Goal: Task Accomplishment & Management: Use online tool/utility

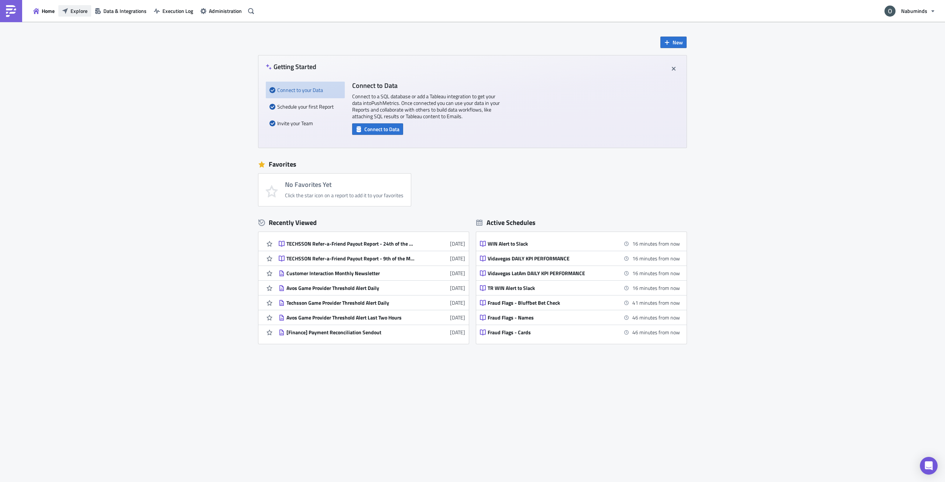
click at [72, 8] on span "Explore" at bounding box center [79, 11] width 17 height 8
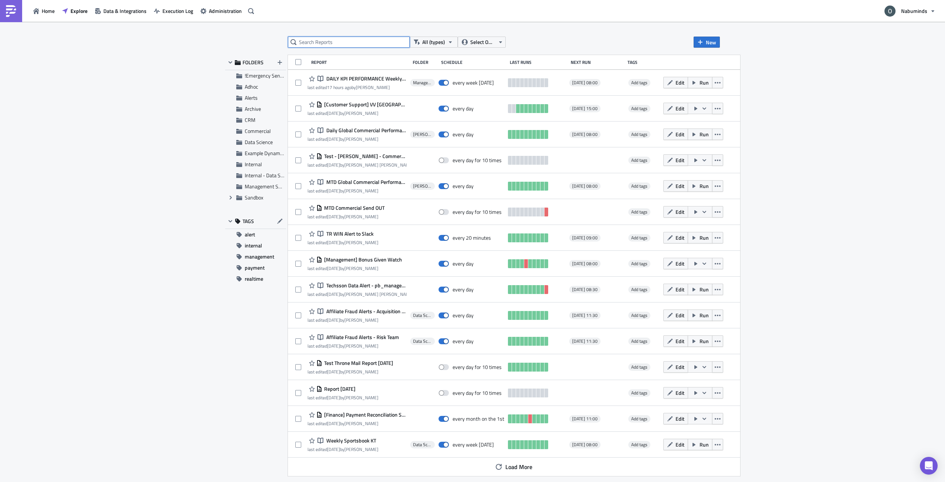
click at [356, 41] on input "text" at bounding box center [349, 42] width 122 height 11
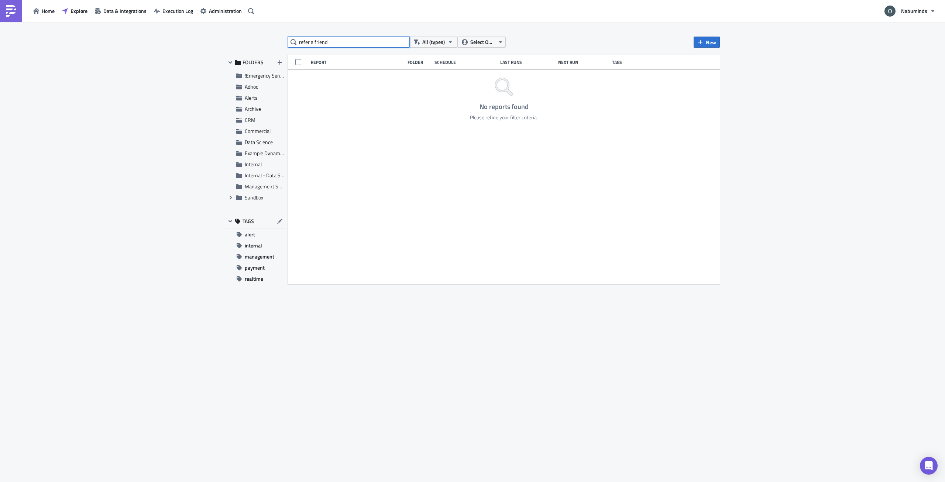
click at [339, 39] on input "refer a friend" at bounding box center [349, 42] width 122 height 11
type input "techsson"
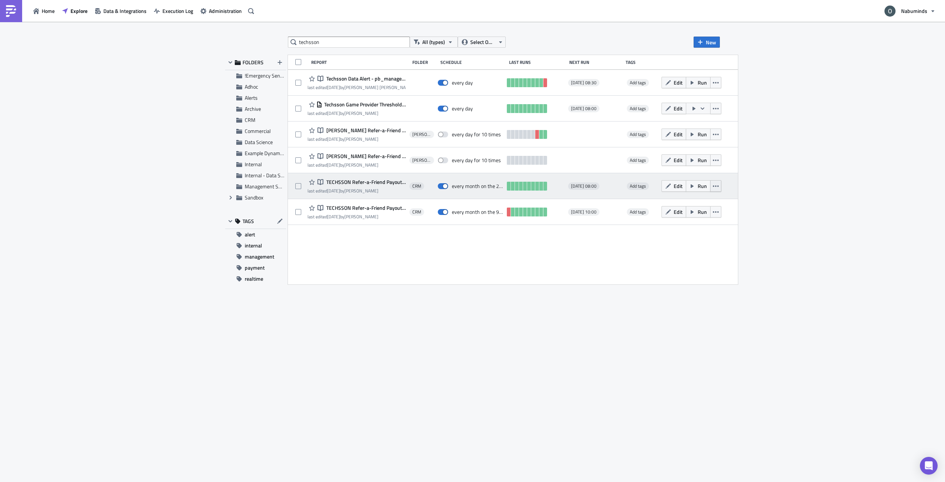
click at [721, 185] on button "button" at bounding box center [715, 185] width 11 height 11
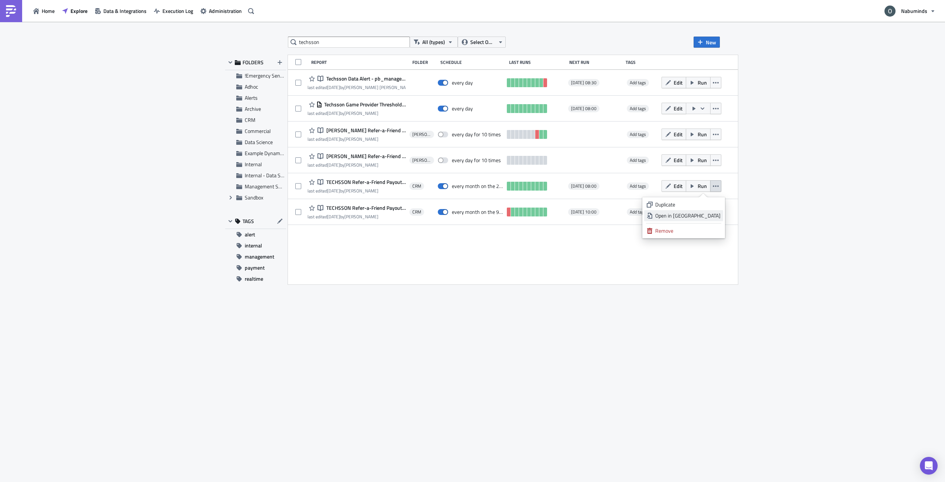
click at [714, 214] on div "Open in New Tab" at bounding box center [687, 215] width 65 height 7
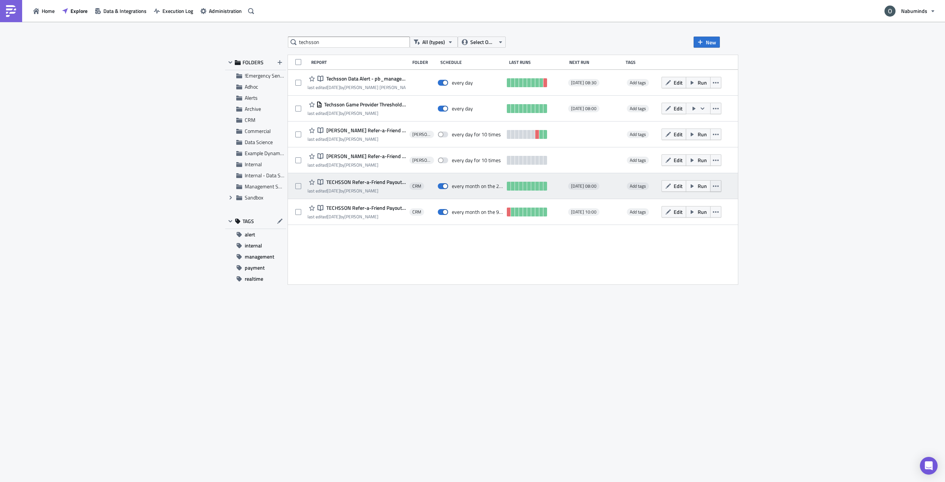
click at [718, 187] on icon "button" at bounding box center [716, 186] width 6 height 6
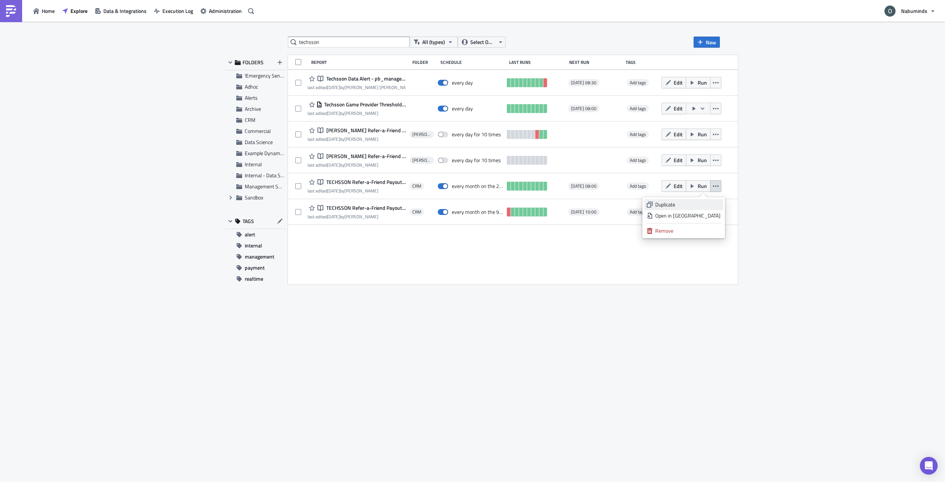
click at [713, 204] on div "Duplicate" at bounding box center [687, 204] width 65 height 7
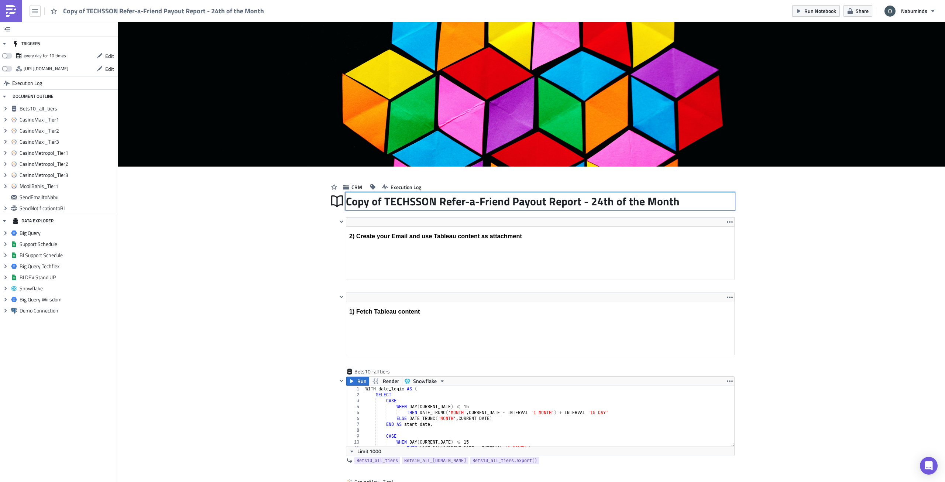
drag, startPoint x: 383, startPoint y: 203, endPoint x: 506, endPoint y: 202, distance: 122.9
click at [506, 202] on div "Copy of TECHSSON Refer-a-Friend Payout Report - 24th of the Month Copy of TECHS…" at bounding box center [540, 201] width 389 height 17
drag, startPoint x: 670, startPoint y: 202, endPoint x: 494, endPoint y: 210, distance: 176.3
click at [494, 210] on div "Copy of TECHSSON Refer-a-Friend Payout Report - 24th of the Month" at bounding box center [540, 201] width 389 height 17
drag, startPoint x: 382, startPoint y: 204, endPoint x: 439, endPoint y: 203, distance: 57.2
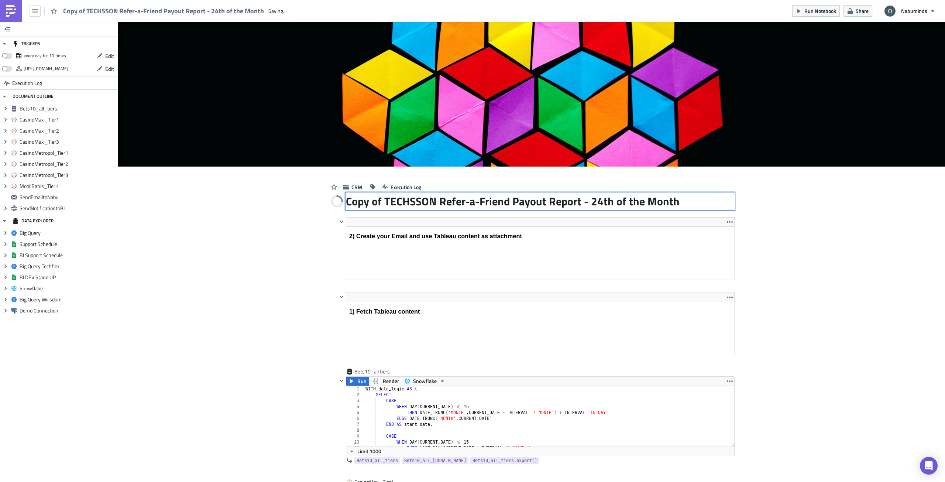
click at [439, 203] on div "Copy of TECHSSON Refer-a-Friend Payout Report - 24th of the Month Copy of TECHS…" at bounding box center [540, 201] width 389 height 17
drag, startPoint x: 383, startPoint y: 200, endPoint x: 686, endPoint y: 195, distance: 303.1
click at [686, 195] on div "Copy of TECHSSON Refer-a-Friend Payout Report - 24th of the Month Copy of TECHS…" at bounding box center [540, 201] width 389 height 17
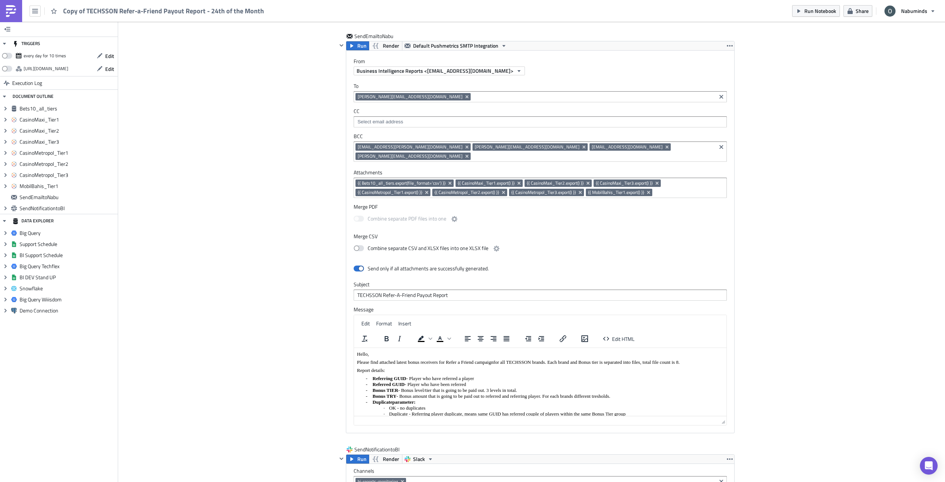
scroll to position [1275, 0]
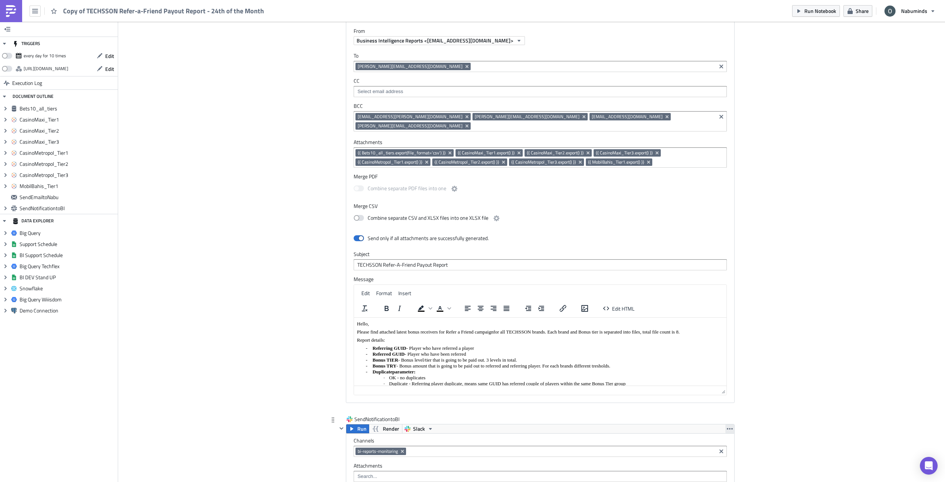
click at [727, 426] on icon "button" at bounding box center [730, 429] width 6 height 6
click at [720, 450] on div "Remove" at bounding box center [731, 451] width 49 height 7
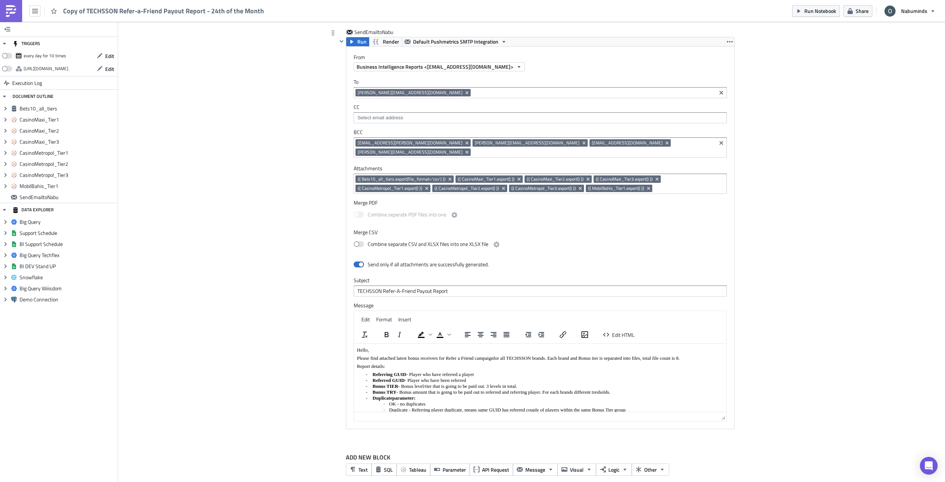
scroll to position [71, 0]
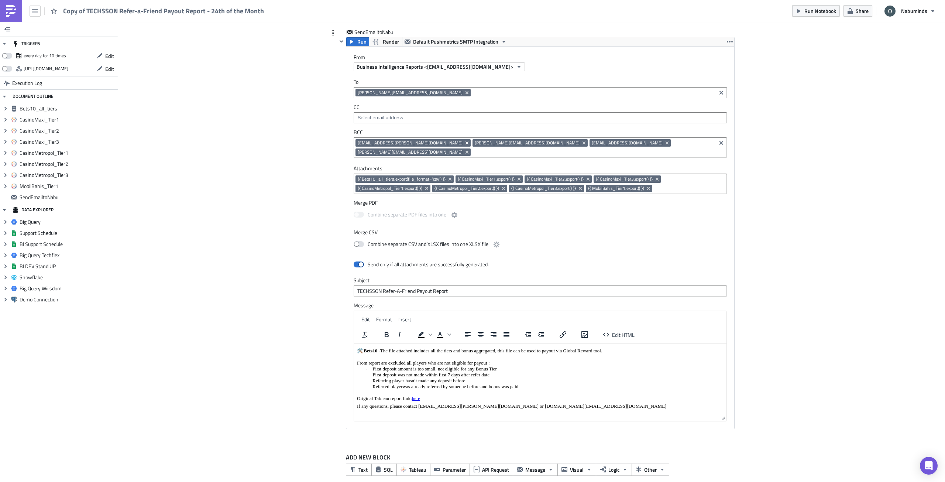
click at [464, 144] on icon "Remove Tag" at bounding box center [467, 143] width 6 height 6
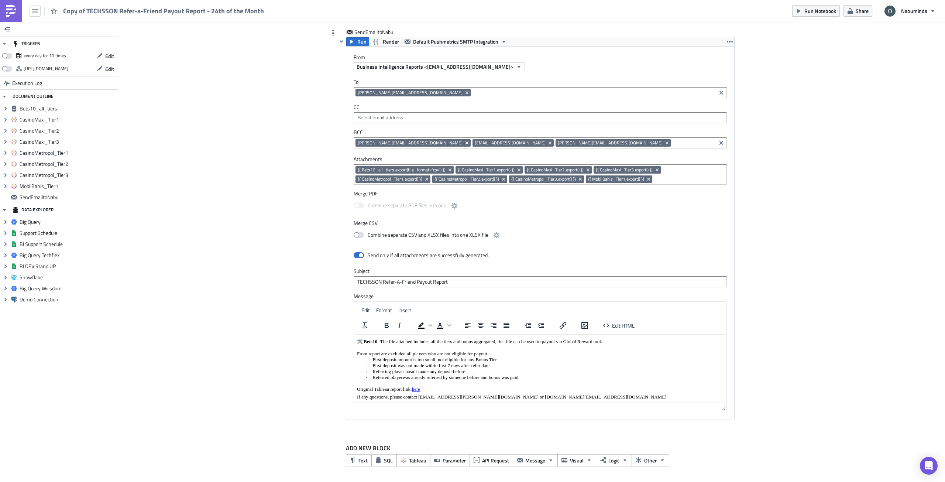
click at [464, 144] on icon "Remove Tag" at bounding box center [467, 143] width 6 height 6
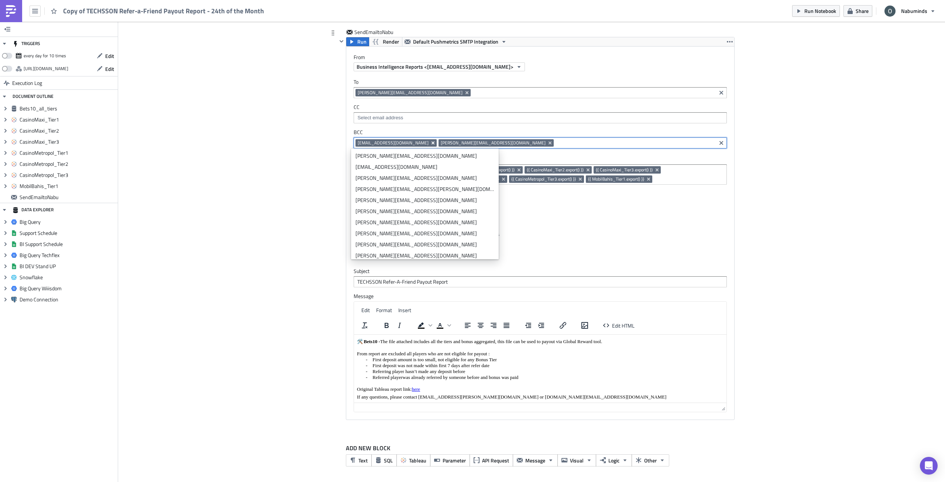
click at [430, 144] on icon "Remove Tag" at bounding box center [433, 143] width 6 height 6
click at [464, 144] on icon "Remove Tag" at bounding box center [467, 143] width 6 height 6
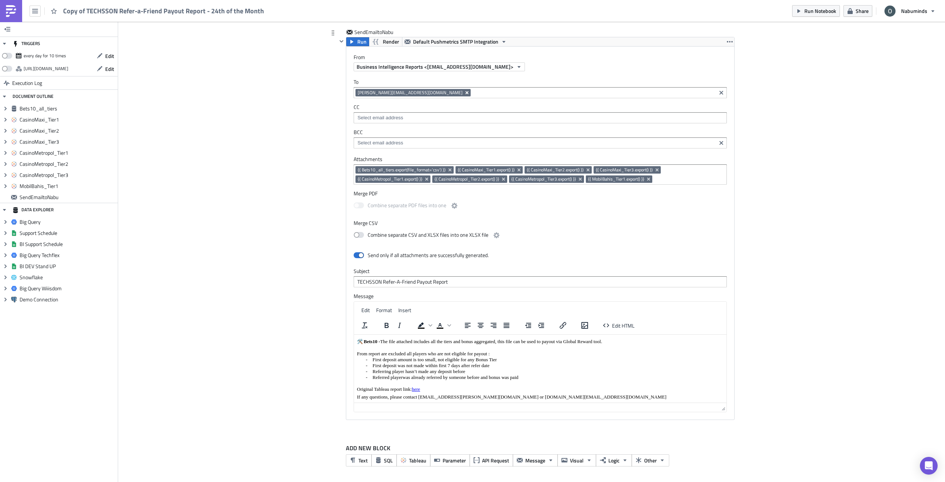
click at [464, 94] on icon "Remove Tag" at bounding box center [467, 93] width 6 height 6
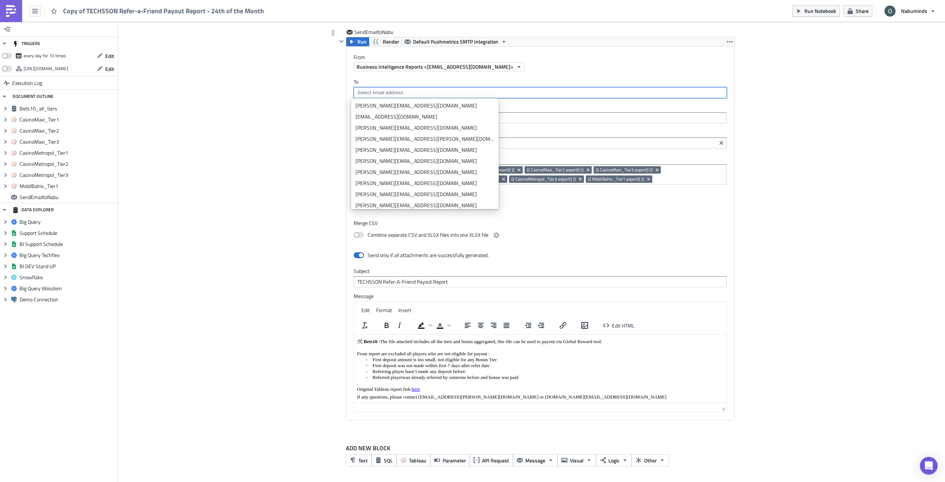
click at [401, 92] on input at bounding box center [539, 92] width 369 height 7
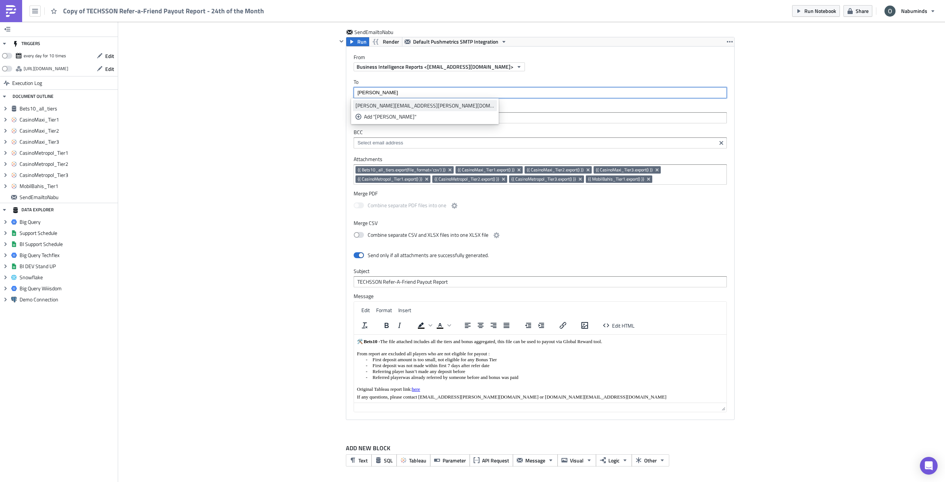
type input "oliver"
click at [396, 103] on div "[PERSON_NAME][EMAIL_ADDRESS][PERSON_NAME][DOMAIN_NAME]" at bounding box center [424, 105] width 139 height 7
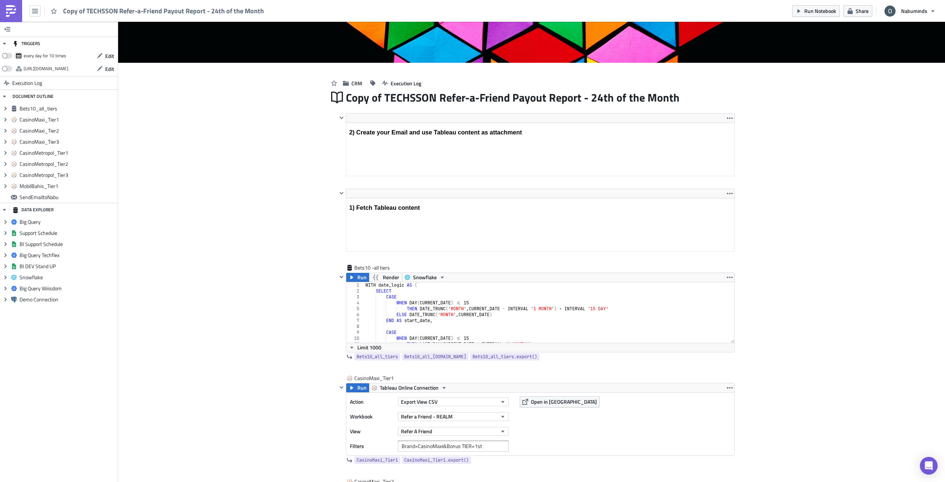
scroll to position [0, 0]
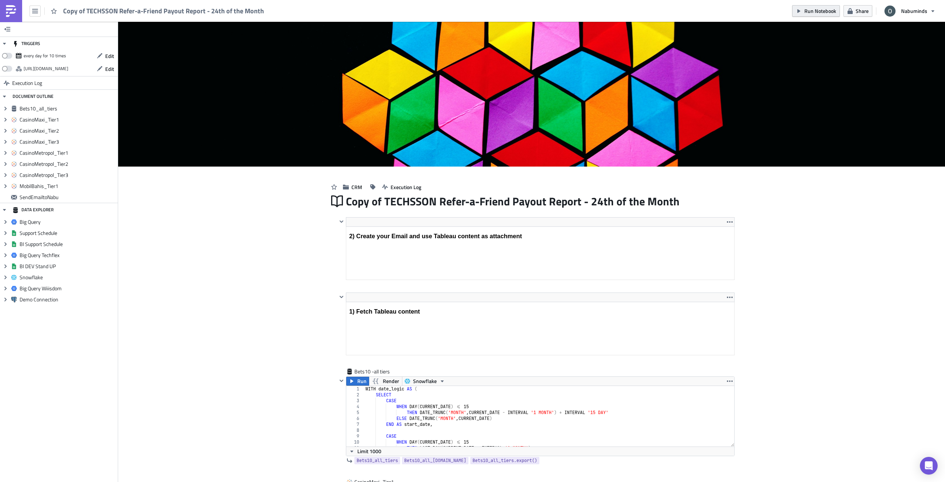
click at [824, 13] on span "Run Notebook" at bounding box center [820, 11] width 32 height 8
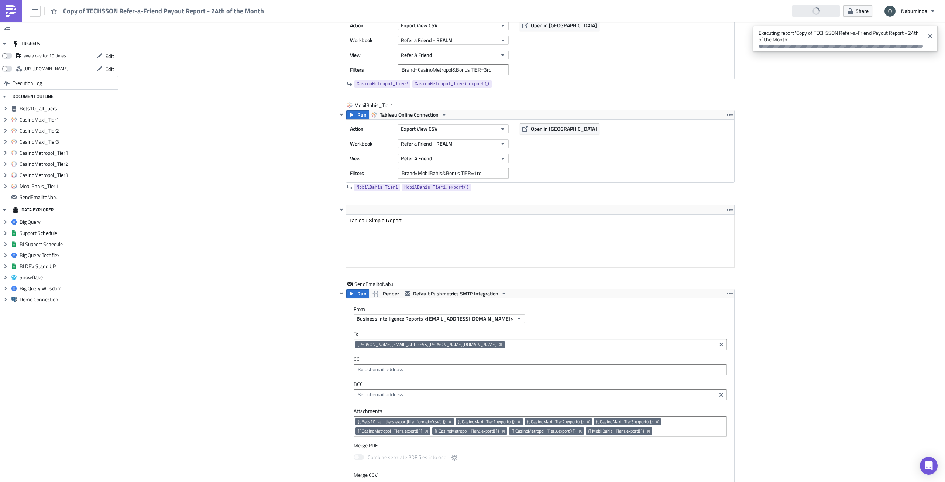
scroll to position [1181, 0]
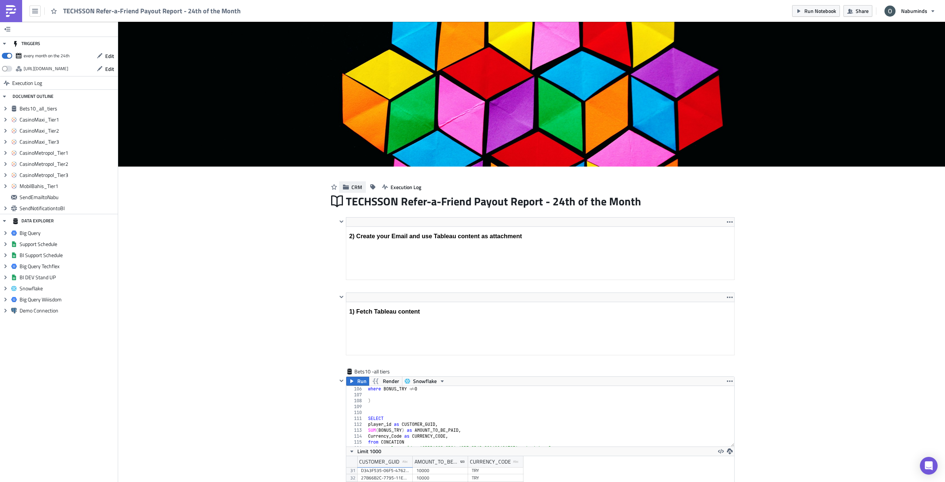
click at [351, 187] on span "CRM" at bounding box center [356, 187] width 11 height 8
click at [10, 10] on img at bounding box center [11, 11] width 12 height 12
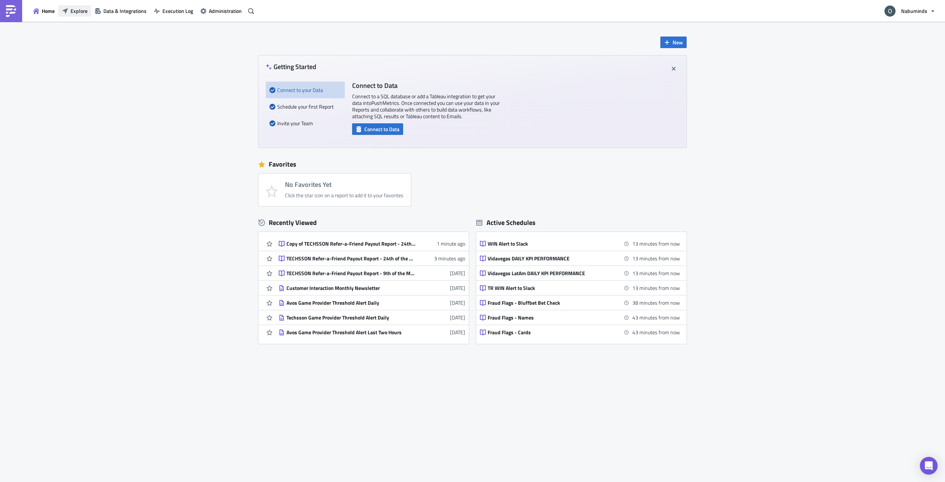
click at [84, 14] on span "Explore" at bounding box center [79, 11] width 17 height 8
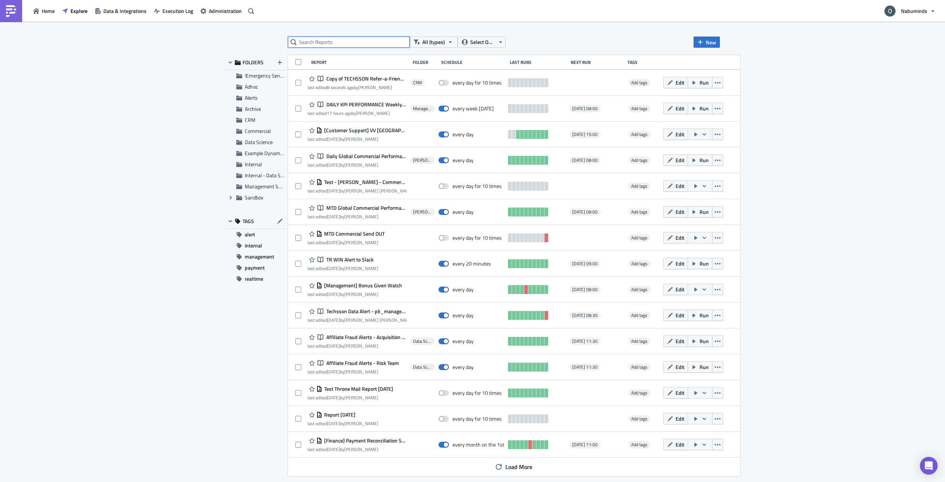
click at [340, 43] on input "text" at bounding box center [349, 42] width 122 height 11
paste input "TECHSSON Refer-a-Friend Payout Report - 24th of the Month"
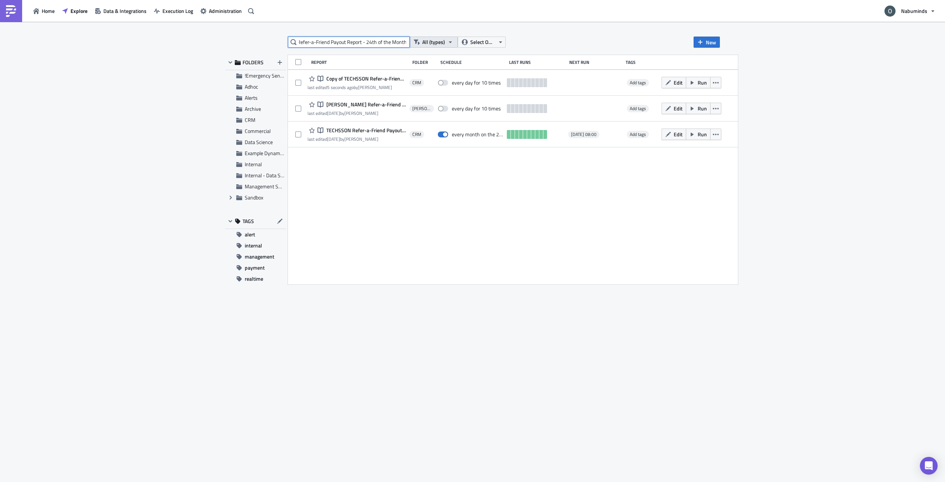
drag, startPoint x: 367, startPoint y: 42, endPoint x: 417, endPoint y: 43, distance: 49.8
click at [417, 43] on div "TECHSSON Refer-a-Friend Payout Report - 24th of the Month All (types) Select Ow…" at bounding box center [397, 42] width 218 height 11
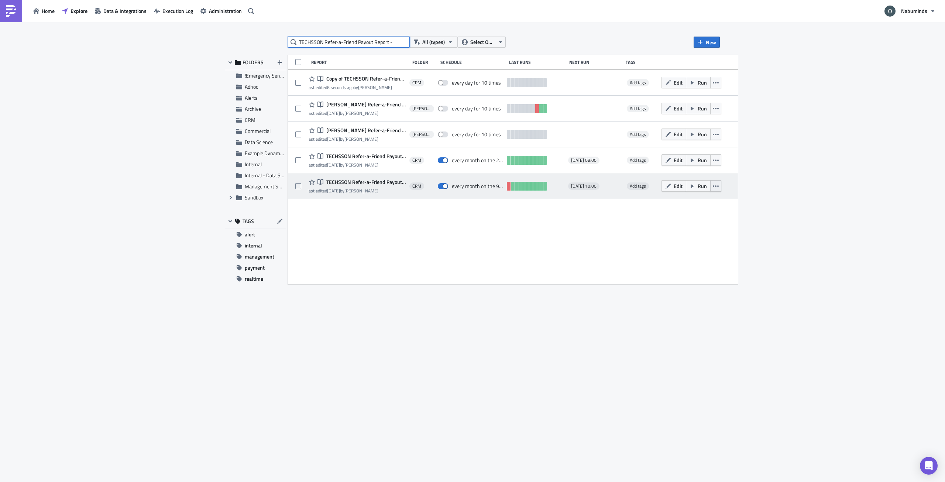
type input "TECHSSON Refer-a-Friend Payout Report -"
click at [719, 186] on icon "button" at bounding box center [716, 185] width 6 height 1
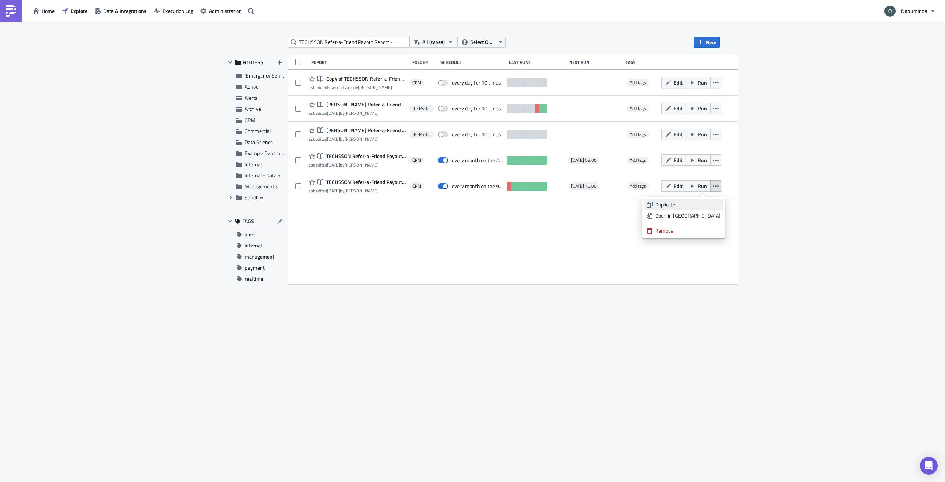
click at [710, 203] on div "Duplicate" at bounding box center [687, 204] width 65 height 7
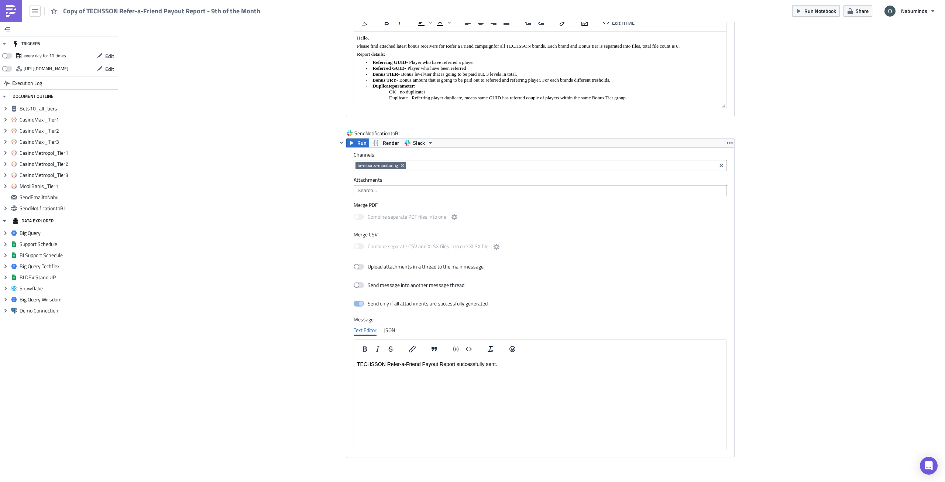
scroll to position [1562, 0]
click at [729, 138] on icon "button" at bounding box center [730, 141] width 6 height 6
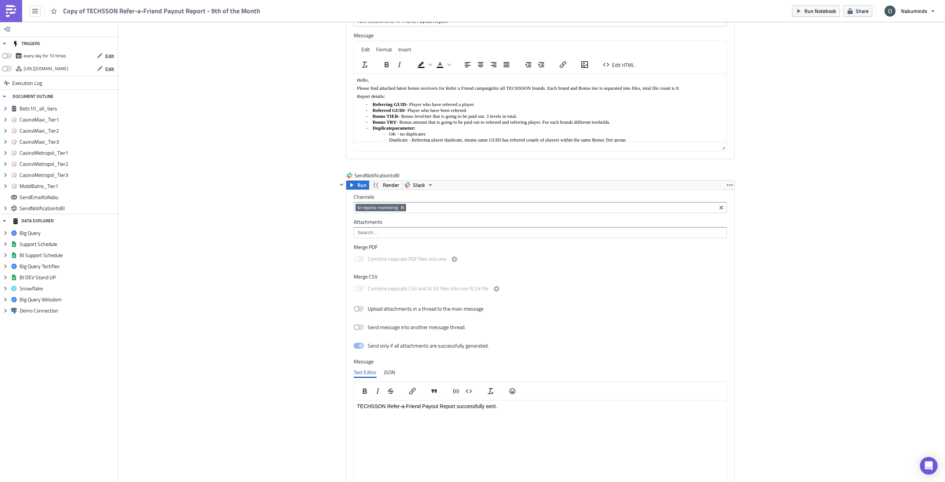
scroll to position [1515, 0]
click at [729, 185] on icon "button" at bounding box center [730, 188] width 6 height 6
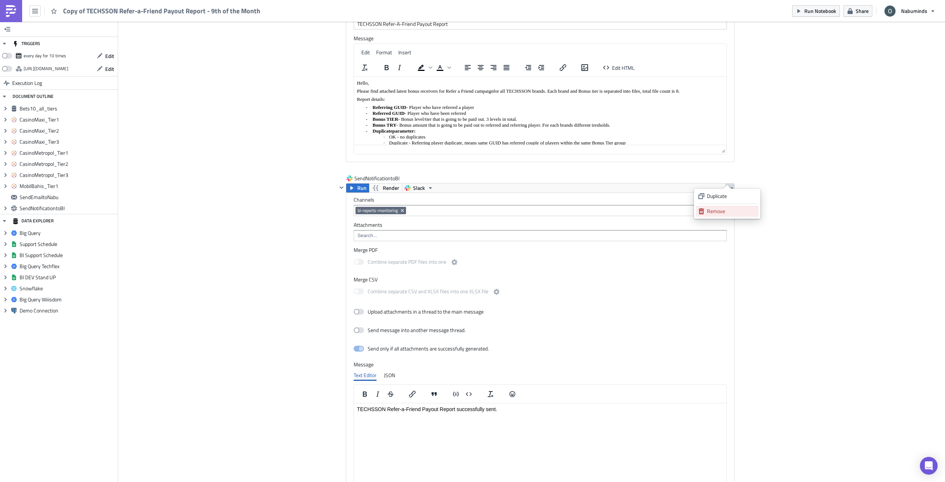
click at [719, 212] on div "Remove" at bounding box center [731, 210] width 49 height 7
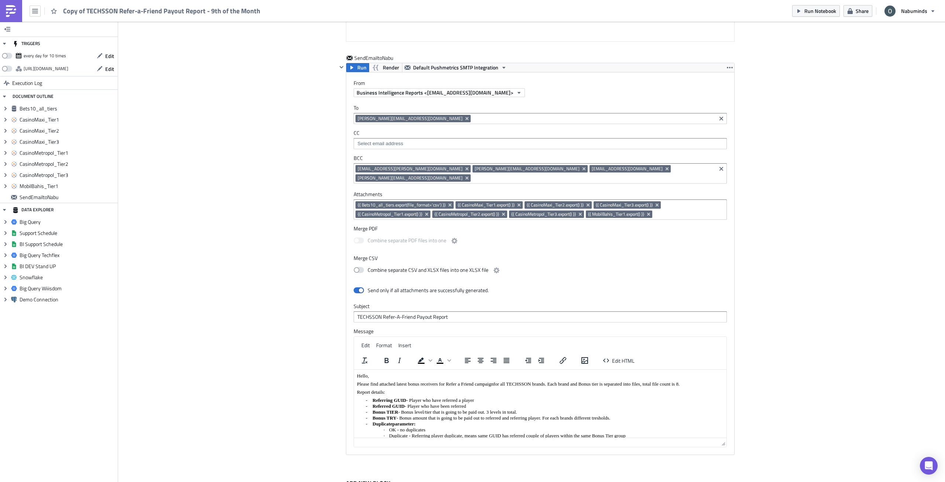
scroll to position [1211, 0]
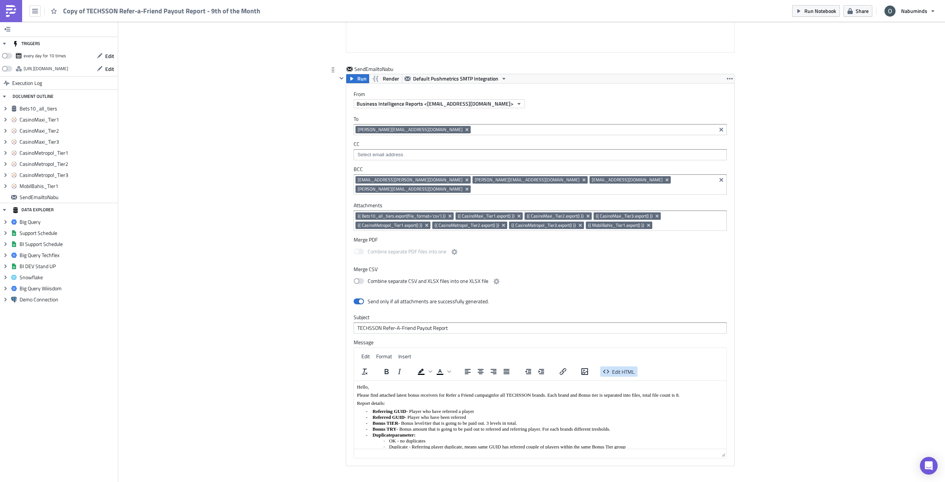
click at [624, 367] on span "Edit HTML" at bounding box center [623, 371] width 23 height 8
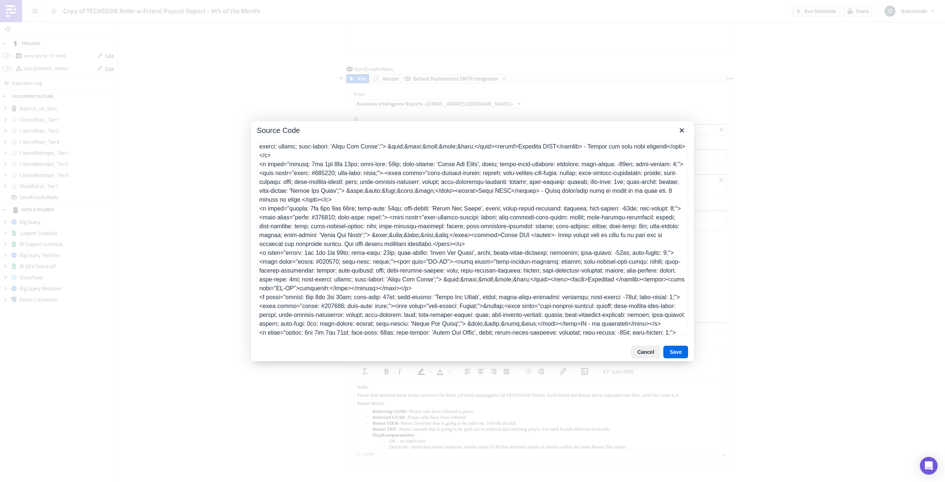
scroll to position [52, 0]
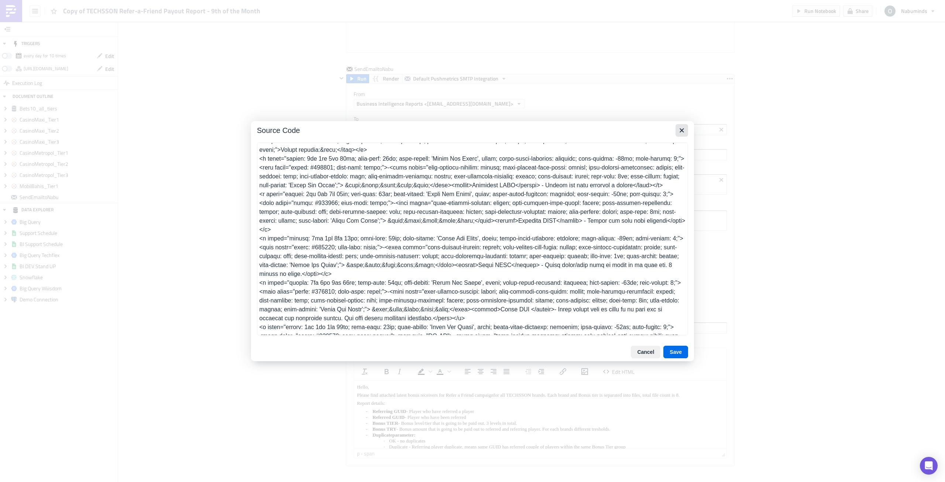
click at [683, 133] on icon "Close" at bounding box center [681, 130] width 9 height 9
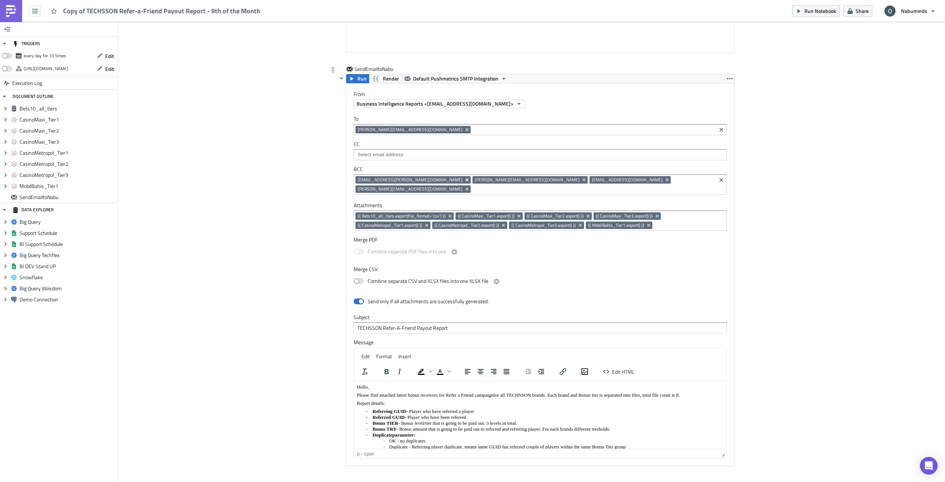
click at [464, 181] on icon "Remove Tag" at bounding box center [467, 180] width 6 height 6
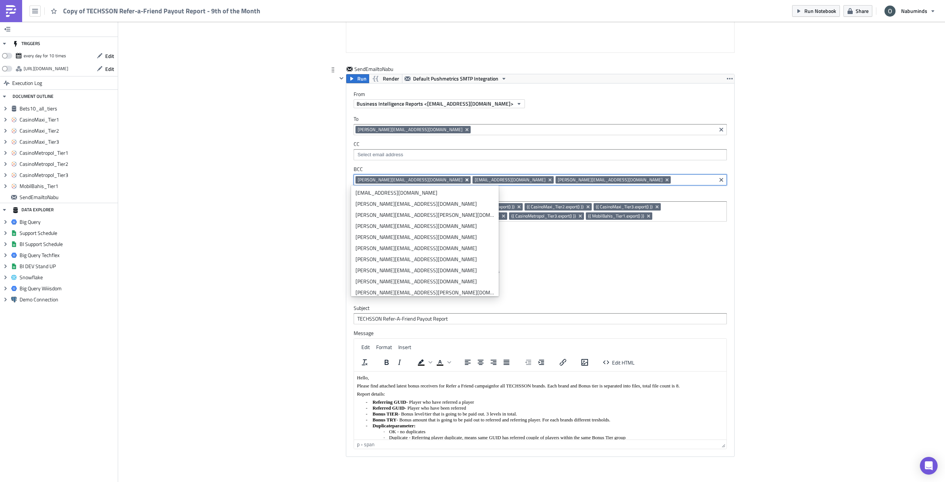
click at [464, 181] on icon "Remove Tag" at bounding box center [467, 180] width 6 height 6
click at [441, 181] on span "[PERSON_NAME][EMAIL_ADDRESS][DOMAIN_NAME]" at bounding box center [493, 180] width 105 height 6
click at [430, 182] on icon "Remove Tag" at bounding box center [433, 180] width 6 height 6
click at [465, 179] on icon "Remove Tag" at bounding box center [466, 179] width 3 height 3
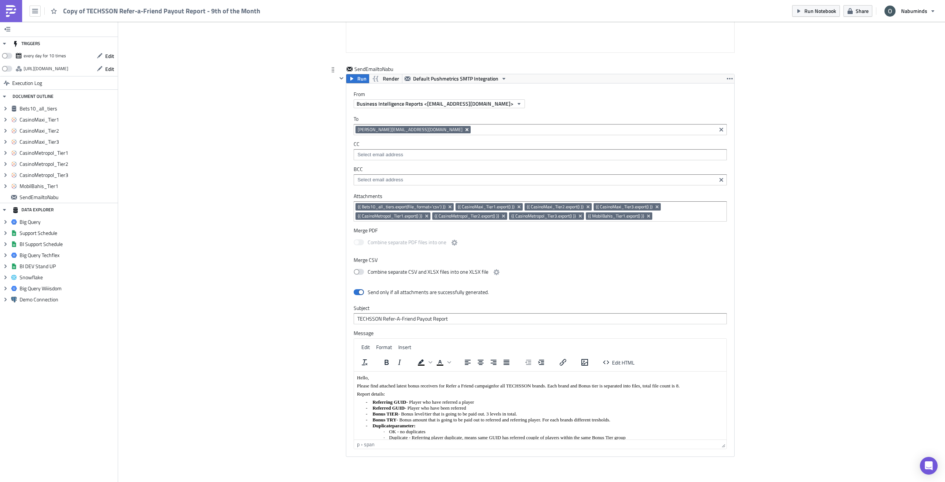
click at [465, 130] on icon "Remove Tag" at bounding box center [466, 129] width 3 height 3
type input "oliver"
click at [398, 139] on div "[PERSON_NAME][EMAIL_ADDRESS][PERSON_NAME][DOMAIN_NAME]" at bounding box center [424, 142] width 139 height 7
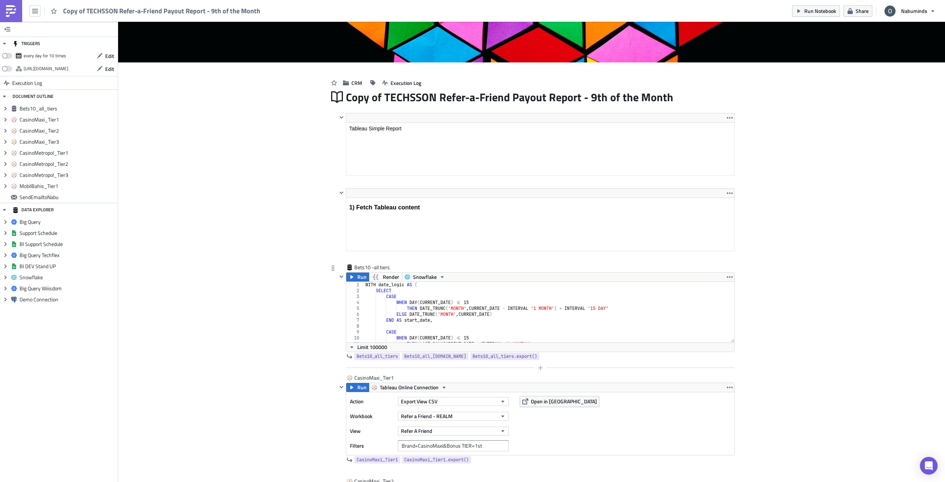
scroll to position [141, 0]
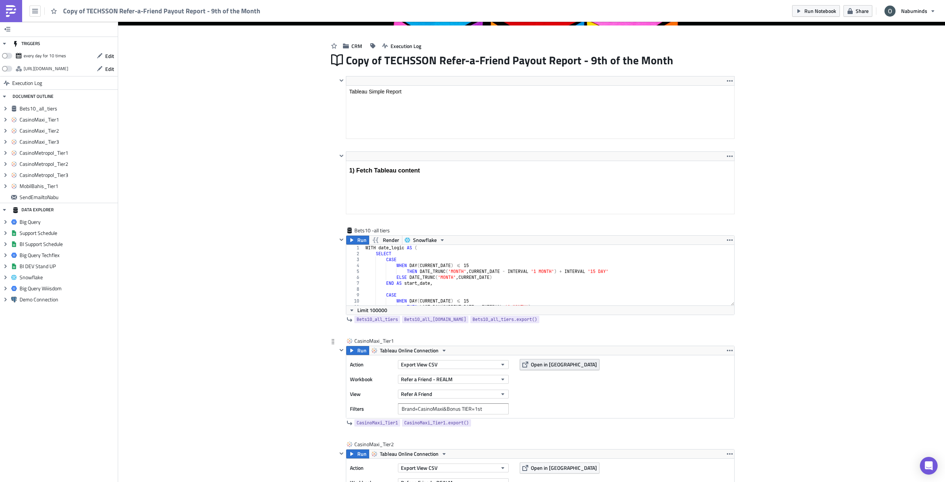
click at [551, 364] on span "Open in [GEOGRAPHIC_DATA]" at bounding box center [564, 364] width 66 height 8
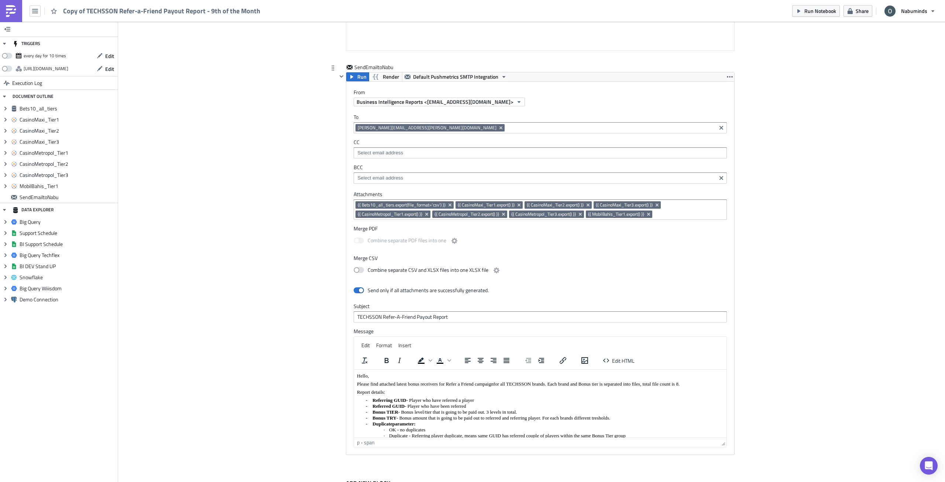
scroll to position [1218, 0]
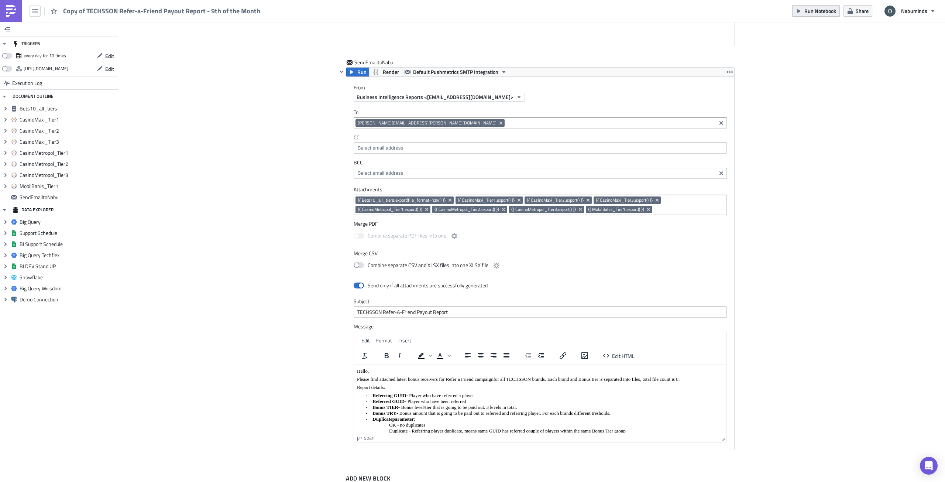
click at [803, 10] on button "Run Notebook" at bounding box center [816, 10] width 48 height 11
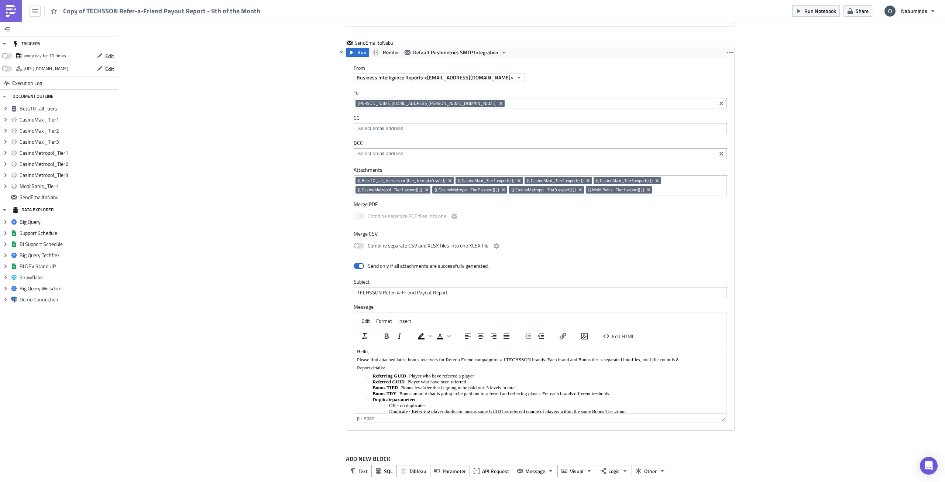
scroll to position [1248, 0]
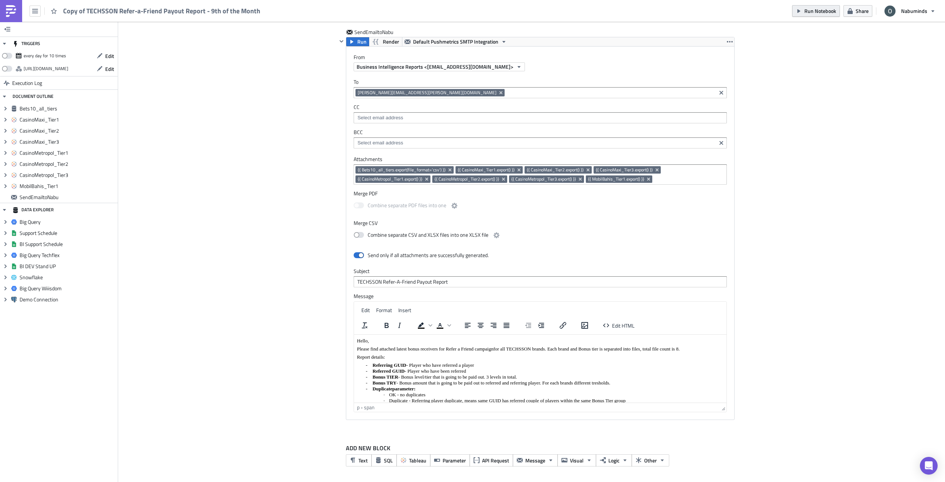
click at [826, 9] on span "Run Notebook" at bounding box center [820, 11] width 32 height 8
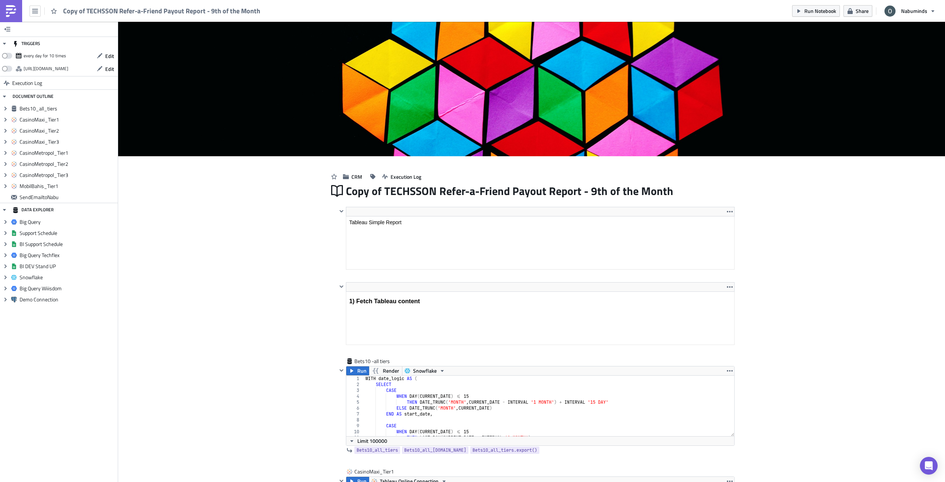
scroll to position [0, 0]
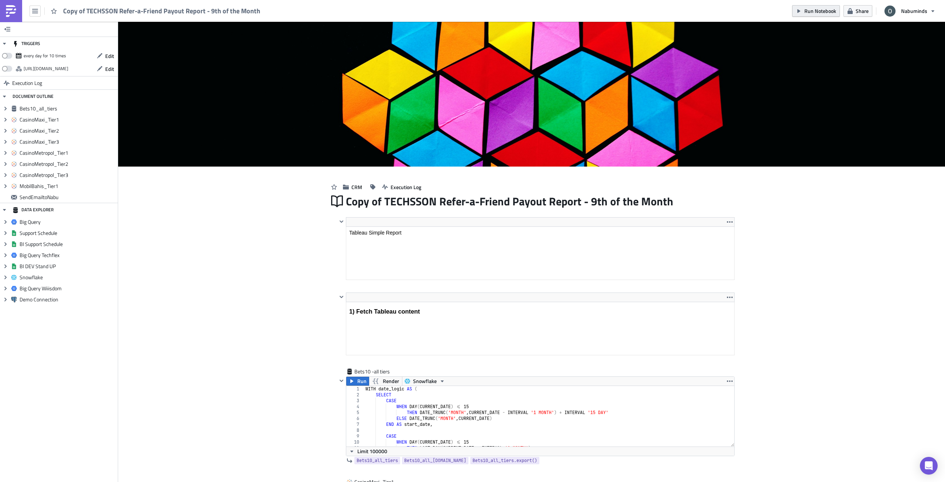
click at [826, 13] on span "Run Notebook" at bounding box center [820, 11] width 32 height 8
click at [822, 11] on span "Run Notebook" at bounding box center [820, 11] width 32 height 8
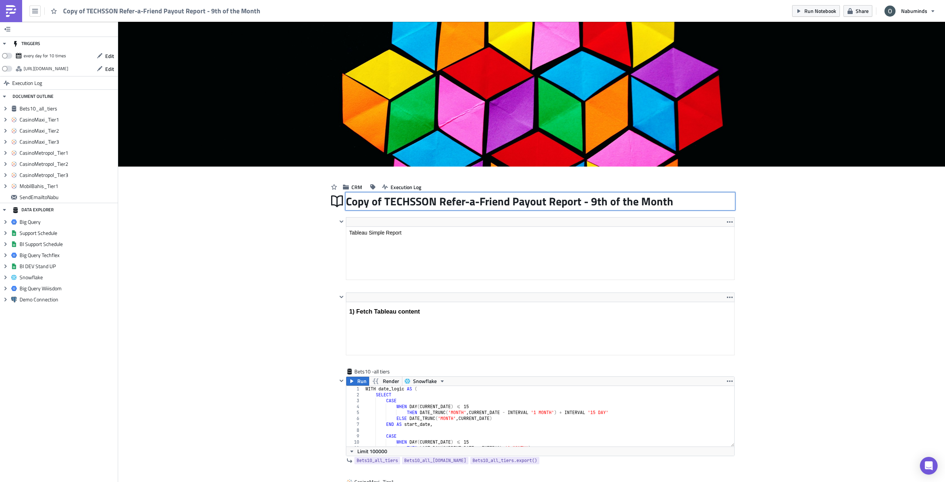
drag, startPoint x: 384, startPoint y: 201, endPoint x: 471, endPoint y: 202, distance: 86.7
click at [471, 202] on div "Copy of TECHSSON Refer-a-Friend Payout Report - 9th of the Month Copy of TECHSS…" at bounding box center [540, 201] width 389 height 17
drag, startPoint x: 381, startPoint y: 200, endPoint x: 671, endPoint y: 207, distance: 289.5
click at [671, 207] on input "Copy of TECHSSON Refer-a-Friend Payout Report - 9th of the Month" at bounding box center [510, 201] width 328 height 14
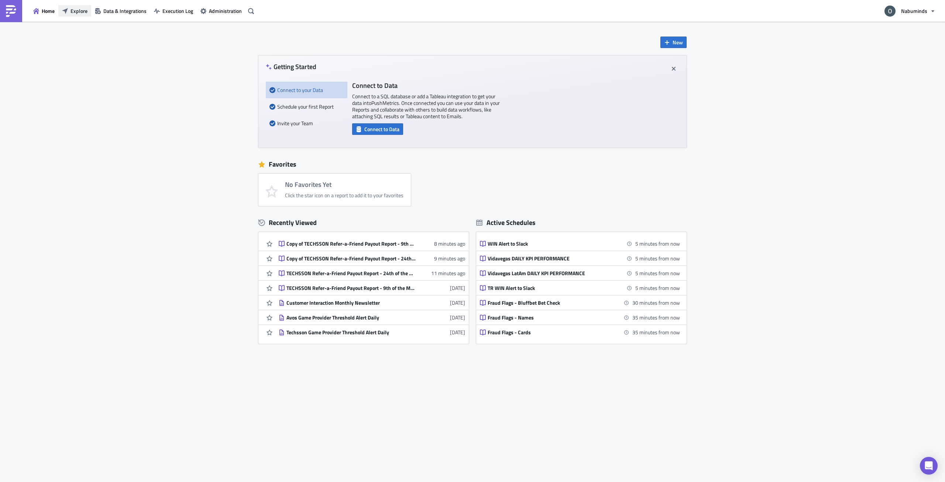
click at [78, 12] on span "Explore" at bounding box center [79, 11] width 17 height 8
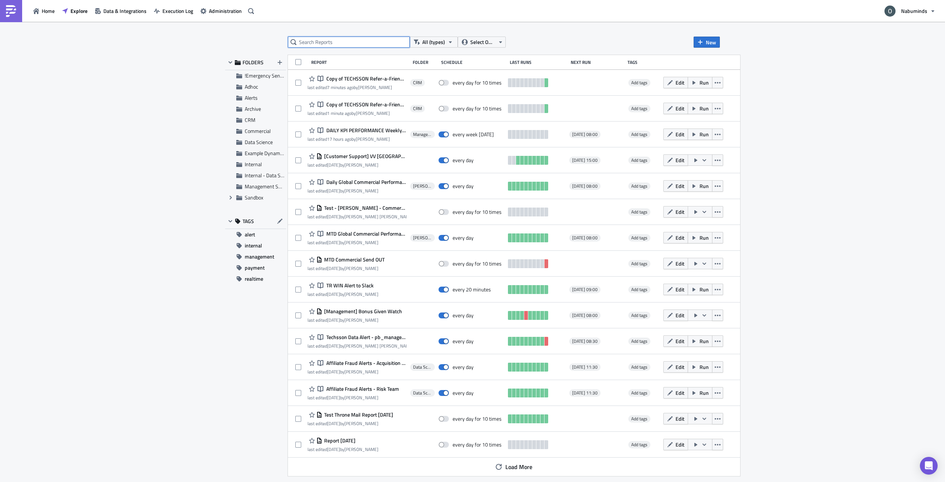
click at [337, 41] on input "text" at bounding box center [349, 42] width 122 height 11
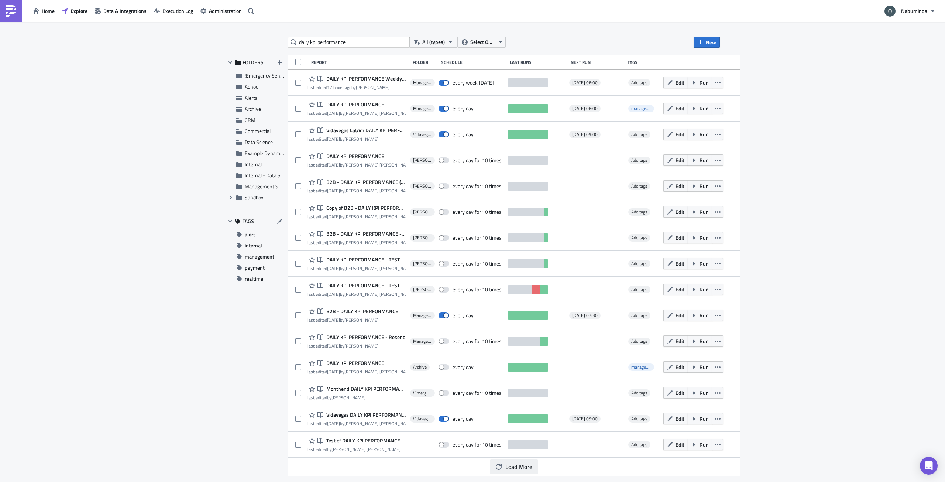
click at [515, 464] on span "Load More" at bounding box center [518, 466] width 27 height 9
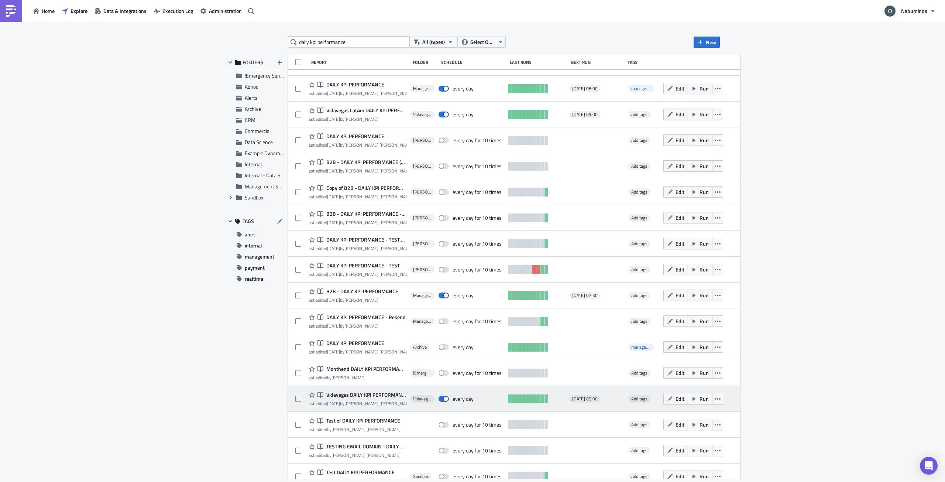
scroll to position [31, 0]
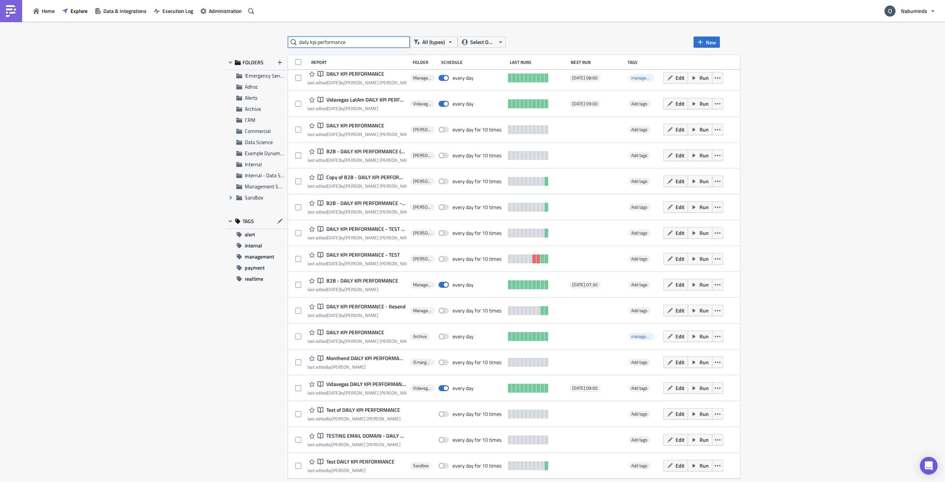
click at [332, 39] on input "daily kpi performance" at bounding box center [349, 42] width 122 height 11
type input "daily kpi"
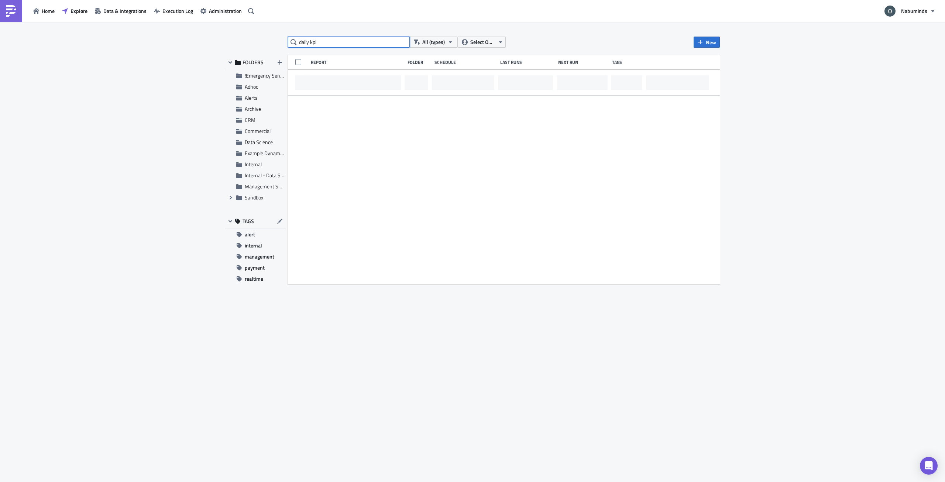
scroll to position [0, 0]
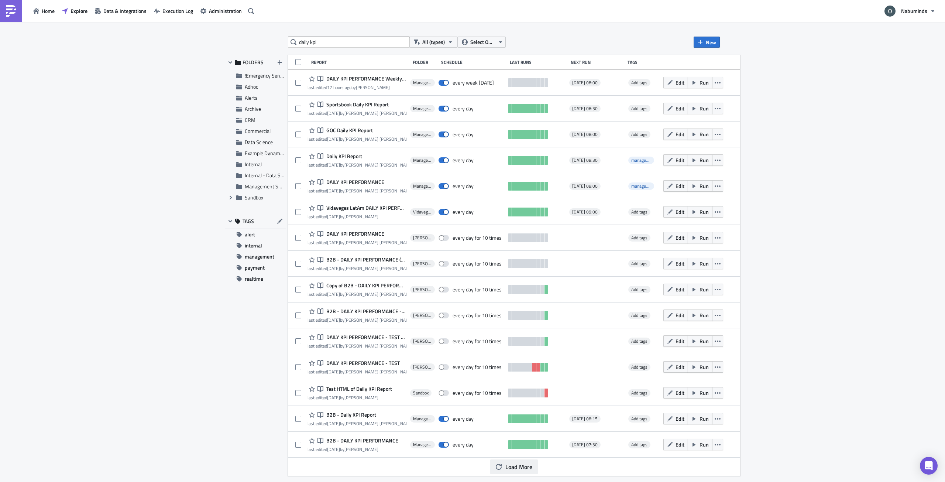
click at [529, 466] on span "Load More" at bounding box center [518, 466] width 27 height 9
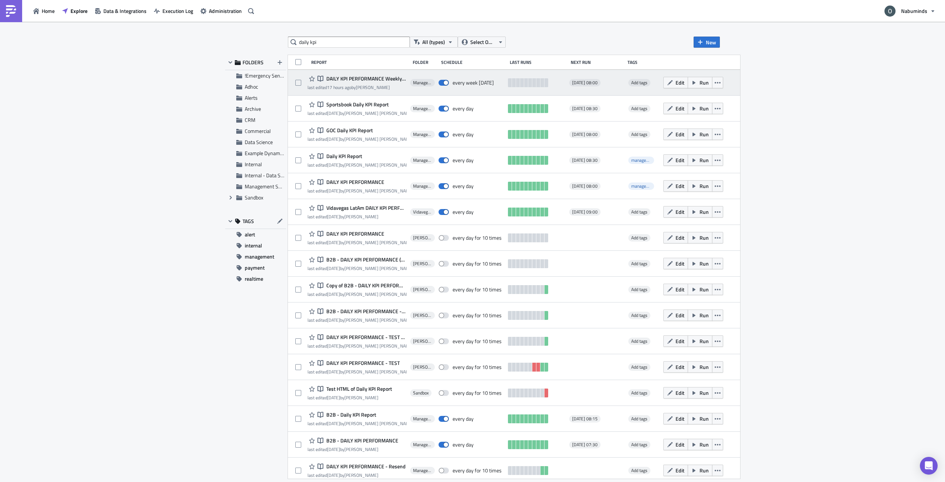
click at [365, 77] on span "DAILY KPI PERFORMANCE Weekly Commercial Only" at bounding box center [365, 78] width 82 height 7
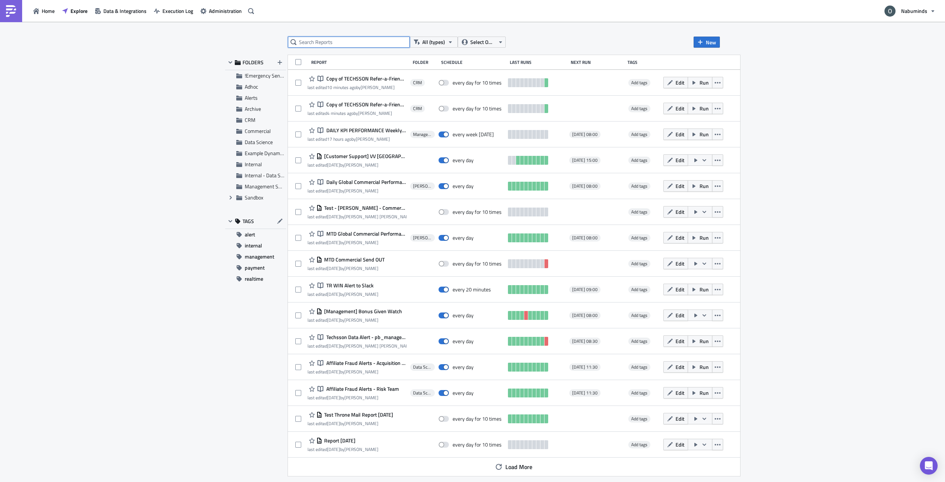
click at [341, 44] on input "text" at bounding box center [349, 42] width 122 height 11
type input "daily kpi"
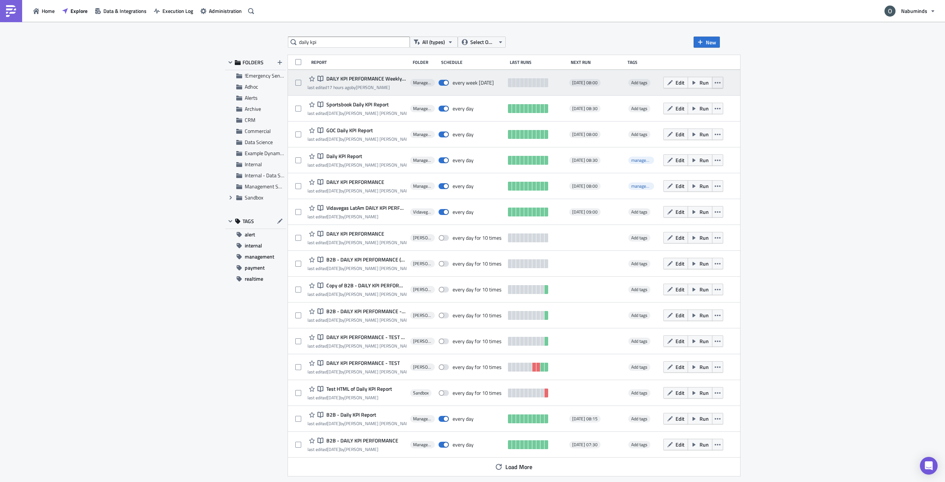
click at [721, 80] on icon "button" at bounding box center [718, 83] width 6 height 6
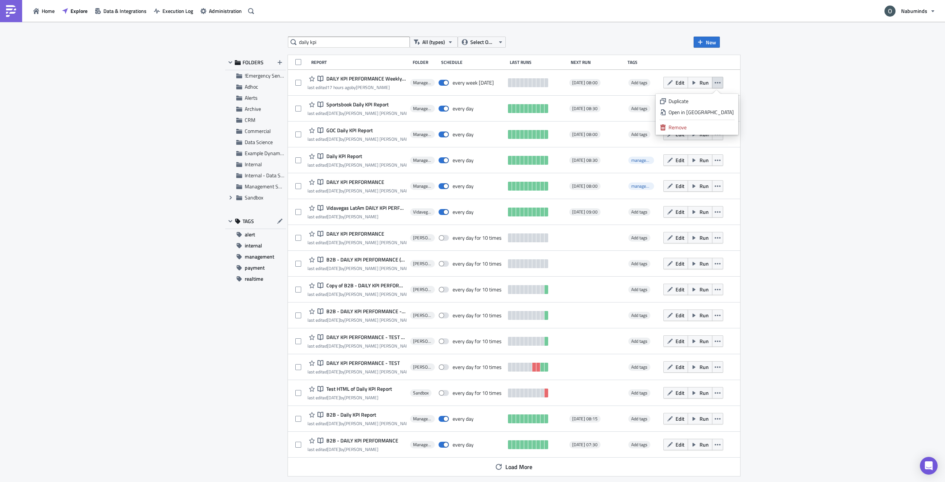
click at [809, 126] on div "daily kpi All (types) Select Owner New FOLDERS !Emergency Sendouts Adhoc Alerts…" at bounding box center [472, 252] width 945 height 461
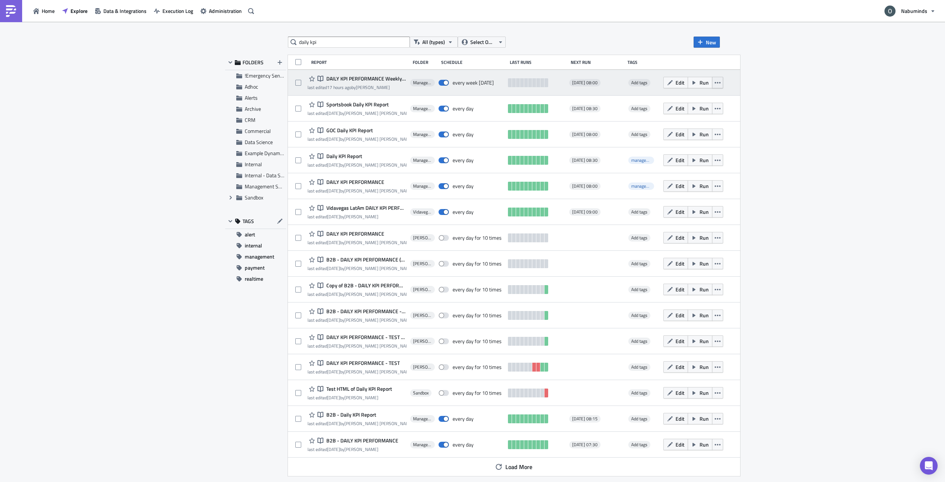
click at [721, 81] on icon "button" at bounding box center [718, 83] width 6 height 6
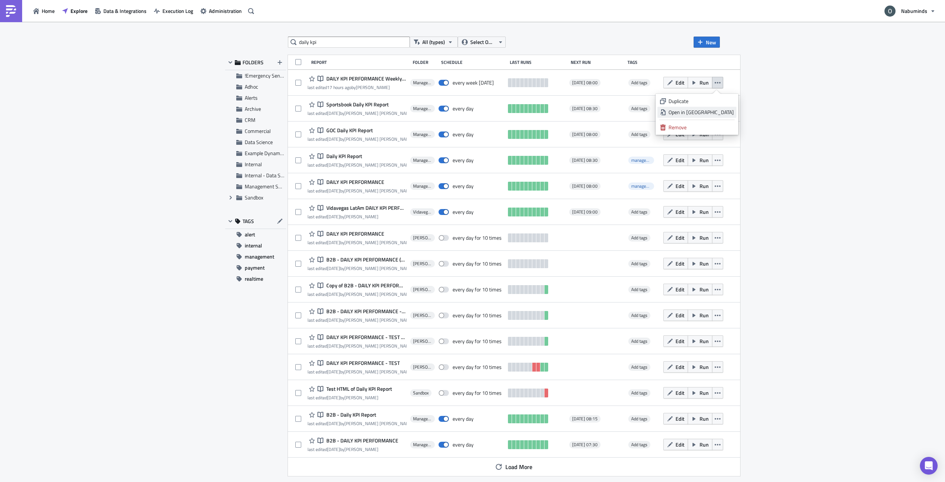
click at [728, 116] on link "Open in New Tab" at bounding box center [696, 112] width 79 height 11
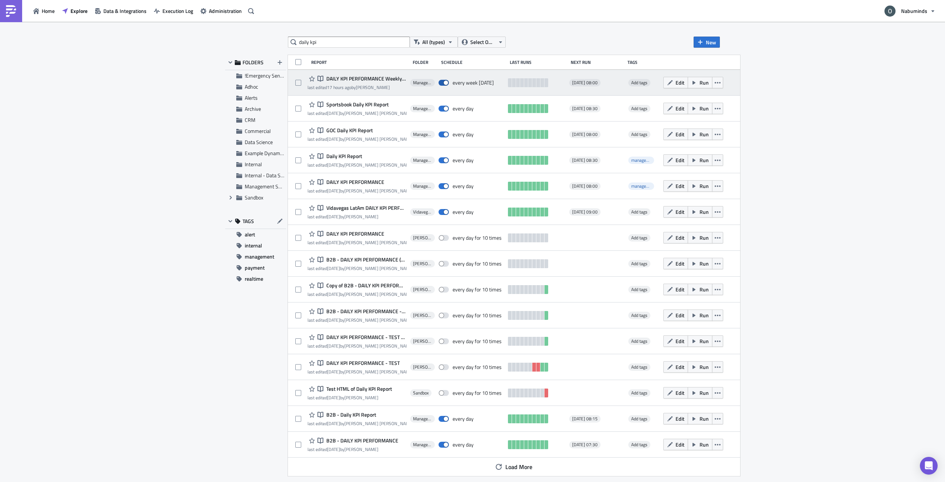
click at [449, 84] on span at bounding box center [444, 83] width 10 height 6
click at [445, 84] on input "checkbox" at bounding box center [442, 82] width 5 height 5
checkbox input "false"
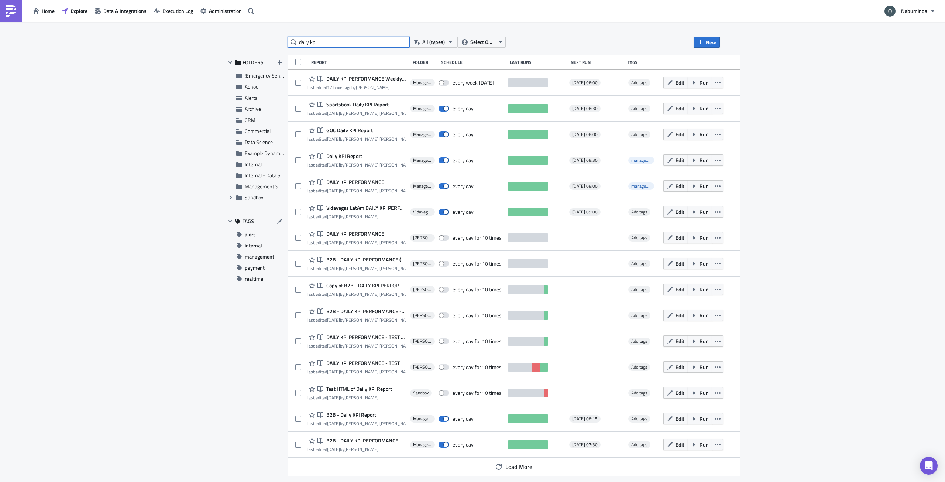
click at [382, 41] on input "daily kpi" at bounding box center [349, 42] width 122 height 11
paste input "TECHSSON Refer-a-Friend Payout Report - 9th of the Month"
type input "TECHSSON Refer-a-Friend Payout Report - 9th of the Month"
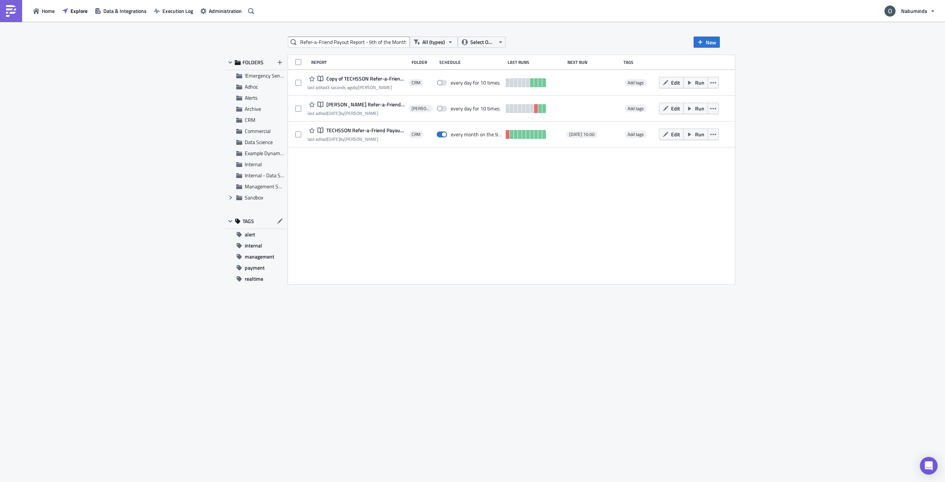
scroll to position [0, 0]
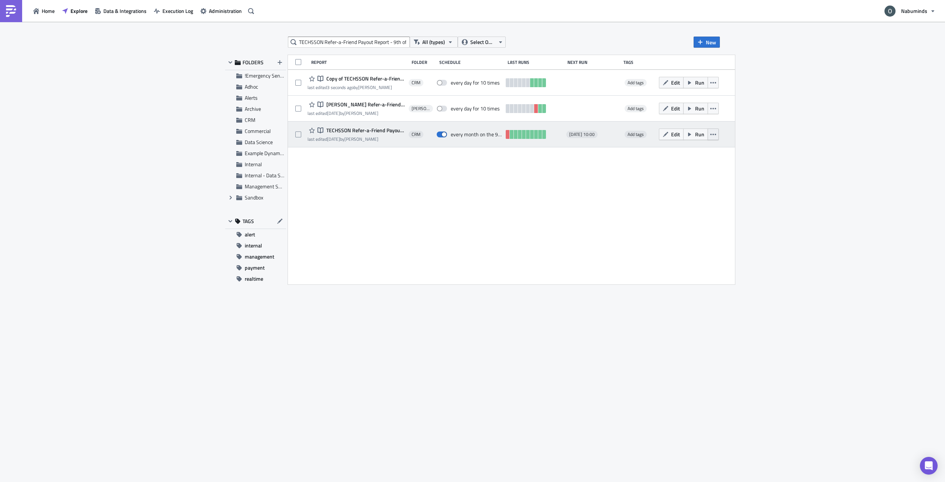
click at [716, 134] on icon "button" at bounding box center [713, 134] width 6 height 6
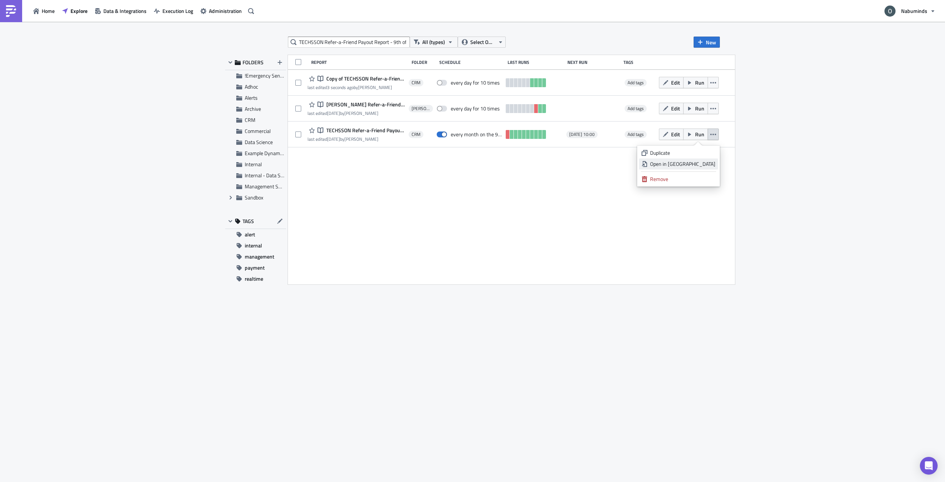
click at [705, 162] on div "Open in New Tab" at bounding box center [682, 163] width 65 height 7
click at [48, 10] on span "Home" at bounding box center [48, 11] width 13 height 8
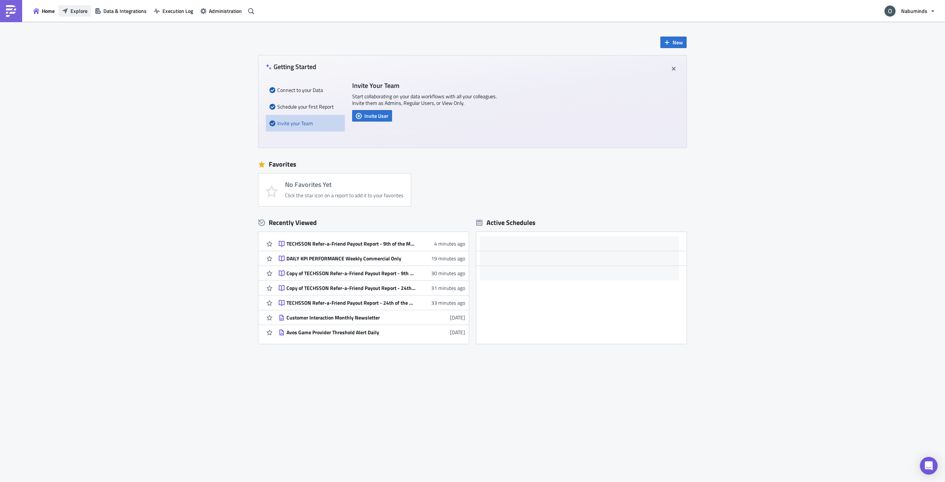
click at [72, 11] on span "Explore" at bounding box center [79, 11] width 17 height 8
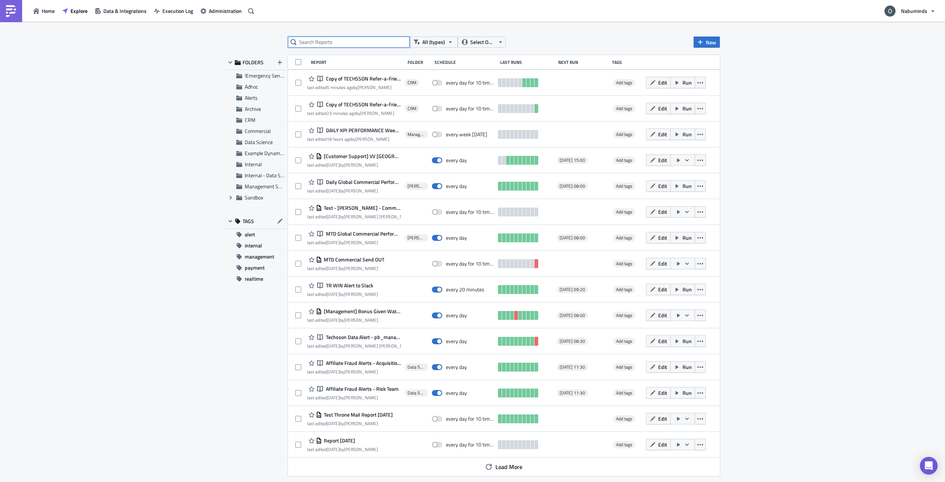
click at [327, 44] on input "text" at bounding box center [349, 42] width 122 height 11
paste input "PushMetrics TECHSSON Refer-a-Friend Payout Report - 9th of the Month"
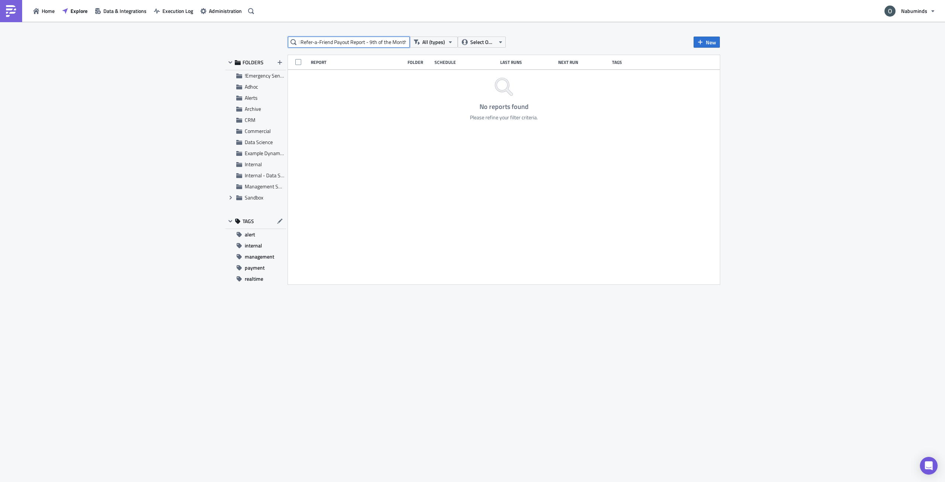
click at [395, 42] on input "PushMetrics TECHSSON Refer-a-Friend Payout Report - 9th of the Month" at bounding box center [349, 42] width 122 height 11
drag, startPoint x: 367, startPoint y: 41, endPoint x: 430, endPoint y: 45, distance: 63.6
click at [430, 45] on div "PushMetrics TECHSSON Refer-a-Friend Payout Report - 9th of the Month All (types…" at bounding box center [397, 42] width 218 height 11
click at [338, 43] on input "PushMetrics TECHSSON Refer-a-Friend Payout Report" at bounding box center [349, 42] width 122 height 11
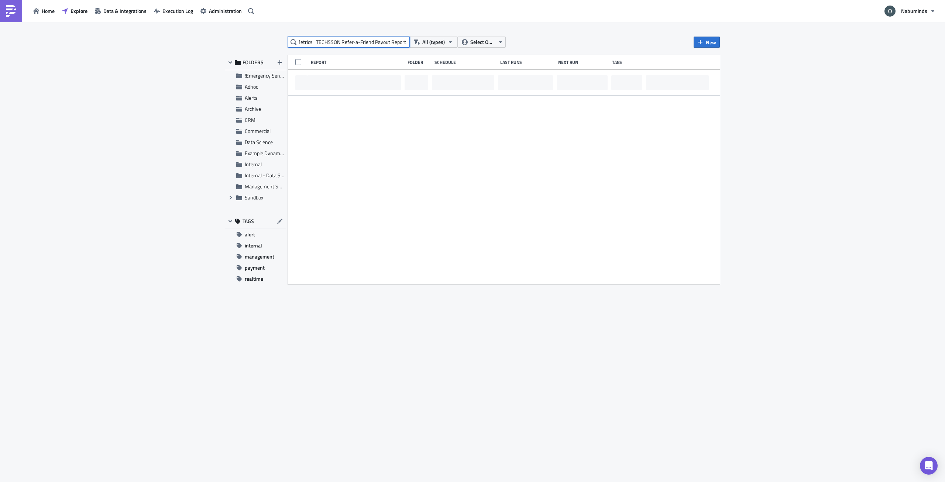
click at [338, 43] on input "PushMetrics TECHSSON Refer-a-Friend Payout Report" at bounding box center [349, 42] width 122 height 11
drag, startPoint x: 315, startPoint y: 44, endPoint x: 258, endPoint y: 45, distance: 57.6
click at [258, 45] on div "PushMetrics TECHSSON Refer-a-Friend Payout Report All (types) Select Owner New …" at bounding box center [472, 253] width 502 height 432
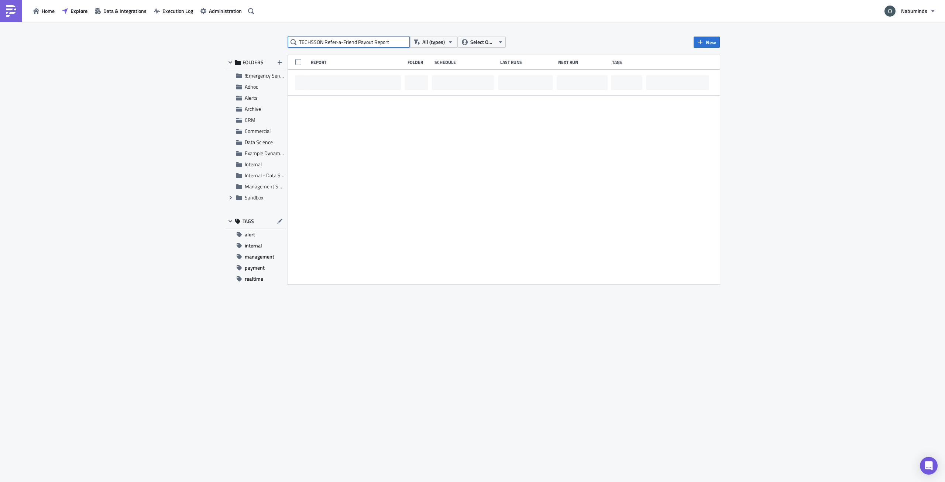
click at [393, 41] on input "TECHSSON Refer-a-Friend Payout Report" at bounding box center [349, 42] width 122 height 11
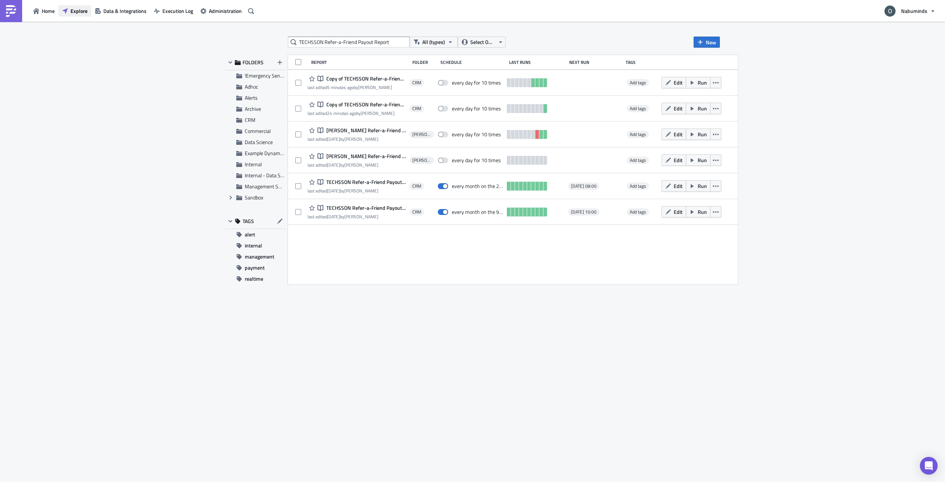
click at [76, 10] on span "Explore" at bounding box center [79, 11] width 17 height 8
click at [905, 89] on div "TECHSSON Refer-a-Friend Payout Report All (types) Select Owner New FOLDERS !Eme…" at bounding box center [472, 252] width 945 height 461
click at [336, 42] on input "TECHSSON Refer-a-Friend Payout Report" at bounding box center [349, 42] width 122 height 11
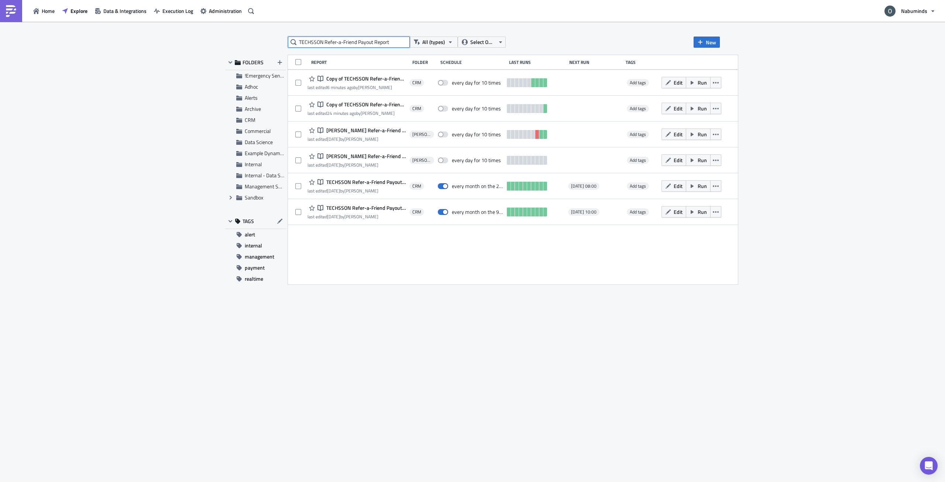
click at [336, 42] on input "TECHSSON Refer-a-Friend Payout Report" at bounding box center [349, 42] width 122 height 11
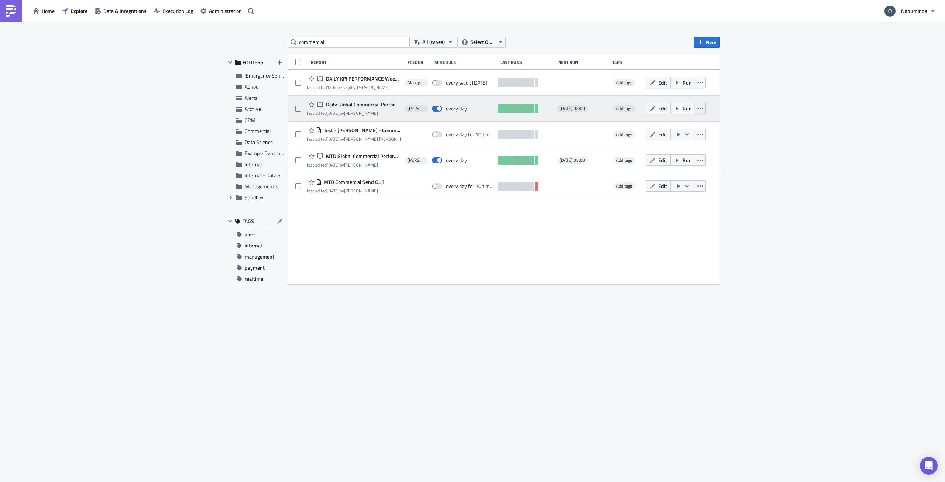
click at [699, 110] on icon "button" at bounding box center [700, 109] width 6 height 6
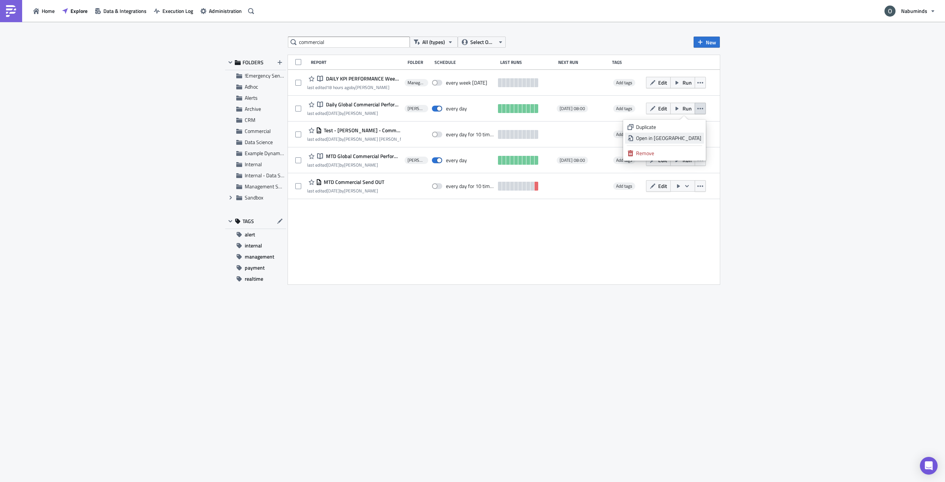
click at [684, 137] on div "Open in New Tab" at bounding box center [668, 137] width 65 height 7
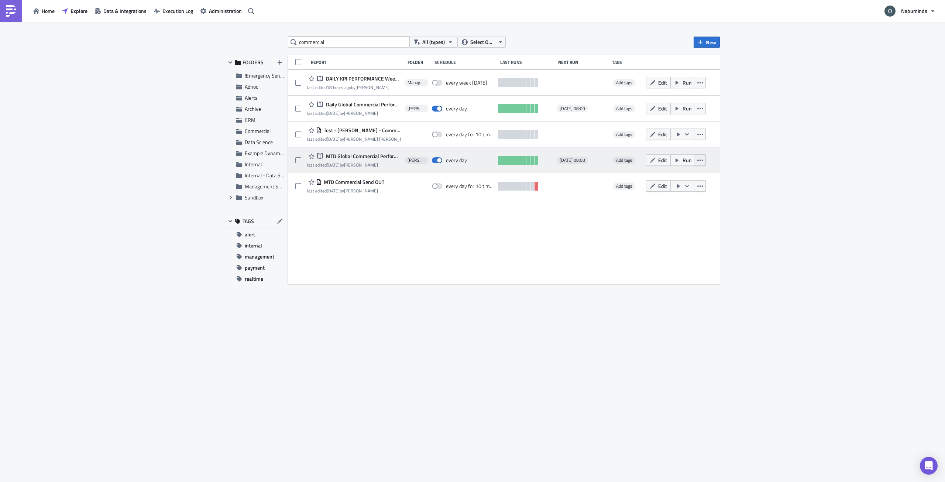
click at [699, 163] on button "button" at bounding box center [700, 159] width 11 height 11
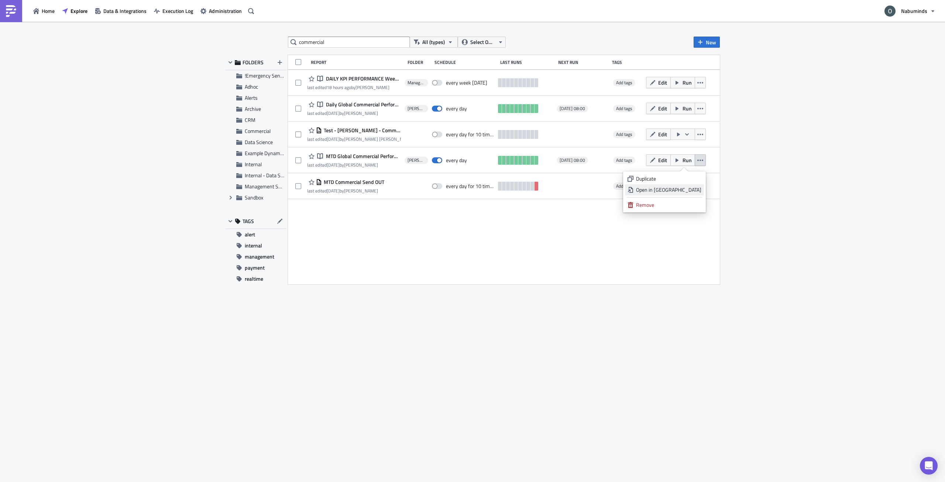
click at [689, 185] on link "Open in New Tab" at bounding box center [664, 189] width 79 height 11
click at [79, 11] on span "Explore" at bounding box center [79, 11] width 17 height 8
click at [352, 44] on input "commercial" at bounding box center [349, 42] width 122 height 11
type input "techsson"
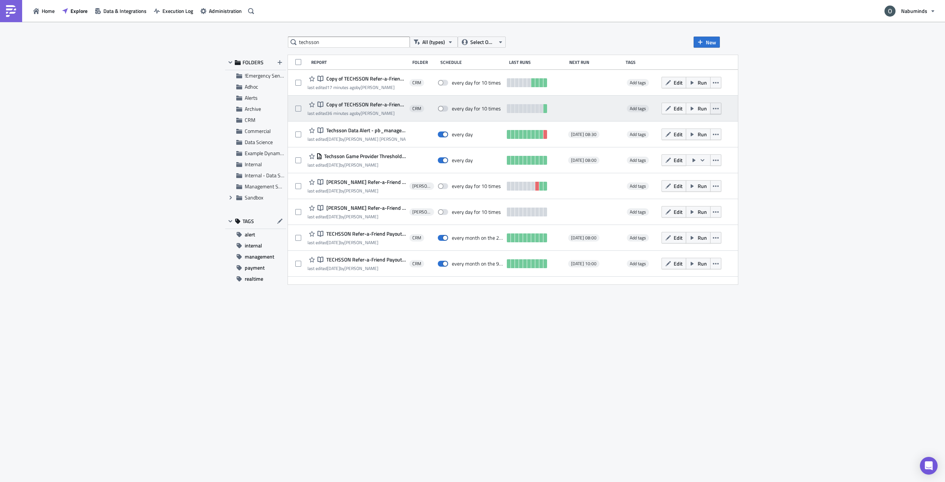
click at [719, 109] on icon "button" at bounding box center [716, 109] width 6 height 6
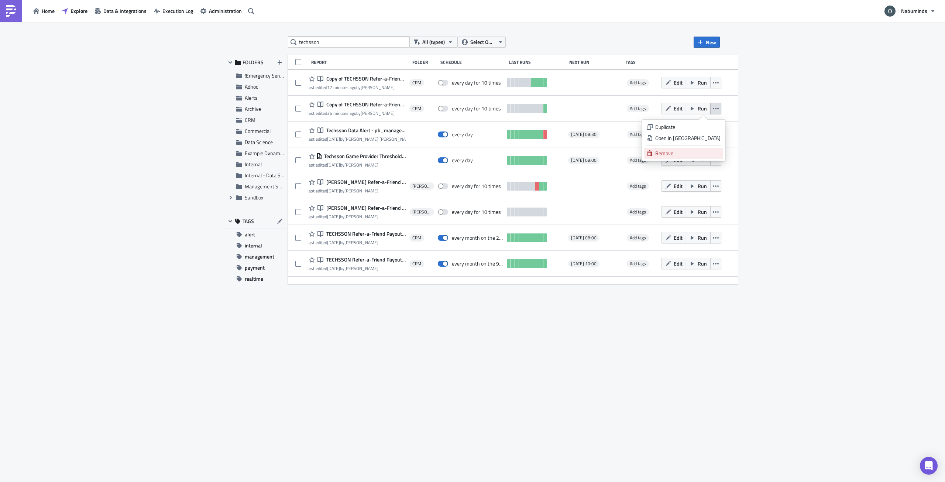
click at [705, 151] on div "Remove" at bounding box center [687, 152] width 65 height 7
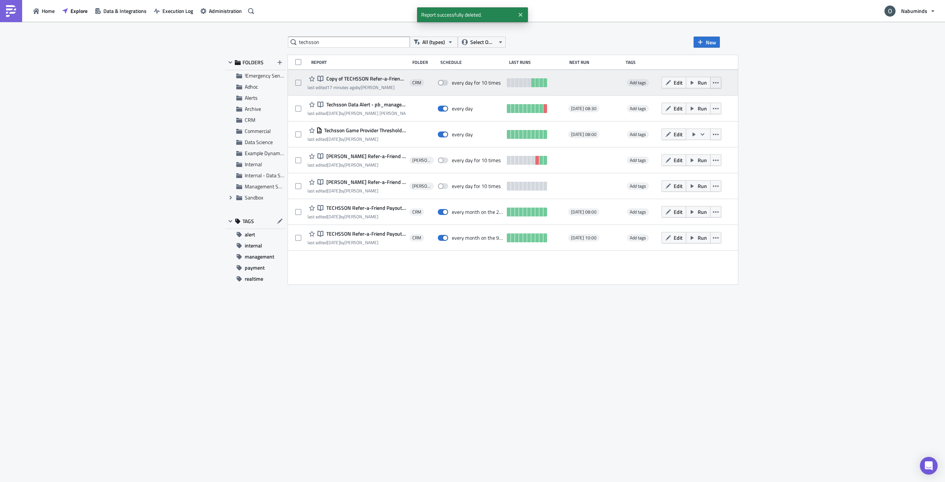
click at [719, 82] on icon "button" at bounding box center [716, 82] width 6 height 1
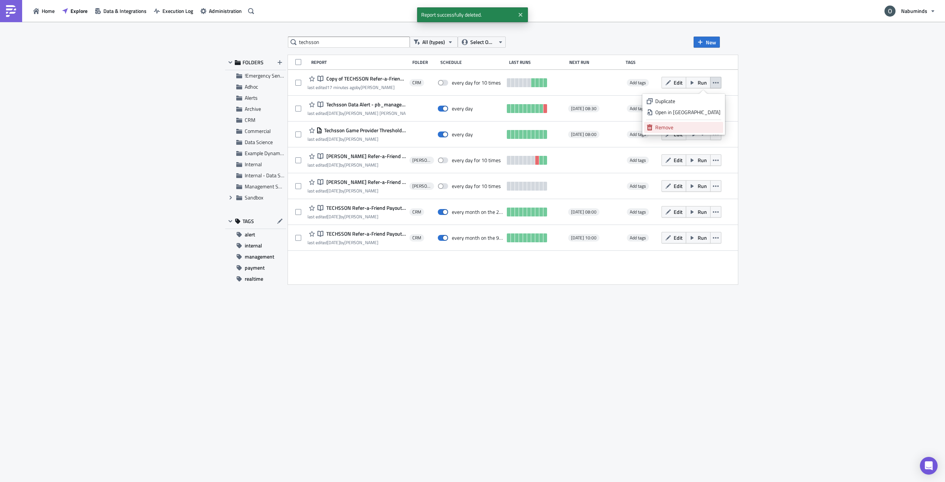
click at [703, 128] on div "Remove" at bounding box center [687, 127] width 65 height 7
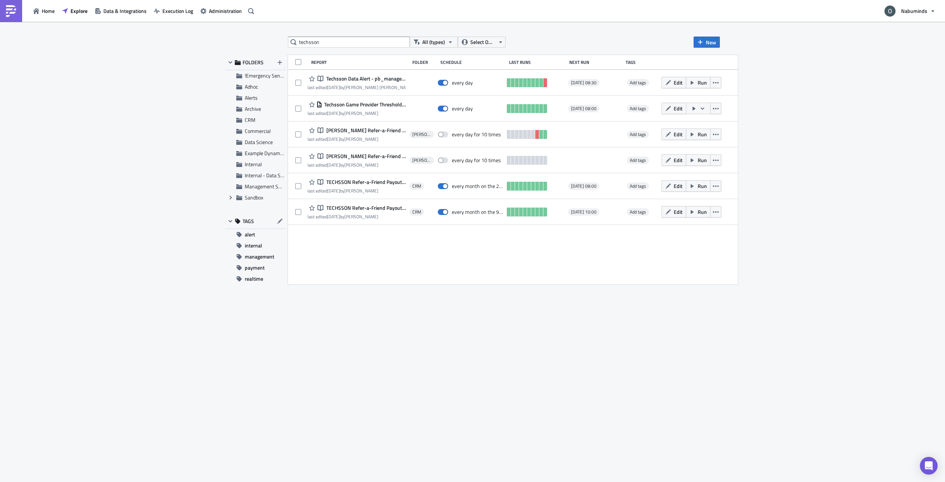
drag, startPoint x: 18, startPoint y: 464, endPoint x: 19, endPoint y: 417, distance: 46.9
click at [73, 10] on span "Explore" at bounding box center [79, 11] width 17 height 8
click at [49, 11] on span "Home" at bounding box center [48, 11] width 13 height 8
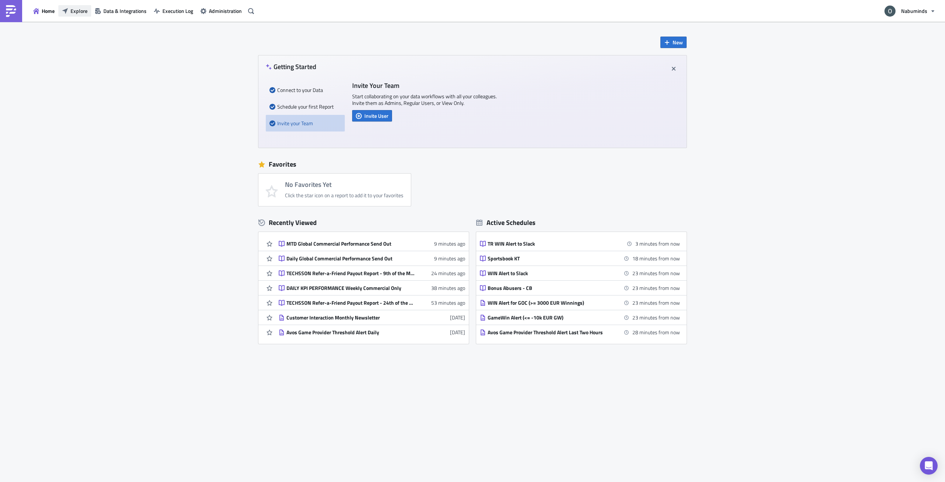
click at [74, 14] on span "Explore" at bounding box center [79, 11] width 17 height 8
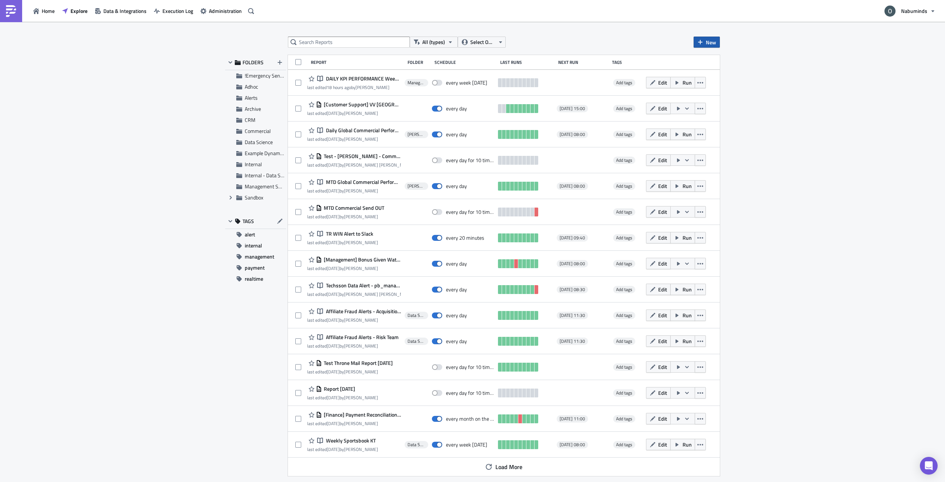
click at [707, 38] on button "New" at bounding box center [707, 42] width 26 height 11
click at [729, 71] on div "Notebook" at bounding box center [731, 71] width 49 height 7
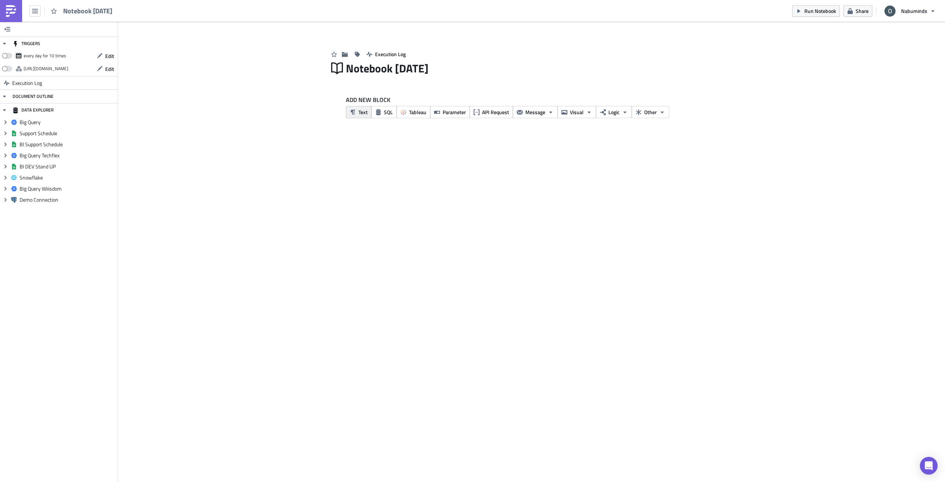
click at [359, 113] on span "Text" at bounding box center [362, 112] width 9 height 8
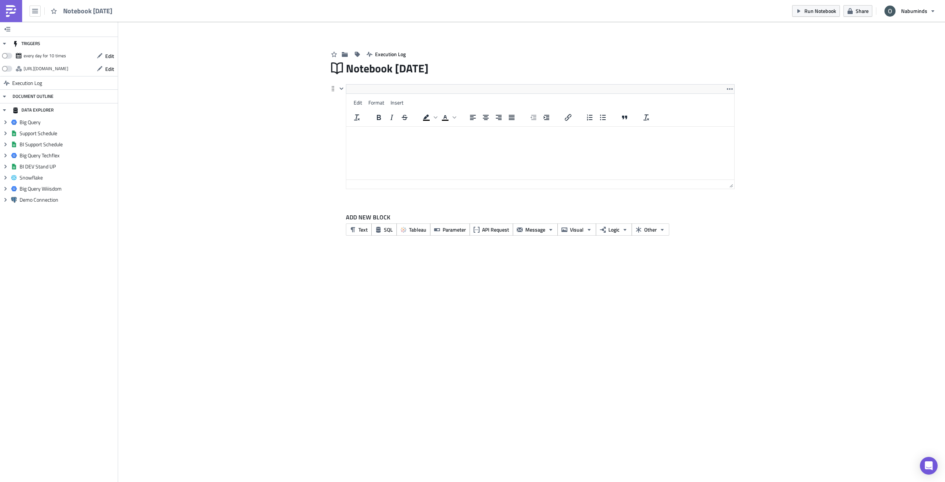
click at [389, 127] on html at bounding box center [540, 133] width 388 height 12
click at [481, 138] on html at bounding box center [540, 133] width 388 height 12
drag, startPoint x: 479, startPoint y: 134, endPoint x: 343, endPoint y: 134, distance: 135.5
click at [346, 134] on html "MTD Global Commercial Performance Send Out" at bounding box center [540, 133] width 388 height 12
drag, startPoint x: 386, startPoint y: 133, endPoint x: 417, endPoint y: 138, distance: 31.8
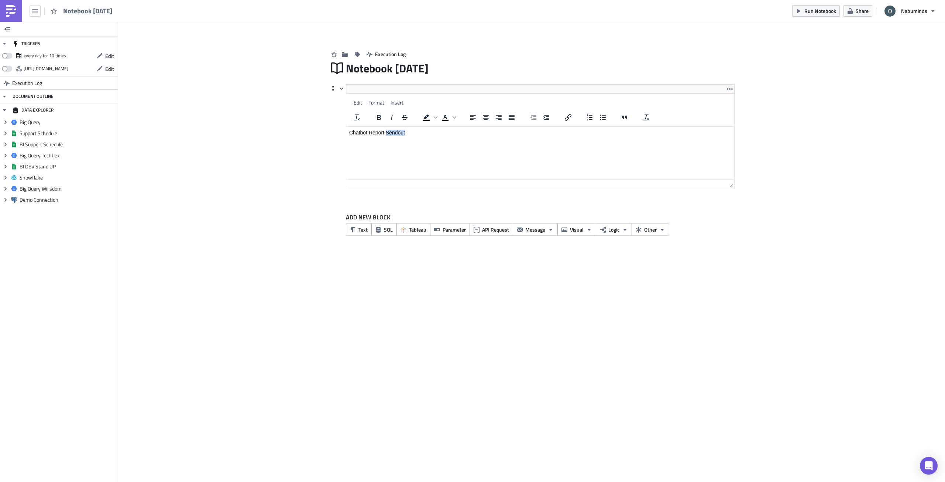
click at [417, 138] on html "Chatbot Report Sendout" at bounding box center [540, 133] width 388 height 12
click at [415, 135] on p "Chatbot Report Weekly SendOut" at bounding box center [540, 133] width 382 height 6
copy p "Chatbot Report Weekly SendOut"
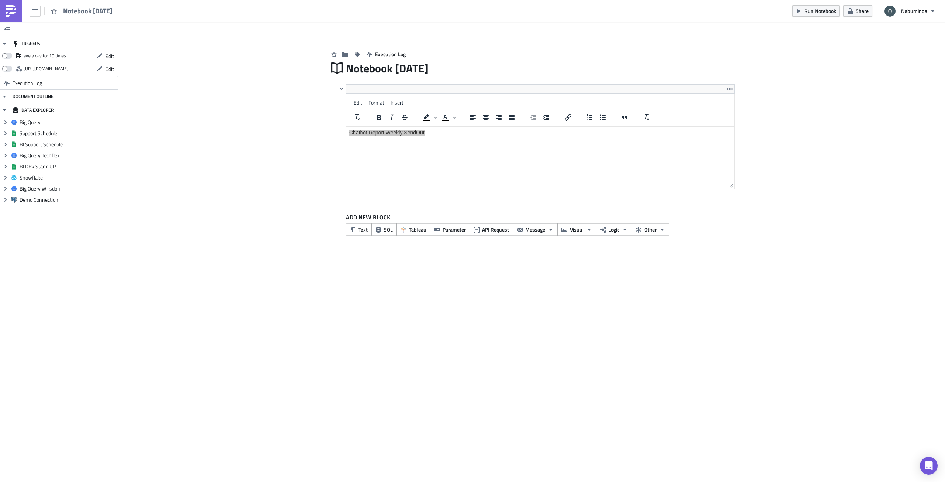
click at [314, 161] on div "Add Image Execution Log Notebook 2025-08-29 Edit Format Insert To open the popu…" at bounding box center [531, 137] width 827 height 230
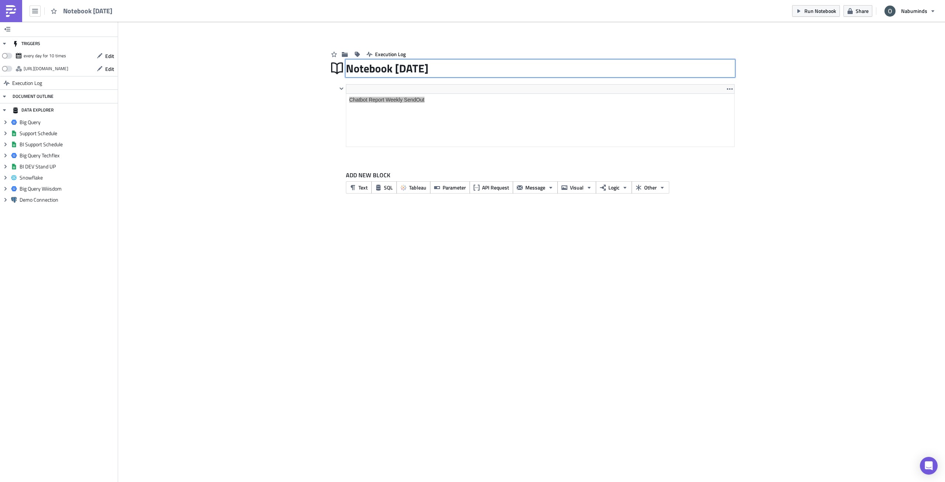
click at [378, 69] on div "Notebook 2025-08-29 Notebook 2025-08-29" at bounding box center [540, 68] width 389 height 17
click at [378, 69] on input "Notebook 2025-08-29" at bounding box center [401, 68] width 110 height 14
type input "Chatbot Report Weekly SendOut"
click at [305, 141] on div "Add Image Execution Log Chatbot Report Weekly SendOut Chatbot Report Weekly Sen…" at bounding box center [531, 116] width 827 height 188
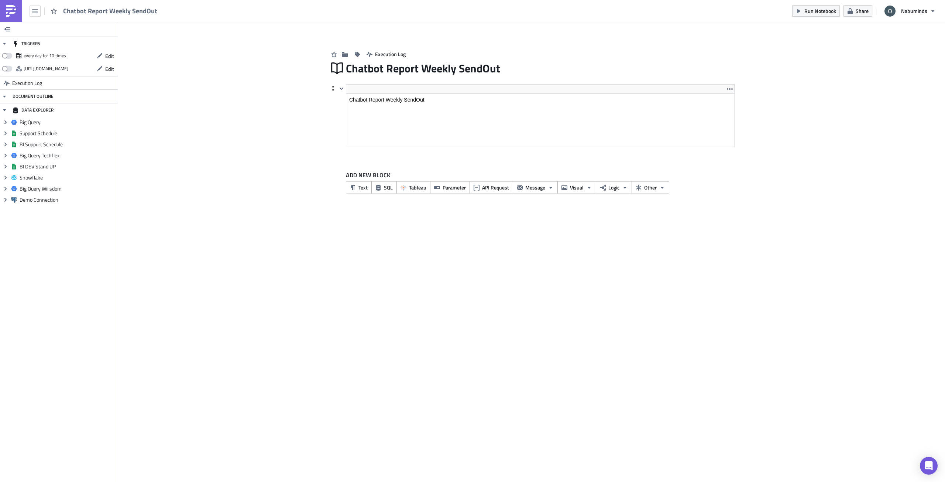
drag, startPoint x: 378, startPoint y: 137, endPoint x: 378, endPoint y: 104, distance: 33.2
click at [378, 104] on html "Chatbot Report Weekly SendOut" at bounding box center [540, 100] width 388 height 12
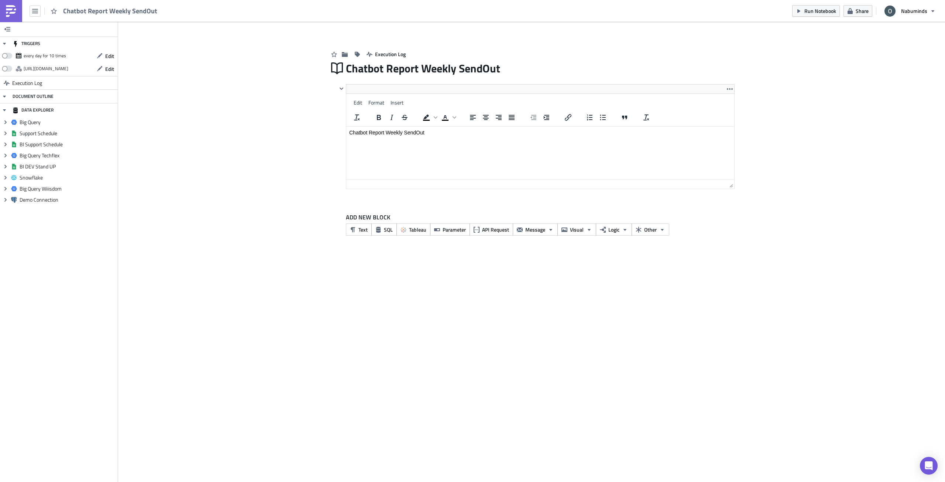
click at [296, 199] on div "Add Image Execution Log Chatbot Report Weekly SendOut Edit Format Insert To ope…" at bounding box center [531, 137] width 827 height 230
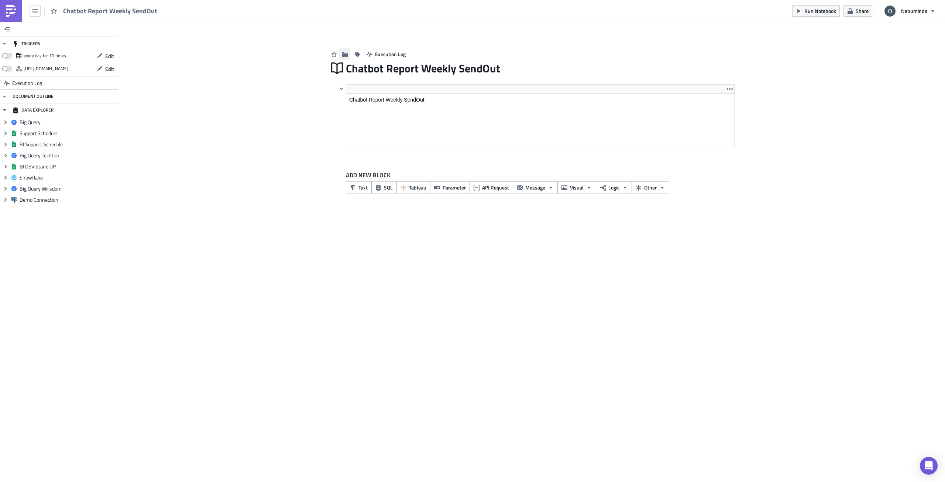
click at [345, 54] on icon "button" at bounding box center [345, 54] width 6 height 5
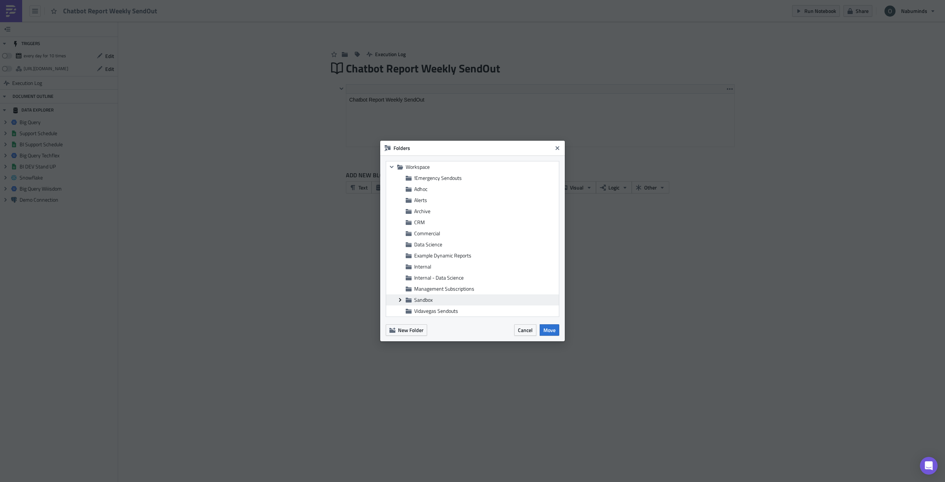
click at [399, 300] on icon "Expand group" at bounding box center [400, 300] width 6 height 6
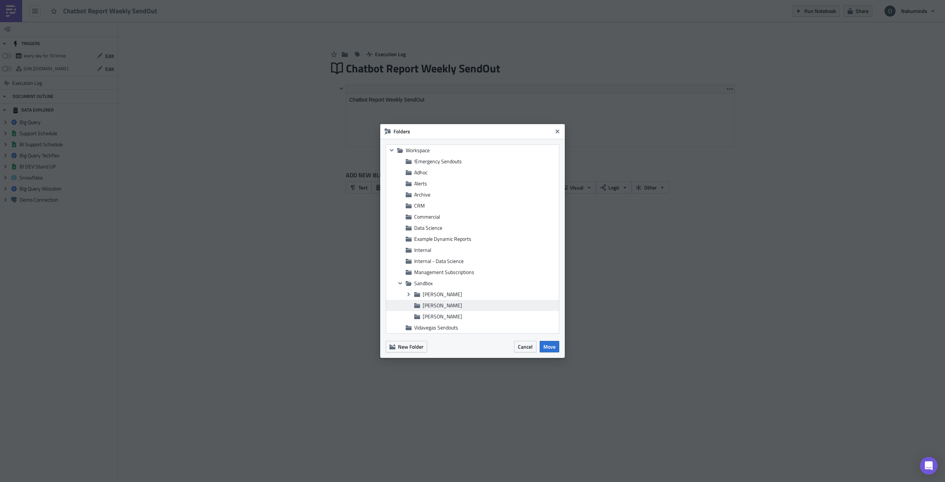
click at [426, 305] on span "Oliver" at bounding box center [442, 305] width 39 height 8
click at [550, 348] on span "Move" at bounding box center [549, 347] width 12 height 8
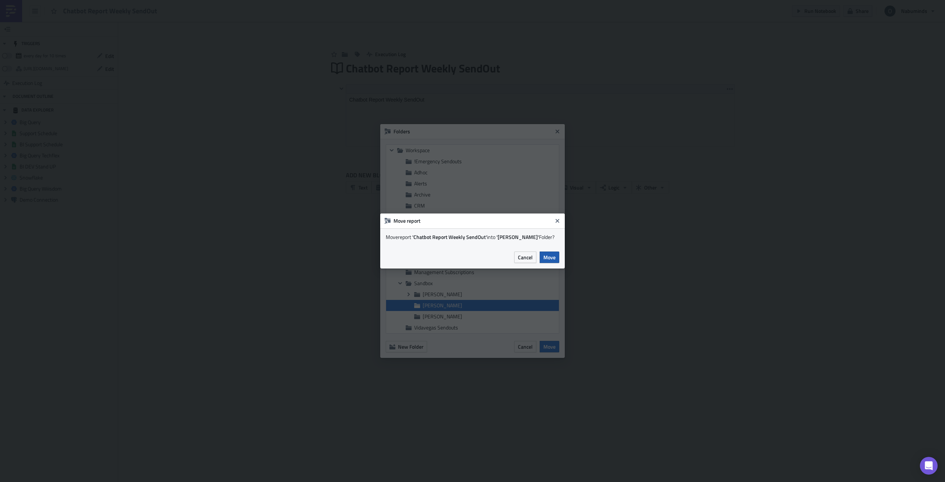
click at [548, 254] on span "Move" at bounding box center [549, 257] width 12 height 8
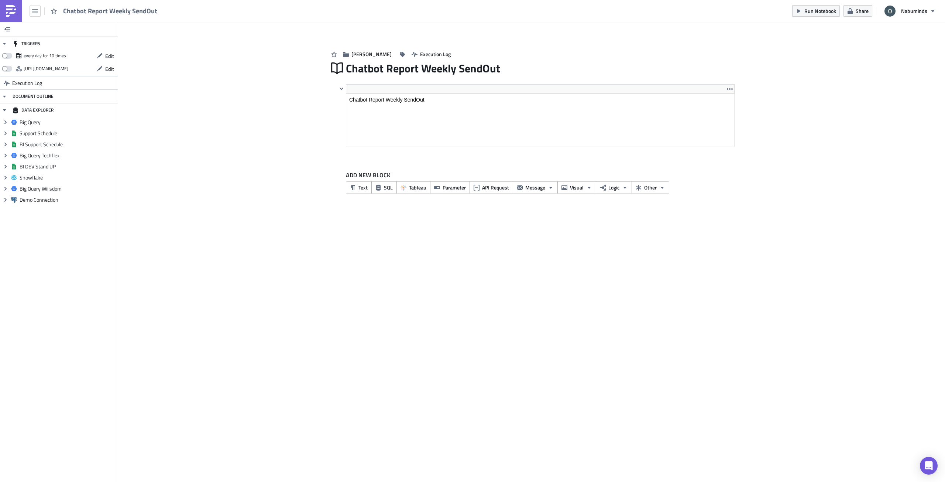
click at [320, 443] on div "TRIGGERS every day for 10 times Edit https://pushmetrics.io/api/v1/report/DzrWM…" at bounding box center [472, 252] width 945 height 460
click at [367, 185] on span "Text" at bounding box center [362, 187] width 9 height 8
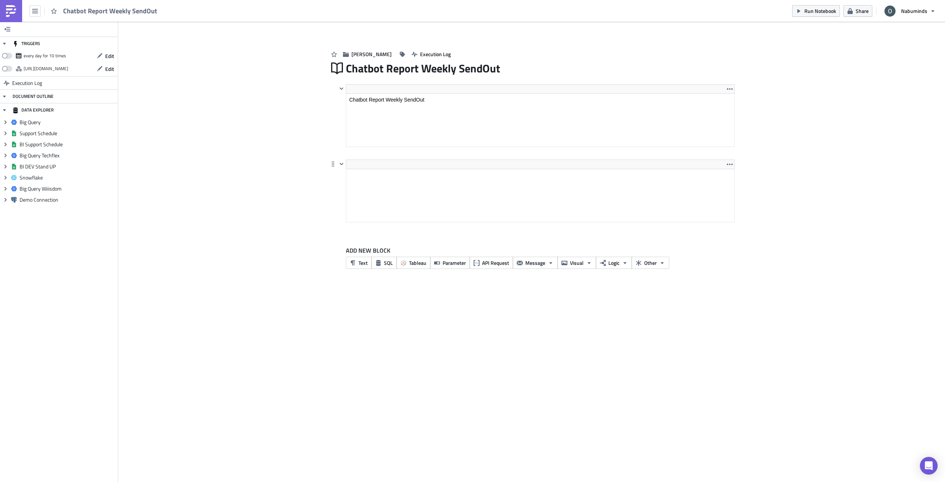
drag, startPoint x: 381, startPoint y: 195, endPoint x: 727, endPoint y: 358, distance: 382.1
click at [381, 169] on html at bounding box center [540, 175] width 388 height 12
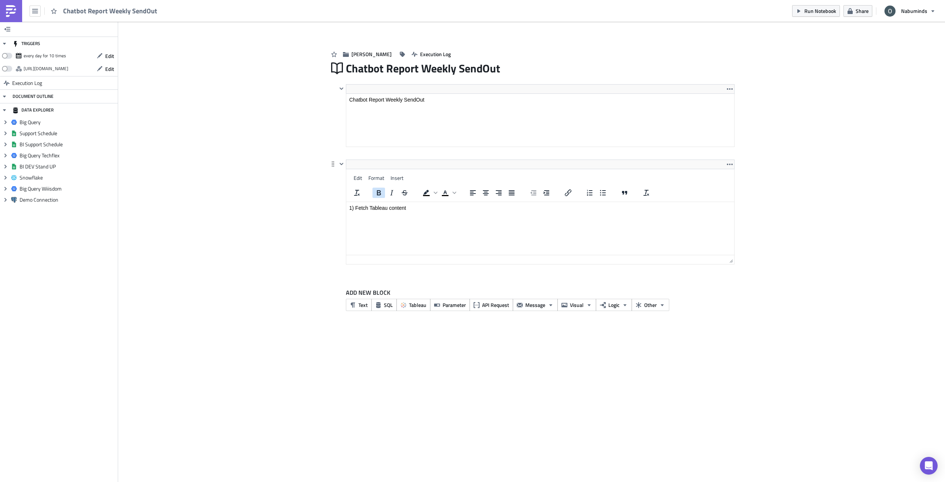
click at [379, 192] on icon "Bold" at bounding box center [379, 192] width 4 height 5
click at [428, 214] on html "1) Fetch Tableau content" at bounding box center [540, 208] width 388 height 12
paste body "Rich Text Area. Press ALT-0 for help."
click at [376, 193] on icon "Bold" at bounding box center [378, 192] width 9 height 9
click at [355, 181] on span "Edit" at bounding box center [358, 178] width 8 height 8
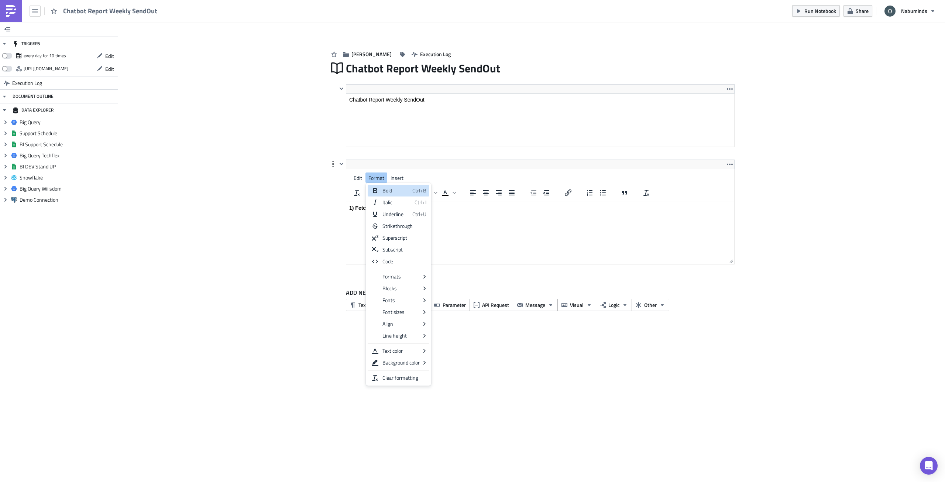
click at [477, 214] on html "1) Fetch Tableau content" at bounding box center [540, 208] width 388 height 12
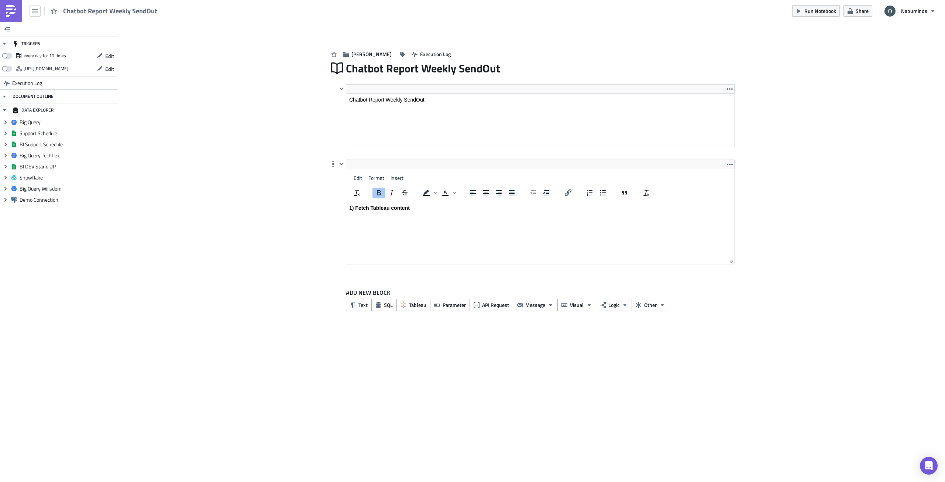
click at [417, 205] on p "1) Fetch Tableau content" at bounding box center [540, 208] width 382 height 6
click at [378, 176] on span "Format" at bounding box center [376, 178] width 16 height 8
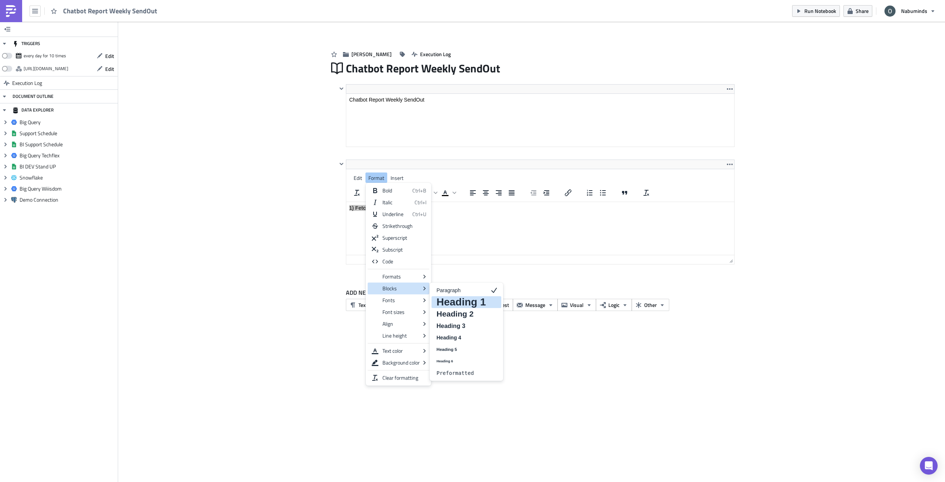
click at [490, 303] on div at bounding box center [493, 302] width 9 height 9
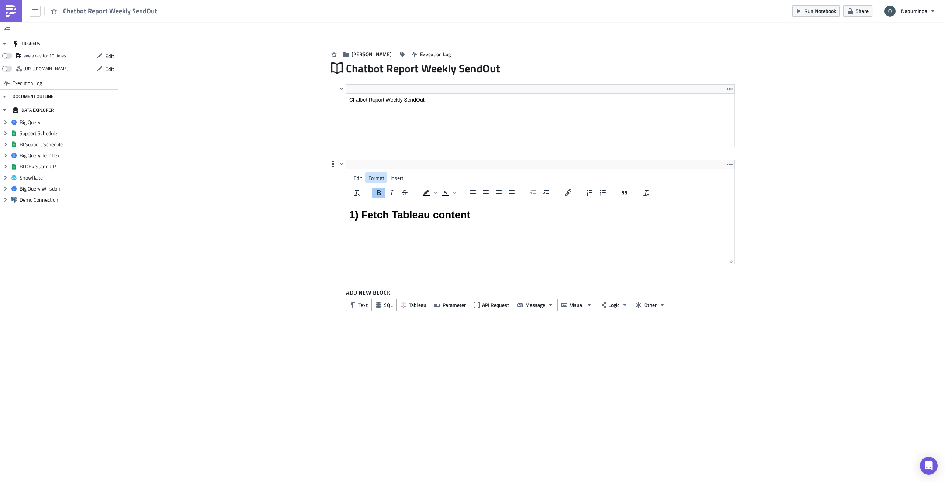
click at [380, 179] on span "Format" at bounding box center [376, 178] width 16 height 8
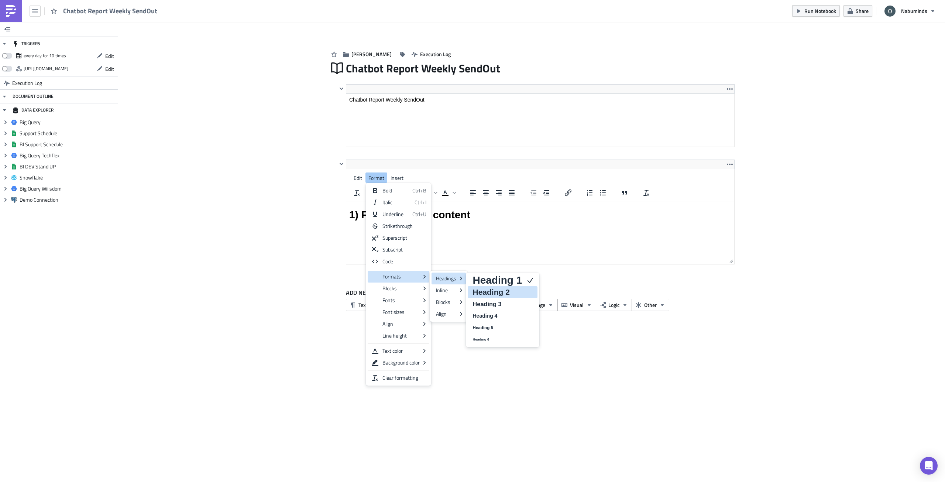
click at [499, 295] on h2 "Heading 2" at bounding box center [497, 292] width 51 height 9
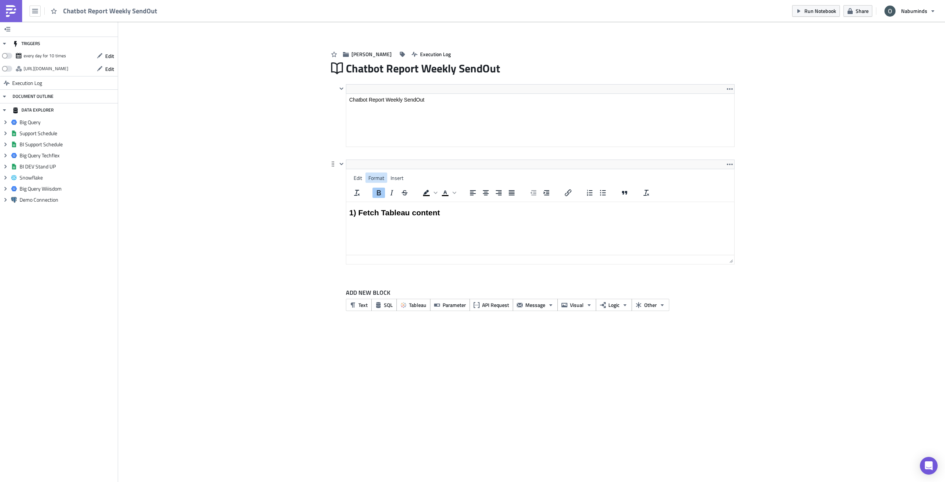
click at [375, 179] on span "Format" at bounding box center [376, 178] width 16 height 8
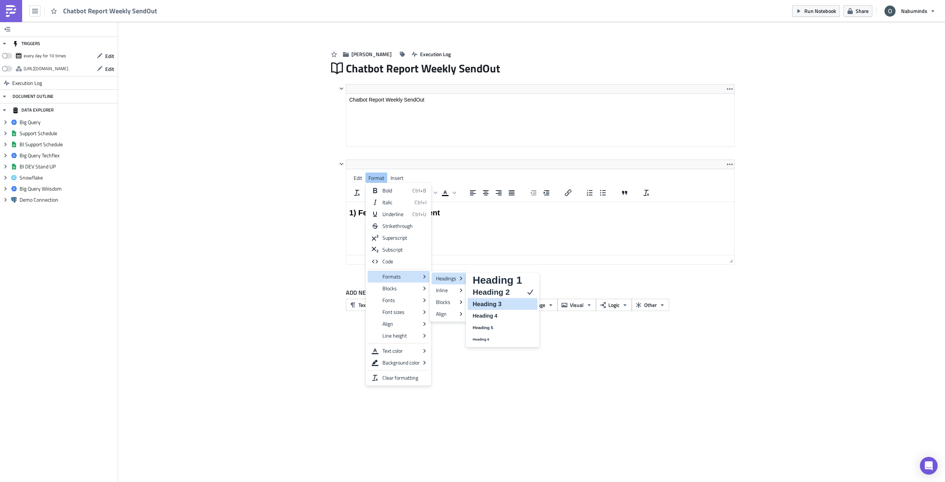
click at [503, 301] on h3 "Heading 3" at bounding box center [497, 303] width 51 height 9
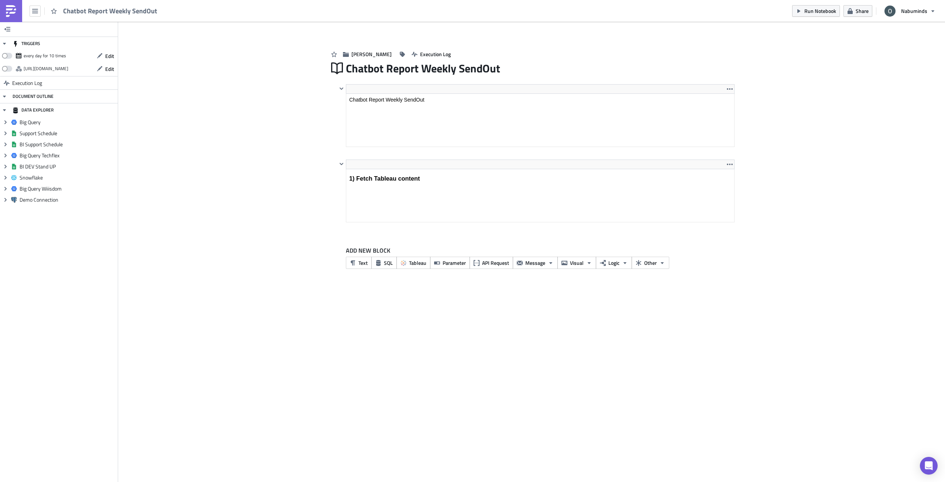
click at [323, 263] on div "Oliver Execution Log Chatbot Report Weekly SendOut Edit Format Insert To open t…" at bounding box center [531, 160] width 421 height 252
click at [755, 250] on div "Add Image Oliver Execution Log Chatbot Report Weekly SendOut Edit Format Insert…" at bounding box center [531, 154] width 827 height 264
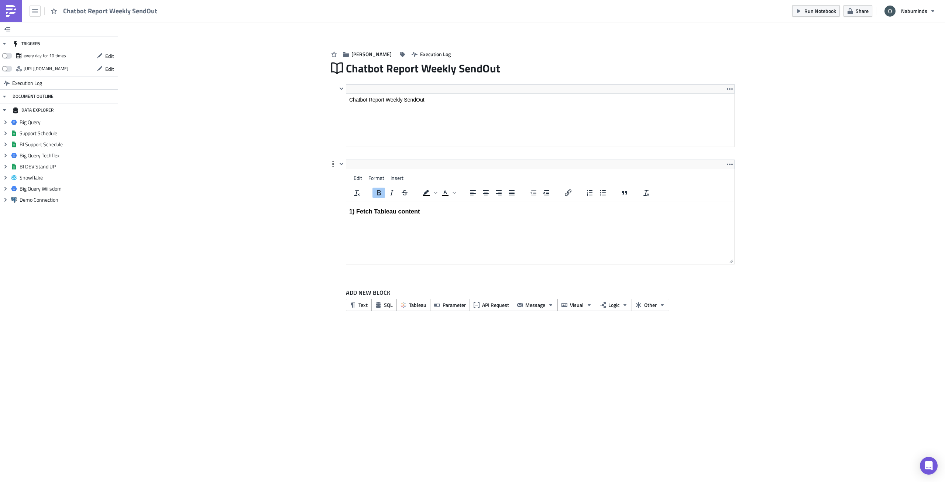
click at [490, 203] on html "1) Fetch Tableau content" at bounding box center [540, 211] width 388 height 19
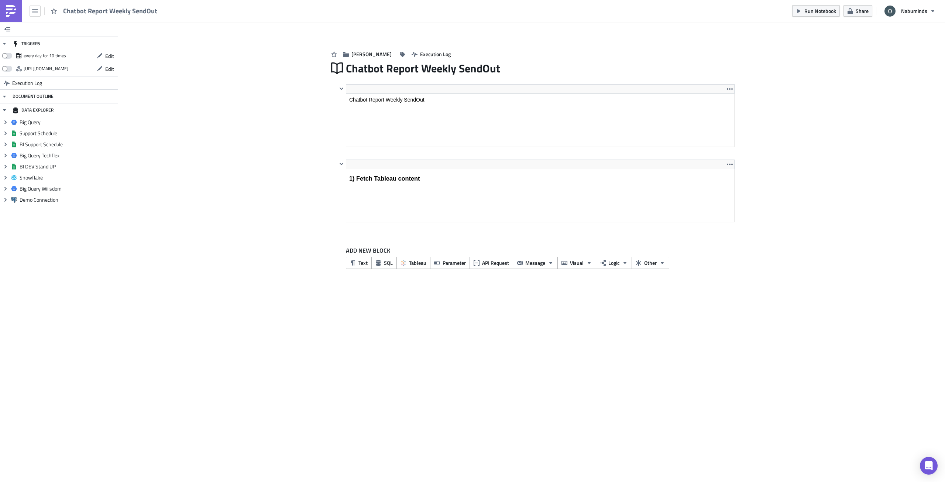
click at [255, 238] on div "Add Image Oliver Execution Log Chatbot Report Weekly SendOut Edit Format Insert…" at bounding box center [531, 154] width 827 height 264
click at [403, 264] on icon "button" at bounding box center [404, 263] width 6 height 6
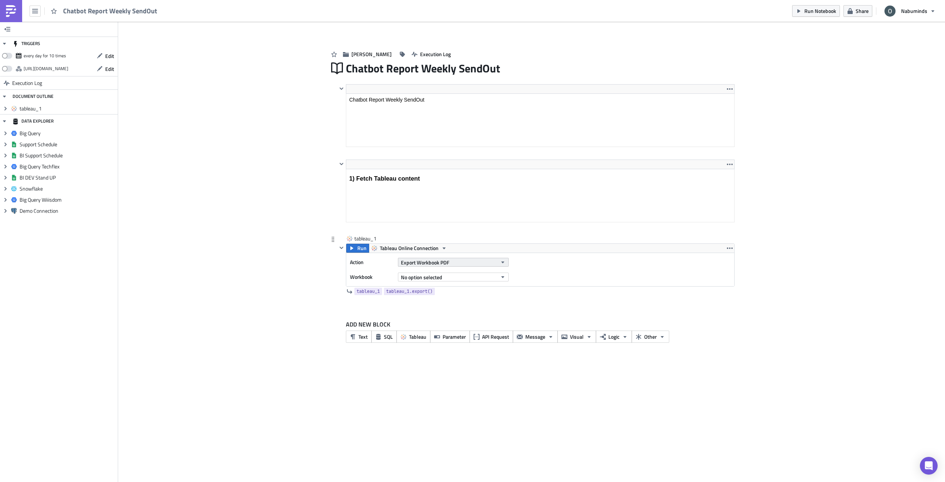
click at [463, 263] on button "Export Workbook PDF" at bounding box center [453, 262] width 111 height 9
click at [448, 331] on div "Export View Image" at bounding box center [433, 333] width 63 height 7
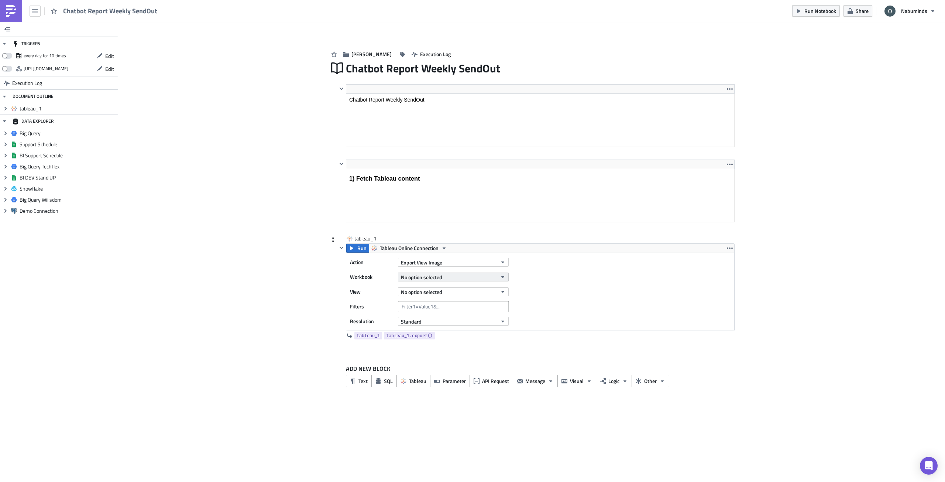
click at [445, 277] on button "No option selected" at bounding box center [453, 276] width 111 height 9
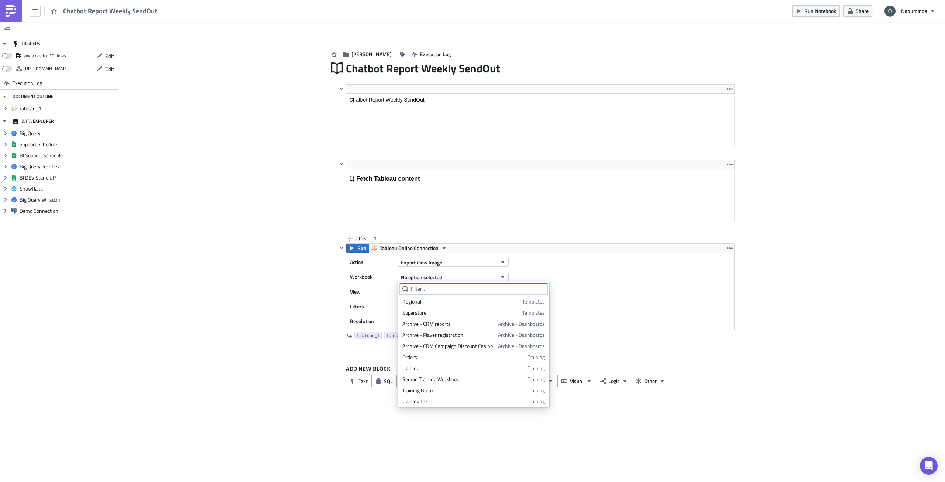
click at [442, 291] on input "text" at bounding box center [474, 288] width 148 height 11
paste input "Oliver - Chatbot Report (Sendout - Test)"
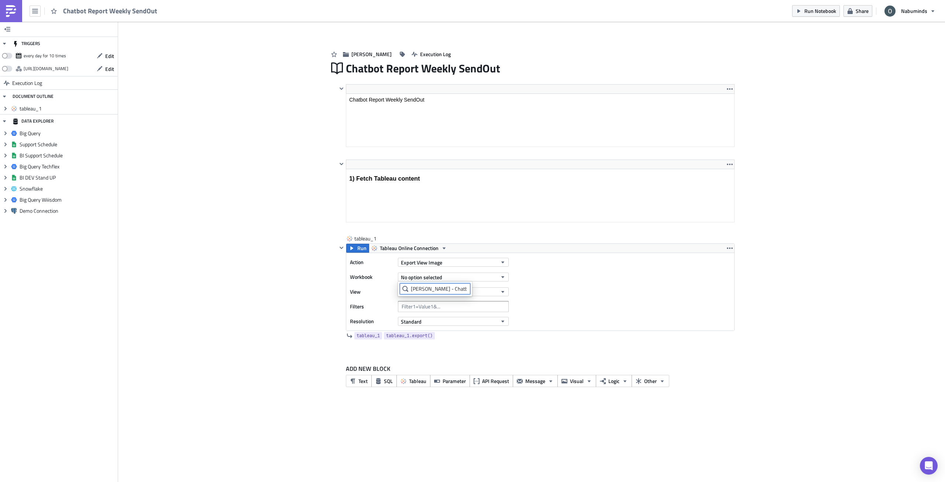
scroll to position [0, 34]
click at [444, 289] on input "Oliver - Chatbot Report (Sendout - Test)" at bounding box center [435, 288] width 71 height 11
click at [444, 289] on input "Oliver - Chatbot Report (Sendout - Test)" at bounding box center [474, 288] width 148 height 11
type input "Oliver - Chatbot Report (Sendout - Test)"
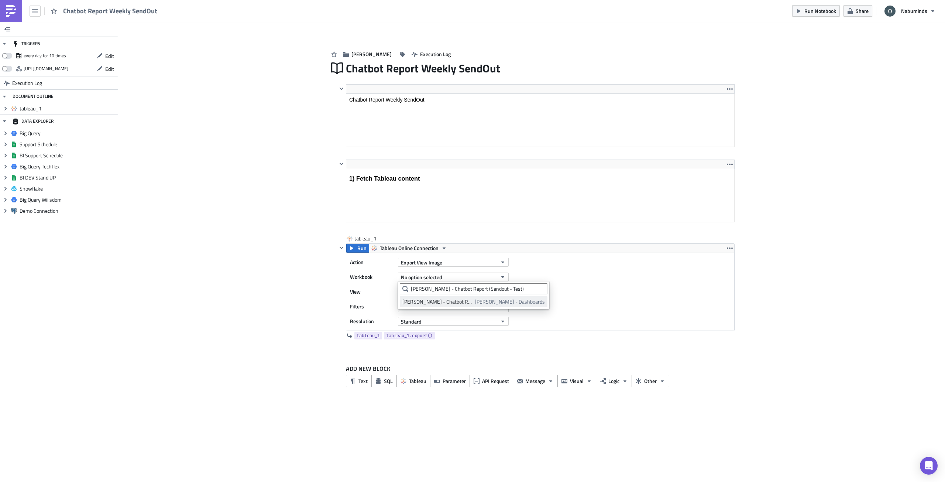
click at [458, 302] on div "Oliver - Chatbot Report (Sendout - Test)" at bounding box center [437, 301] width 70 height 7
click at [420, 291] on span "No option selected" at bounding box center [421, 292] width 41 height 8
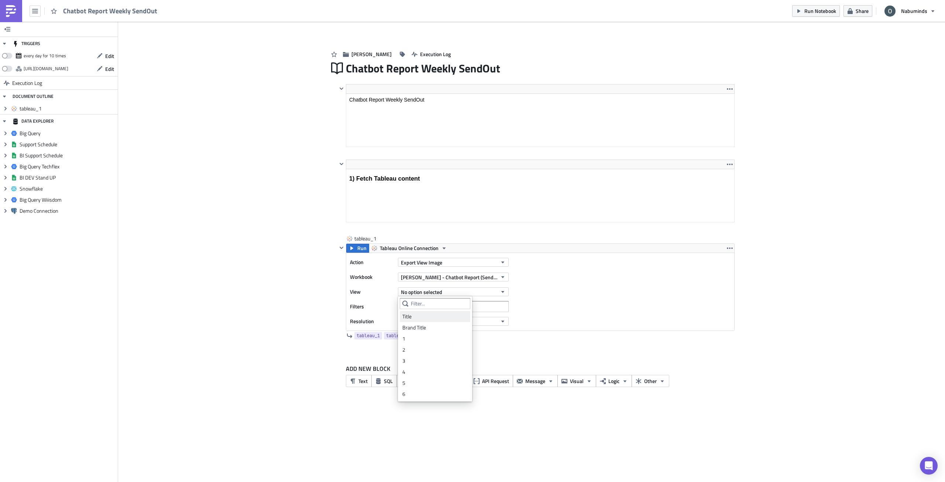
click at [422, 315] on div "Title" at bounding box center [434, 316] width 65 height 7
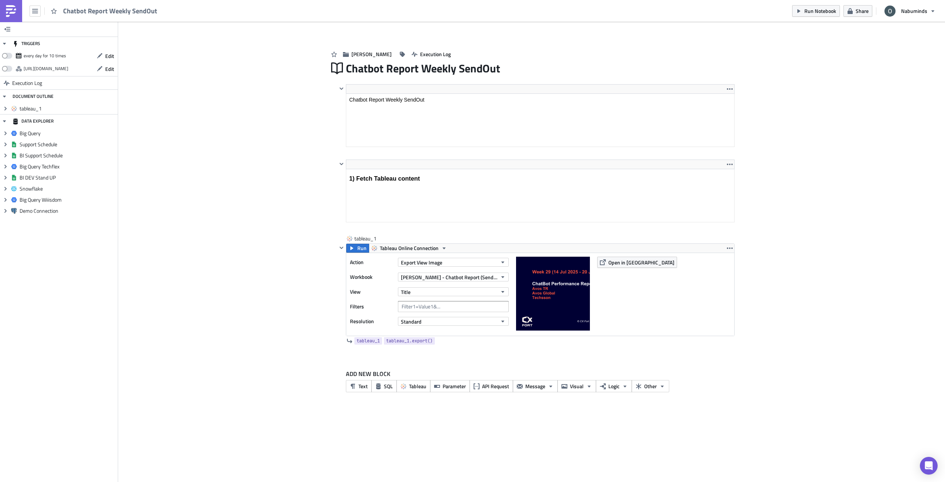
drag, startPoint x: 269, startPoint y: 298, endPoint x: 278, endPoint y: 302, distance: 9.5
click at [269, 298] on div "Add Image Oliver Execution Log Chatbot Report Weekly SendOut Edit Format Insert…" at bounding box center [531, 215] width 827 height 387
click at [470, 306] on input "text" at bounding box center [453, 306] width 111 height 11
paste input "-f =&Week/Month=Week&&Segment Parameter=Avos TR"
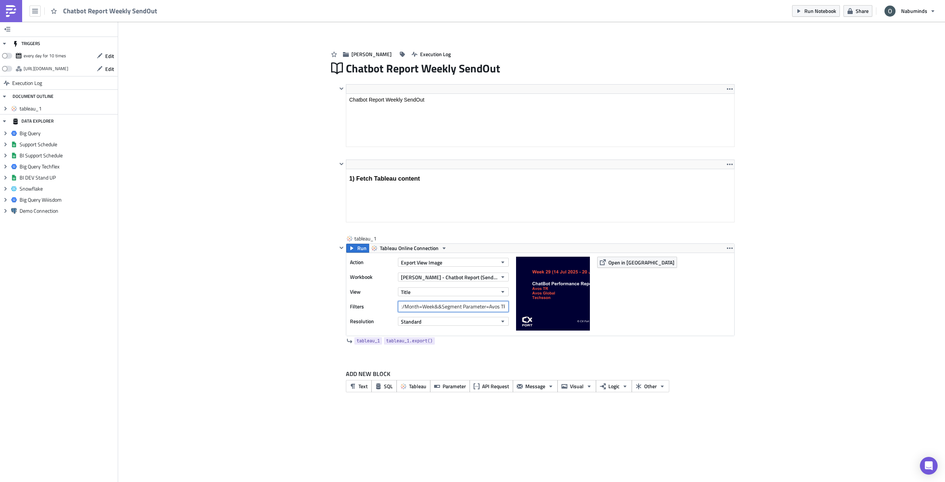
type input "-f =&Week/Month=Week&&Segment Parameter=Avos TR"
click at [302, 317] on div "Add Image Oliver Execution Log Chatbot Report Weekly SendOut Edit Format Insert…" at bounding box center [531, 215] width 827 height 387
click at [379, 240] on div "tableau_1" at bounding box center [372, 238] width 37 height 7
click at [379, 240] on input "tableau_1" at bounding box center [372, 238] width 37 height 7
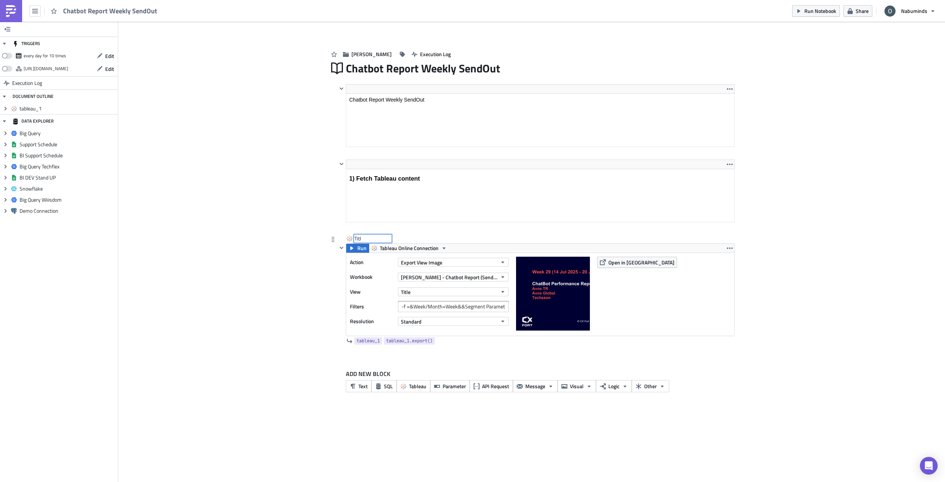
type input "Title"
drag, startPoint x: 379, startPoint y: 240, endPoint x: 350, endPoint y: 243, distance: 30.0
click at [350, 243] on div "Title Title" at bounding box center [536, 239] width 398 height 8
click at [254, 300] on div "Add Image Oliver Execution Log Chatbot Report Weekly SendOut Edit Format Insert…" at bounding box center [531, 215] width 827 height 387
click at [417, 386] on span "Tableau" at bounding box center [417, 386] width 17 height 8
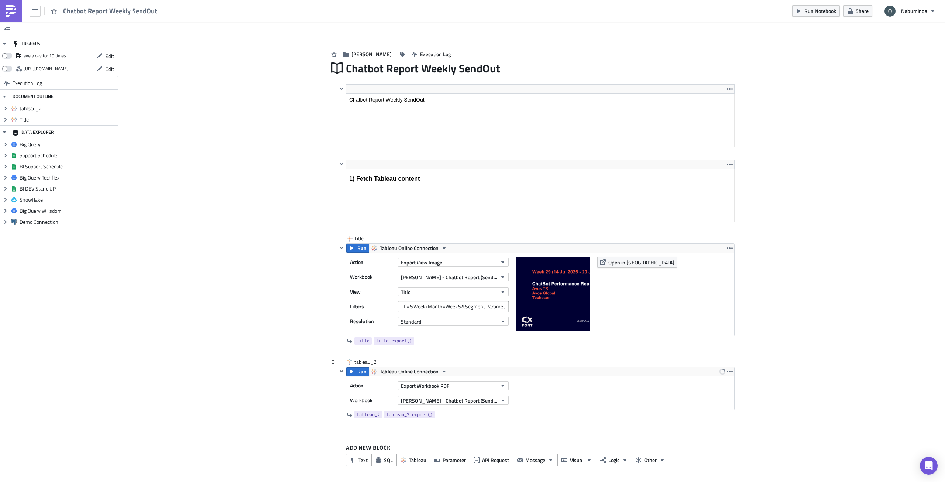
click at [364, 361] on div "tableau_2" at bounding box center [372, 361] width 37 height 7
click at [364, 361] on input "tableau_2" at bounding box center [372, 361] width 37 height 7
type input "Brand Title"
click at [307, 379] on div "Add Image Oliver Execution Log Chatbot Report Weekly SendOut Edit Format Insert…" at bounding box center [531, 252] width 827 height 461
click at [474, 385] on button "Export Workbook PDF" at bounding box center [453, 385] width 111 height 9
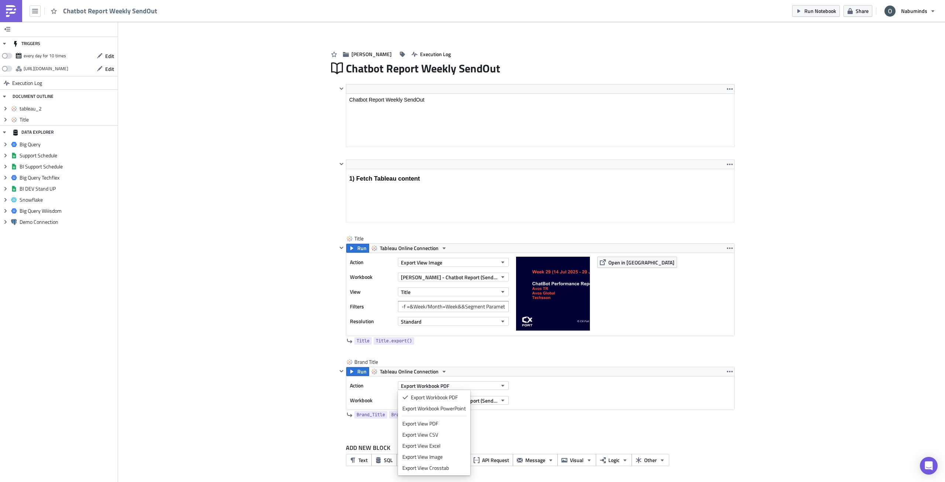
click at [864, 347] on div "Add Image Oliver Execution Log Chatbot Report Weekly SendOut Edit Format Insert…" at bounding box center [531, 252] width 827 height 461
click at [466, 384] on button "Export Workbook PDF" at bounding box center [453, 385] width 111 height 9
click at [457, 459] on div "Export View Image" at bounding box center [433, 456] width 63 height 7
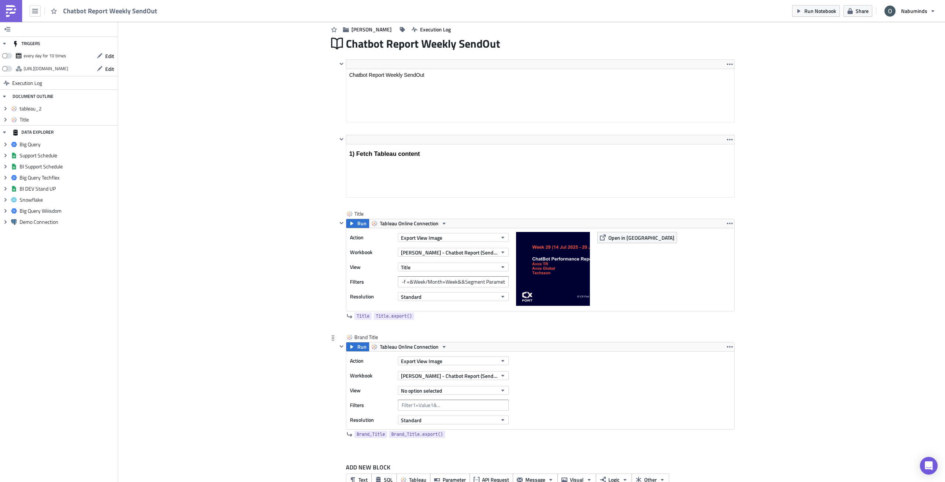
scroll to position [37, 0]
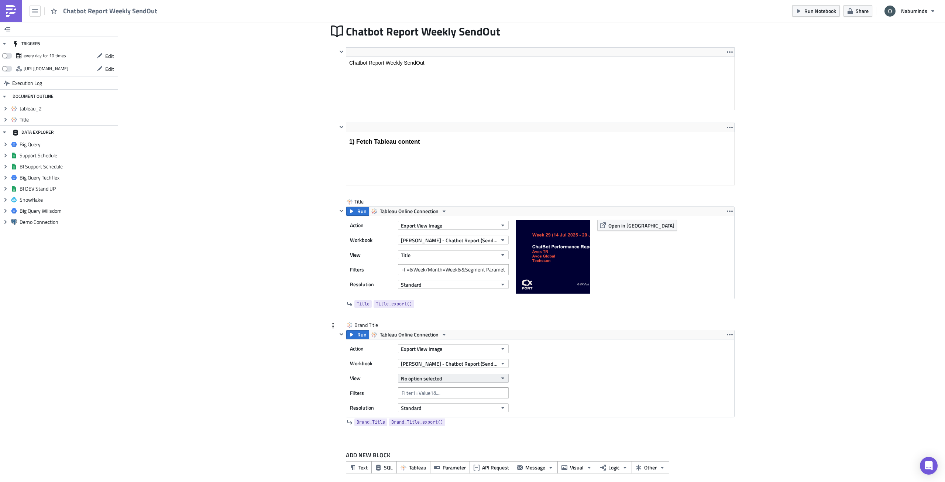
click at [439, 381] on span "No option selected" at bounding box center [421, 378] width 41 height 8
click at [469, 379] on button "No option selected" at bounding box center [453, 378] width 111 height 9
type input "1"
type input "Brand Title"
click at [492, 373] on div "No option selected" at bounding box center [453, 377] width 111 height 11
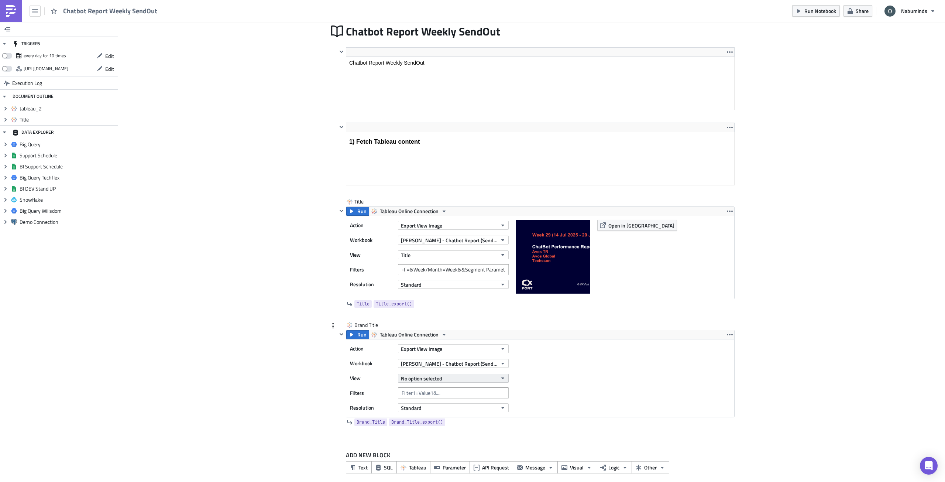
click at [492, 380] on button "No option selected" at bounding box center [453, 378] width 111 height 9
click at [455, 393] on input "Brand Title" at bounding box center [432, 389] width 71 height 11
click at [405, 392] on icon at bounding box center [403, 390] width 6 height 6
click at [553, 379] on div "Action Export View Image Workbook Oliver - Chatbot Report (Sendout - Test) View…" at bounding box center [540, 378] width 388 height 78
click at [494, 364] on button "Oliver - Chatbot Report (Sendout - Test)" at bounding box center [453, 363] width 111 height 9
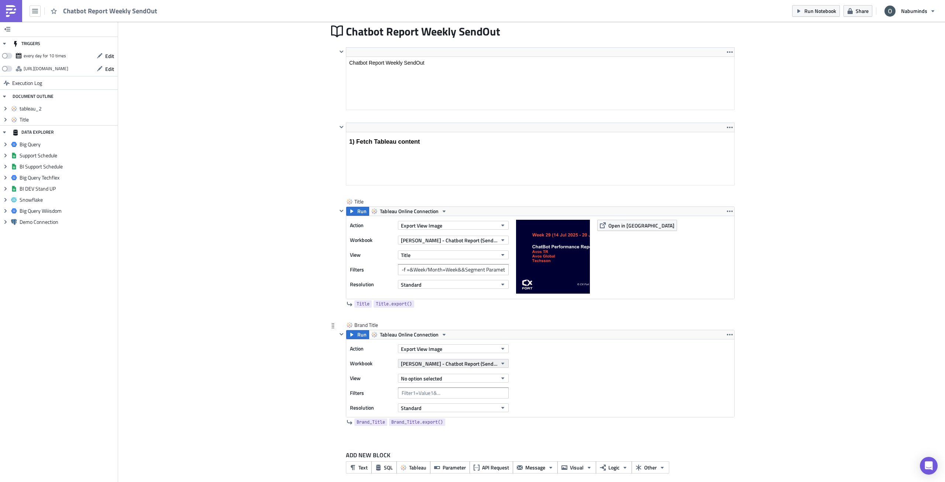
click at [482, 360] on span "Oliver - Chatbot Report (Sendout - Test)" at bounding box center [449, 364] width 96 height 8
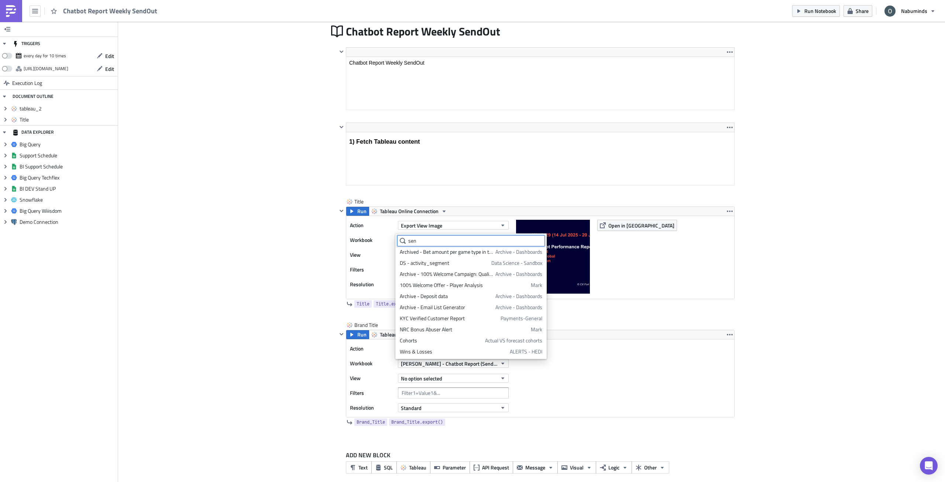
scroll to position [0, 0]
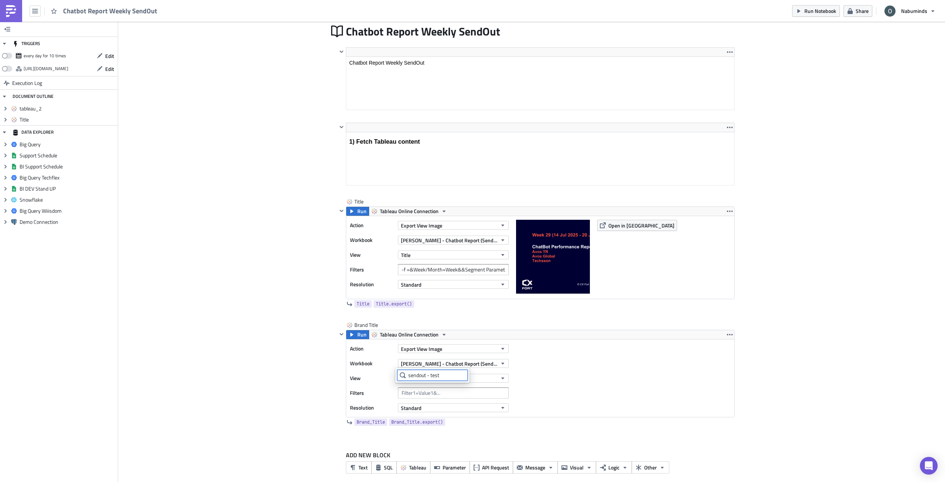
type input "sendout - test"
click at [480, 363] on span "Oliver - Chatbot Report (Sendout - Test)" at bounding box center [449, 364] width 96 height 8
click at [542, 392] on div "Action Export View Image Workbook Oliver - Chatbot Report (Sendout - Test) View…" at bounding box center [540, 378] width 388 height 78
click at [454, 380] on button "No option selected" at bounding box center [453, 378] width 111 height 9
click at [423, 392] on input "Brand Title" at bounding box center [432, 389] width 71 height 11
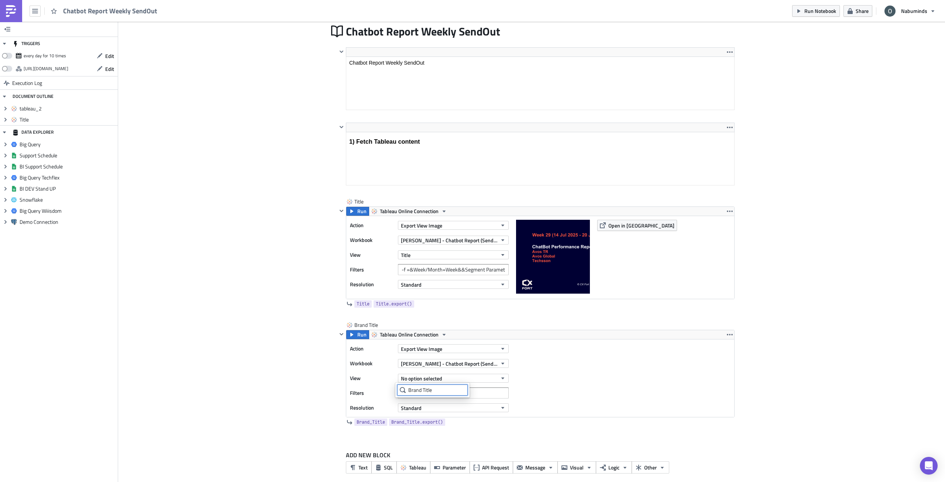
click at [440, 391] on input "Brand Title" at bounding box center [432, 389] width 71 height 11
click at [465, 258] on button "Title" at bounding box center [453, 254] width 111 height 9
click at [727, 335] on icon "button" at bounding box center [730, 334] width 6 height 6
click at [723, 377] on div "Remove" at bounding box center [731, 377] width 49 height 7
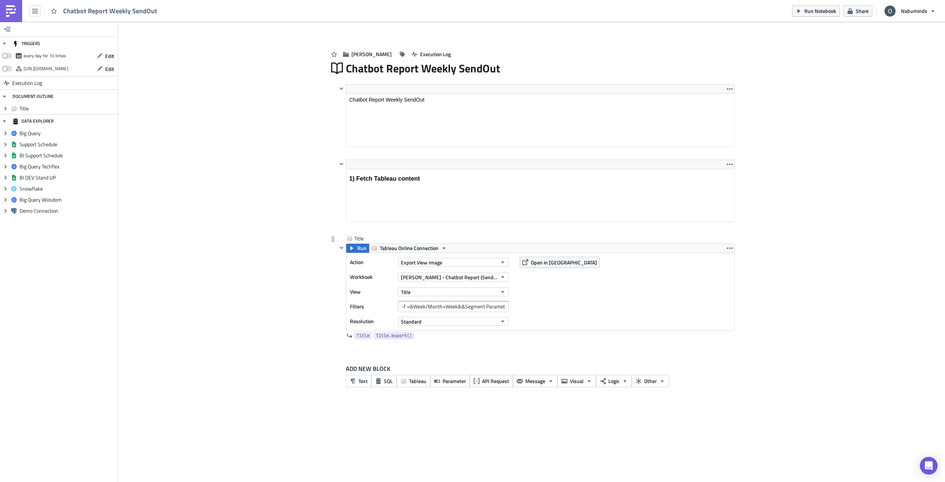
click at [472, 296] on div "Title" at bounding box center [453, 291] width 111 height 11
click at [473, 293] on button "Title" at bounding box center [453, 291] width 111 height 9
click at [730, 250] on icon "button" at bounding box center [730, 248] width 6 height 6
click at [723, 268] on div "Duplicate" at bounding box center [733, 265] width 49 height 7
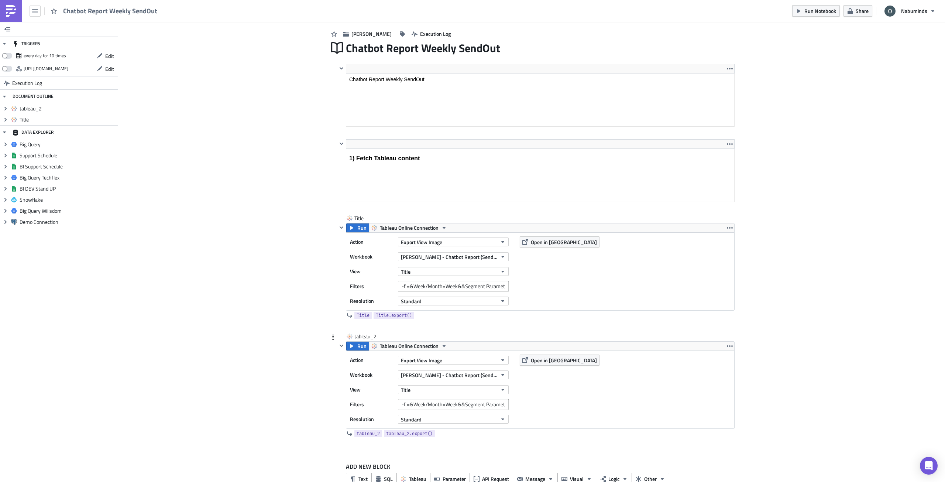
scroll to position [39, 0]
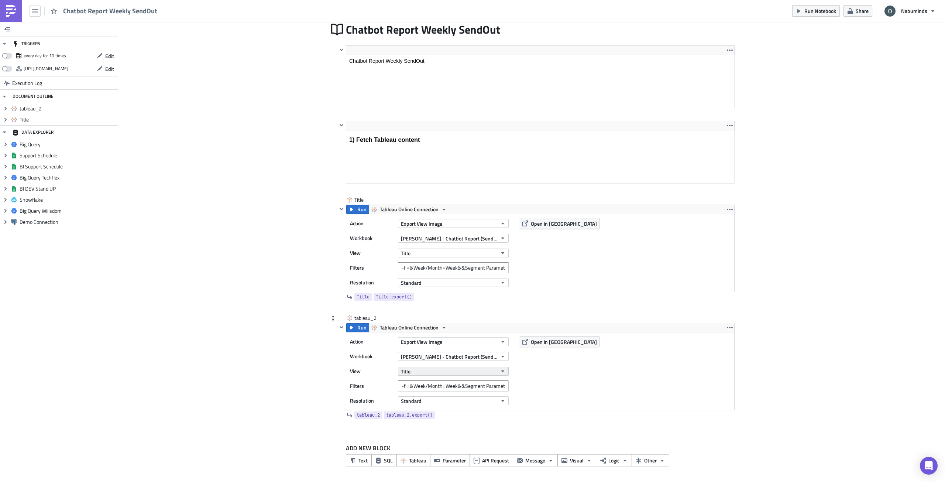
click at [450, 370] on button "Title" at bounding box center [453, 371] width 111 height 9
click at [446, 404] on div "Brand Title" at bounding box center [432, 406] width 65 height 7
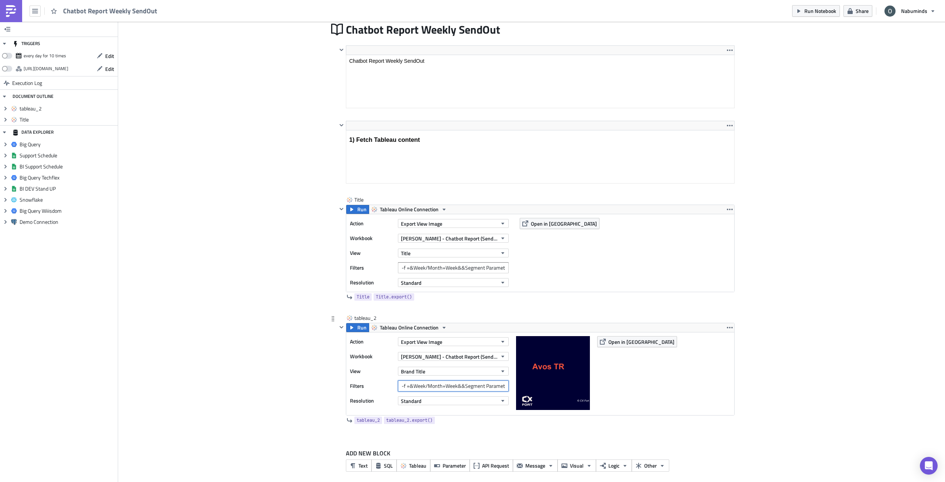
click at [454, 389] on input "-f =&Week/Month=Week&&Segment Parameter=Avos TR" at bounding box center [453, 385] width 111 height 11
drag, startPoint x: 404, startPoint y: 387, endPoint x: 420, endPoint y: 388, distance: 16.2
click at [420, 388] on input "-f =&Week/Month=Week&&Segment Parameter=Avos TR" at bounding box center [453, 385] width 111 height 11
click at [415, 388] on input "-f =&Week/Month=Week&&Segment Parameter=Avos TR" at bounding box center [453, 385] width 111 height 11
drag, startPoint x: 408, startPoint y: 388, endPoint x: 457, endPoint y: 389, distance: 49.5
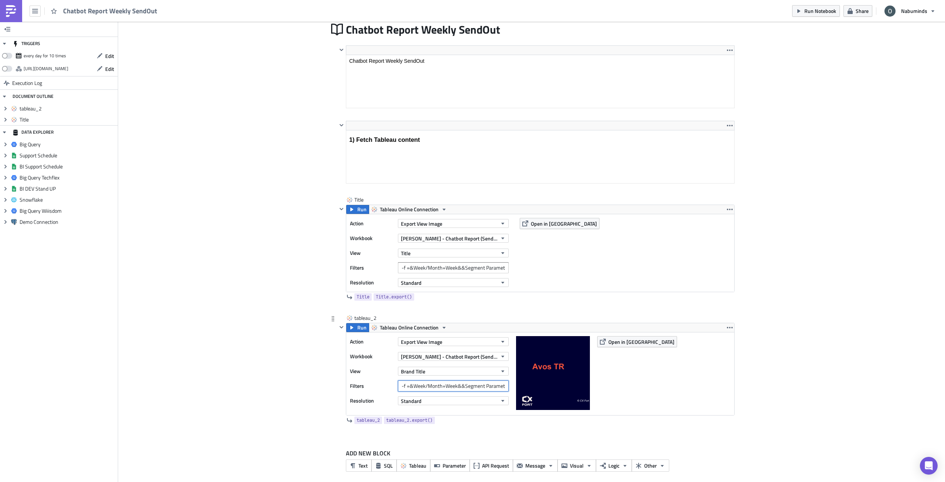
click at [457, 389] on input "-f =&Week/Month=Week&&Segment Parameter=Avos TR" at bounding box center [453, 385] width 111 height 11
type input "-f =&Segment Parameter=Avos TR"
click at [795, 355] on div "Add Image Oliver Execution Log Chatbot Report Weekly SendOut Edit Format Insert…" at bounding box center [531, 235] width 827 height 505
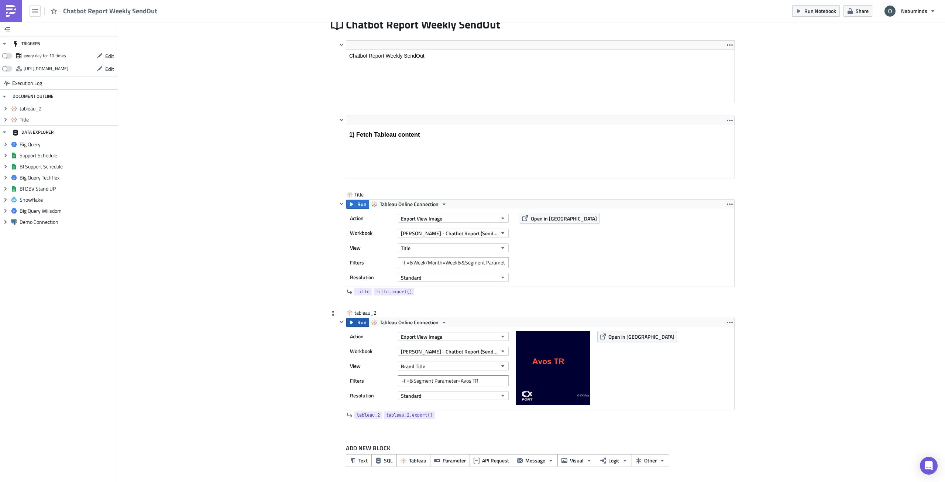
click at [357, 325] on span "Run" at bounding box center [361, 322] width 9 height 9
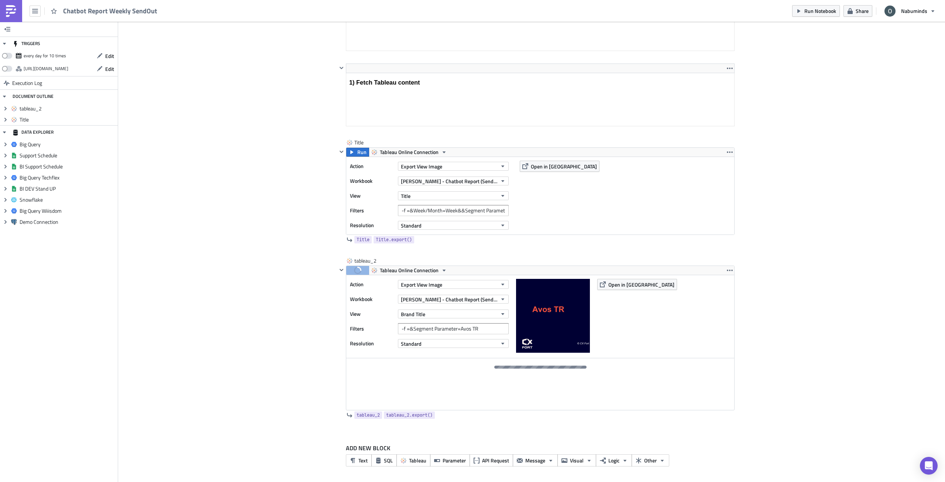
scroll to position [87, 0]
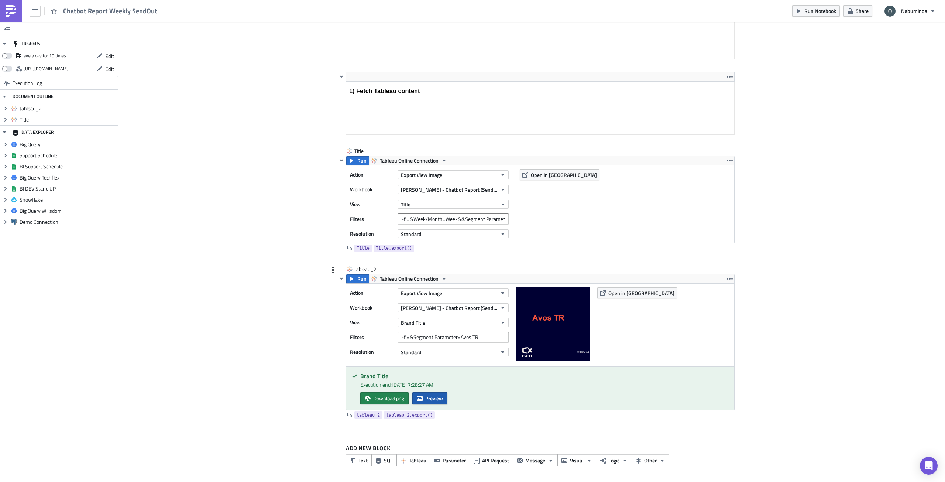
click at [417, 398] on icon "button" at bounding box center [420, 398] width 6 height 6
drag, startPoint x: 459, startPoint y: 219, endPoint x: 512, endPoint y: 223, distance: 53.3
click at [512, 223] on div "Action Export View Image Workbook Oliver - Chatbot Report (Sendout - Test) View…" at bounding box center [540, 204] width 388 height 78
click at [458, 216] on input "-f =&Week/Month=Week&&Segment Parameter=Avos TR" at bounding box center [453, 218] width 111 height 11
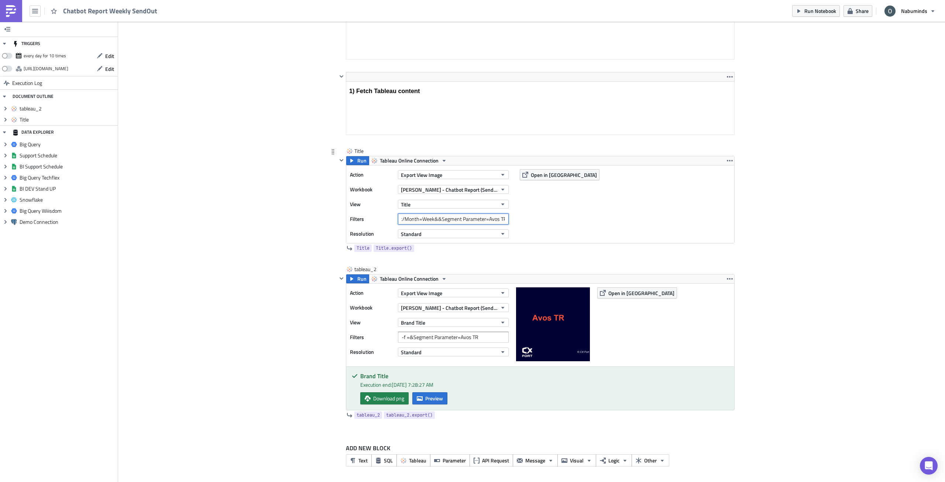
drag, startPoint x: 439, startPoint y: 220, endPoint x: 468, endPoint y: 221, distance: 29.2
click at [468, 221] on input "-f =&Week/Month=Week&&Segment Parameter=Avos TR" at bounding box center [453, 218] width 111 height 11
click at [416, 221] on input "-f =&Week/Month=Week&&Segment Parameter=Avos TR" at bounding box center [453, 218] width 111 height 11
drag, startPoint x: 430, startPoint y: 219, endPoint x: 410, endPoint y: 223, distance: 20.7
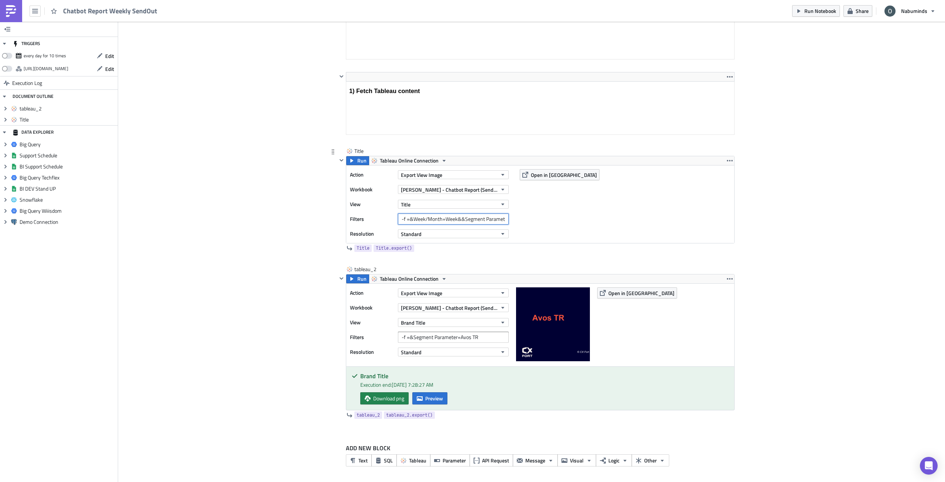
click at [410, 223] on input "-f =&Week/Month=Week&&Segment Parameter=Avos TR" at bounding box center [453, 218] width 111 height 11
click at [419, 220] on input "-f =&&&Segment Parameter=Avos TR" at bounding box center [453, 218] width 111 height 11
paste input "Week/Month=Week"
click at [410, 218] on input "-f =&&&Week/Month=Week" at bounding box center [453, 218] width 111 height 11
paste input "Segment Parameter=Avos TR"
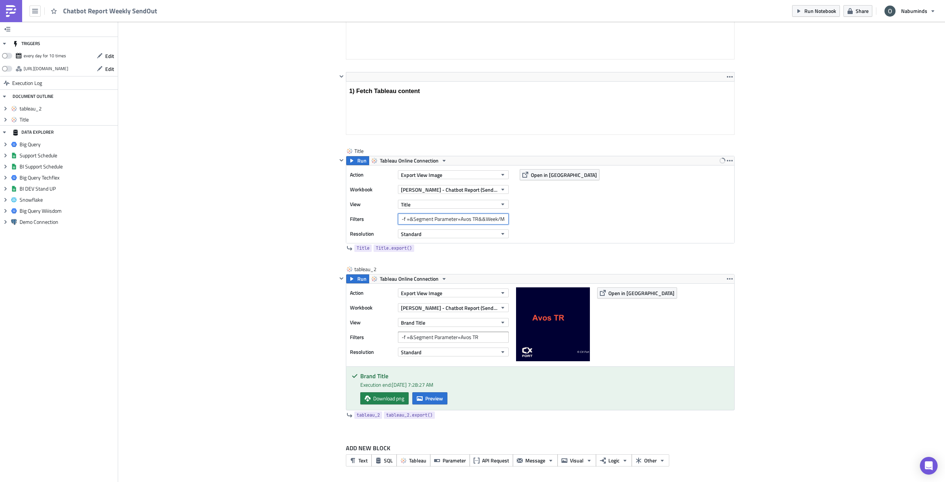
type input "-f =&Segment Parameter=Avos TR&&Week/Month=Week"
click at [277, 275] on div "Add Image Oliver Execution Log Chatbot Report Weekly SendOut Edit Format Insert…" at bounding box center [531, 208] width 827 height 549
click at [357, 162] on span "Run" at bounding box center [361, 160] width 9 height 9
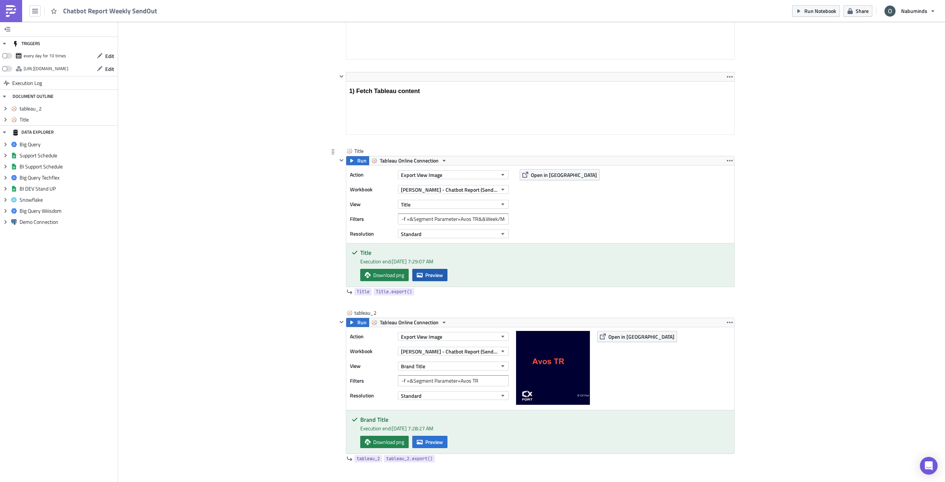
click at [421, 274] on button "Preview" at bounding box center [429, 275] width 35 height 12
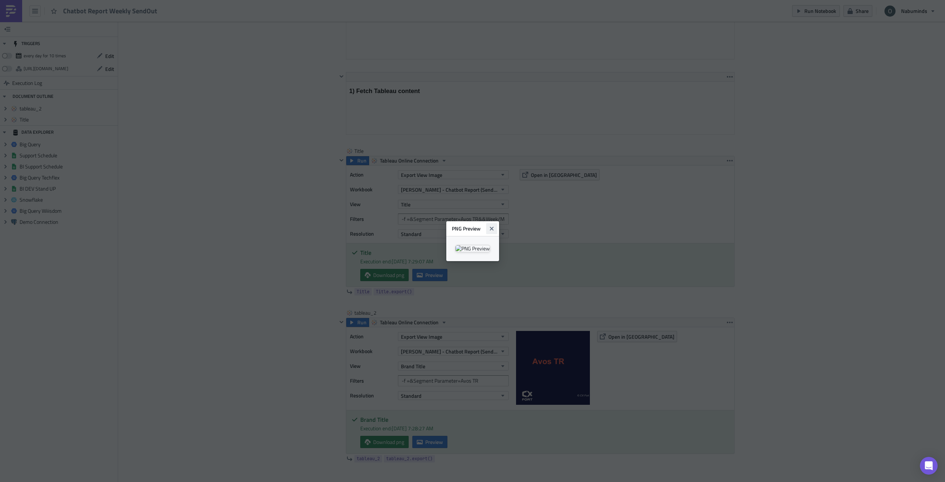
click at [495, 226] on icon "Close" at bounding box center [492, 229] width 6 height 6
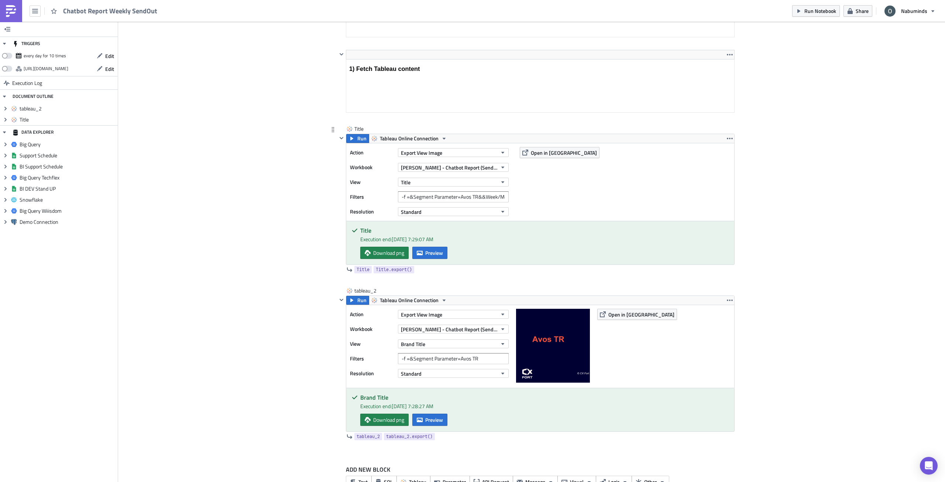
scroll to position [131, 0]
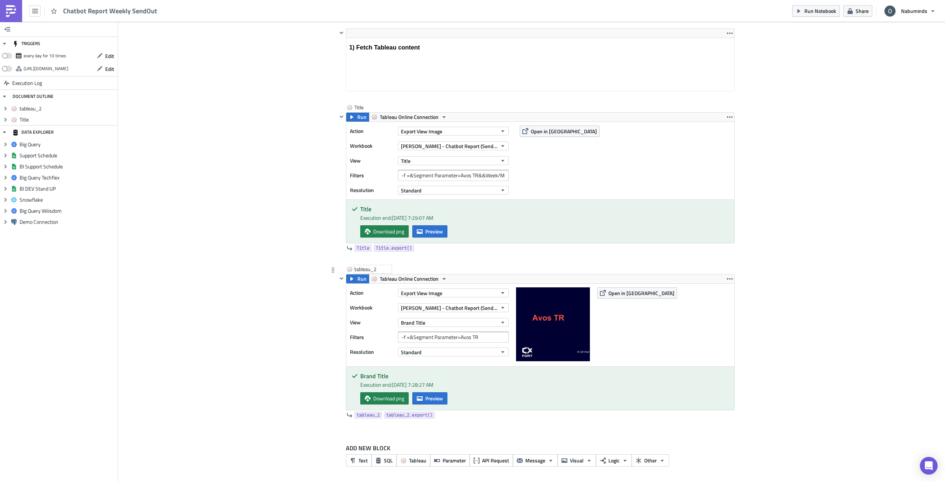
click at [366, 269] on div "tableau_2" at bounding box center [372, 268] width 37 height 7
click at [366, 269] on input "tableau_2" at bounding box center [372, 268] width 37 height 7
type input "Brand Title"
click at [294, 306] on div "Add Image Oliver Execution Log Chatbot Report Weekly SendOut Edit Format Insert…" at bounding box center [531, 187] width 827 height 592
click at [440, 173] on input "-f =&Segment Parameter=Avos TR&&Week/Month=Week" at bounding box center [453, 175] width 111 height 11
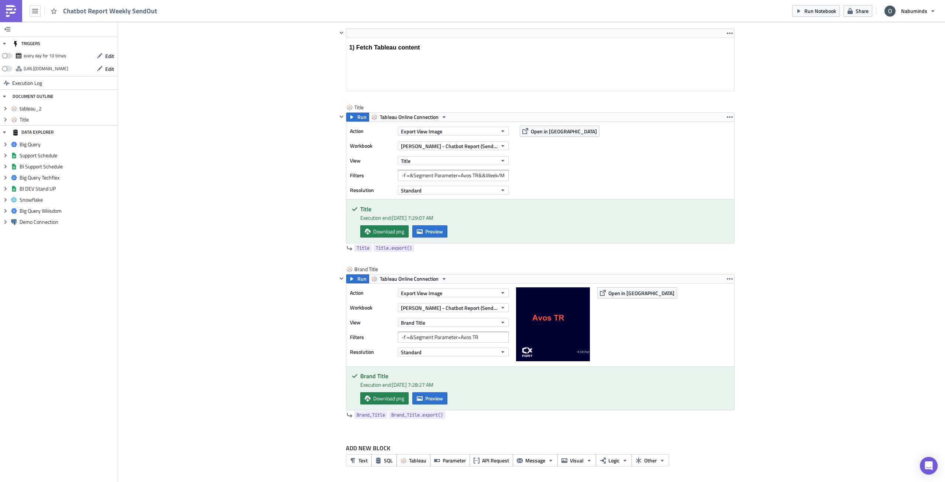
click at [298, 257] on div "Add Image Oliver Execution Log Chatbot Report Weekly SendOut Edit Format Insert…" at bounding box center [531, 187] width 827 height 592
click at [727, 279] on icon "button" at bounding box center [730, 279] width 6 height 6
click at [726, 291] on link "Duplicate" at bounding box center [727, 296] width 63 height 11
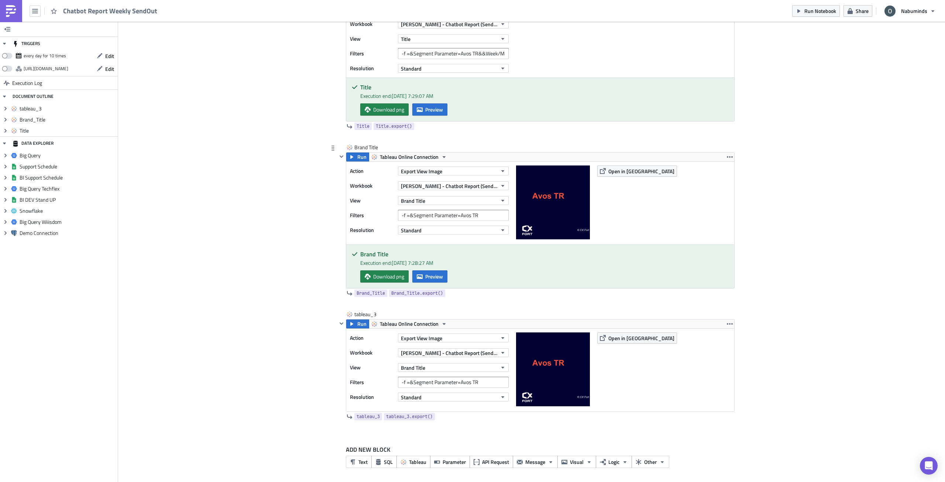
scroll to position [254, 0]
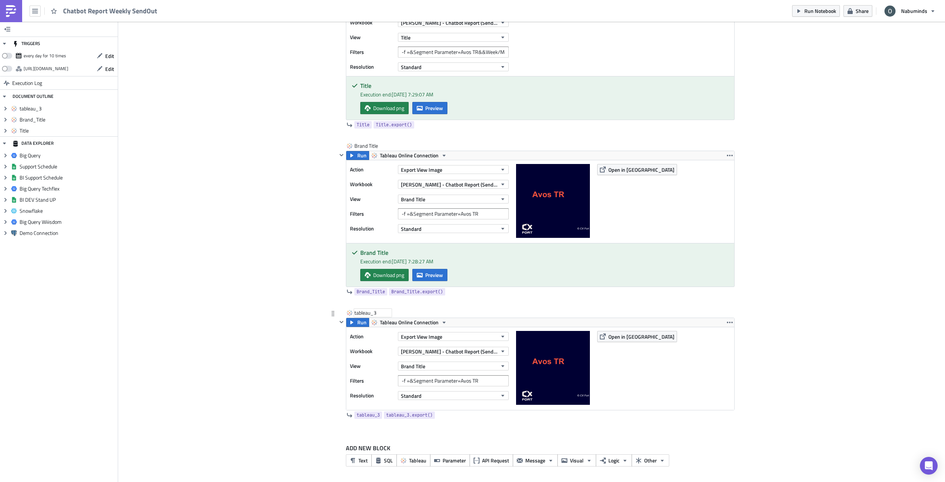
click at [368, 313] on div "tableau_3" at bounding box center [372, 312] width 37 height 7
click at [368, 313] on input "tableau_3" at bounding box center [372, 312] width 37 height 7
type input "Avos TR_1"
click at [242, 294] on div "Add Image Oliver Execution Log Chatbot Report Weekly SendOut Edit Format Insert…" at bounding box center [531, 124] width 827 height 715
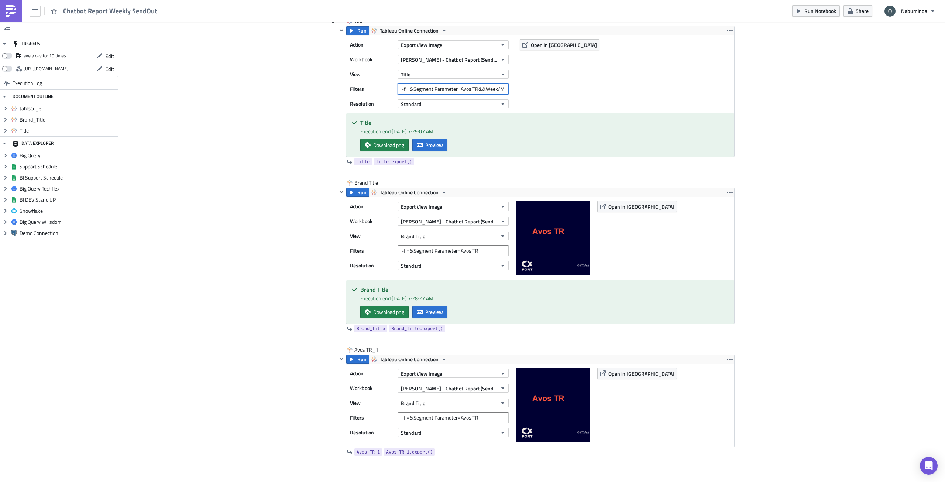
click at [450, 89] on input "-f =&Segment Parameter=Avos TR&&Week/Month=Week" at bounding box center [453, 88] width 111 height 11
click at [307, 199] on div "Add Image Oliver Execution Log Chatbot Report Weekly SendOut Edit Format Insert…" at bounding box center [531, 161] width 827 height 715
click at [436, 417] on input "-f =&Segment Parameter=Avos TR" at bounding box center [453, 417] width 111 height 11
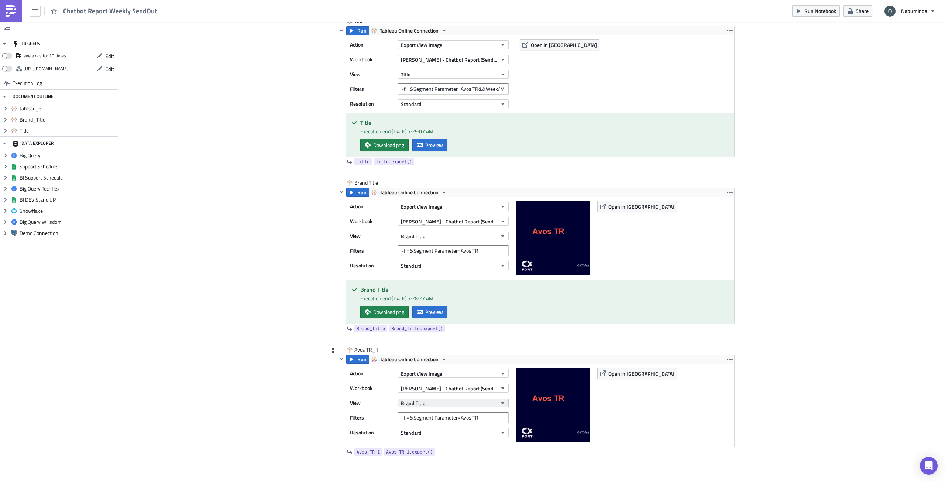
click at [446, 402] on button "Brand Title" at bounding box center [453, 402] width 111 height 9
click at [423, 336] on div "1" at bounding box center [432, 335] width 65 height 7
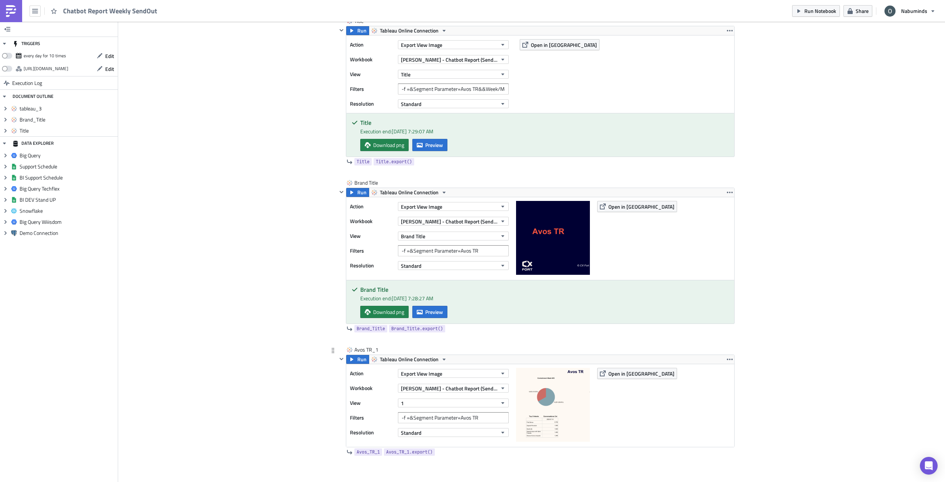
scroll to position [254, 0]
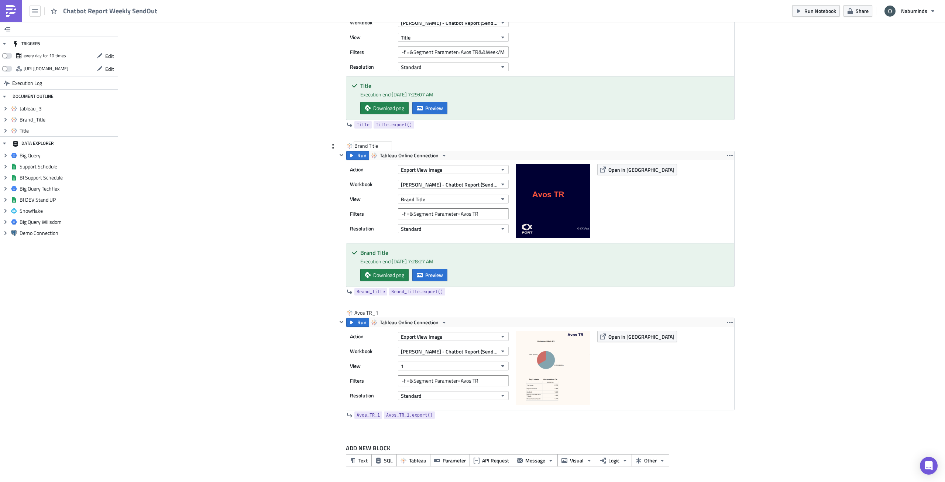
click at [379, 145] on div "Brand Title" at bounding box center [372, 145] width 37 height 7
type input "B"
type input "Avos TR_"
click at [377, 147] on div "Avos TR_" at bounding box center [372, 145] width 37 height 7
type input "Avos TR_Brand Title"
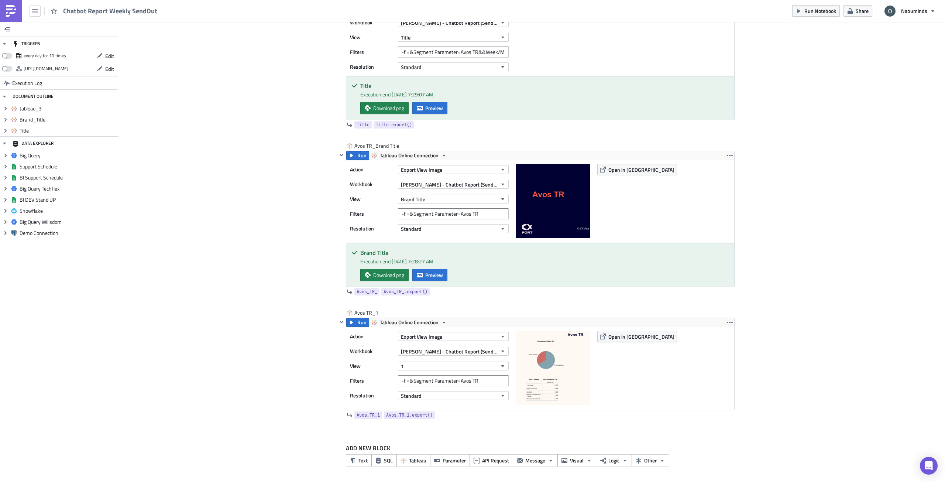
click at [271, 285] on div "Add Image Oliver Execution Log Chatbot Report Weekly SendOut Edit Format Insert…" at bounding box center [531, 124] width 827 height 715
click at [468, 51] on input "-f =&Segment Parameter=Avos TR&&Week/Month=Week" at bounding box center [453, 52] width 111 height 11
click at [481, 377] on input "-f =&Segment Parameter=Avos TR" at bounding box center [453, 380] width 111 height 11
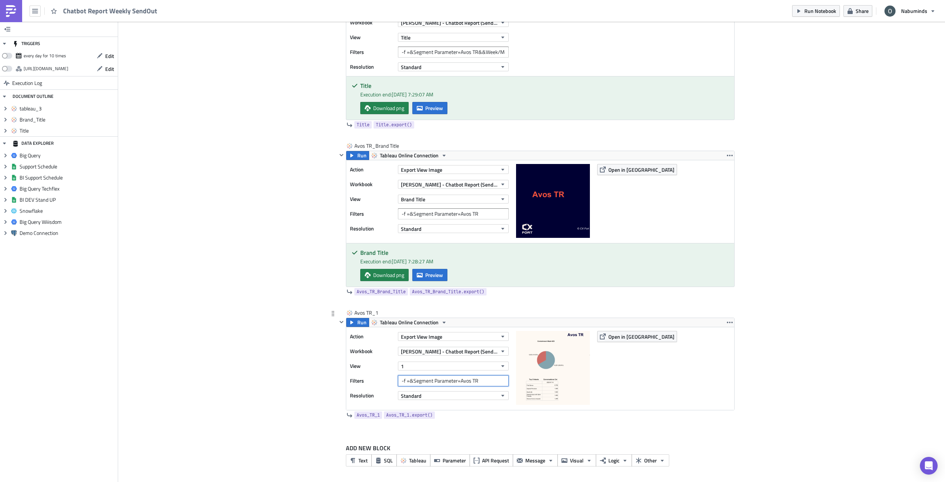
paste input "&&Week/Month=Week"
type input "-f =&Segment Parameter=Avos TR&&Week/Month=Week"
click at [297, 395] on div "Add Image Oliver Execution Log Chatbot Report Weekly SendOut Edit Format Insert…" at bounding box center [531, 124] width 827 height 715
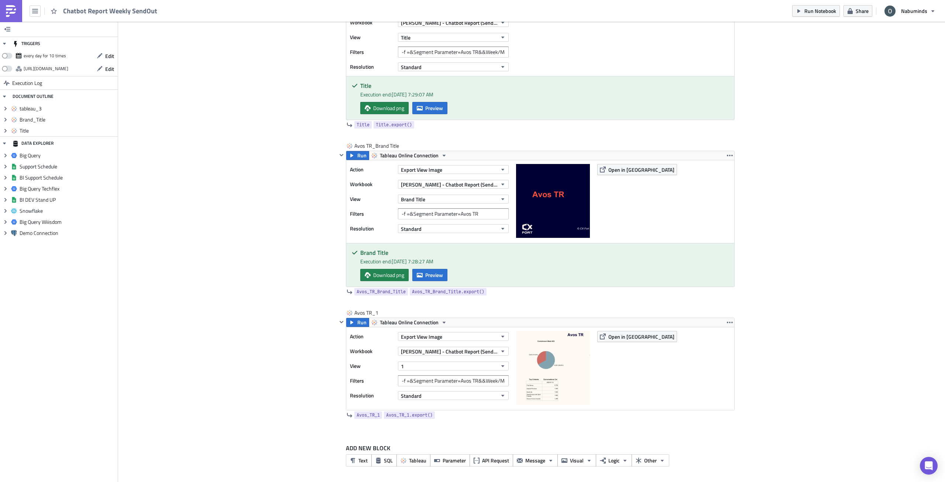
click at [732, 325] on div "Oliver Execution Log Chatbot Report Weekly SendOut Edit Format Insert To open t…" at bounding box center [531, 131] width 421 height 704
click at [728, 323] on icon "button" at bounding box center [730, 322] width 6 height 6
click at [725, 343] on div "Duplicate" at bounding box center [731, 339] width 49 height 7
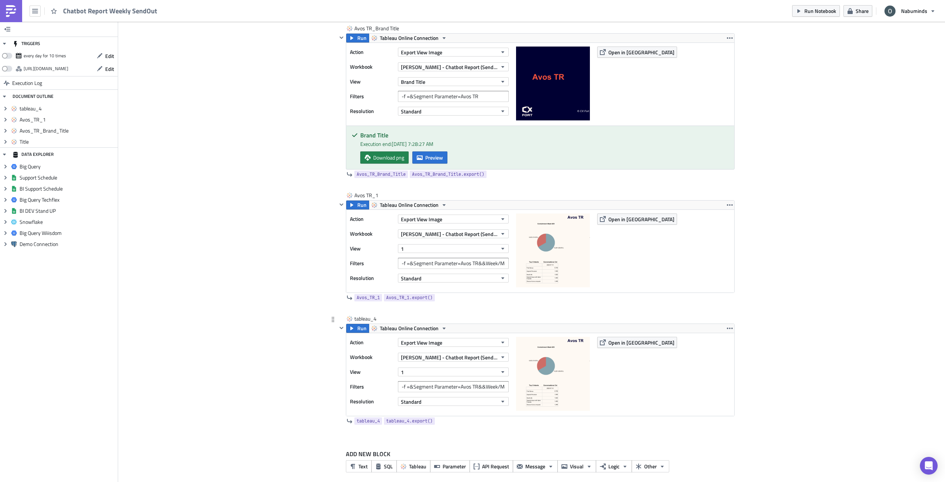
scroll to position [378, 0]
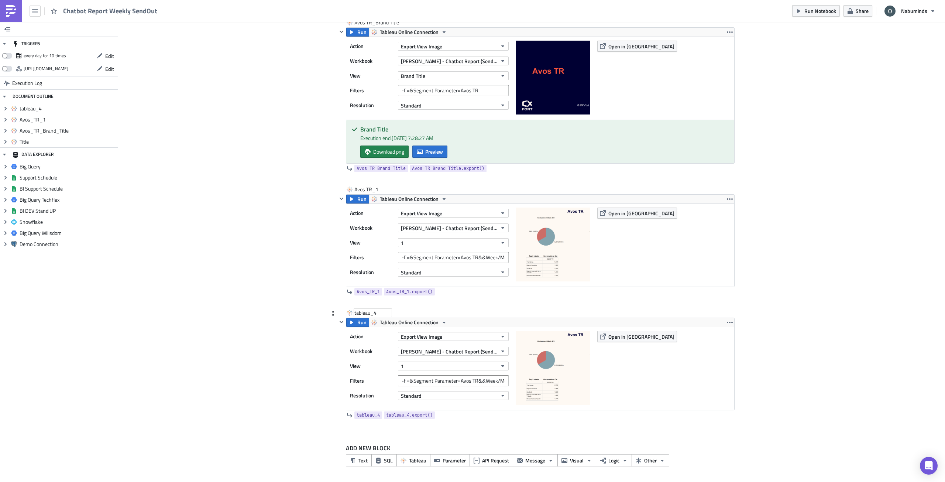
click at [365, 311] on div "tableau_4" at bounding box center [372, 312] width 37 height 7
click at [365, 311] on input "tableau_4" at bounding box center [372, 312] width 37 height 7
type input "Avos TR_2"
click at [288, 310] on div "Add Image Oliver Execution Log Chatbot Report Weekly SendOut Edit Format Insert…" at bounding box center [531, 63] width 827 height 839
click at [446, 367] on button "1" at bounding box center [453, 365] width 111 height 9
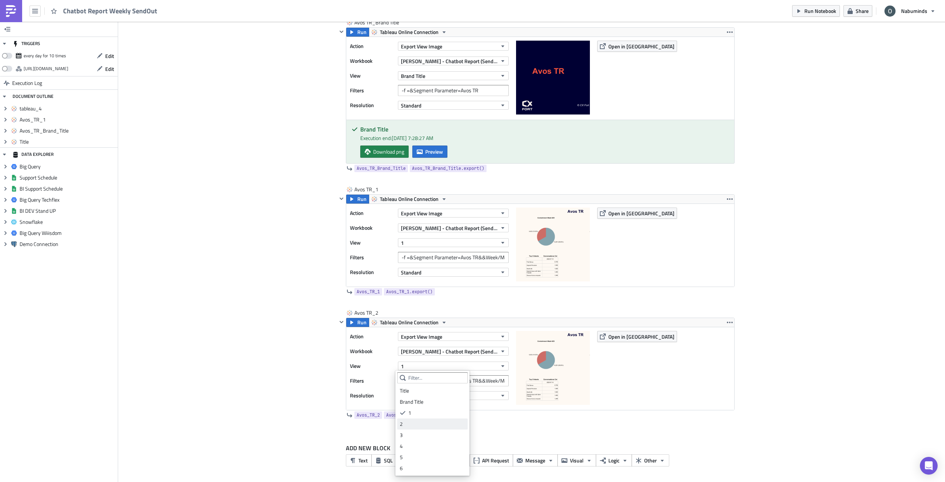
click at [455, 422] on div "2" at bounding box center [432, 423] width 65 height 7
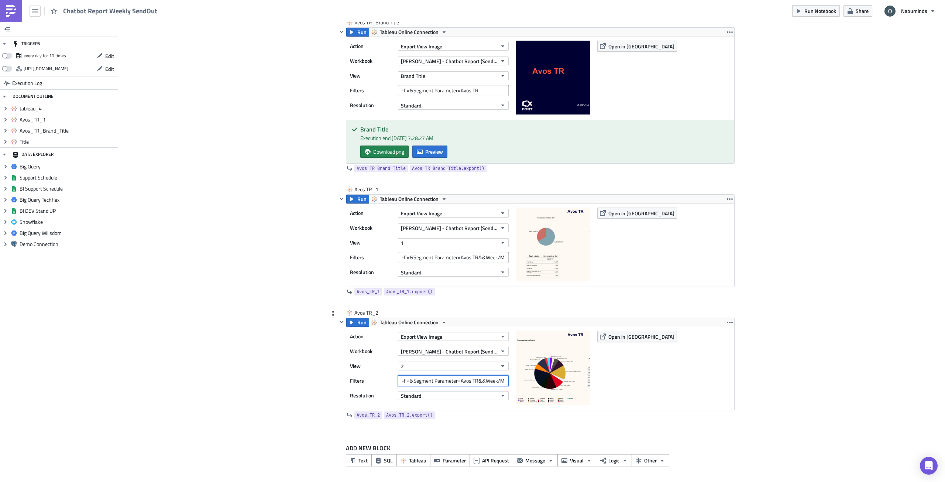
click at [480, 382] on input "-f =&Segment Parameter=Avos TR&&Week/Month=Week" at bounding box center [453, 380] width 111 height 11
click at [298, 397] on div "Add Image Oliver Execution Log Chatbot Report Weekly SendOut Edit Format Insert…" at bounding box center [531, 63] width 827 height 839
click at [727, 322] on icon "button" at bounding box center [730, 322] width 6 height 6
click at [732, 338] on div "Duplicate" at bounding box center [731, 339] width 49 height 7
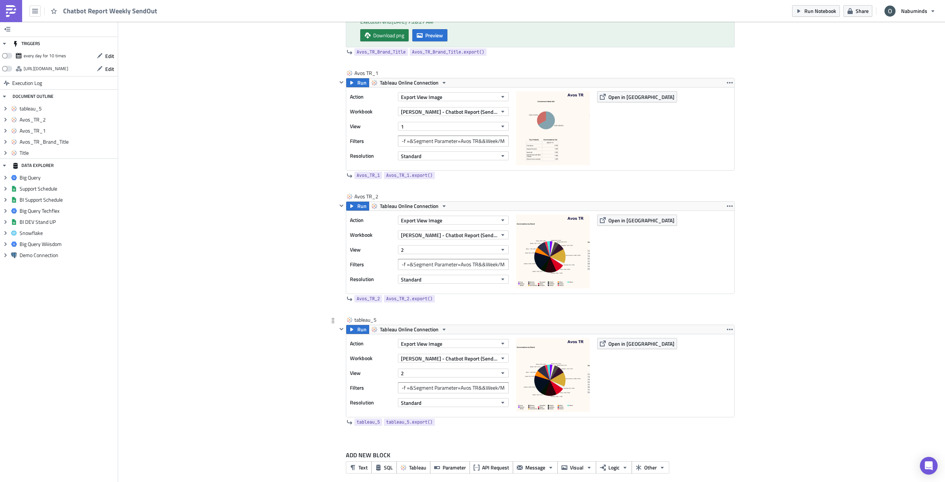
scroll to position [501, 0]
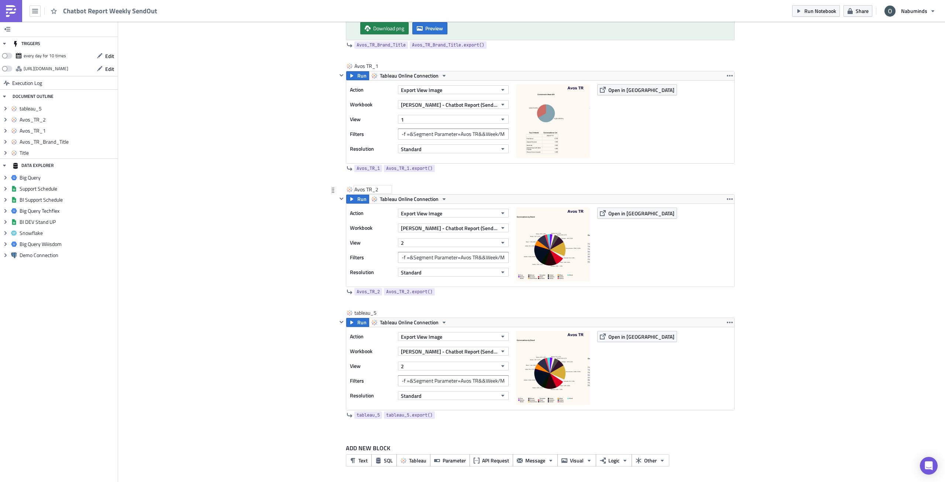
click at [368, 188] on div "Avos TR_2" at bounding box center [372, 189] width 37 height 7
click at [368, 188] on input "Avos TR_2" at bounding box center [372, 189] width 37 height 7
click at [268, 318] on div "Add Image Oliver Execution Log Chatbot Report Weekly SendOut Edit Format Insert…" at bounding box center [531, 2] width 827 height 962
click at [362, 313] on div "tableau_5" at bounding box center [372, 312] width 37 height 7
type input "Avos TR_3"
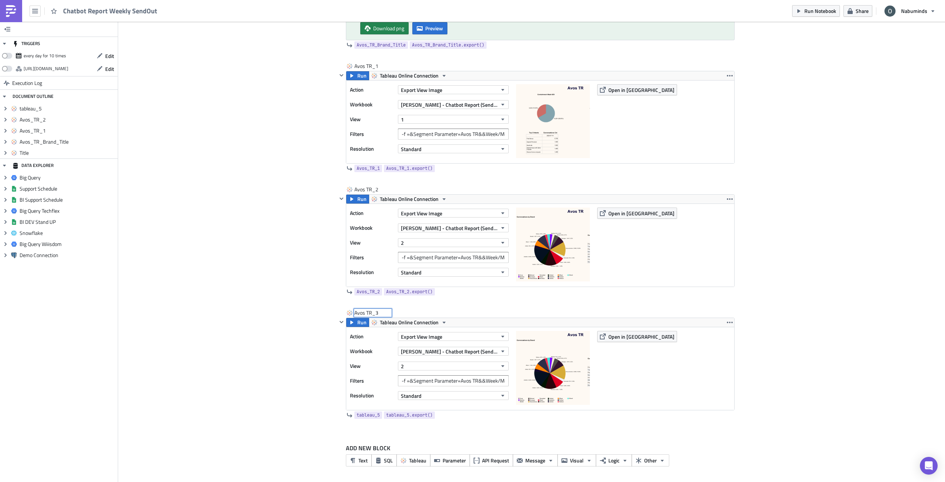
click at [224, 345] on div "Add Image Oliver Execution Log Chatbot Report Weekly SendOut Edit Format Insert…" at bounding box center [531, 2] width 827 height 962
click at [417, 367] on button "2" at bounding box center [453, 365] width 111 height 9
click at [270, 347] on div "Add Image Oliver Execution Log Chatbot Report Weekly SendOut Edit Format Insert…" at bounding box center [531, 2] width 827 height 962
click at [425, 367] on button "2" at bounding box center [453, 365] width 111 height 9
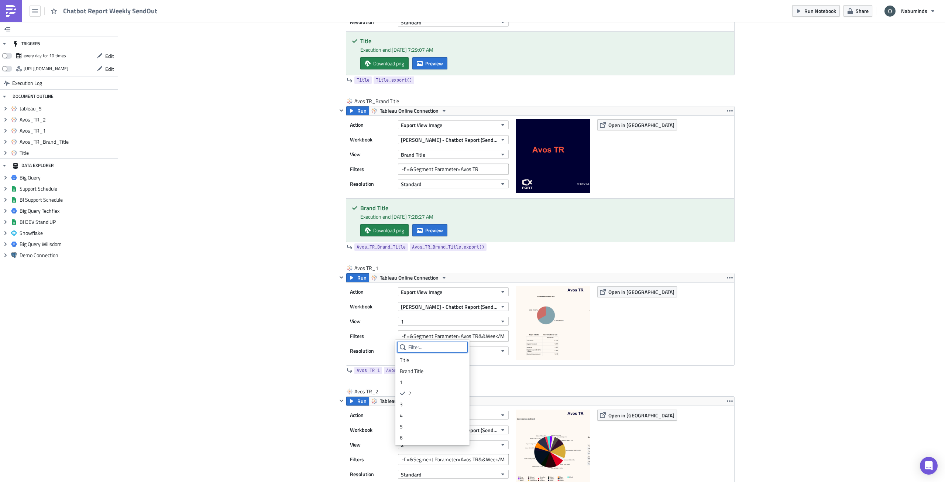
scroll to position [427, 0]
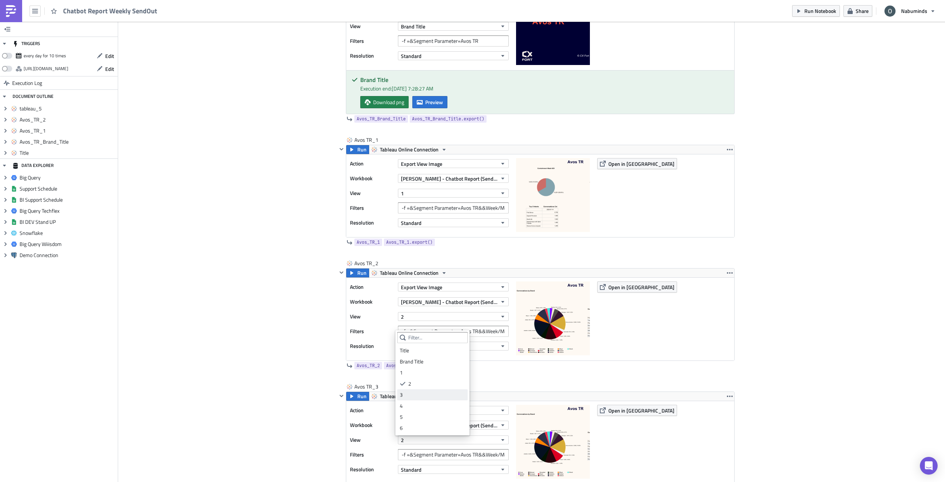
click at [425, 396] on div "3" at bounding box center [432, 394] width 65 height 7
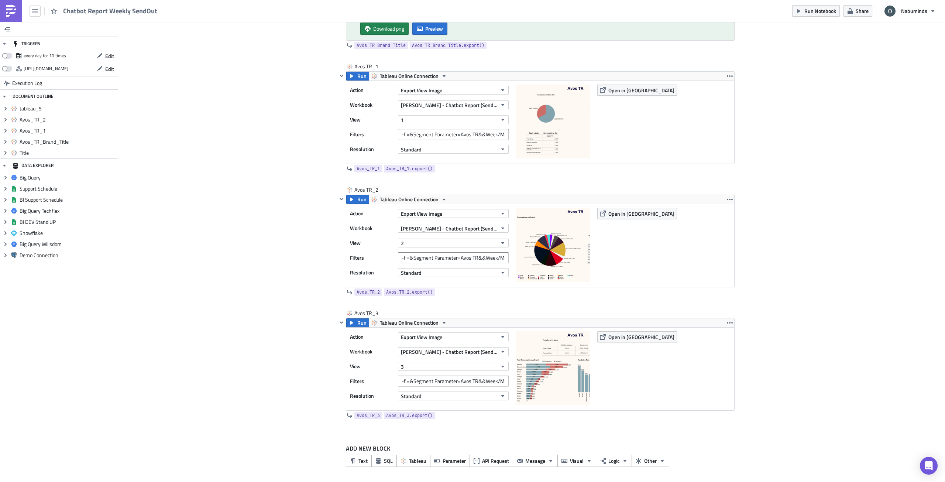
scroll to position [501, 0]
click at [728, 322] on icon "button" at bounding box center [730, 322] width 6 height 1
click at [728, 338] on div "Duplicate" at bounding box center [731, 339] width 49 height 7
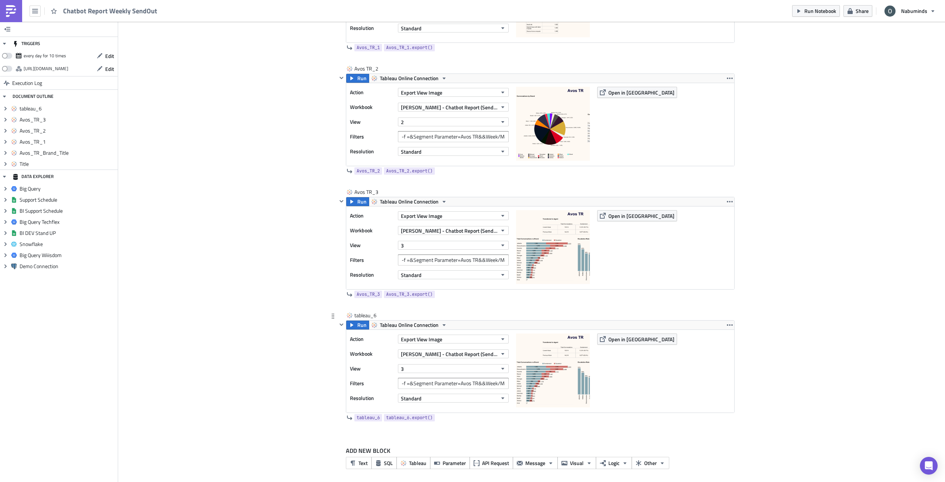
scroll to position [624, 0]
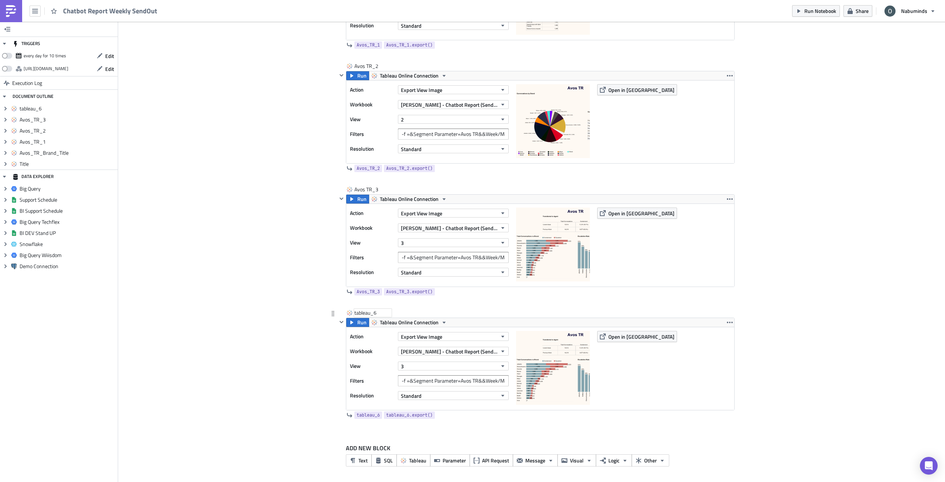
click at [362, 313] on div "tableau_6" at bounding box center [372, 312] width 37 height 7
click at [362, 313] on input "tableau_6" at bounding box center [372, 312] width 37 height 7
type input "Avos TR_4"
click at [404, 364] on button "3" at bounding box center [453, 365] width 111 height 9
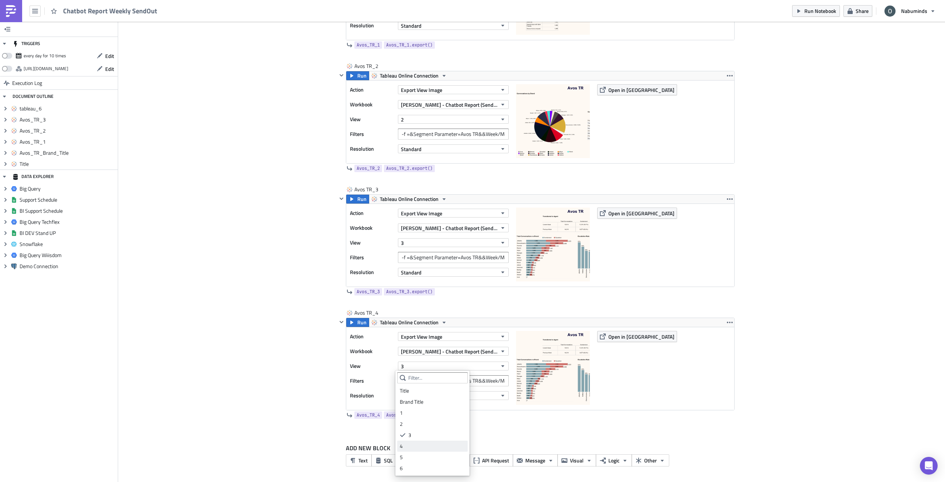
click at [429, 448] on div "4" at bounding box center [432, 445] width 65 height 7
click at [727, 324] on icon "button" at bounding box center [730, 322] width 6 height 6
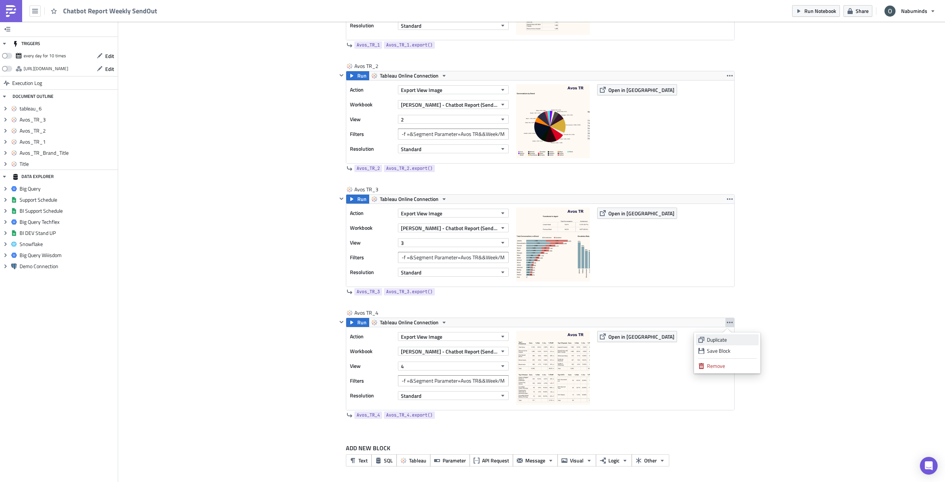
click at [730, 341] on div "Duplicate" at bounding box center [731, 339] width 49 height 7
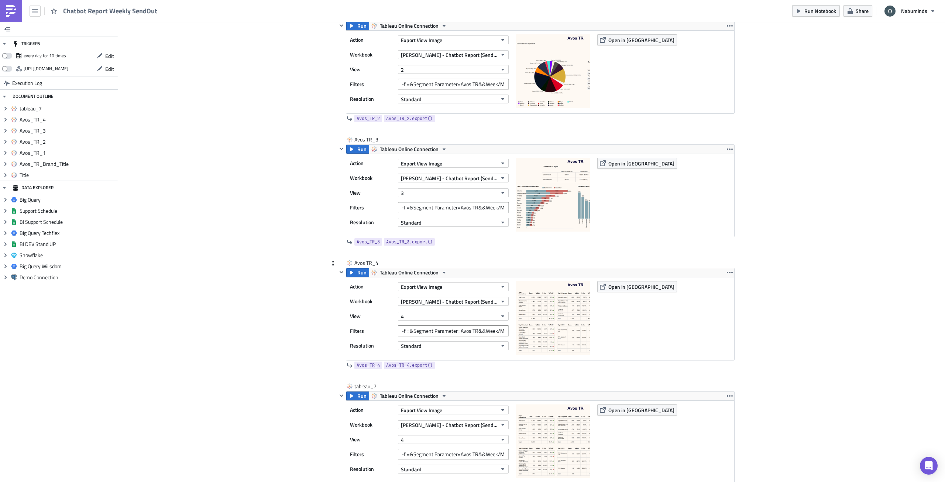
scroll to position [747, 0]
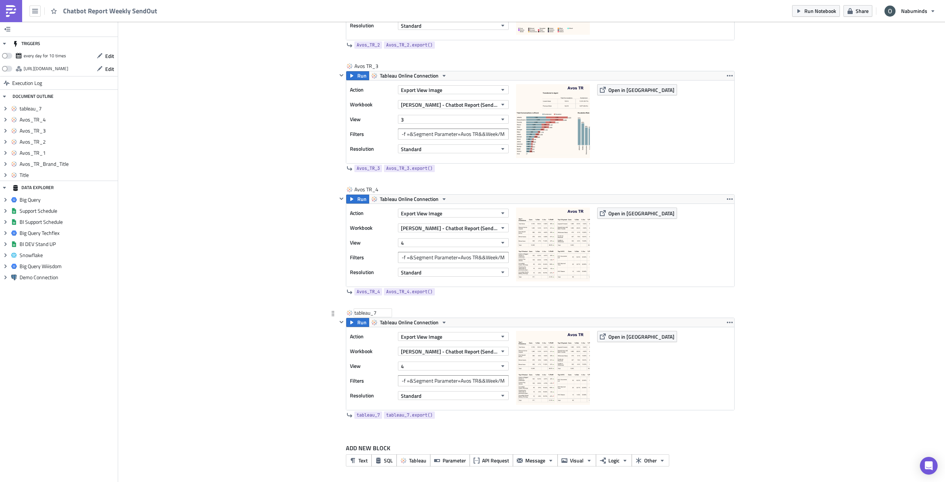
click at [374, 312] on div "tableau_7" at bounding box center [372, 312] width 37 height 7
click at [374, 312] on input "tableau_7" at bounding box center [372, 312] width 37 height 7
type input "Avos TR_5"
click at [419, 367] on button "4" at bounding box center [453, 365] width 111 height 9
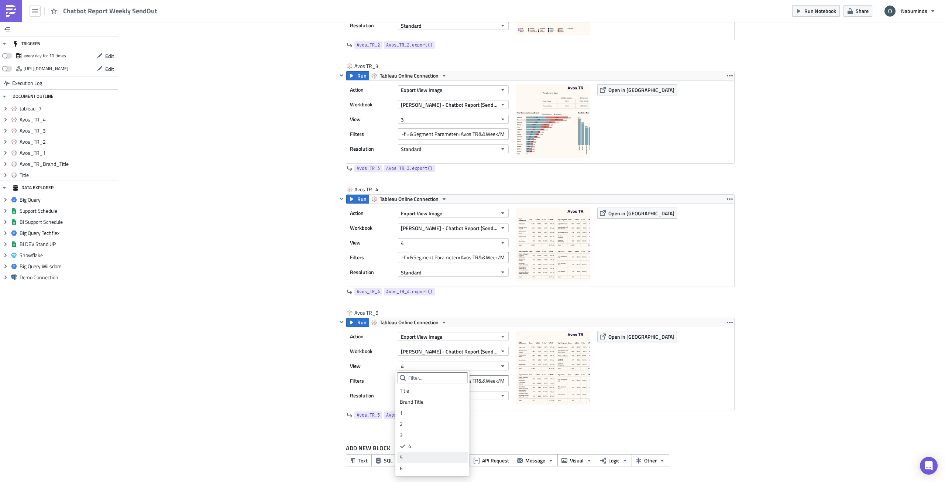
click at [434, 455] on div "5" at bounding box center [432, 456] width 65 height 7
click at [729, 322] on icon "button" at bounding box center [730, 322] width 6 height 6
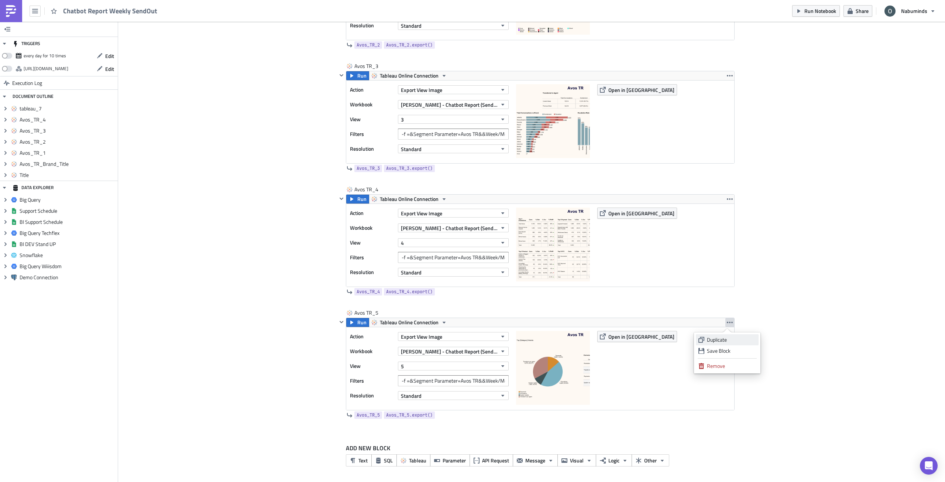
click at [727, 337] on div "Duplicate" at bounding box center [731, 339] width 49 height 7
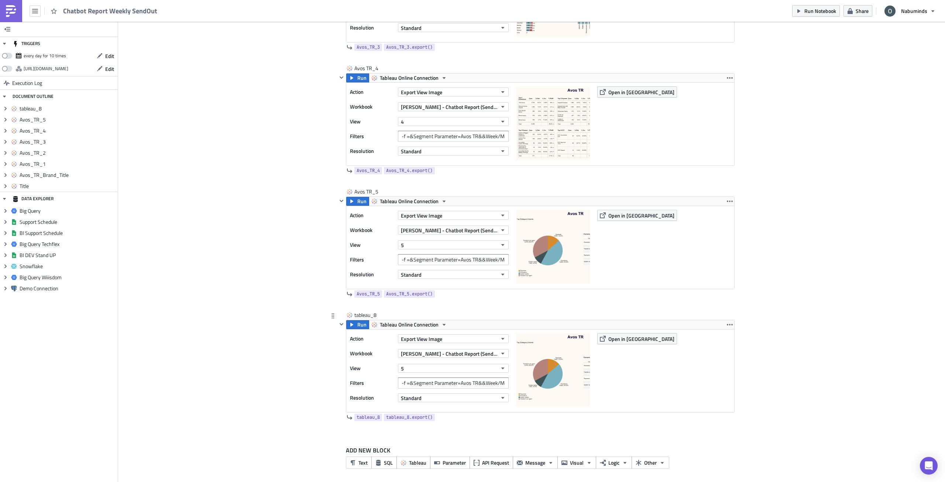
scroll to position [871, 0]
click at [371, 313] on div "tableau_8" at bounding box center [372, 312] width 37 height 7
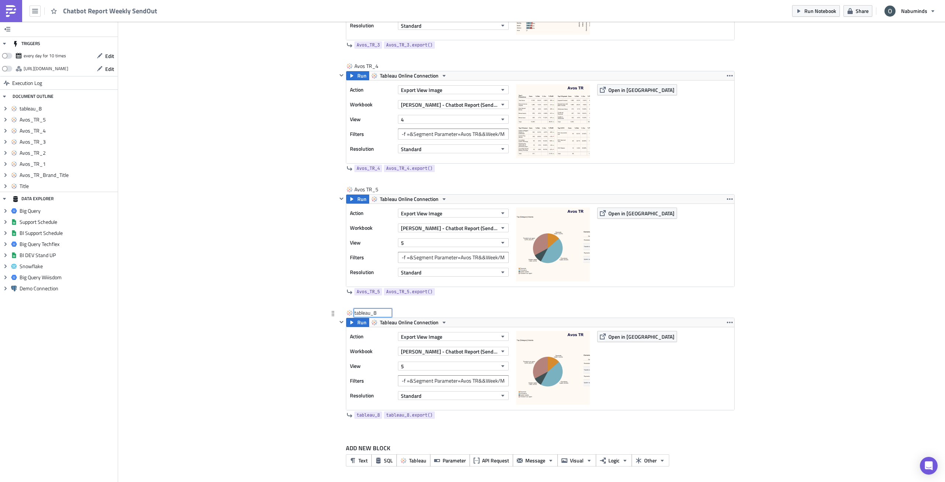
click at [371, 313] on input "tableau_8" at bounding box center [372, 312] width 37 height 7
type input "Avos TR_6"
click at [409, 365] on button "5" at bounding box center [453, 365] width 111 height 9
click at [425, 468] on div "6" at bounding box center [432, 467] width 65 height 7
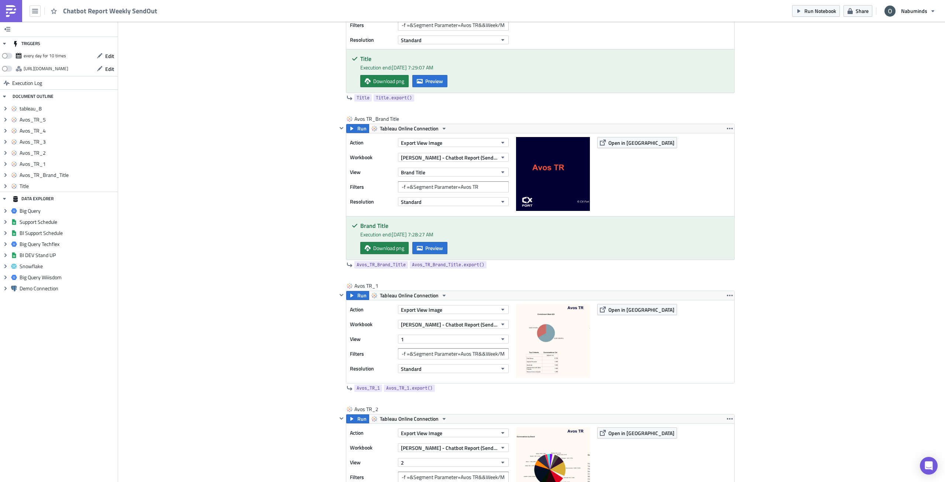
scroll to position [206, 0]
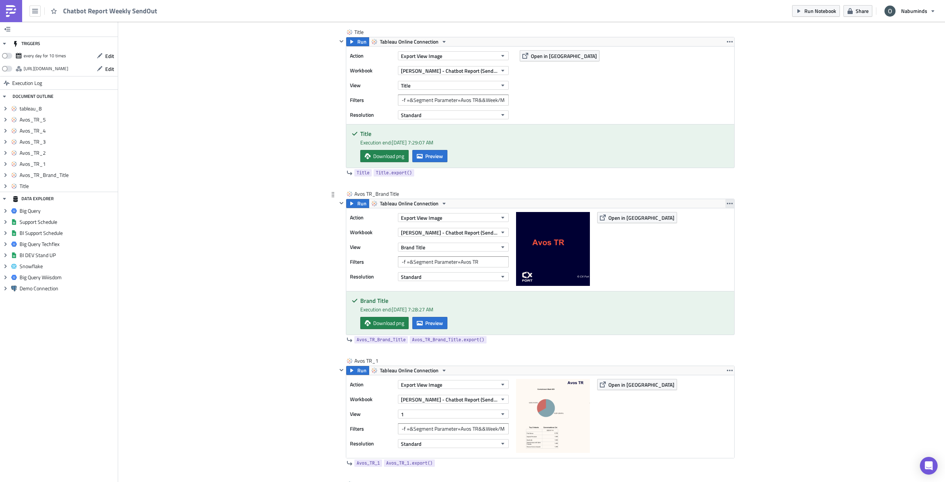
click at [728, 206] on icon "button" at bounding box center [730, 203] width 6 height 6
click at [726, 219] on div "Duplicate" at bounding box center [731, 220] width 49 height 7
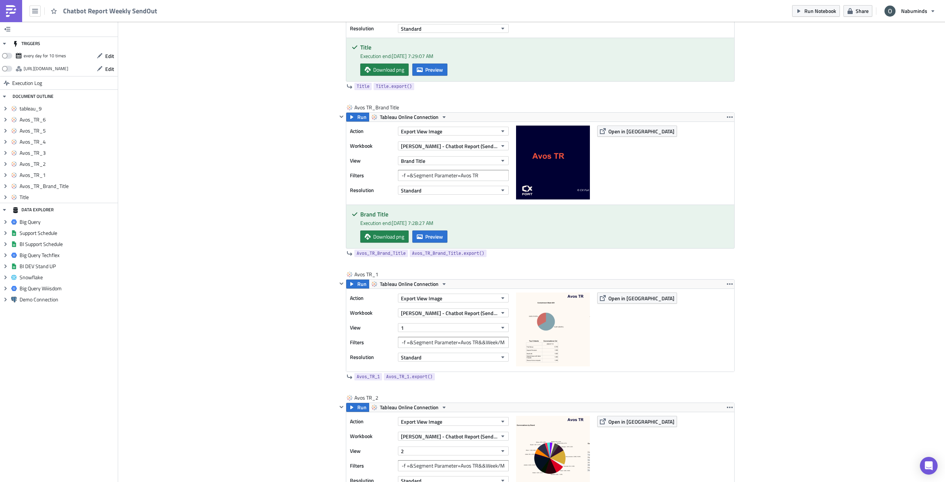
scroll to position [219, 0]
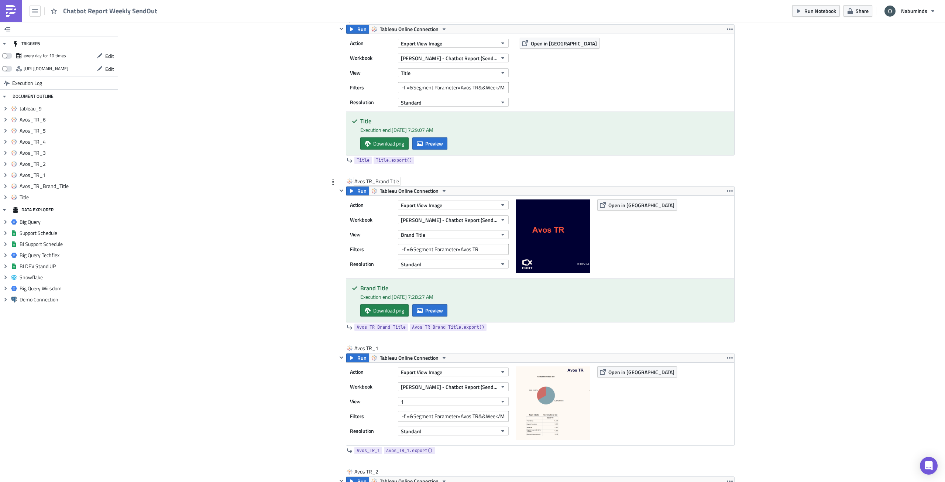
click at [386, 181] on div "Avos TR_Brand Title" at bounding box center [376, 181] width 45 height 7
click at [386, 181] on input "Avos TR_Brand Title" at bounding box center [377, 181] width 47 height 7
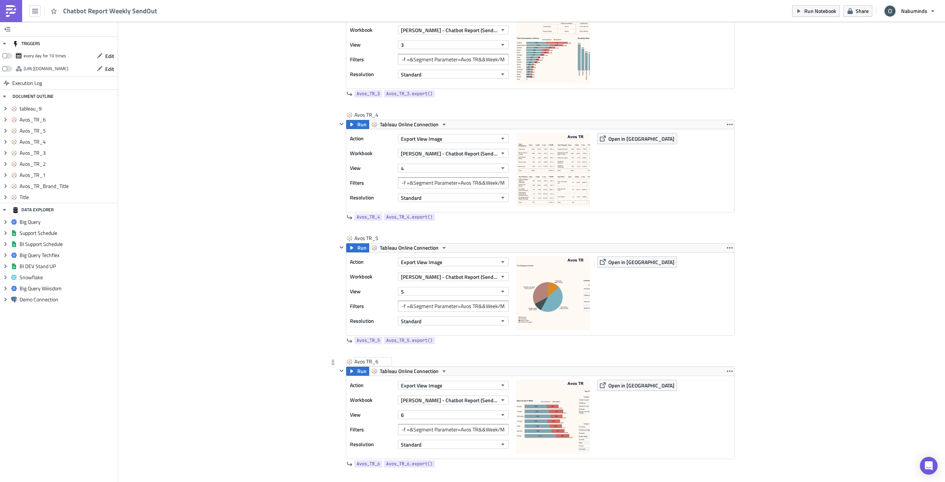
scroll to position [994, 0]
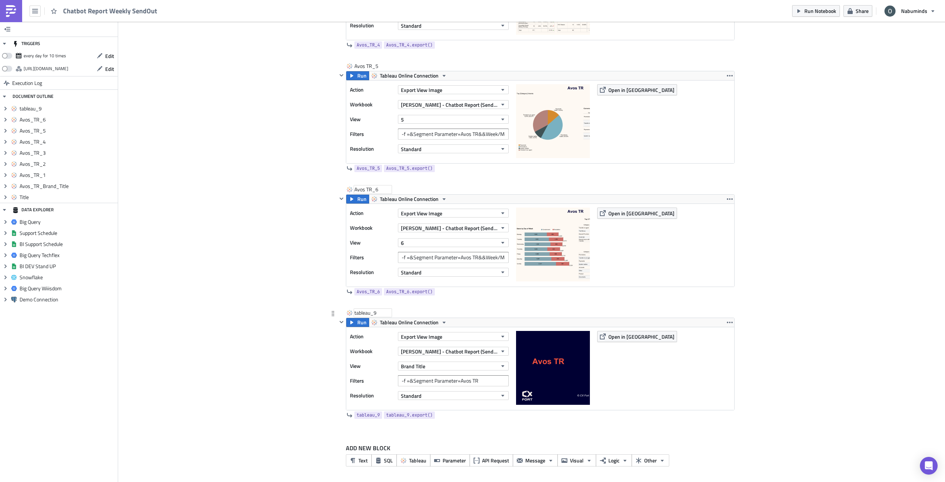
click at [372, 312] on div "tableau_9" at bounding box center [372, 312] width 37 height 7
click at [372, 312] on input "tableau_9" at bounding box center [372, 312] width 37 height 7
type input "Avos TR_Brand Title"
drag, startPoint x: 469, startPoint y: 381, endPoint x: 482, endPoint y: 382, distance: 13.3
click at [482, 382] on input "-f =&Segment Parameter=Avos TR" at bounding box center [453, 380] width 111 height 11
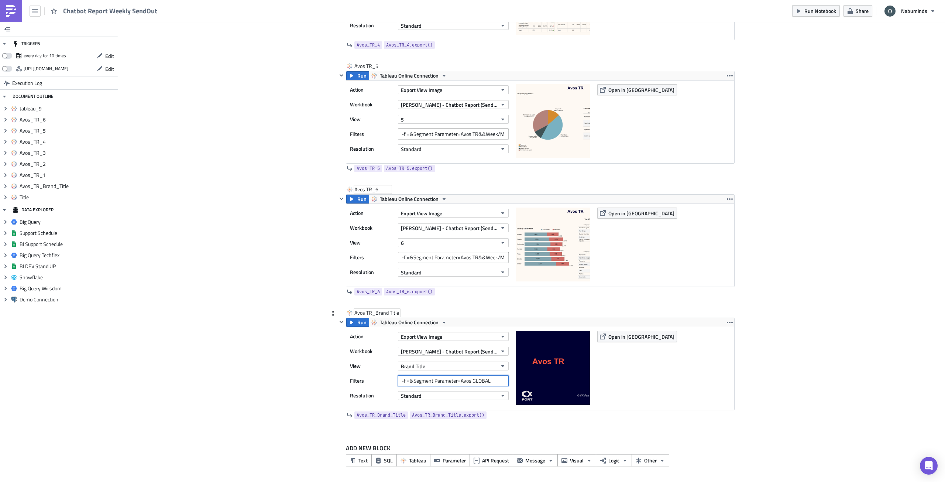
type input "-f =&Segment Parameter=Avos GLOBAL"
click at [367, 313] on div "Avos TR_Brand Title" at bounding box center [376, 312] width 45 height 7
drag, startPoint x: 364, startPoint y: 313, endPoint x: 368, endPoint y: 313, distance: 4.4
click at [368, 313] on input "Avos TR_Brand Title" at bounding box center [377, 312] width 47 height 7
type input "Avos GLOBAL_Brand Title"
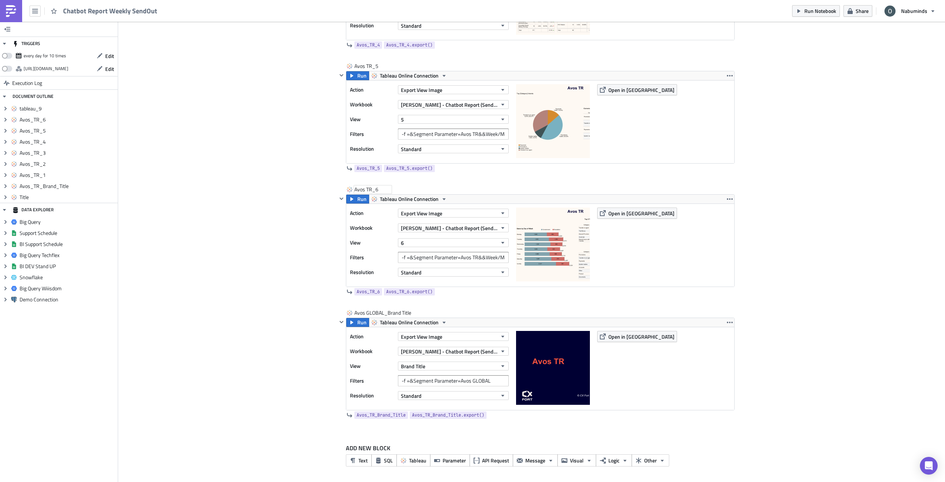
click at [357, 320] on span "Run" at bounding box center [361, 322] width 9 height 9
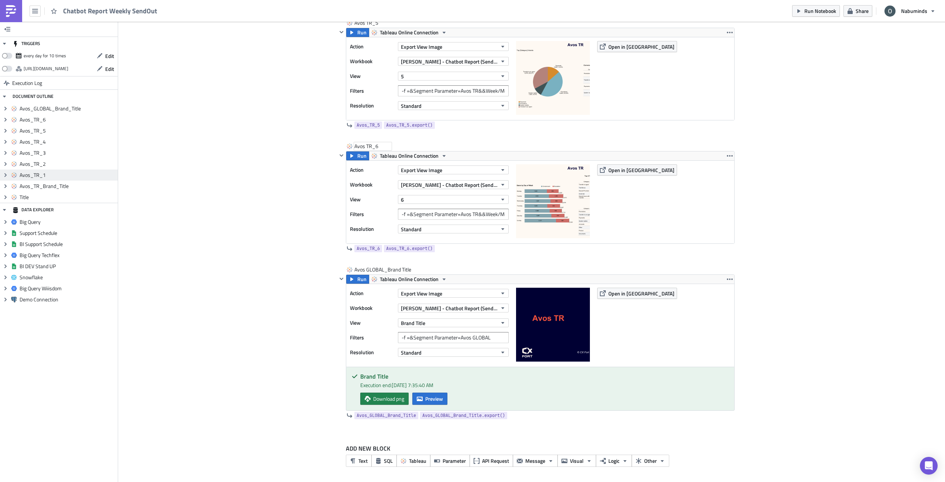
scroll to position [1038, 0]
click at [441, 398] on span "Preview" at bounding box center [434, 398] width 18 height 8
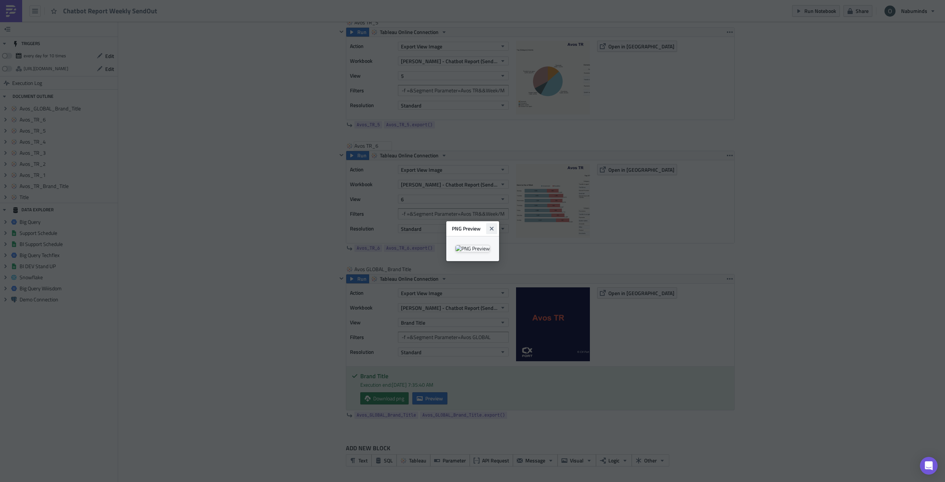
click at [495, 226] on icon "Close" at bounding box center [492, 229] width 6 height 6
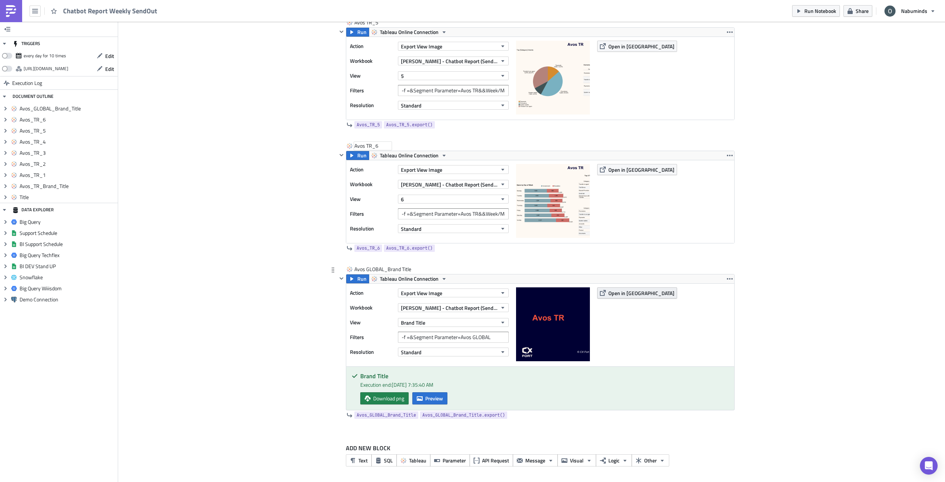
click at [632, 292] on span "Open in [GEOGRAPHIC_DATA]" at bounding box center [641, 293] width 66 height 8
click at [349, 280] on icon "button" at bounding box center [352, 279] width 6 height 6
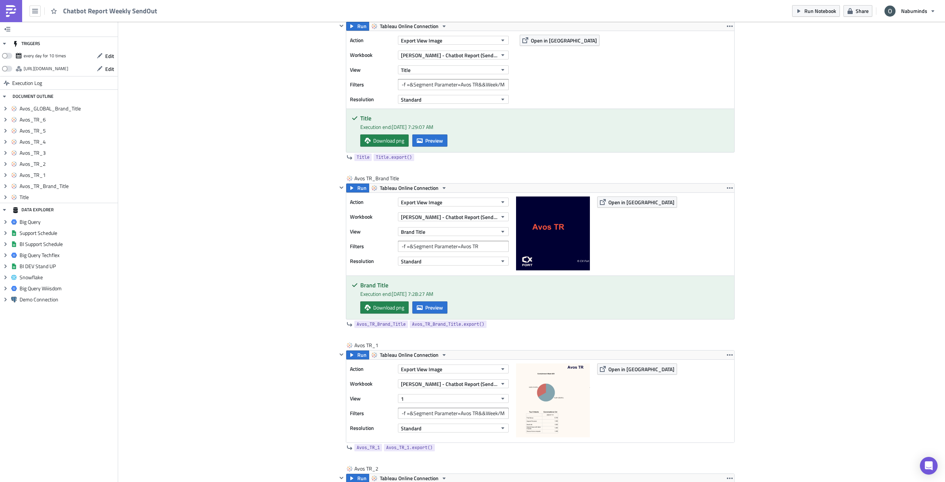
scroll to position [226, 0]
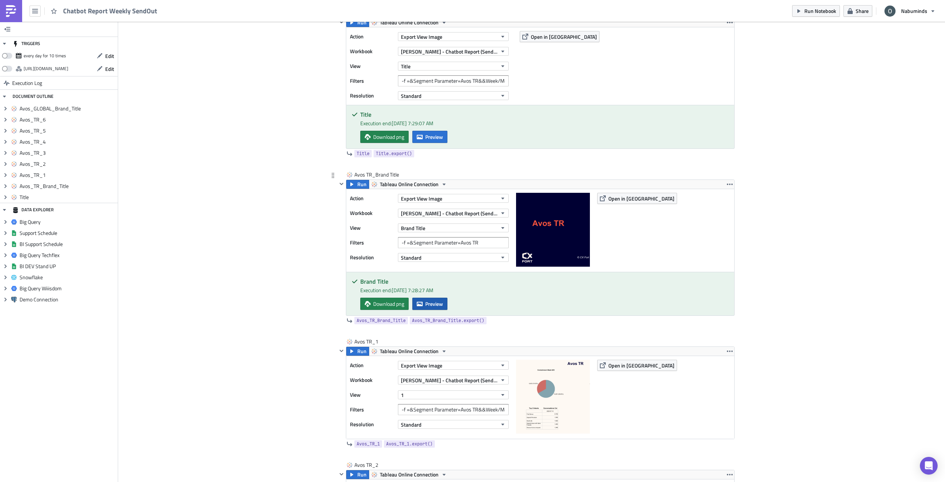
click at [430, 303] on span "Preview" at bounding box center [434, 304] width 18 height 8
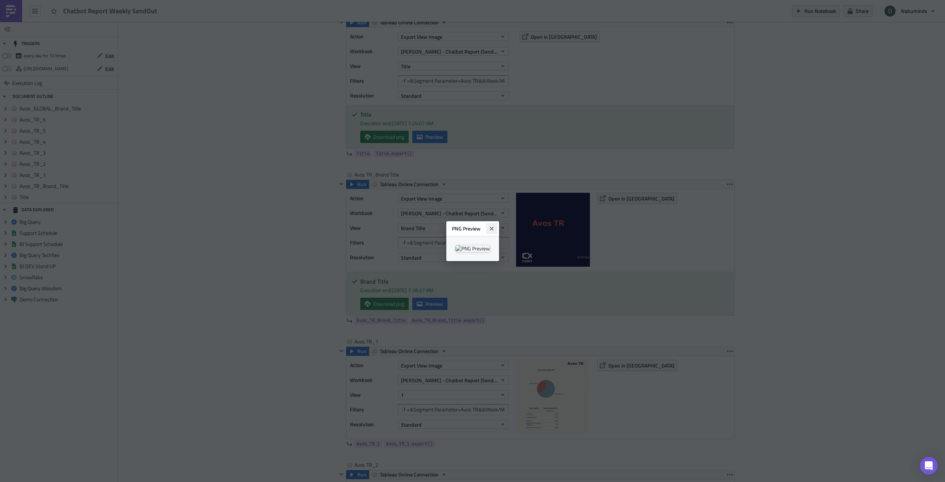
click at [495, 226] on icon "Close" at bounding box center [492, 229] width 6 height 6
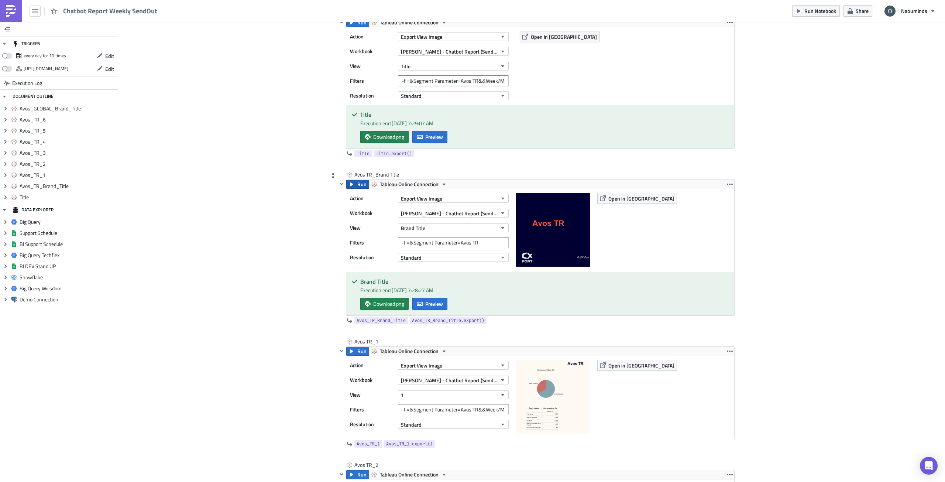
click at [354, 185] on button "Run" at bounding box center [357, 184] width 23 height 9
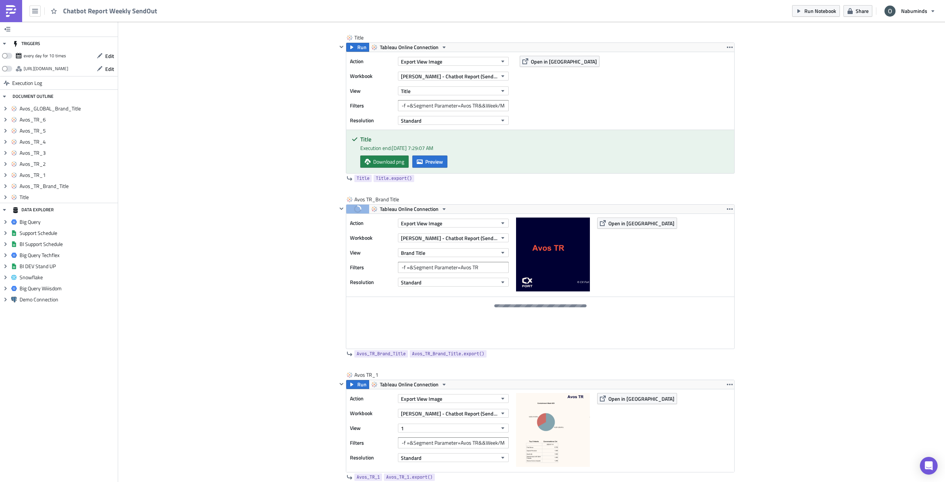
scroll to position [152, 0]
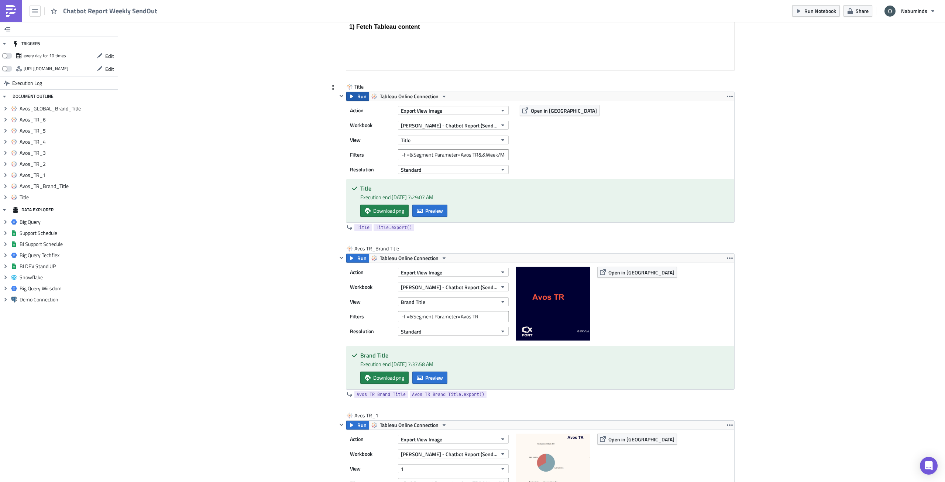
click at [357, 97] on span "Run" at bounding box center [361, 96] width 9 height 9
click at [420, 210] on icon "button" at bounding box center [420, 210] width 6 height 4
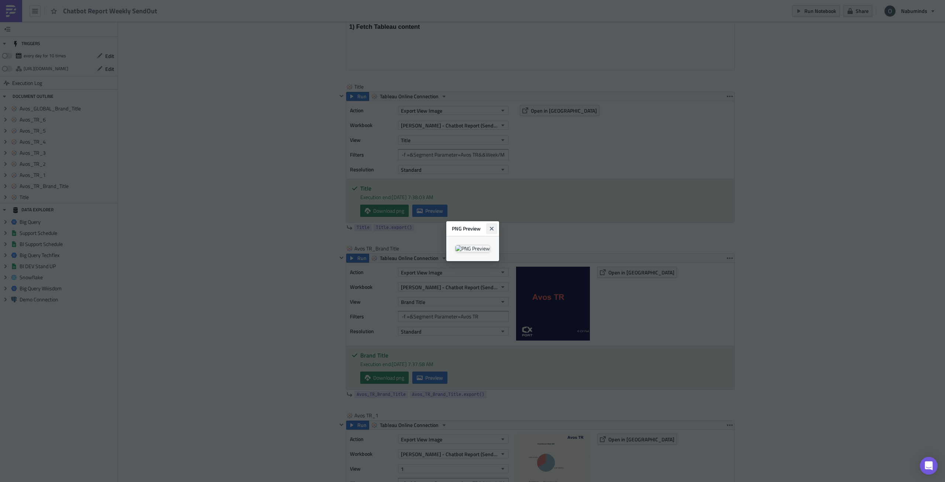
click at [493, 226] on icon "Close" at bounding box center [491, 228] width 4 height 4
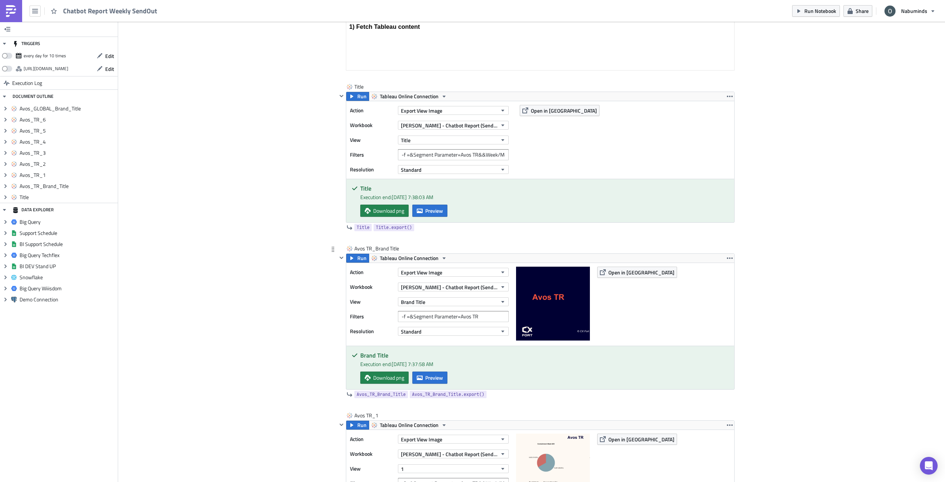
click at [550, 302] on img at bounding box center [553, 304] width 74 height 74
click at [434, 373] on button "Preview" at bounding box center [429, 377] width 35 height 12
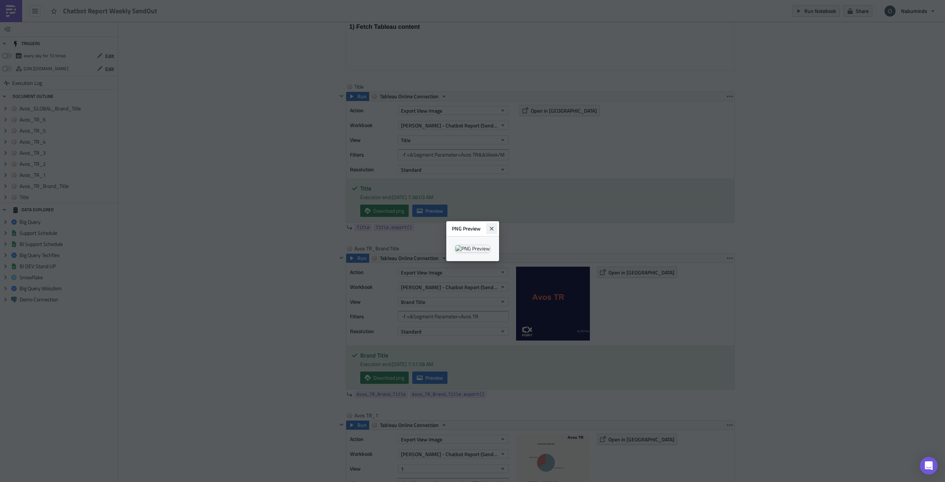
click at [495, 226] on icon "Close" at bounding box center [492, 229] width 6 height 6
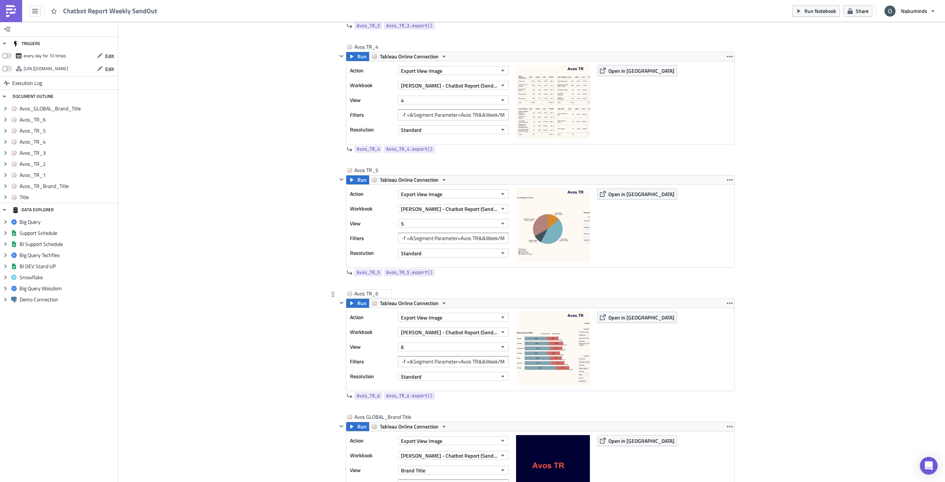
scroll to position [1038, 0]
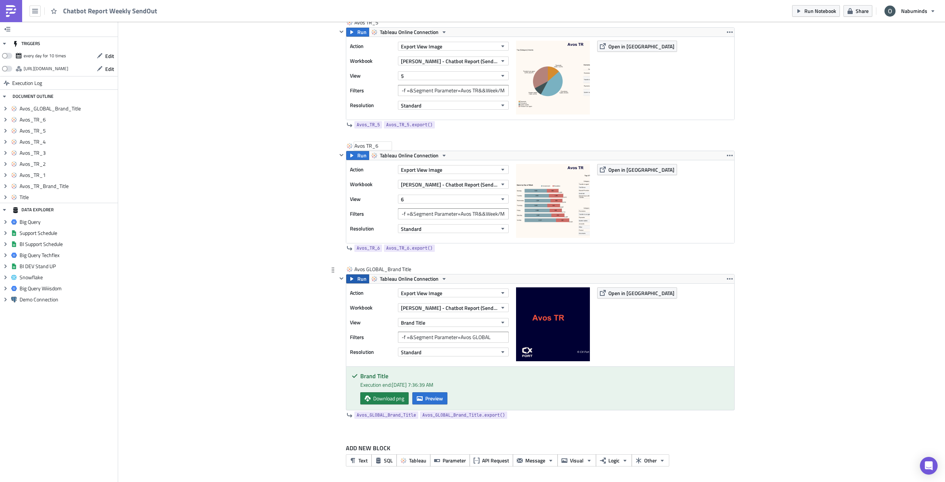
click at [357, 281] on span "Run" at bounding box center [361, 278] width 9 height 9
click at [430, 402] on button "Preview" at bounding box center [429, 398] width 35 height 12
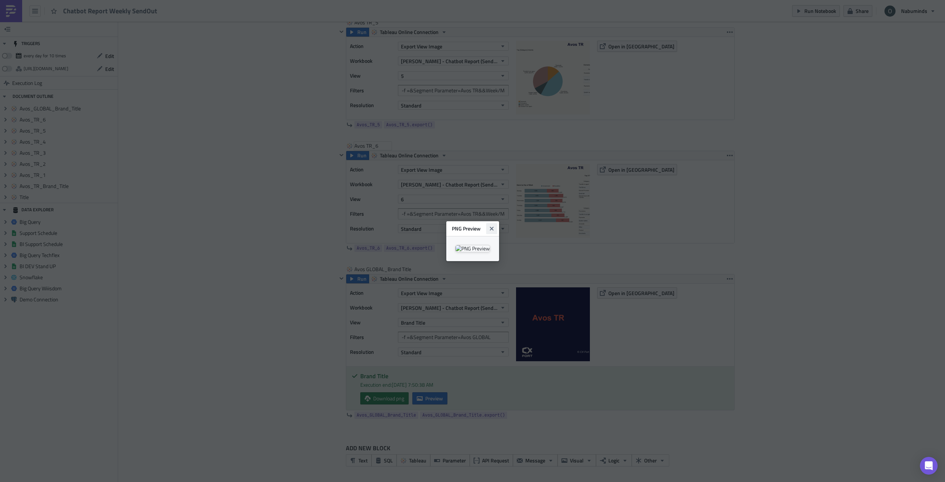
click at [493, 226] on icon "Close" at bounding box center [491, 228] width 4 height 4
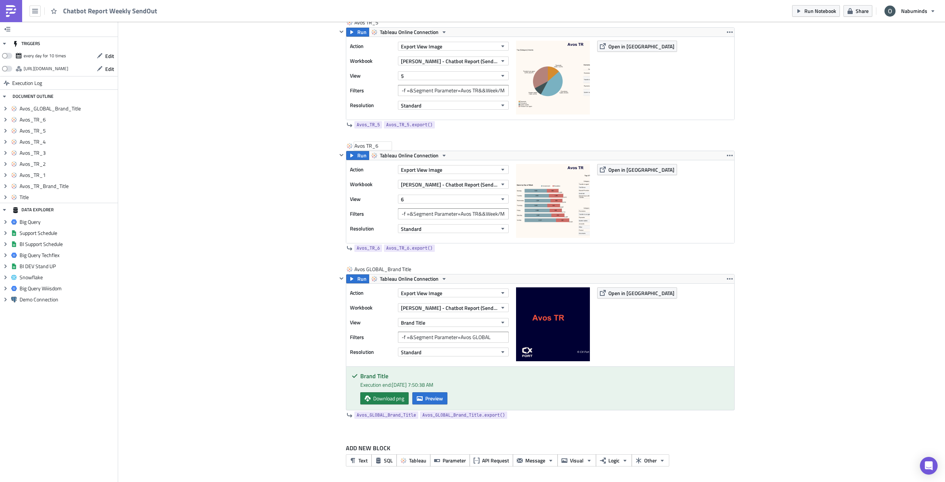
click at [627, 294] on span "Open in [GEOGRAPHIC_DATA]" at bounding box center [641, 293] width 66 height 8
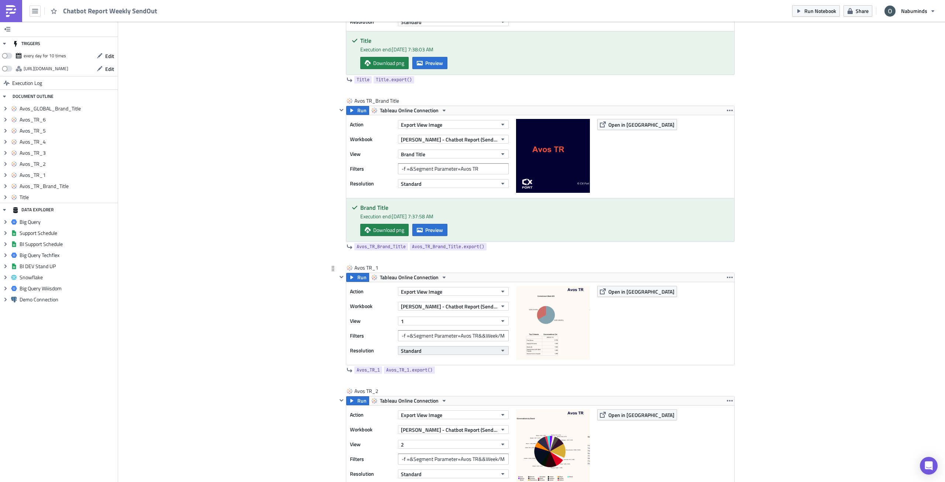
scroll to position [115, 0]
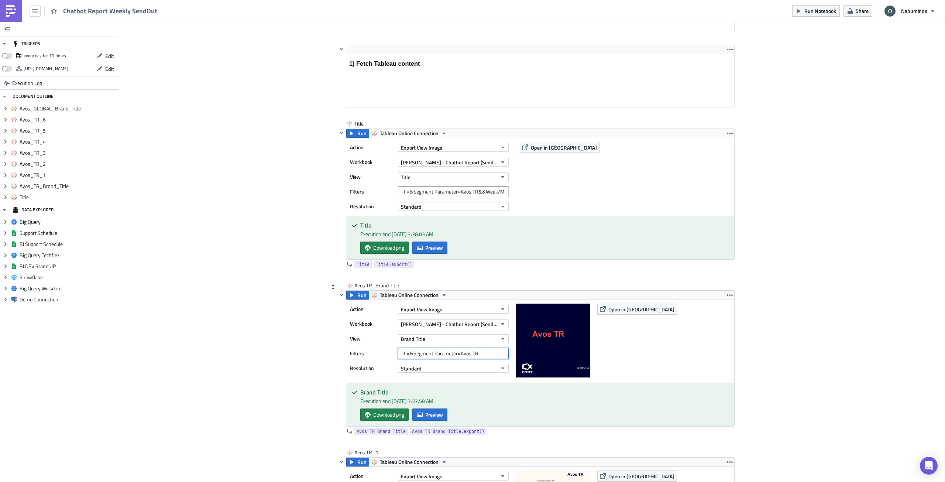
drag, startPoint x: 470, startPoint y: 354, endPoint x: 481, endPoint y: 355, distance: 11.5
click at [481, 355] on input "-f =&Segment Parameter=Avos TR" at bounding box center [453, 353] width 111 height 11
type input "-f =&Segment Parameter=Avos GLOBAL"
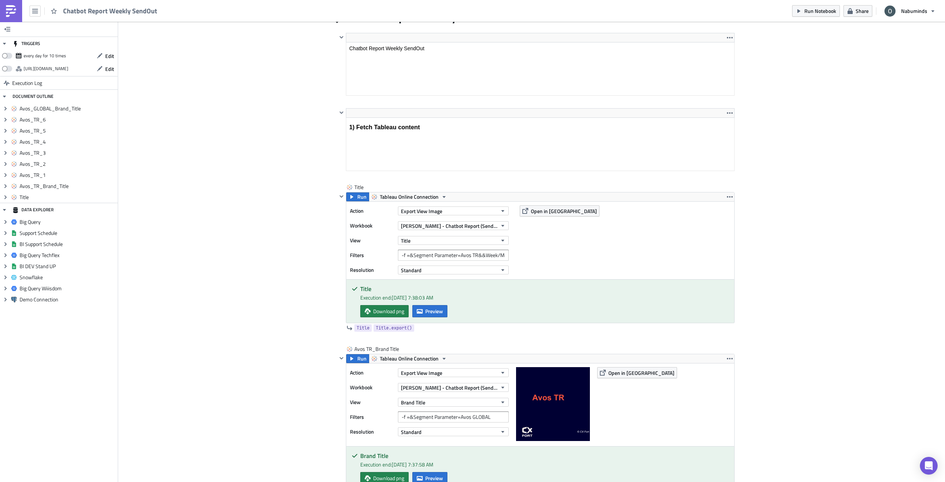
scroll to position [185, 0]
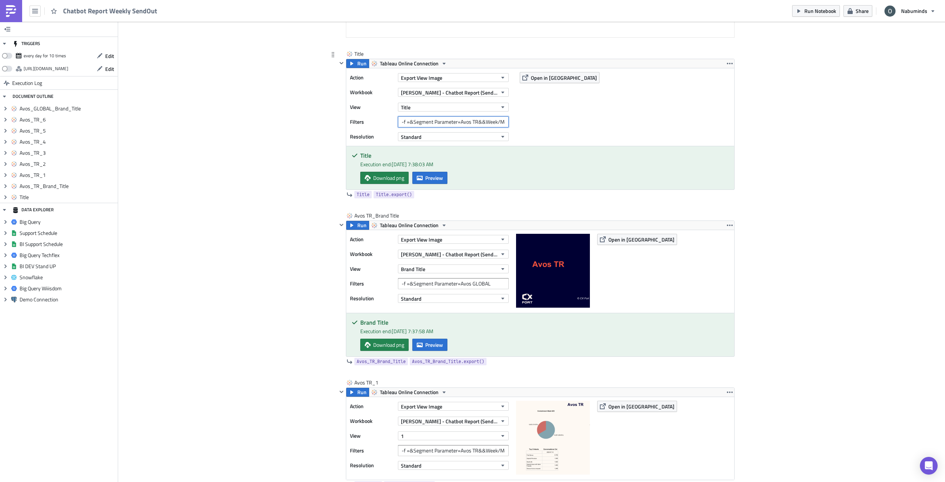
click at [483, 122] on input "-f =&Segment Parameter=Avos TR&&Week/Month=Week" at bounding box center [453, 121] width 111 height 11
click at [476, 122] on input "-f =&Segment Parameter=Avos TR&&Week/Month=Week" at bounding box center [453, 121] width 111 height 11
drag, startPoint x: 479, startPoint y: 123, endPoint x: 408, endPoint y: 126, distance: 70.6
click at [408, 126] on input "-f =&Segment Parameter=Avos TR&&Week/Month=Week" at bounding box center [453, 121] width 111 height 11
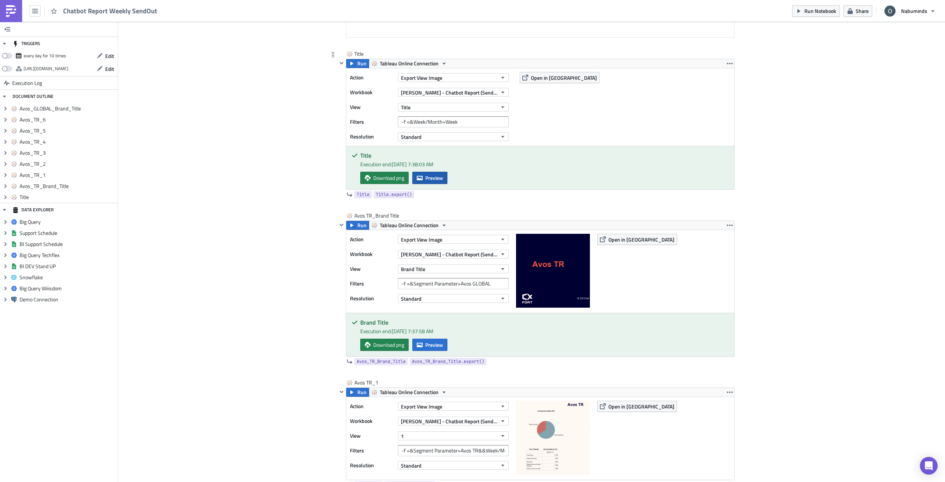
click at [418, 177] on icon "button" at bounding box center [420, 178] width 6 height 6
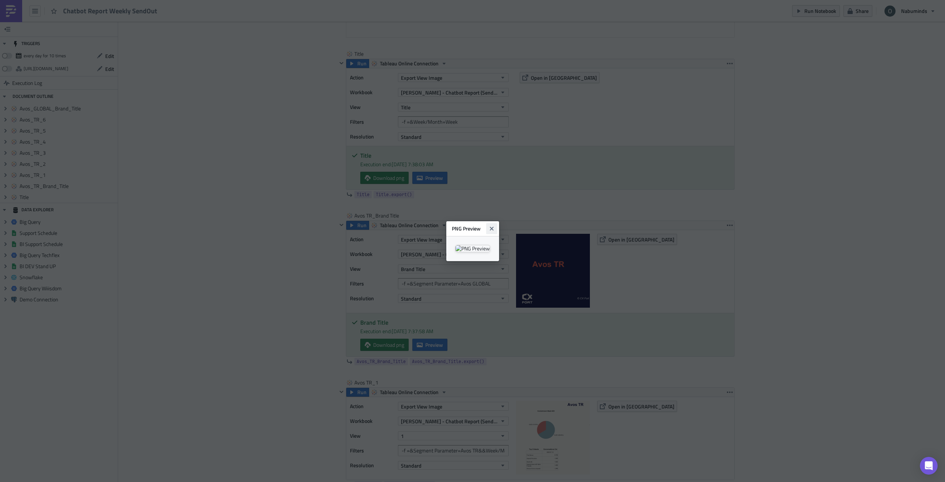
click at [495, 226] on icon "Close" at bounding box center [492, 229] width 6 height 6
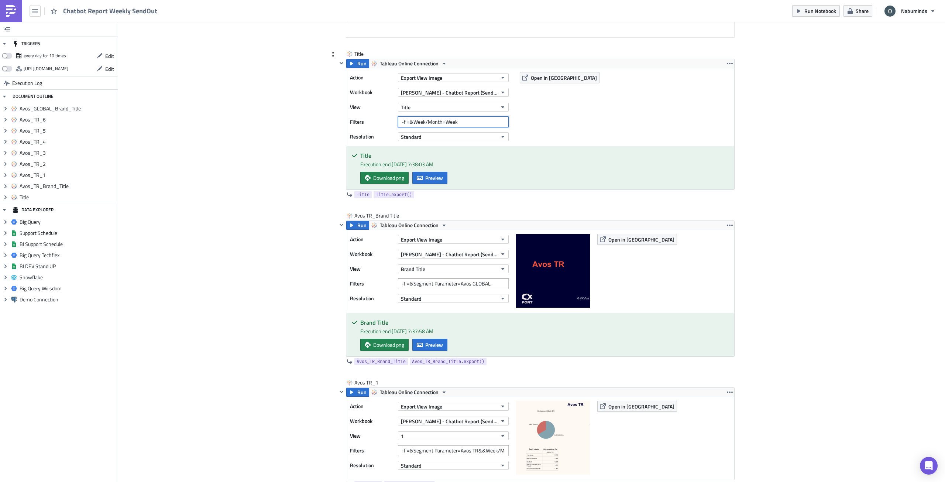
click at [467, 121] on input "-f =&Week/Month=Week" at bounding box center [453, 121] width 111 height 11
click at [357, 65] on span "Run" at bounding box center [361, 63] width 9 height 9
click at [425, 176] on span "Preview" at bounding box center [434, 178] width 18 height 8
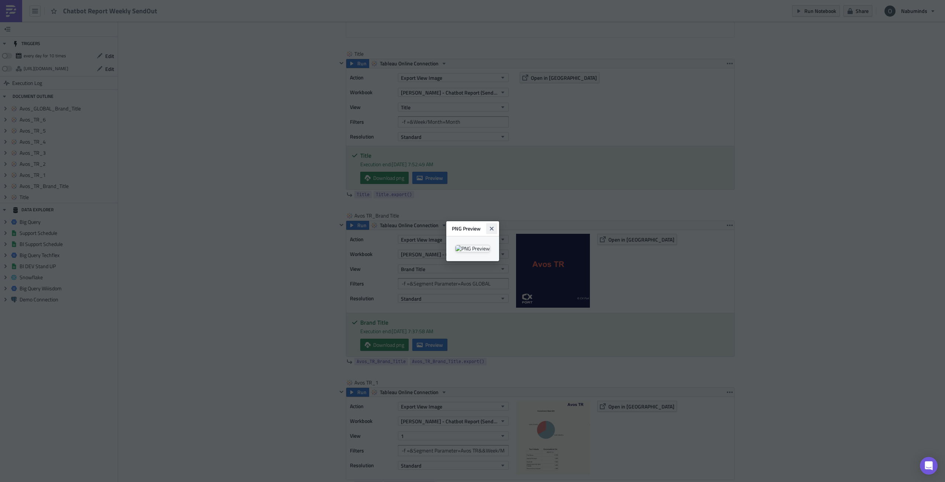
click at [495, 226] on icon "Close" at bounding box center [492, 229] width 6 height 6
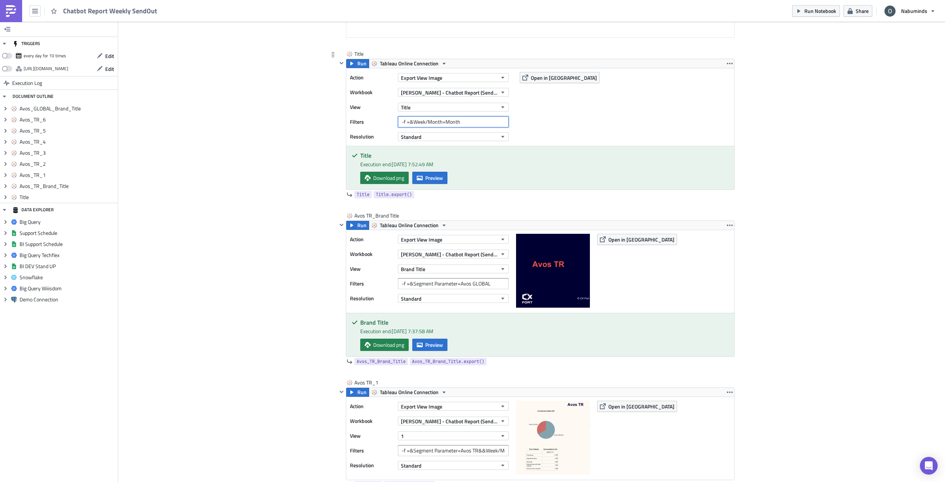
drag, startPoint x: 443, startPoint y: 123, endPoint x: 464, endPoint y: 123, distance: 21.4
click at [464, 123] on input "-f =&Week/Month=Month" at bounding box center [453, 121] width 111 height 11
type input "-f =&Week/Month=Week"
click at [357, 64] on span "Run" at bounding box center [361, 63] width 9 height 9
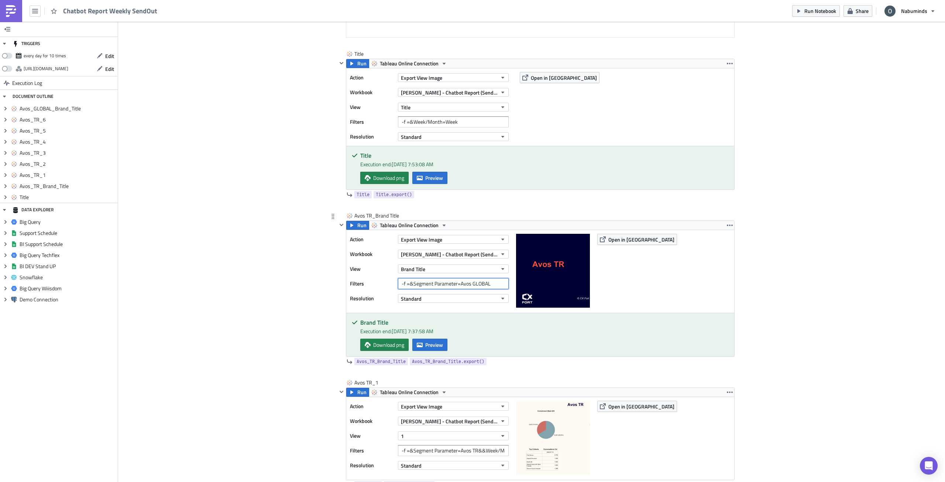
drag, startPoint x: 460, startPoint y: 284, endPoint x: 501, endPoint y: 286, distance: 40.7
click at [501, 286] on input "-f =&Segment Parameter=Avos GLOBAL" at bounding box center [453, 283] width 111 height 11
type input "-f =&Segment Parameter=TECHSSON"
click at [361, 225] on span "Run" at bounding box center [361, 225] width 9 height 9
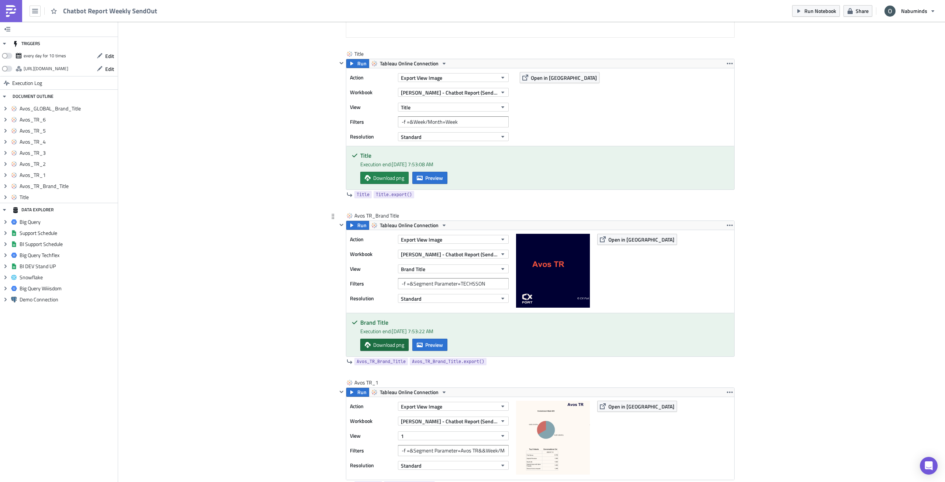
click at [392, 345] on span "Download png" at bounding box center [388, 345] width 31 height 8
click at [429, 344] on span "Preview" at bounding box center [434, 345] width 18 height 8
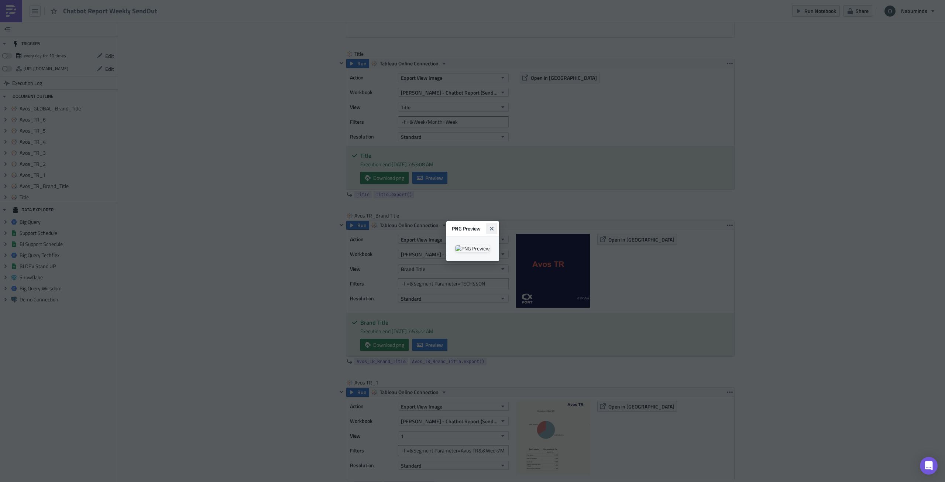
click at [495, 226] on icon "Close" at bounding box center [492, 229] width 6 height 6
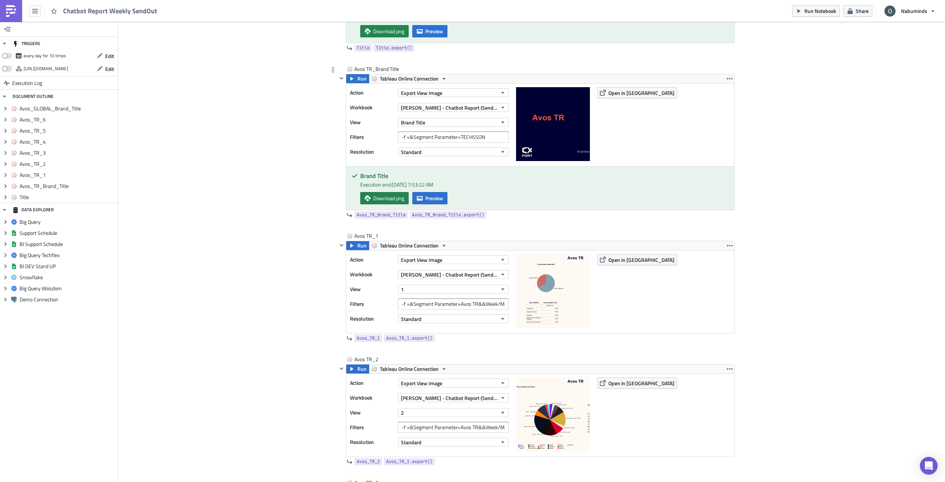
scroll to position [332, 0]
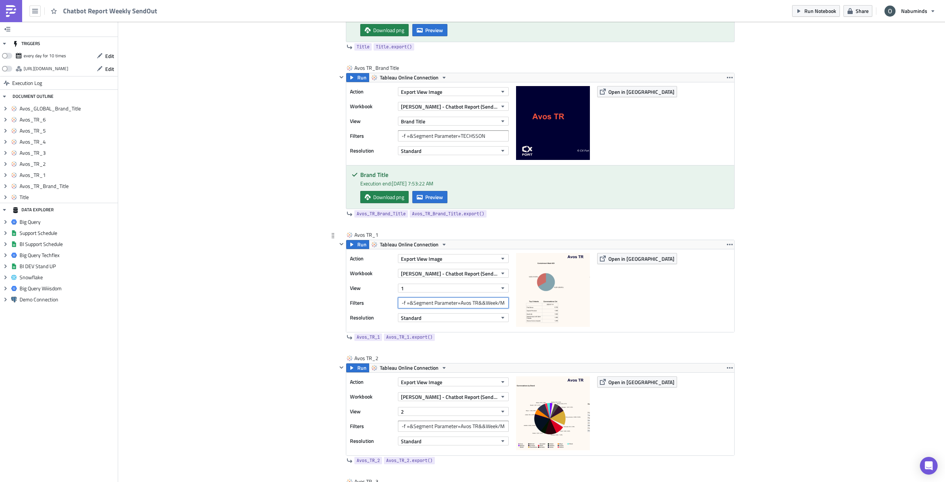
drag, startPoint x: 450, startPoint y: 304, endPoint x: 468, endPoint y: 304, distance: 18.8
click at [468, 304] on input "-f =&Segment Parameter=Avos TR&&Week/Month=Week" at bounding box center [453, 302] width 111 height 11
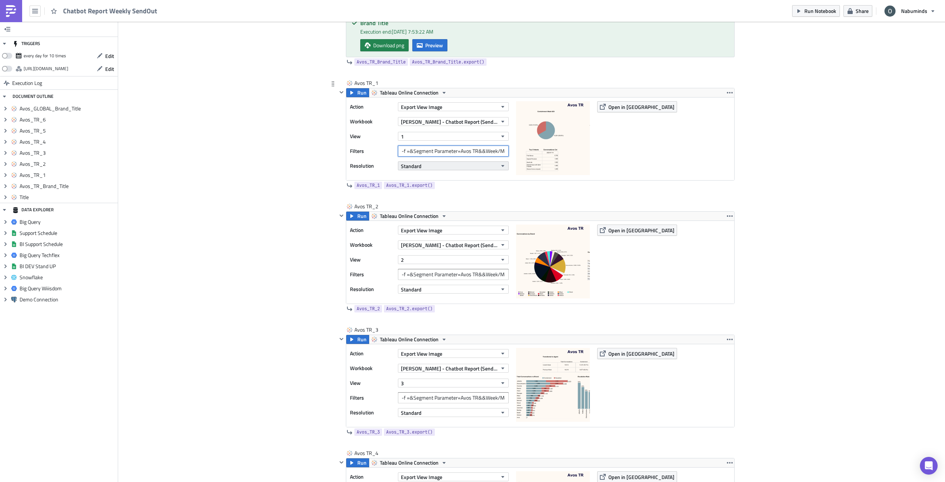
scroll to position [336, 0]
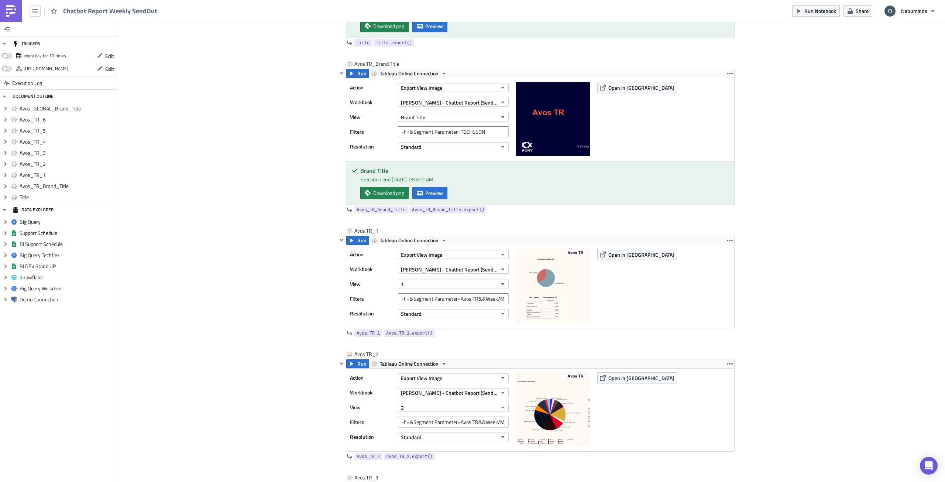
click at [324, 297] on div "Oliver Execution Log Chatbot Report Weekly SendOut Edit Format Insert To open t…" at bounding box center [531, 440] width 421 height 1487
click at [474, 299] on input "-f =&Segment Parameter=Avos TR&&Week/Month=Week" at bounding box center [453, 298] width 111 height 11
click at [321, 314] on div "Oliver Execution Log Chatbot Report Weekly SendOut Edit Format Insert To open t…" at bounding box center [531, 440] width 421 height 1487
click at [357, 240] on span "Run" at bounding box center [361, 240] width 9 height 9
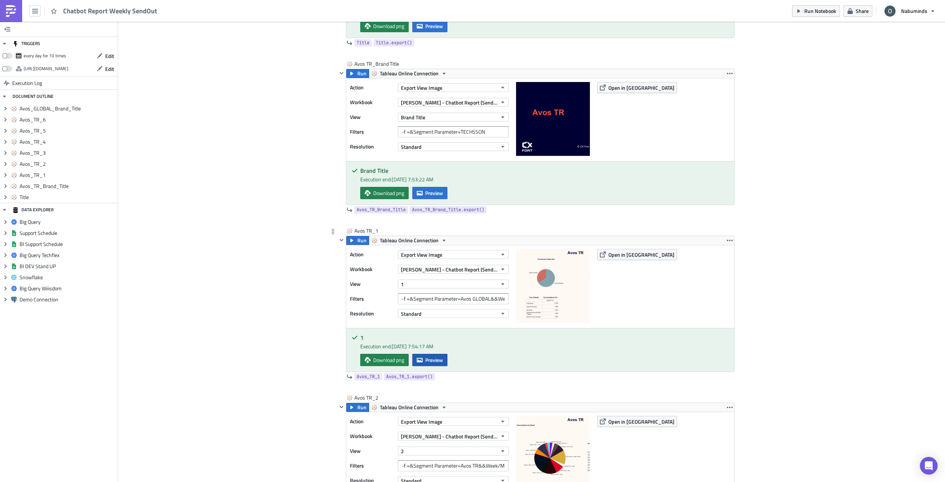
click at [419, 361] on icon "button" at bounding box center [420, 359] width 6 height 4
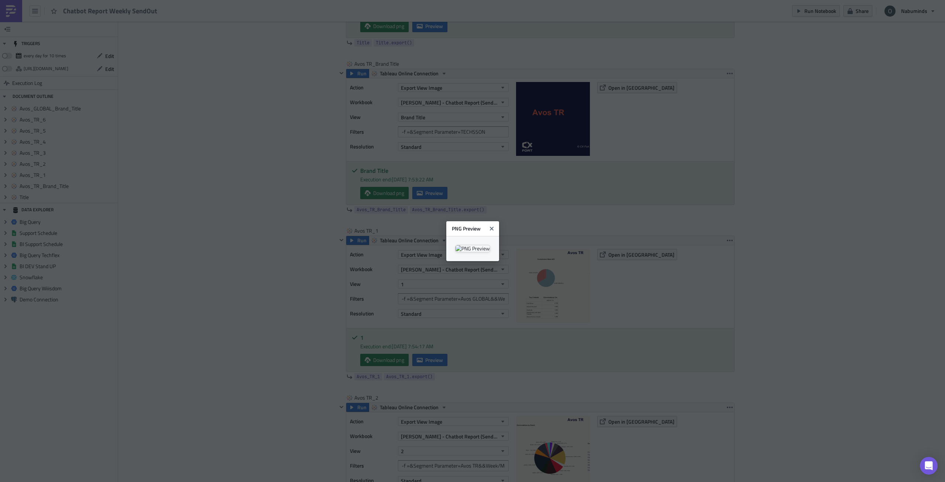
click at [495, 226] on icon "Close" at bounding box center [492, 229] width 6 height 6
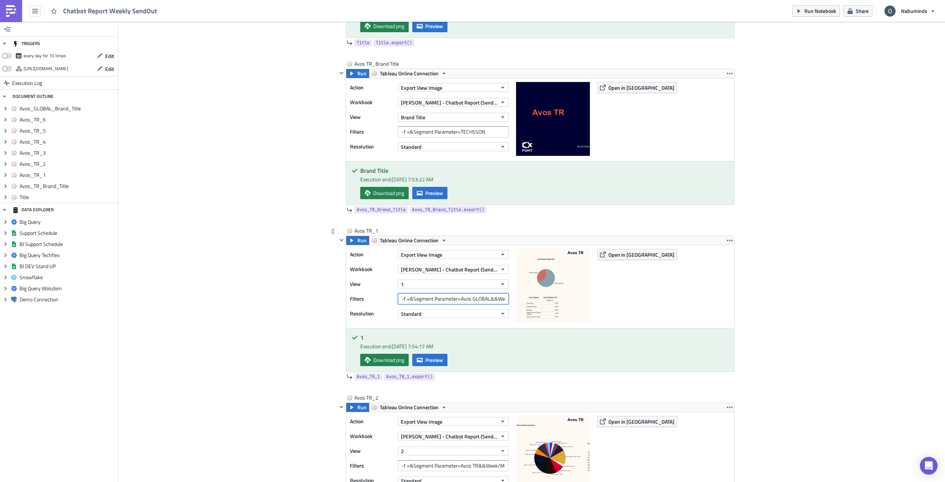
drag, startPoint x: 468, startPoint y: 300, endPoint x: 481, endPoint y: 299, distance: 12.6
click at [480, 299] on input "-f =&Segment Parameter=Avos GLOBAL&&Week/Month=Week" at bounding box center [453, 298] width 111 height 11
click at [481, 299] on input "-f =&Segment Parameter=Avos GLOBAL&&Week/Month=Week" at bounding box center [453, 298] width 111 height 11
drag, startPoint x: 469, startPoint y: 299, endPoint x: 485, endPoint y: 299, distance: 16.6
click at [485, 299] on input "-f =&Segment Parameter=Avos GLOBAL&&Week/Month=Week" at bounding box center [453, 298] width 111 height 11
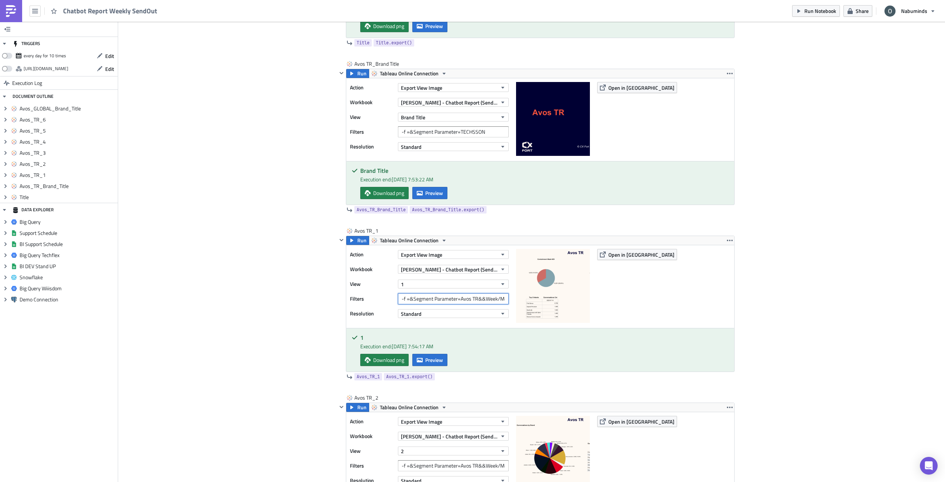
type input "-f =&Segment Parameter=Avos TR&&Week/Month=Week"
click at [843, 305] on div "Add Image Oliver Execution Log Chatbot Report Weekly SendOut Edit Format Insert…" at bounding box center [531, 457] width 827 height 1542
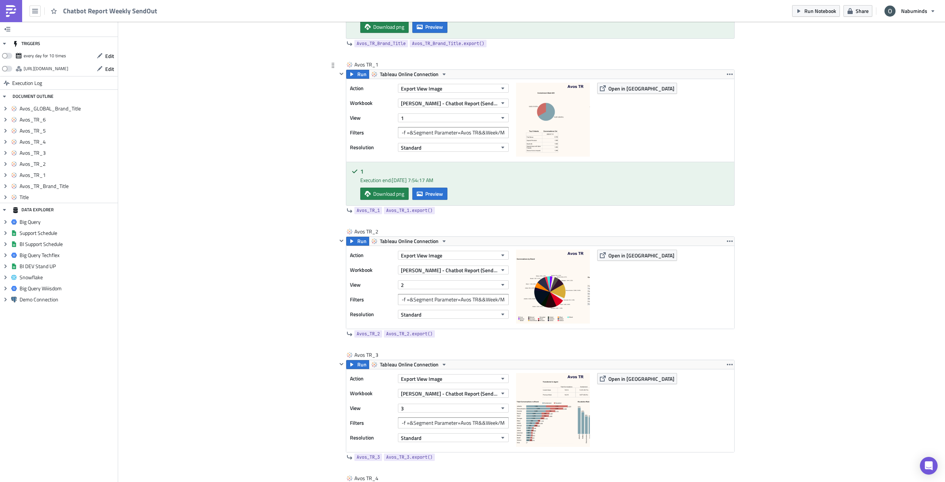
scroll to position [521, 0]
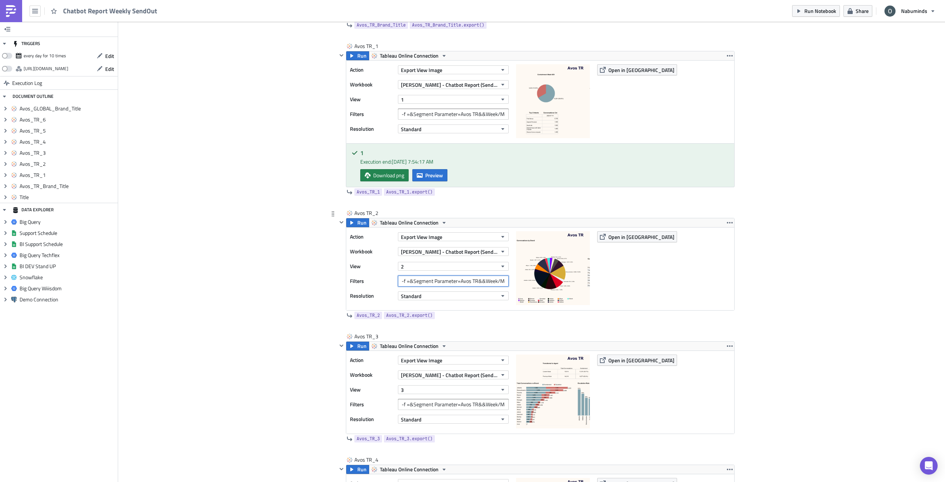
click at [462, 283] on input "-f =&Segment Parameter=Avos TR&&Week/Month=Week" at bounding box center [453, 280] width 111 height 11
click at [473, 283] on input "-f =&Segment Parameter=Avos TR&&Week/Month=Week" at bounding box center [453, 280] width 111 height 11
drag, startPoint x: 470, startPoint y: 281, endPoint x: 474, endPoint y: 281, distance: 4.4
click at [474, 281] on input "-f =&Segment Parameter=Avos TR&&Week/Month=Week" at bounding box center [453, 280] width 111 height 11
type input "-f =&Segment Parameter=Avos GLOBAL&&Week/Month=Week"
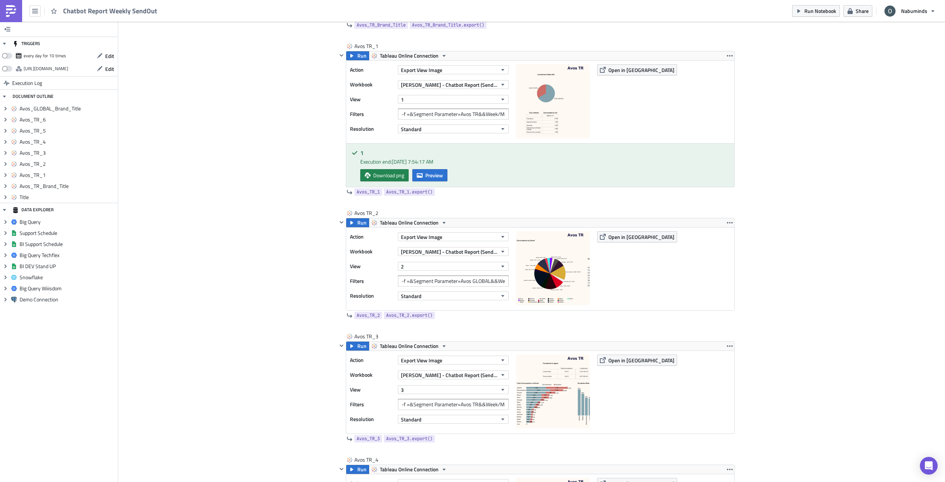
click at [288, 301] on div "Add Image Oliver Execution Log Chatbot Report Weekly SendOut Edit Format Insert…" at bounding box center [531, 272] width 827 height 1542
click at [360, 223] on span "Run" at bounding box center [361, 222] width 9 height 9
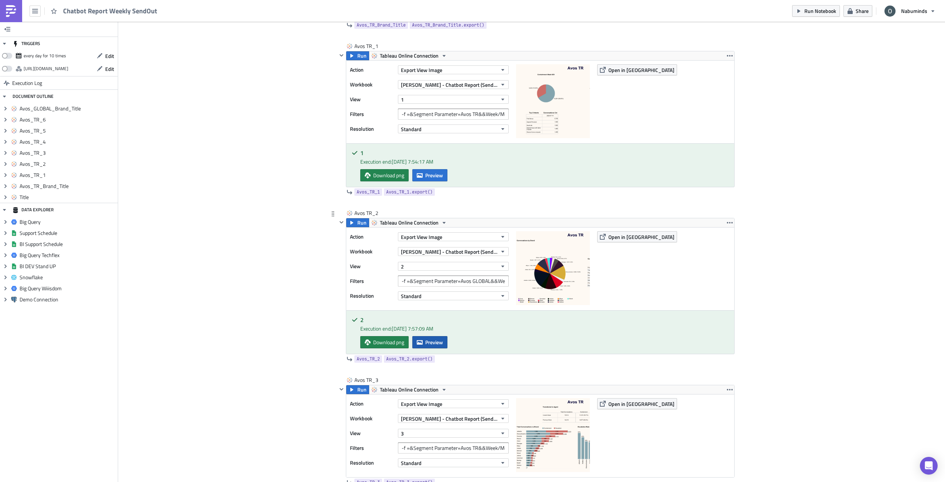
click at [428, 343] on span "Preview" at bounding box center [434, 342] width 18 height 8
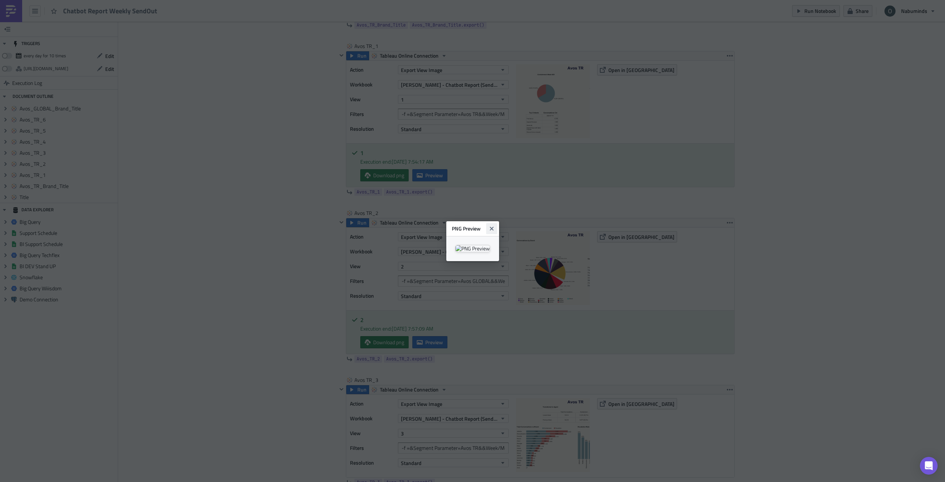
click at [493, 226] on icon "Close" at bounding box center [491, 228] width 4 height 4
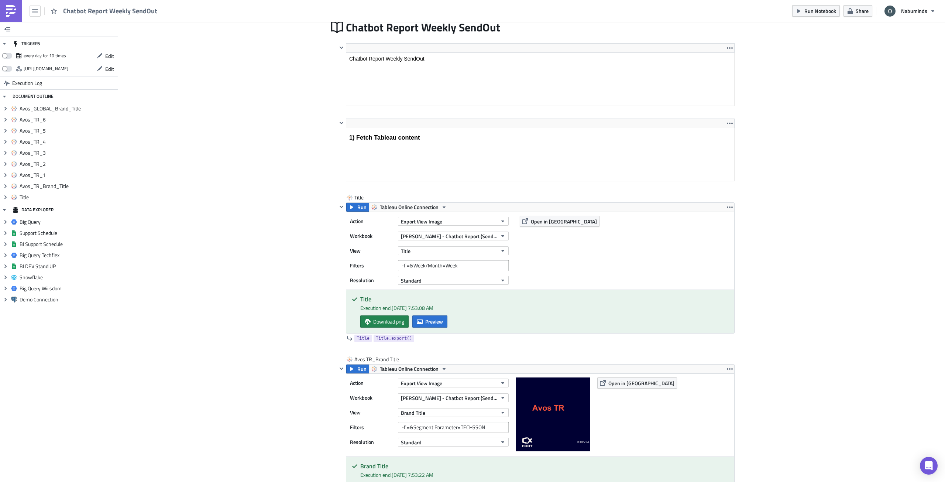
scroll to position [152, 0]
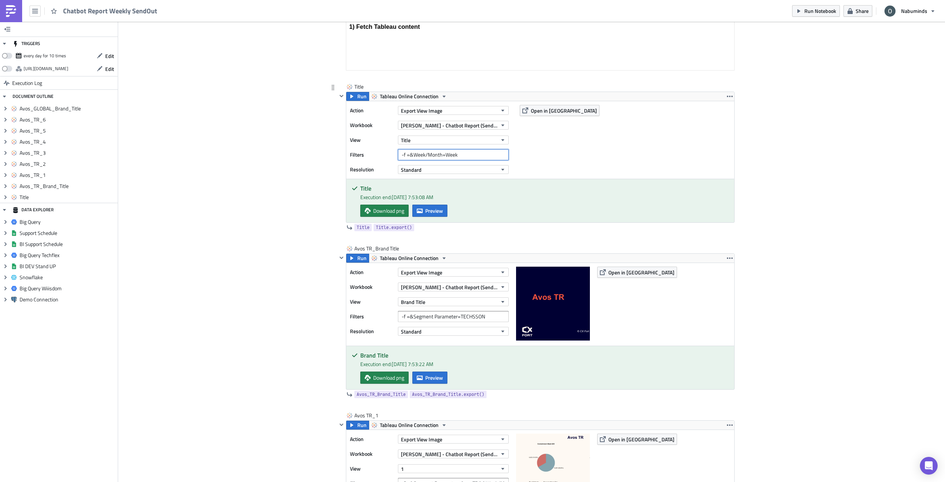
drag, startPoint x: 442, startPoint y: 154, endPoint x: 459, endPoint y: 155, distance: 17.0
click at [459, 155] on input "-f =&Week/Month=Week" at bounding box center [453, 154] width 111 height 11
click at [451, 157] on input "-f =&Week/Month=Week" at bounding box center [453, 154] width 111 height 11
drag, startPoint x: 442, startPoint y: 155, endPoint x: 459, endPoint y: 157, distance: 17.0
click at [459, 157] on input "-f =&Week/Month=Week" at bounding box center [453, 154] width 111 height 11
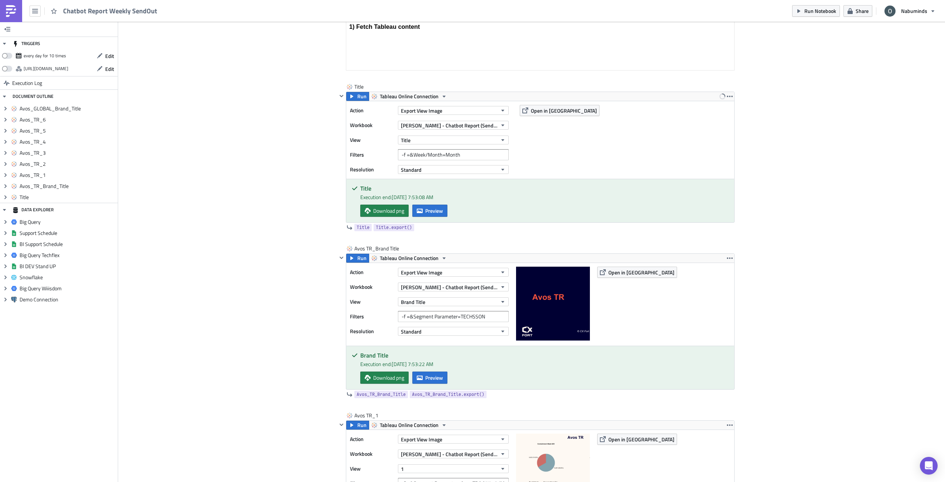
click at [360, 95] on span "Run" at bounding box center [361, 96] width 9 height 9
click at [435, 209] on span "Preview" at bounding box center [434, 211] width 18 height 8
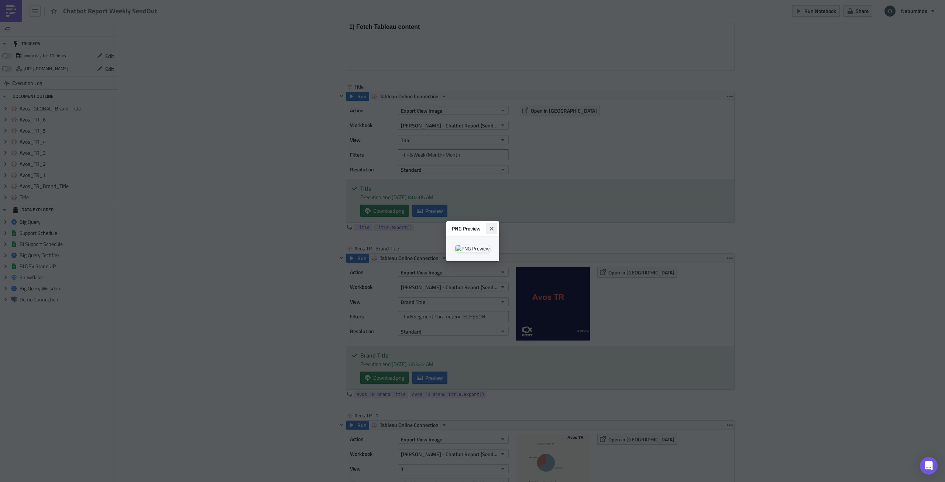
click at [493, 226] on icon "Close" at bounding box center [491, 228] width 4 height 4
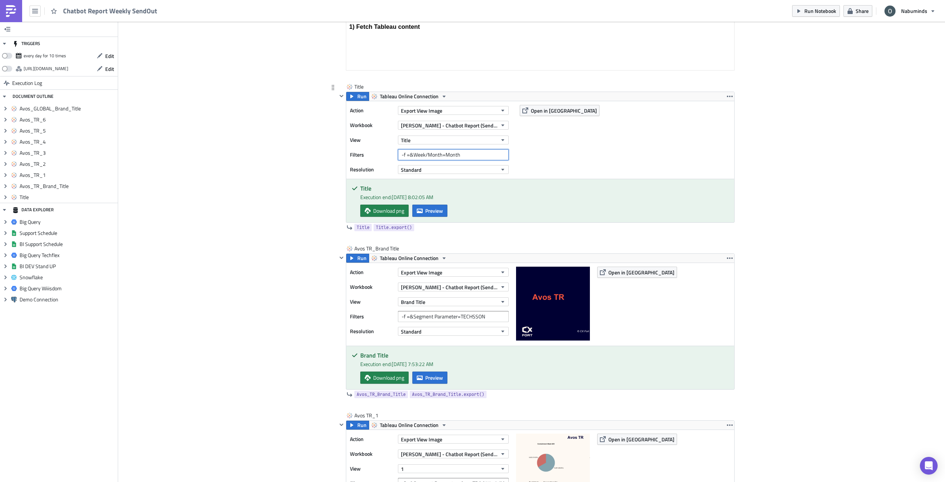
drag, startPoint x: 444, startPoint y: 155, endPoint x: 478, endPoint y: 156, distance: 34.7
click at [478, 156] on input "-f =&Week/Month=Month" at bounding box center [453, 154] width 111 height 11
type input "-f =&Week/Month=Week"
click at [358, 95] on span "Run" at bounding box center [361, 96] width 9 height 9
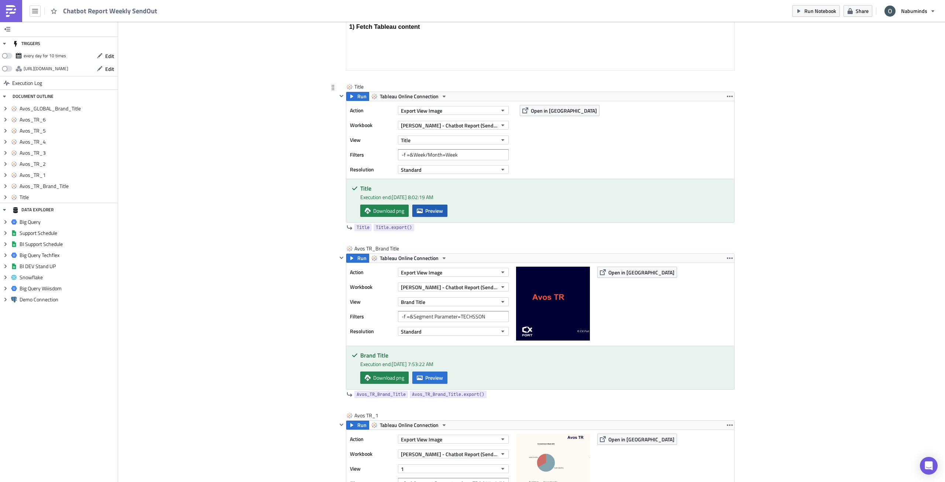
click at [432, 209] on span "Preview" at bounding box center [434, 211] width 18 height 8
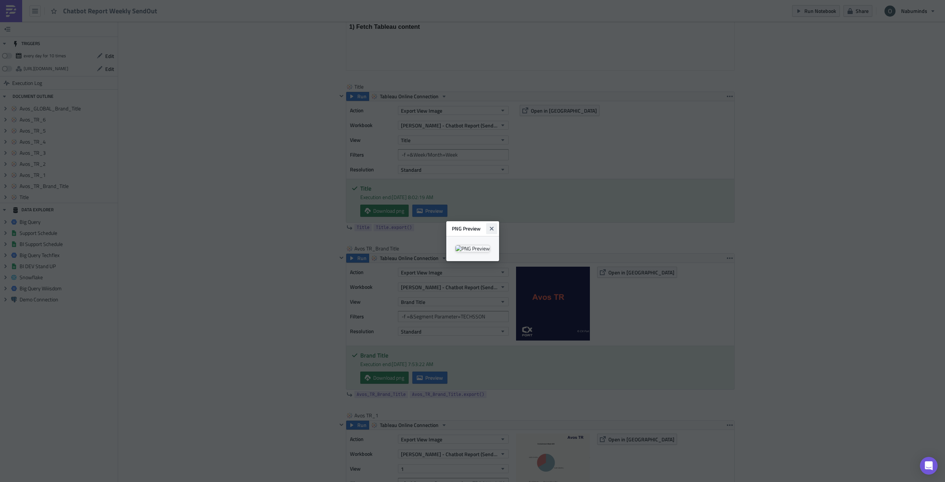
click at [495, 226] on icon "Close" at bounding box center [492, 229] width 6 height 6
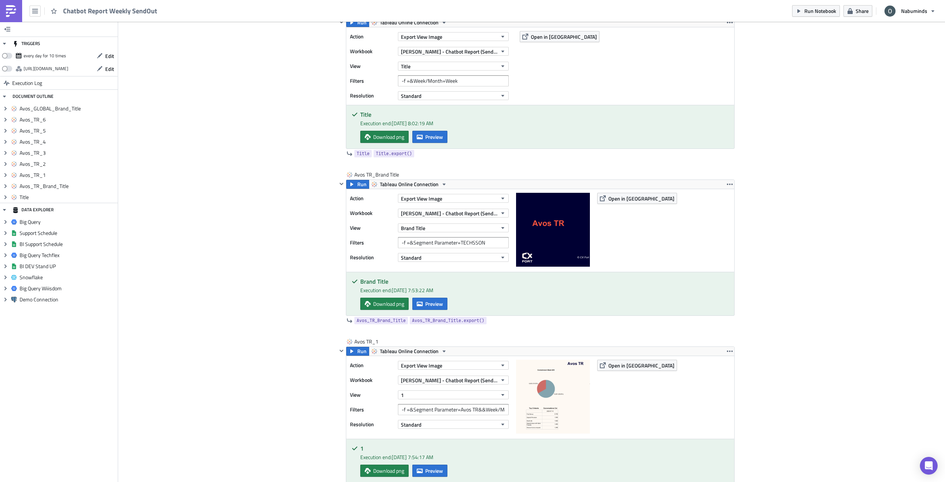
scroll to position [262, 0]
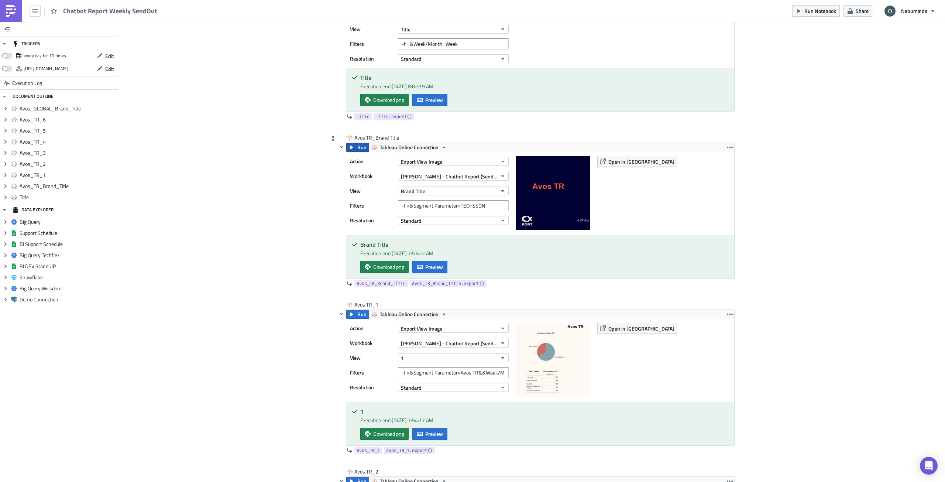
click at [361, 148] on span "Run" at bounding box center [361, 147] width 9 height 9
click at [428, 265] on span "Preview" at bounding box center [434, 267] width 18 height 8
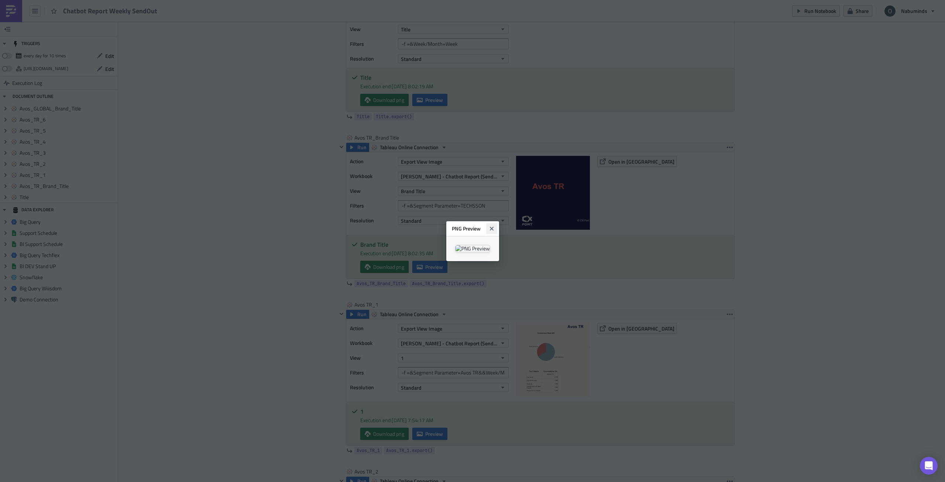
click at [495, 226] on icon "Close" at bounding box center [492, 229] width 6 height 6
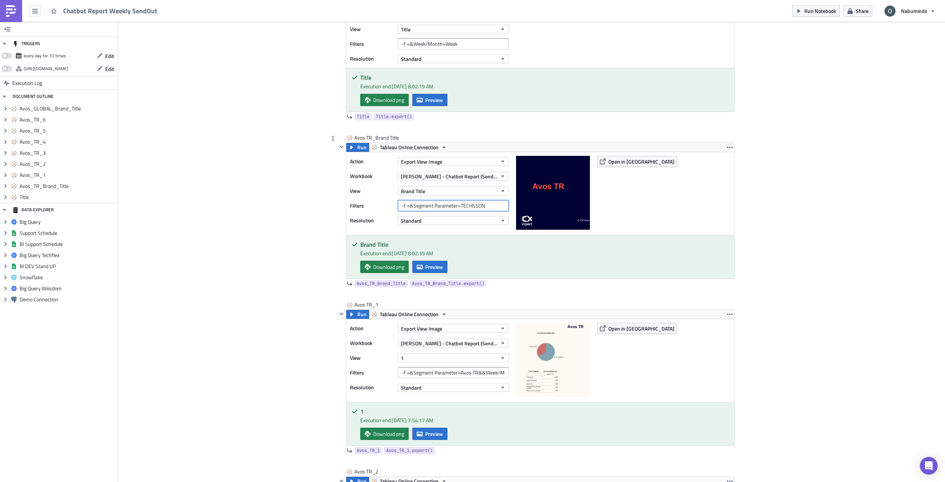
drag, startPoint x: 457, startPoint y: 207, endPoint x: 505, endPoint y: 207, distance: 48.0
click at [505, 207] on input "-f =&Segment Parameter=TECHSSON" at bounding box center [453, 205] width 111 height 11
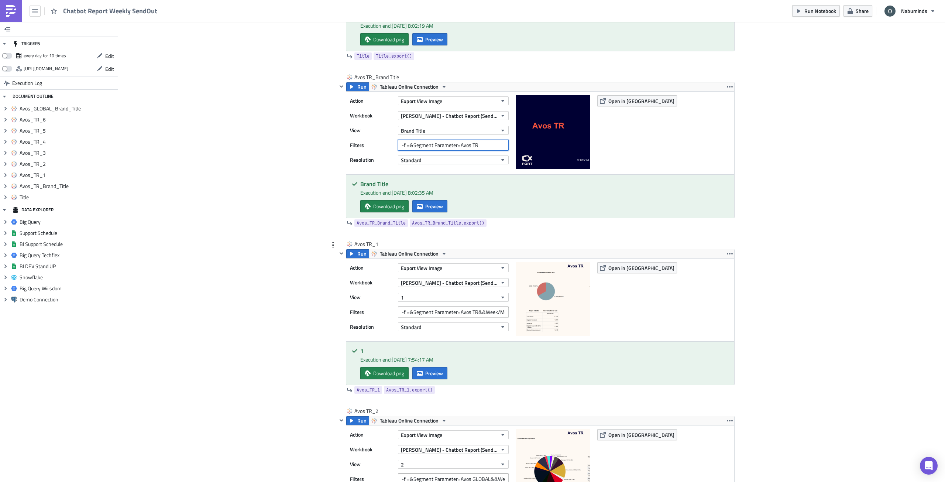
scroll to position [336, 0]
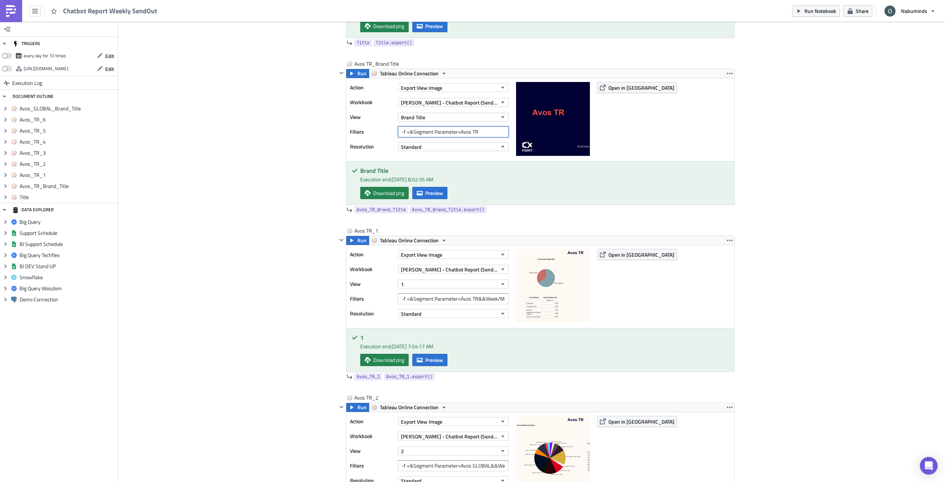
type input "-f =&Segment Parameter=Avos TR"
click at [314, 243] on div "Add Image Oliver Execution Log Chatbot Report Weekly SendOut Edit Format Insert…" at bounding box center [531, 479] width 827 height 1586
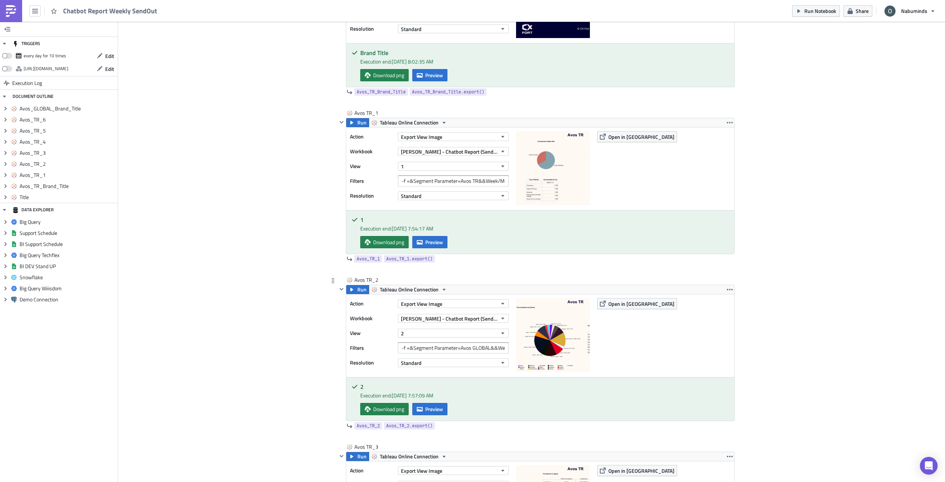
scroll to position [484, 0]
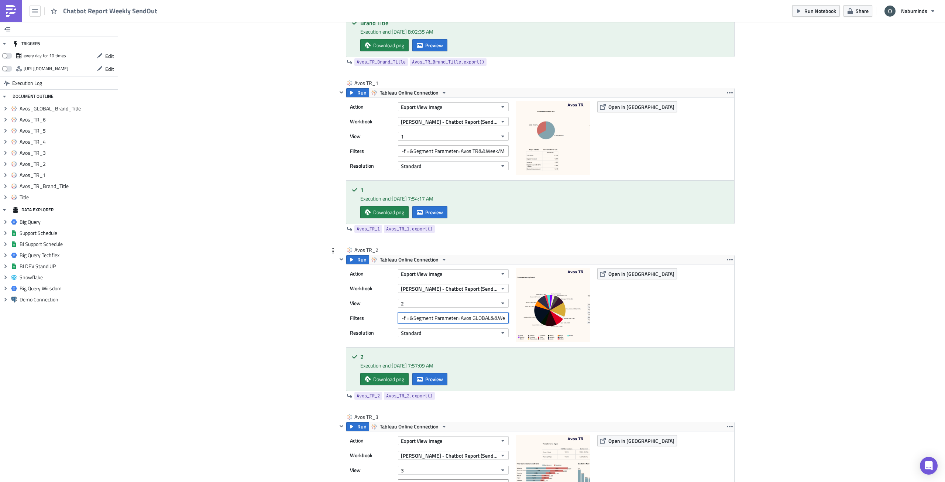
drag, startPoint x: 469, startPoint y: 317, endPoint x: 485, endPoint y: 319, distance: 16.7
click at [485, 319] on input "-f =&Segment Parameter=Avos GLOBAL&&Week/Month=Week" at bounding box center [453, 317] width 111 height 11
type input "-f =&Segment Parameter=Avos TR&&Week/Month=Week"
click at [311, 348] on div "Add Image Oliver Execution Log Chatbot Report Weekly SendOut Edit Format Insert…" at bounding box center [531, 331] width 827 height 1586
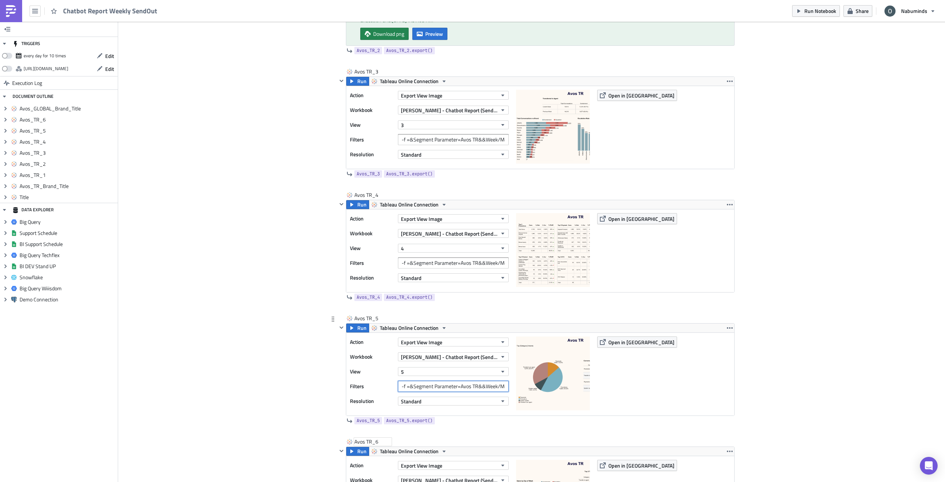
scroll to position [0, 23]
drag, startPoint x: 479, startPoint y: 387, endPoint x: 525, endPoint y: 387, distance: 46.1
click at [525, 387] on div "Action Export View Image Workbook Oliver - Chatbot Report (Sendout - Test) View…" at bounding box center [540, 374] width 388 height 83
drag, startPoint x: 878, startPoint y: 293, endPoint x: 795, endPoint y: 286, distance: 83.0
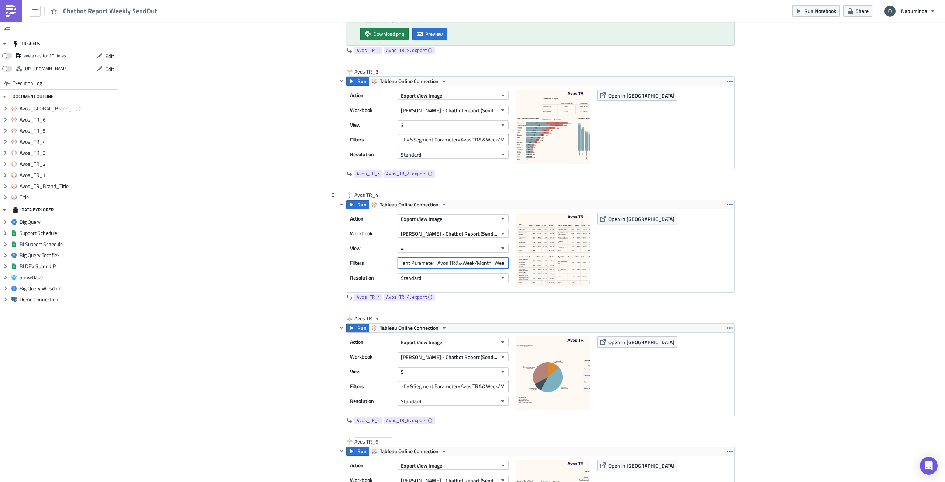
drag, startPoint x: 492, startPoint y: 264, endPoint x: 542, endPoint y: 264, distance: 50.2
click at [542, 264] on div "Action Export View Image Workbook Oliver - Chatbot Report (Sendout - Test) View…" at bounding box center [540, 250] width 388 height 83
drag, startPoint x: 474, startPoint y: 139, endPoint x: 543, endPoint y: 142, distance: 69.1
click at [543, 142] on div "Action Export View Image Workbook Oliver - Chatbot Report (Sendout - Test) View…" at bounding box center [540, 127] width 388 height 83
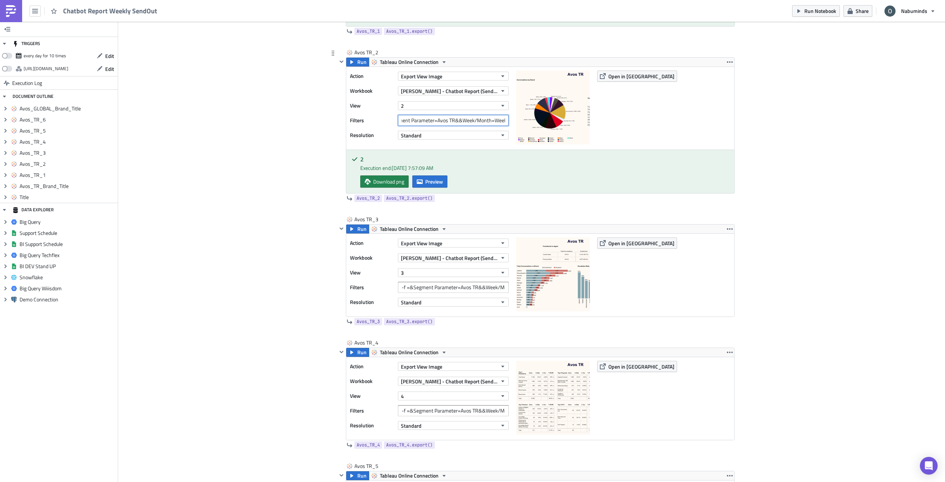
drag, startPoint x: 501, startPoint y: 121, endPoint x: 561, endPoint y: 127, distance: 60.9
click at [561, 127] on div "Action Export View Image Workbook Oliver - Chatbot Report (Sendout - Test) View…" at bounding box center [540, 108] width 388 height 83
click at [803, 181] on div "Add Image Oliver Execution Log Chatbot Report Weekly SendOut Edit Format Insert…" at bounding box center [531, 133] width 827 height 1586
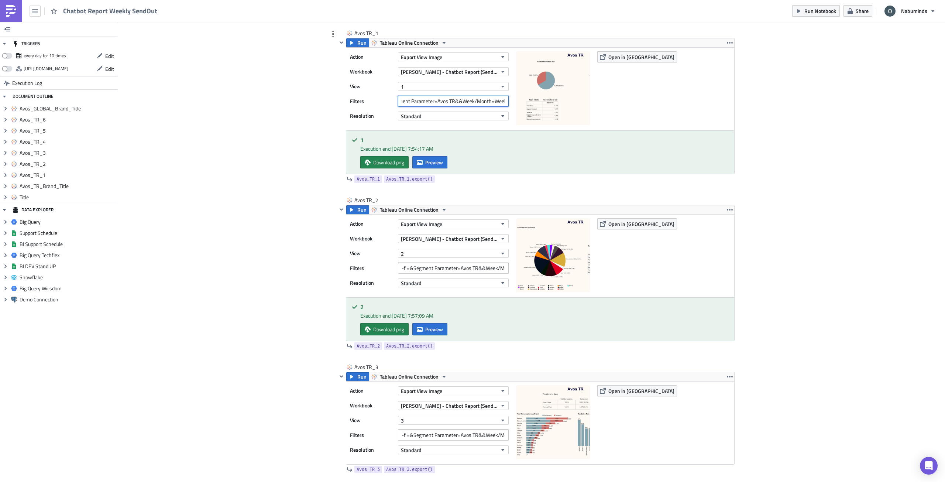
drag, startPoint x: 489, startPoint y: 103, endPoint x: 547, endPoint y: 104, distance: 58.3
click at [547, 104] on div "Action Export View Image Workbook Oliver - Chatbot Report (Sendout - Test) View…" at bounding box center [540, 89] width 388 height 83
click at [867, 168] on div "Add Image Oliver Execution Log Chatbot Report Weekly SendOut Edit Format Insert…" at bounding box center [531, 281] width 827 height 1586
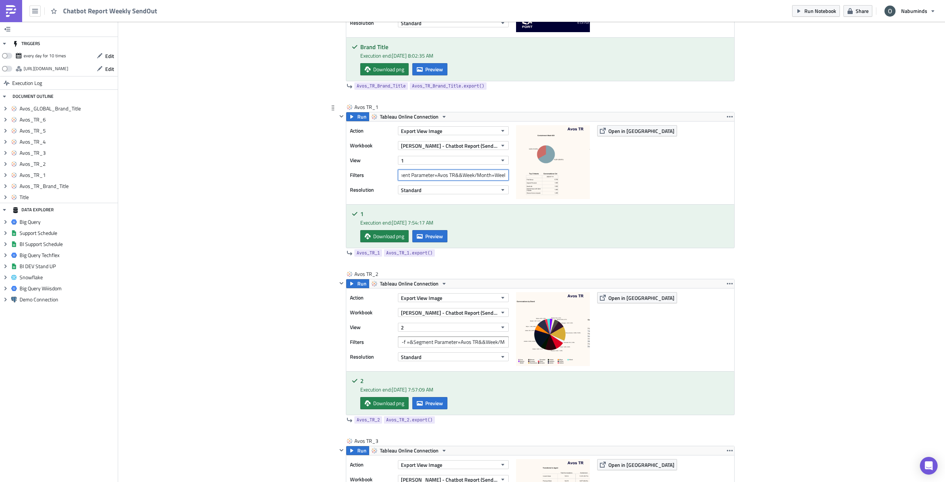
drag, startPoint x: 490, startPoint y: 175, endPoint x: 684, endPoint y: 188, distance: 194.2
click at [679, 187] on div "Action Export View Image Workbook Oliver - Chatbot Report (Sendout - Test) View…" at bounding box center [540, 162] width 388 height 83
click at [833, 237] on div "Add Image Oliver Execution Log Chatbot Report Weekly SendOut Edit Format Insert…" at bounding box center [531, 355] width 827 height 1586
drag, startPoint x: 487, startPoint y: 341, endPoint x: 627, endPoint y: 338, distance: 139.9
click at [625, 338] on div "Action Export View Image Workbook Oliver - Chatbot Report (Sendout - Test) View…" at bounding box center [540, 329] width 388 height 83
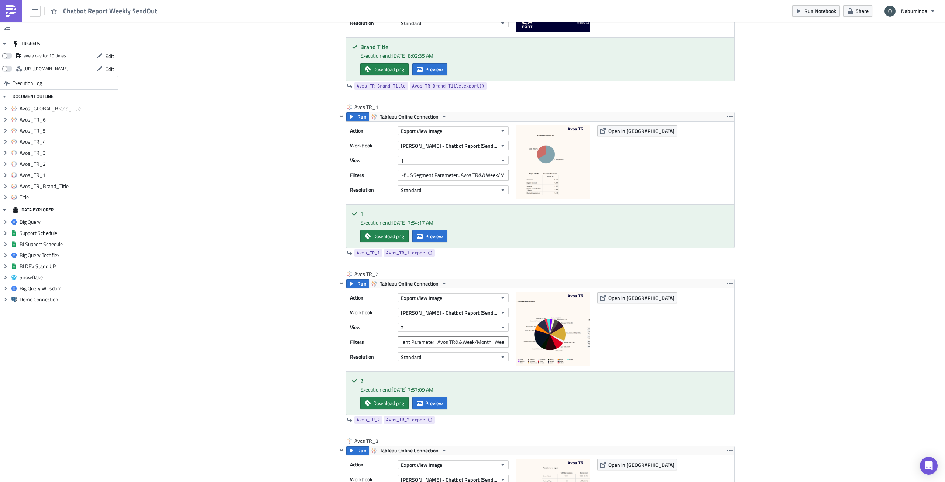
click at [751, 351] on div "Add Image Oliver Execution Log Chatbot Report Weekly SendOut Edit Format Insert…" at bounding box center [531, 355] width 827 height 1586
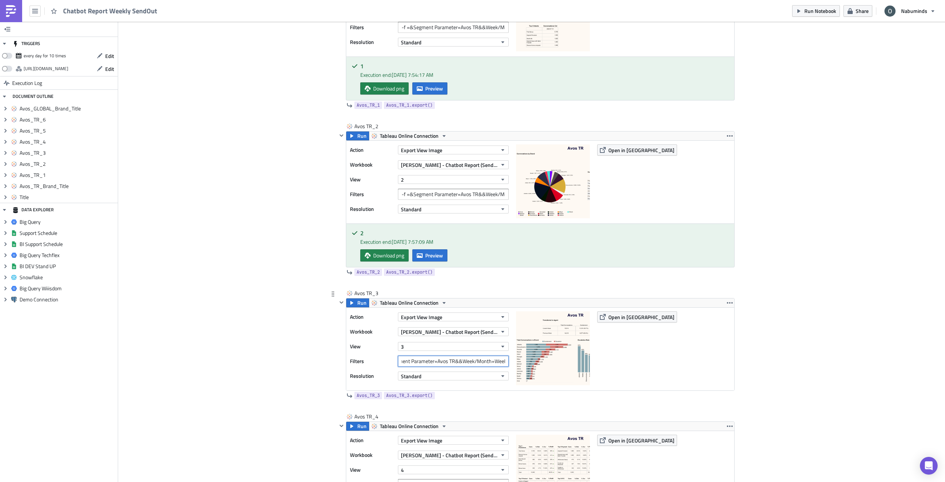
drag, startPoint x: 493, startPoint y: 364, endPoint x: 734, endPoint y: 364, distance: 240.7
click at [630, 362] on div "Action Export View Image Workbook Oliver - Chatbot Report (Sendout - Test) View…" at bounding box center [540, 348] width 388 height 83
click at [826, 367] on div "Add Image Oliver Execution Log Chatbot Report Weekly SendOut Edit Format Insert…" at bounding box center [531, 207] width 827 height 1586
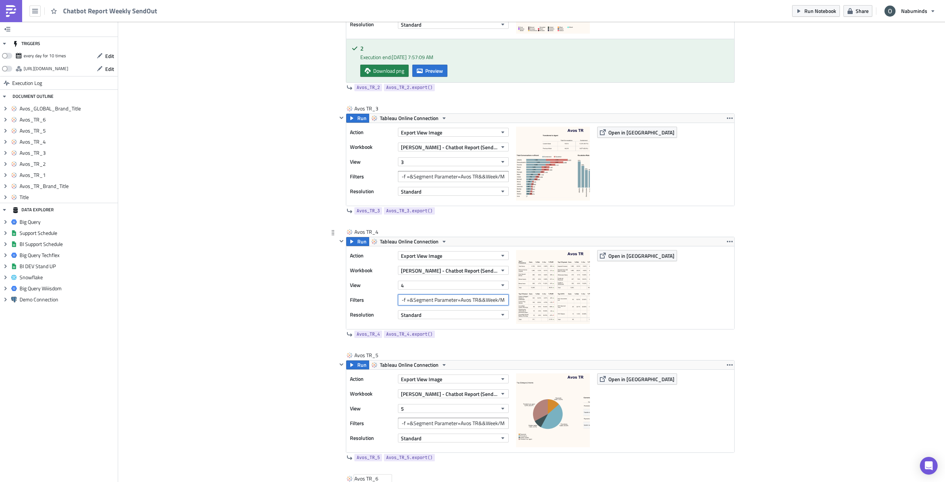
scroll to position [0, 0]
drag, startPoint x: 493, startPoint y: 300, endPoint x: 622, endPoint y: 311, distance: 129.3
click at [592, 309] on div "Action Export View Image Workbook Oliver - Chatbot Report (Sendout - Test) View…" at bounding box center [540, 287] width 388 height 83
click at [794, 326] on div "Add Image Oliver Execution Log Chatbot Report Weekly SendOut Edit Format Insert…" at bounding box center [531, 23] width 827 height 1586
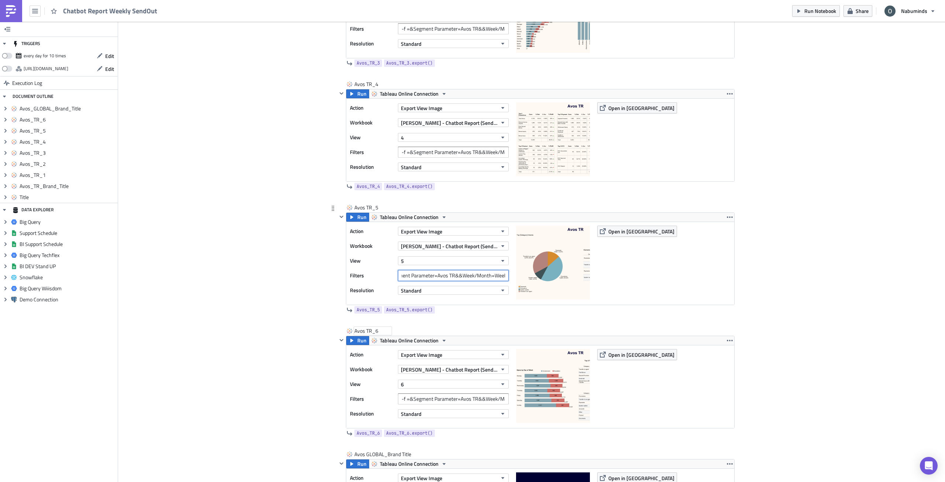
drag, startPoint x: 489, startPoint y: 275, endPoint x: 582, endPoint y: 277, distance: 93.0
click at [576, 277] on div "Action Export View Image Workbook Oliver - Chatbot Report (Sendout - Test) View…" at bounding box center [540, 263] width 388 height 83
drag, startPoint x: 575, startPoint y: 398, endPoint x: 623, endPoint y: 396, distance: 48.0
click at [623, 396] on div "Action Export View Image Workbook Oliver - Chatbot Report (Sendout - Test) View…" at bounding box center [540, 386] width 388 height 83
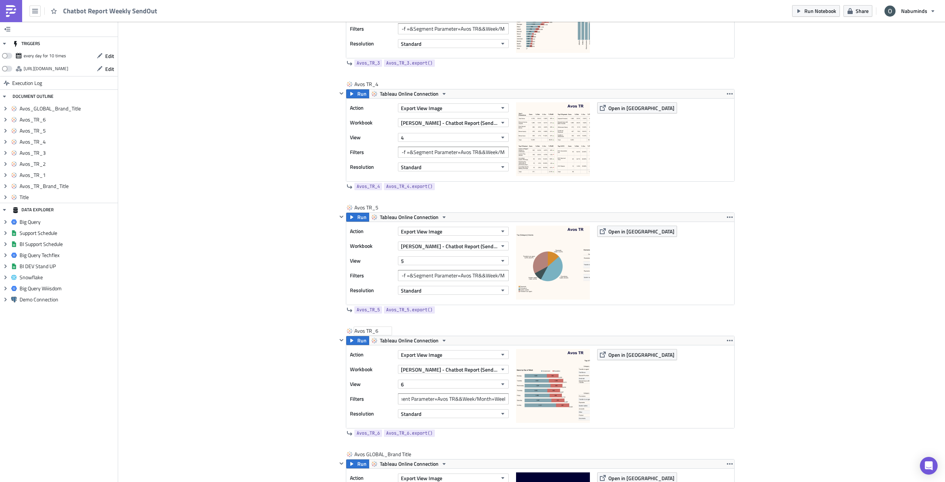
drag, startPoint x: 517, startPoint y: 398, endPoint x: 585, endPoint y: 399, distance: 68.7
click at [585, 399] on div "Action Export View Image Workbook Oliver - Chatbot Report (Sendout - Test) View…" at bounding box center [540, 386] width 388 height 83
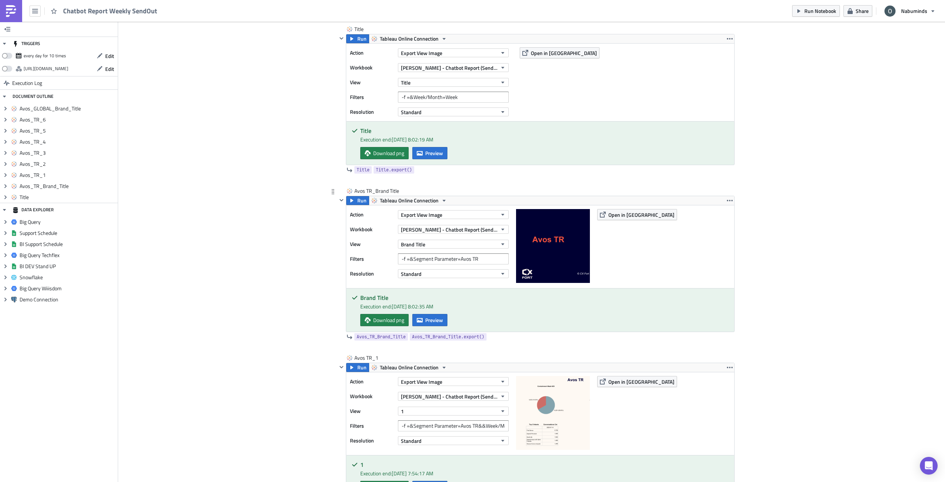
scroll to position [357, 0]
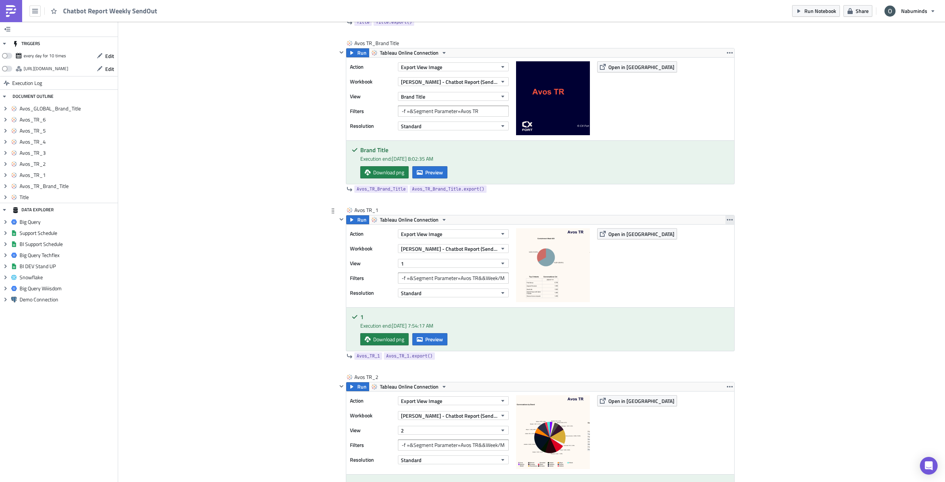
click at [727, 220] on icon "button" at bounding box center [730, 220] width 6 height 6
click at [722, 237] on div "Duplicate" at bounding box center [731, 236] width 49 height 7
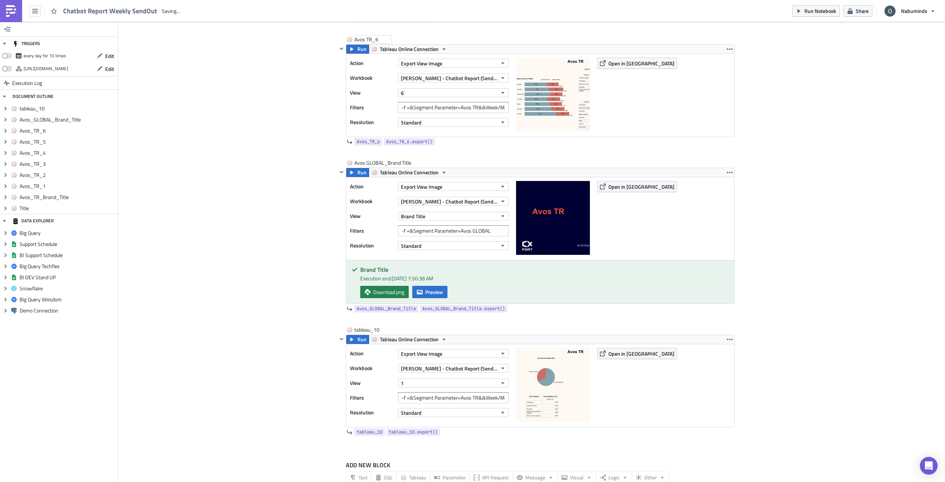
scroll to position [1248, 0]
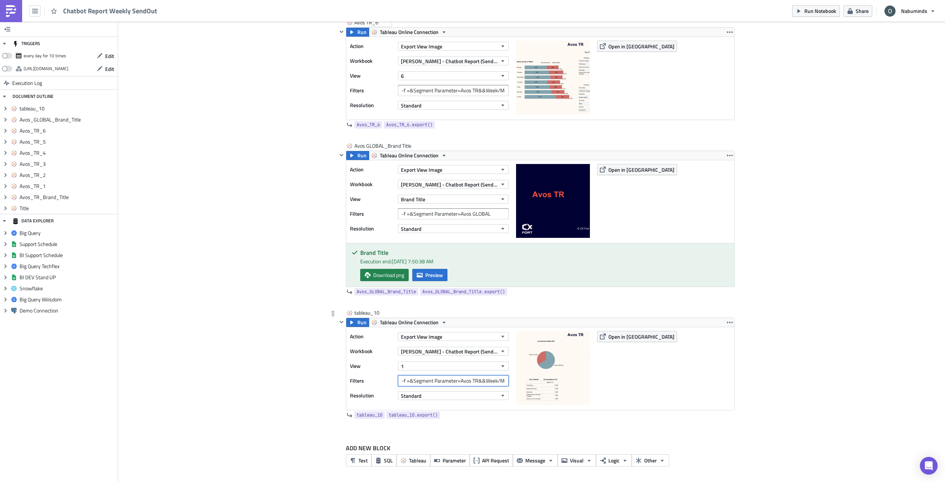
click at [471, 384] on input "-f =&Segment Parameter=Avos TR&&Week/Month=Week" at bounding box center [453, 380] width 111 height 11
drag, startPoint x: 468, startPoint y: 380, endPoint x: 474, endPoint y: 381, distance: 5.3
click at [474, 381] on input "-f =&Segment Parameter=Avos TR&&Week/Month=Week" at bounding box center [453, 380] width 111 height 11
type input "-f =&Segment Parameter=Avos GLOBAL&&Week/Month=Week"
click at [371, 311] on div "tableau_10 tableau_10" at bounding box center [372, 312] width 37 height 7
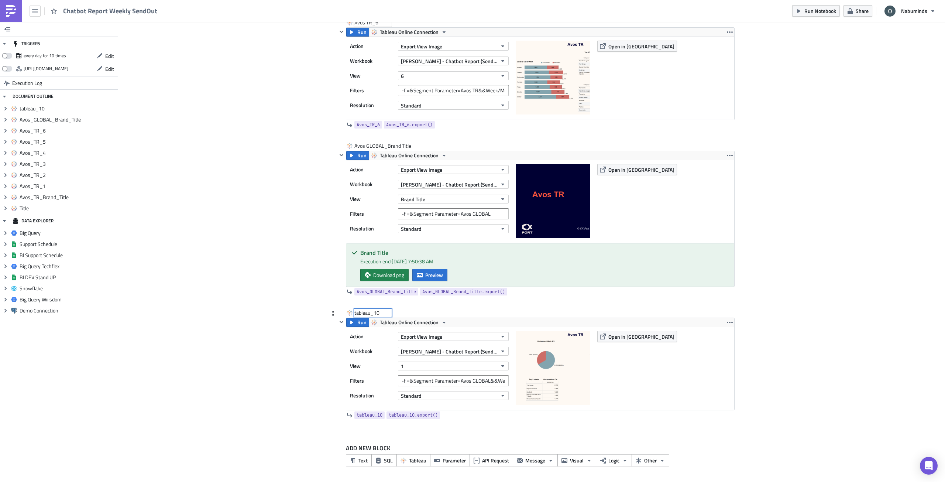
click at [371, 311] on input "tableau_10" at bounding box center [372, 312] width 37 height 7
type input "Avos GLOBAL_1"
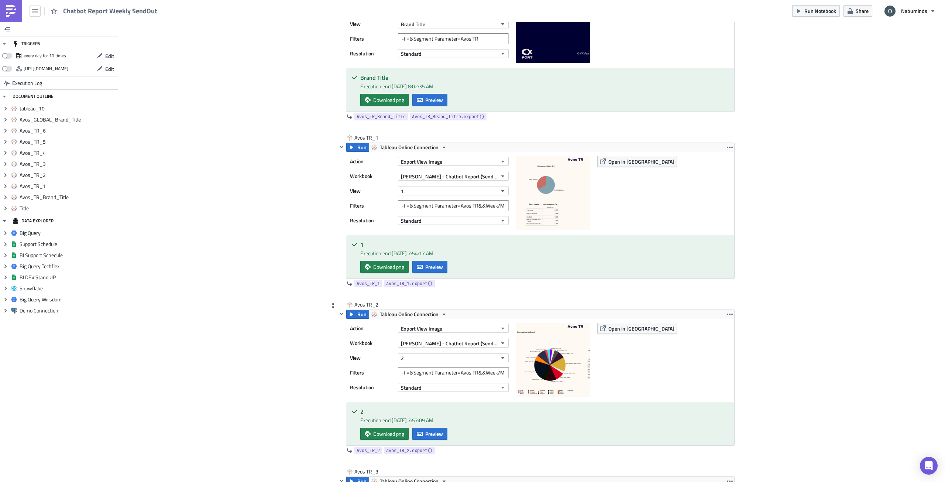
scroll to position [436, 0]
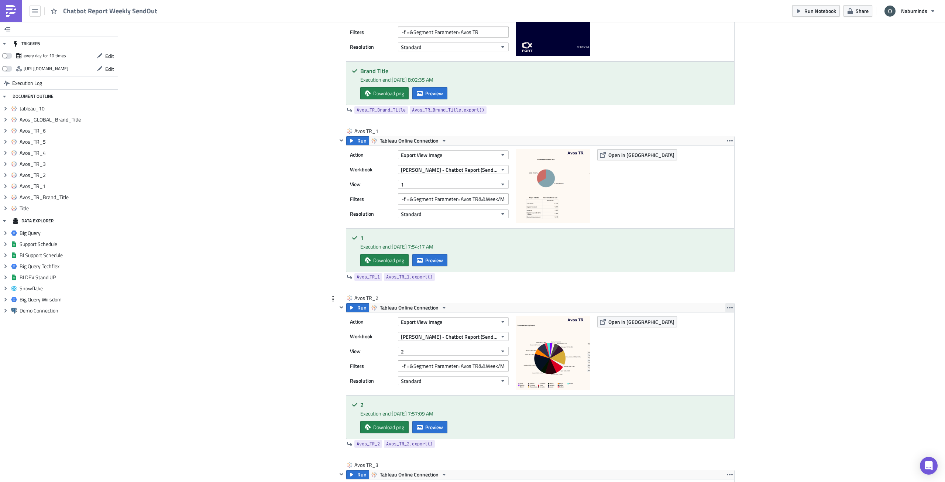
click at [729, 308] on icon "button" at bounding box center [730, 307] width 6 height 1
click at [730, 322] on div "Duplicate" at bounding box center [731, 324] width 49 height 7
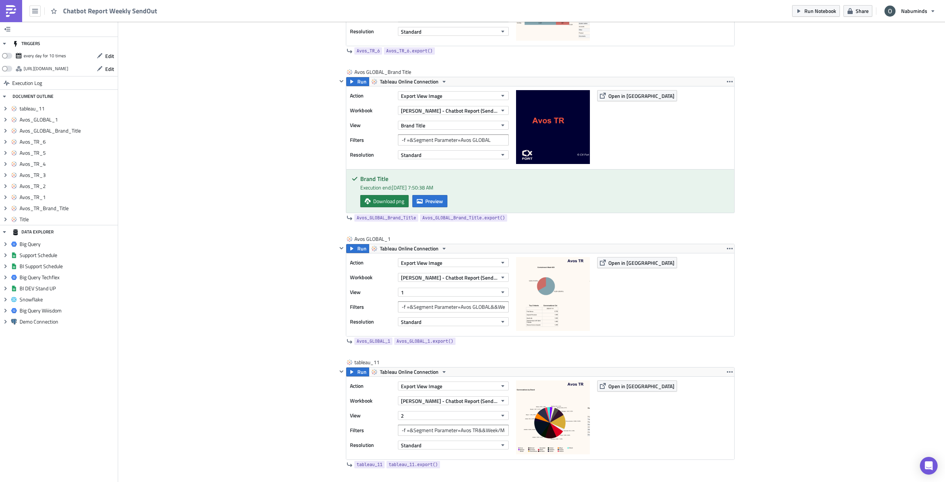
scroll to position [1371, 0]
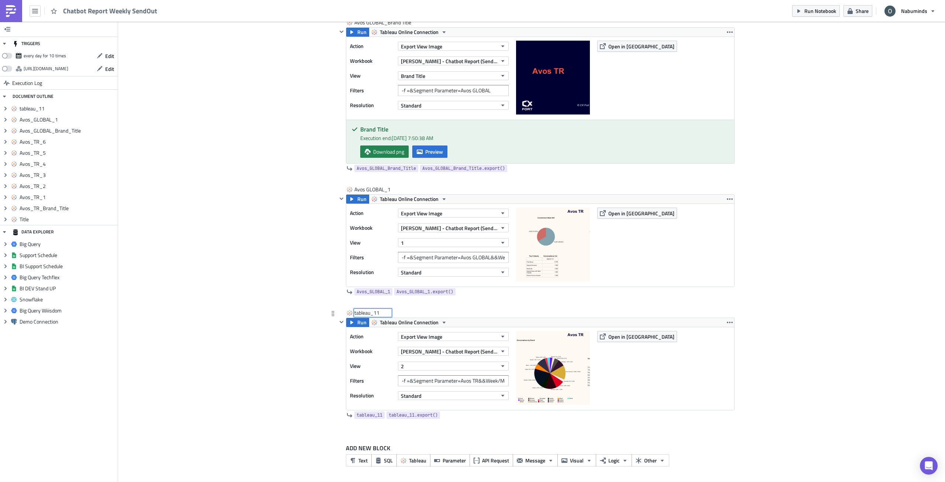
click at [372, 312] on div "tableau_11 tableau_11" at bounding box center [372, 312] width 37 height 7
type input "Avos GLOBAL_2"
drag, startPoint x: 457, startPoint y: 382, endPoint x: 476, endPoint y: 384, distance: 19.0
click at [476, 384] on input "-f =&Segment Parameter=Avos TR&&Week/Month=Week" at bounding box center [453, 380] width 111 height 11
paste input "GLOBAL_1"
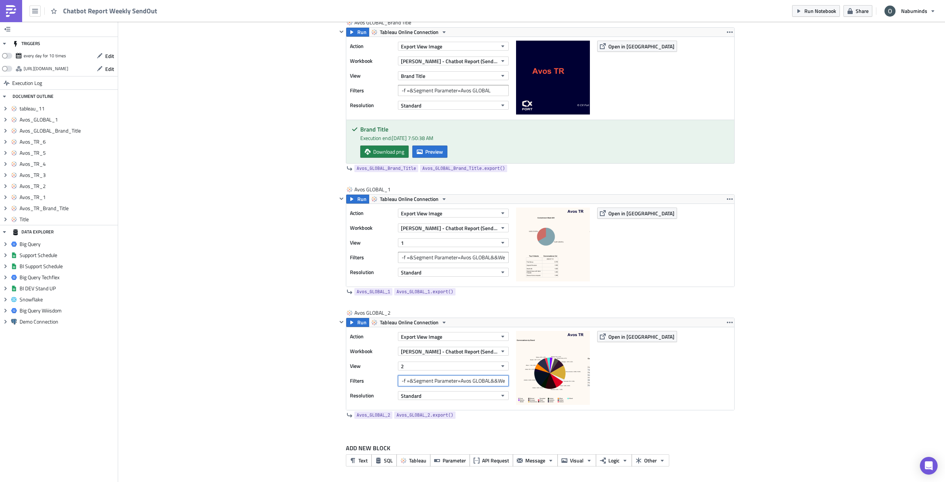
type input "-f =&Segment Parameter=Avos GLOBAL&&Week/Month=Week"
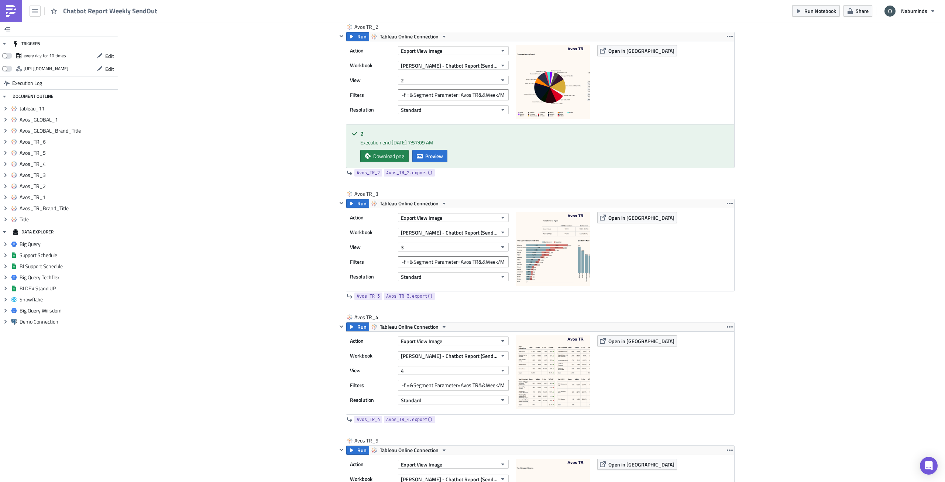
scroll to position [522, 0]
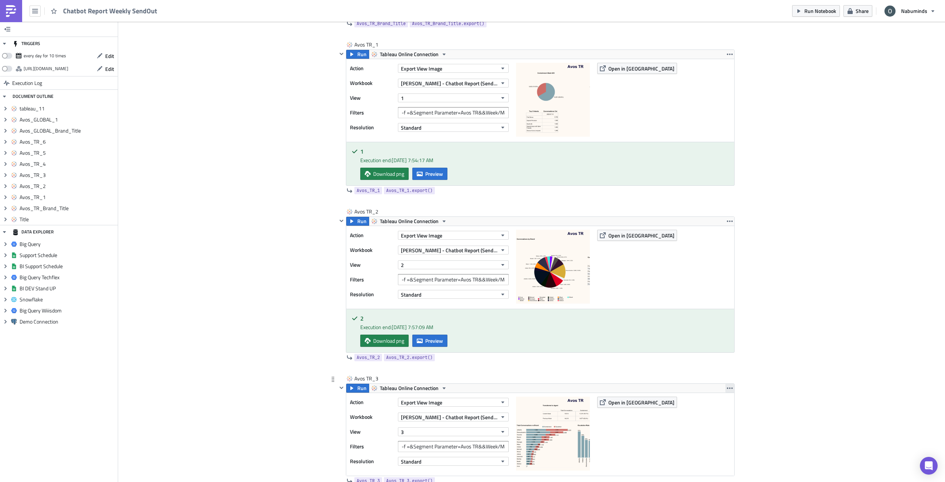
click at [728, 389] on icon "button" at bounding box center [730, 388] width 6 height 6
click at [729, 401] on link "Duplicate" at bounding box center [727, 405] width 63 height 11
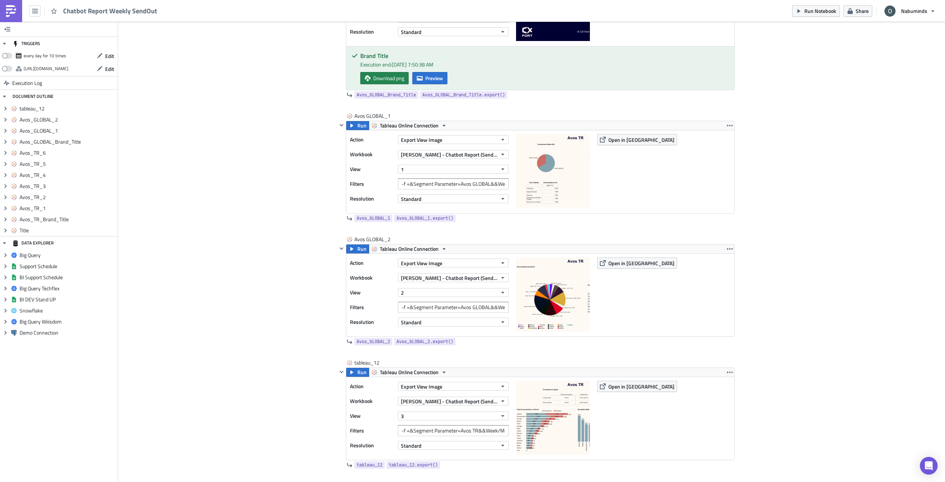
scroll to position [1495, 0]
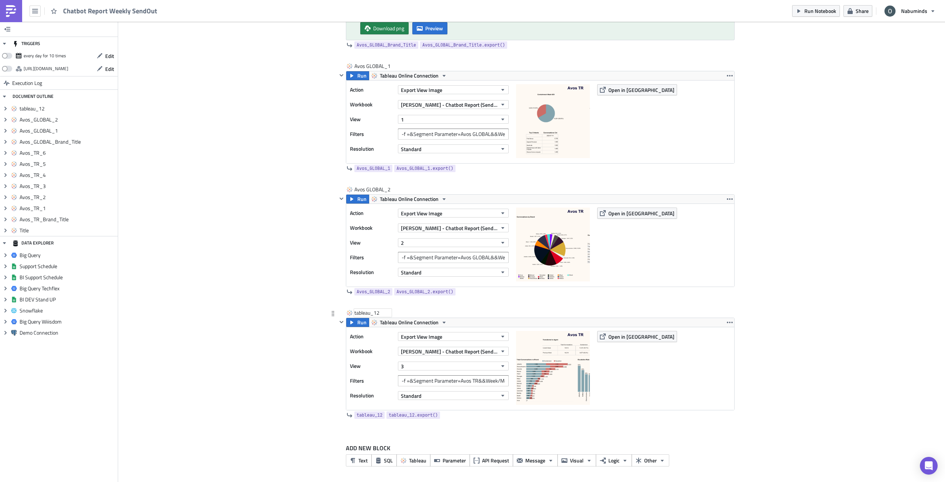
click at [375, 313] on div "tableau_12" at bounding box center [372, 312] width 37 height 7
type input "Avos GLOBAL_3"
drag, startPoint x: 457, startPoint y: 380, endPoint x: 475, endPoint y: 381, distance: 18.5
click at [475, 381] on input "-f =&Segment Parameter=Avos TR&&Week/Month=Week" at bounding box center [453, 380] width 111 height 11
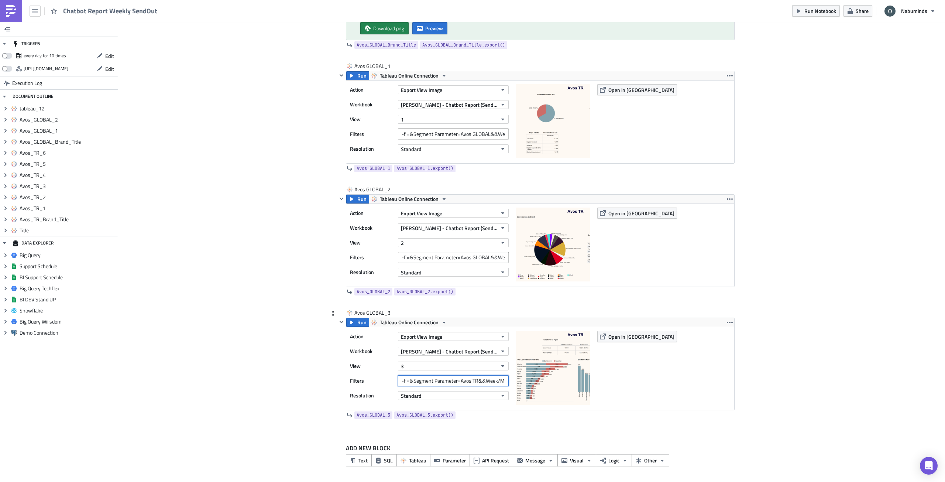
paste input "GLOBAL_1"
type input "-f =&Segment Parameter=Avos GLOBAL&&Week/Month=Week"
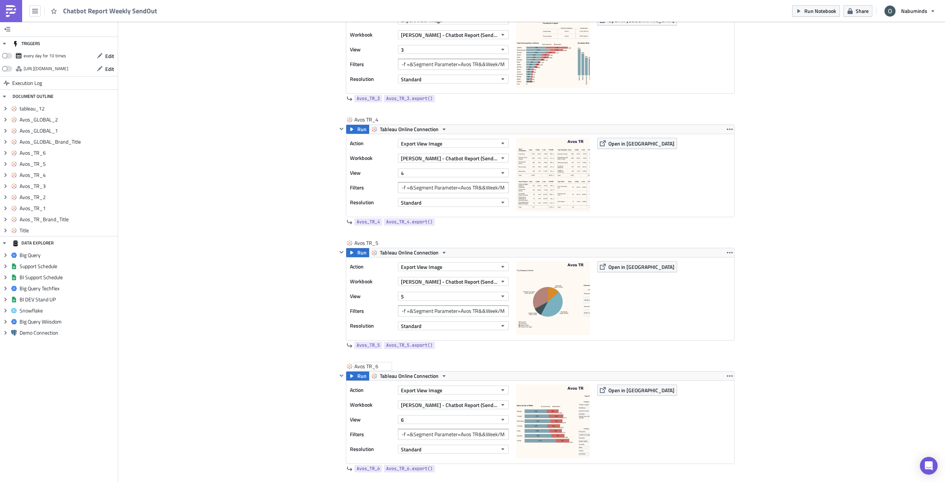
scroll to position [904, 0]
click at [729, 132] on icon "button" at bounding box center [730, 130] width 6 height 6
click at [729, 147] on div "Duplicate" at bounding box center [731, 146] width 49 height 7
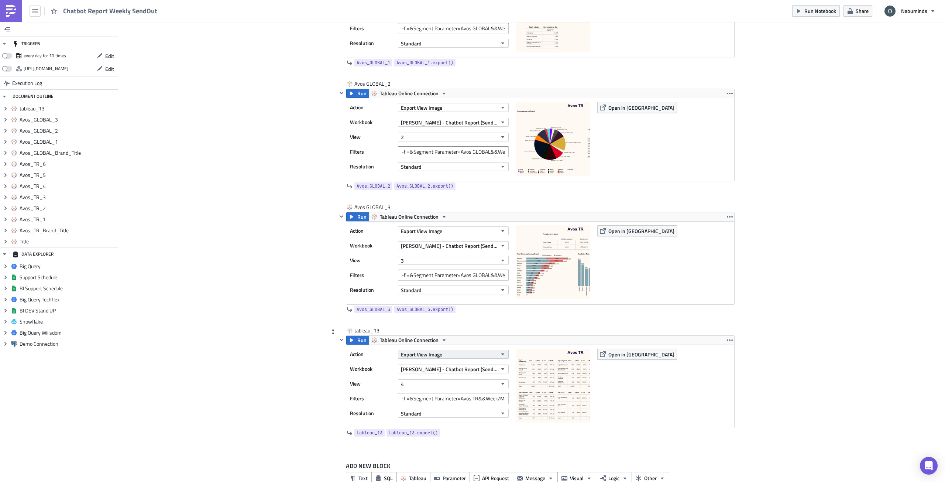
scroll to position [1618, 0]
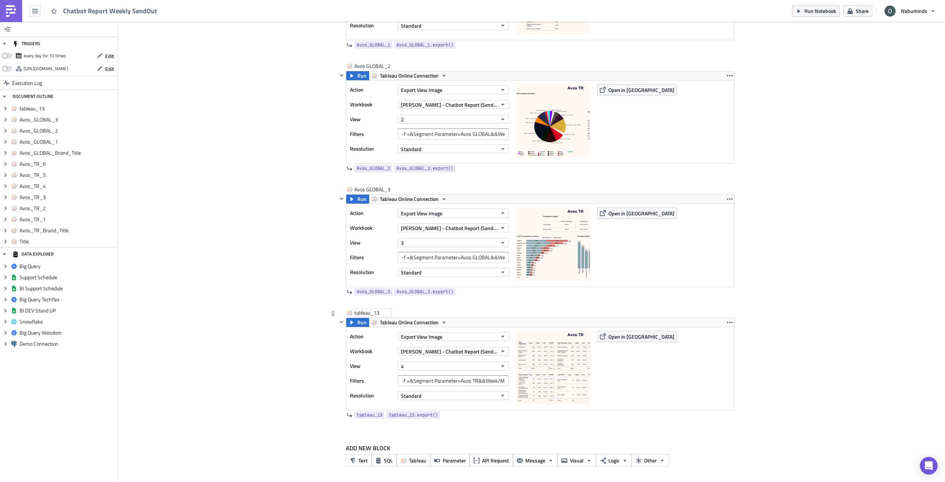
click at [371, 312] on div "tableau_13" at bounding box center [372, 312] width 37 height 7
type input "Avos GLOBAL_4"
click at [445, 382] on input "-f =&Segment Parameter=Avos TR&&Week/Month=Week" at bounding box center [453, 380] width 111 height 11
drag, startPoint x: 458, startPoint y: 381, endPoint x: 475, endPoint y: 384, distance: 17.2
click at [475, 384] on input "-f =&Segment Parameter=Avos TR&&Week/Month=Week" at bounding box center [453, 380] width 111 height 11
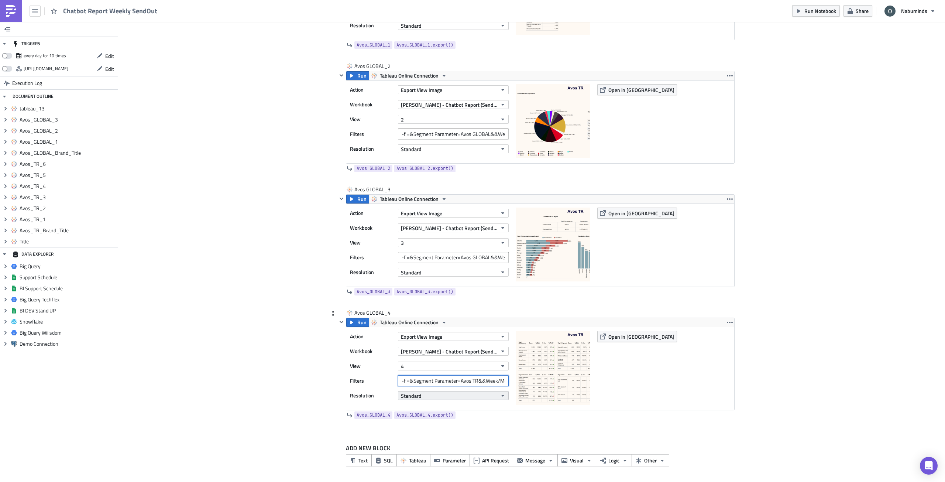
paste input "GLOBAL_1"
type input "-f =&Segment Parameter=Avos GLOBAL&&Week/Month=Week"
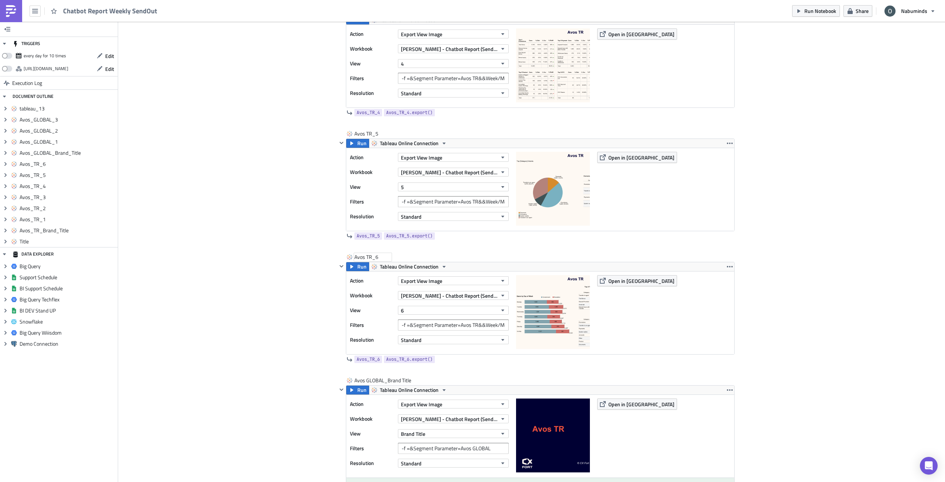
scroll to position [990, 0]
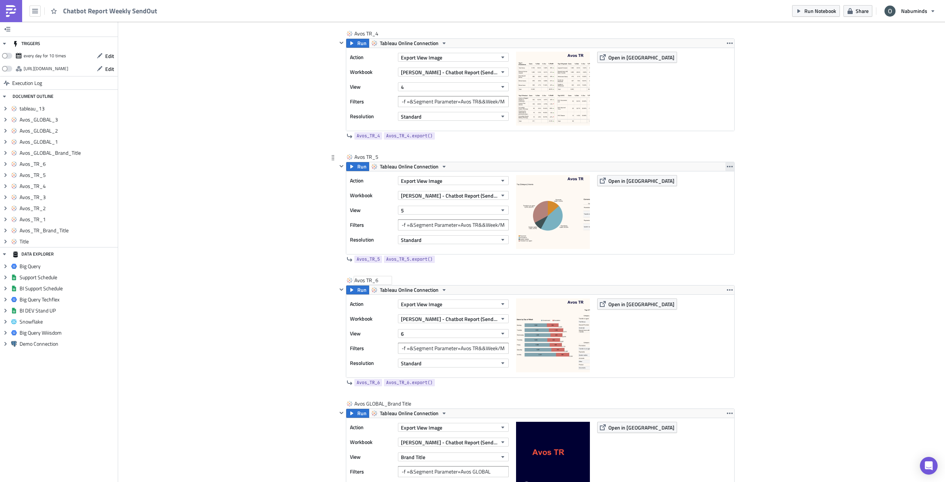
click at [729, 166] on icon "button" at bounding box center [730, 166] width 6 height 1
click at [723, 183] on div "Duplicate" at bounding box center [731, 183] width 49 height 7
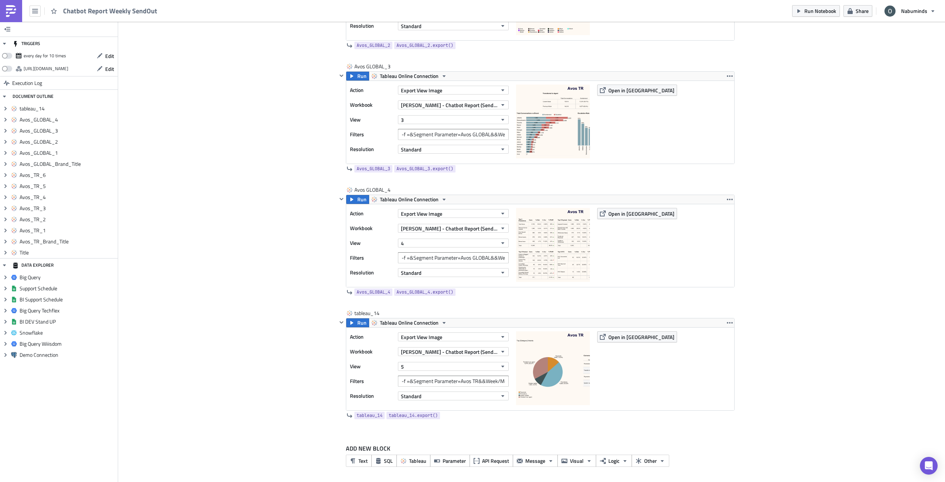
scroll to position [1741, 0]
click at [377, 310] on div "tableau_14 tableau_14" at bounding box center [372, 312] width 37 height 7
type input "Avos GLOBAL_5"
click at [455, 384] on input "-f =&Segment Parameter=Avos TR&&Week/Month=Week" at bounding box center [453, 380] width 111 height 11
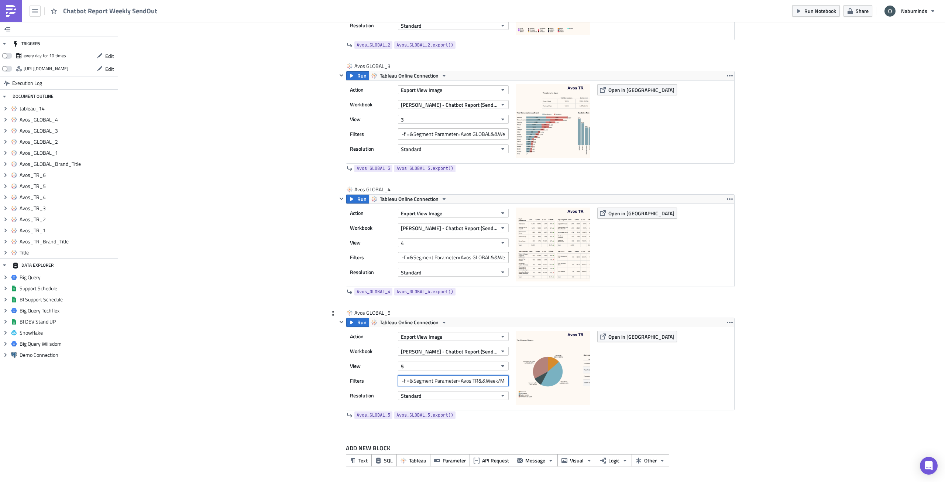
drag, startPoint x: 457, startPoint y: 379, endPoint x: 475, endPoint y: 381, distance: 18.5
click at [475, 381] on input "-f =&Segment Parameter=Avos TR&&Week/Month=Week" at bounding box center [453, 380] width 111 height 11
paste input "GLOBAL_1"
type input "-f =&Segment Parameter=Avos GLOBAL&&Week/Month=Week"
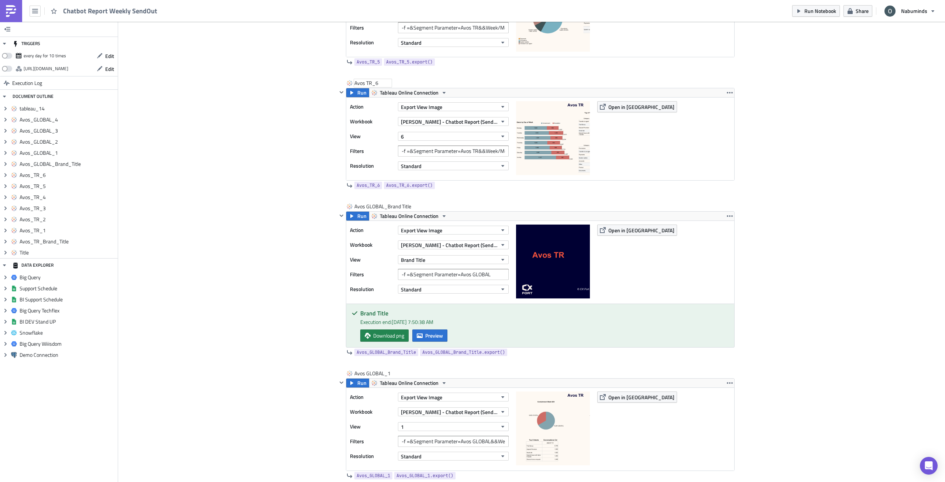
scroll to position [966, 0]
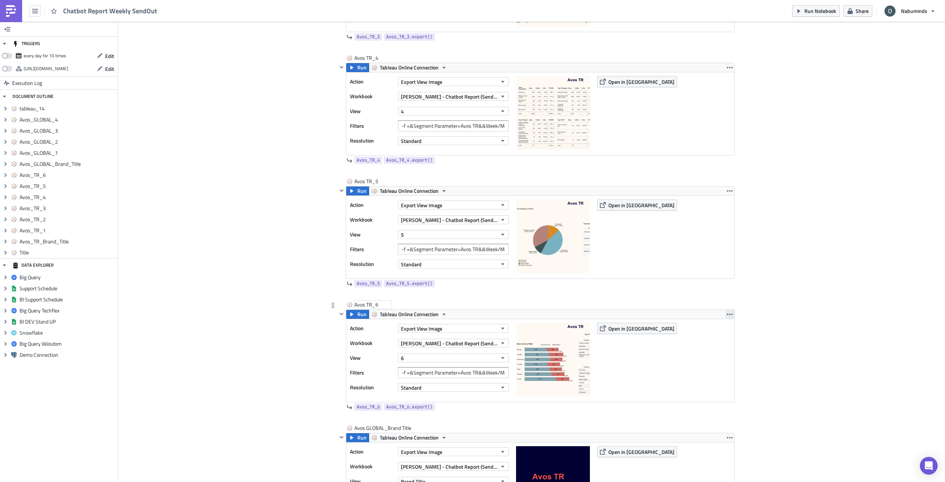
click at [727, 316] on icon "button" at bounding box center [730, 314] width 6 height 6
click at [727, 327] on link "Duplicate" at bounding box center [727, 331] width 63 height 11
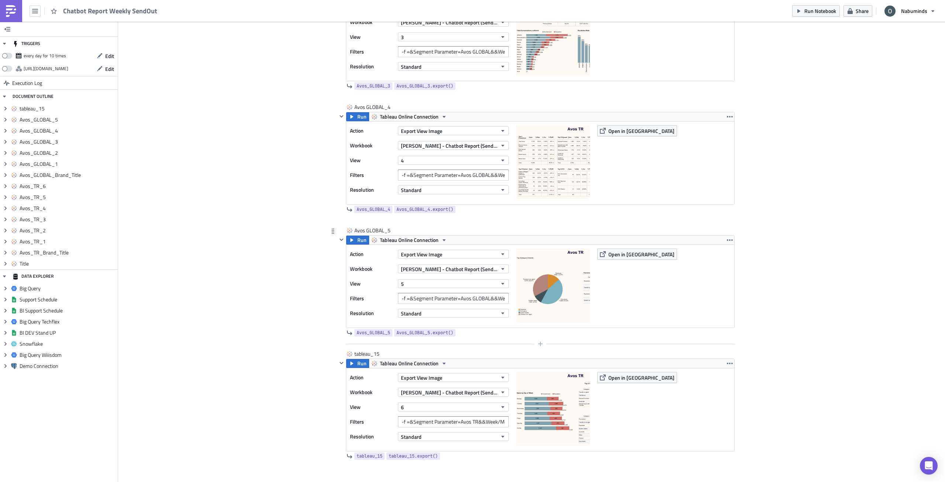
scroll to position [1864, 0]
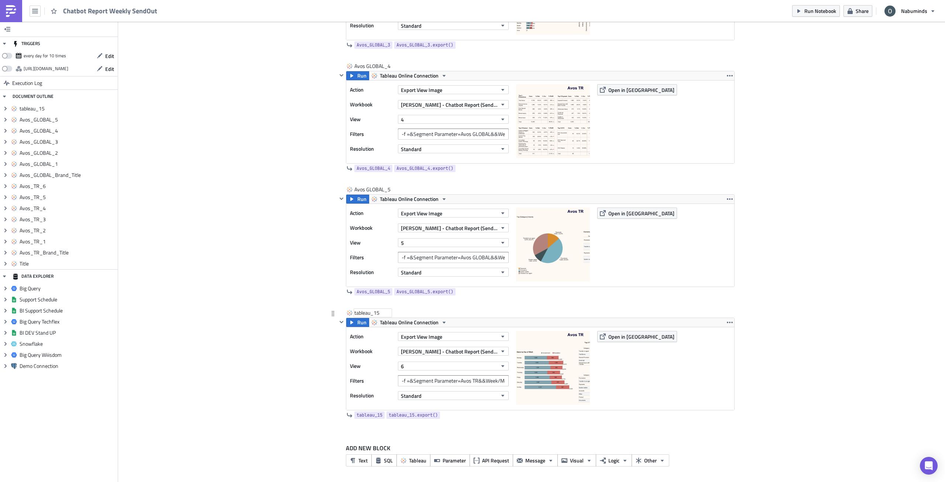
click at [383, 312] on div "tableau_15" at bounding box center [372, 312] width 37 height 7
type input "Avos GLOBAL_6"
drag, startPoint x: 458, startPoint y: 381, endPoint x: 475, endPoint y: 382, distance: 16.6
click at [475, 382] on input "-f =&Segment Parameter=Avos TR&&Week/Month=Week" at bounding box center [453, 380] width 111 height 11
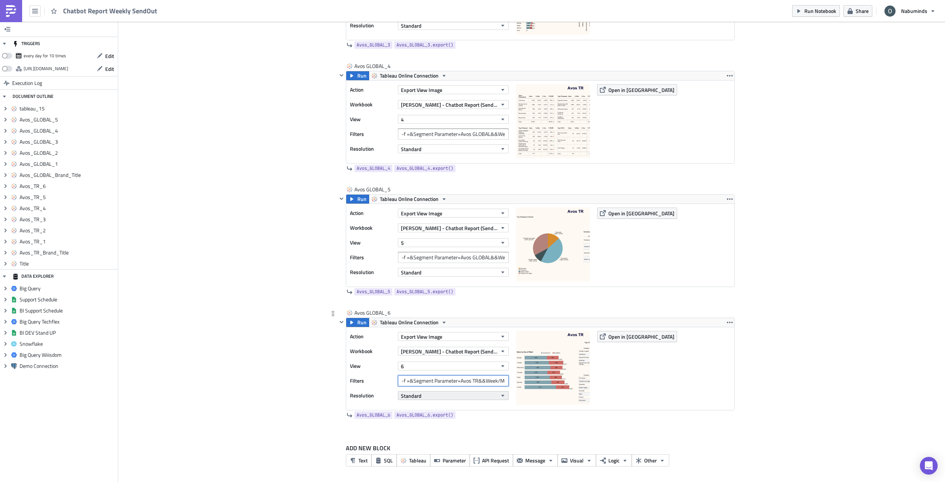
paste input "GLOBAL_1"
type input "-f =&Segment Parameter=Avos GLOBAL&&Week/Month=Week"
click at [358, 322] on span "Run" at bounding box center [361, 322] width 9 height 9
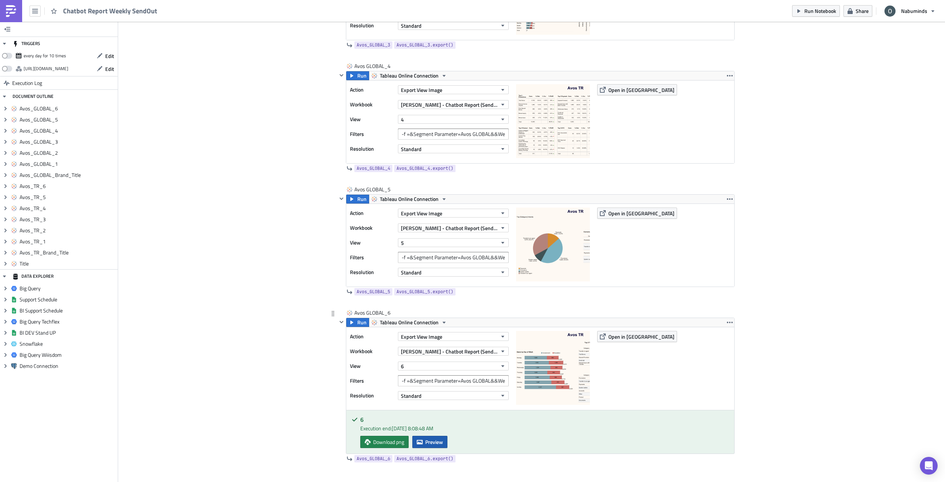
click at [425, 438] on span "Preview" at bounding box center [434, 442] width 18 height 8
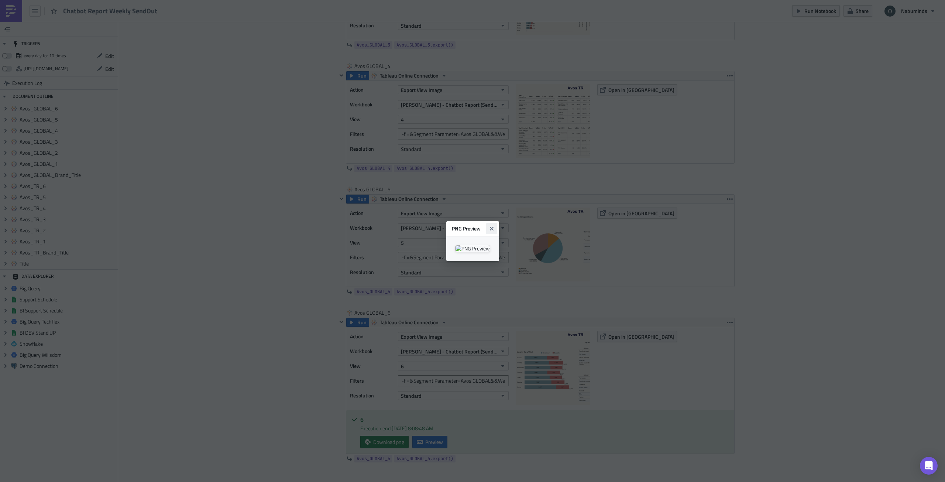
click at [497, 223] on button "Close" at bounding box center [491, 228] width 11 height 11
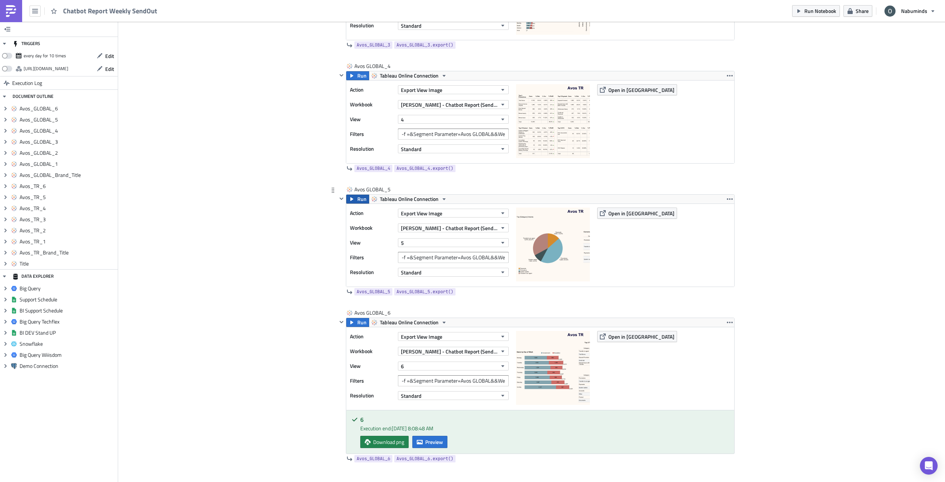
click at [362, 200] on span "Run" at bounding box center [361, 199] width 9 height 9
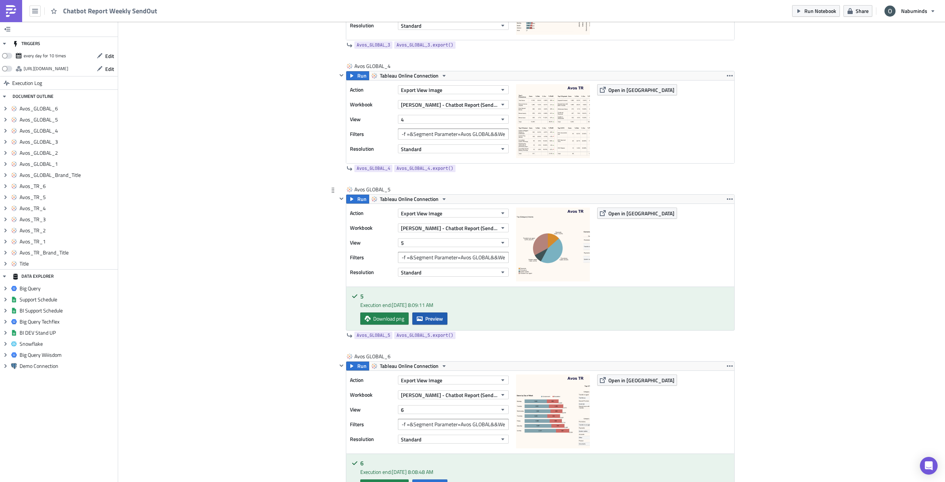
click at [430, 319] on span "Preview" at bounding box center [434, 318] width 18 height 8
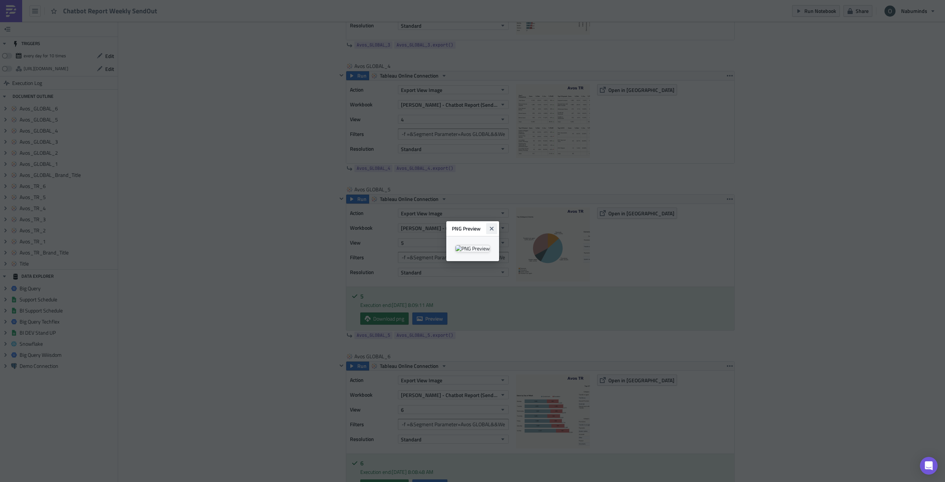
click at [495, 226] on icon "Close" at bounding box center [492, 229] width 6 height 6
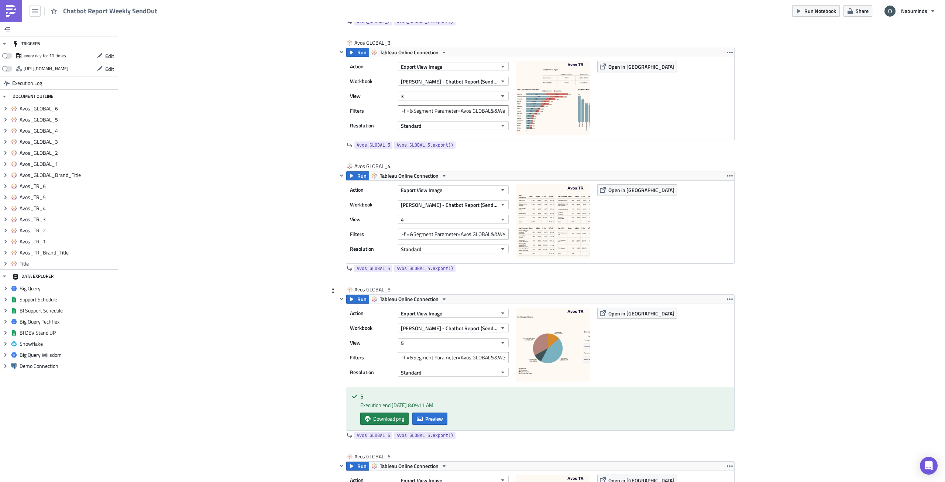
scroll to position [1754, 0]
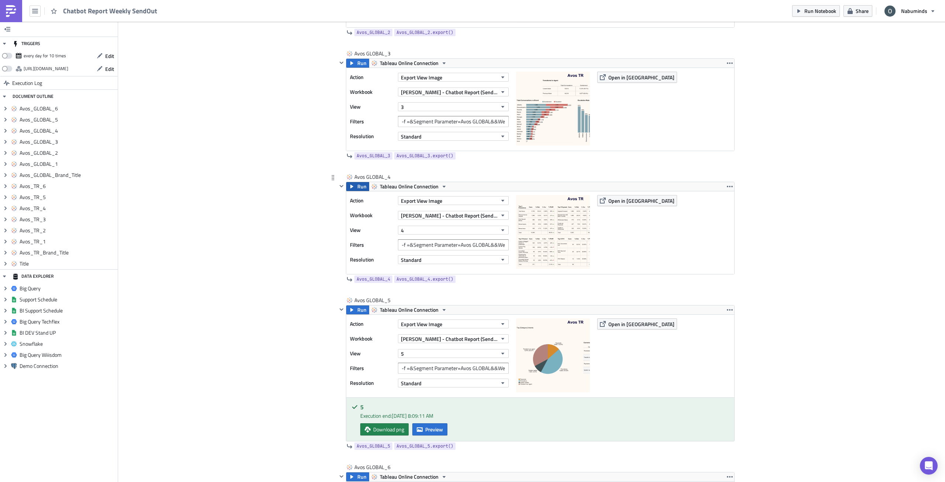
click at [360, 187] on span "Run" at bounding box center [361, 186] width 9 height 9
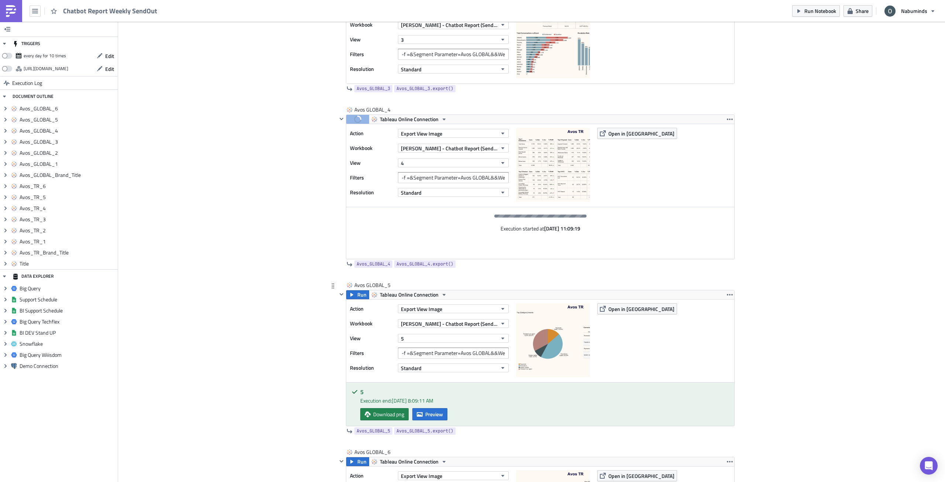
scroll to position [1828, 0]
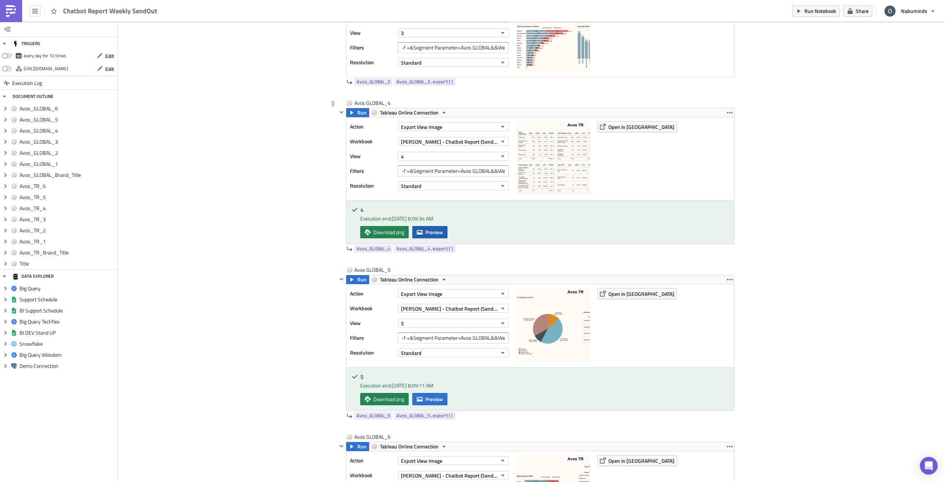
click at [436, 234] on span "Preview" at bounding box center [434, 232] width 18 height 8
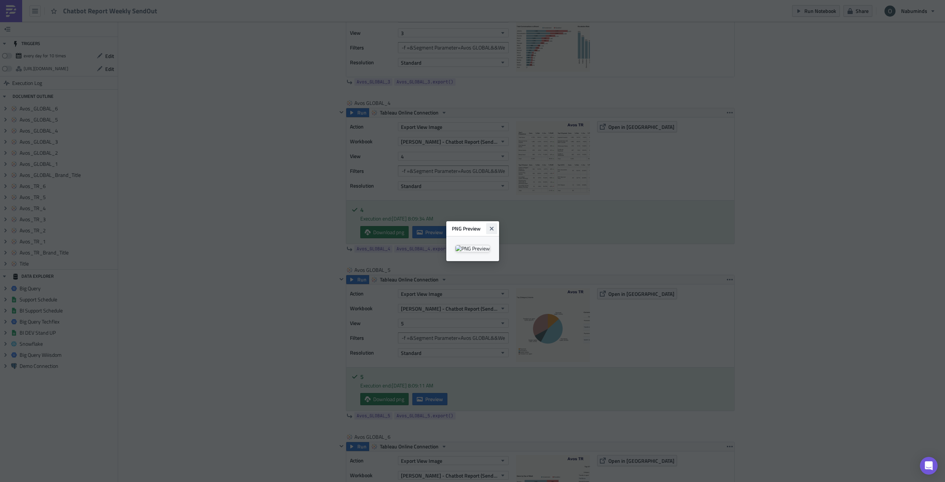
click at [493, 226] on icon "Close" at bounding box center [491, 228] width 4 height 4
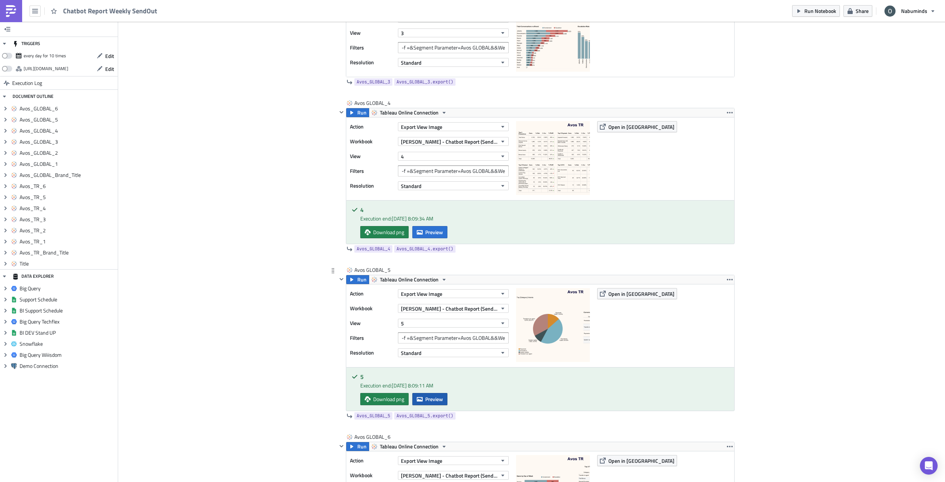
click at [441, 401] on span "Preview" at bounding box center [434, 399] width 18 height 8
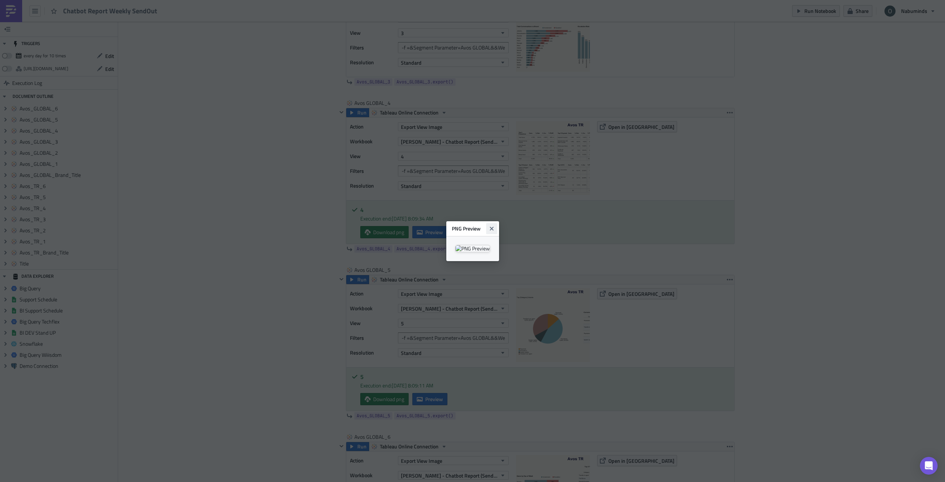
click at [493, 226] on icon "Close" at bounding box center [491, 228] width 4 height 4
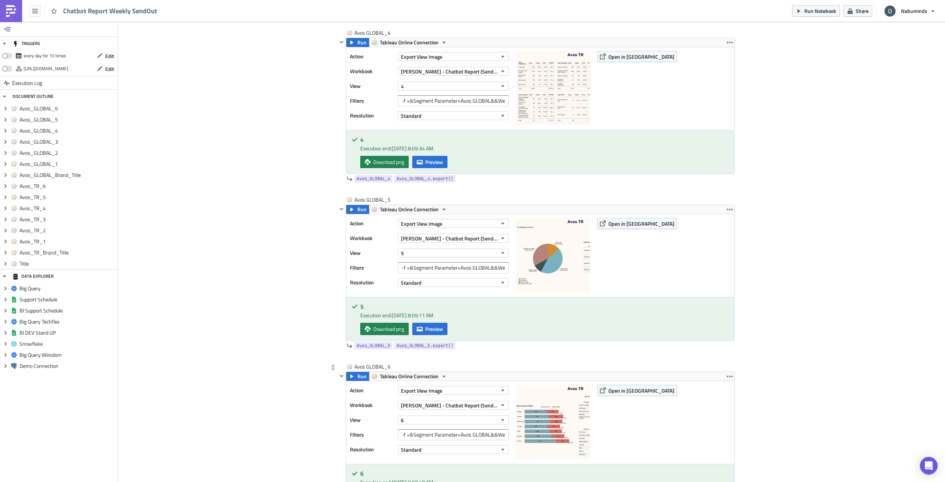
scroll to position [1995, 0]
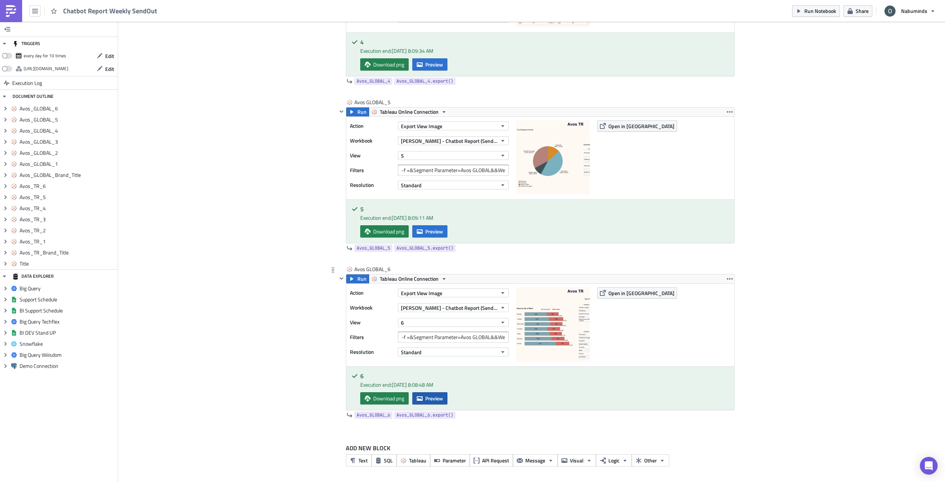
click at [439, 399] on span "Preview" at bounding box center [434, 398] width 18 height 8
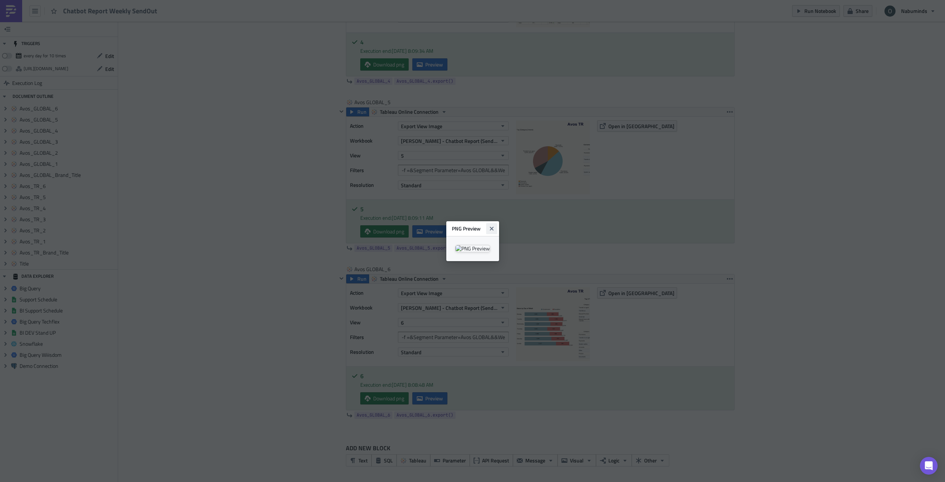
click at [495, 226] on icon "Close" at bounding box center [492, 229] width 6 height 6
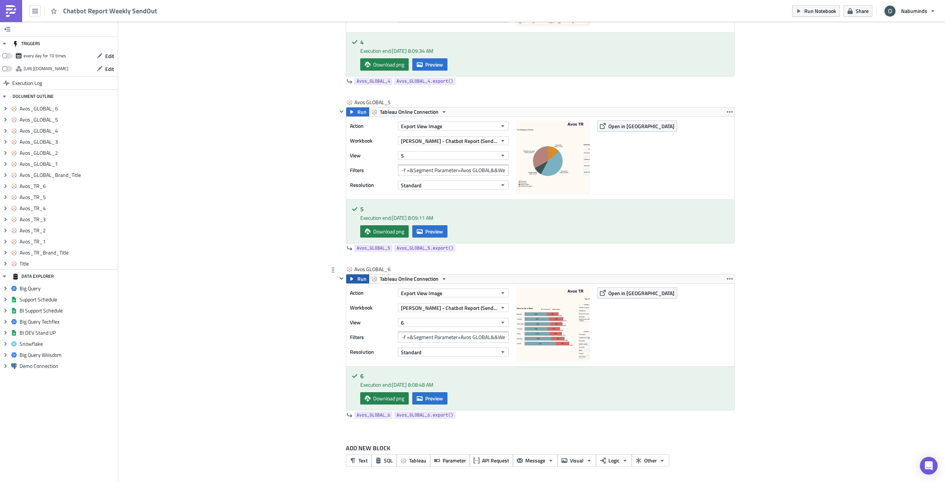
click at [361, 277] on span "Run" at bounding box center [361, 278] width 9 height 9
click at [433, 398] on span "Preview" at bounding box center [434, 398] width 18 height 8
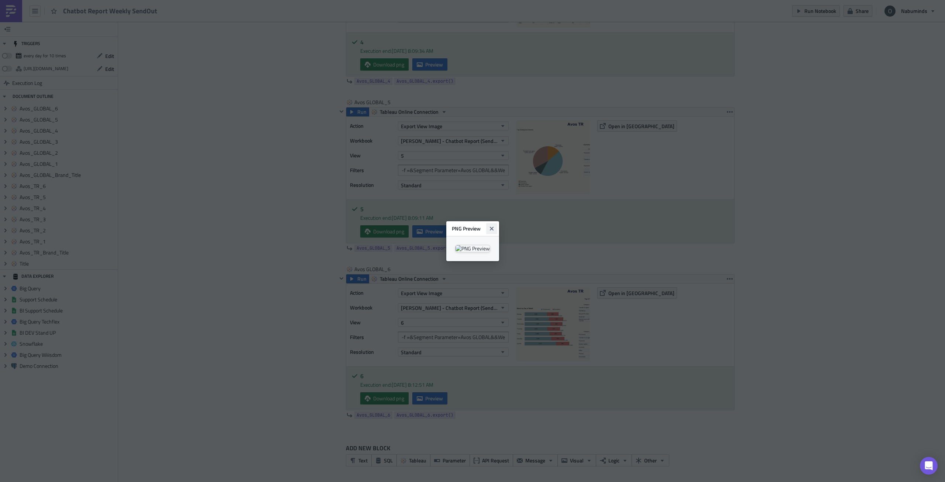
click at [493, 226] on icon "Close" at bounding box center [491, 228] width 4 height 4
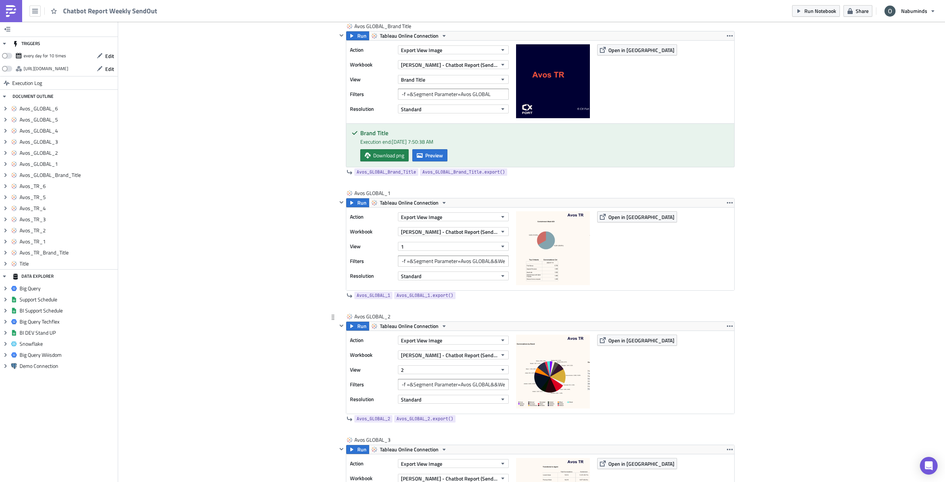
scroll to position [1183, 0]
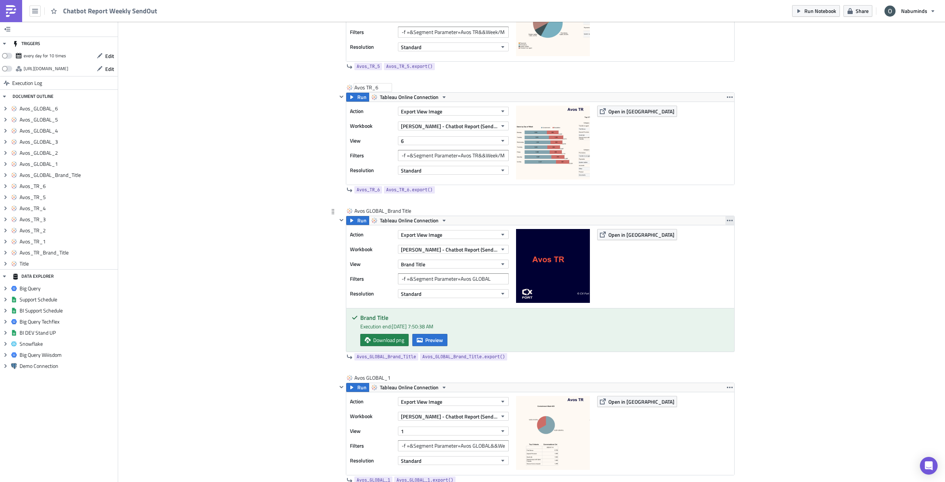
click at [727, 222] on icon "button" at bounding box center [730, 220] width 6 height 6
click at [725, 238] on div "Duplicate" at bounding box center [731, 237] width 49 height 7
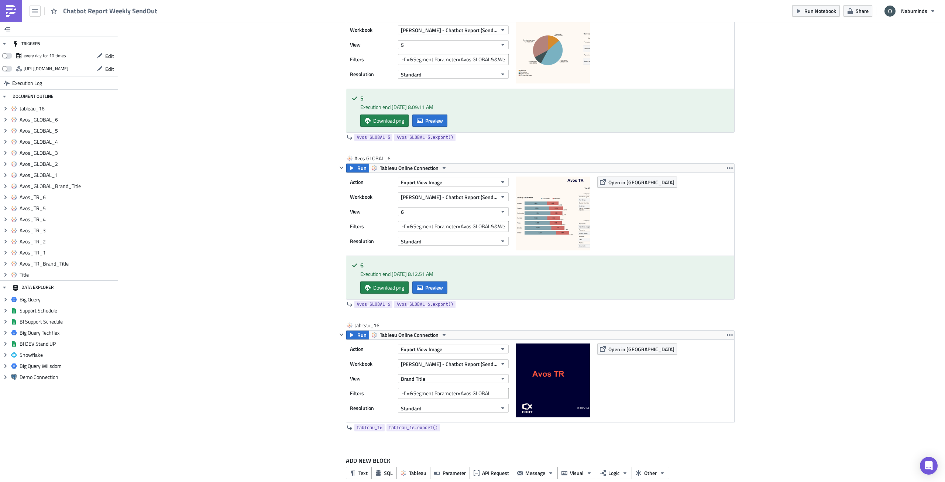
scroll to position [2118, 0]
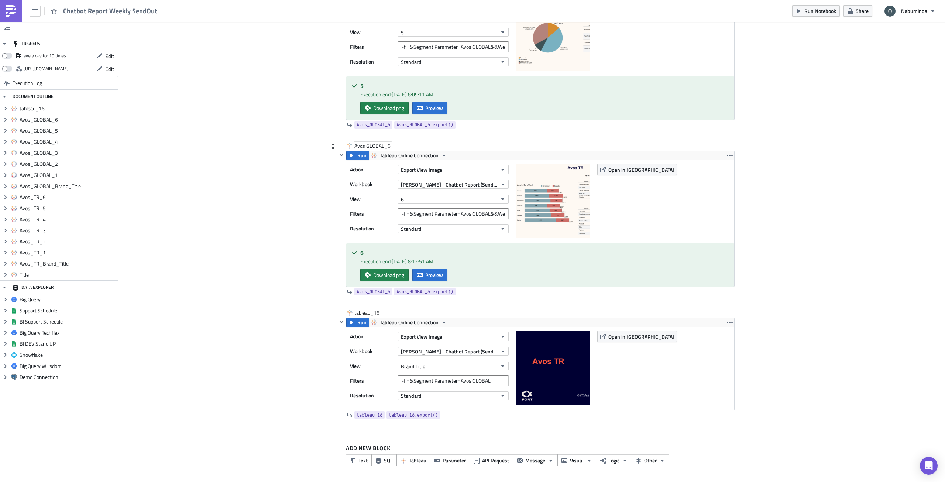
click at [365, 144] on div "Avos GLOBAL_6" at bounding box center [372, 145] width 37 height 7
click at [365, 144] on input "Avos GLOBAL_6" at bounding box center [373, 145] width 38 height 7
click at [360, 313] on div "tableau_16 tableau_16" at bounding box center [372, 312] width 37 height 7
click at [360, 313] on input "tableau_16" at bounding box center [372, 312] width 37 height 7
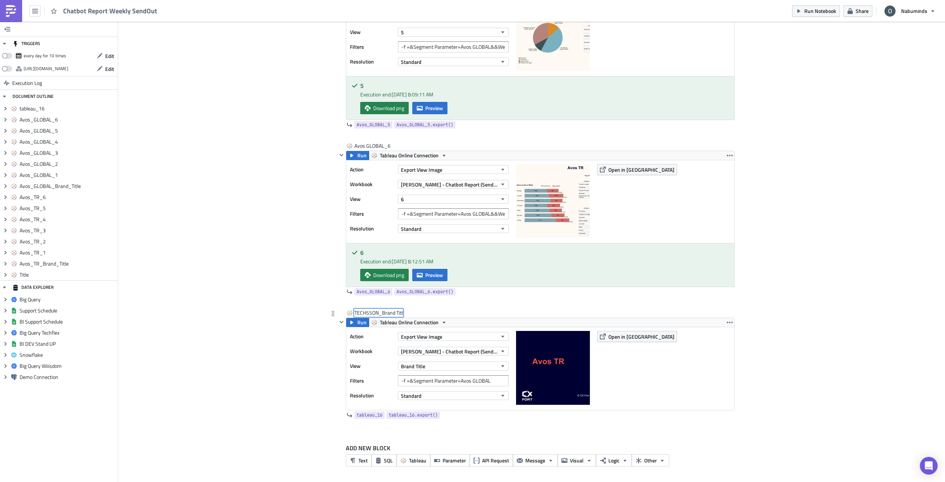
type input "TECHSSON_Brand Title"
drag, startPoint x: 458, startPoint y: 381, endPoint x: 506, endPoint y: 384, distance: 48.4
click at [506, 384] on div "Filters -f =&Segment Parameter=Avos GLOBAL" at bounding box center [431, 380] width 162 height 11
type input "-f =&Segment Parameter=TECHSSON"
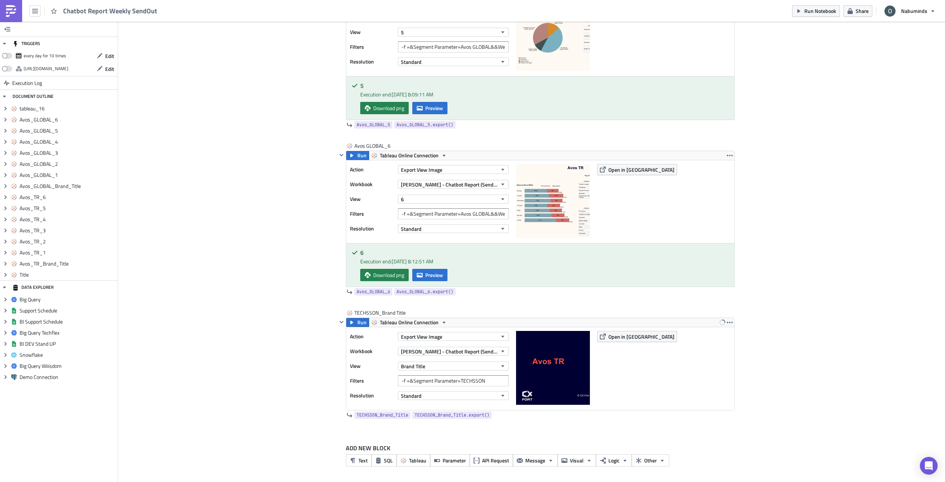
click at [359, 321] on span "Run" at bounding box center [361, 322] width 9 height 9
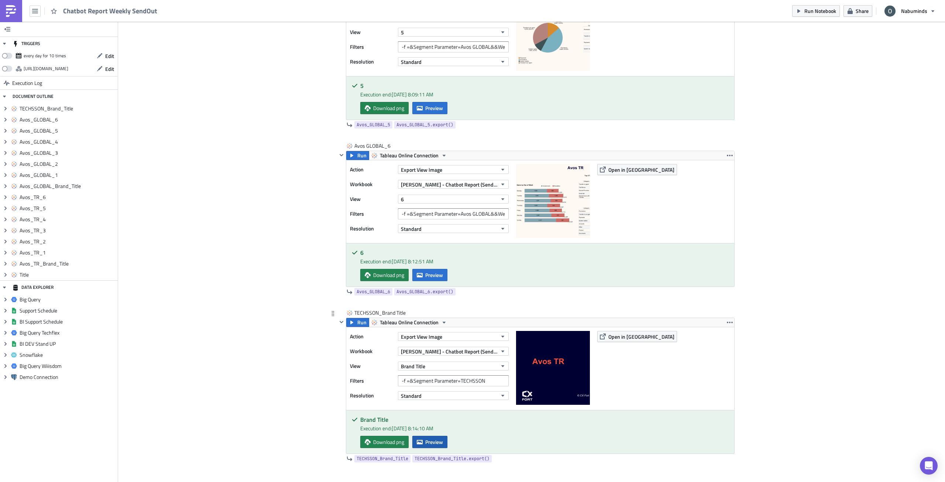
click at [421, 442] on button "Preview" at bounding box center [429, 442] width 35 height 12
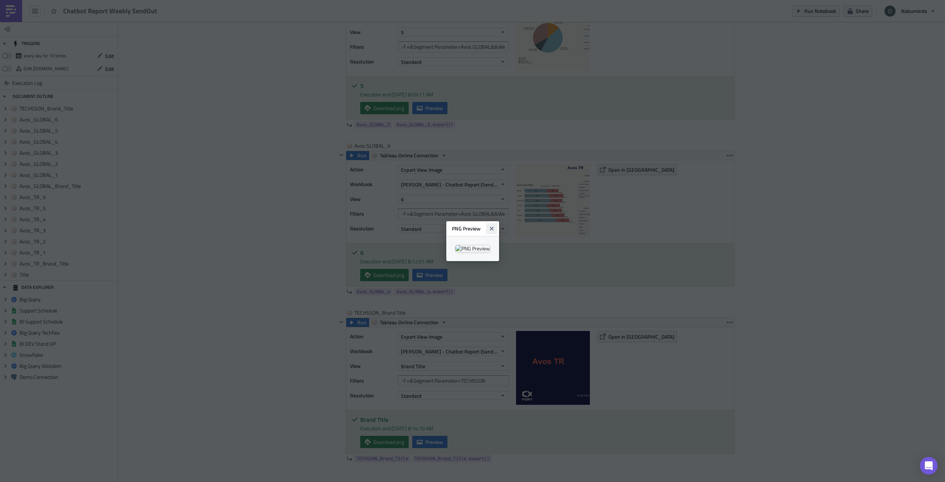
click at [497, 223] on button "Close" at bounding box center [491, 228] width 11 height 11
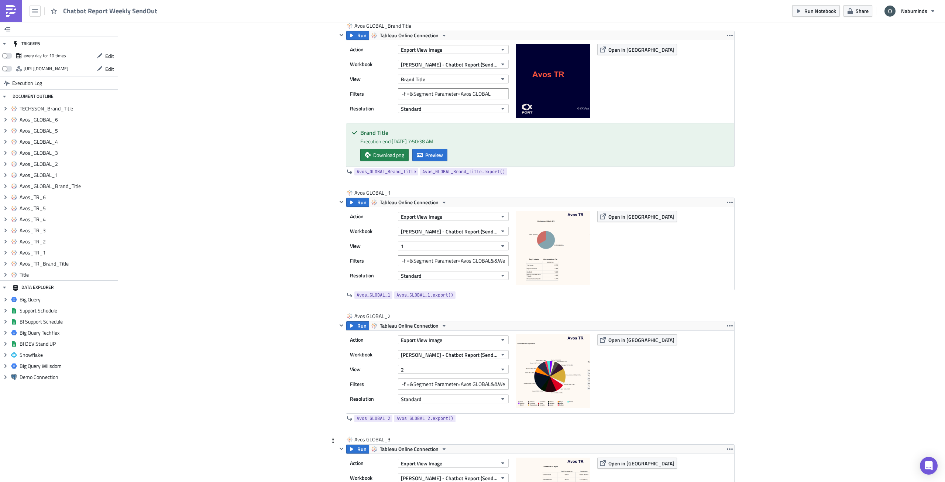
scroll to position [1269, 0]
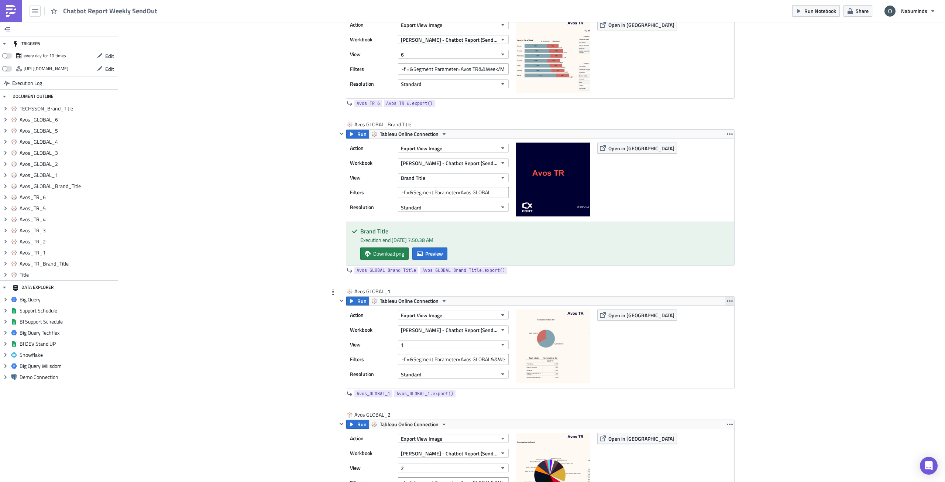
click at [725, 298] on button "button" at bounding box center [729, 300] width 9 height 9
click at [728, 314] on div "Duplicate" at bounding box center [731, 317] width 49 height 7
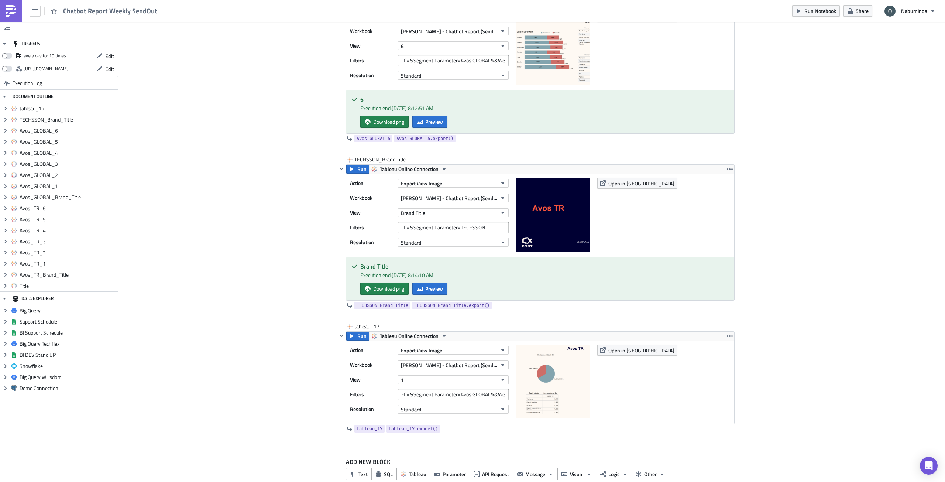
scroll to position [2285, 0]
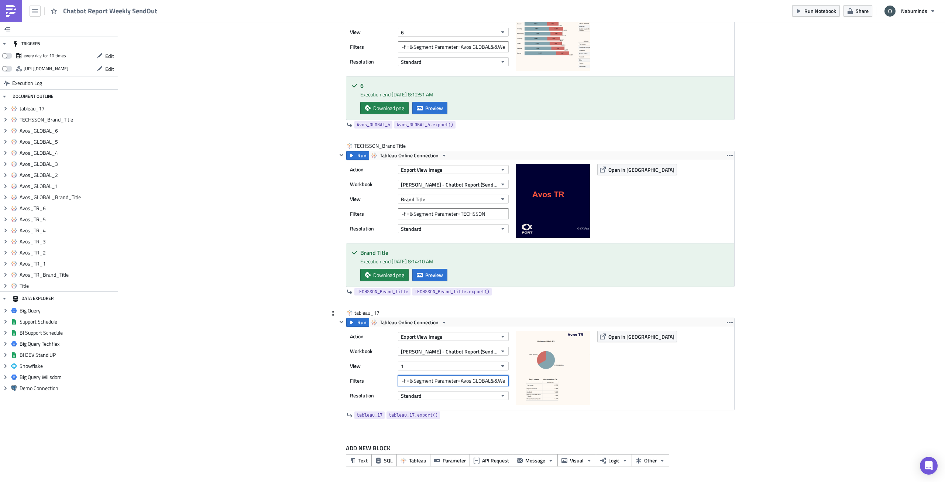
drag, startPoint x: 458, startPoint y: 381, endPoint x: 487, endPoint y: 384, distance: 29.3
click at [487, 384] on input "-f =&Segment Parameter=Avos GLOBAL&&Week/Month=Week" at bounding box center [453, 380] width 111 height 11
type input "-f =&Segment Parameter=TECHSSON&&Week/Month=Week"
click at [374, 311] on div "tableau_17" at bounding box center [372, 312] width 37 height 7
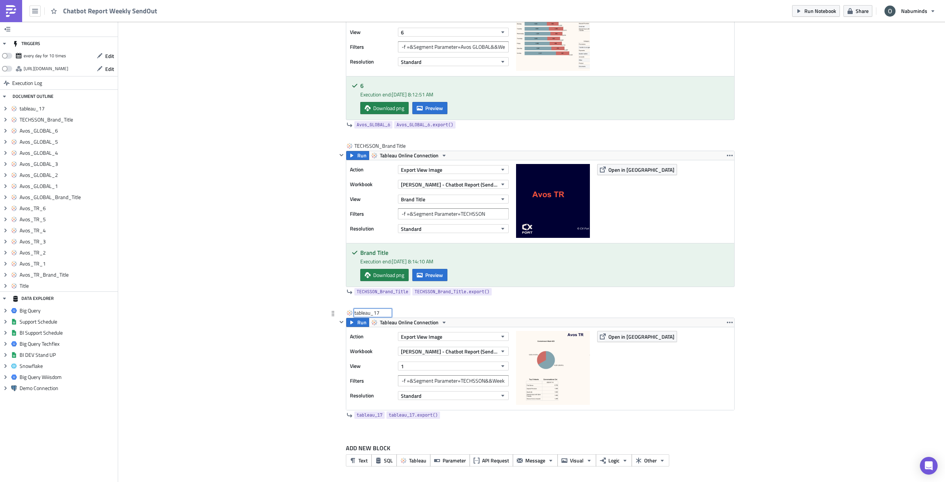
click at [374, 311] on input "tableau_17" at bounding box center [372, 312] width 37 height 7
type input "TECHSSON_1"
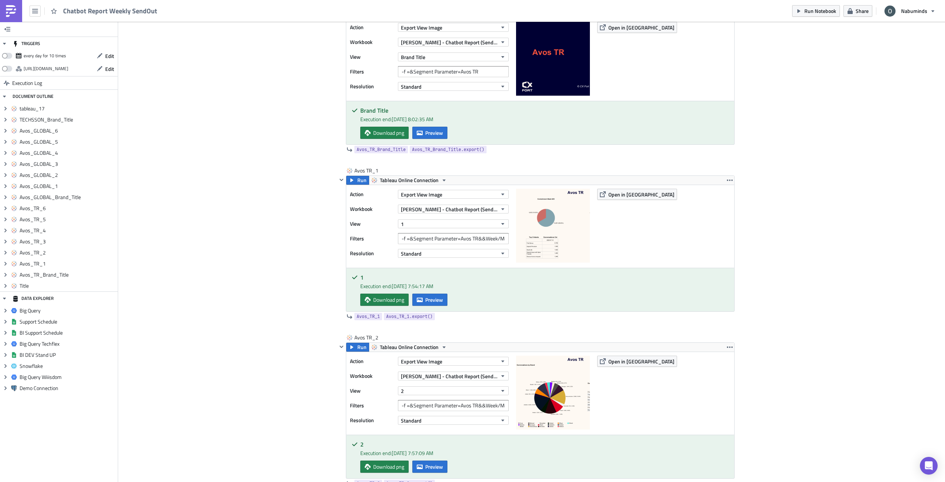
scroll to position [456, 0]
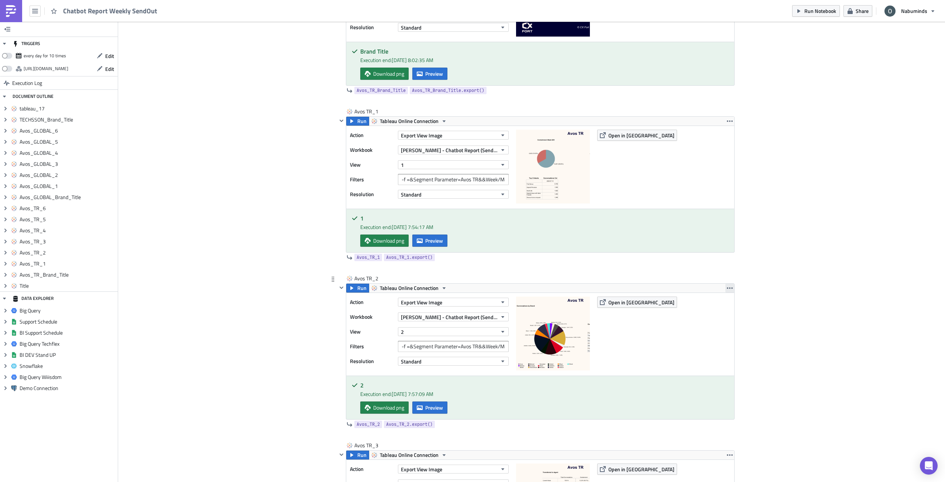
click at [727, 289] on icon "button" at bounding box center [730, 288] width 6 height 6
click at [727, 302] on div "Duplicate" at bounding box center [731, 305] width 49 height 7
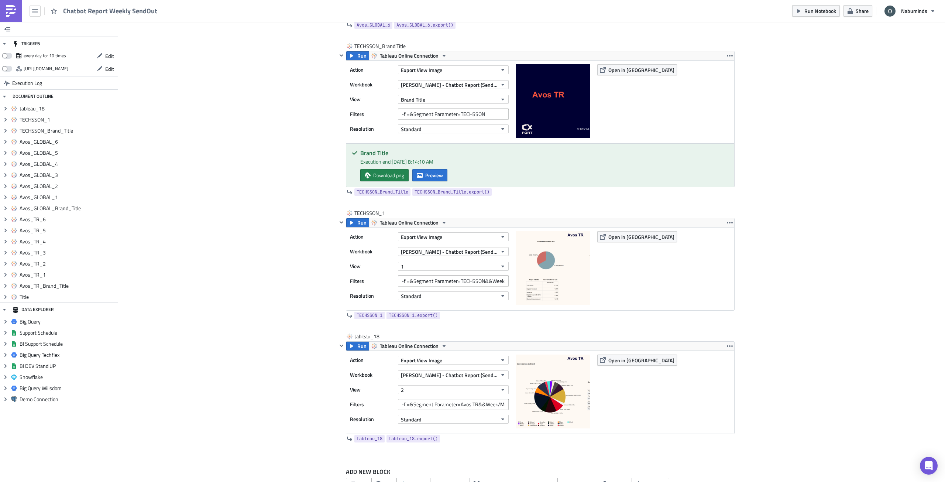
scroll to position [2409, 0]
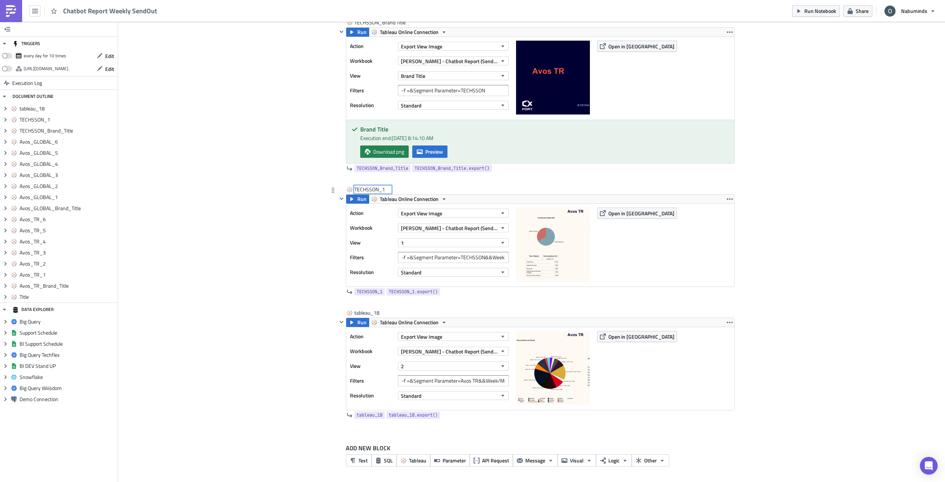
click at [381, 189] on div "TECHSSON_1 TECHSSON_1" at bounding box center [372, 189] width 37 height 7
click at [381, 189] on input "TECHSSON_1" at bounding box center [372, 189] width 37 height 7
click at [371, 309] on div "tableau_18" at bounding box center [372, 312] width 37 height 7
click at [371, 309] on input "tableau_18" at bounding box center [372, 312] width 37 height 7
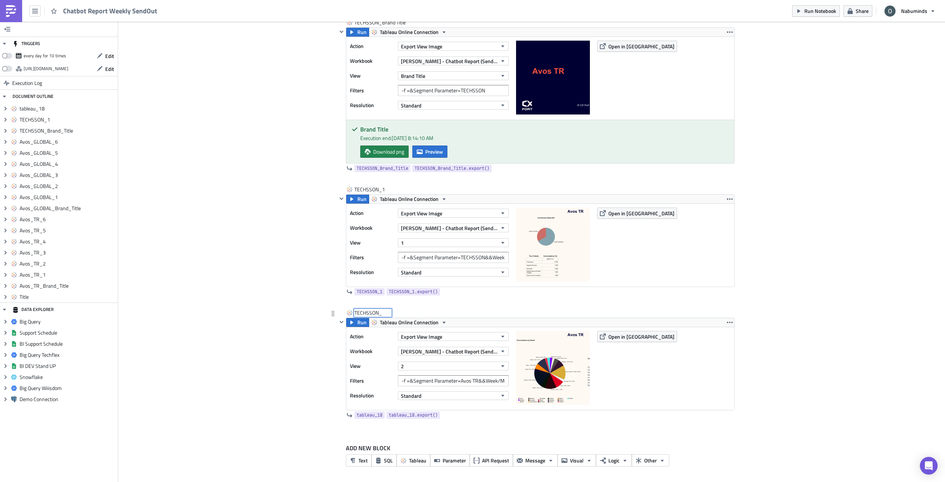
type input "TECHSSON_2"
click at [459, 383] on input "-f =&Segment Parameter=Avos TR&&Week/Month=Week" at bounding box center [453, 380] width 111 height 11
drag, startPoint x: 458, startPoint y: 382, endPoint x: 474, endPoint y: 382, distance: 16.2
click at [474, 382] on input "-f =&Segment Parameter=Avos TR&&Week/Month=Week" at bounding box center [453, 380] width 111 height 11
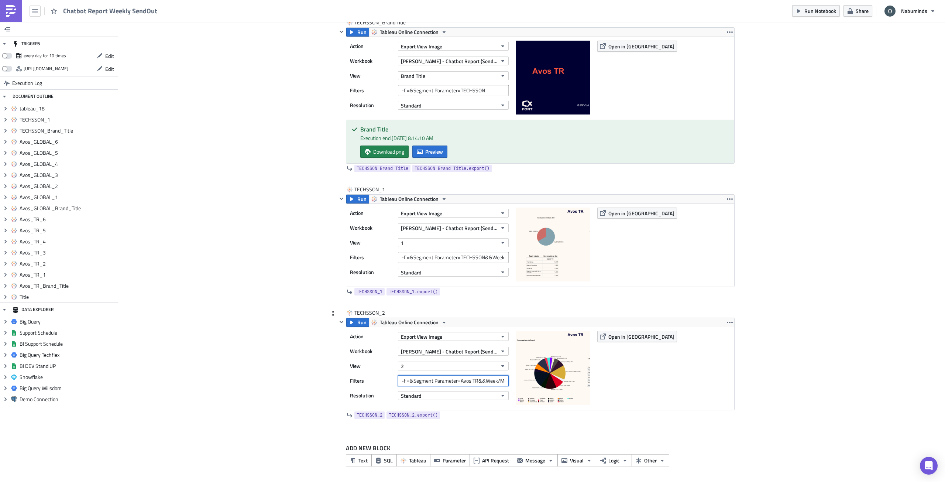
paste input "TECHSSON_1"
type input "-f =&Segment Parameter=TECHSSON&&Week/Month=Week"
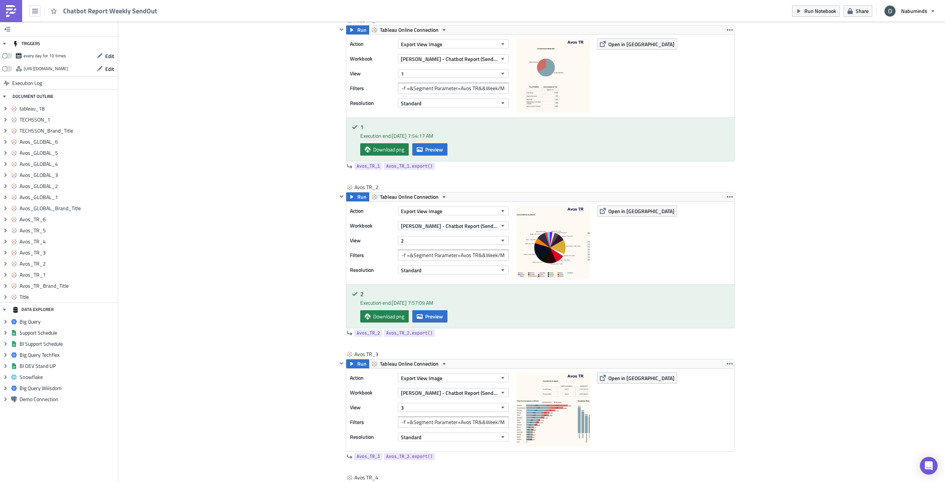
scroll to position [535, 0]
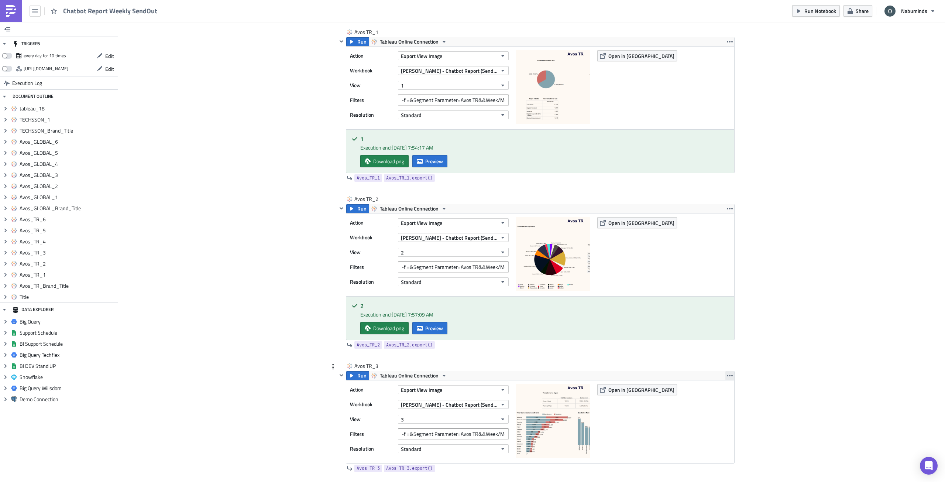
click at [727, 375] on icon "button" at bounding box center [730, 375] width 6 height 1
click at [728, 389] on div "Duplicate" at bounding box center [731, 392] width 49 height 7
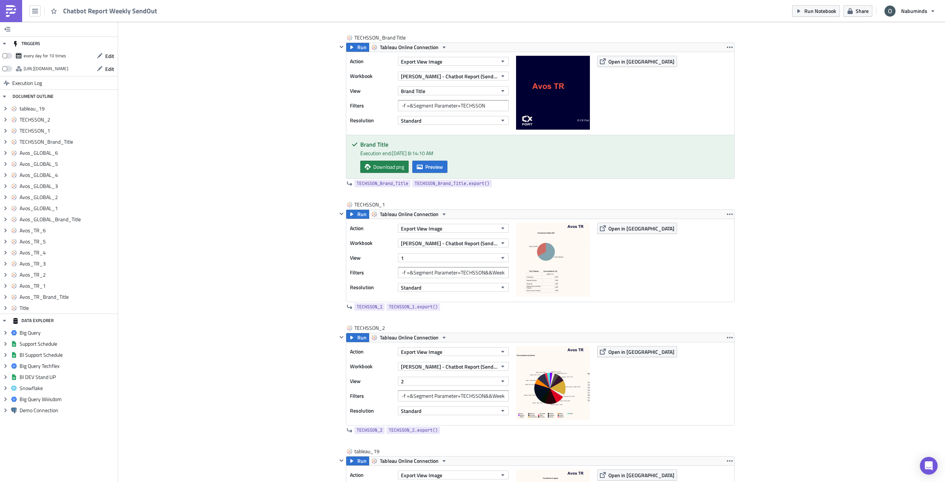
scroll to position [2532, 0]
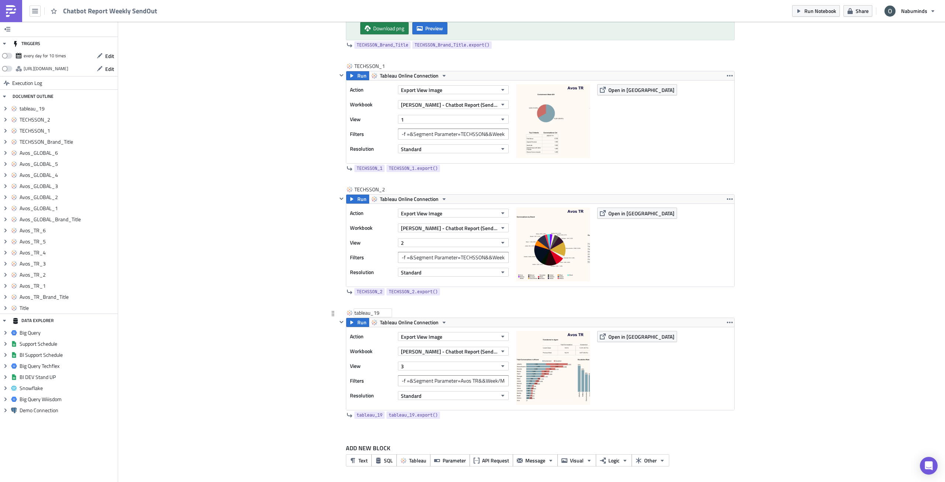
click at [358, 311] on div "tableau_19" at bounding box center [372, 312] width 37 height 7
type input "TECHSSON_3"
drag, startPoint x: 458, startPoint y: 380, endPoint x: 475, endPoint y: 383, distance: 16.6
click at [475, 383] on input "-f =&Segment Parameter=Avos TR&&Week/Month=Week" at bounding box center [453, 380] width 111 height 11
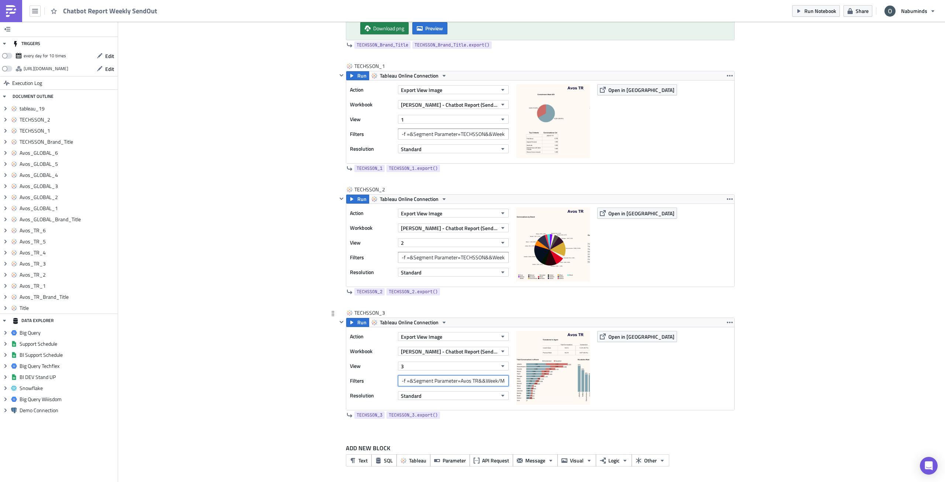
paste input "TECHSSON_1"
type input "-f =&Segment Parameter=TECHSSON&&Week/Month=Week"
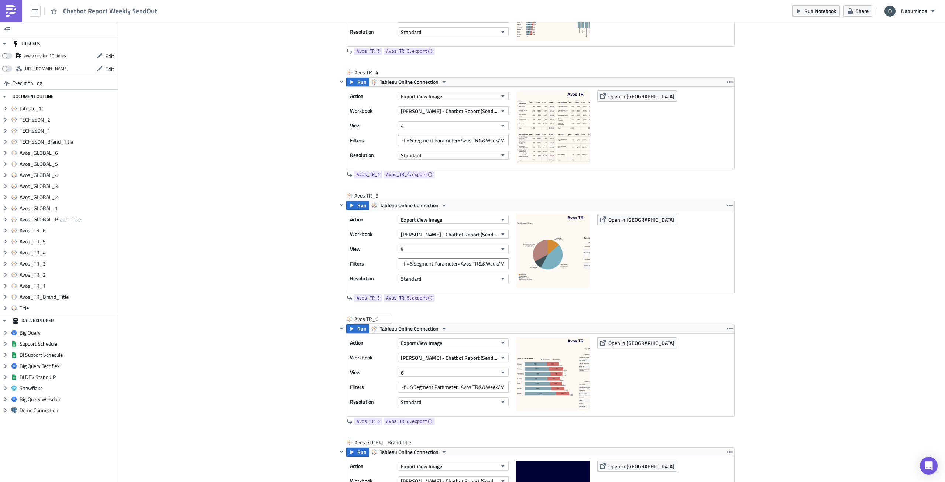
scroll to position [834, 0]
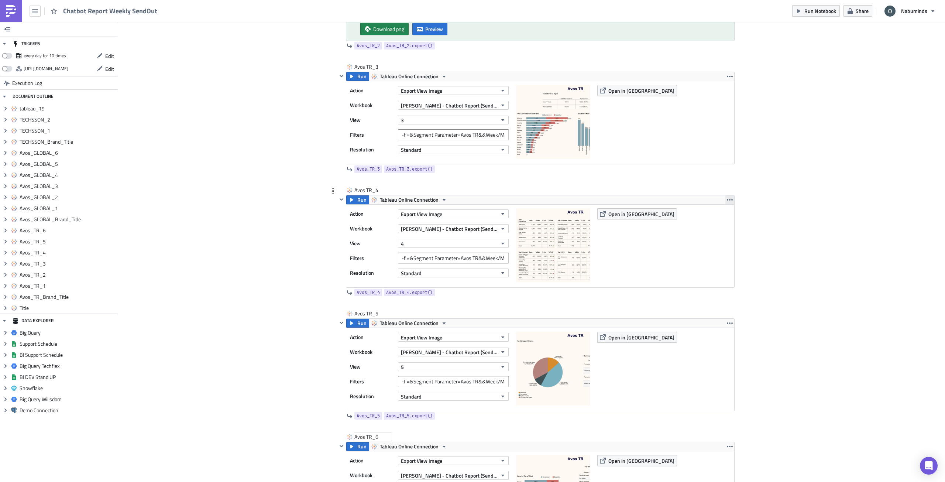
click at [727, 199] on icon "button" at bounding box center [730, 199] width 6 height 1
click at [735, 212] on link "Duplicate" at bounding box center [727, 217] width 63 height 11
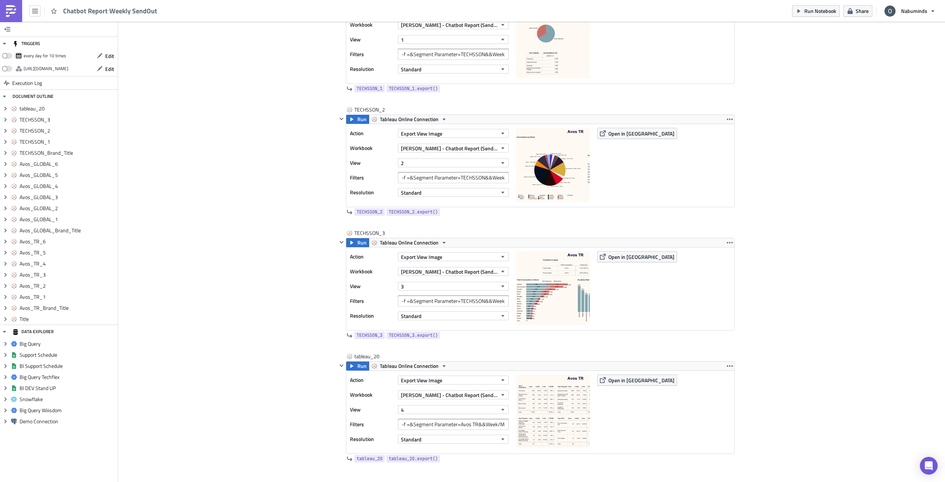
scroll to position [2655, 0]
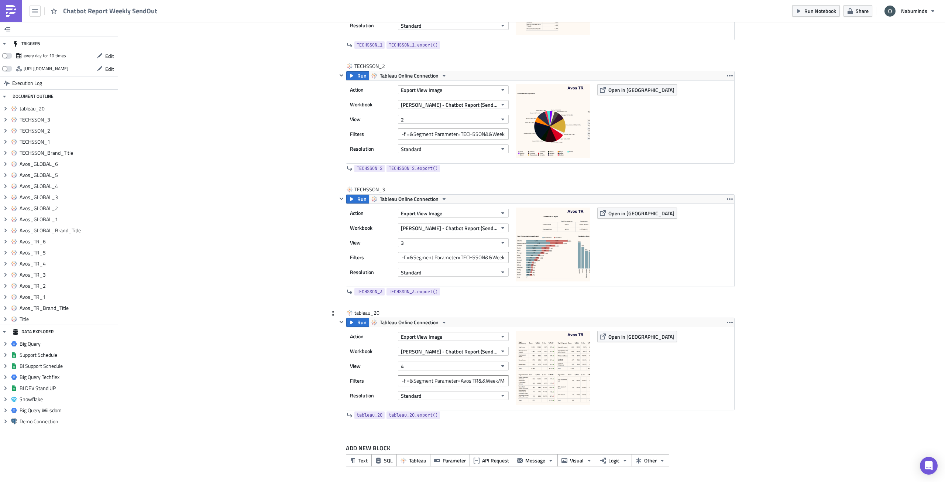
click at [405, 312] on div "tableau_20" at bounding box center [536, 313] width 398 height 8
click at [371, 314] on div "tableau_20" at bounding box center [372, 312] width 37 height 7
type input "TECHSSON_4"
click at [461, 377] on input "-f =&Segment Parameter=Avos TR&&Week/Month=Week" at bounding box center [453, 380] width 111 height 11
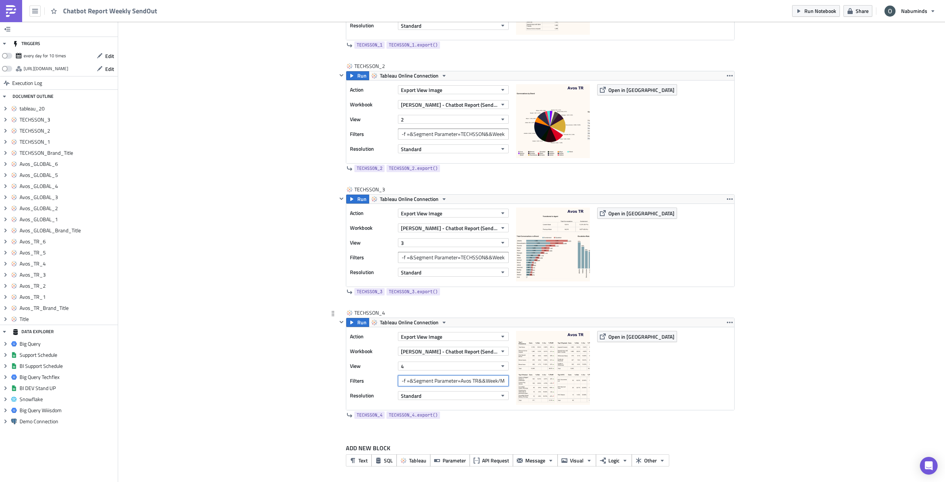
drag, startPoint x: 457, startPoint y: 382, endPoint x: 475, endPoint y: 384, distance: 18.5
click at [475, 384] on input "-f =&Segment Parameter=Avos TR&&Week/Month=Week" at bounding box center [453, 380] width 111 height 11
paste input "TECHSSON_1"
type input "-f =&Segment Parameter=TECHSSON&&Week/Month=Week"
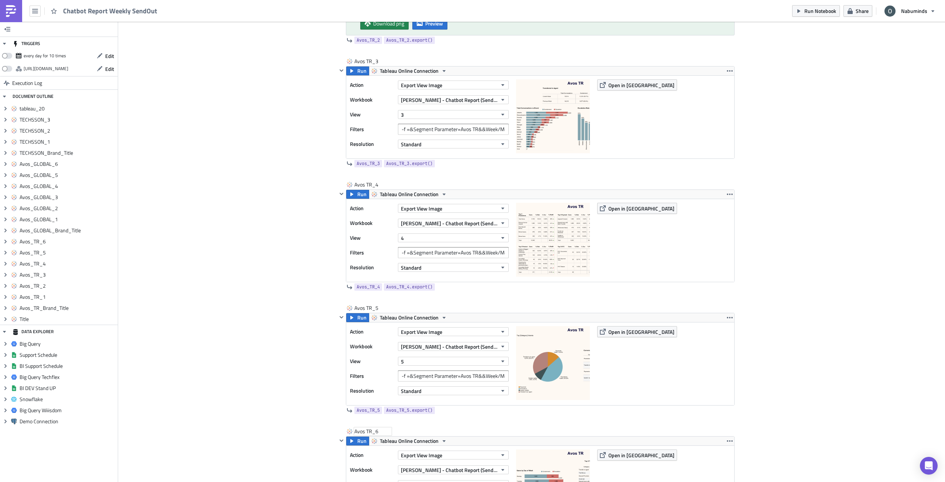
scroll to position [860, 0]
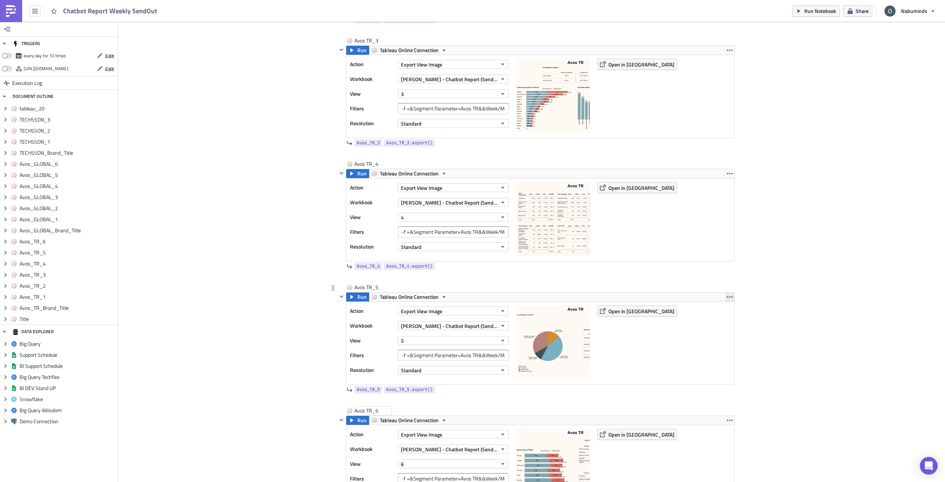
click at [730, 296] on button "button" at bounding box center [729, 296] width 9 height 9
click at [729, 310] on link "Duplicate" at bounding box center [727, 314] width 63 height 11
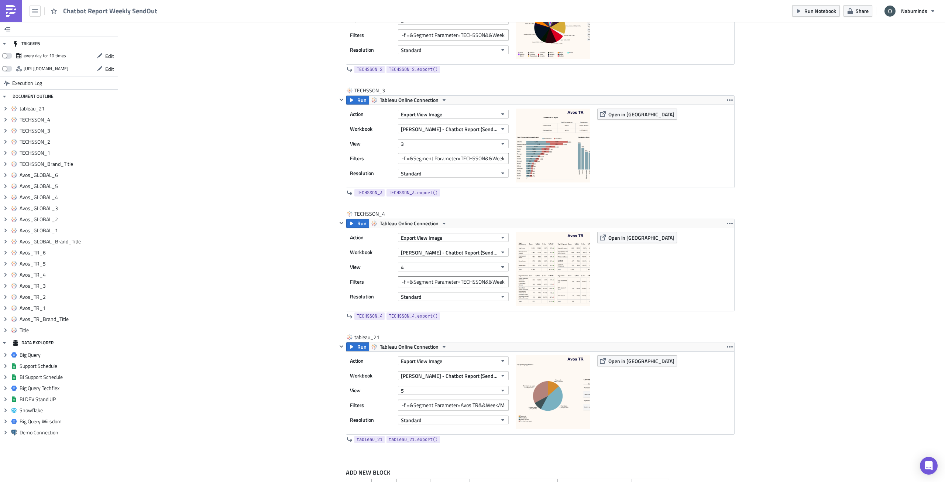
scroll to position [2778, 0]
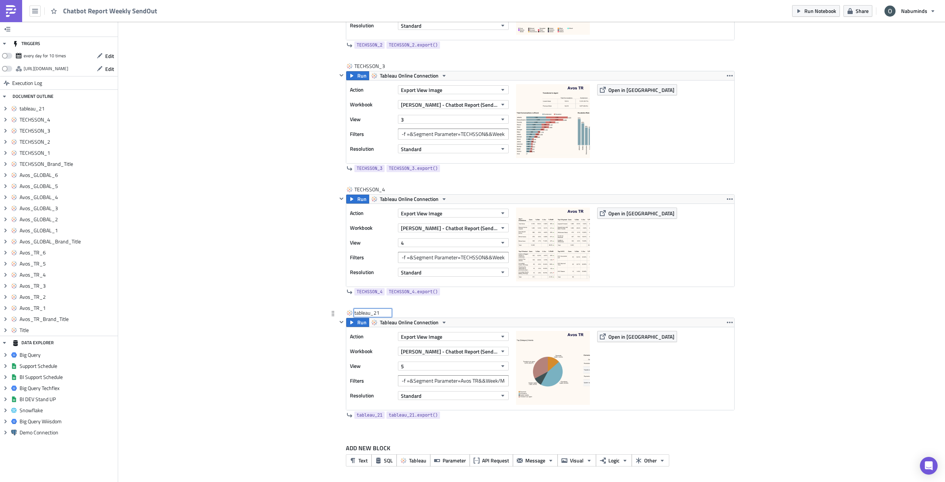
click at [378, 312] on div "tableau_21 tableau_21" at bounding box center [372, 312] width 37 height 7
type input "TECHSSON_5"
click at [455, 377] on input "-f =&Segment Parameter=Avos TR&&Week/Month=Week" at bounding box center [453, 380] width 111 height 11
drag, startPoint x: 459, startPoint y: 380, endPoint x: 476, endPoint y: 383, distance: 17.7
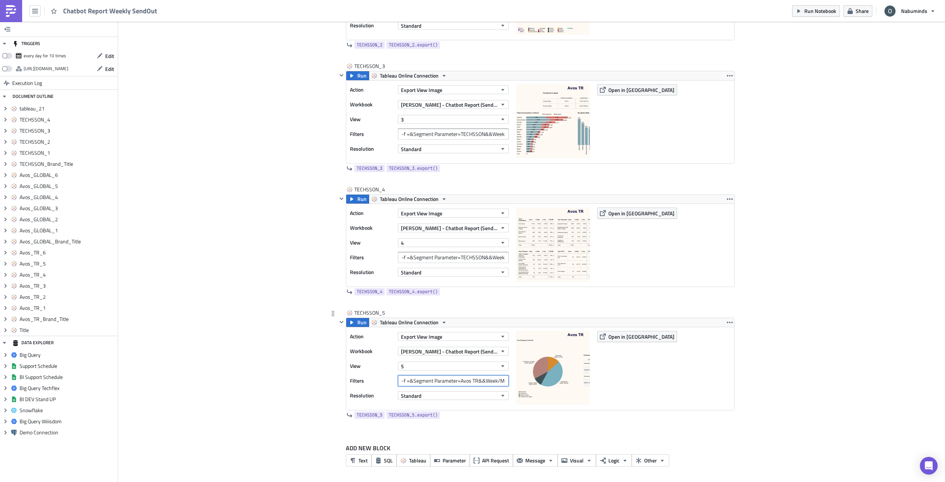
click at [476, 383] on input "-f =&Segment Parameter=Avos TR&&Week/Month=Week" at bounding box center [453, 380] width 111 height 11
paste input "TECHSSON_1"
type input "-f =&Segment Parameter=TECHSSON&&Week/Month=Week"
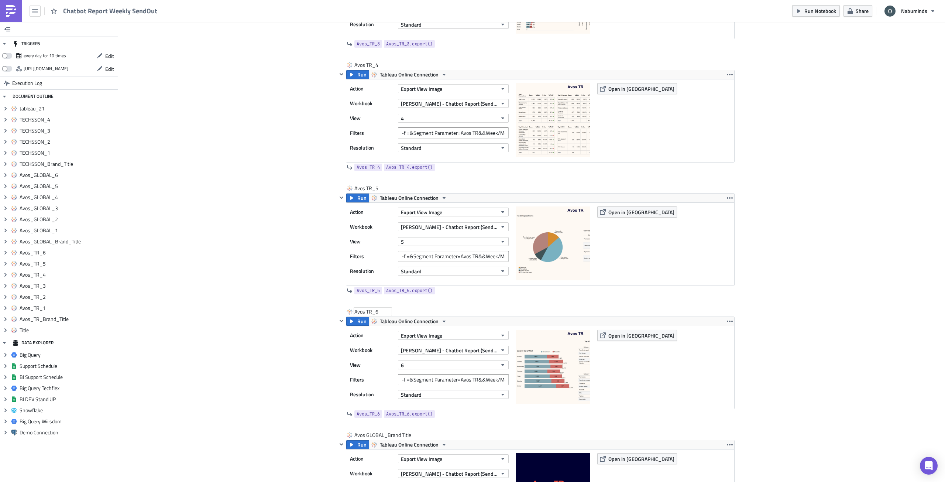
scroll to position [938, 0]
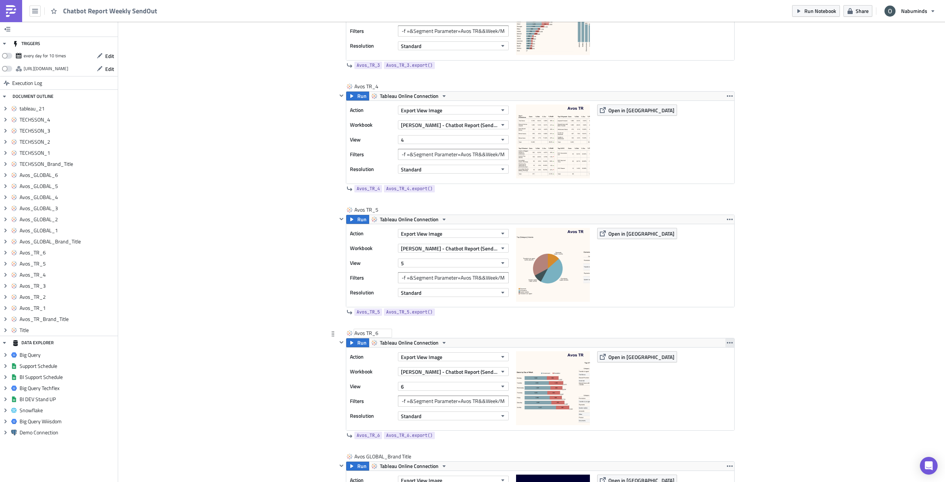
click at [727, 345] on icon "button" at bounding box center [730, 343] width 6 height 6
click at [729, 356] on link "Duplicate" at bounding box center [727, 359] width 63 height 11
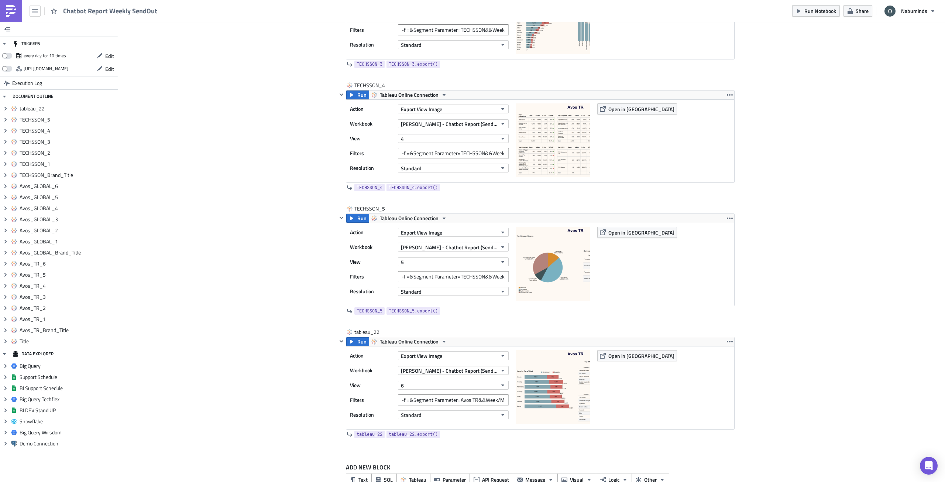
scroll to position [2902, 0]
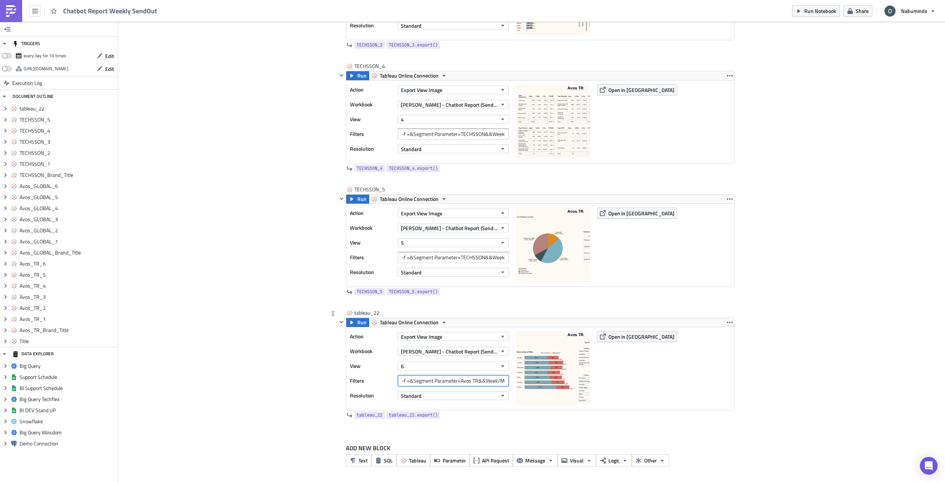
click at [470, 383] on input "-f =&Segment Parameter=Avos TR&&Week/Month=Week" at bounding box center [453, 380] width 111 height 11
drag, startPoint x: 458, startPoint y: 381, endPoint x: 474, endPoint y: 383, distance: 16.3
click at [474, 383] on input "-f =&Segment Parameter=Avos TR&&Week/Month=Week" at bounding box center [453, 380] width 111 height 11
paste input "TECHSSON_1"
type input "-f =&Segment Parameter=TECHSSON&&Week/Month=Week"
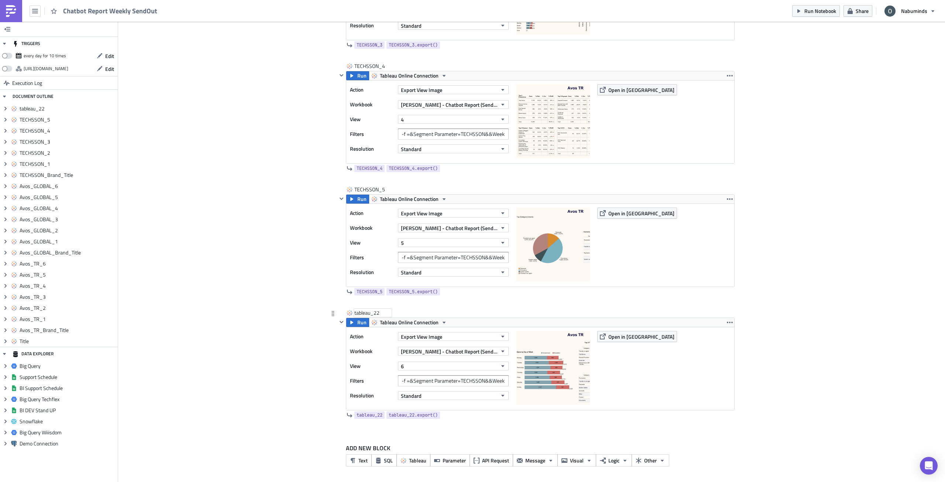
click at [372, 313] on div "tableau_22" at bounding box center [372, 312] width 37 height 7
type input "TECHSSON_6"
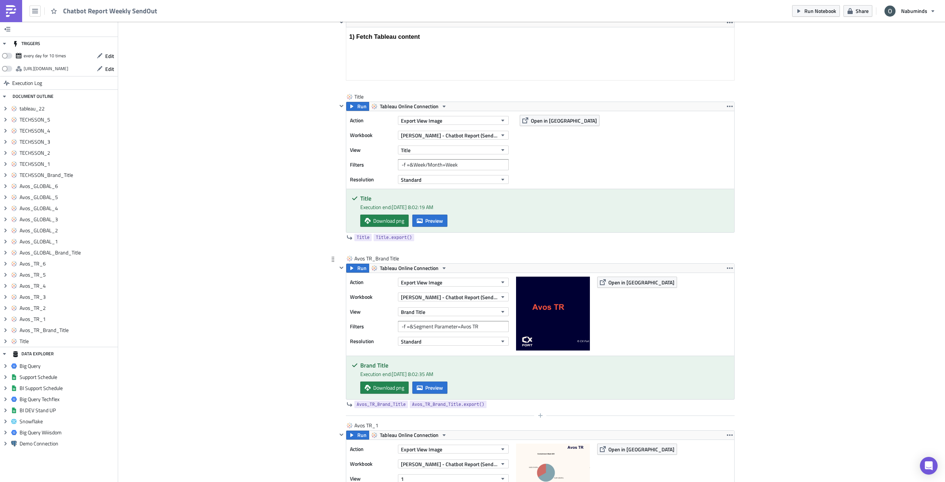
scroll to position [258, 0]
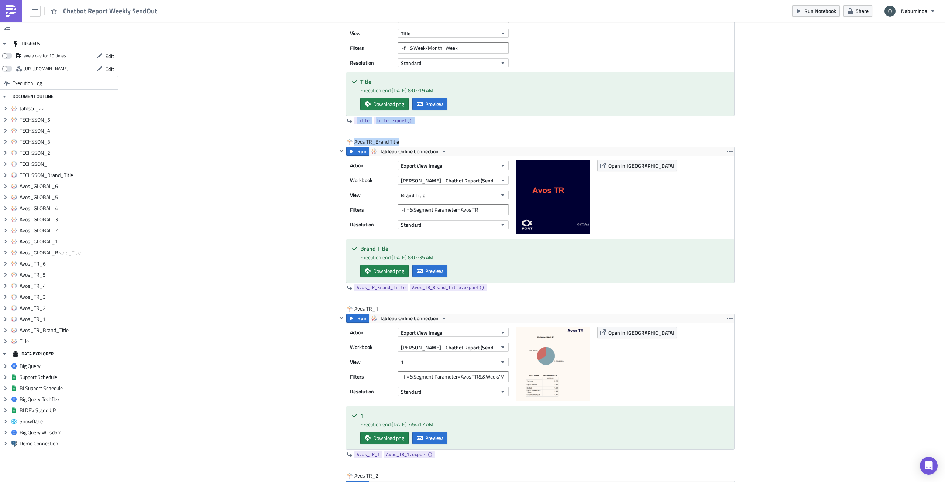
drag, startPoint x: 938, startPoint y: 115, endPoint x: 941, endPoint y: 111, distance: 5.1
click at [941, 141] on main "TRIGGERS every day for 10 times Edit https://pushmetrics.io/api/v1/report/DzrWM…" at bounding box center [472, 252] width 945 height 461
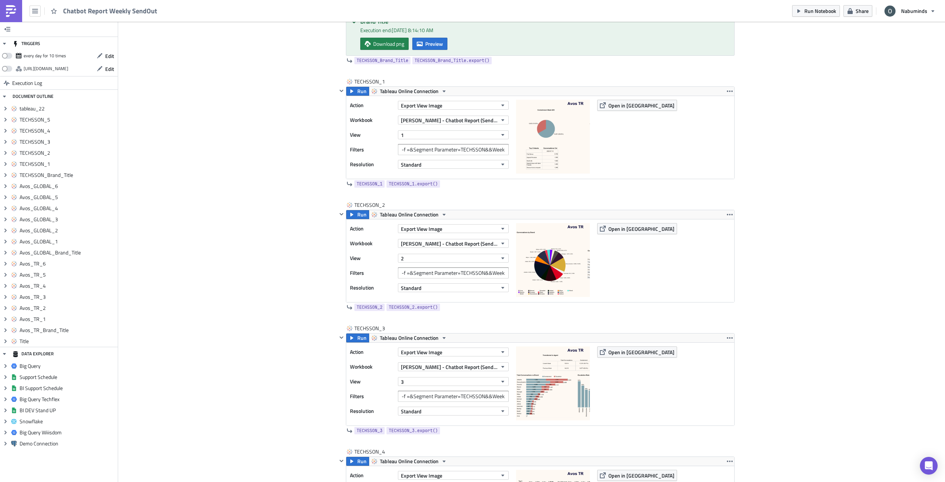
scroll to position [2902, 0]
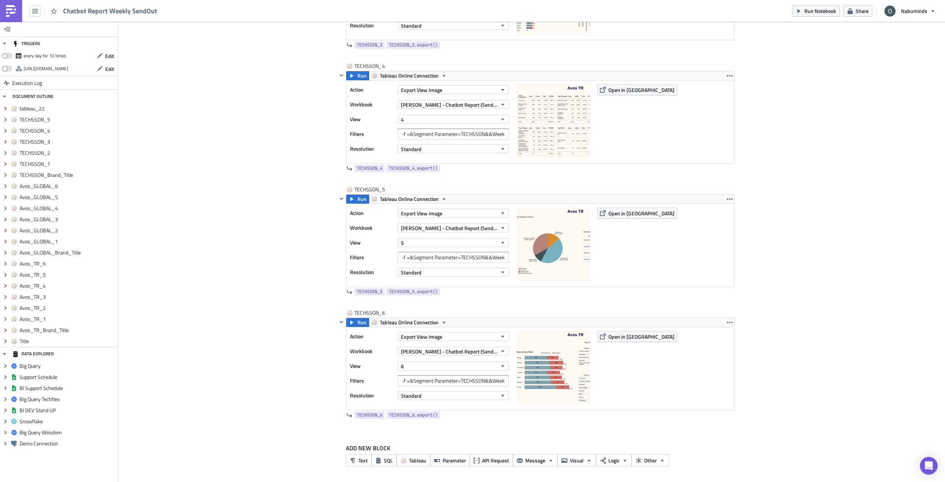
click at [3, 108] on icon "Expand group" at bounding box center [6, 109] width 6 height 6
click at [30, 109] on span "tableau_22" at bounding box center [68, 108] width 96 height 7
click at [4, 106] on icon "Collapse group" at bounding box center [6, 109] width 6 height 6
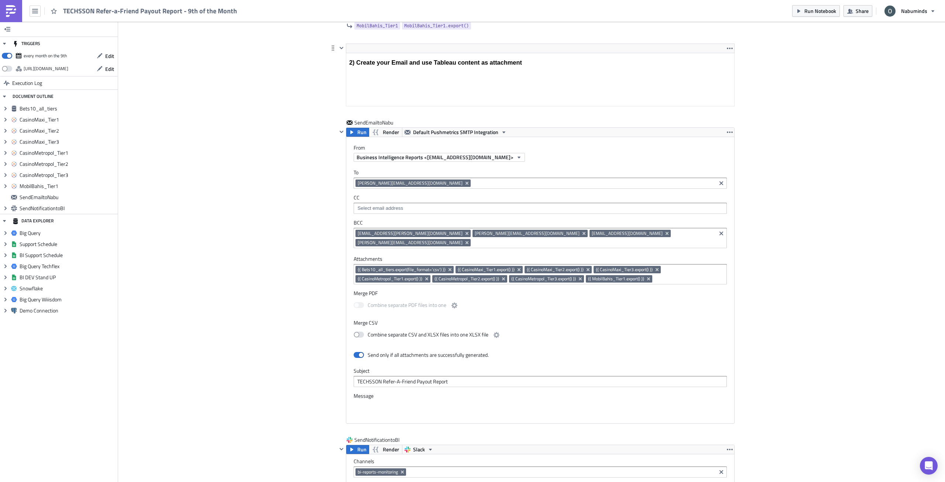
scroll to position [1426, 0]
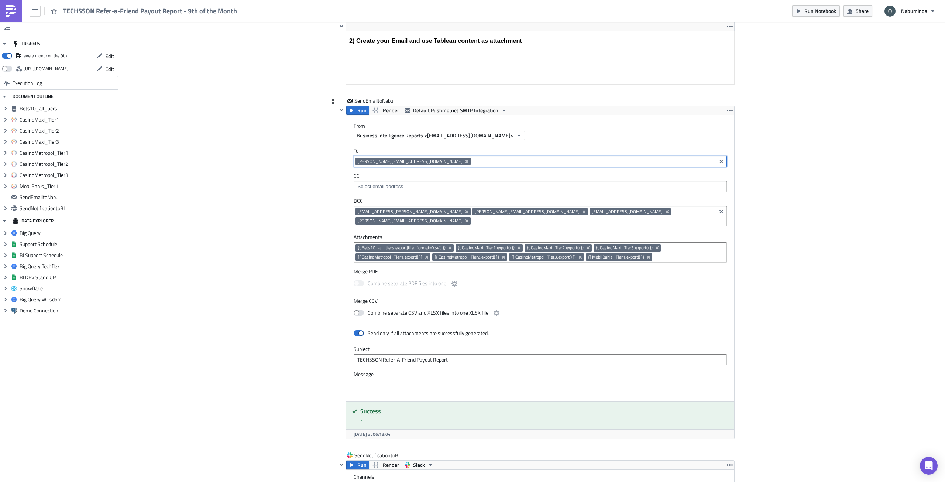
click at [509, 161] on input at bounding box center [593, 161] width 242 height 7
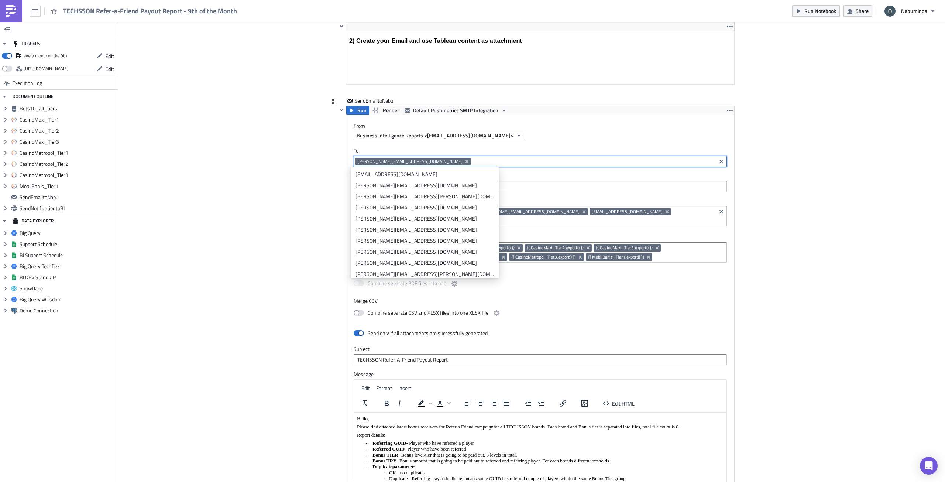
scroll to position [0, 0]
click at [616, 217] on input at bounding box center [593, 220] width 242 height 7
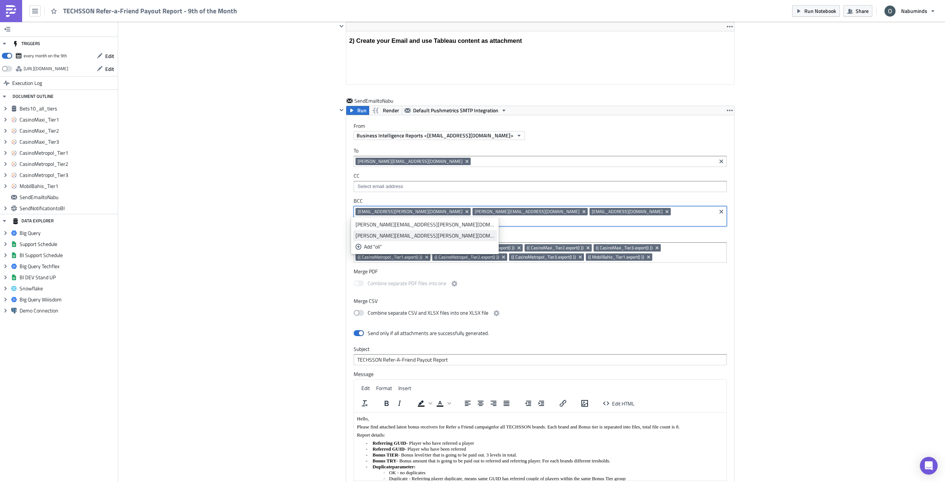
type input "oli"
click at [398, 237] on div "[PERSON_NAME][EMAIL_ADDRESS][PERSON_NAME][DOMAIN_NAME]" at bounding box center [424, 235] width 139 height 7
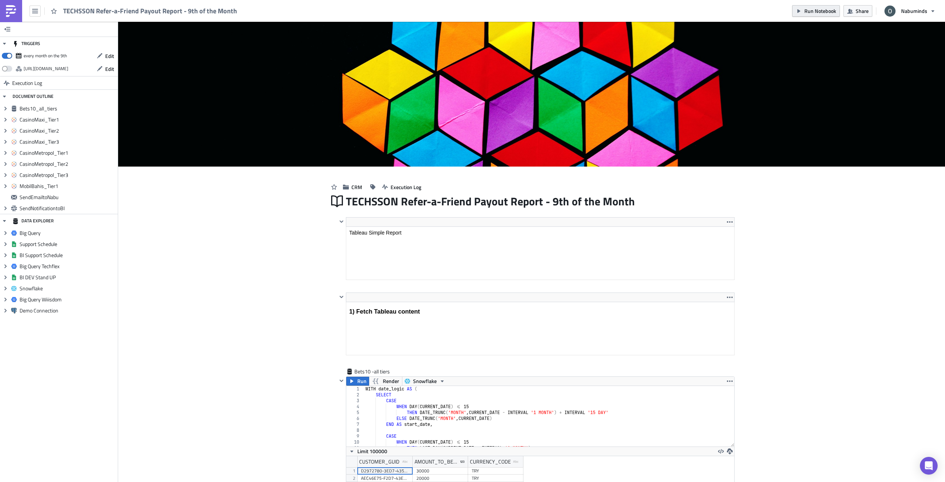
click at [830, 11] on span "Run Notebook" at bounding box center [820, 11] width 32 height 8
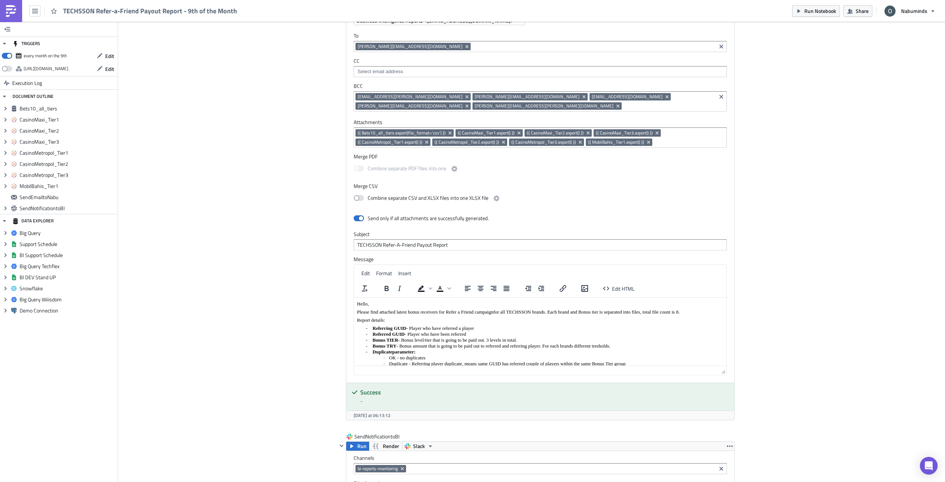
scroll to position [1357, 0]
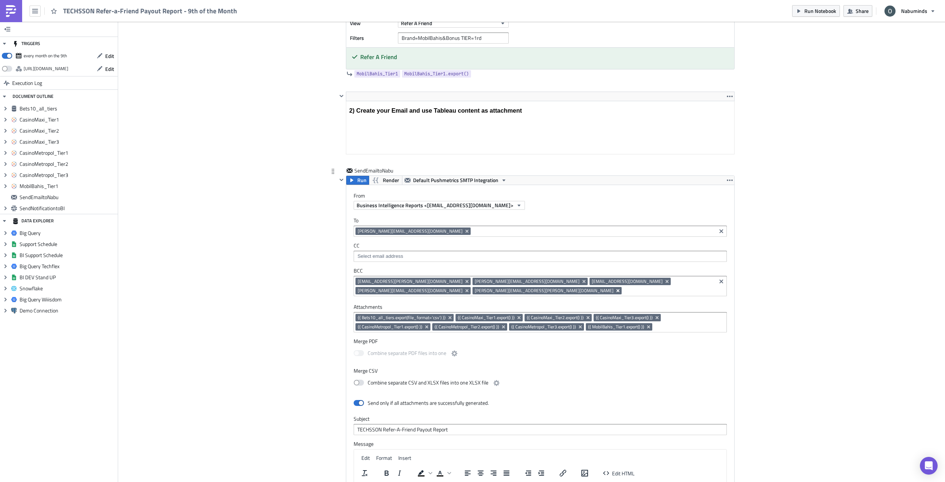
click at [616, 289] on icon "Remove Tag" at bounding box center [617, 290] width 3 height 3
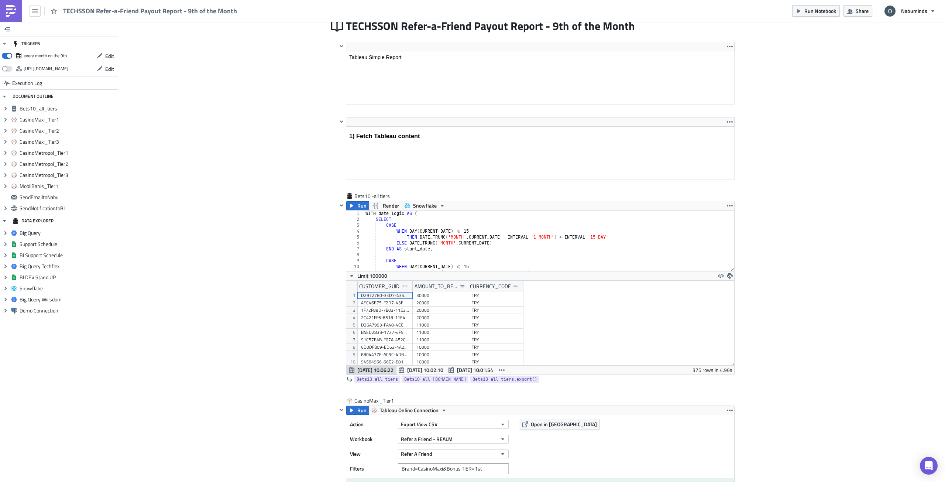
scroll to position [0, 0]
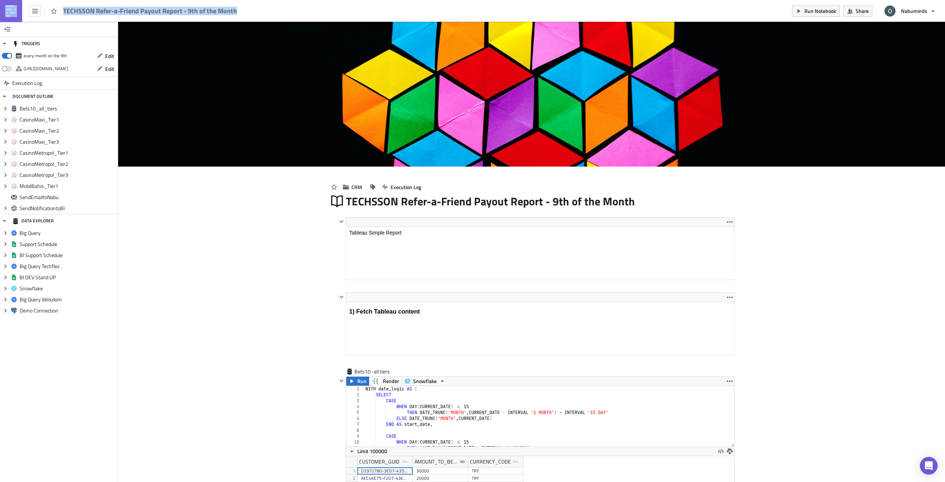
drag, startPoint x: 241, startPoint y: 10, endPoint x: 237, endPoint y: 11, distance: 4.1
click at [237, 11] on div "TECHSSON Refer-a-Friend Payout Report - 9th of the Month Run Notebook Share Nab…" at bounding box center [472, 11] width 945 height 22
copy div "TECHSSON Refer-a-Friend Payout Report - 9th of the Month"
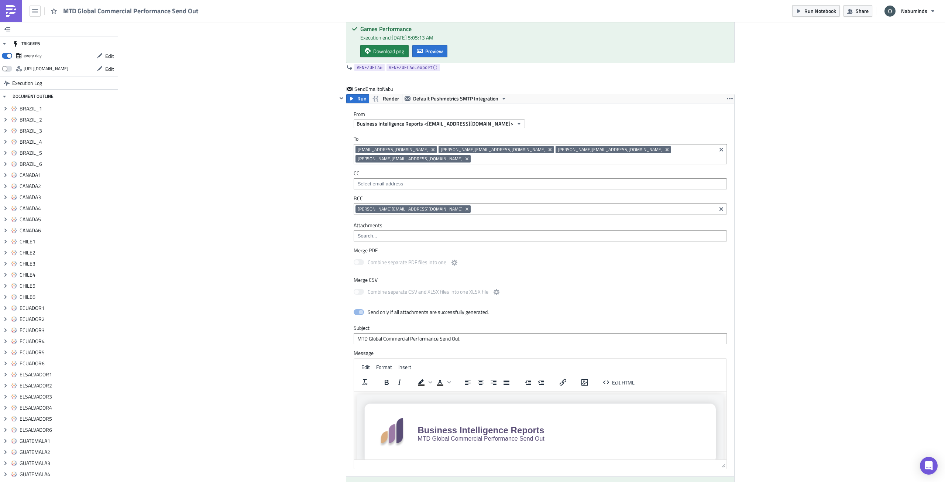
scroll to position [11029, 0]
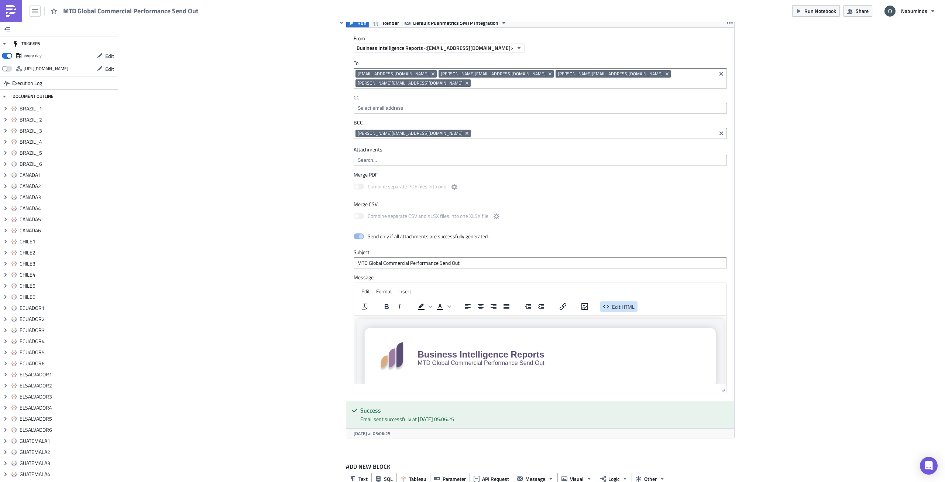
click at [623, 302] on span "Edit HTML" at bounding box center [623, 306] width 23 height 8
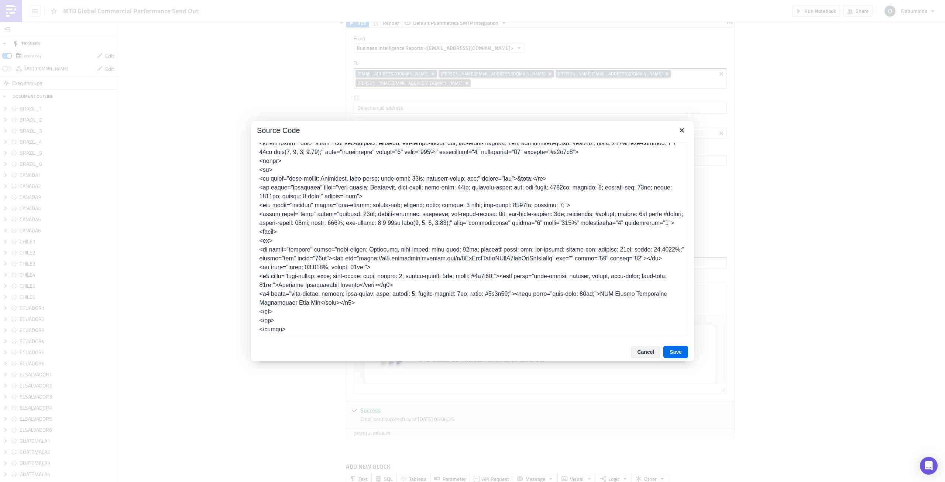
scroll to position [0, 0]
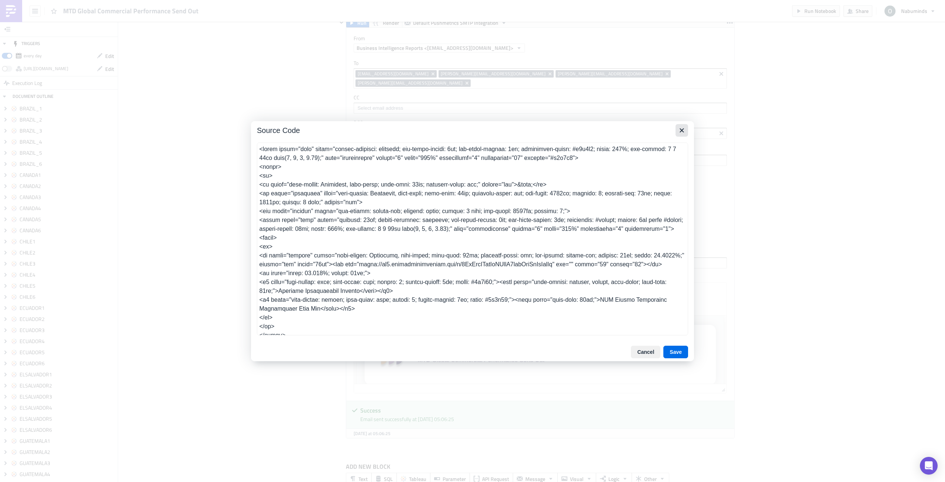
click at [683, 131] on icon "Close" at bounding box center [681, 130] width 9 height 9
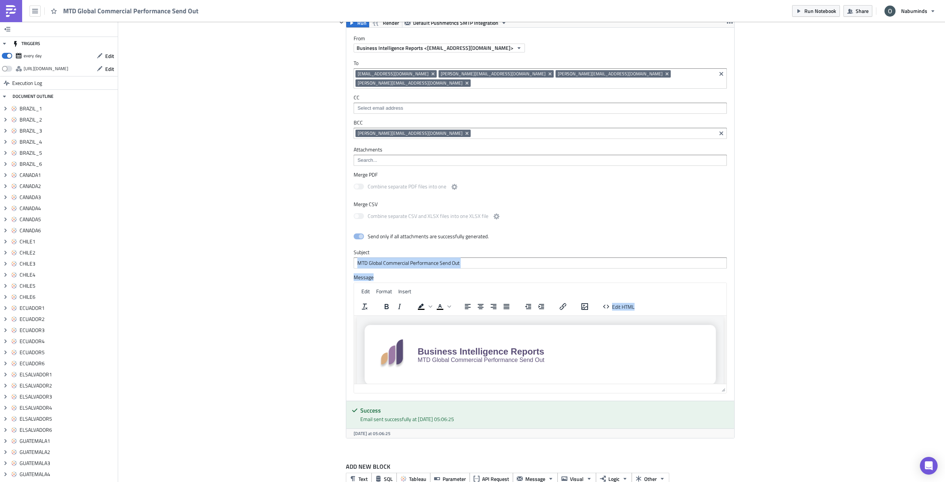
drag, startPoint x: 816, startPoint y: 243, endPoint x: 860, endPoint y: 295, distance: 68.1
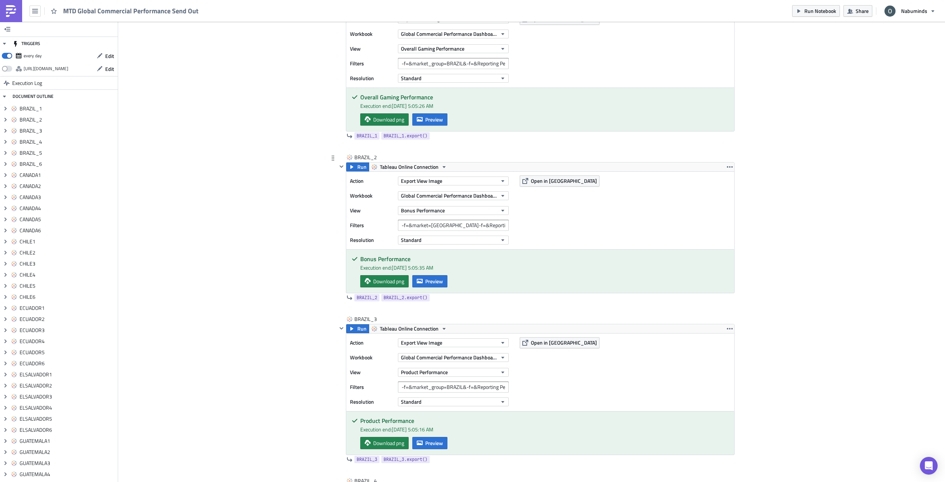
scroll to position [379, 0]
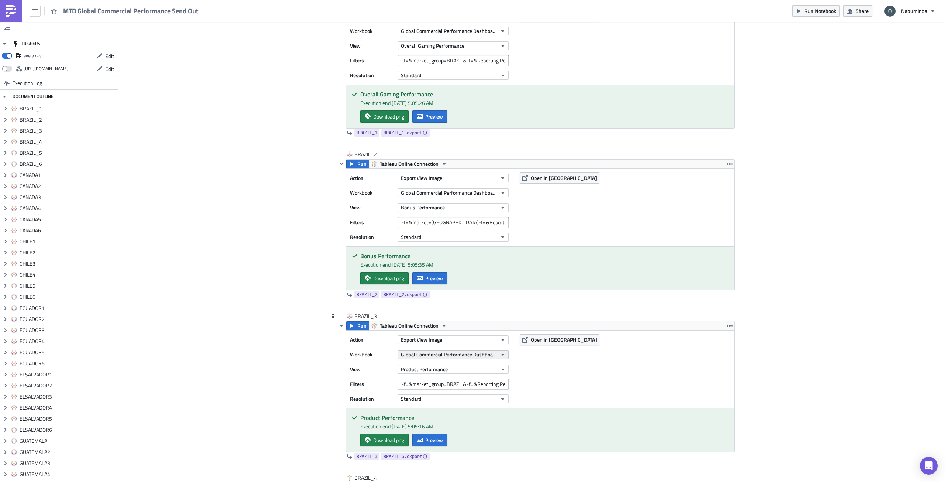
click at [503, 357] on button "Global Commercial Performance Dashboard" at bounding box center [453, 354] width 111 height 9
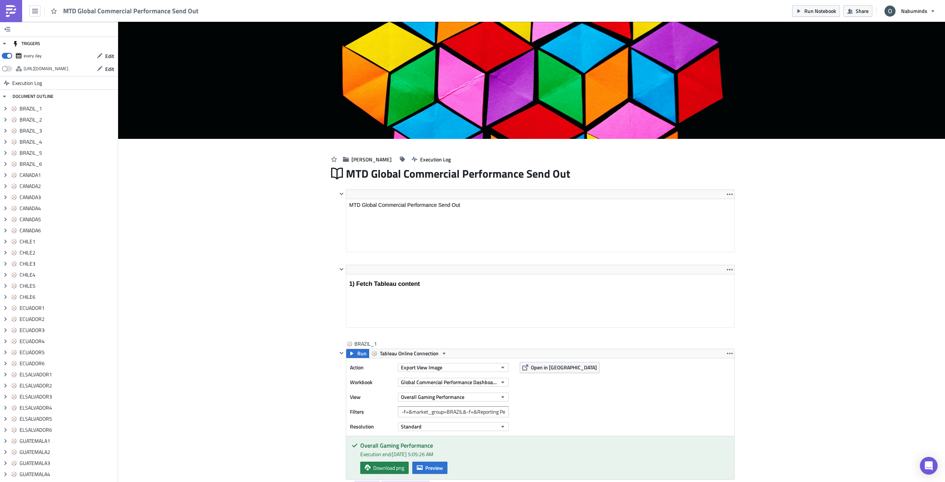
scroll to position [0, 0]
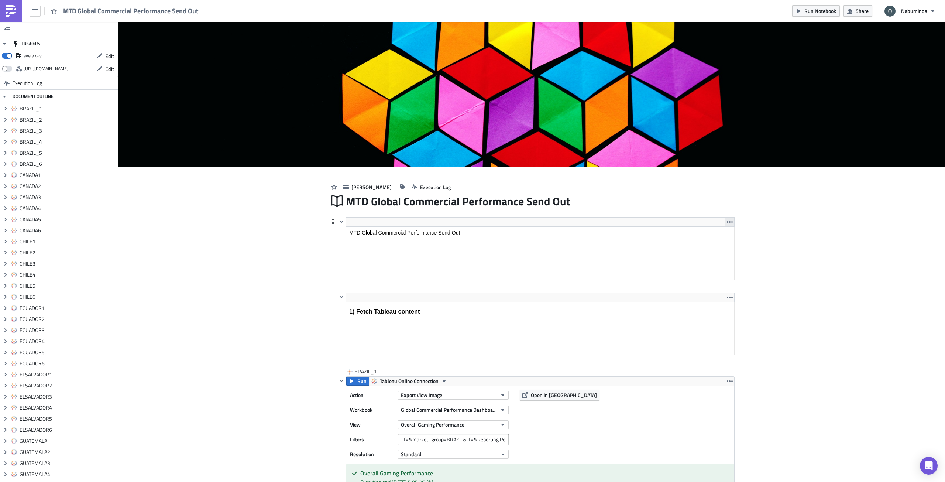
click at [728, 221] on icon "button" at bounding box center [730, 222] width 6 height 6
click at [719, 203] on div "MTD Global Commercial Performance Send Out" at bounding box center [540, 201] width 389 height 17
click at [330, 222] on icon at bounding box center [333, 222] width 6 height 6
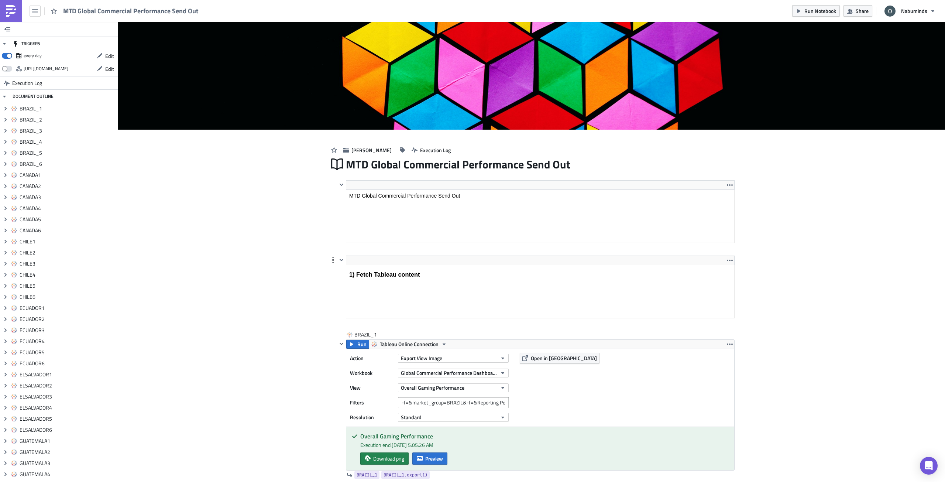
click at [417, 265] on html "1) Fetch Tableau content" at bounding box center [540, 274] width 388 height 19
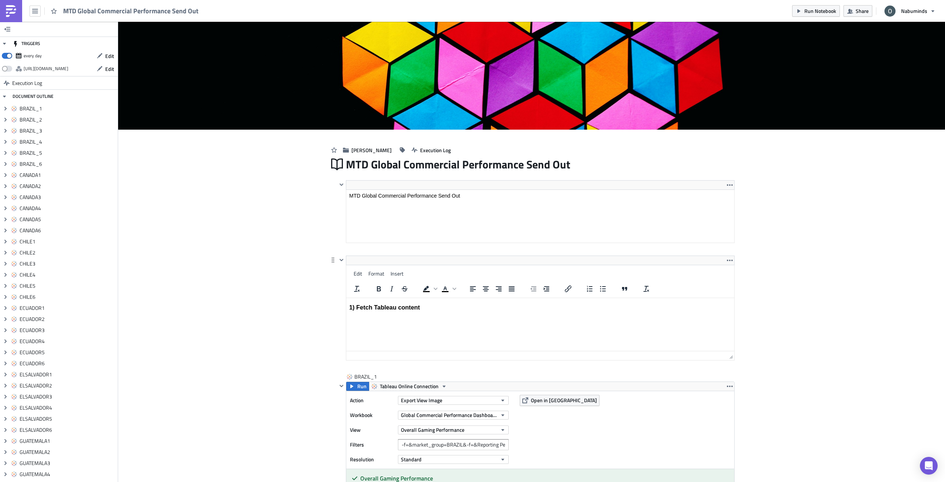
click at [417, 305] on h3 "1) Fetch Tableau content" at bounding box center [540, 306] width 382 height 7
copy h3 "1) Fetch Tableau content"
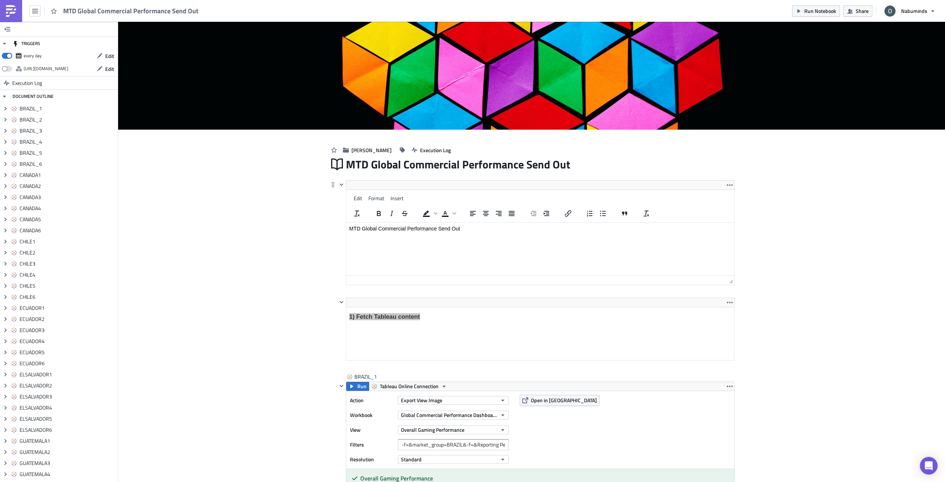
click at [606, 222] on html "MTD Global Commercial Performance Send Out" at bounding box center [540, 228] width 388 height 12
click at [461, 228] on p "MTD Global Commercial Performance Send Out" at bounding box center [540, 228] width 382 height 6
copy p "MTD Global Commercial Performance Send Out"
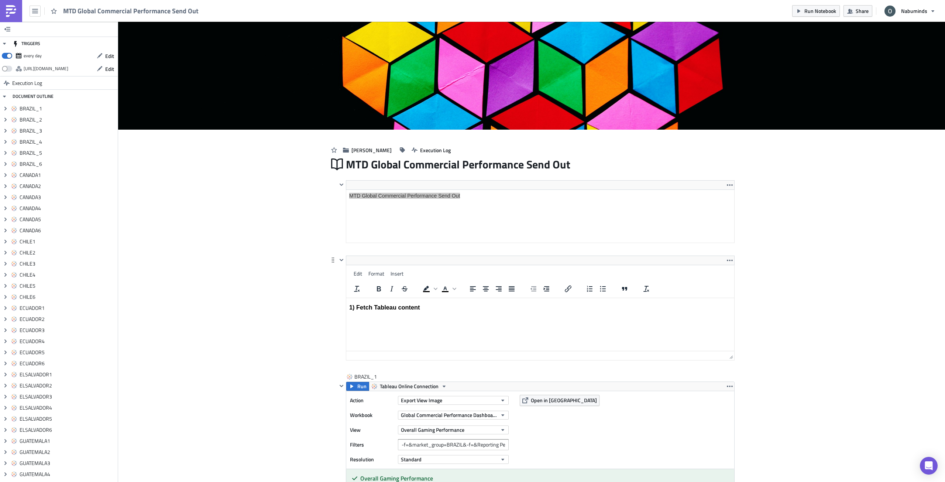
click at [671, 317] on html "1) Fetch Tableau content" at bounding box center [540, 307] width 388 height 19
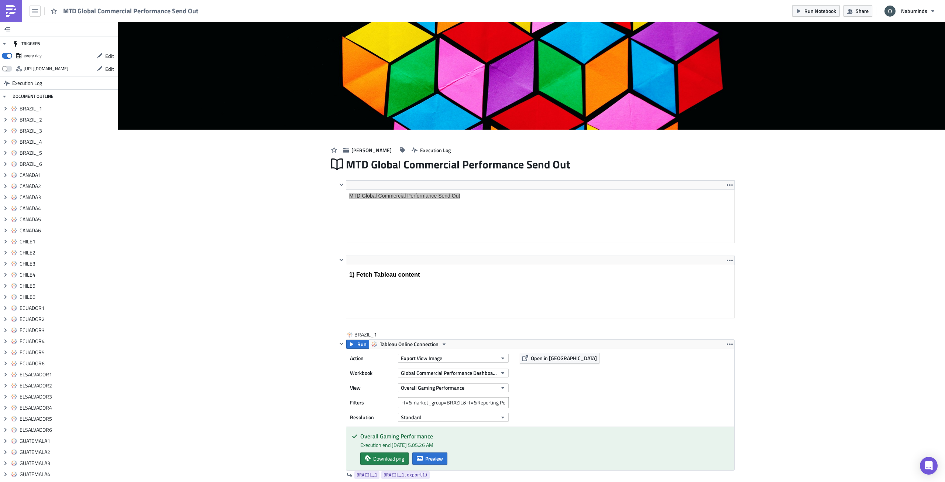
click at [607, 189] on html "MTD Global Commercial Performance Send Out" at bounding box center [540, 195] width 388 height 12
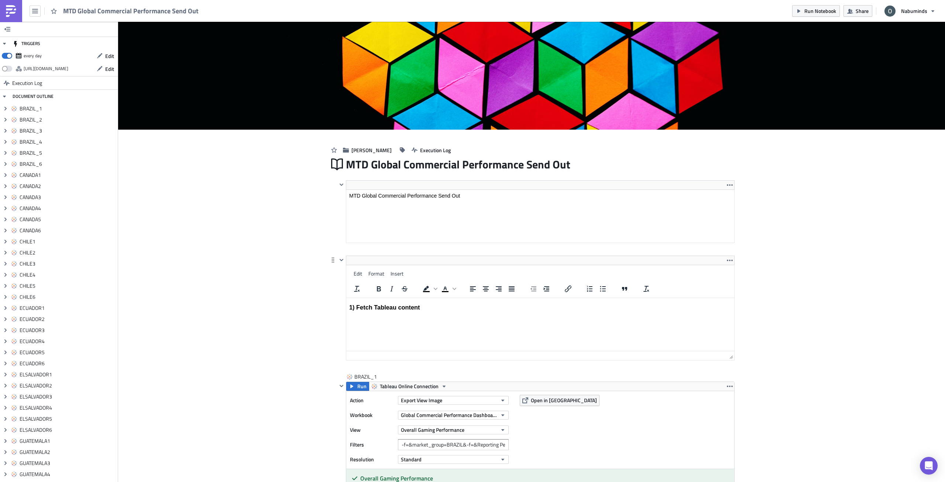
click at [494, 298] on html "1) Fetch Tableau content" at bounding box center [540, 307] width 388 height 19
drag, startPoint x: 460, startPoint y: 316, endPoint x: 690, endPoint y: 605, distance: 368.9
click at [346, 298] on html "1) Fetch Tableau content" at bounding box center [540, 307] width 388 height 19
drag, startPoint x: 429, startPoint y: 307, endPoint x: 335, endPoint y: 295, distance: 94.2
click at [346, 298] on html "1) Fetch Tableau content" at bounding box center [540, 307] width 388 height 19
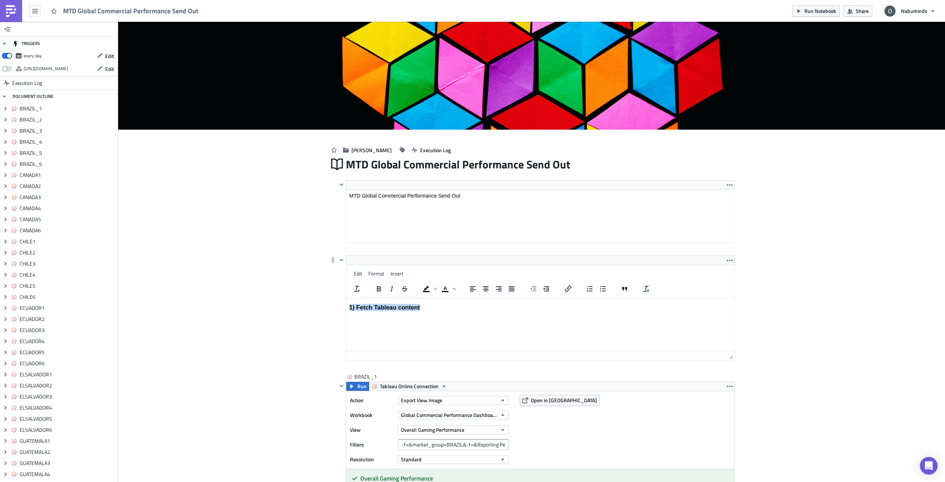
copy h3 "1) Fetch Tableau content"
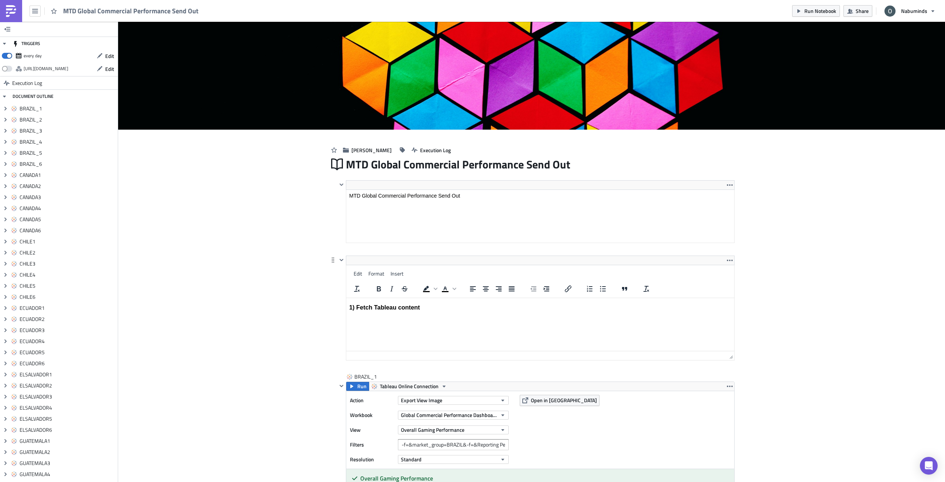
click at [554, 298] on html "1) Fetch Tableau content" at bounding box center [540, 307] width 388 height 19
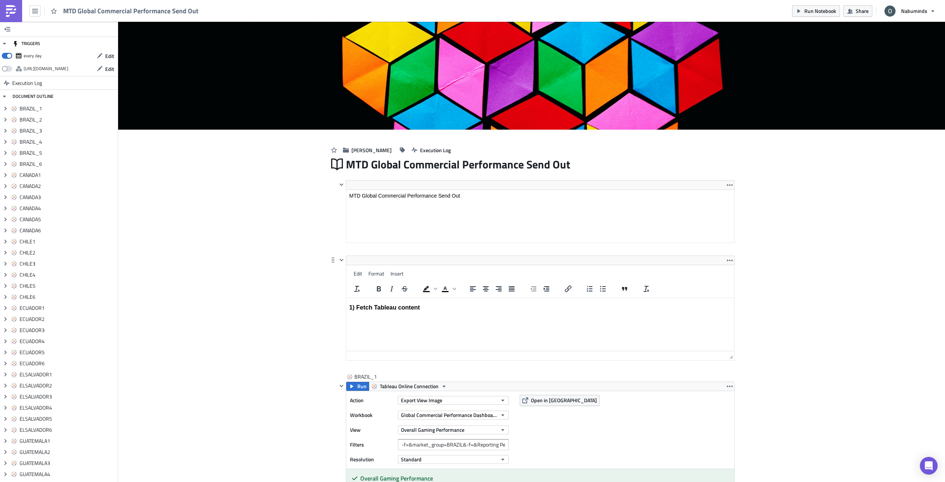
click at [455, 298] on html "1) Fetch Tableau content" at bounding box center [540, 307] width 388 height 19
drag, startPoint x: 423, startPoint y: 306, endPoint x: 343, endPoint y: 305, distance: 80.1
click at [346, 305] on html "1) Fetch Tableau content" at bounding box center [540, 307] width 388 height 19
copy h3 "1) Fetch Tableau content"
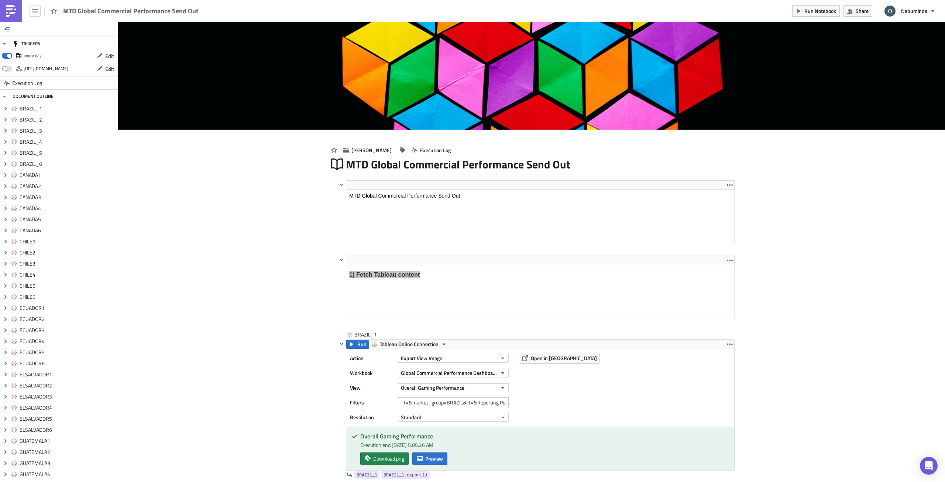
click at [499, 265] on html "1) Fetch Tableau content" at bounding box center [540, 274] width 388 height 19
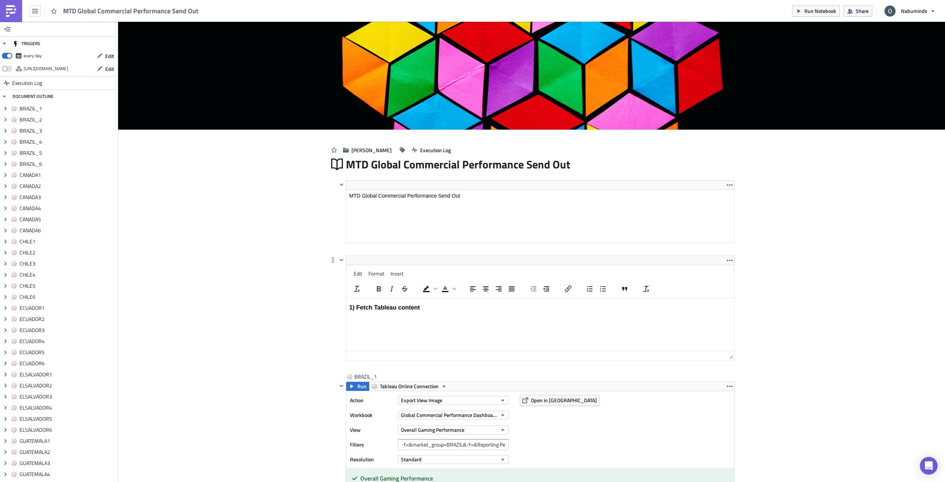
drag, startPoint x: 438, startPoint y: 313, endPoint x: 326, endPoint y: 312, distance: 111.9
click at [346, 312] on html "1) Fetch Tableau content" at bounding box center [540, 307] width 388 height 19
click at [417, 308] on h3 "1) Fetch Tableau content" at bounding box center [540, 306] width 382 height 7
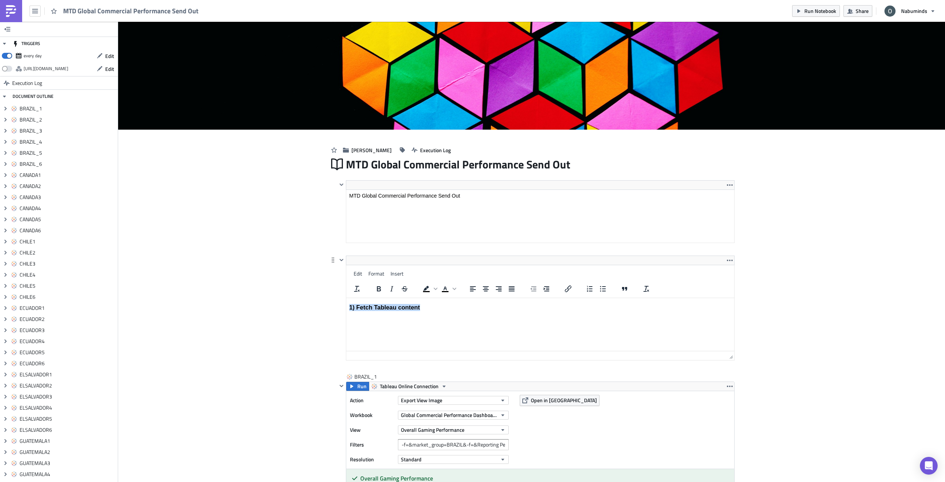
copy h3 "1) Fetch Tableau content"
click at [453, 289] on icon "Text color" at bounding box center [455, 289] width 4 height 4
click at [463, 312] on html "1) Fetch Tableau content" at bounding box center [540, 307] width 388 height 19
click at [462, 314] on html "1) Fetch Tableau content" at bounding box center [540, 307] width 388 height 19
click at [462, 313] on html "1) Fetch Tableau content" at bounding box center [540, 307] width 388 height 19
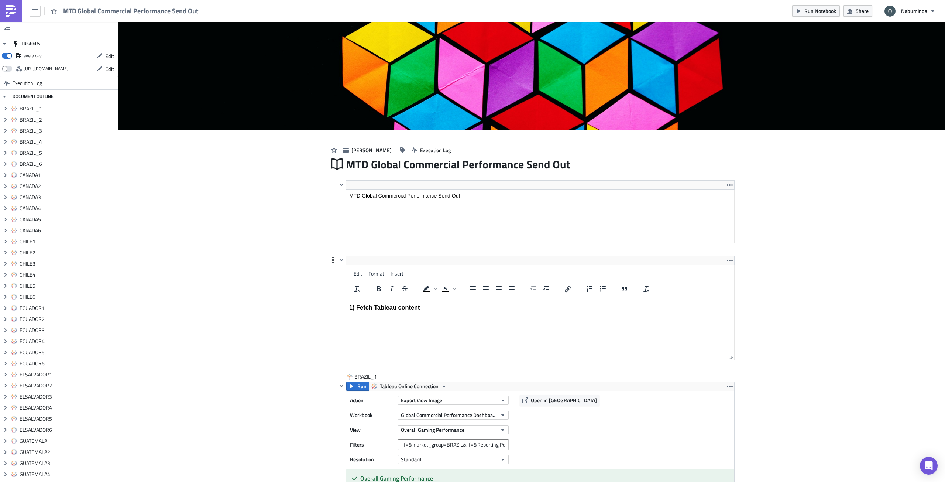
click at [462, 313] on html "1) Fetch Tableau content" at bounding box center [540, 307] width 388 height 19
drag, startPoint x: 426, startPoint y: 305, endPoint x: 321, endPoint y: 305, distance: 105.6
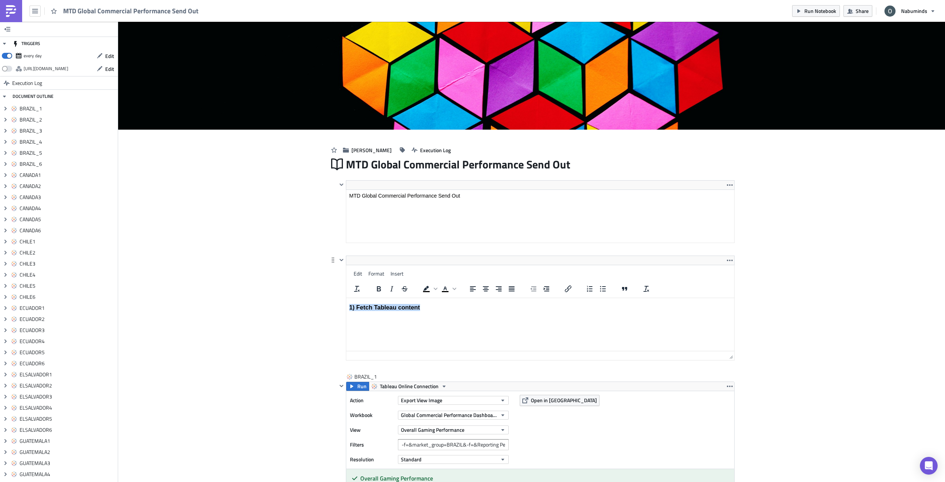
click at [346, 305] on html "1) Fetch Tableau content" at bounding box center [540, 307] width 388 height 19
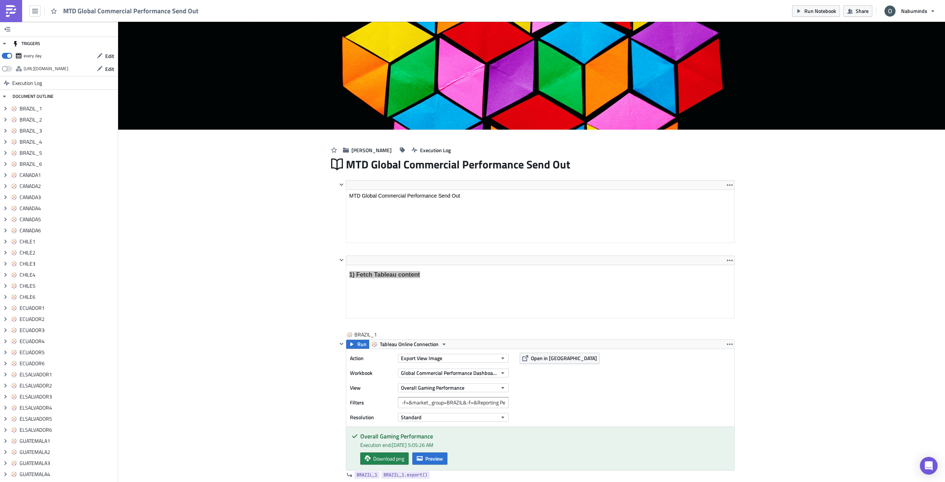
click at [422, 265] on html "1) Fetch Tableau content" at bounding box center [540, 274] width 388 height 19
click at [424, 282] on html "1) Fetch Tableau content" at bounding box center [540, 274] width 388 height 19
click at [424, 275] on h3 "1) Fetch Tableau content" at bounding box center [540, 274] width 382 height 7
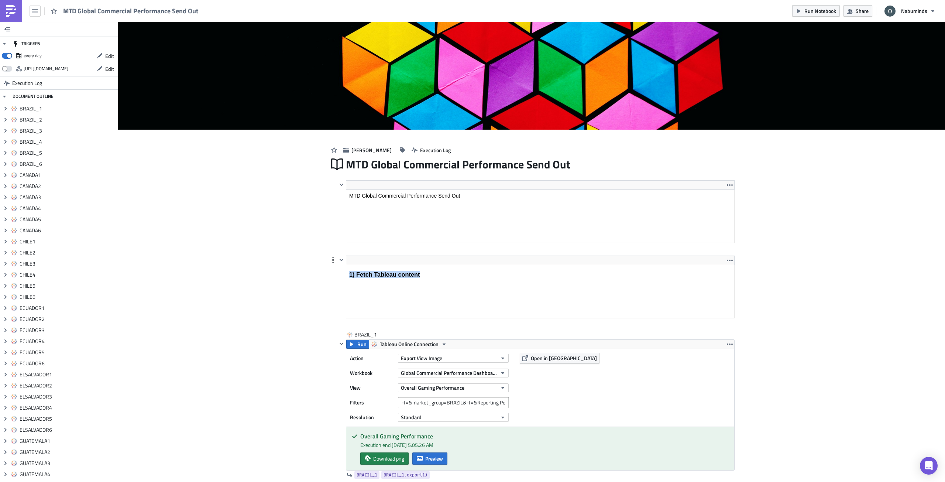
click at [423, 275] on h3 "1) Fetch Tableau content" at bounding box center [540, 274] width 382 height 7
drag, startPoint x: 331, startPoint y: 302, endPoint x: 7, endPoint y: 9, distance: 436.5
click at [331, 302] on div "<h3>1) Fetch Tableau content</h3> Edit Format Insert To open the popup, press S…" at bounding box center [532, 292] width 406 height 75
click at [409, 265] on html "1) Fetch Tableau content" at bounding box center [540, 274] width 388 height 19
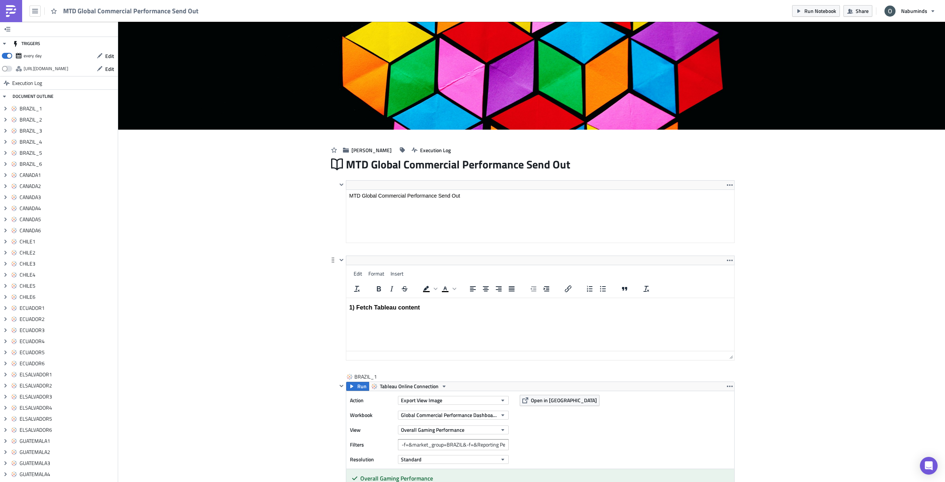
click at [408, 306] on h3 "1) Fetch Tableau content" at bounding box center [540, 306] width 382 height 7
click at [374, 272] on span "Format" at bounding box center [376, 273] width 16 height 8
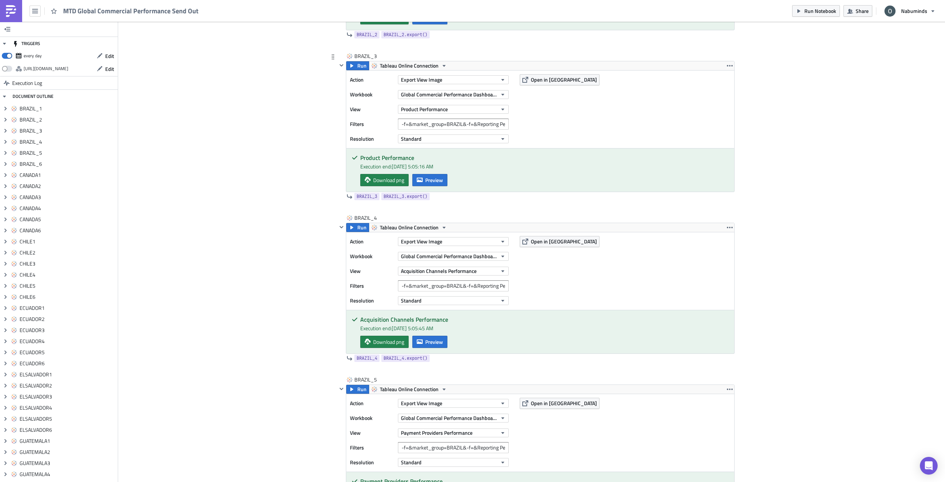
scroll to position [554, 0]
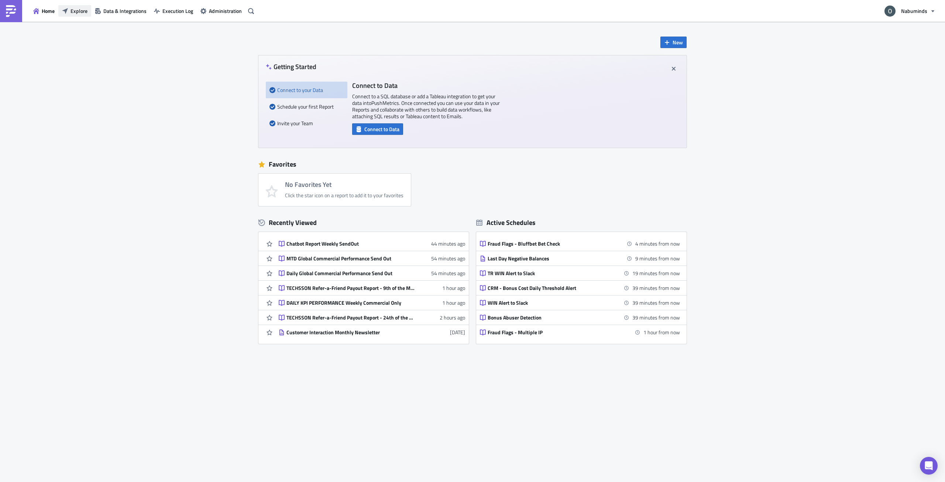
click at [72, 10] on span "Explore" at bounding box center [79, 11] width 17 height 8
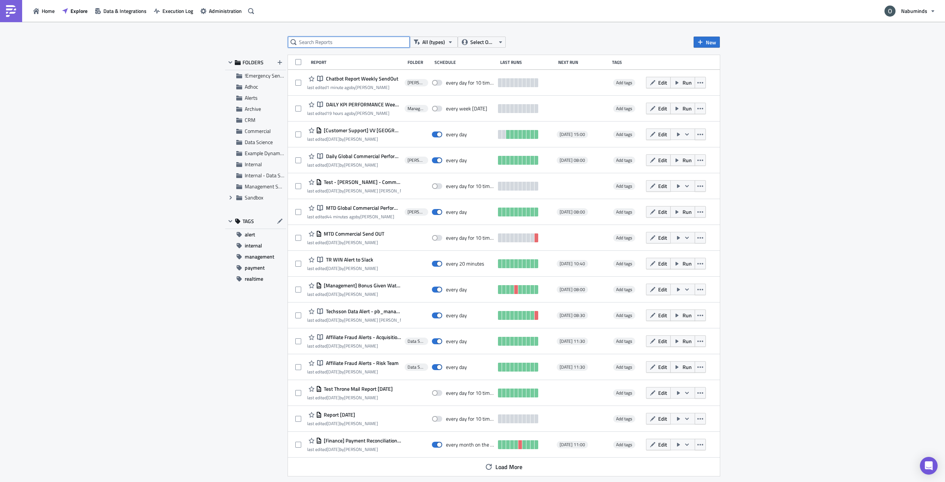
click at [312, 45] on input "text" at bounding box center [349, 42] width 122 height 11
click at [349, 38] on input "text" at bounding box center [349, 42] width 122 height 11
type input "f"
type input "daily kpi"
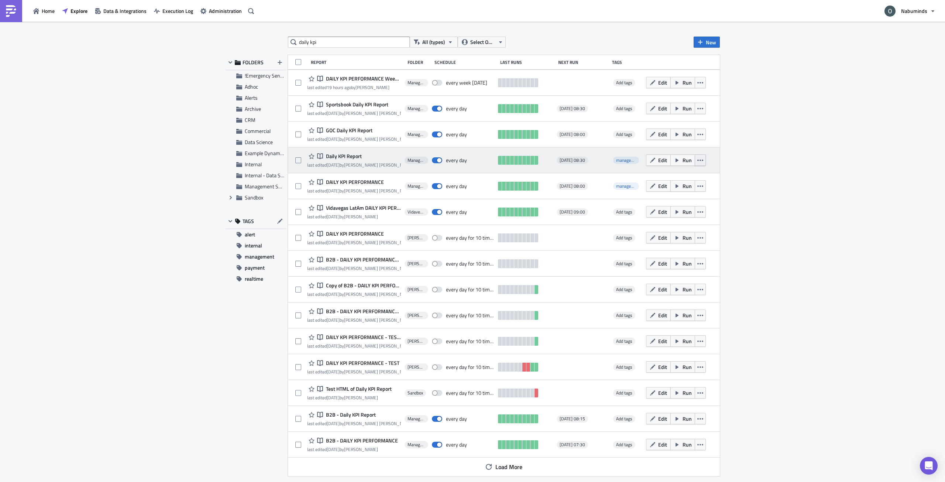
click at [701, 164] on button "button" at bounding box center [700, 159] width 11 height 11
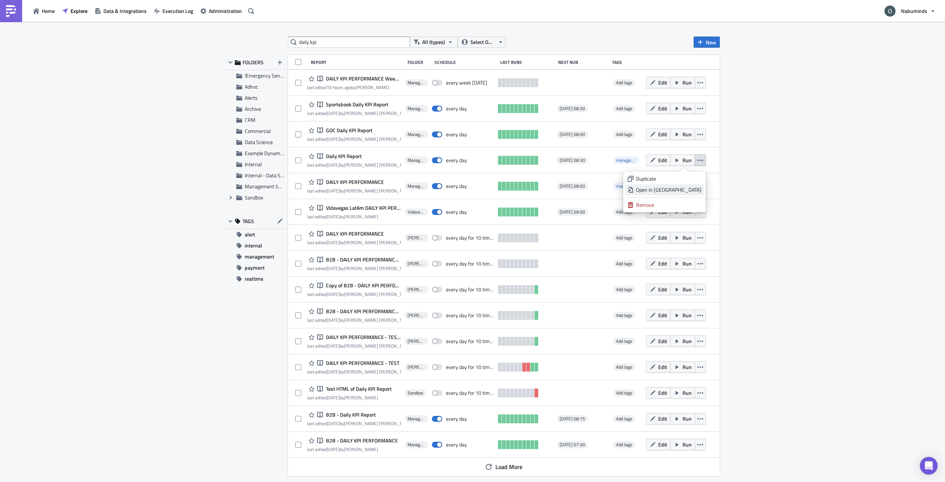
click at [692, 191] on div "Open in [GEOGRAPHIC_DATA]" at bounding box center [668, 189] width 65 height 7
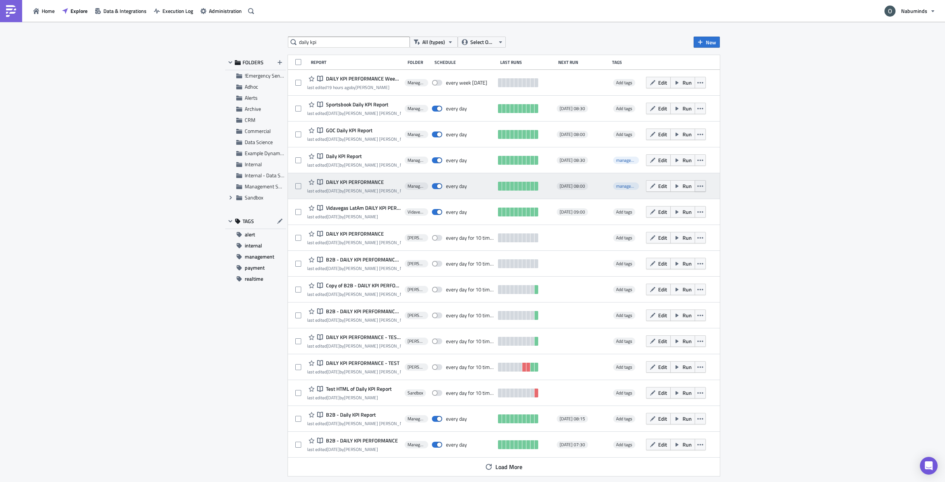
click at [703, 185] on button "button" at bounding box center [700, 185] width 11 height 11
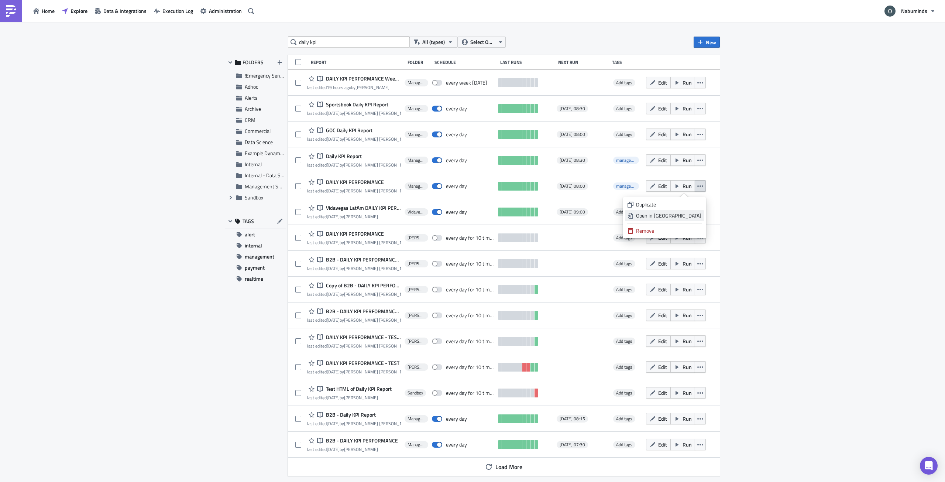
click at [692, 219] on div "Open in [GEOGRAPHIC_DATA]" at bounding box center [668, 215] width 65 height 7
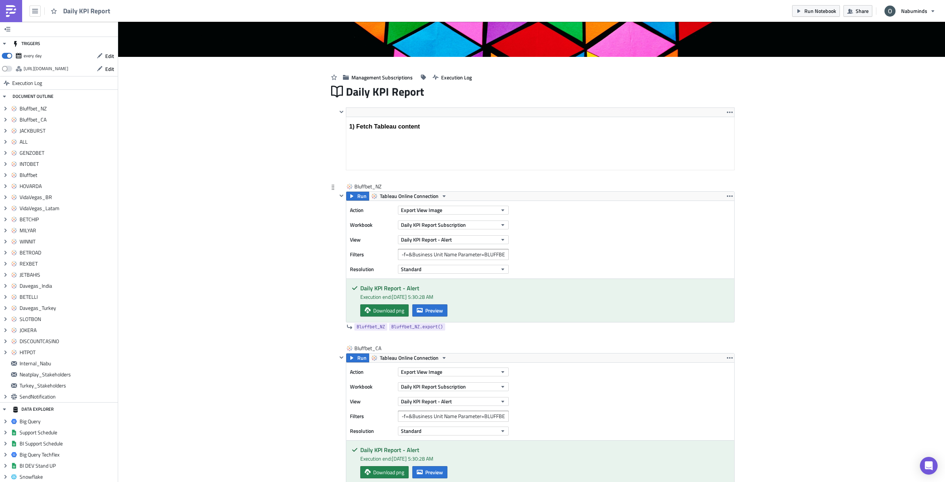
scroll to position [148, 0]
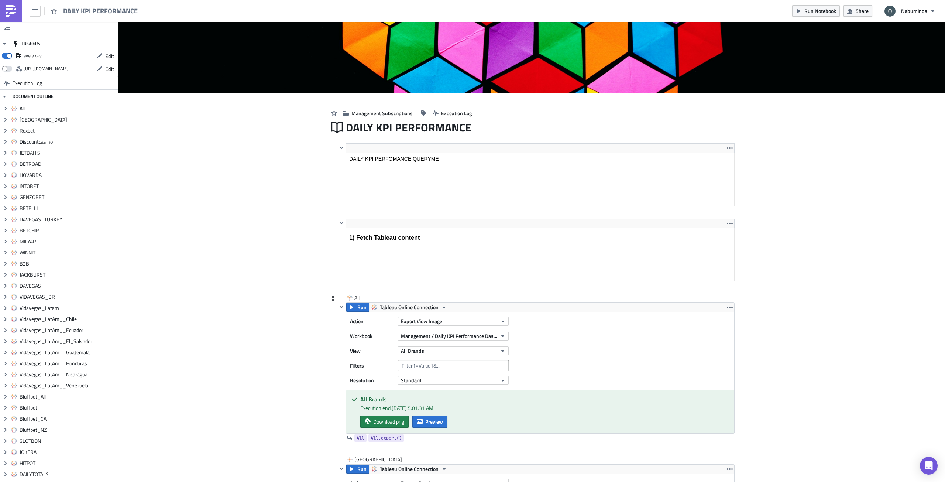
scroll to position [111, 0]
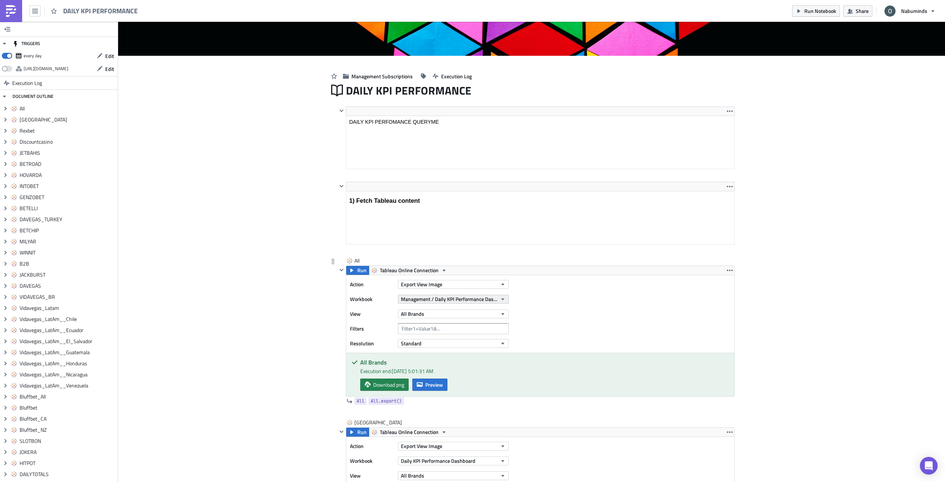
click at [449, 299] on span "Management / Daily KPI Performance Dashboard" at bounding box center [449, 299] width 96 height 8
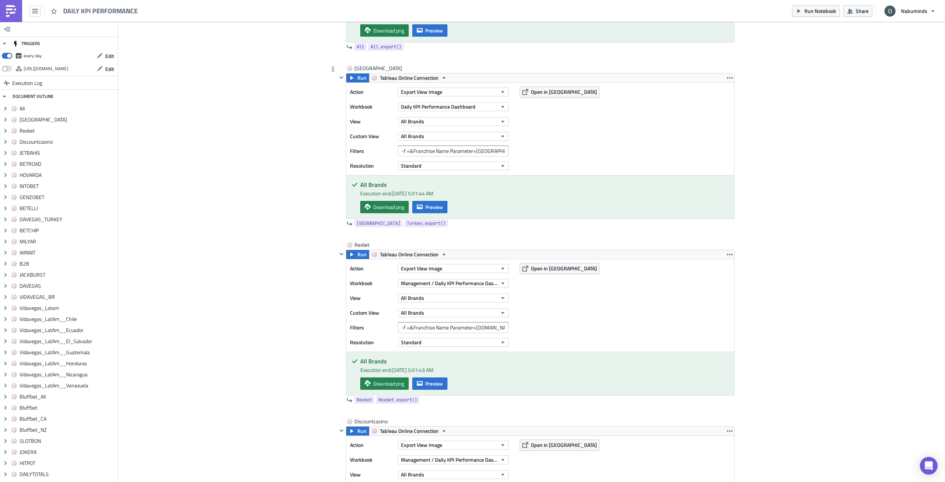
scroll to position [480, 0]
click at [452, 328] on input "-f =&Franchise Name Parameter=REXBET.COM" at bounding box center [453, 327] width 111 height 11
drag, startPoint x: 464, startPoint y: 328, endPoint x: 529, endPoint y: 330, distance: 65.7
click at [529, 330] on div "Action Export View Image Workbook Management / Daily KPI Performance Dashboard …" at bounding box center [540, 305] width 388 height 92
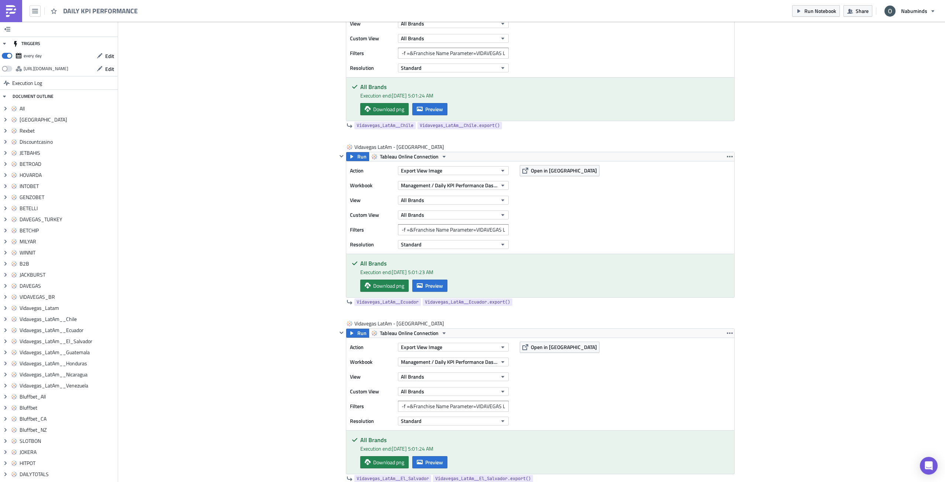
scroll to position [3841, 0]
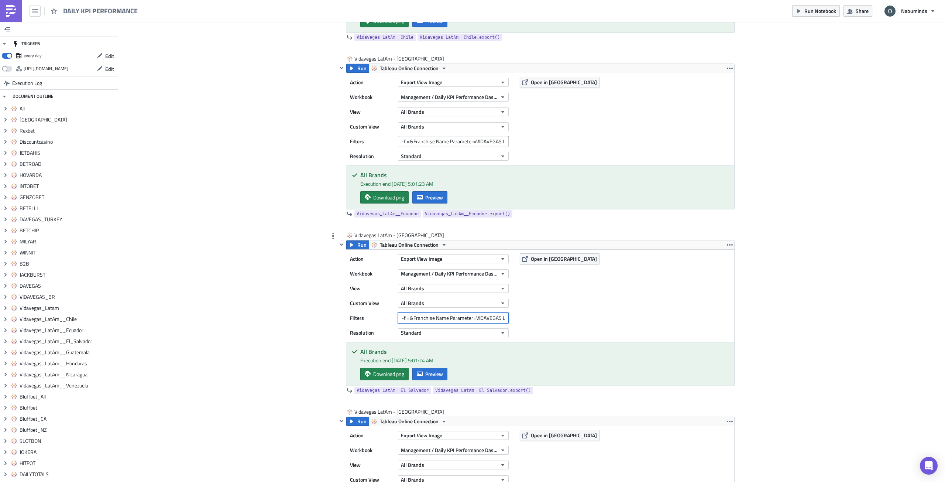
click at [411, 319] on input "-f =&Franchise Name Parameter=VIDAVEGAS LATAM&&Market Group Parameter ALL brand…" at bounding box center [453, 317] width 111 height 11
drag, startPoint x: 420, startPoint y: 318, endPoint x: 516, endPoint y: 319, distance: 96.0
click at [516, 319] on div "Action Export View Image Workbook Management / Daily KPI Performance Dashboard …" at bounding box center [540, 296] width 388 height 92
click at [480, 318] on input "-f =&Franchise Name Parameter=VIDAVEGAS LATAM&&Market Group Parameter ALL brand…" at bounding box center [453, 317] width 111 height 11
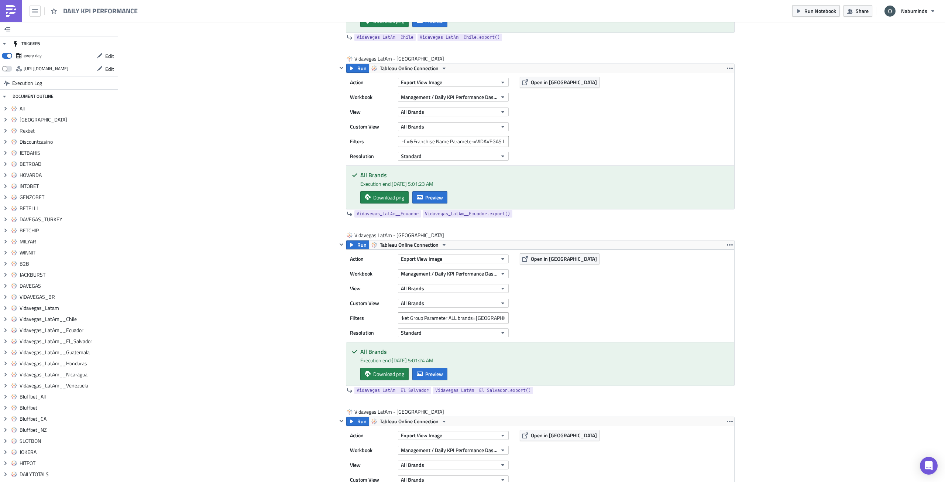
scroll to position [0, 0]
click at [788, 314] on div "Cover Image Management Subscriptions Execution Log DAILY KPI PERFORMANCE <p>DAI…" at bounding box center [531, 355] width 827 height 8351
click at [457, 320] on input "-f =&Franchise Name Parameter=VIDAVEGAS LATAM&&Market Group Parameter ALL brand…" at bounding box center [453, 317] width 111 height 11
drag, startPoint x: 461, startPoint y: 320, endPoint x: 517, endPoint y: 322, distance: 55.4
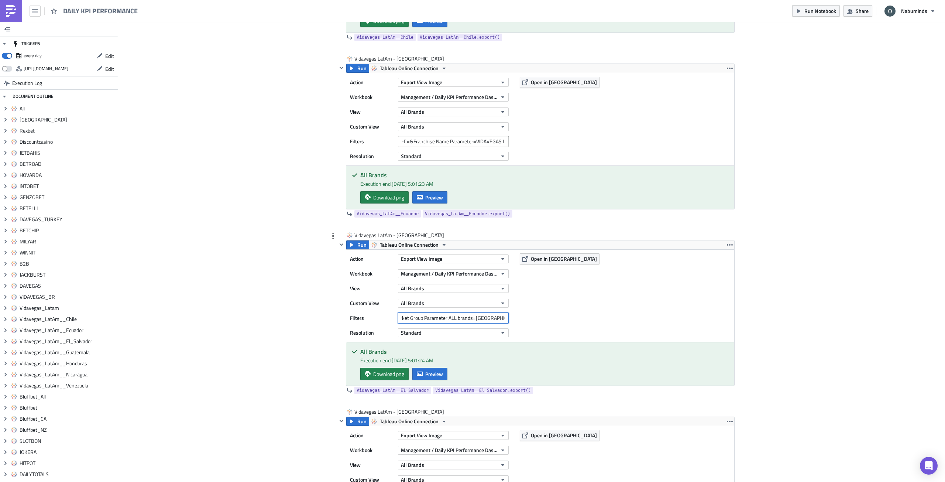
click at [517, 322] on div "Action Export View Image Workbook Management / Daily KPI Performance Dashboard …" at bounding box center [540, 296] width 388 height 92
click at [804, 336] on div "Cover Image Management Subscriptions Execution Log DAILY KPI PERFORMANCE <p>DAI…" at bounding box center [531, 355] width 827 height 8351
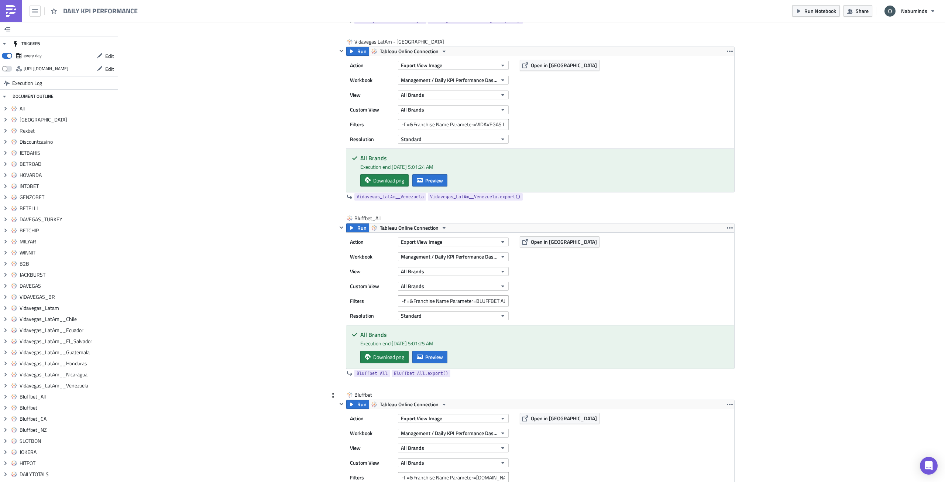
scroll to position [4642, 0]
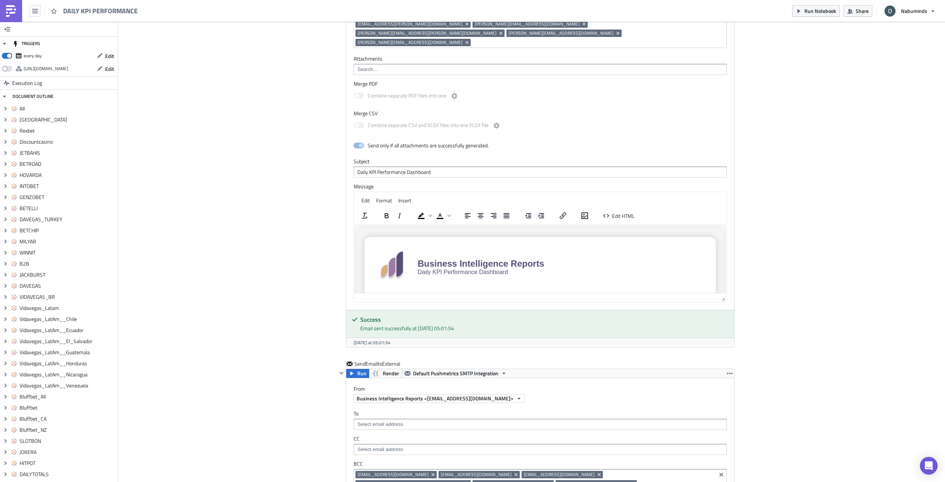
scroll to position [6635, 0]
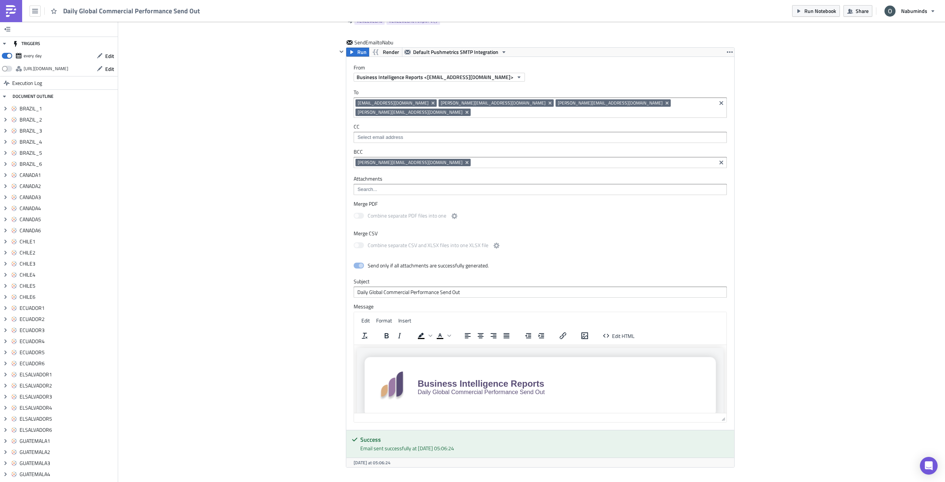
scroll to position [11038, 0]
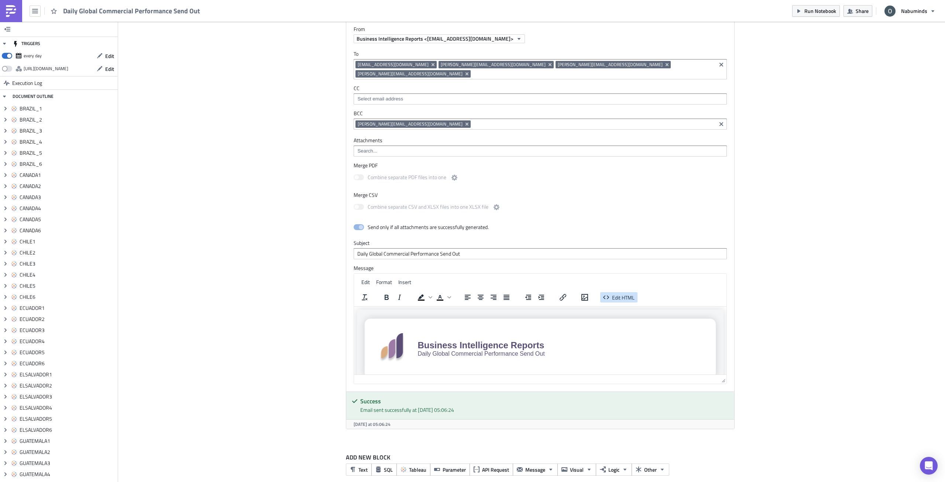
click at [620, 293] on span "Edit HTML" at bounding box center [623, 297] width 23 height 8
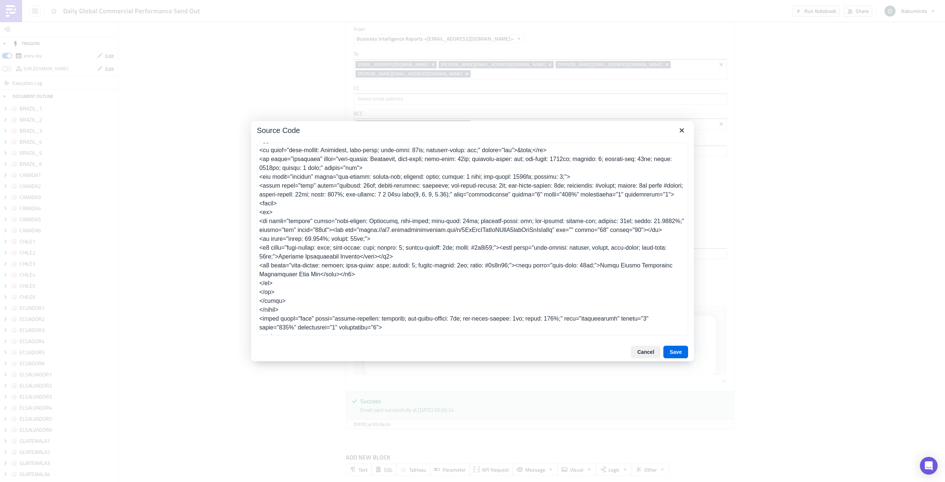
scroll to position [0, 0]
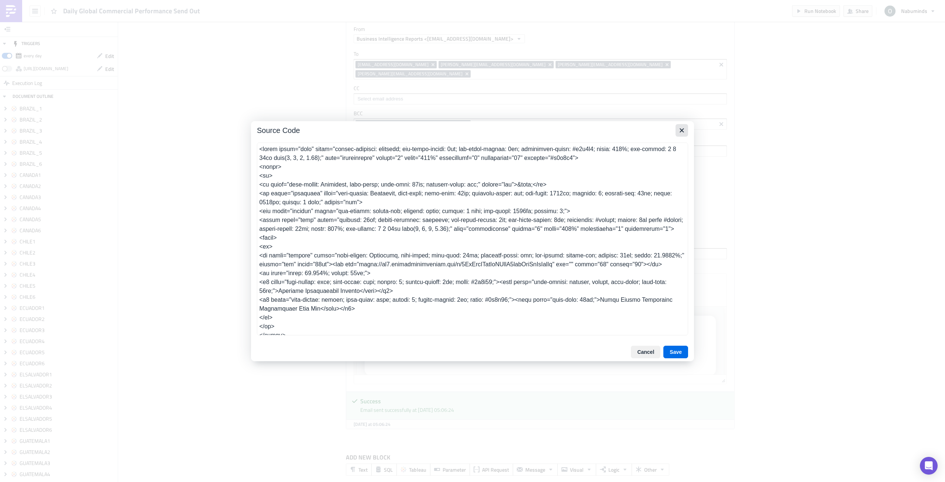
click at [679, 128] on icon "Close" at bounding box center [681, 130] width 9 height 9
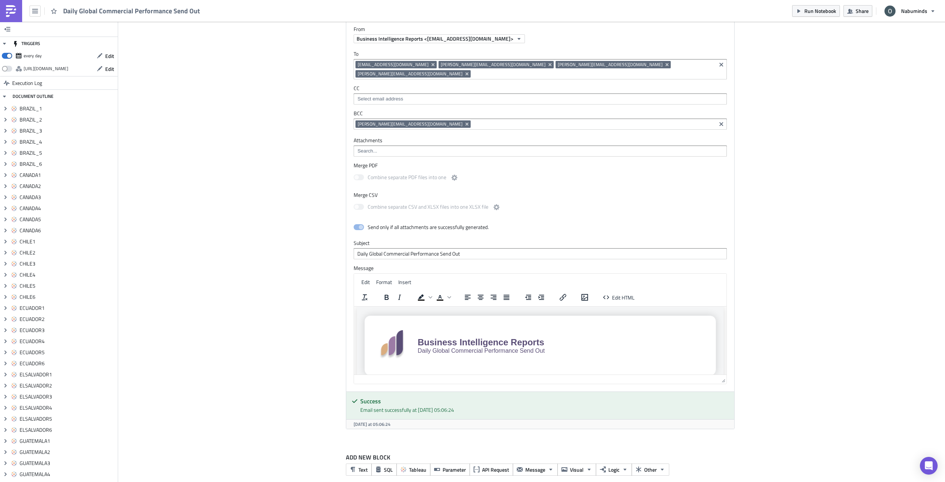
scroll to position [11001, 0]
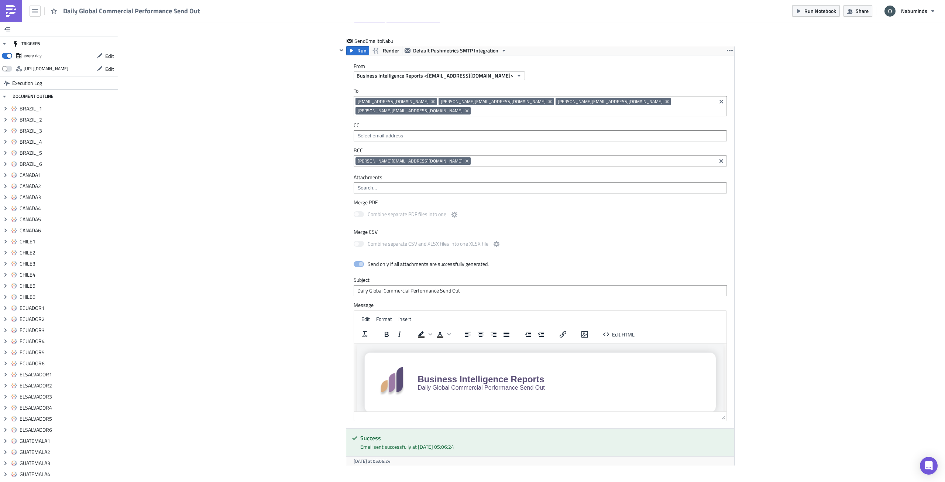
click at [624, 330] on span "Edit HTML" at bounding box center [623, 334] width 23 height 8
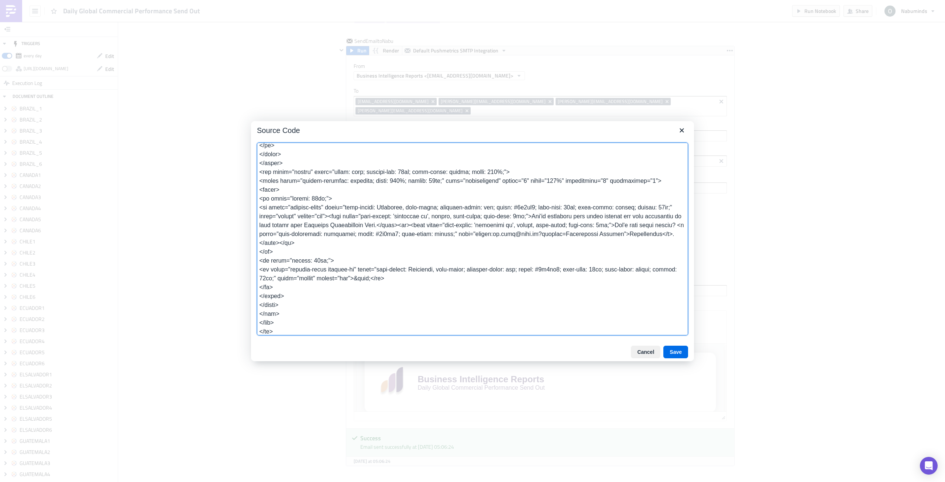
scroll to position [3081, 0]
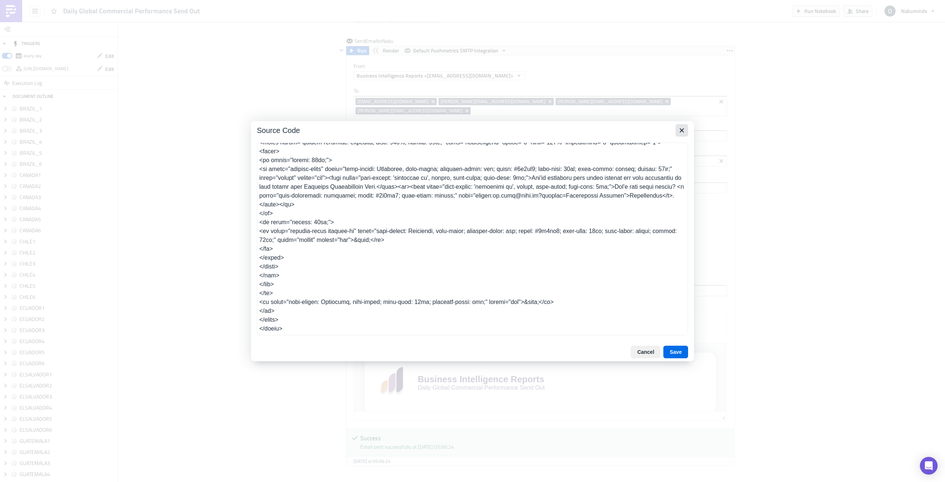
click at [679, 130] on icon "Close" at bounding box center [681, 130] width 9 height 9
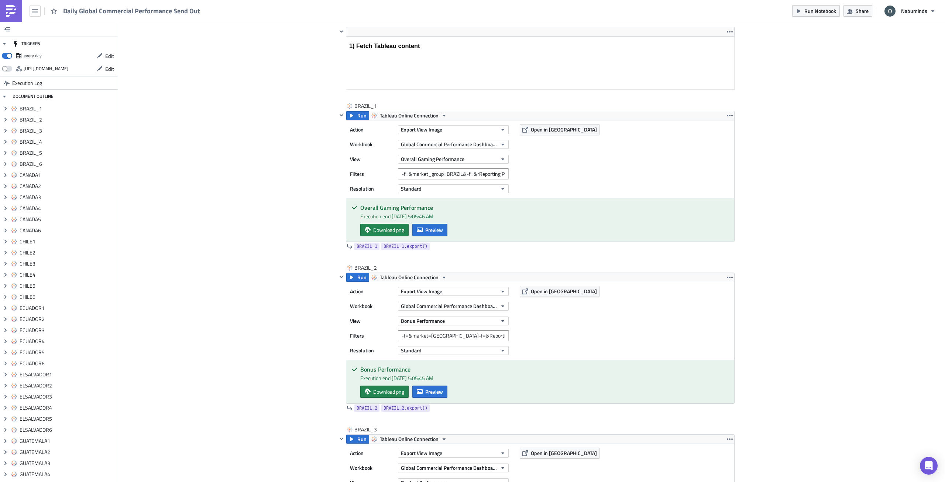
scroll to position [0, 0]
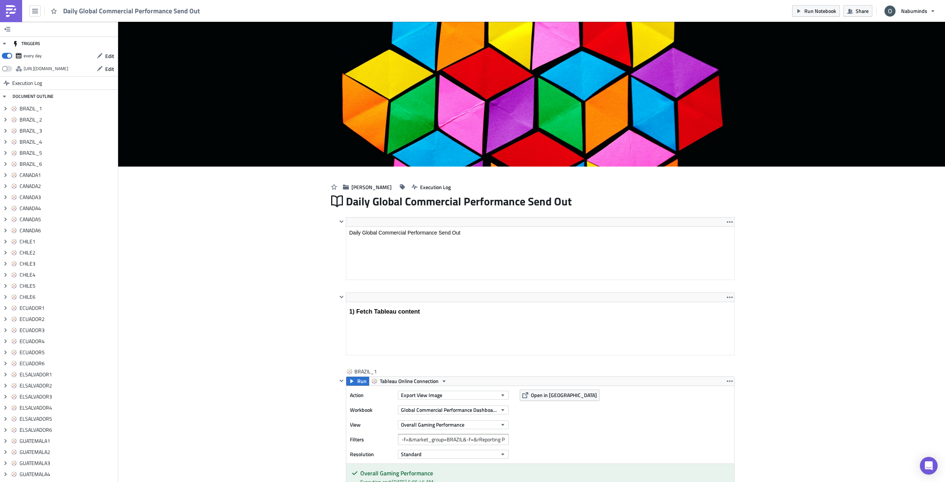
drag, startPoint x: 211, startPoint y: 12, endPoint x: 205, endPoint y: 12, distance: 5.9
click at [205, 12] on div "Daily Global Commercial Performance Send Out Run Notebook Share Nabuminds" at bounding box center [472, 11] width 945 height 22
drag, startPoint x: 202, startPoint y: 15, endPoint x: 56, endPoint y: 17, distance: 145.8
click at [56, 17] on div "Daily Global Commercial Performance Send Out" at bounding box center [102, 11] width 204 height 22
copy span "Daily Global Commercial Performance Send Out"
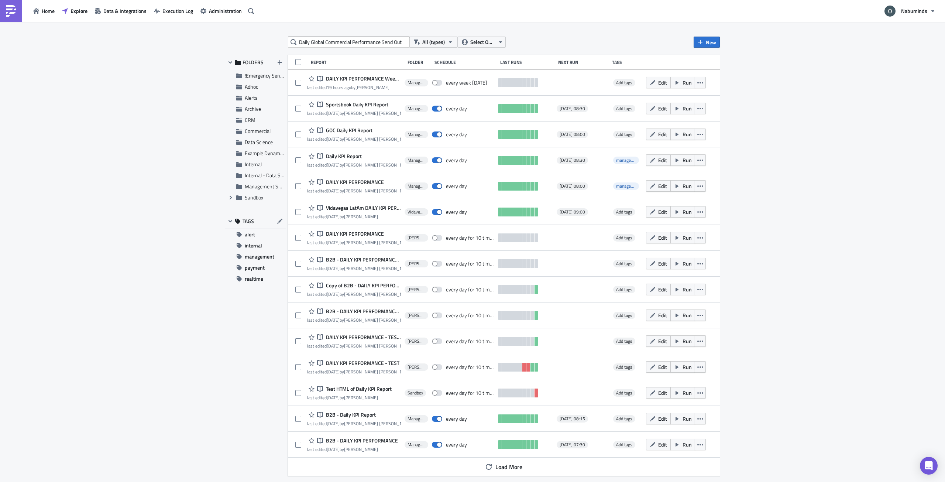
type input "Daily Global Commercial Performance Send Out"
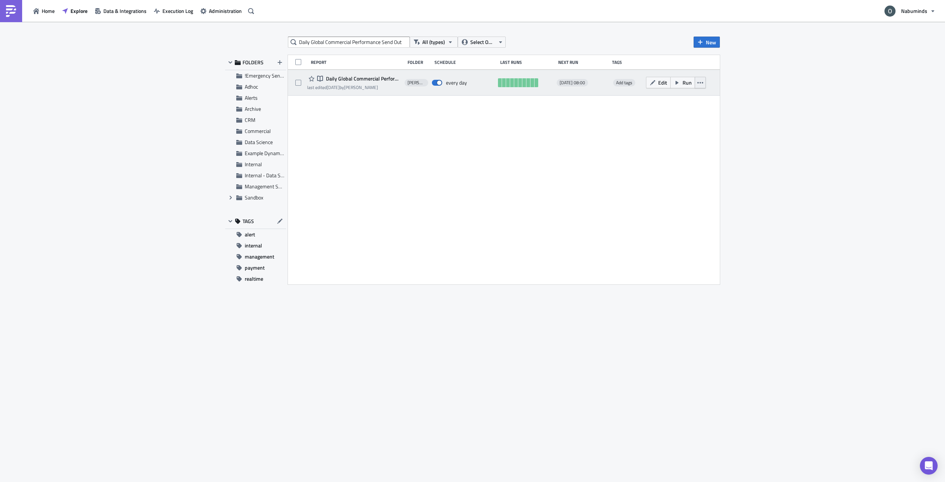
click at [698, 85] on icon "button" at bounding box center [700, 83] width 6 height 6
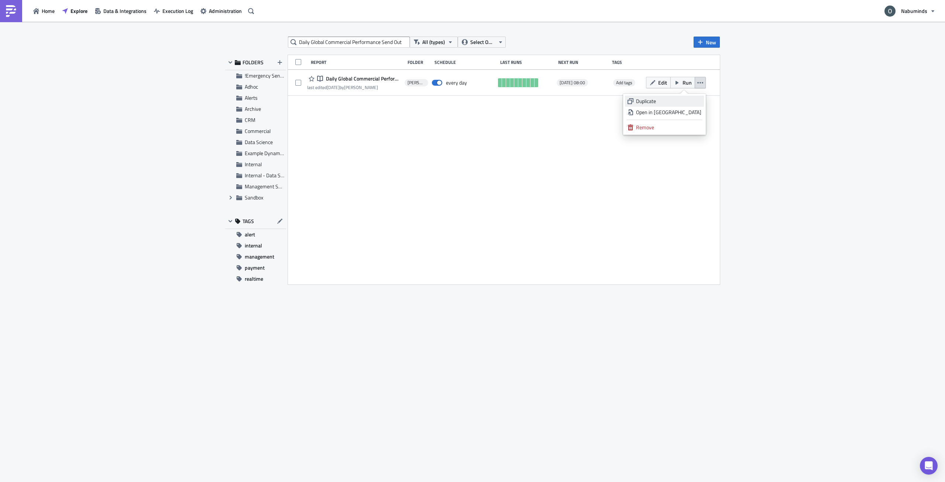
click at [694, 100] on div "Duplicate" at bounding box center [668, 100] width 65 height 7
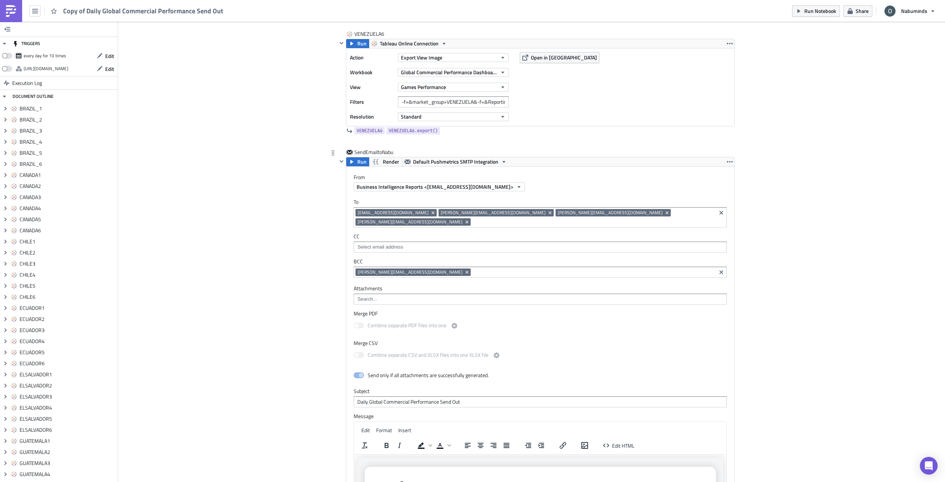
scroll to position [8126, 0]
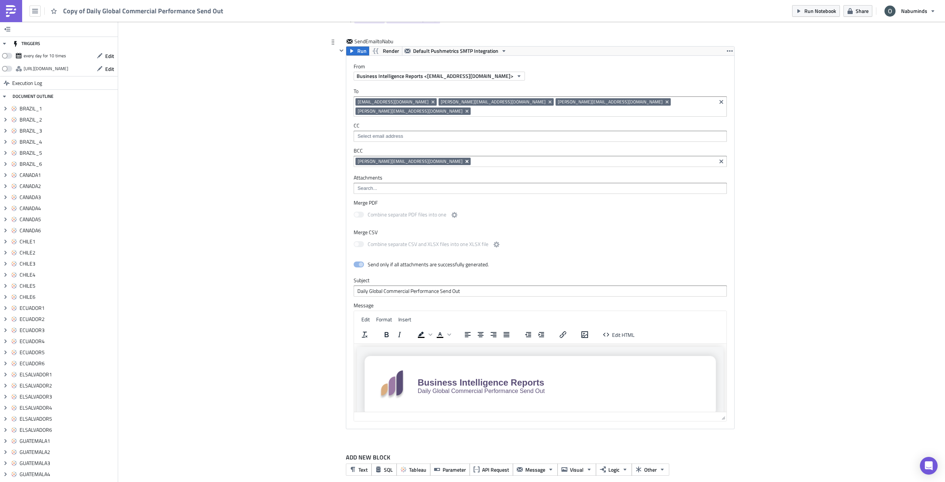
click at [464, 158] on icon "Remove Tag" at bounding box center [467, 161] width 6 height 6
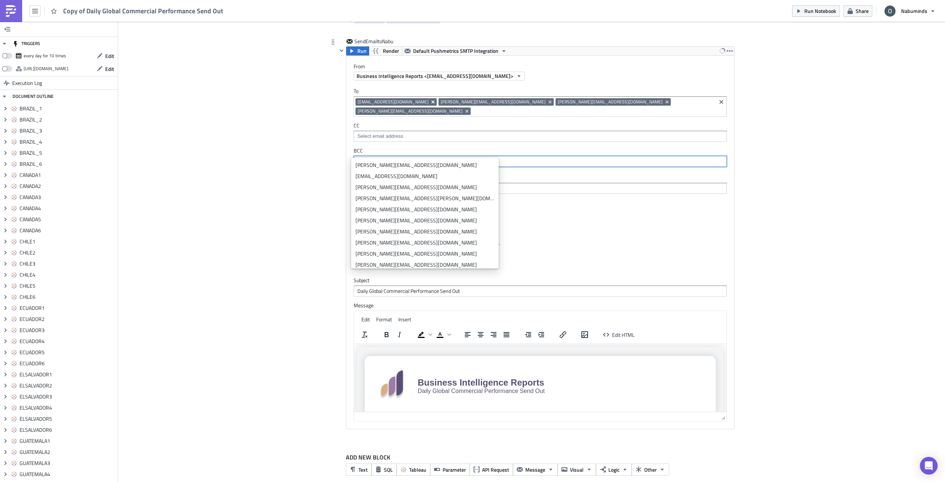
click at [430, 102] on icon "Remove Tag" at bounding box center [433, 102] width 6 height 6
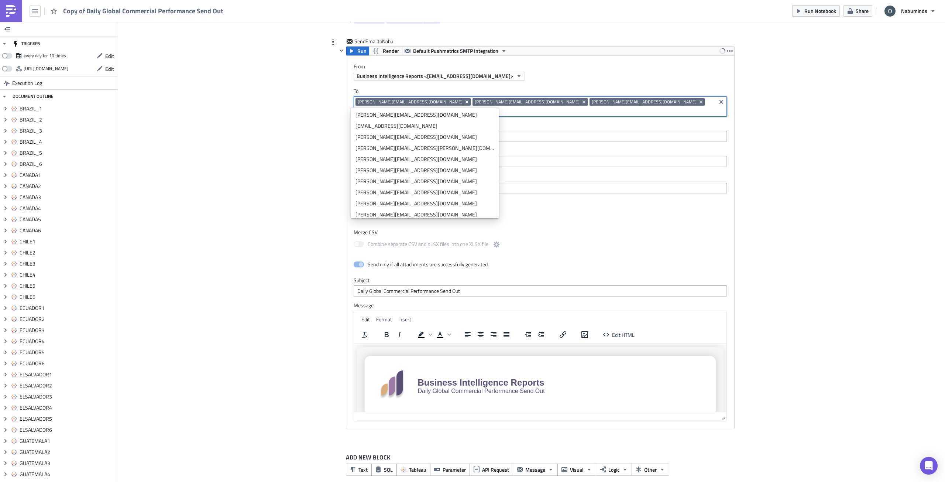
click at [465, 103] on icon "Remove Tag" at bounding box center [466, 101] width 3 height 3
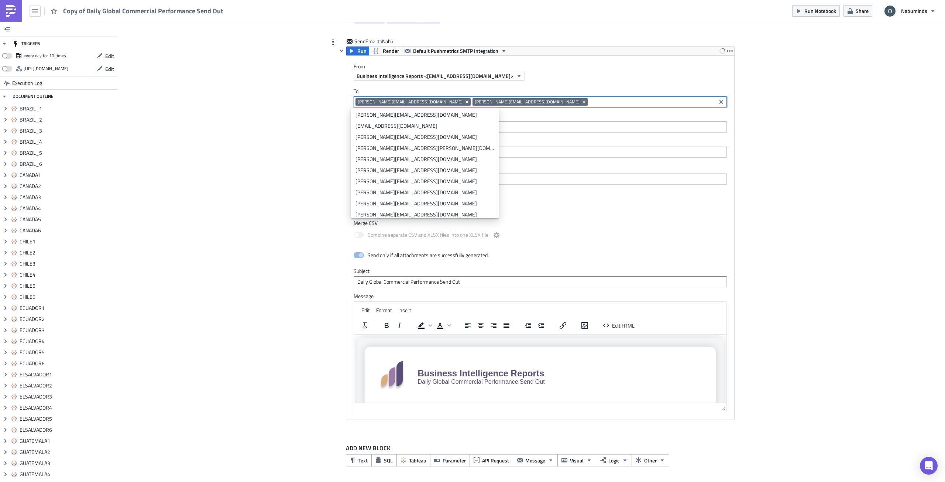
click at [465, 101] on icon "Remove Tag" at bounding box center [466, 101] width 3 height 3
click at [464, 103] on icon "Remove Tag" at bounding box center [467, 102] width 6 height 6
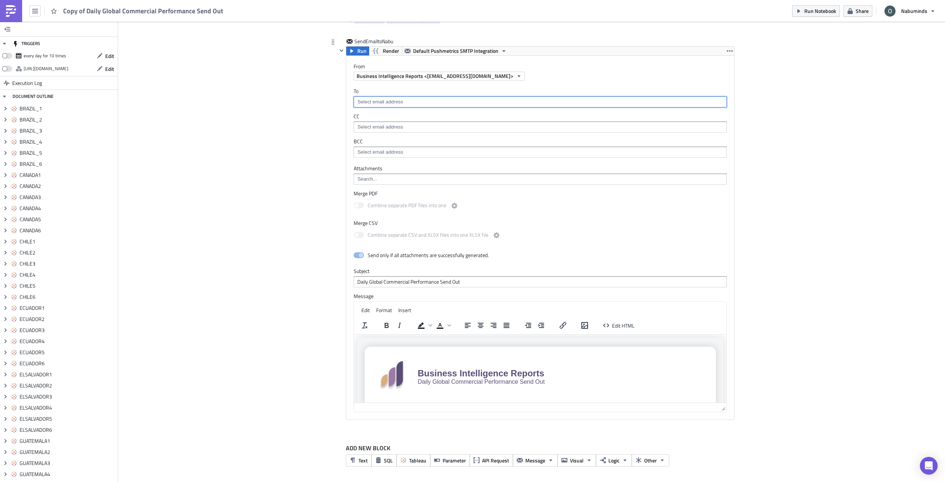
click at [409, 100] on input at bounding box center [539, 101] width 369 height 7
type input "oliver"
click at [404, 114] on div "[PERSON_NAME][EMAIL_ADDRESS][PERSON_NAME][DOMAIN_NAME]" at bounding box center [424, 114] width 139 height 7
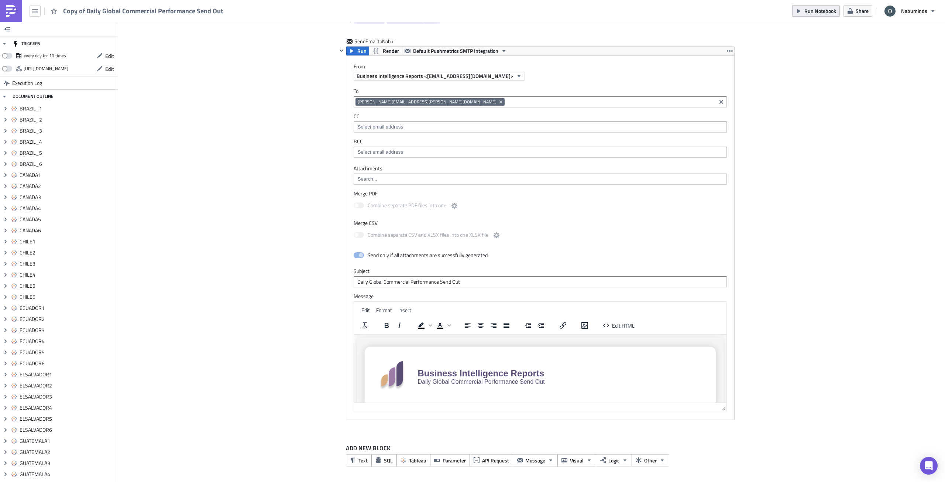
click at [813, 13] on span "Run Notebook" at bounding box center [820, 11] width 32 height 8
click at [607, 326] on icon "button" at bounding box center [606, 325] width 9 height 9
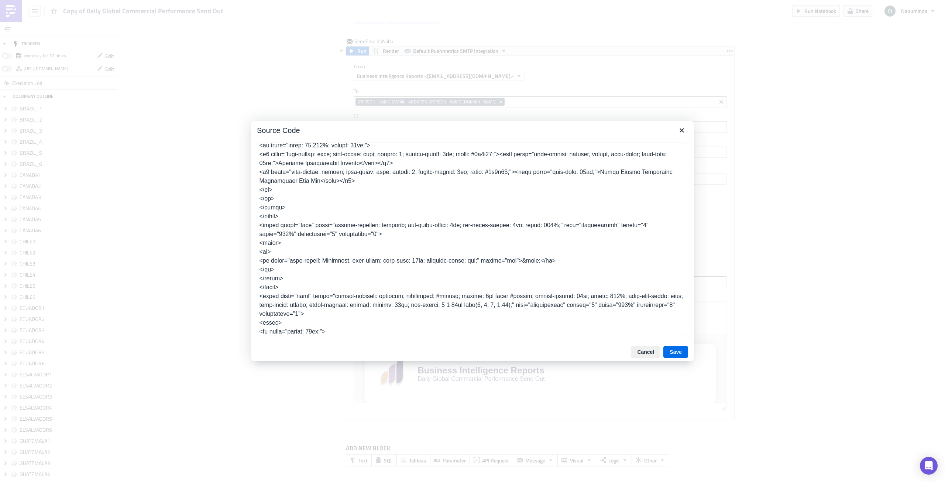
scroll to position [0, 0]
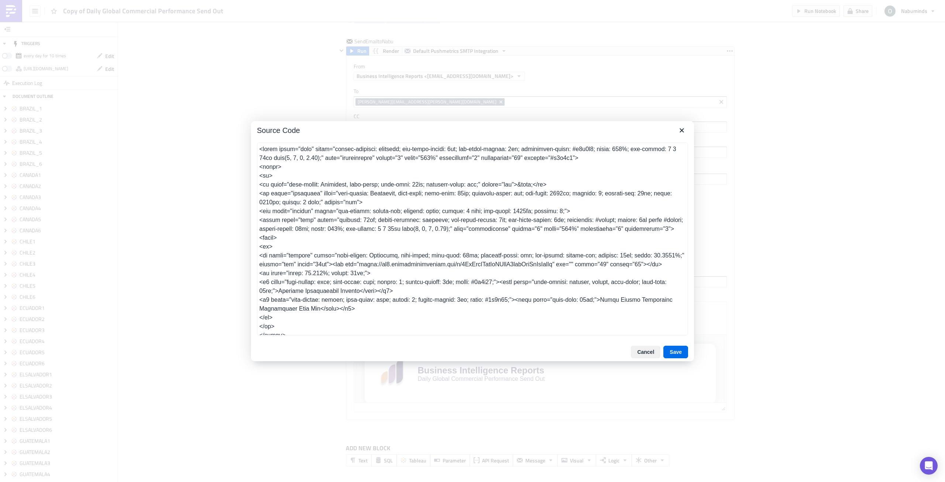
click at [454, 254] on textarea at bounding box center [472, 238] width 431 height 193
click at [680, 131] on icon "Close" at bounding box center [681, 130] width 9 height 9
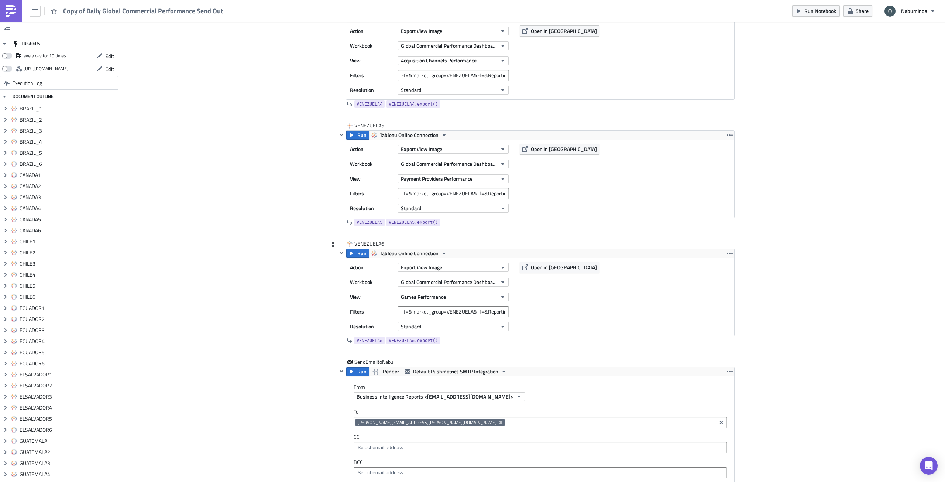
scroll to position [7868, 0]
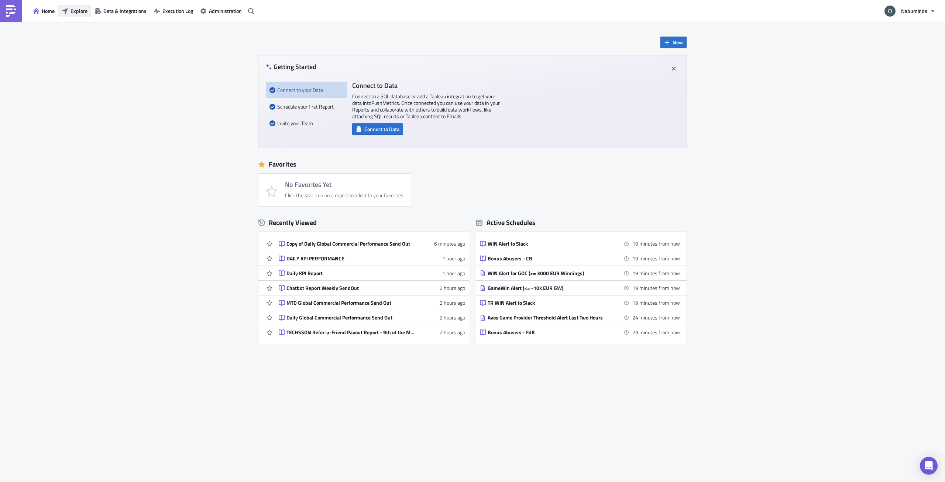
click at [84, 11] on span "Explore" at bounding box center [79, 11] width 17 height 8
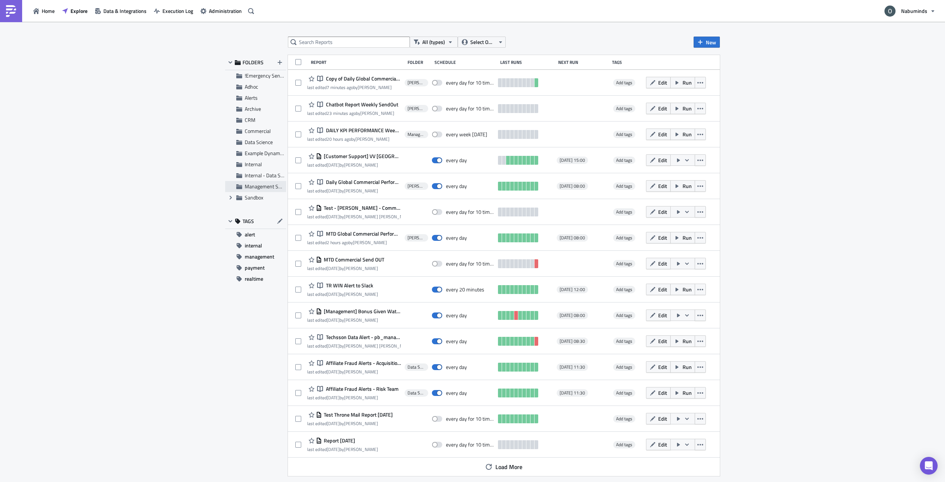
click at [267, 186] on span "Management Subscriptions" at bounding box center [275, 186] width 60 height 8
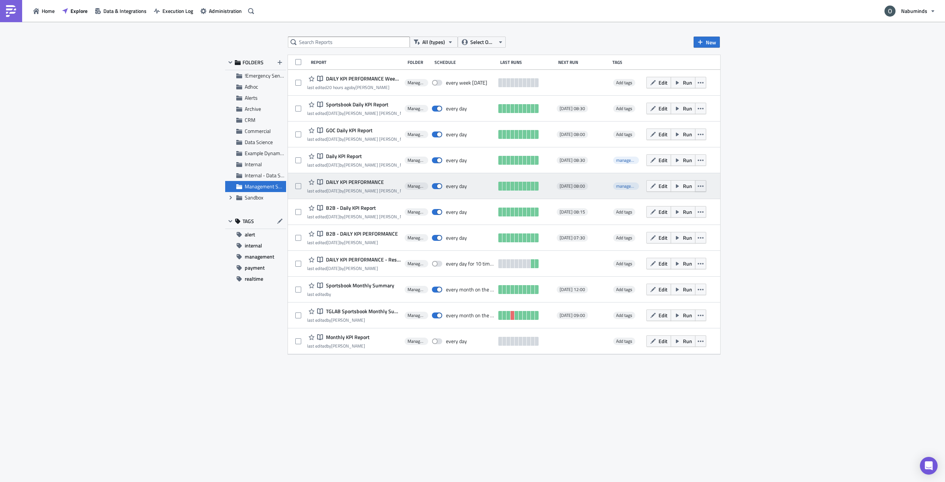
click at [704, 188] on icon "button" at bounding box center [701, 186] width 6 height 6
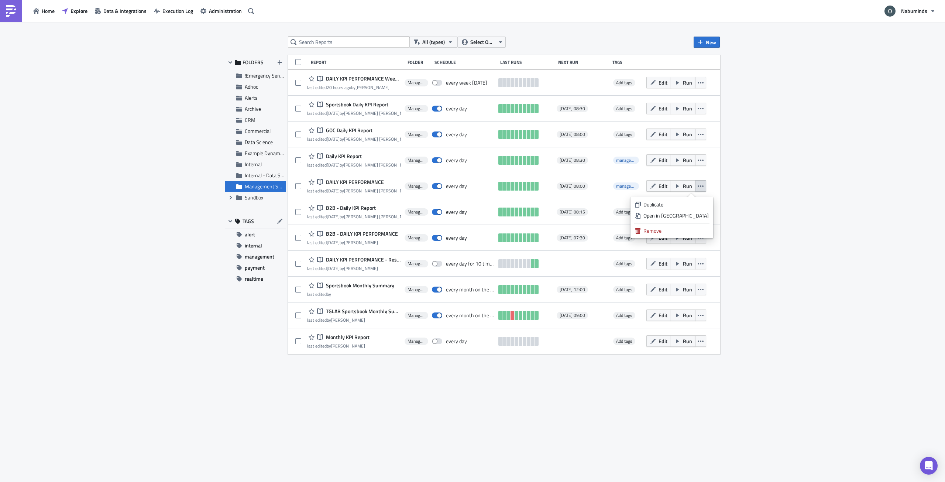
click at [693, 205] on div "Duplicate" at bounding box center [675, 204] width 65 height 7
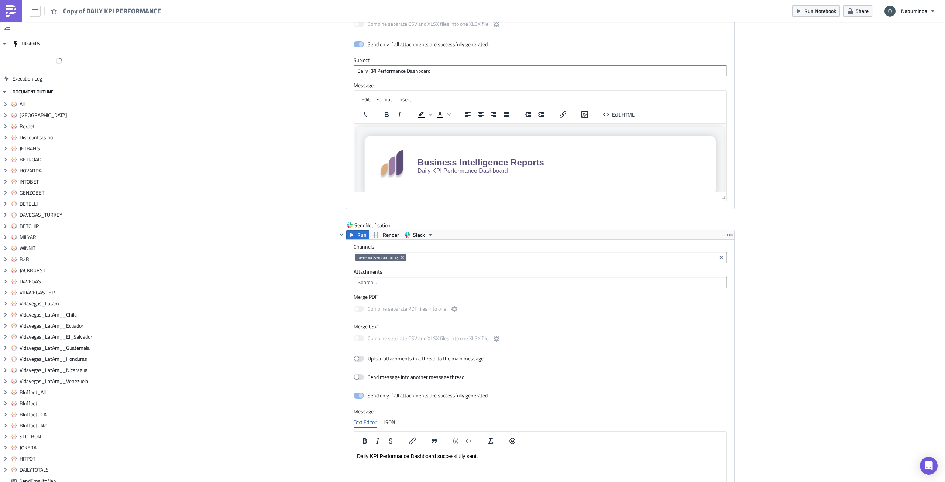
scroll to position [5653, 0]
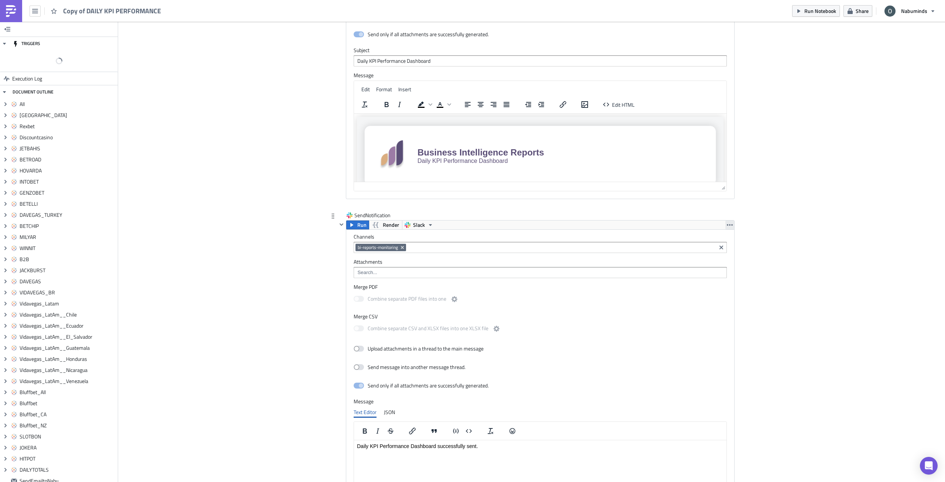
click at [727, 222] on icon "button" at bounding box center [730, 225] width 6 height 6
click at [730, 137] on div "Remove" at bounding box center [731, 137] width 49 height 7
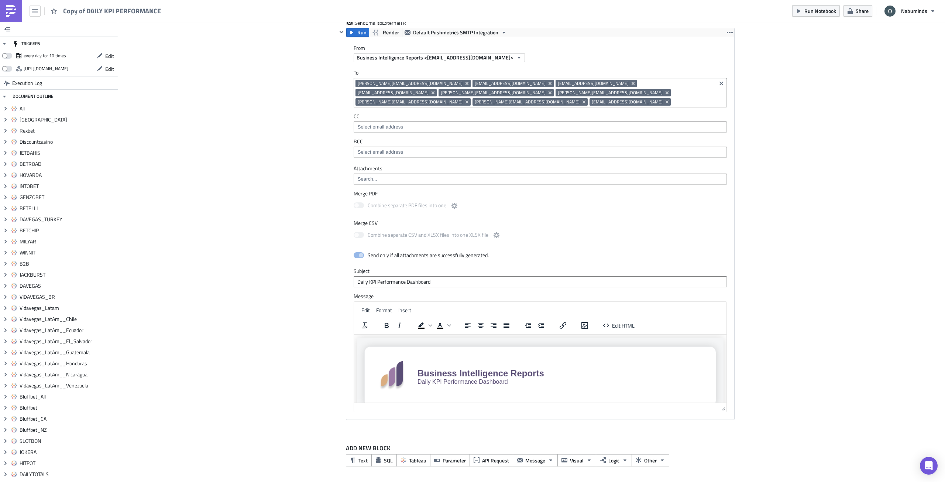
scroll to position [5312, 0]
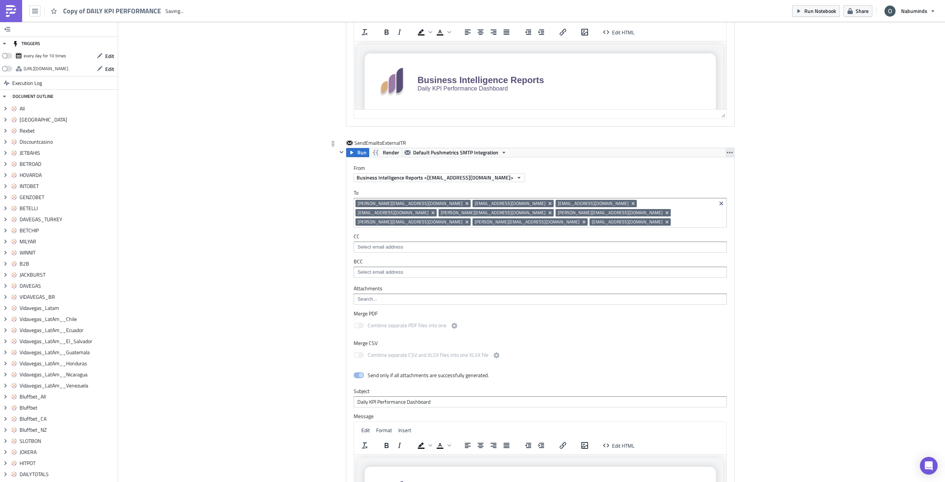
click at [726, 148] on button "button" at bounding box center [729, 152] width 9 height 9
click at [724, 86] on div "Remove" at bounding box center [731, 85] width 49 height 7
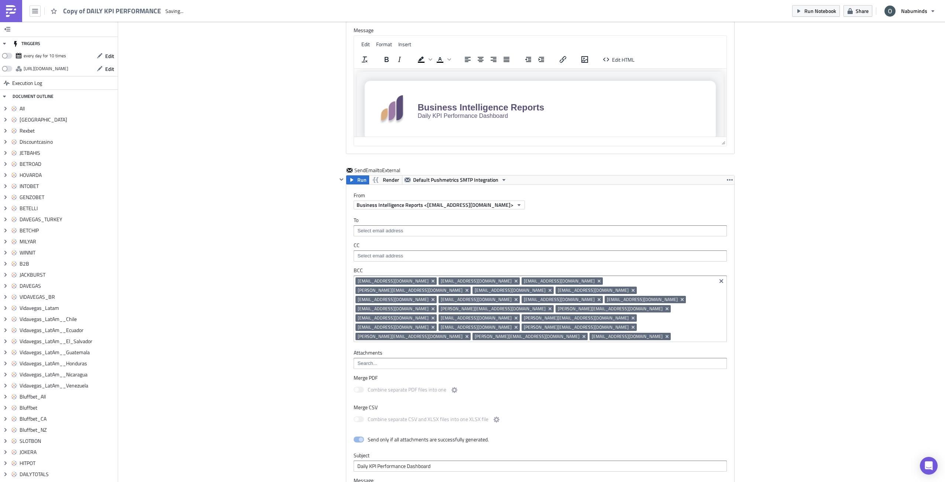
scroll to position [4834, 0]
click at [727, 177] on icon "button" at bounding box center [730, 180] width 6 height 6
click at [719, 139] on div "Remove" at bounding box center [731, 140] width 49 height 7
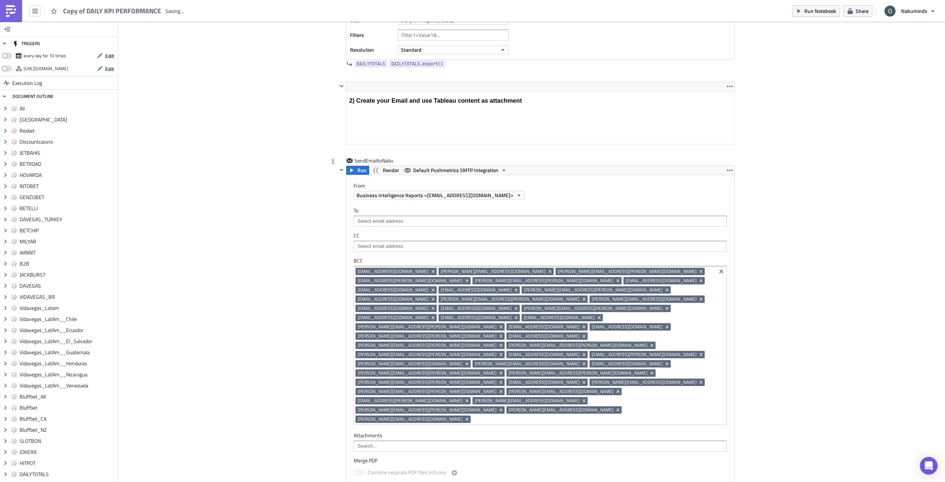
scroll to position [4301, 0]
click at [719, 272] on icon "Clear selected items" at bounding box center [721, 272] width 6 height 6
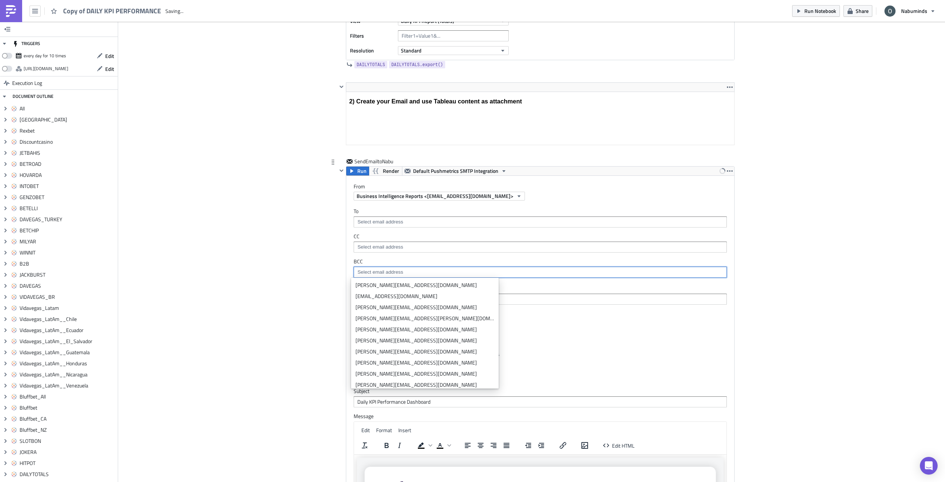
click at [442, 220] on input at bounding box center [539, 221] width 369 height 7
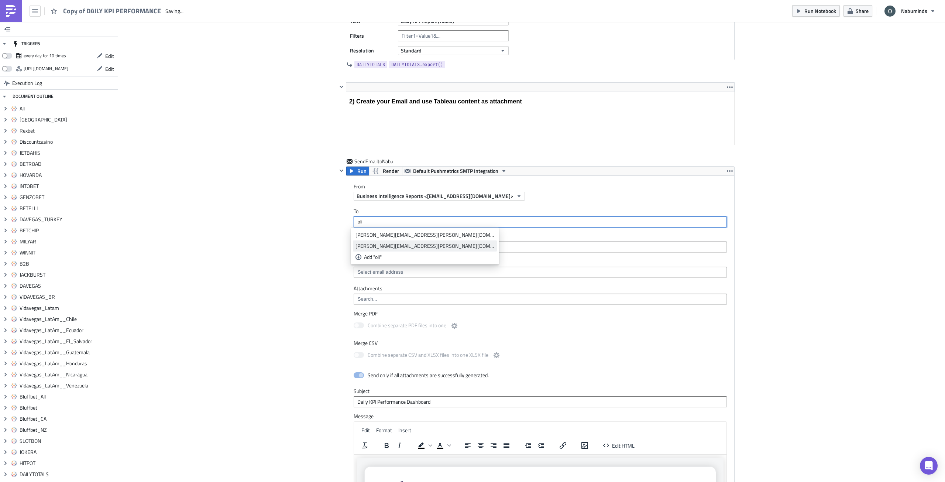
type input "oli"
click at [417, 245] on div "[PERSON_NAME][EMAIL_ADDRESS][PERSON_NAME][DOMAIN_NAME]" at bounding box center [424, 245] width 139 height 7
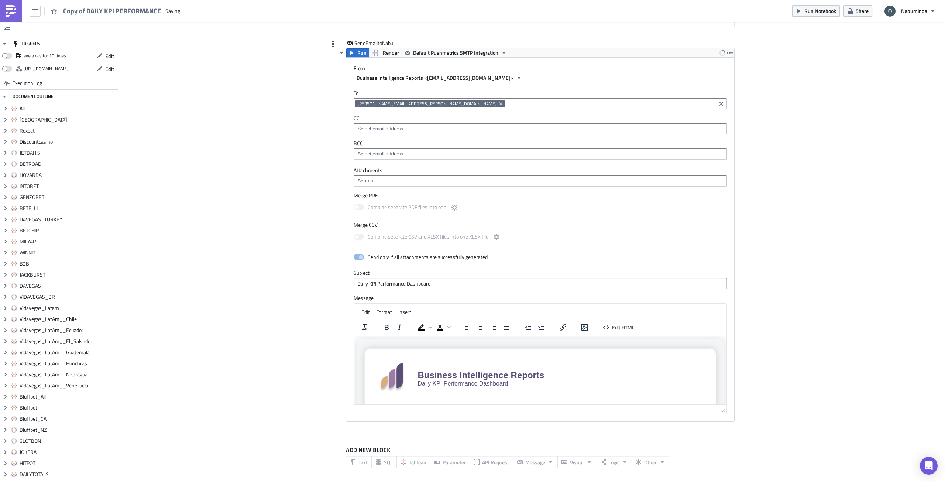
scroll to position [4421, 0]
click at [618, 330] on div "Edit HTML" at bounding box center [619, 325] width 46 height 14
click at [617, 328] on span "Edit HTML" at bounding box center [623, 325] width 23 height 8
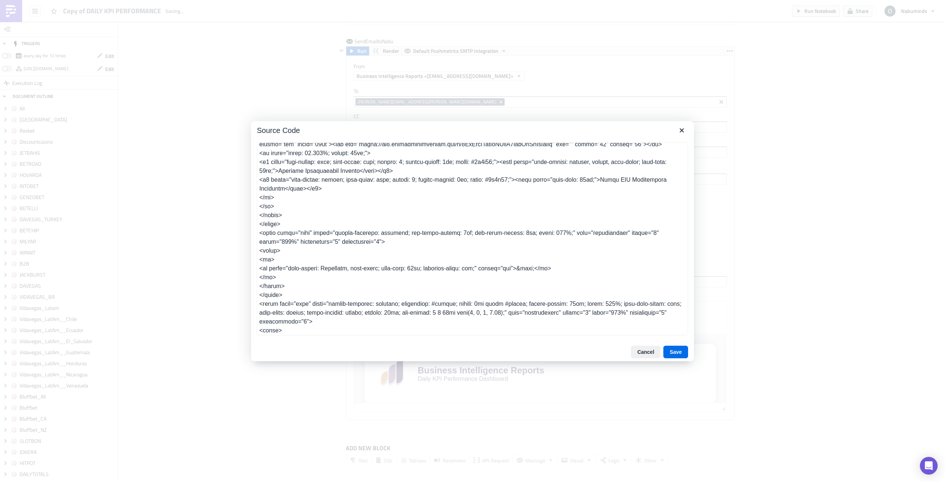
scroll to position [0, 0]
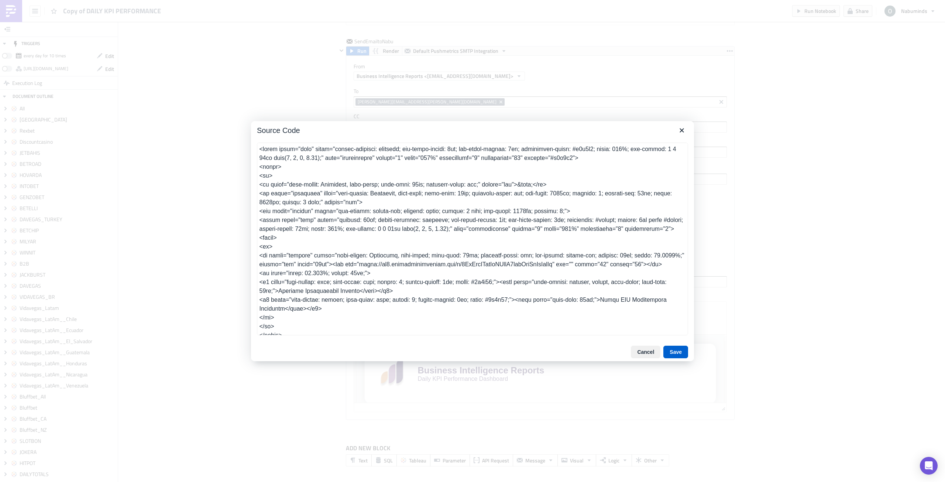
click at [680, 349] on button "Save" at bounding box center [675, 352] width 25 height 13
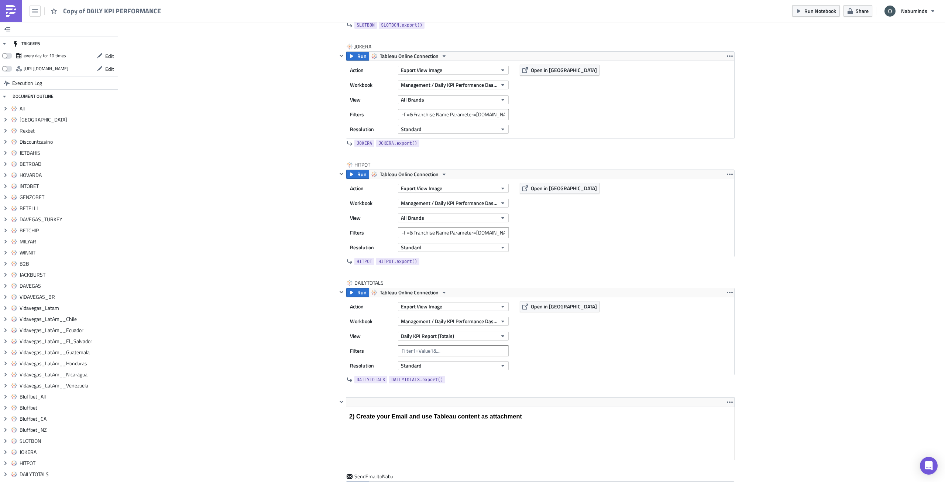
scroll to position [4003, 0]
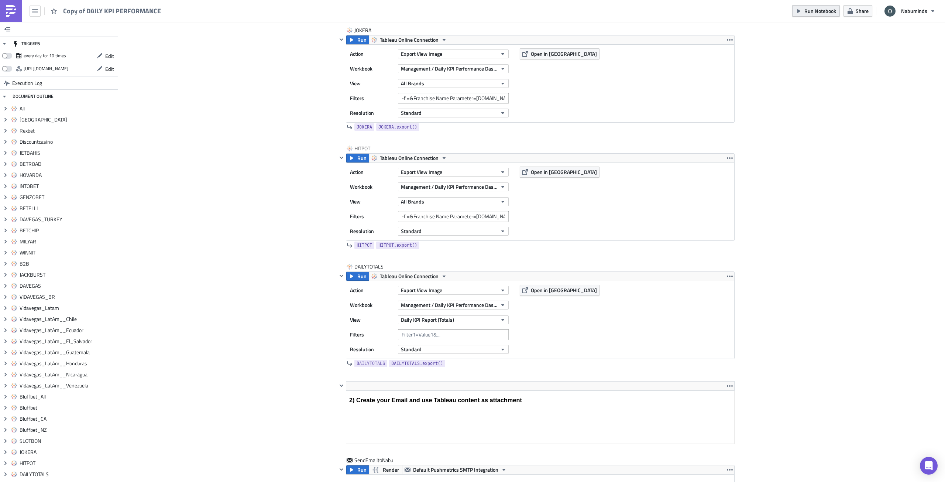
click at [826, 14] on span "Run Notebook" at bounding box center [820, 11] width 32 height 8
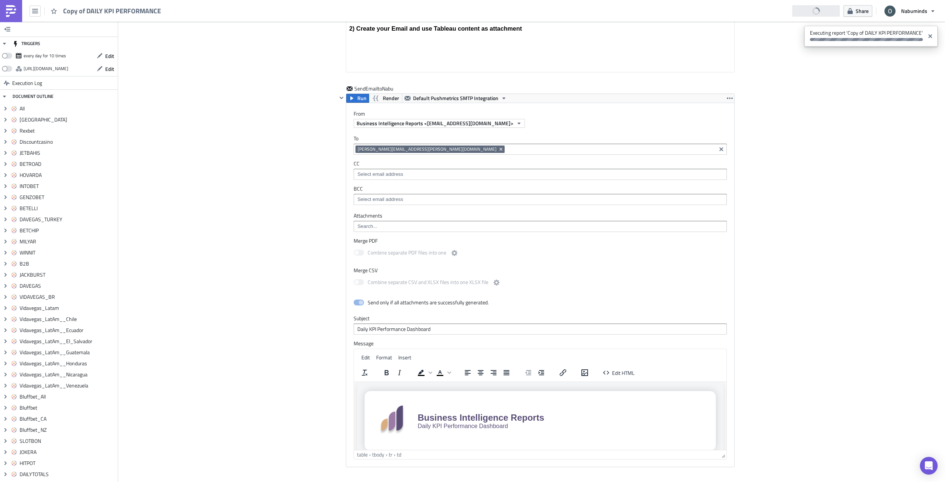
scroll to position [4421, 0]
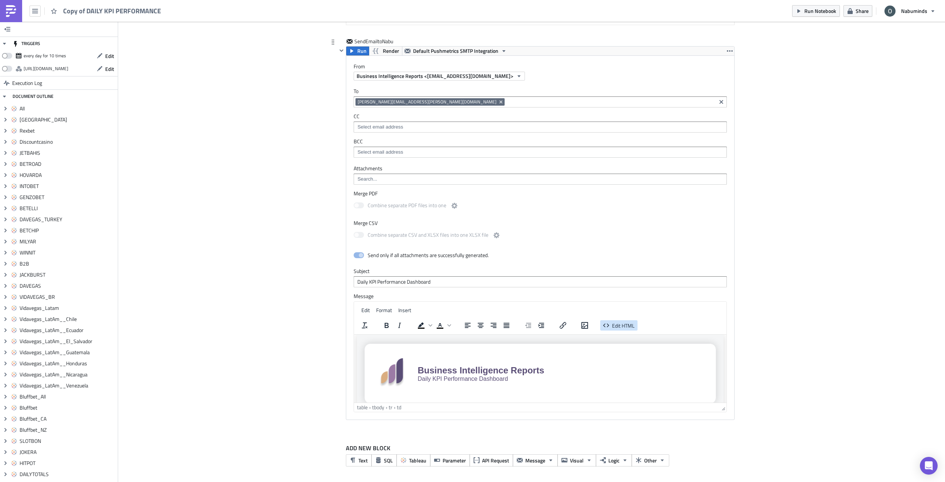
click at [626, 326] on span "Edit HTML" at bounding box center [623, 325] width 23 height 8
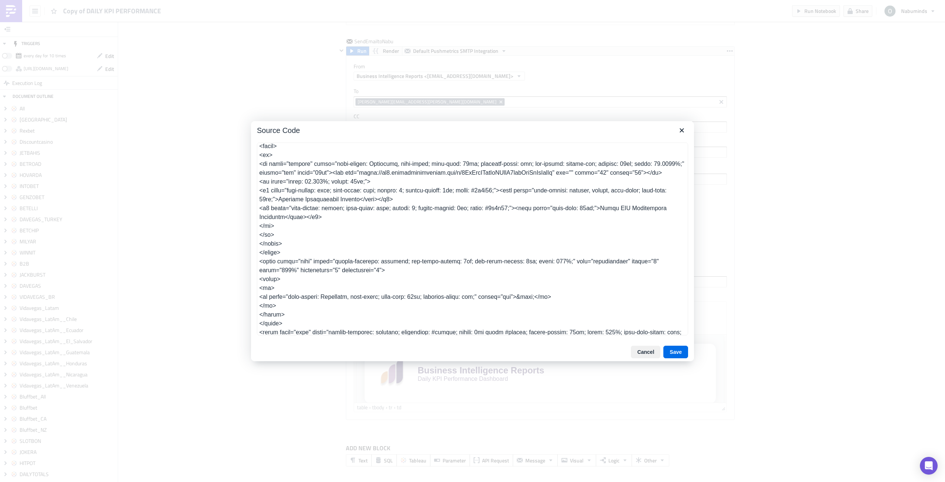
scroll to position [85, 0]
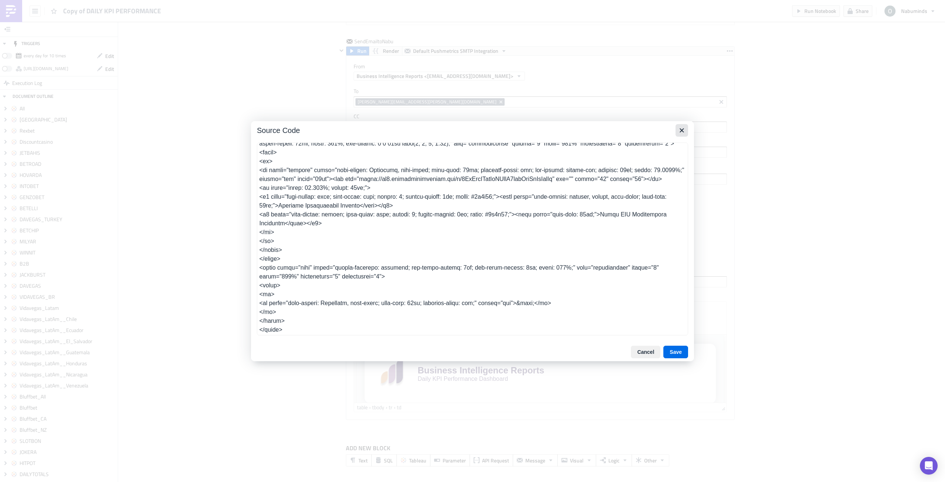
click at [684, 133] on icon "Close" at bounding box center [681, 130] width 9 height 9
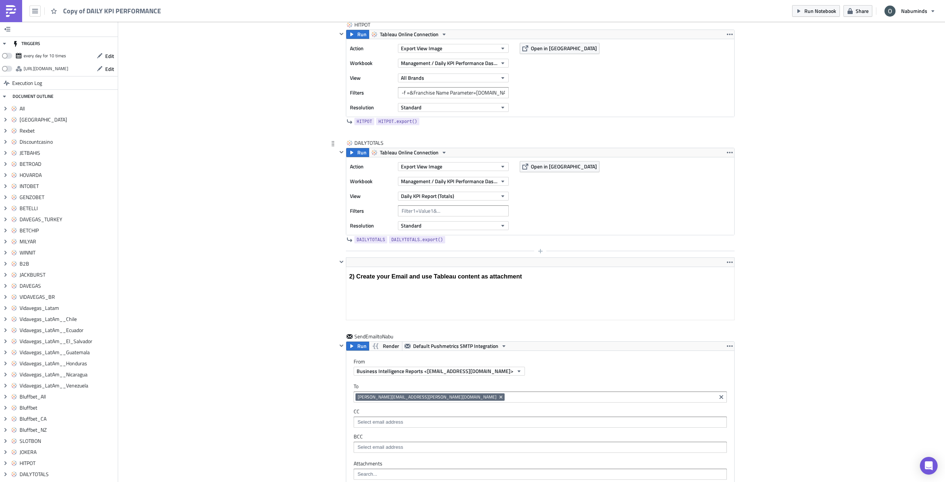
scroll to position [4126, 0]
click at [469, 267] on html "2) Create your Email and use Tableau content as attachment" at bounding box center [540, 276] width 388 height 19
click at [472, 267] on html "2) Create your Email and use Tableau content as attachment" at bounding box center [540, 276] width 388 height 19
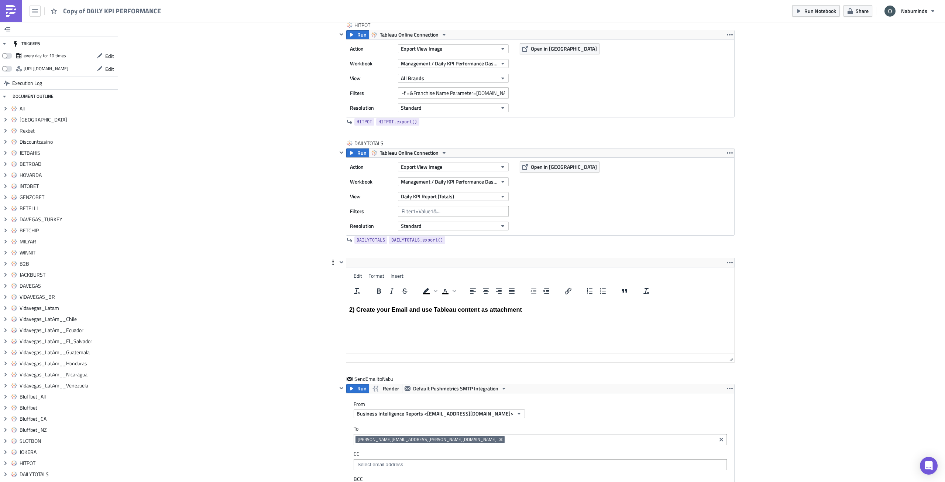
click at [474, 307] on h3 "2) Create your Email and use Tableau content as attachment" at bounding box center [540, 309] width 382 height 7
click at [452, 293] on span "Text color" at bounding box center [454, 291] width 6 height 10
click at [376, 274] on span "Format" at bounding box center [376, 276] width 16 height 8
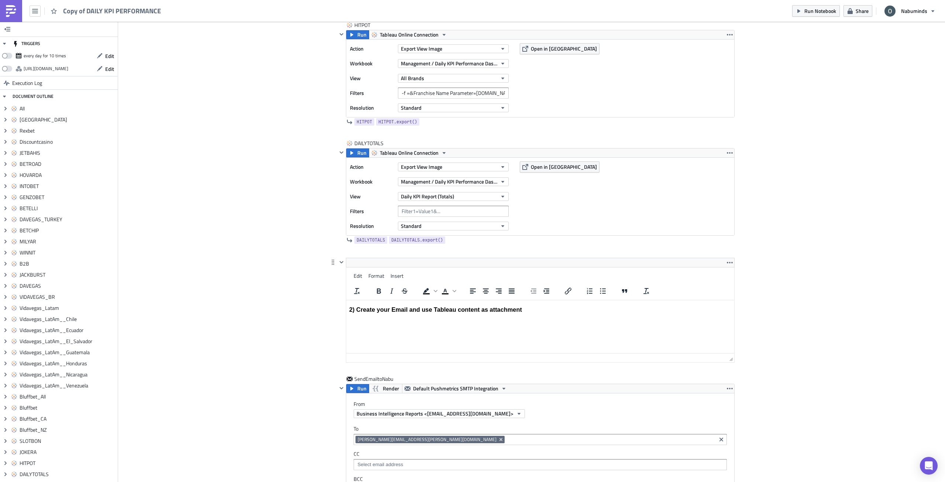
click at [430, 314] on html "2) Create your Email and use Tableau content as attachment" at bounding box center [540, 309] width 388 height 19
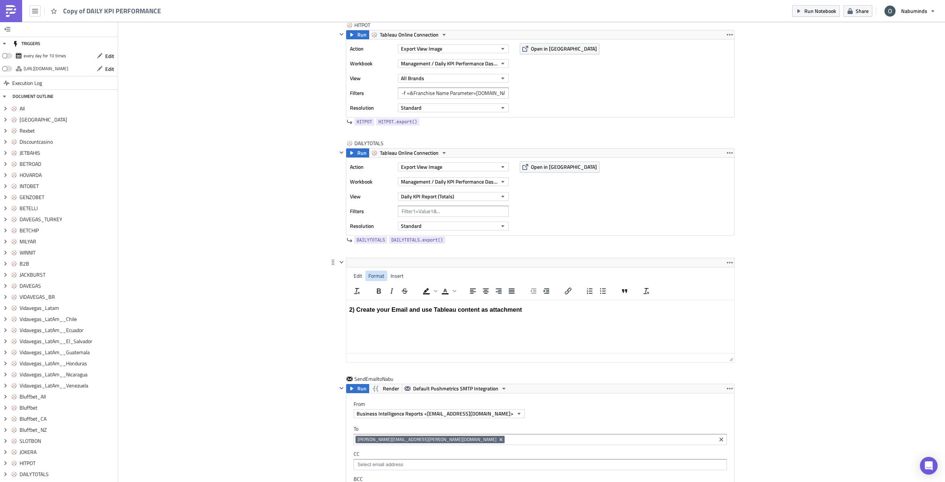
click at [369, 276] on span "Format" at bounding box center [376, 276] width 16 height 8
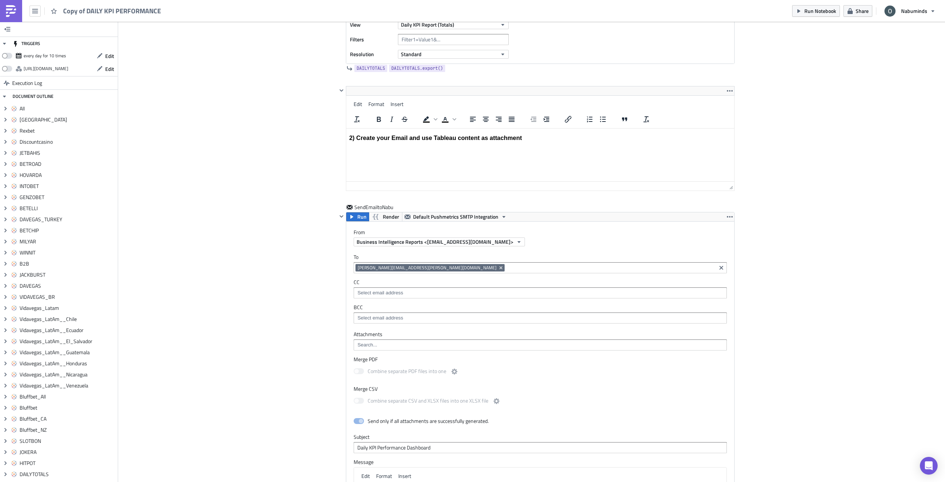
scroll to position [4348, 0]
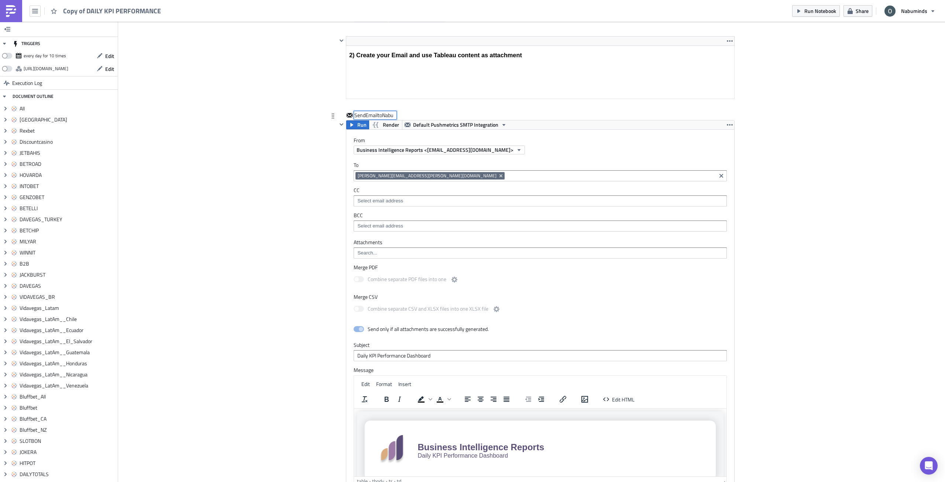
click at [375, 157] on div "SendEmailtoNabu SendEmailtoNabu Run Render Default Pushmetrics SMTP Integration…" at bounding box center [536, 303] width 398 height 384
click at [375, 157] on div "To oliver.perez@nabu.ee oliver.perez@nabu.ee CC BCC" at bounding box center [540, 196] width 388 height 85
click at [385, 115] on div "SendEmailtoNabu" at bounding box center [373, 114] width 39 height 7
click at [385, 115] on input "SendEmailtoNabu" at bounding box center [375, 114] width 42 height 7
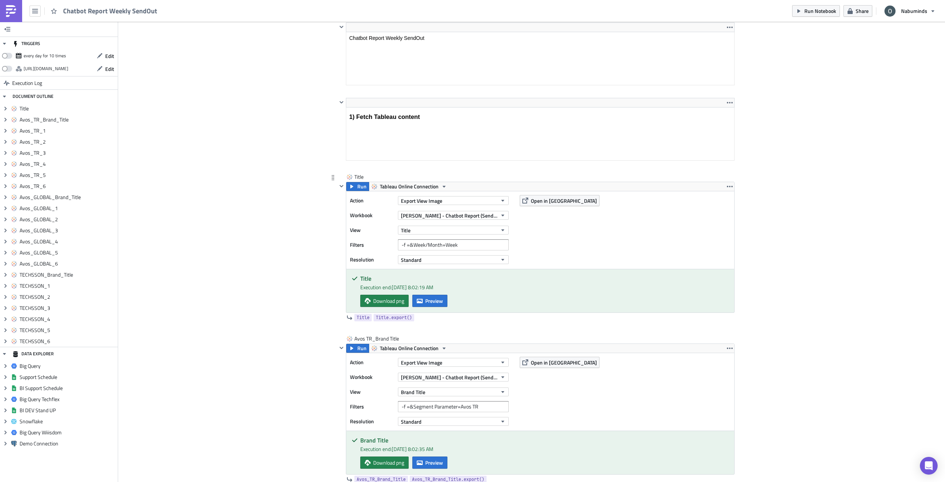
scroll to position [102, 0]
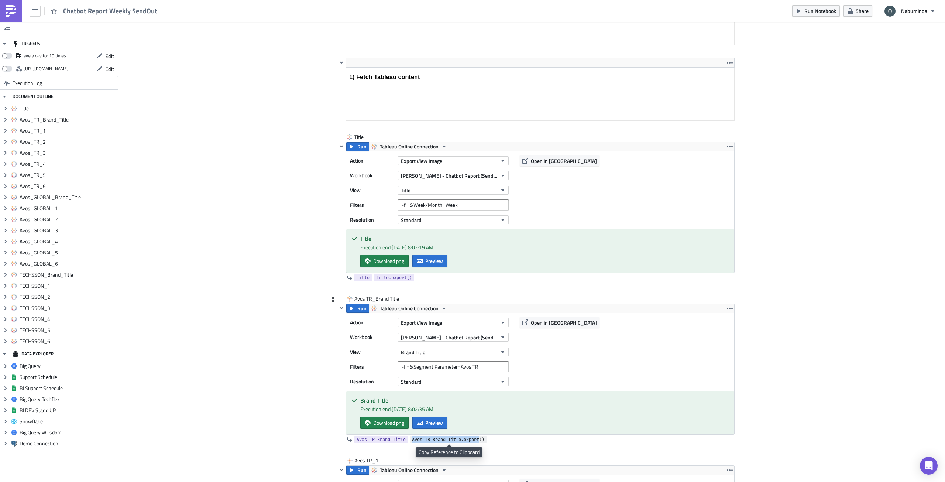
drag, startPoint x: 412, startPoint y: 439, endPoint x: 479, endPoint y: 441, distance: 67.6
click at [479, 441] on span "Avos_TR_Brand_Title.export()" at bounding box center [448, 439] width 72 height 7
copy span "Avos_TR_Brand_Title.export"
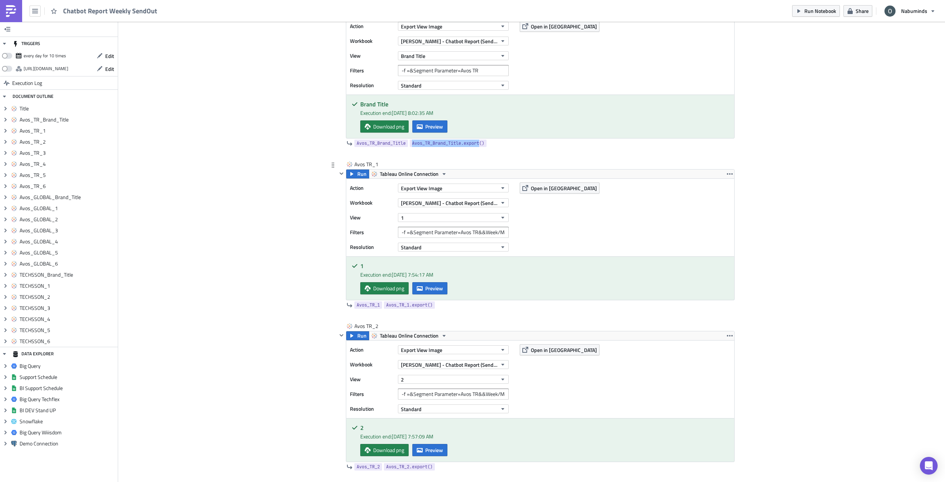
scroll to position [434, 0]
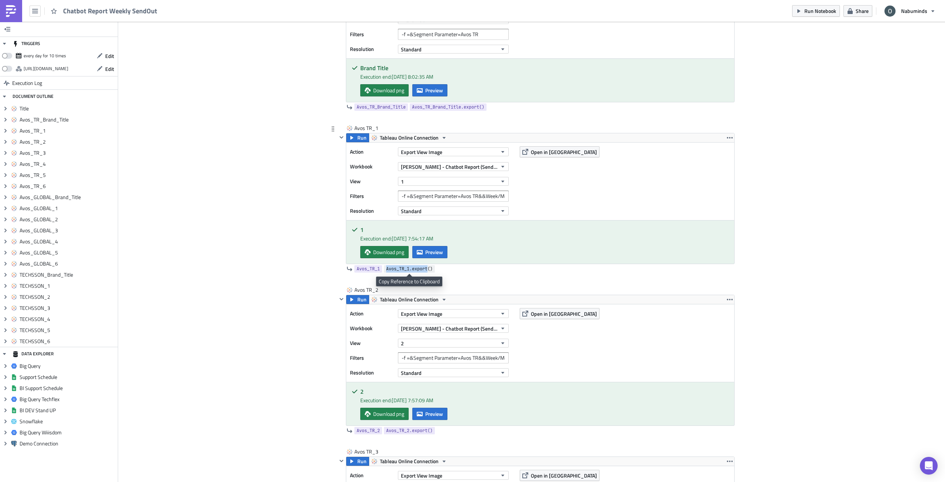
drag, startPoint x: 384, startPoint y: 270, endPoint x: 426, endPoint y: 270, distance: 42.1
click at [426, 270] on span "Avos_TR_1.export()" at bounding box center [409, 268] width 47 height 7
copy span "Avos_TR_1.export"
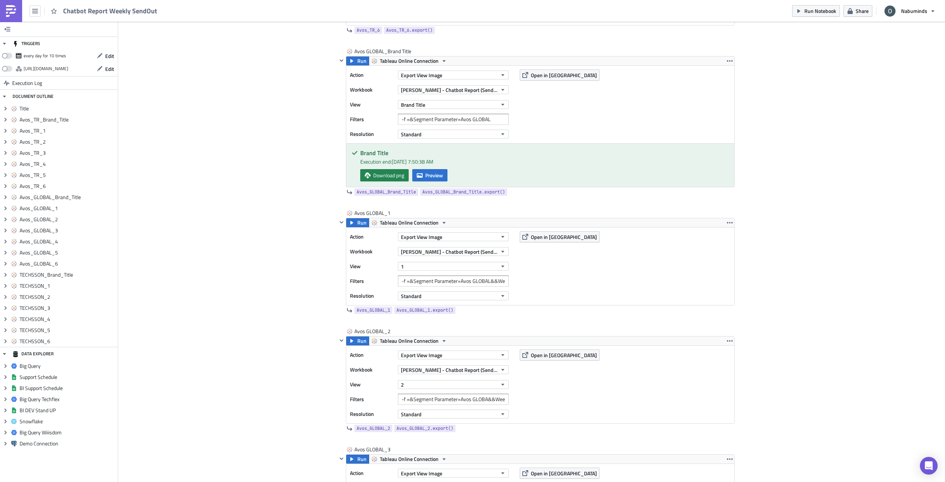
scroll to position [1283, 0]
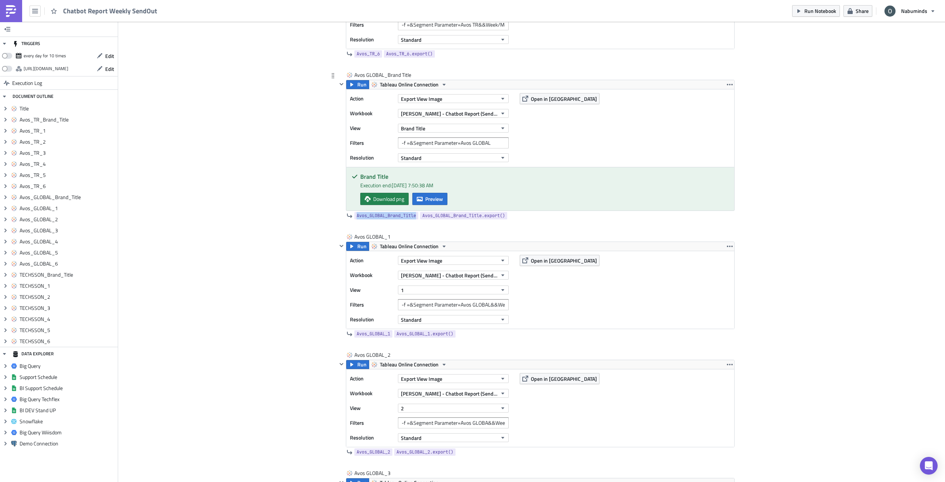
drag, startPoint x: 416, startPoint y: 216, endPoint x: 350, endPoint y: 215, distance: 65.3
click at [349, 214] on div "Avos_GLOBAL_Brand_Title Avos_GLOBAL_Brand_Title.export()" at bounding box center [428, 216] width 162 height 8
copy span "Avos_GLOBAL_Brand_Title"
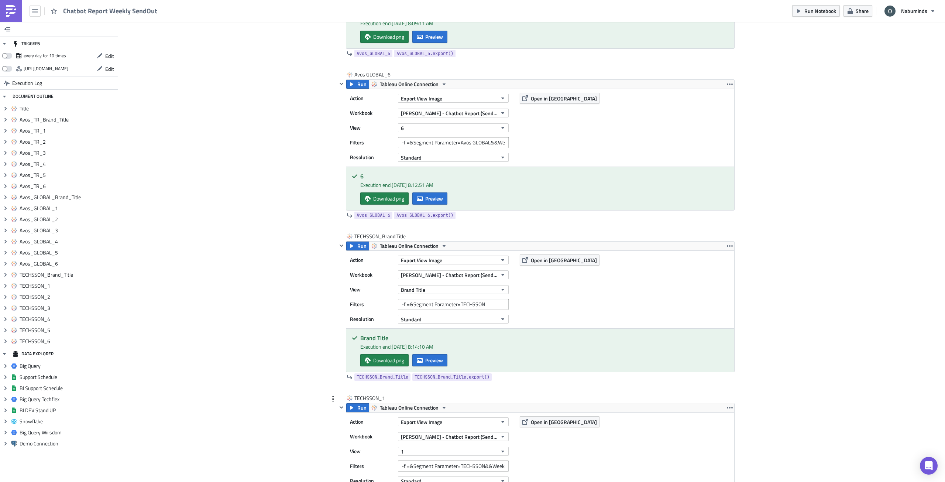
scroll to position [2132, 0]
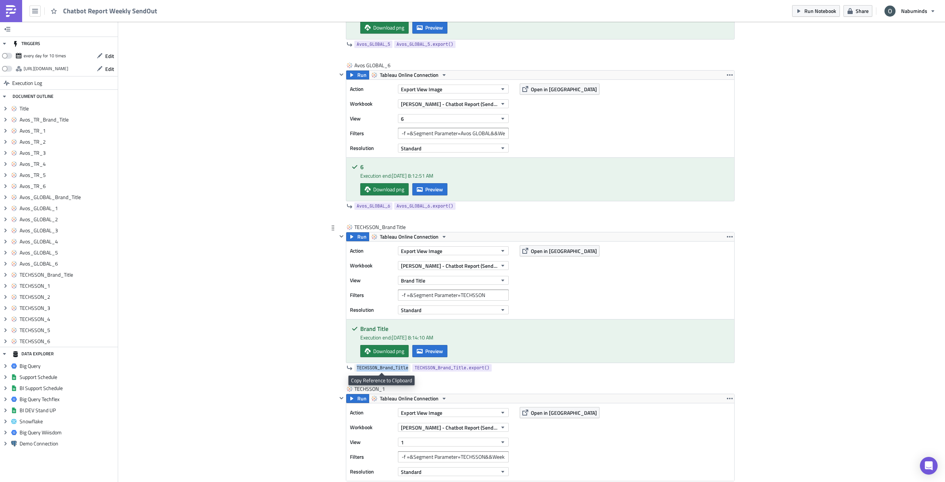
drag, startPoint x: 407, startPoint y: 367, endPoint x: 354, endPoint y: 370, distance: 53.6
click at [354, 370] on link "TECHSSON_Brand_Title" at bounding box center [382, 367] width 56 height 7
copy span "TECHSSON_Brand_Title"
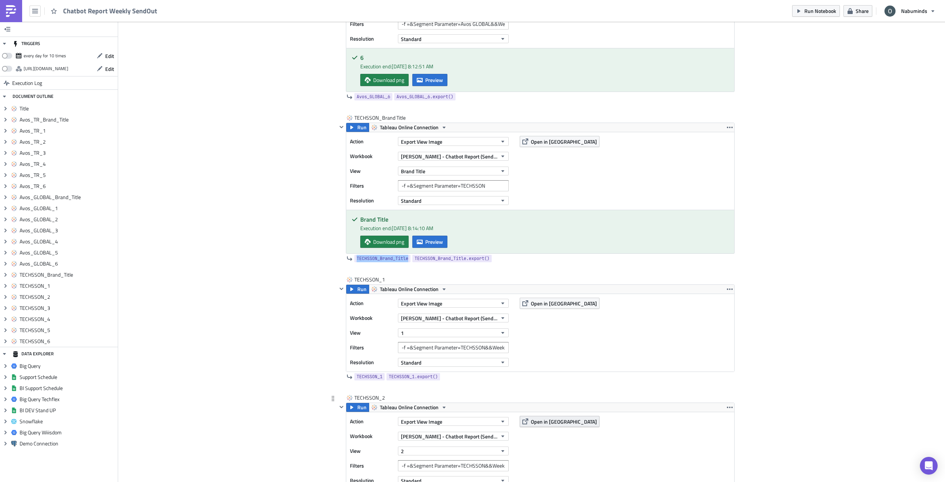
scroll to position [2279, 0]
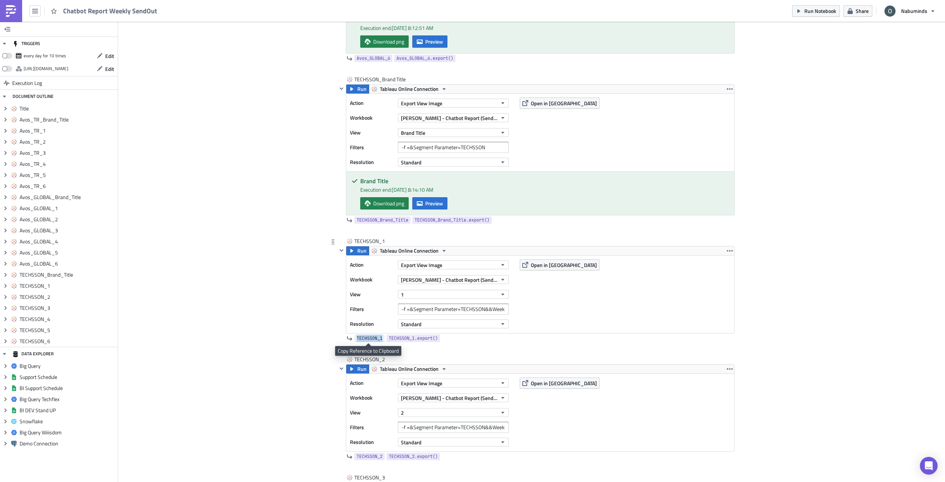
drag, startPoint x: 380, startPoint y: 339, endPoint x: 354, endPoint y: 339, distance: 25.8
click at [357, 339] on span "TECHSSON_1" at bounding box center [370, 337] width 26 height 7
copy span "TECHSSON_1"
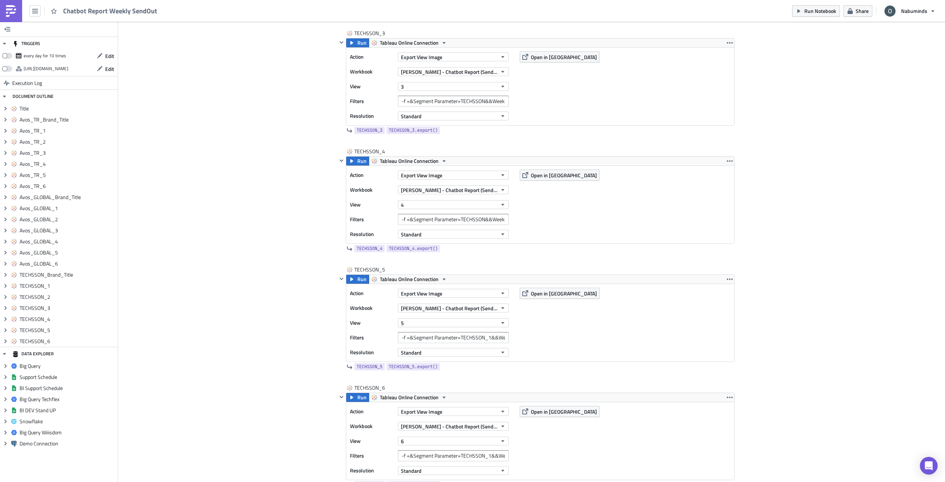
scroll to position [2793, 0]
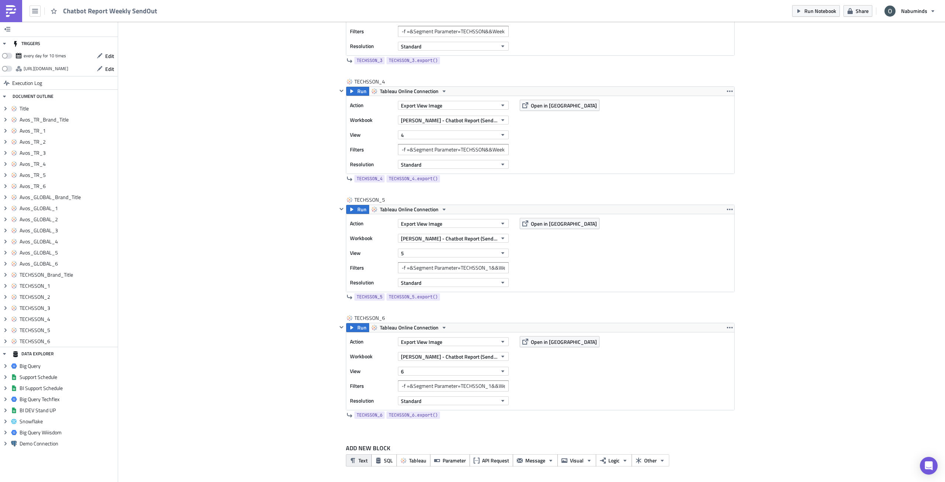
click at [363, 461] on span "Text" at bounding box center [362, 460] width 9 height 8
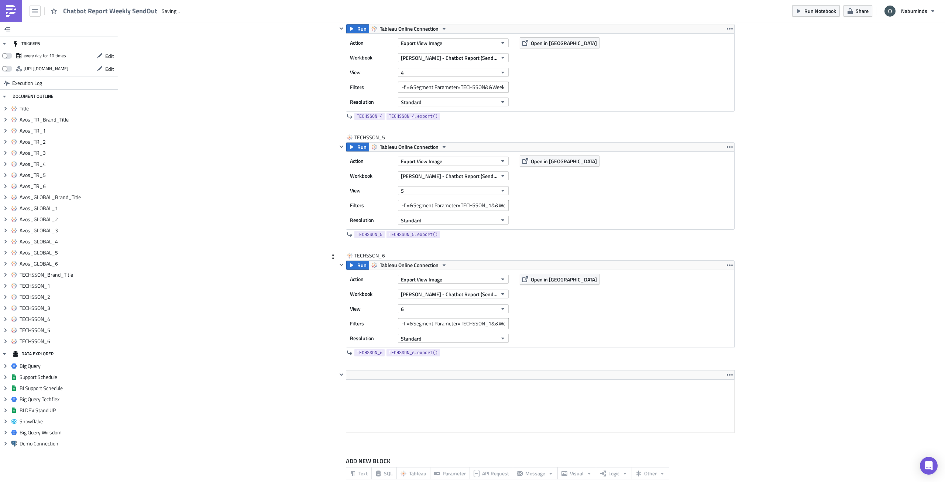
scroll to position [2868, 0]
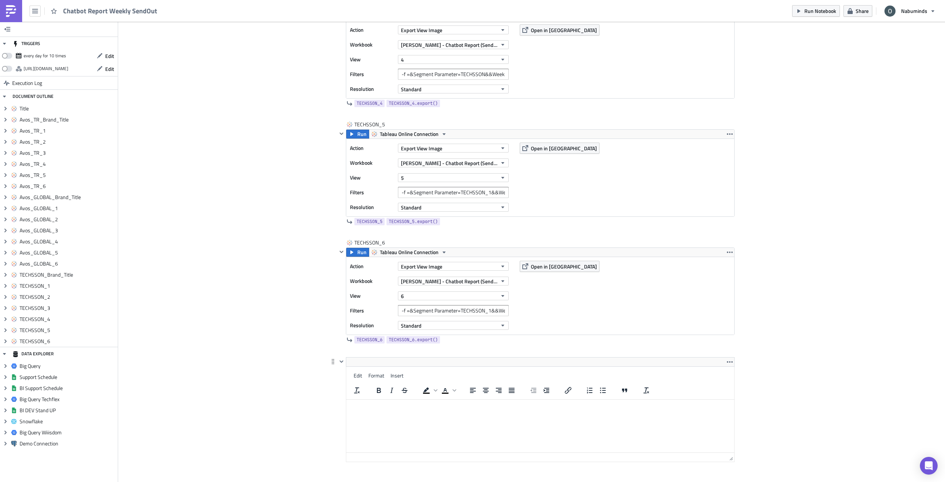
click at [463, 399] on html at bounding box center [540, 405] width 388 height 12
click at [368, 374] on span "Format" at bounding box center [376, 375] width 16 height 8
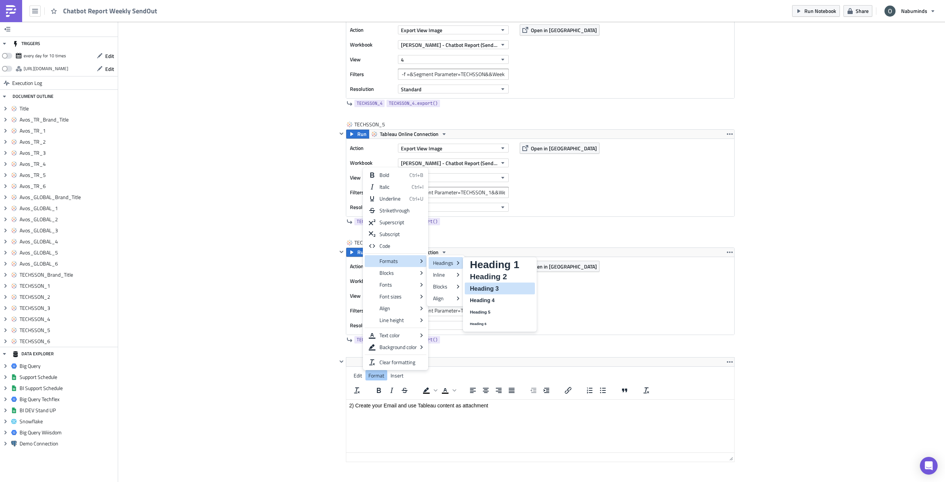
click at [492, 288] on h3 "Heading 3" at bounding box center [494, 288] width 51 height 9
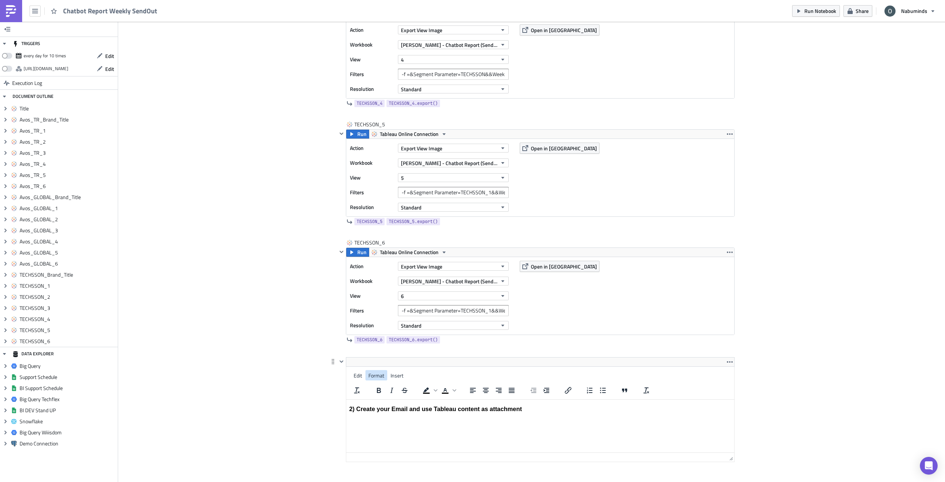
click at [380, 374] on span "Format" at bounding box center [376, 375] width 16 height 8
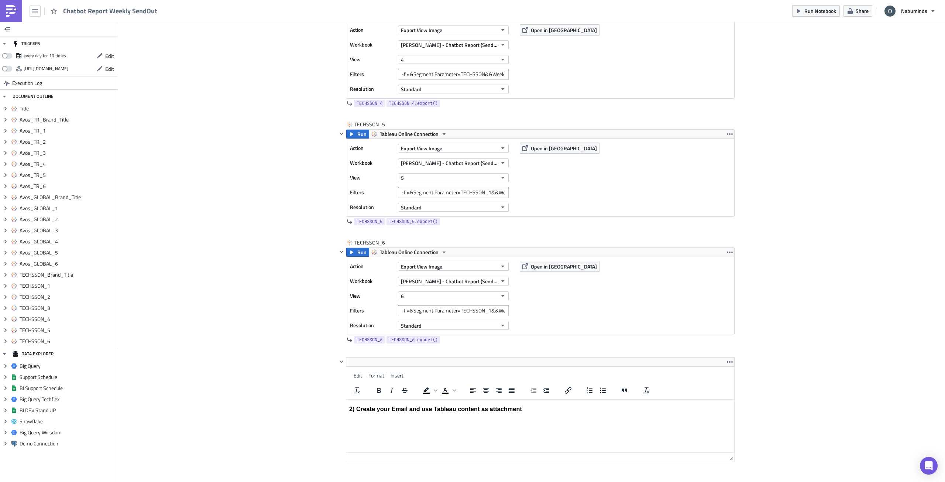
click at [625, 419] on html "2) Create your Email and use Tableau content as attachment" at bounding box center [540, 408] width 388 height 19
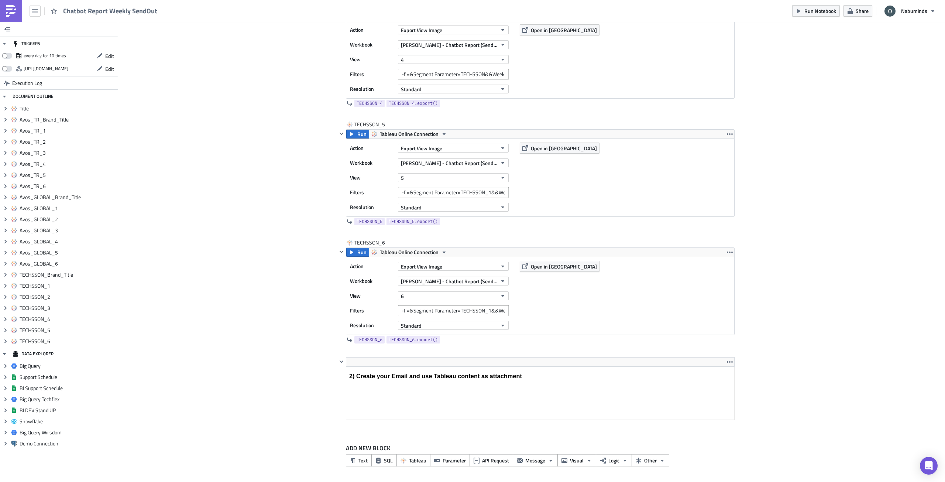
click at [529, 458] on span "Message" at bounding box center [535, 460] width 20 height 8
click at [530, 377] on div "Email" at bounding box center [536, 374] width 49 height 7
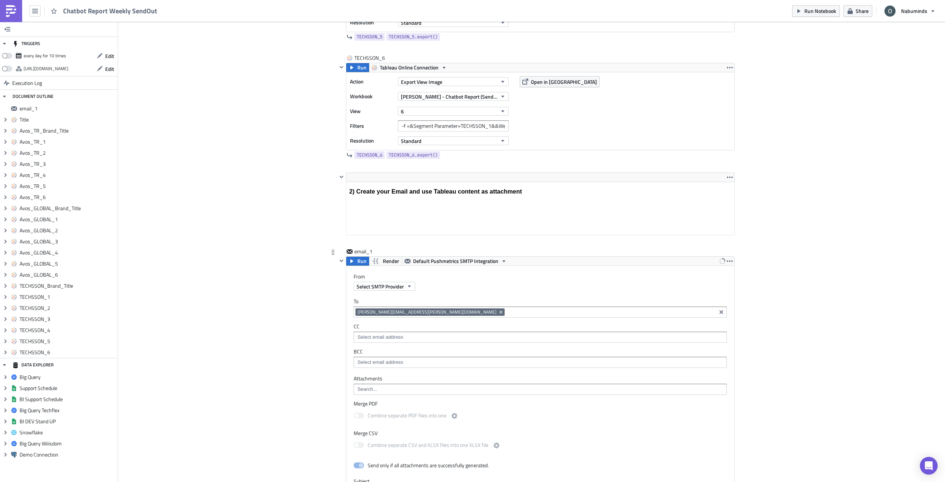
scroll to position [3164, 0]
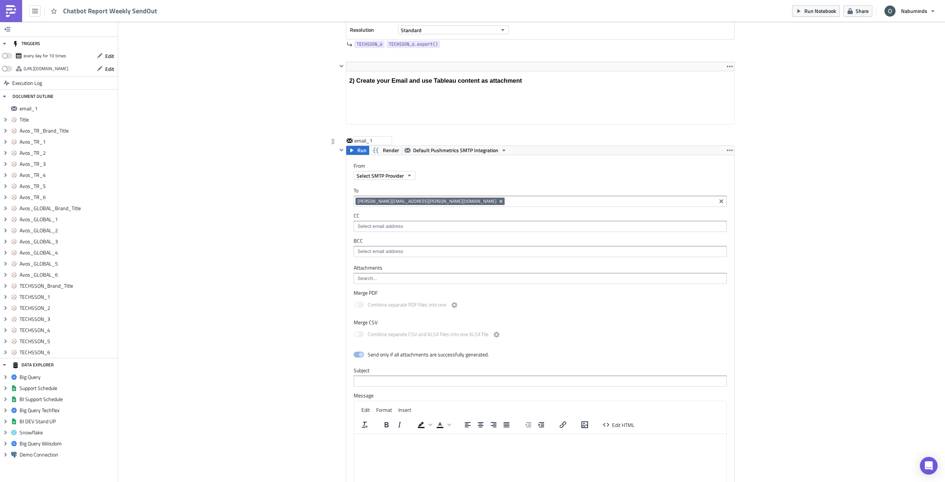
click at [371, 142] on div "email_1" at bounding box center [372, 140] width 37 height 7
click at [371, 142] on input "email_1" at bounding box center [372, 140] width 37 height 7
drag, startPoint x: 379, startPoint y: 142, endPoint x: 391, endPoint y: 142, distance: 12.6
click at [391, 142] on input "SendEmailtoNabu" at bounding box center [375, 140] width 42 height 7
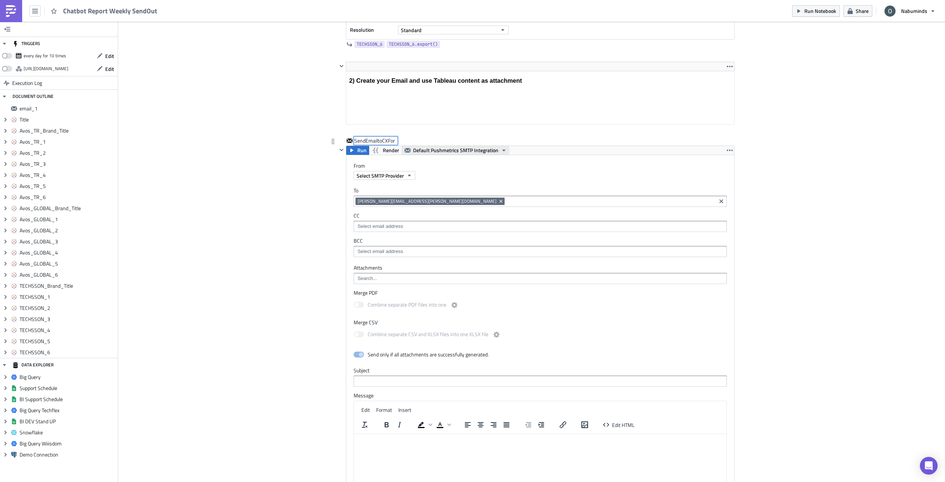
type input "SendEmailtoCXFort"
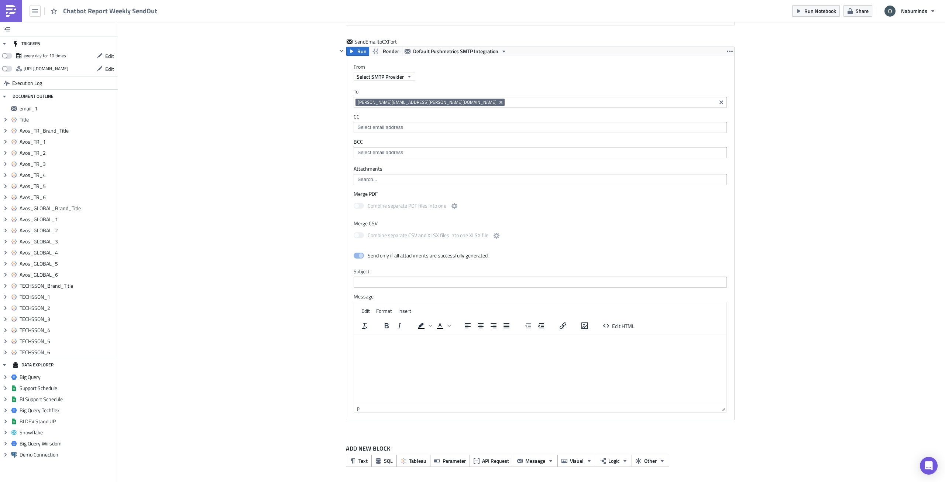
scroll to position [3263, 0]
click at [569, 346] on html at bounding box center [540, 340] width 372 height 12
click at [612, 327] on span "Edit HTML" at bounding box center [623, 326] width 23 height 8
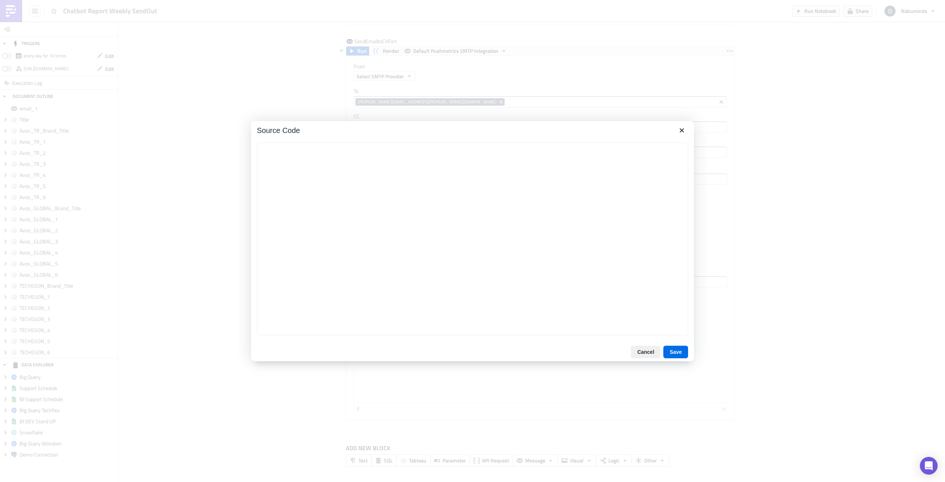
type textarea "<table class="body" style="border-collapse: separate; mso-table-lspace: 0pt; ms…"
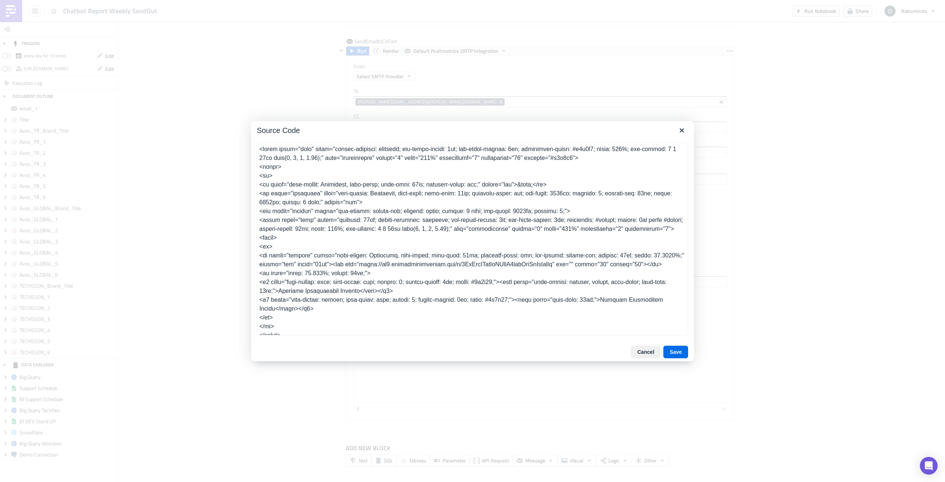
scroll to position [1014, 0]
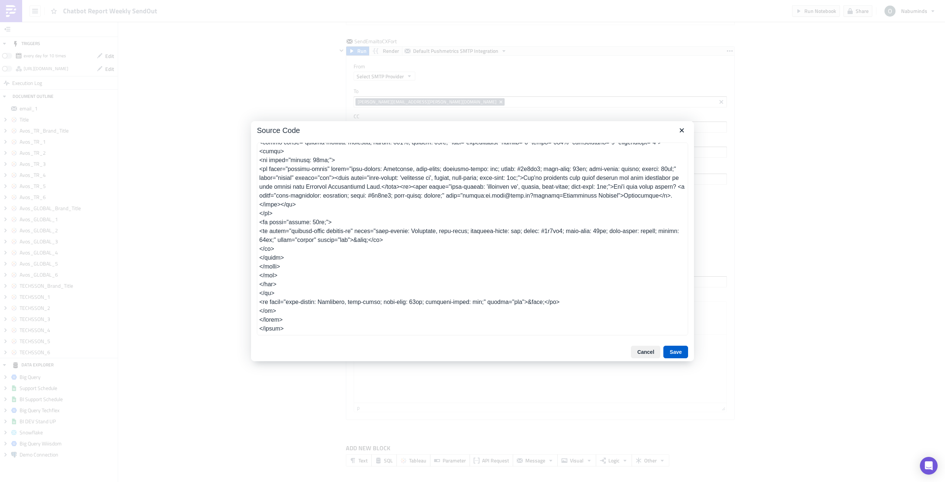
click at [680, 355] on button "Save" at bounding box center [675, 352] width 25 height 13
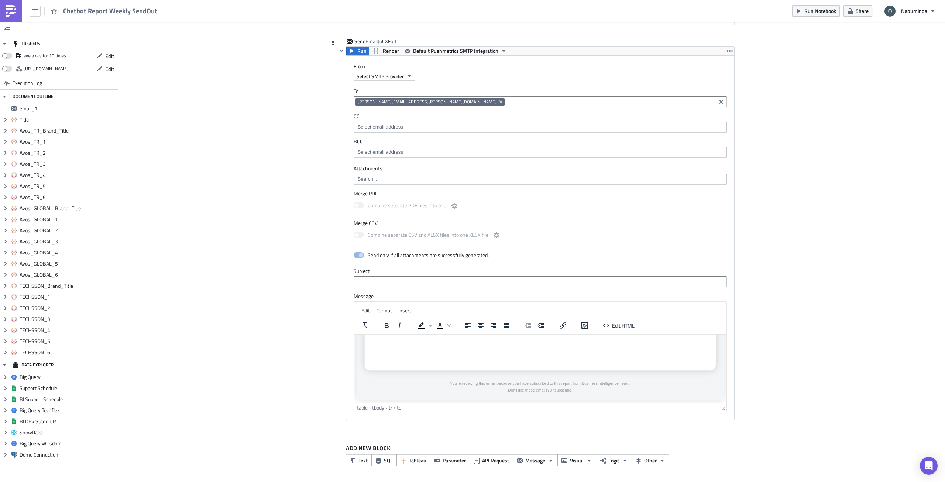
scroll to position [0, 0]
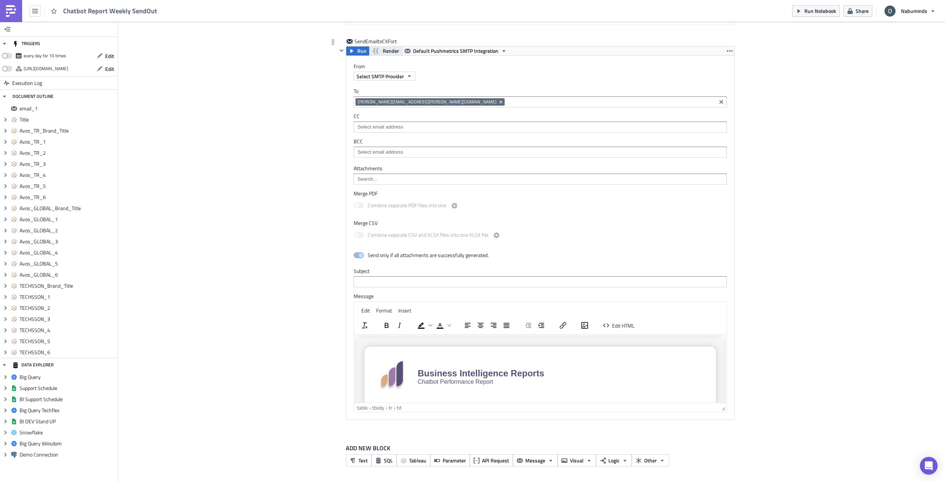
click at [383, 51] on span "Render" at bounding box center [391, 51] width 16 height 9
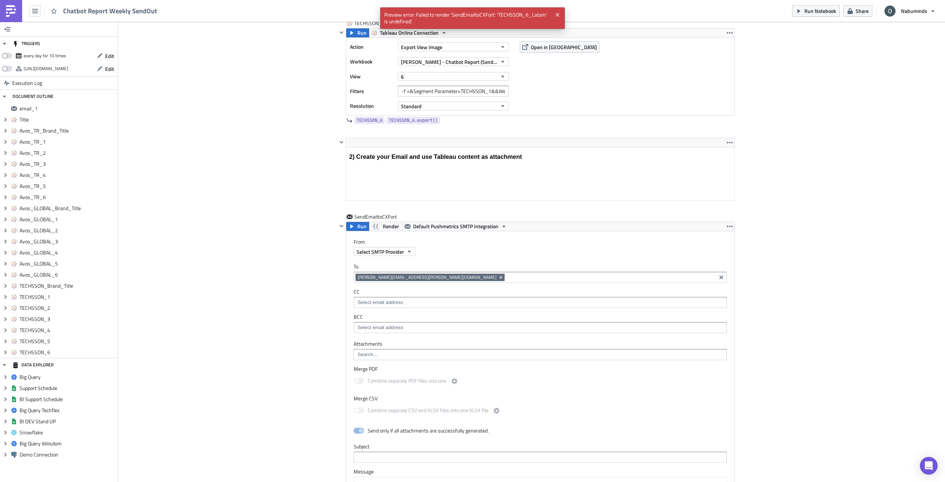
scroll to position [3079, 0]
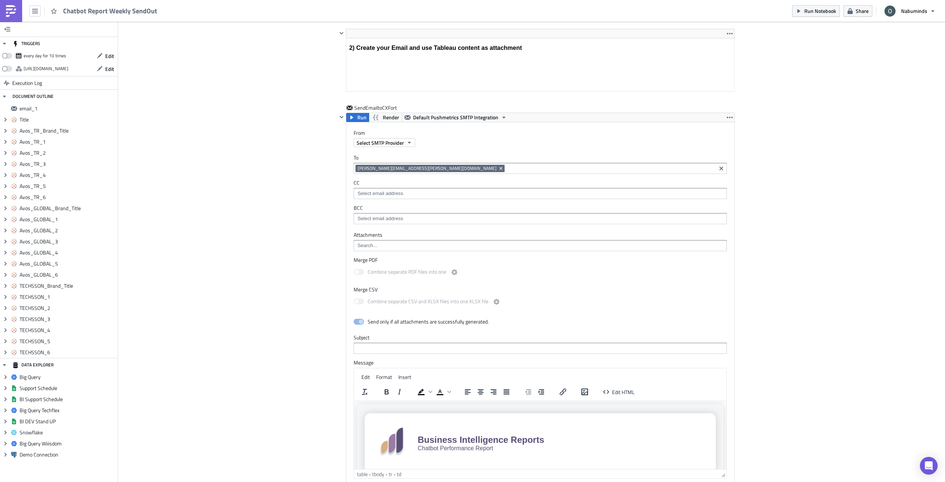
scroll to position [3263, 0]
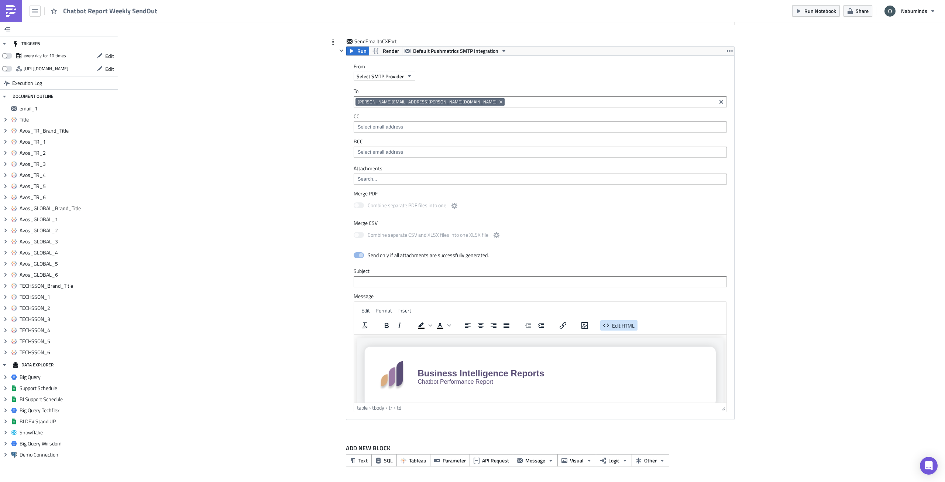
click at [620, 324] on span "Edit HTML" at bounding box center [623, 326] width 23 height 8
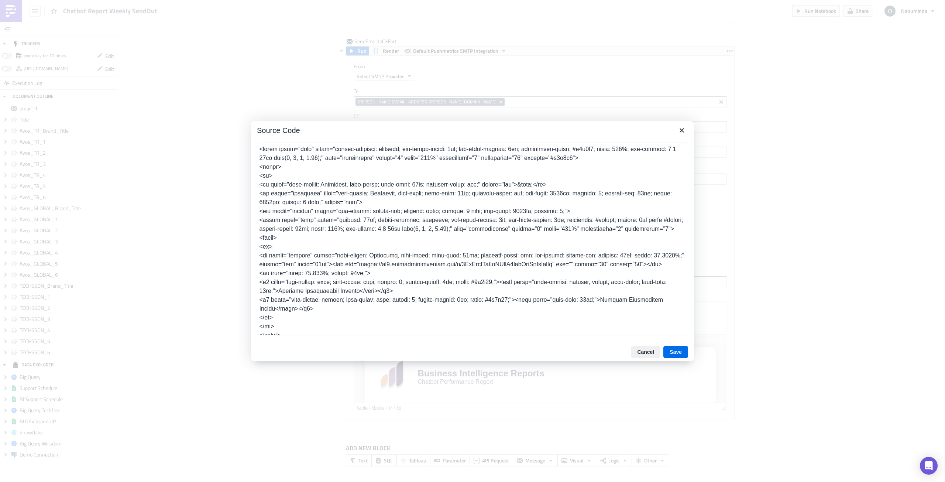
scroll to position [1017, 0]
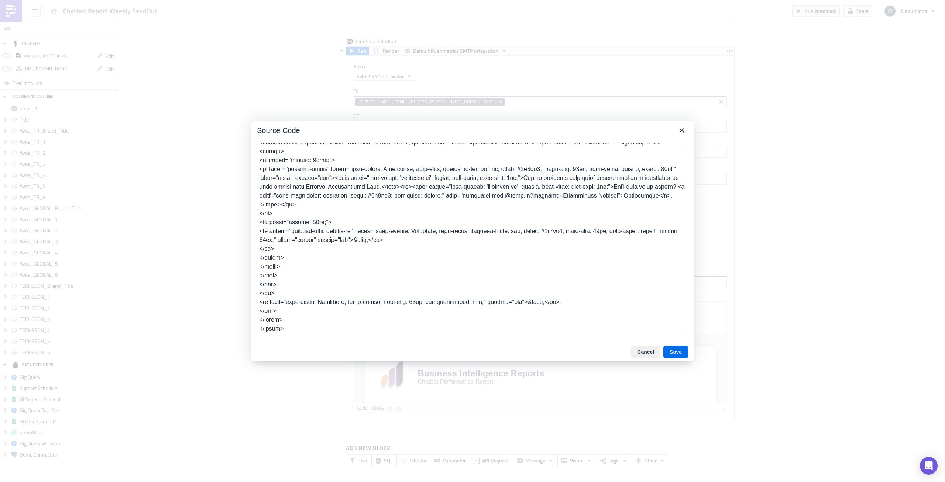
click at [601, 314] on textarea at bounding box center [472, 238] width 431 height 193
type textarea "<table class="body" style="border-collapse: separate; mso-table-lspace: 0pt; ms…"
click at [676, 351] on button "Save" at bounding box center [675, 352] width 25 height 13
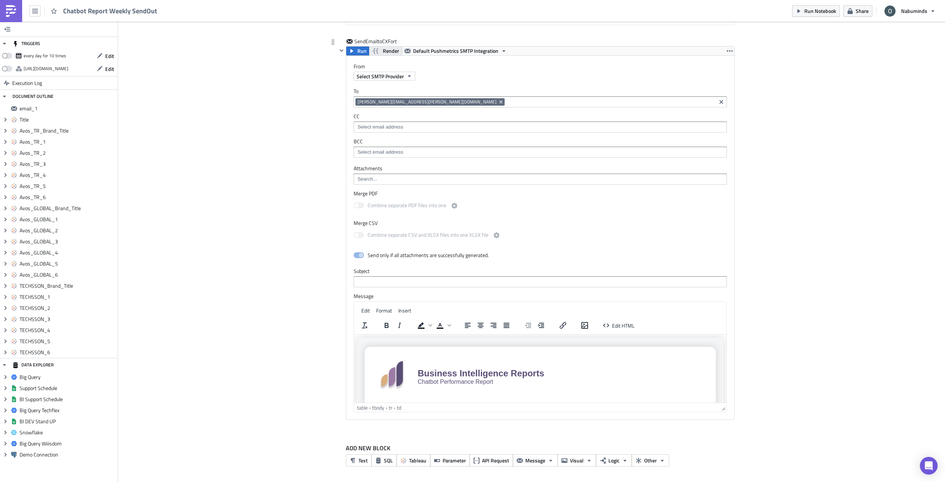
click at [393, 50] on span "Render" at bounding box center [391, 51] width 16 height 9
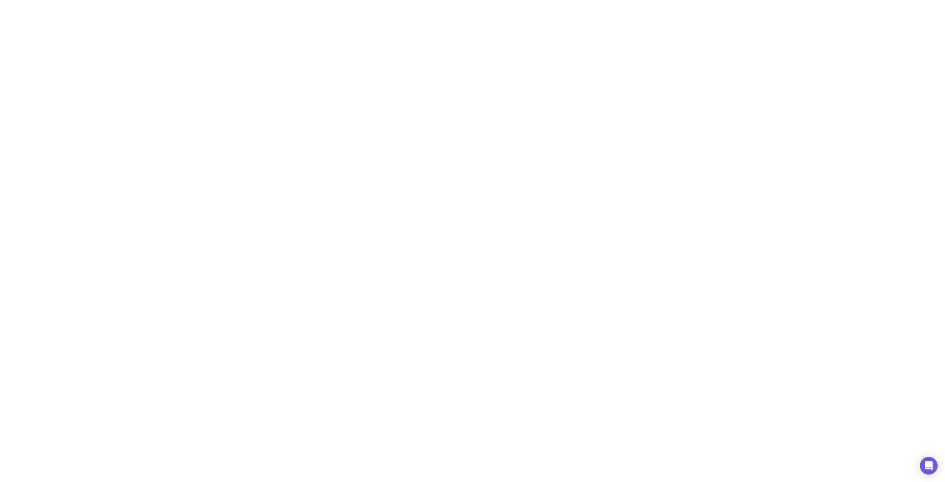
click at [283, 0] on html at bounding box center [472, 0] width 945 height 0
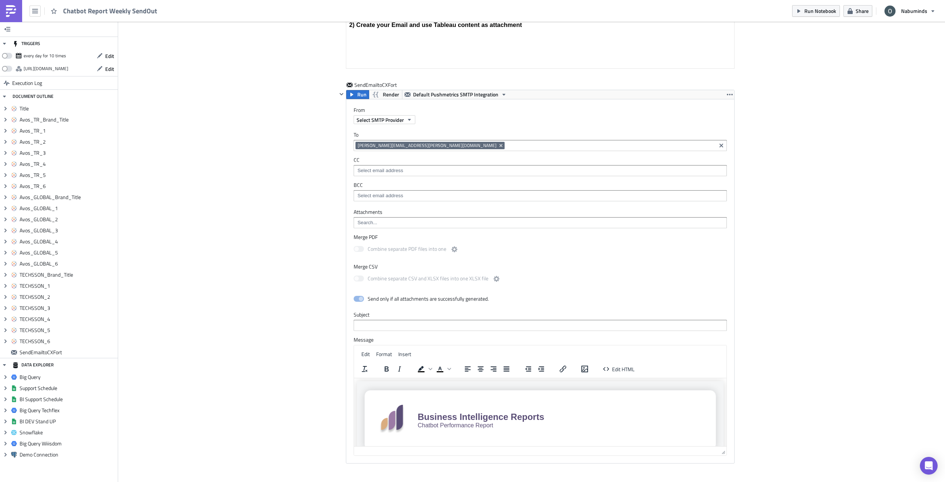
scroll to position [3263, 0]
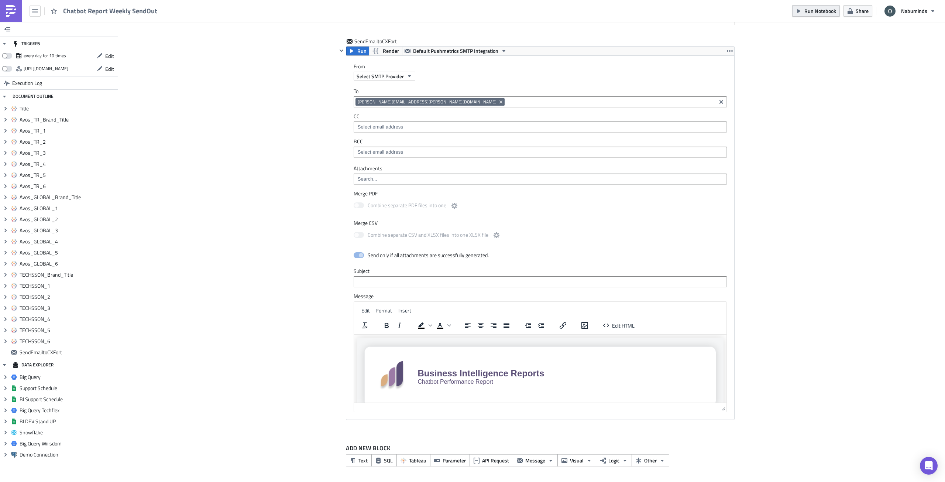
click at [824, 10] on span "Run Notebook" at bounding box center [820, 11] width 32 height 8
click at [387, 76] on span "Select SMTP Provider" at bounding box center [380, 76] width 47 height 8
click at [397, 85] on div "Business Intelligence Reports <[EMAIL_ADDRESS][DOMAIN_NAME]>" at bounding box center [426, 87] width 142 height 7
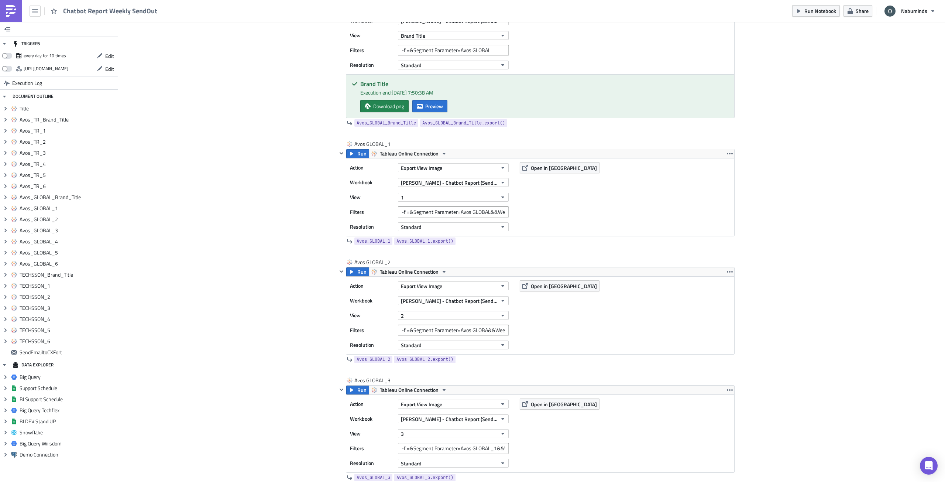
scroll to position [1381, 0]
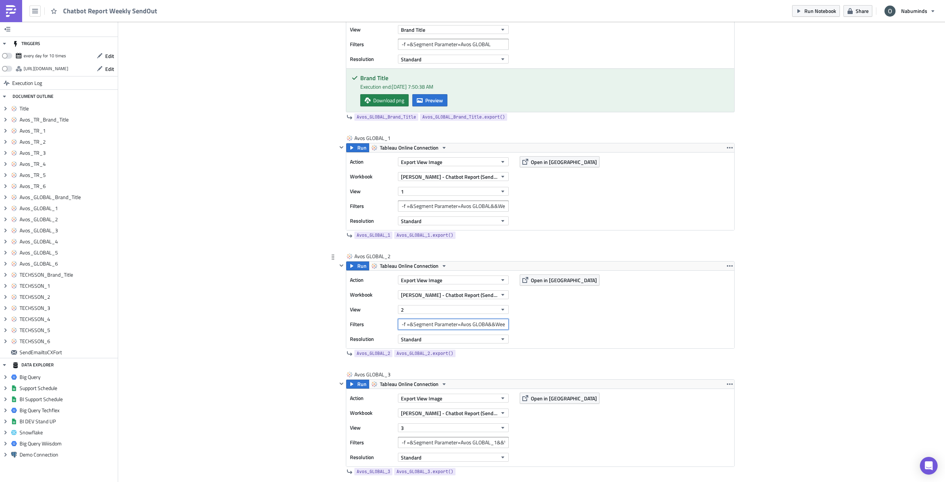
click at [485, 324] on input "-f =&Segment Parameter=Avos GLOBA&&Week/Month=Week" at bounding box center [453, 324] width 111 height 11
type input "-f =&Segment Parameter=Avos GLOBAL&&Week/Month=Week"
click at [493, 443] on input "-f =&Segment Parameter=Avos GLOBAL_1&&Week/Month=Week" at bounding box center [453, 442] width 111 height 11
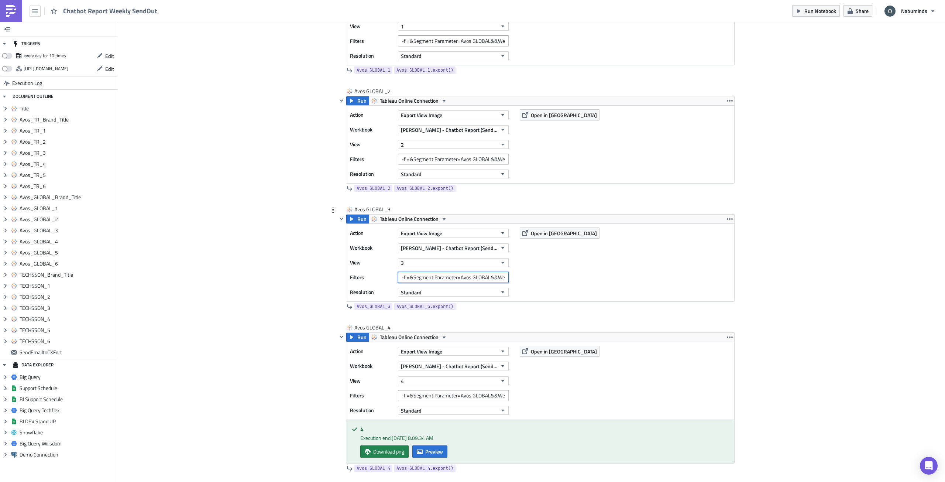
scroll to position [1566, 0]
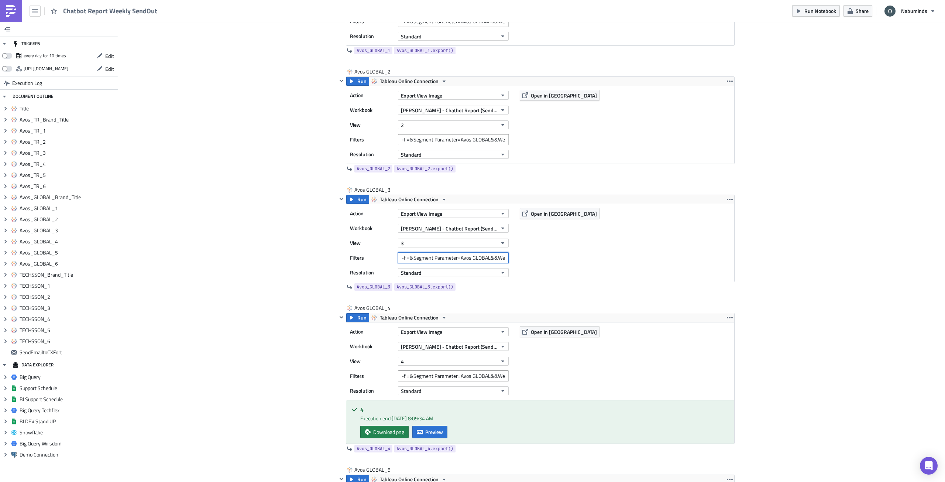
type input "-f =&Segment Parameter=Avos GLOBAL&&Week/Month=Week"
click at [298, 380] on div "Add Image [PERSON_NAME] Execution Log Chatbot Report Weekly SendOut <p>Chatbot …" at bounding box center [531, 318] width 827 height 3724
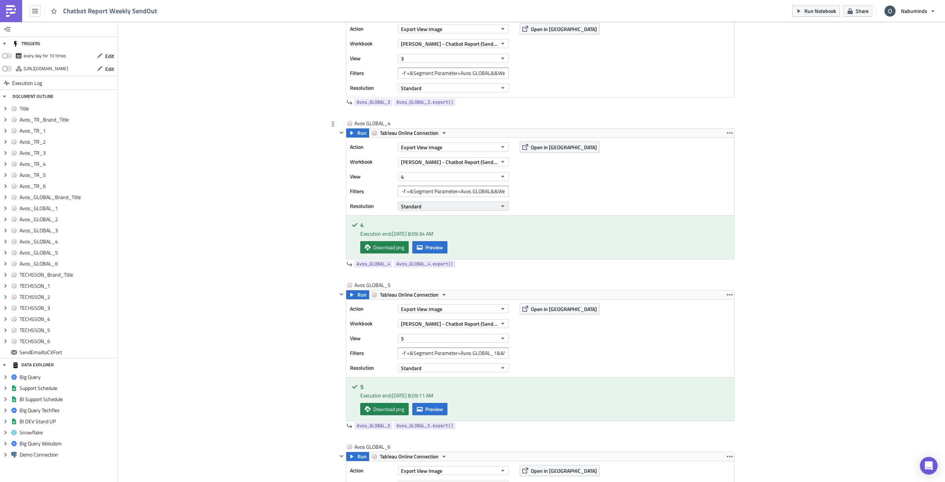
scroll to position [1898, 0]
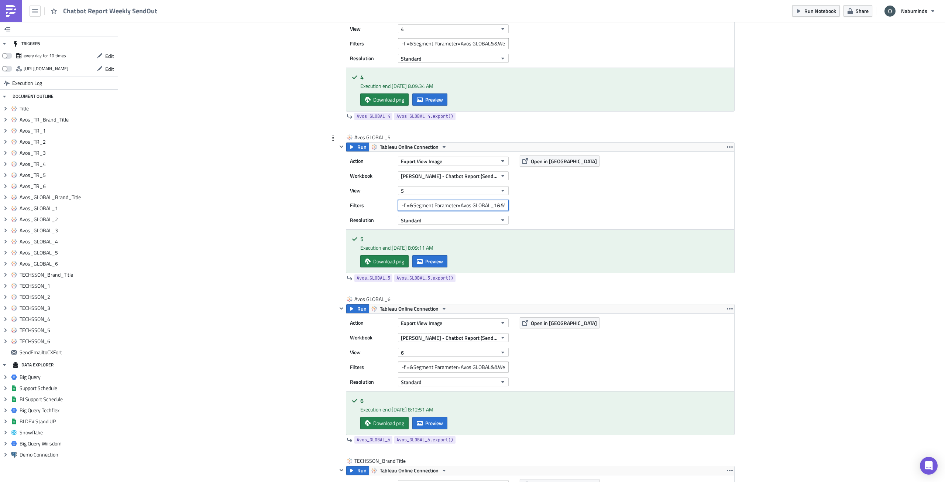
click at [492, 204] on input "-f =&Segment Parameter=Avos GLOBAL_1&&Week/Month=Week" at bounding box center [453, 205] width 111 height 11
type input "-f =&Segment Parameter=Avos GLOBAL&&Week/Month=Week"
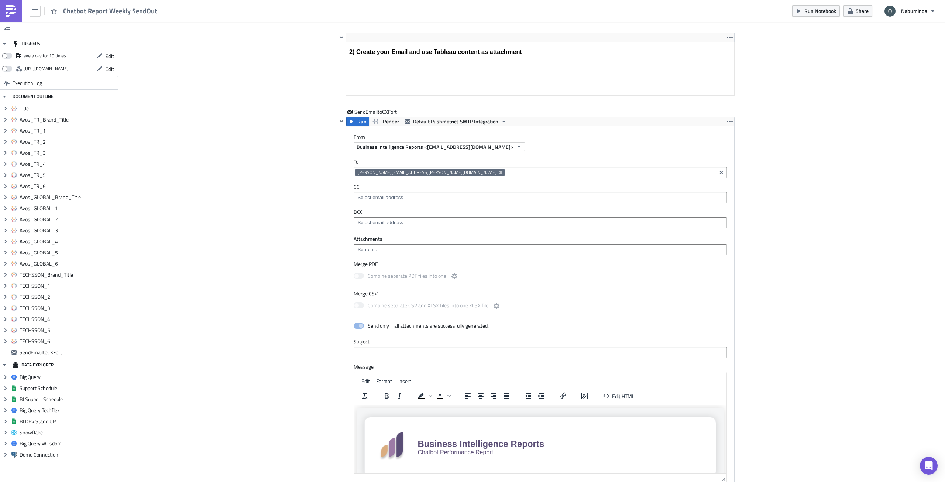
scroll to position [3214, 0]
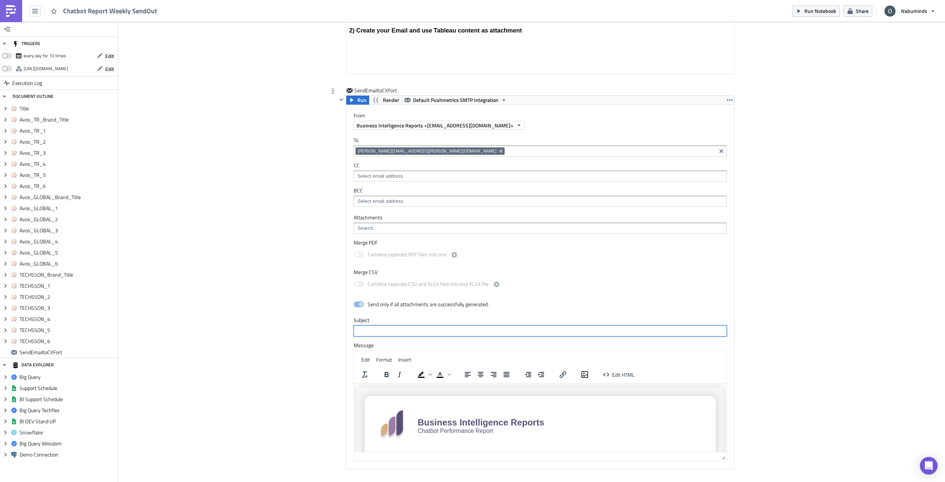
click at [408, 328] on input "text" at bounding box center [540, 330] width 373 height 11
type input "c"
type input "C"
type input "Weekly Chatbot Performance Report"
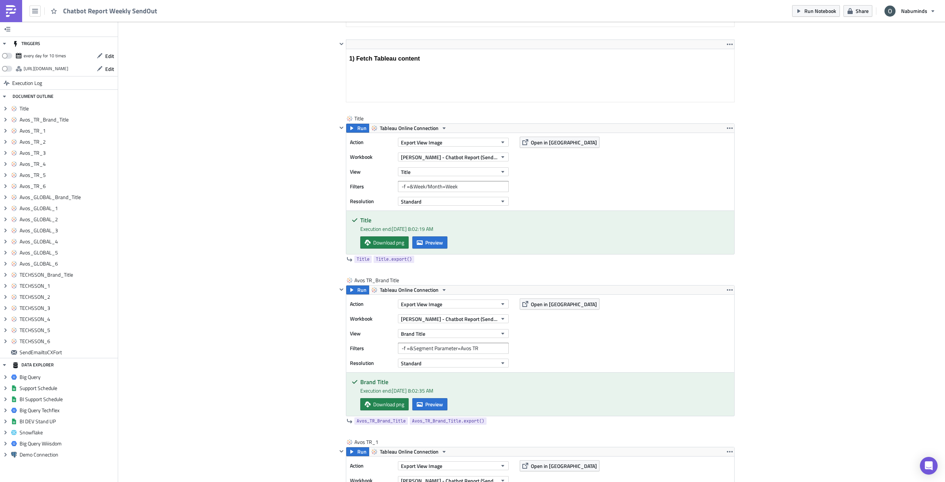
scroll to position [0, 0]
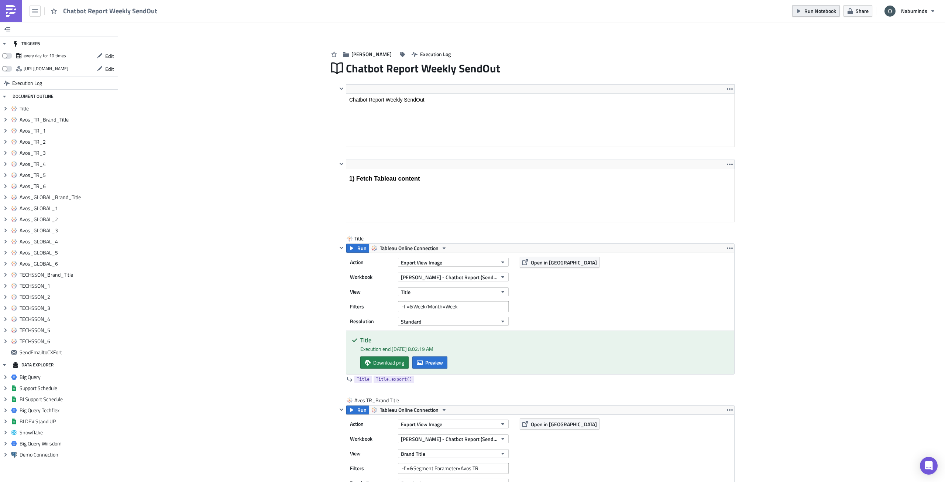
click at [831, 8] on span "Run Notebook" at bounding box center [820, 11] width 32 height 8
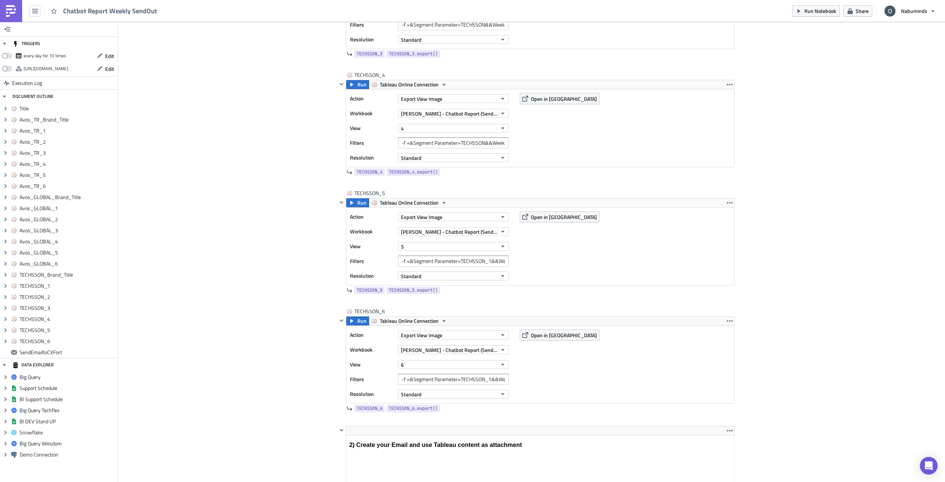
scroll to position [2793, 0]
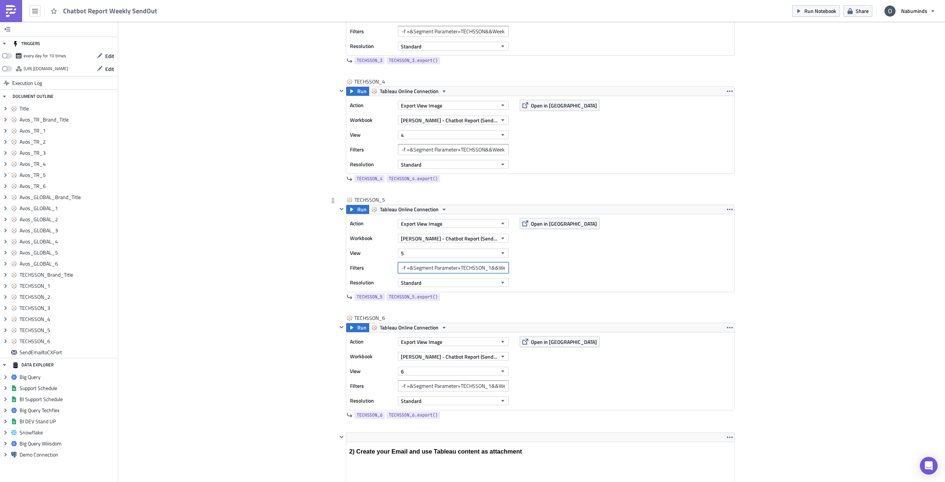
click at [487, 268] on input "-f =&Segment Parameter=TECHSSON_1&&Week/Month=Week" at bounding box center [453, 267] width 111 height 11
type input "-f =&Segment Parameter=TECHSSON&&Week/Month=Week"
click at [488, 388] on input "-f =&Segment Parameter=TECHSSON_1&&Week/Month=Week" at bounding box center [453, 385] width 111 height 11
type input "-f =&Segment Parameter=TECHSSON&&Week/Month=Week"
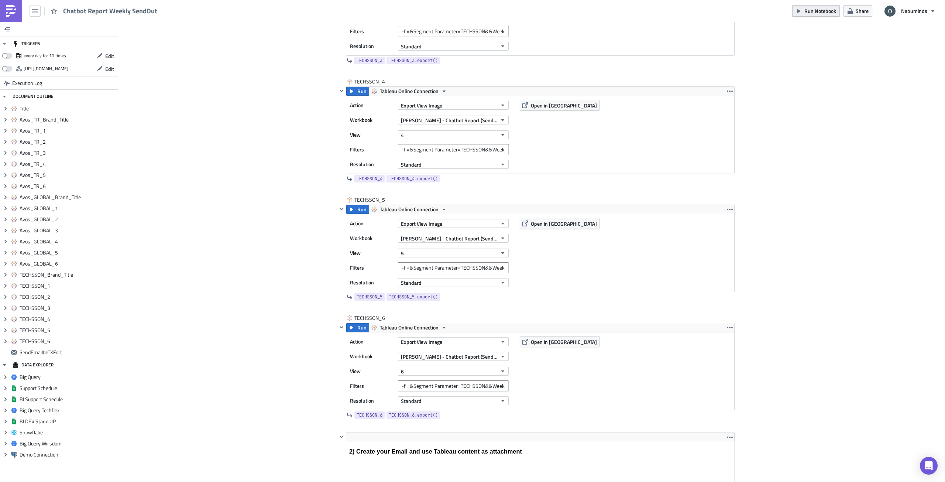
click at [821, 13] on span "Run Notebook" at bounding box center [820, 11] width 32 height 8
click at [360, 94] on span "Run" at bounding box center [361, 91] width 9 height 9
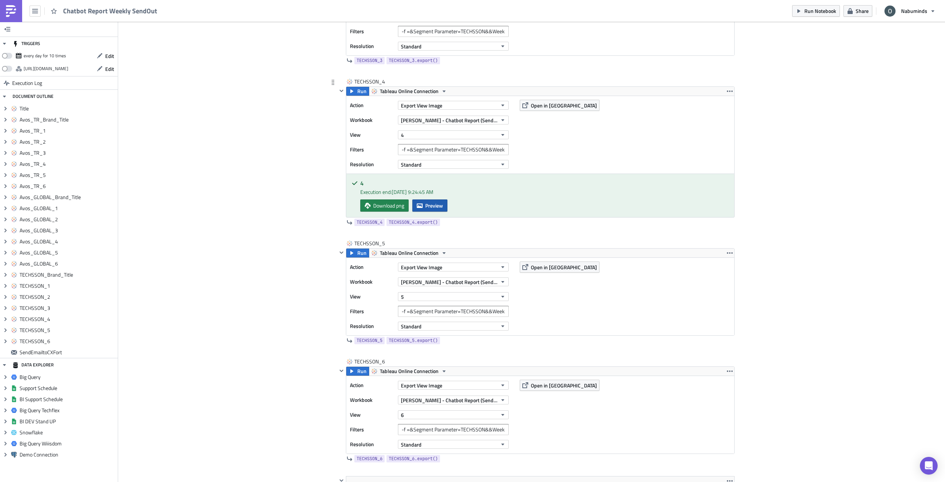
click at [434, 211] on button "Preview" at bounding box center [429, 205] width 35 height 12
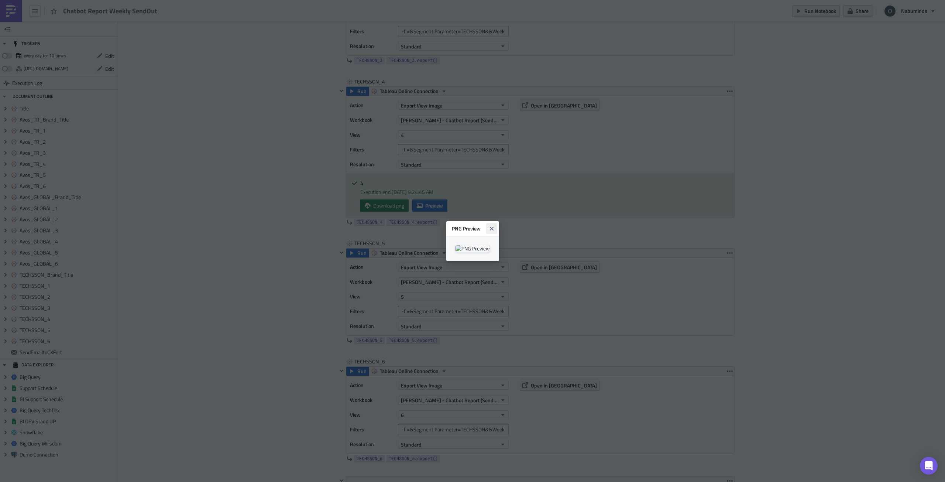
click at [495, 226] on icon "Close" at bounding box center [492, 229] width 6 height 6
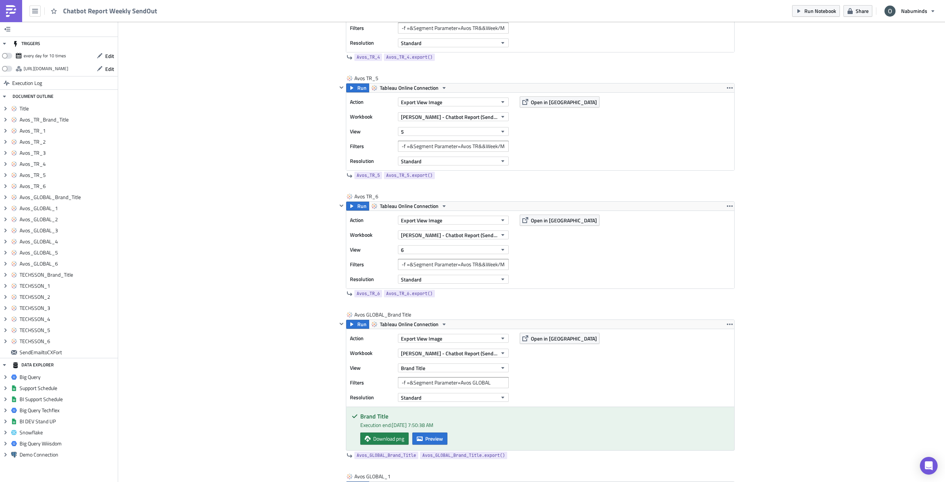
scroll to position [848, 0]
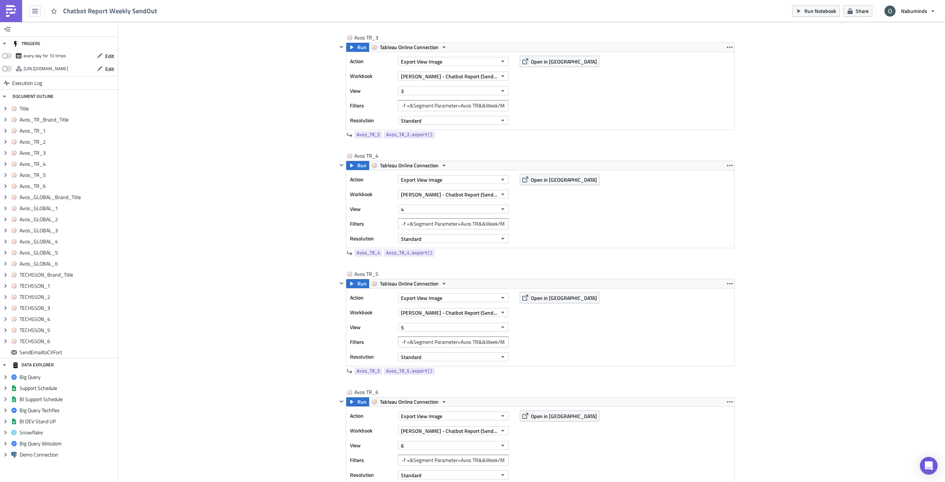
drag, startPoint x: 938, startPoint y: 176, endPoint x: 940, endPoint y: 172, distance: 4.8
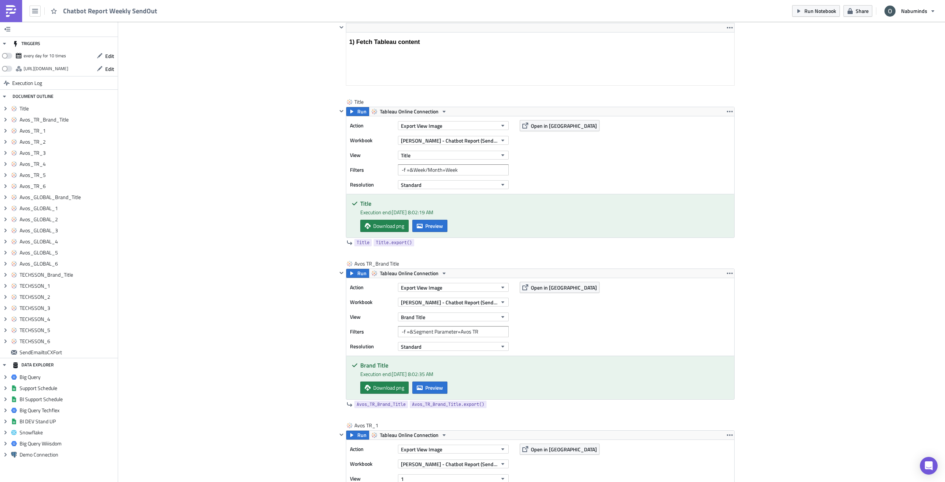
scroll to position [0, 0]
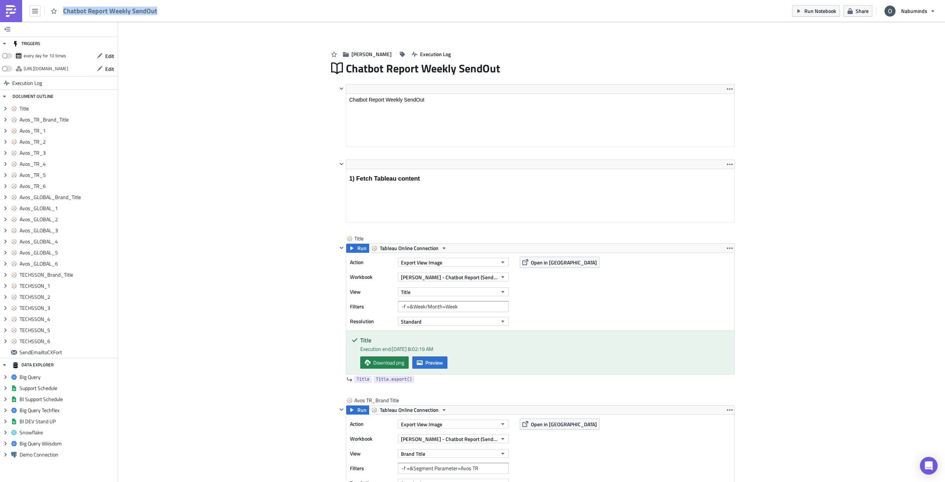
drag, startPoint x: 158, startPoint y: 14, endPoint x: 85, endPoint y: 15, distance: 73.8
click at [85, 15] on div "Chatbot Report Weekly SendOut" at bounding box center [81, 11] width 162 height 22
copy span "Chatbot Report Weekly SendOut"
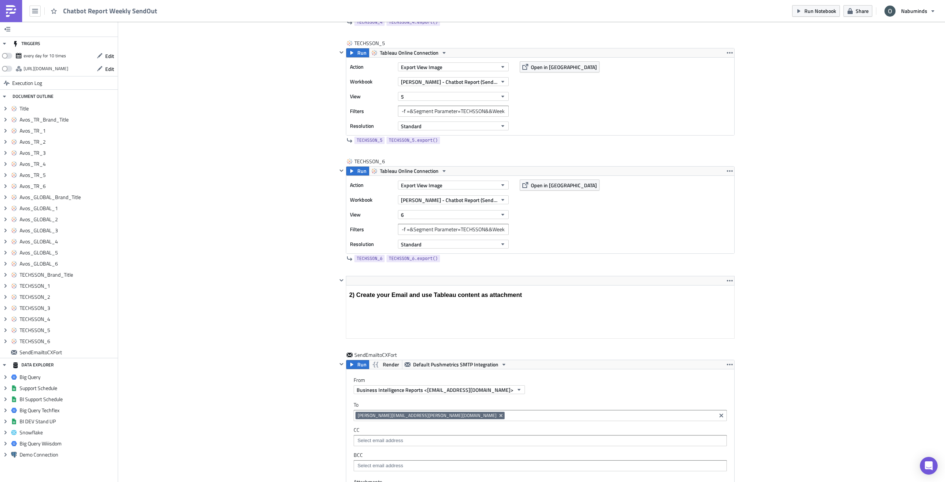
scroll to position [3307, 0]
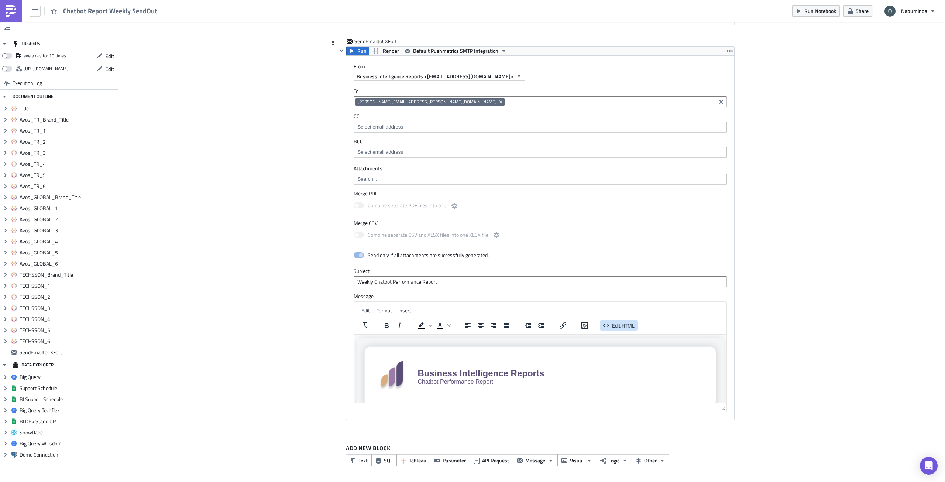
click at [625, 323] on span "Edit HTML" at bounding box center [623, 326] width 23 height 8
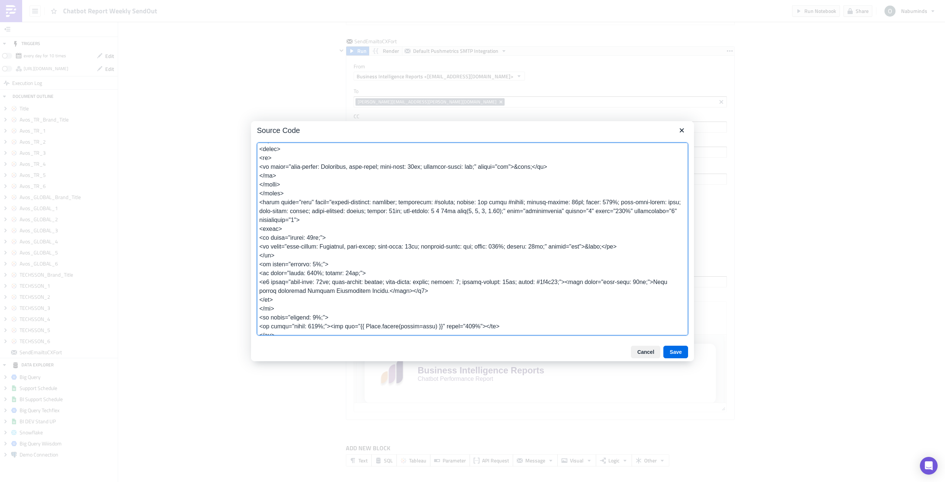
scroll to position [1017, 0]
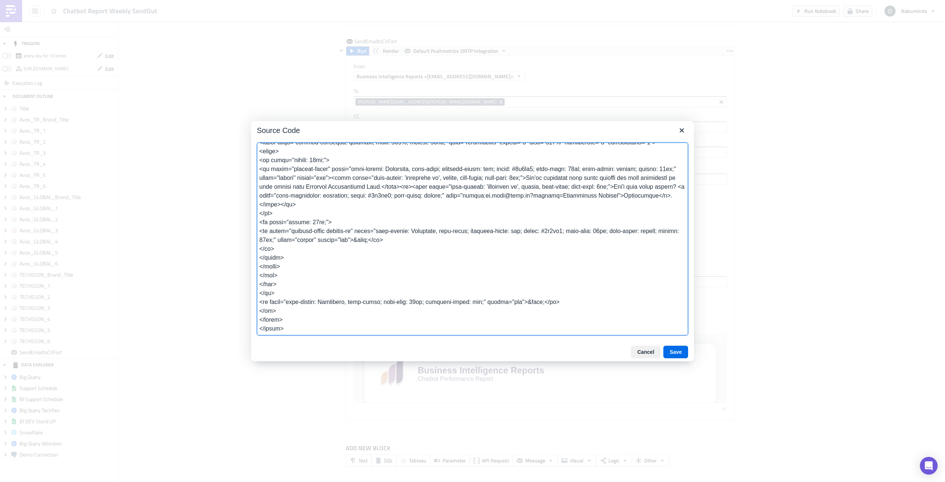
drag, startPoint x: 631, startPoint y: 138, endPoint x: 635, endPoint y: 150, distance: 12.1
click at [635, 150] on div "Source Code Cancel Save" at bounding box center [472, 241] width 443 height 240
click at [683, 128] on icon "Close" at bounding box center [681, 130] width 9 height 9
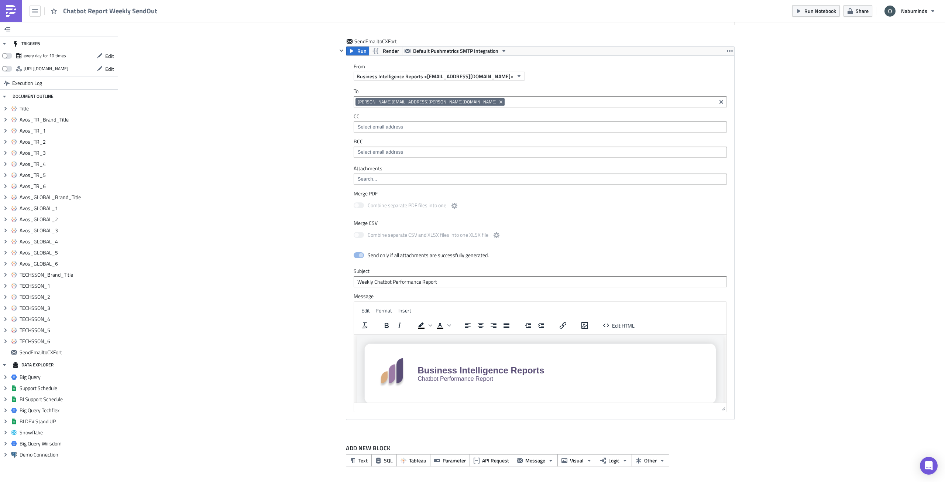
drag, startPoint x: 448, startPoint y: 278, endPoint x: 315, endPoint y: 284, distance: 133.4
click at [622, 328] on span "Edit HTML" at bounding box center [623, 326] width 23 height 8
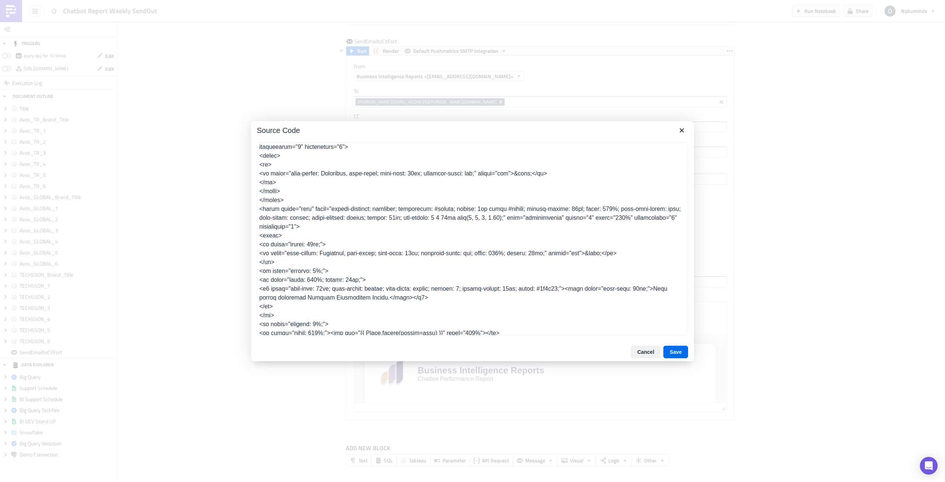
scroll to position [225, 0]
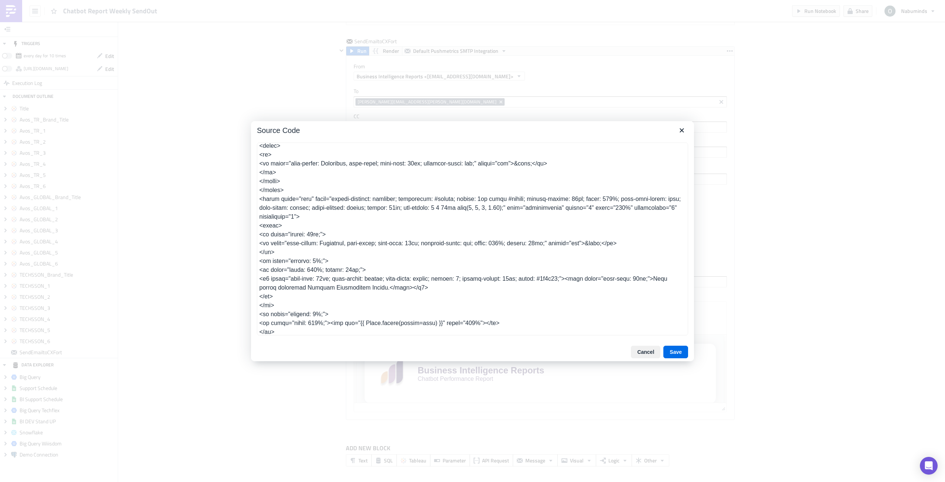
drag, startPoint x: 646, startPoint y: 288, endPoint x: 660, endPoint y: 290, distance: 13.8
click at [660, 290] on textarea at bounding box center [472, 238] width 431 height 193
click at [661, 283] on textarea at bounding box center [472, 238] width 431 height 193
drag, startPoint x: 657, startPoint y: 286, endPoint x: 674, endPoint y: 288, distance: 16.4
click at [674, 288] on textarea at bounding box center [472, 238] width 431 height 193
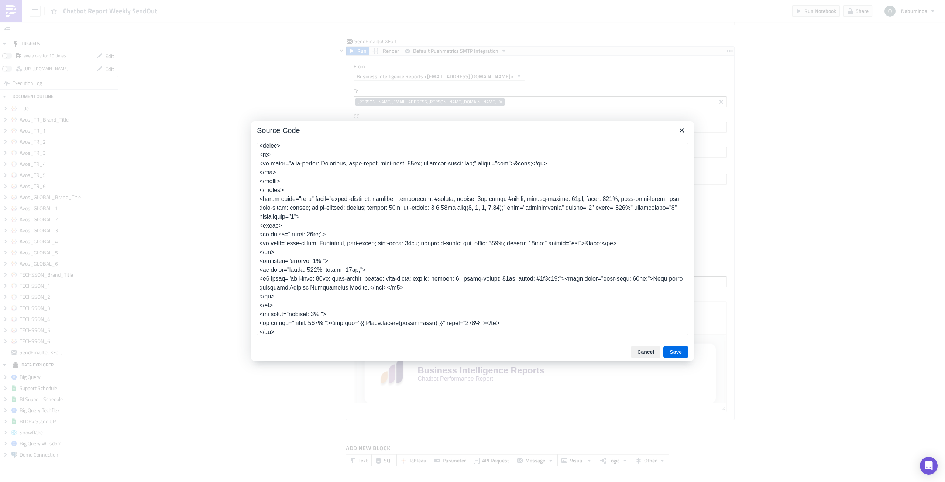
click at [289, 299] on textarea at bounding box center [472, 238] width 431 height 193
type textarea "<table class="body" style="border-collapse: separate; mso-table-lspace: 0pt; ms…"
click at [456, 296] on textarea at bounding box center [472, 238] width 431 height 193
drag, startPoint x: 647, startPoint y: 288, endPoint x: 465, endPoint y: 285, distance: 182.7
click at [465, 285] on textarea at bounding box center [472, 238] width 431 height 193
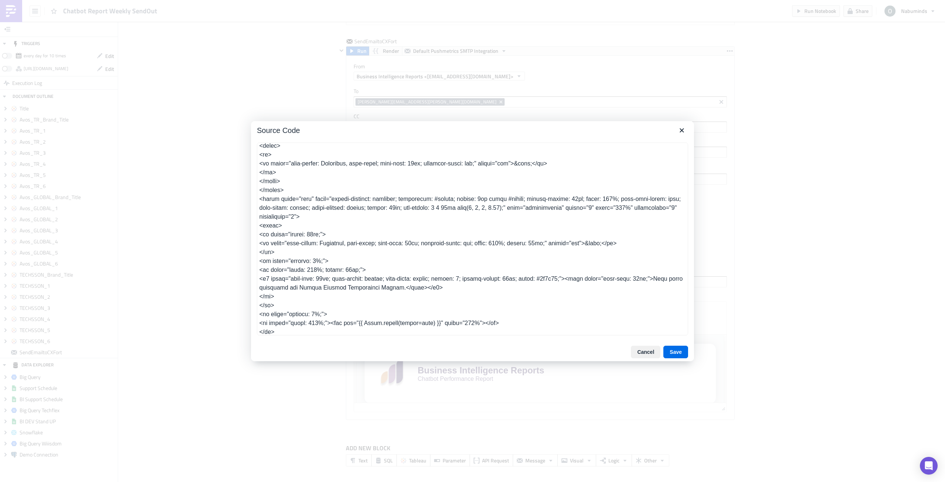
drag, startPoint x: 616, startPoint y: 295, endPoint x: 635, endPoint y: 290, distance: 19.6
click at [616, 295] on textarea at bounding box center [472, 238] width 431 height 193
drag, startPoint x: 646, startPoint y: 287, endPoint x: 391, endPoint y: 294, distance: 255.2
click at [391, 294] on textarea at bounding box center [472, 238] width 431 height 193
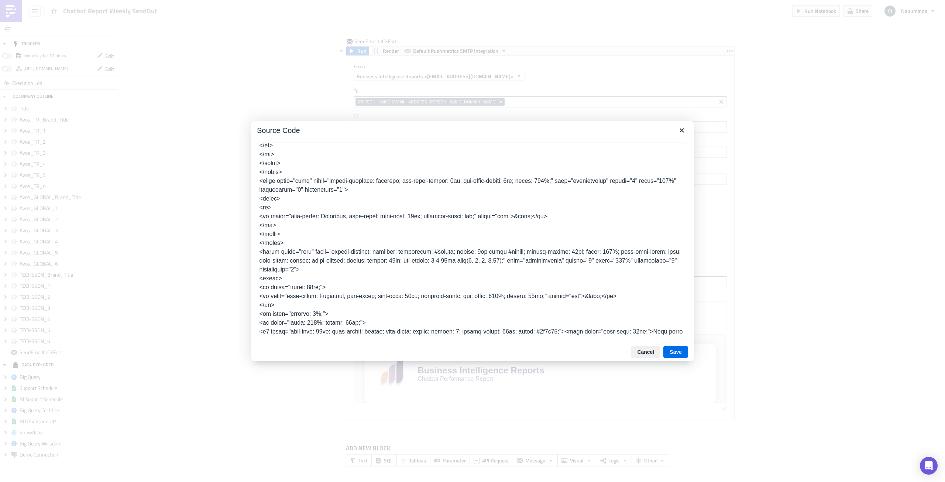
scroll to position [188, 0]
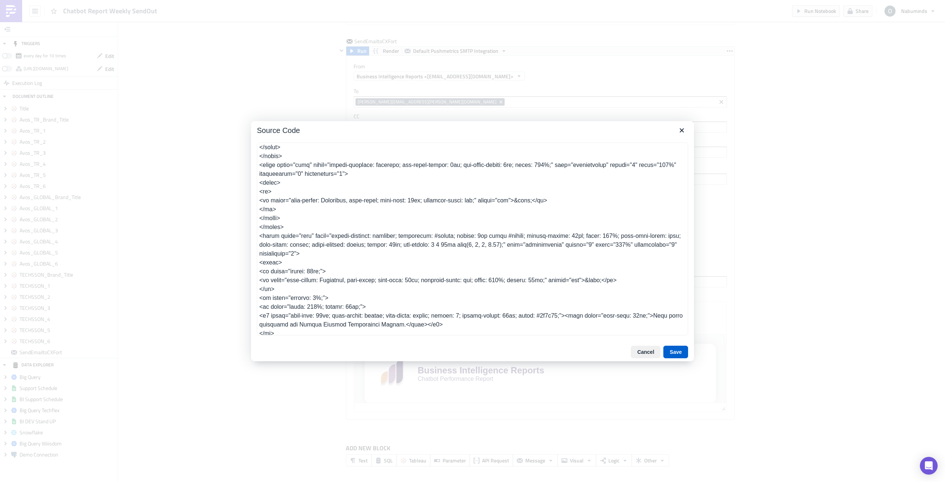
click at [670, 351] on button "Save" at bounding box center [675, 352] width 25 height 13
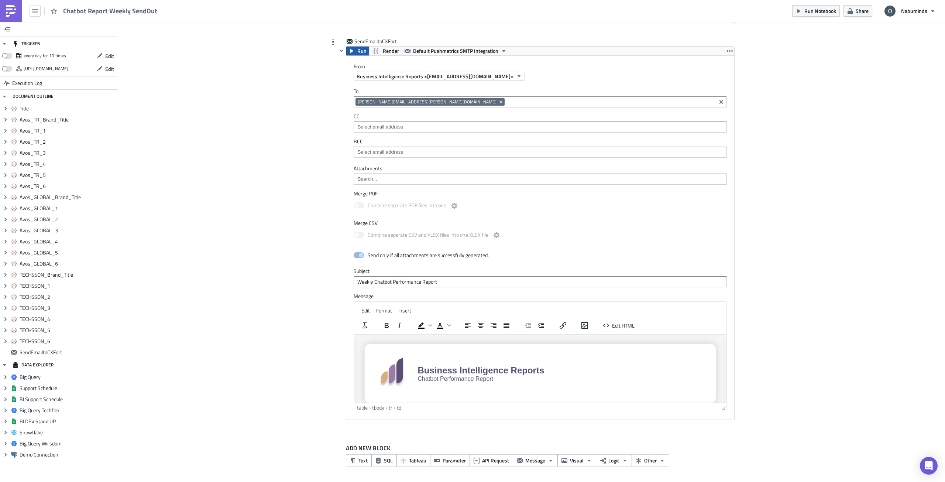
click at [354, 48] on button "Run" at bounding box center [357, 51] width 23 height 9
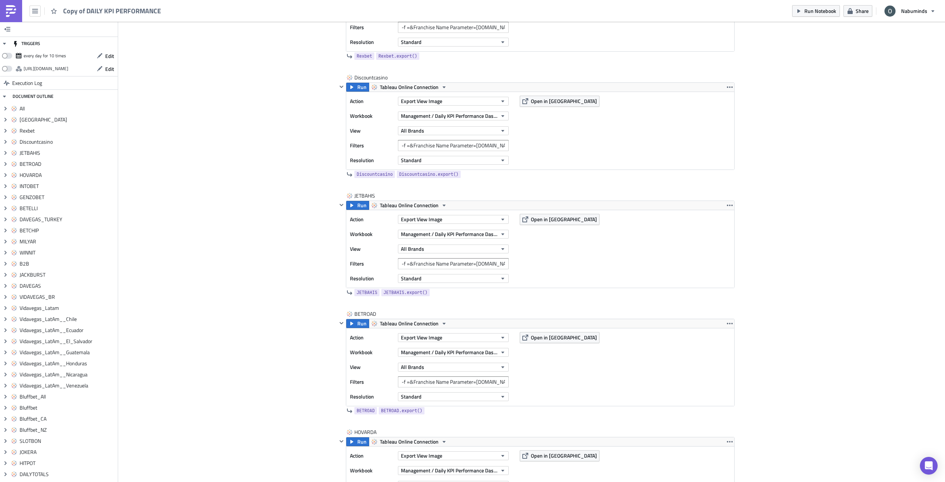
scroll to position [582, 0]
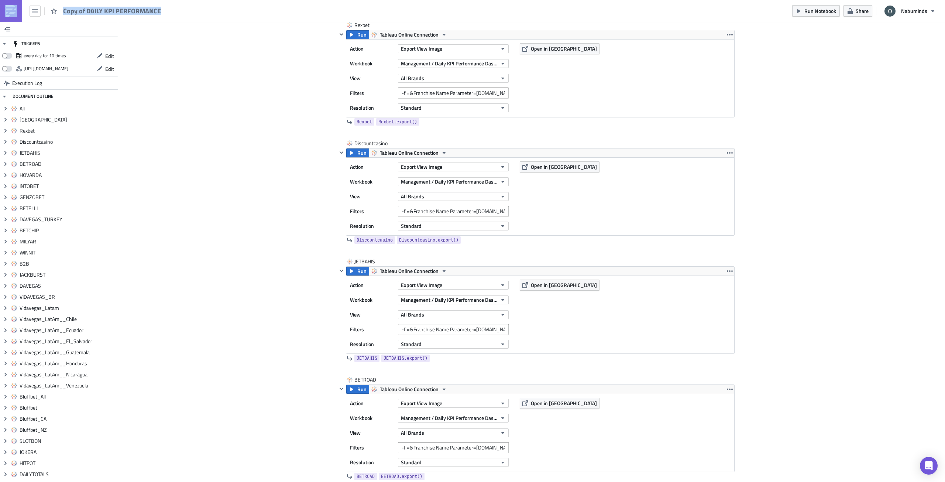
drag, startPoint x: 158, startPoint y: 9, endPoint x: 165, endPoint y: 12, distance: 6.9
click at [165, 12] on div "Copy of DAILY KPI PERFORMANCE Run Notebook Share Nabuminds" at bounding box center [472, 11] width 945 height 22
click at [168, 12] on div "Copy of DAILY KPI PERFORMANCE Run Notebook Share Nabuminds" at bounding box center [472, 11] width 945 height 22
drag, startPoint x: 162, startPoint y: 11, endPoint x: 63, endPoint y: 14, distance: 99.0
click at [63, 14] on div "Copy of DAILY KPI PERFORMANCE" at bounding box center [82, 11] width 165 height 22
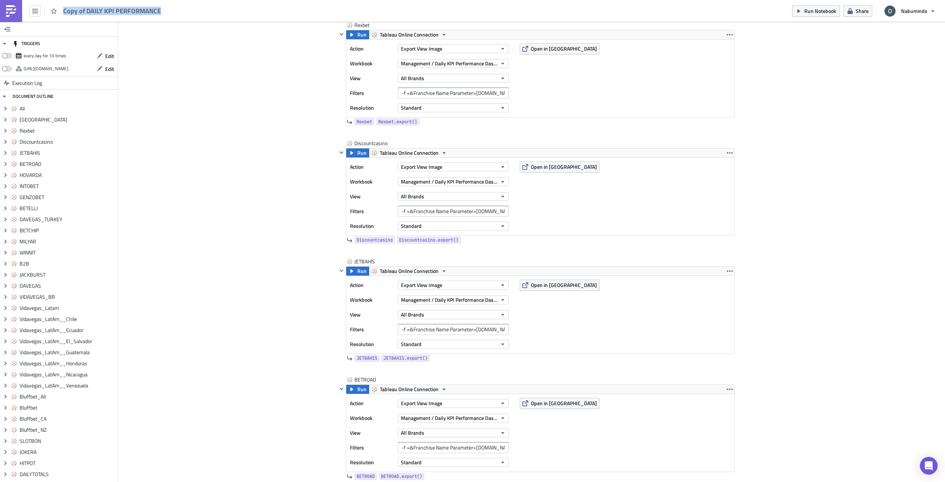
copy span "Copy of DAILY KPI PERFORMANCE"
click at [14, 13] on img at bounding box center [11, 11] width 12 height 12
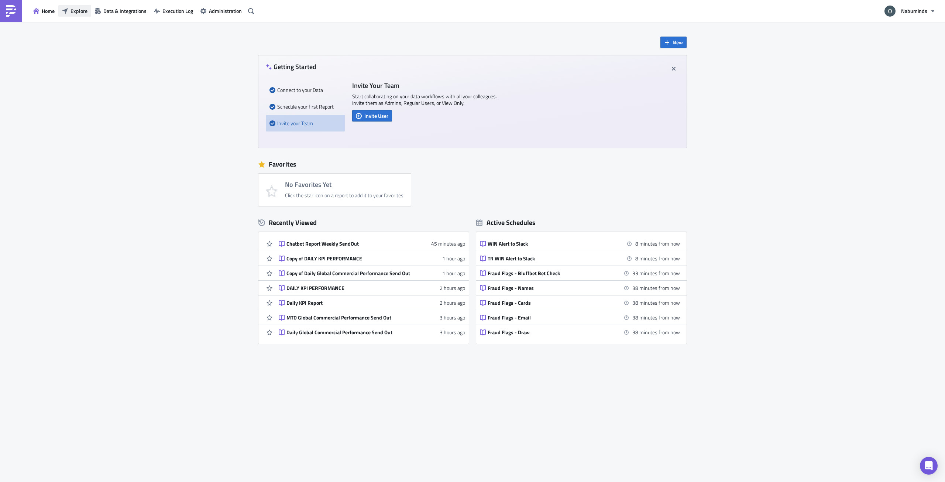
click at [73, 11] on span "Explore" at bounding box center [79, 11] width 17 height 8
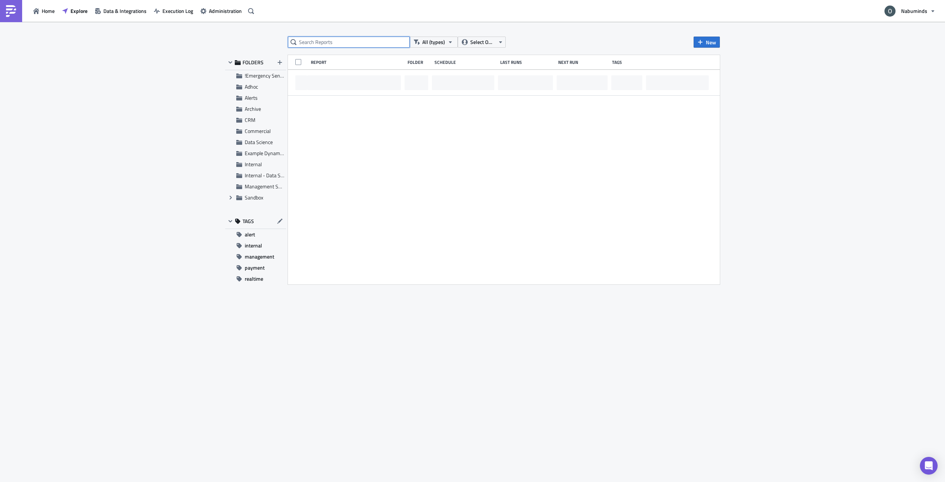
click at [343, 43] on input "text" at bounding box center [349, 42] width 122 height 11
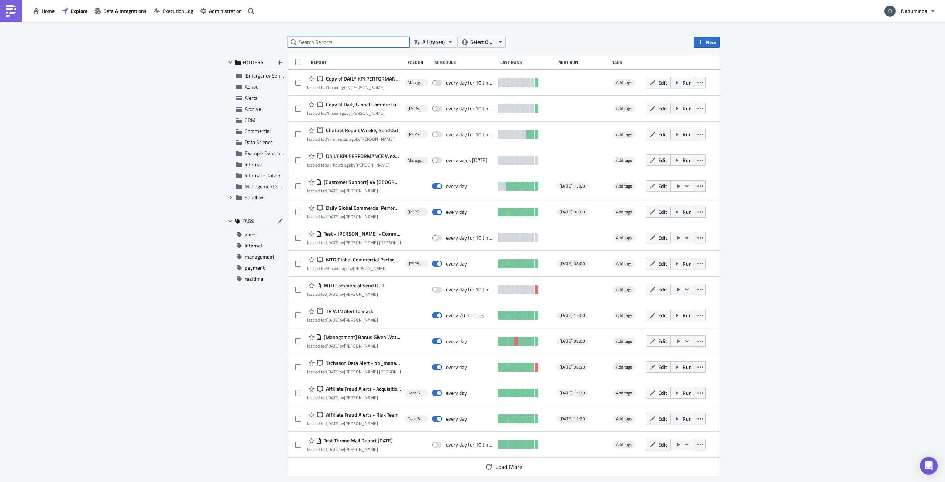
click at [391, 41] on input "text" at bounding box center [349, 42] width 122 height 11
paste input "Copy of DAILY KPI PERFORMANCE"
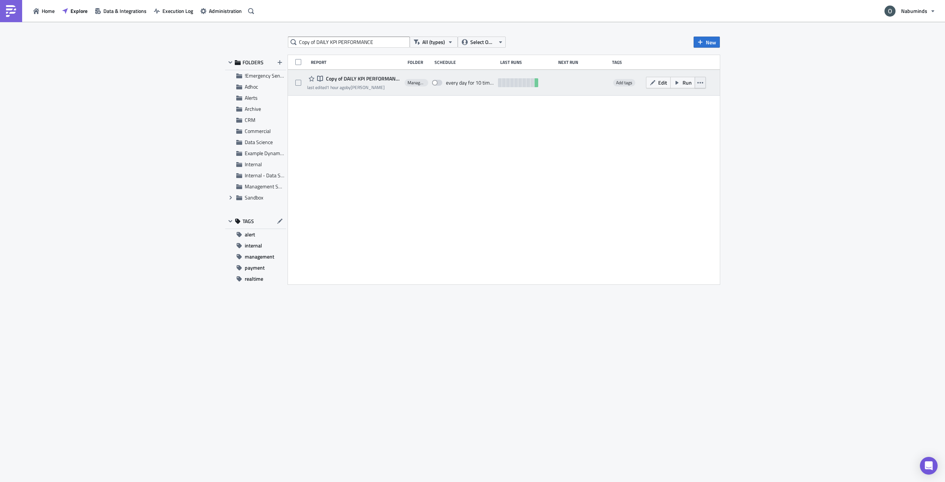
click at [705, 85] on button "button" at bounding box center [700, 82] width 11 height 11
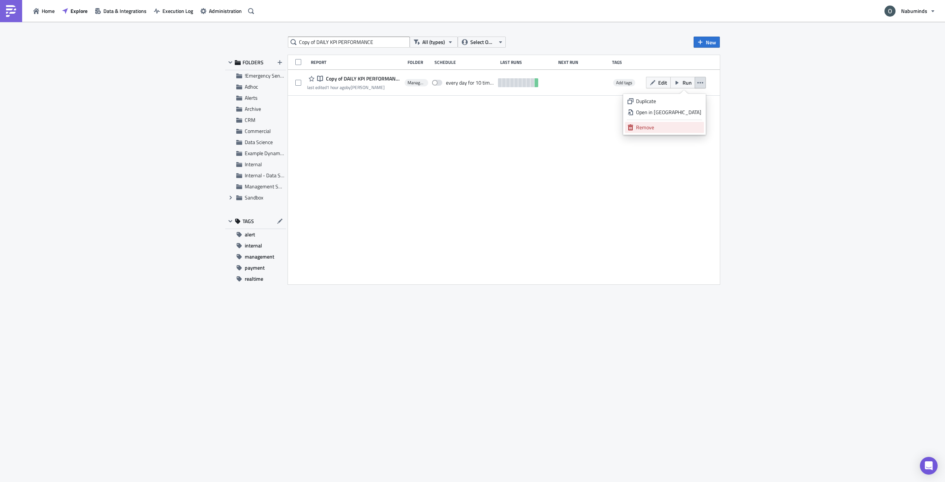
click at [686, 127] on div "Remove" at bounding box center [668, 127] width 65 height 7
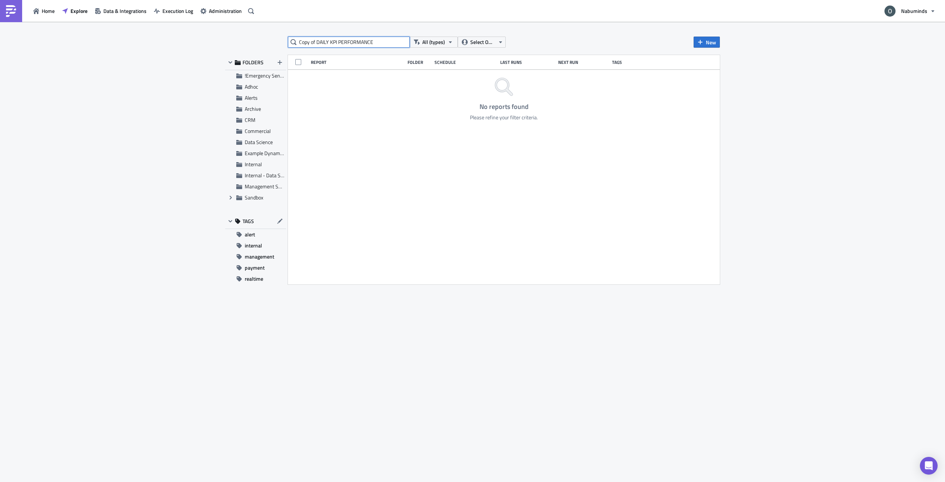
click at [376, 42] on input "Copy of DAILY KPI PERFORMANCE" at bounding box center [349, 42] width 122 height 11
paste input "aily Global Commercial Performance Send Out"
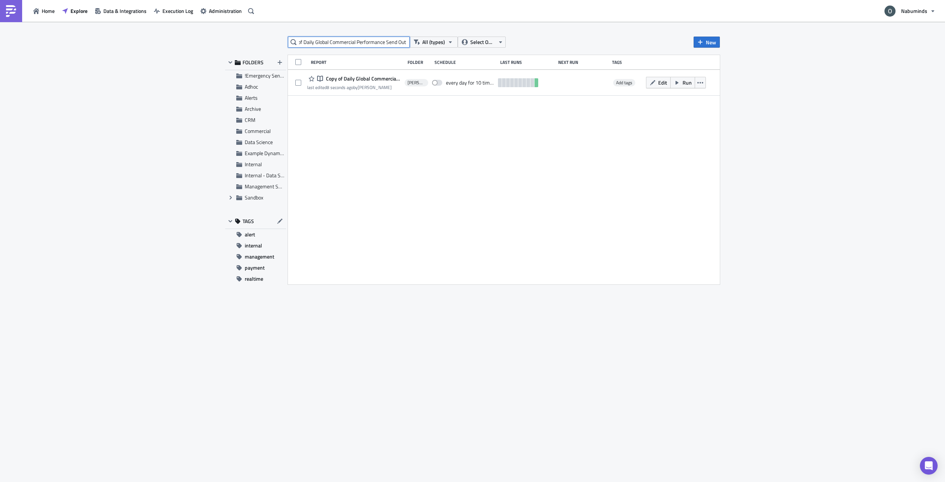
type input "Copy of Daily Global Commercial Performance Send Out"
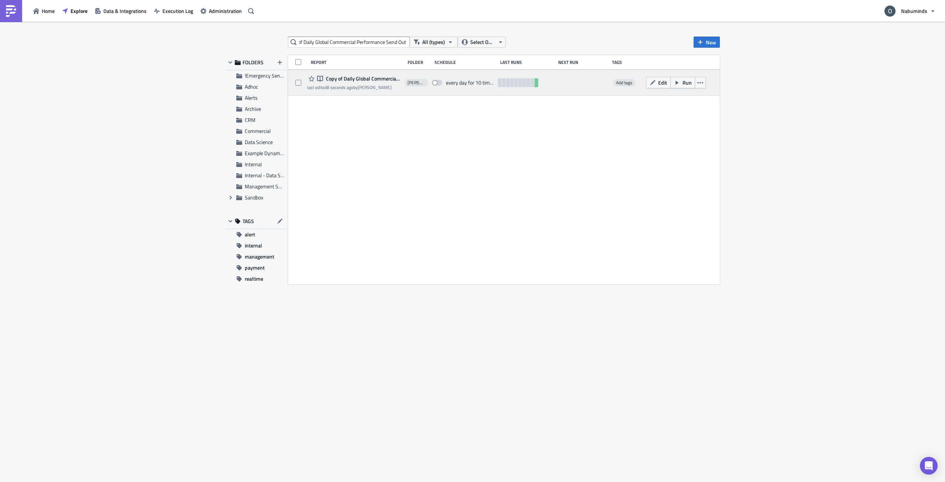
click at [693, 86] on button "Run" at bounding box center [682, 82] width 25 height 11
click at [698, 84] on icon "button" at bounding box center [700, 83] width 6 height 6
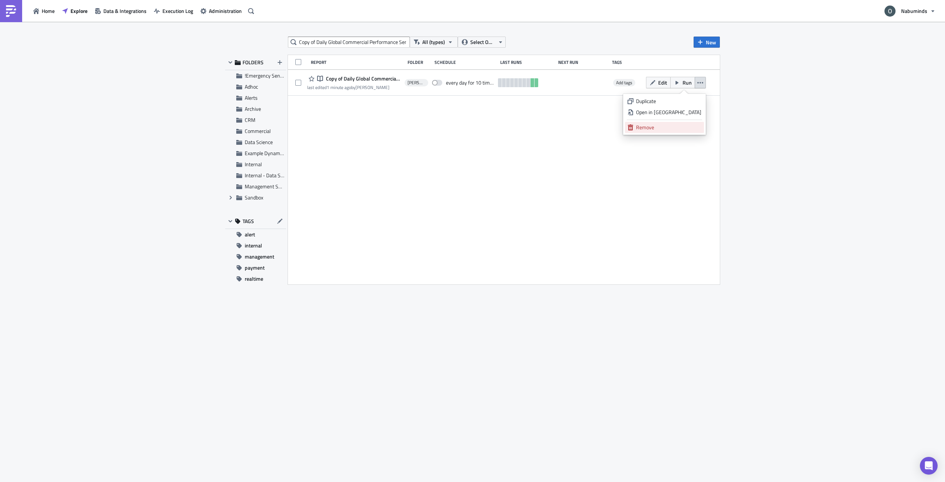
click at [672, 130] on div "Remove" at bounding box center [668, 127] width 65 height 7
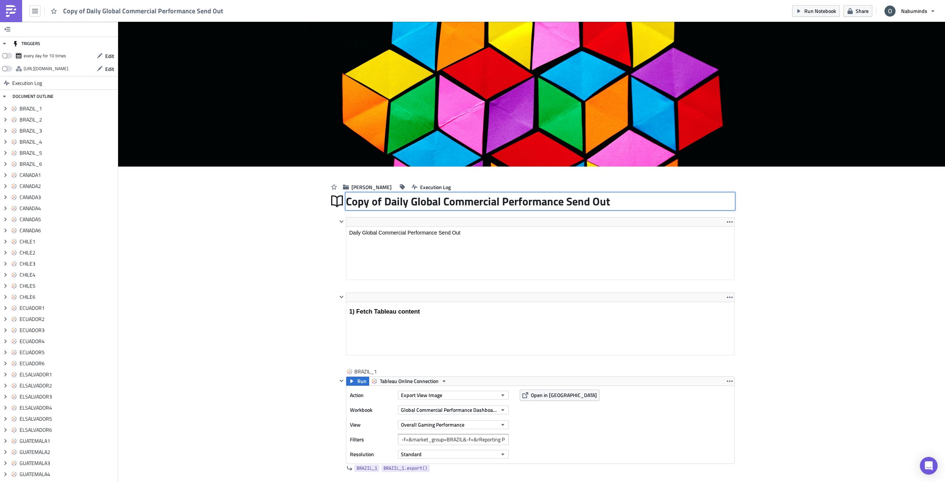
drag, startPoint x: 623, startPoint y: 205, endPoint x: 430, endPoint y: 204, distance: 193.1
click at [430, 204] on div "Copy of Daily Global Commercial Performance Send Out Copy of Daily Global Comme…" at bounding box center [540, 201] width 389 height 17
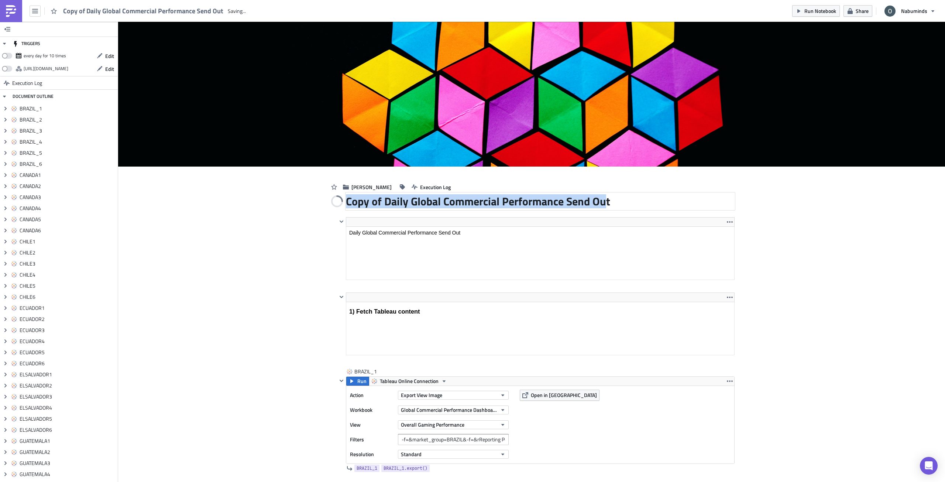
click at [603, 203] on div "Copy of Daily Global Commercial Performance Send Out" at bounding box center [540, 201] width 389 height 17
copy span "Copy of Daily Global Commercial Performance Send Out"
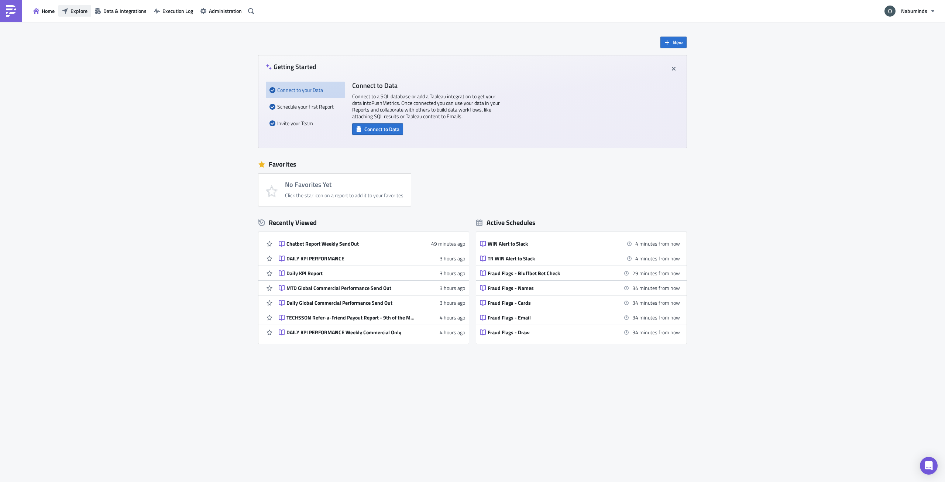
click at [79, 13] on span "Explore" at bounding box center [79, 11] width 17 height 8
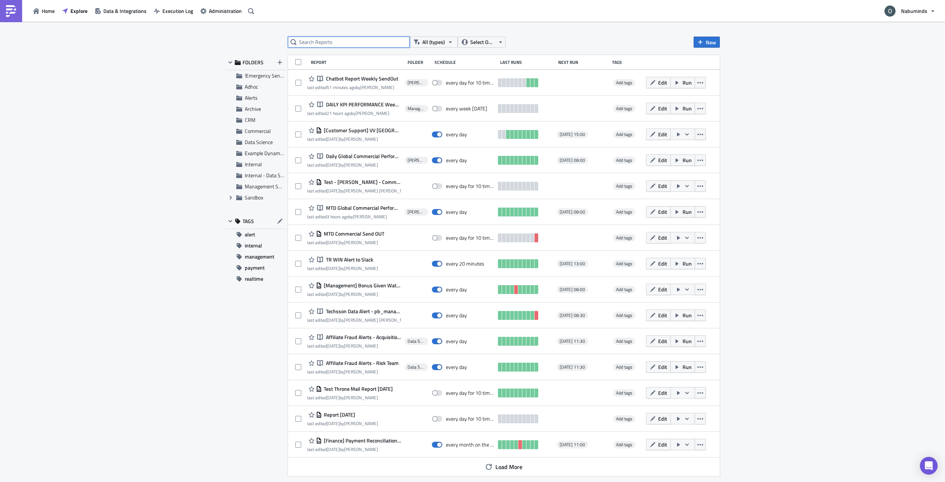
click at [333, 43] on input "text" at bounding box center [349, 42] width 122 height 11
paste input "Chatbot Report Weekly SendOut"
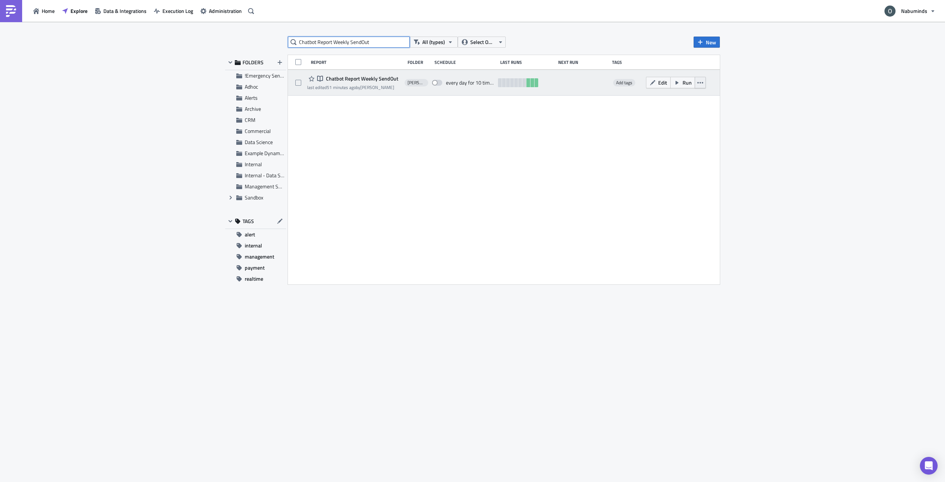
type input "Chatbot Report Weekly SendOut"
click at [704, 83] on button "button" at bounding box center [700, 82] width 11 height 11
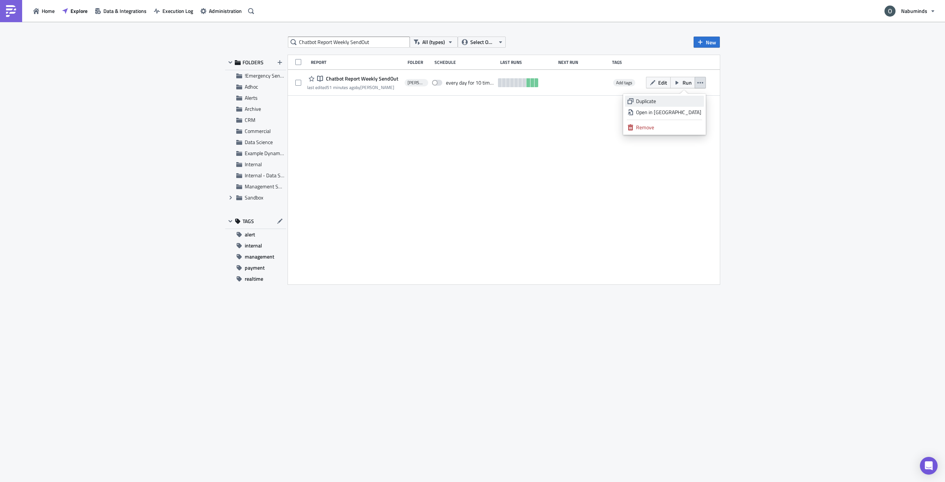
click at [689, 100] on div "Duplicate" at bounding box center [668, 100] width 65 height 7
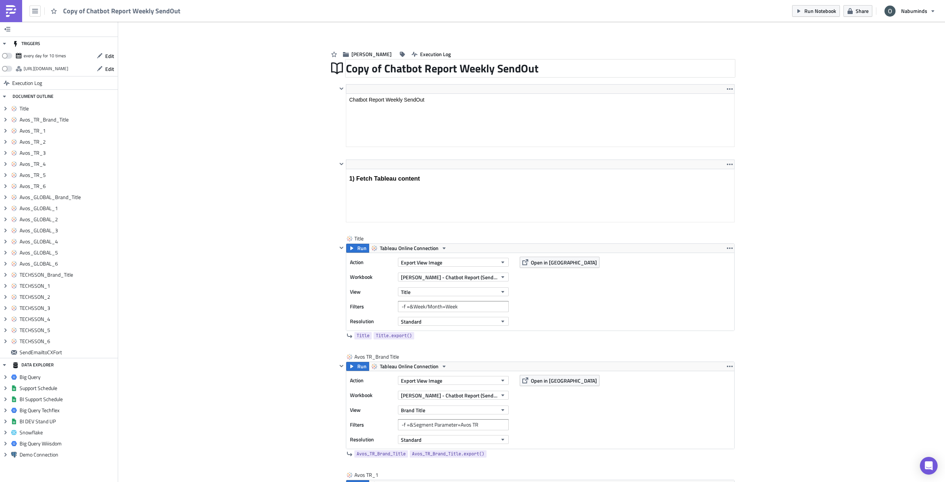
click at [418, 67] on div "Copy of Chatbot Report Weekly SendOut" at bounding box center [540, 68] width 389 height 17
click at [409, 69] on input "Copy of Chatbot Report Weekly SendOut" at bounding box center [443, 68] width 195 height 14
drag, startPoint x: 382, startPoint y: 69, endPoint x: 322, endPoint y: 73, distance: 60.4
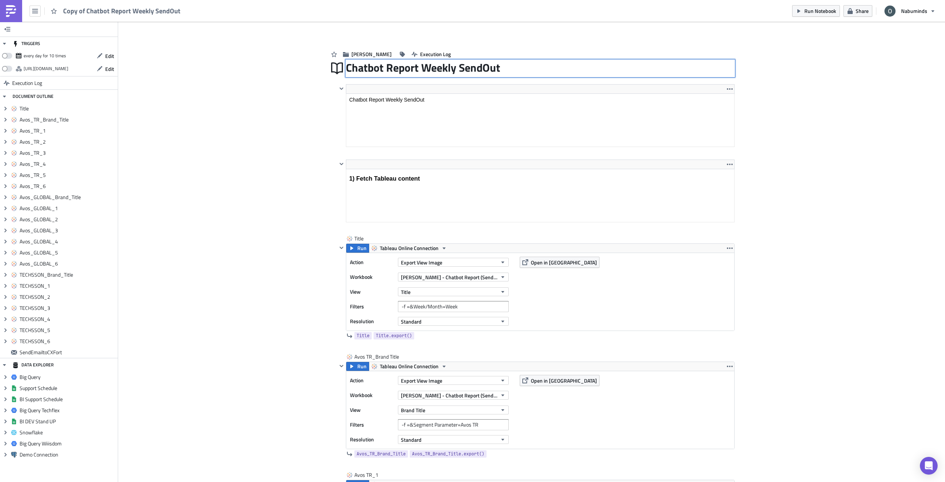
drag, startPoint x: 423, startPoint y: 68, endPoint x: 446, endPoint y: 72, distance: 23.1
click at [446, 72] on input "Chatbot Report Weekly SendOut" at bounding box center [424, 69] width 157 height 16
type input "Chatbot Report Monthly SendOut"
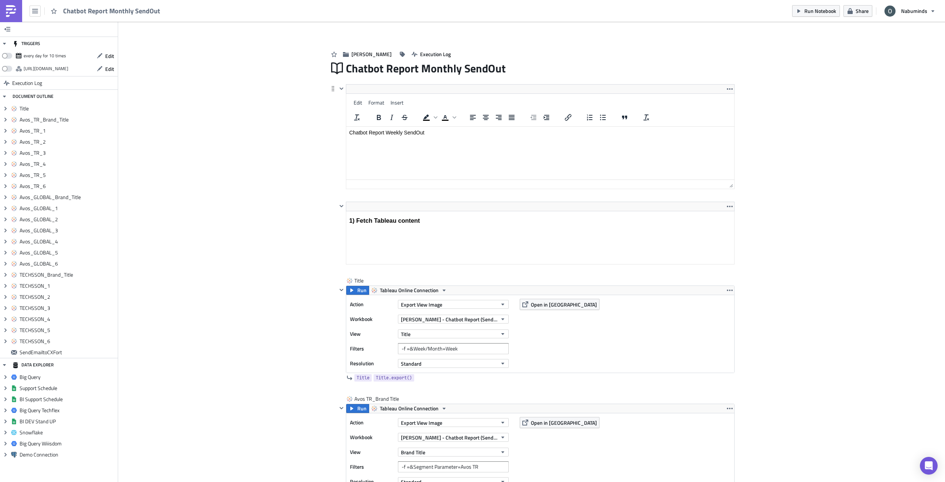
click at [393, 127] on html "Chatbot Report Weekly SendOut" at bounding box center [540, 133] width 388 height 12
drag, startPoint x: 387, startPoint y: 132, endPoint x: 396, endPoint y: 133, distance: 9.3
click at [396, 133] on p "Chatbot Report Weekly SendOut" at bounding box center [540, 133] width 382 height 6
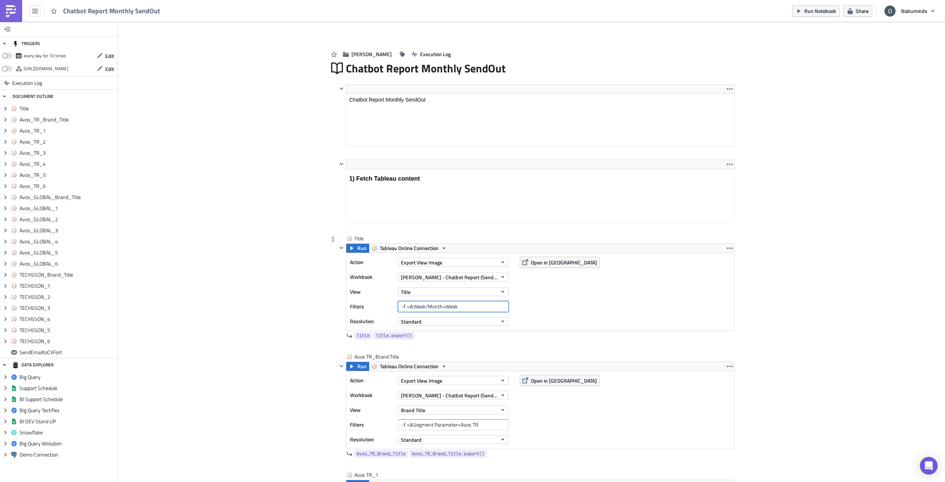
drag, startPoint x: 442, startPoint y: 307, endPoint x: 460, endPoint y: 308, distance: 18.1
click at [460, 308] on input "-f =&Week/Month=Week" at bounding box center [453, 306] width 111 height 11
type input "-f =&Week/Month=Month"
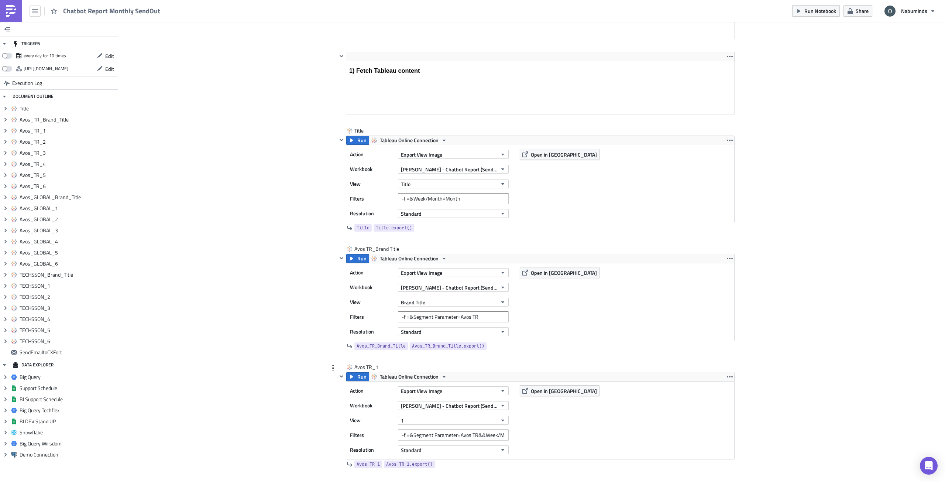
scroll to position [148, 0]
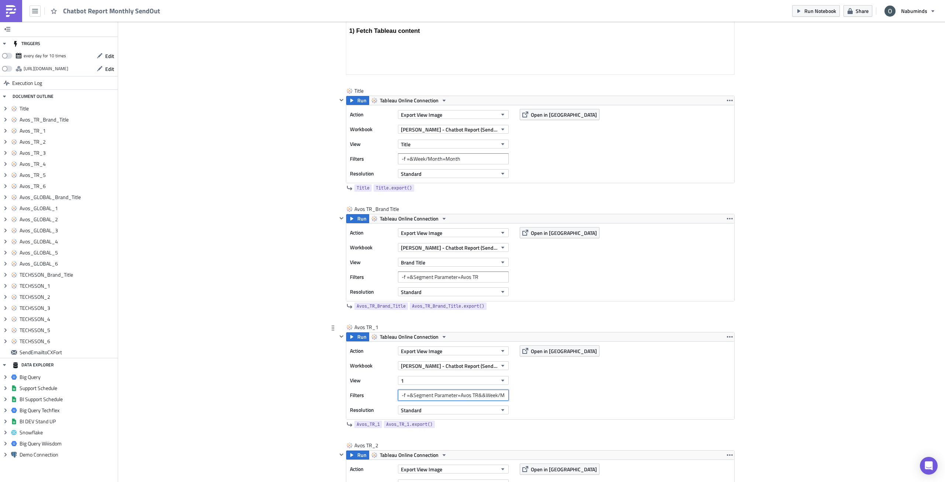
click at [489, 396] on input "-f =&Segment Parameter=Avos TR&&Week/Month=Week" at bounding box center [453, 394] width 111 height 11
drag, startPoint x: 489, startPoint y: 396, endPoint x: 511, endPoint y: 396, distance: 21.0
click at [511, 396] on div "Action Export View Image Workbook [PERSON_NAME] - Chatbot Report (Sendout - Tes…" at bounding box center [540, 380] width 388 height 78
click at [494, 396] on input "-f =&Segment Parameter=Avos TR&&Week/Month=Week" at bounding box center [453, 394] width 111 height 11
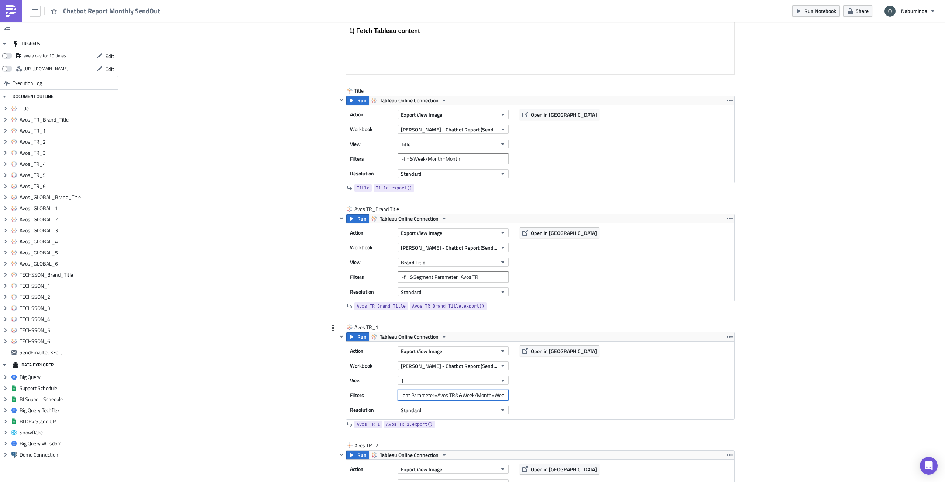
drag, startPoint x: 491, startPoint y: 396, endPoint x: 508, endPoint y: 396, distance: 17.0
click at [508, 396] on div "Filters -f =&Segment Parameter=Avos TR&&Week/Month=Week" at bounding box center [431, 394] width 162 height 11
type input "-f =&Segment Parameter=Avos TR&&Week/Month=Month"
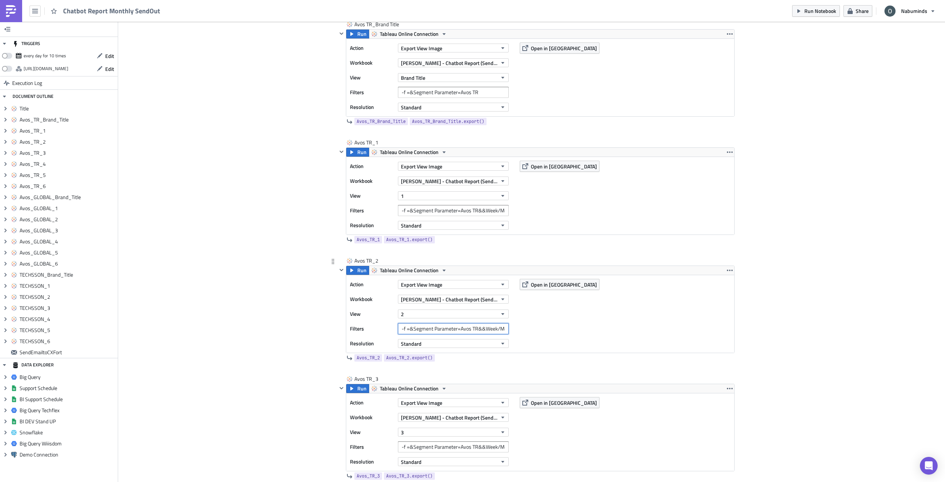
scroll to position [0, 23]
drag, startPoint x: 492, startPoint y: 328, endPoint x: 518, endPoint y: 328, distance: 25.1
click at [518, 328] on div "Action Export View Image Workbook [PERSON_NAME] - Chatbot Report (Sendout - Tes…" at bounding box center [540, 314] width 388 height 78
click at [492, 330] on input "-f =&Segment Parameter=Avos TR&&Week/Month=Week" at bounding box center [453, 328] width 111 height 11
drag, startPoint x: 491, startPoint y: 330, endPoint x: 509, endPoint y: 330, distance: 17.7
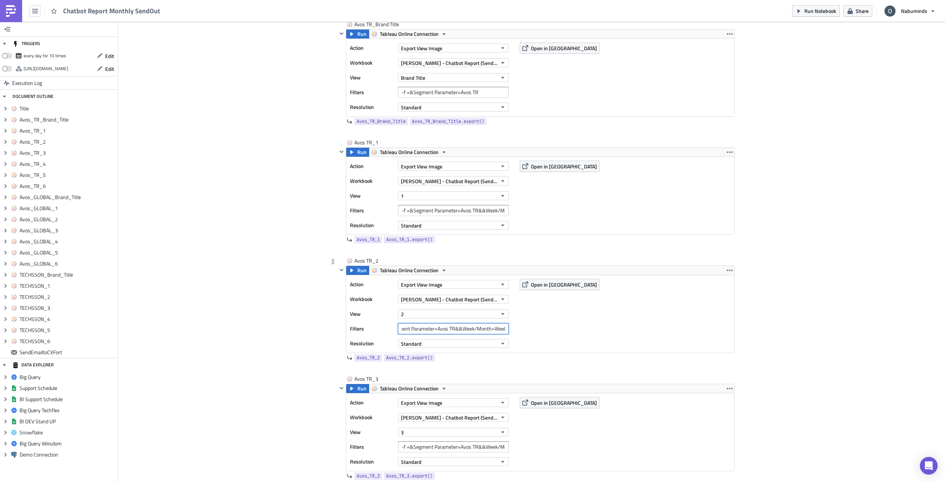
click at [508, 330] on div "Filters -f =&Segment Parameter=Avos TR&&Week/Month=Week" at bounding box center [431, 328] width 162 height 11
paste input "Month"
type input "-f =&Segment Parameter=Avos TR&&Week/Month=Month"
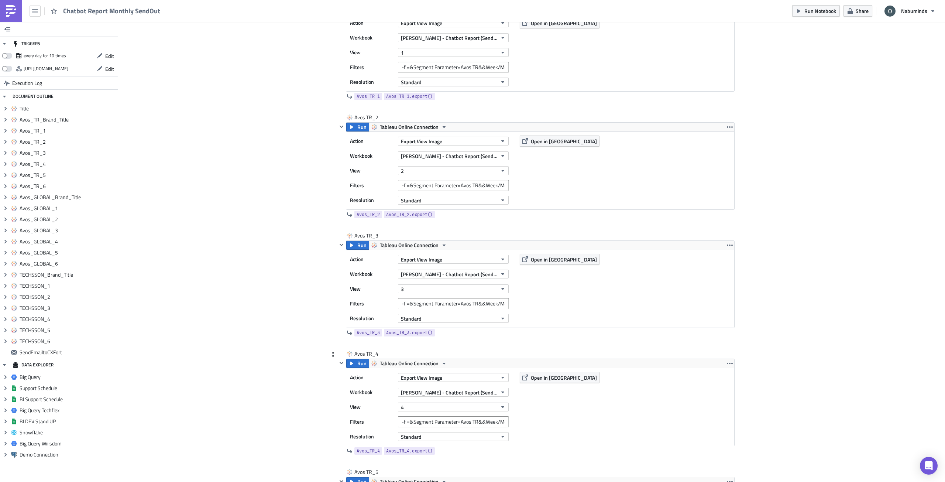
scroll to position [480, 0]
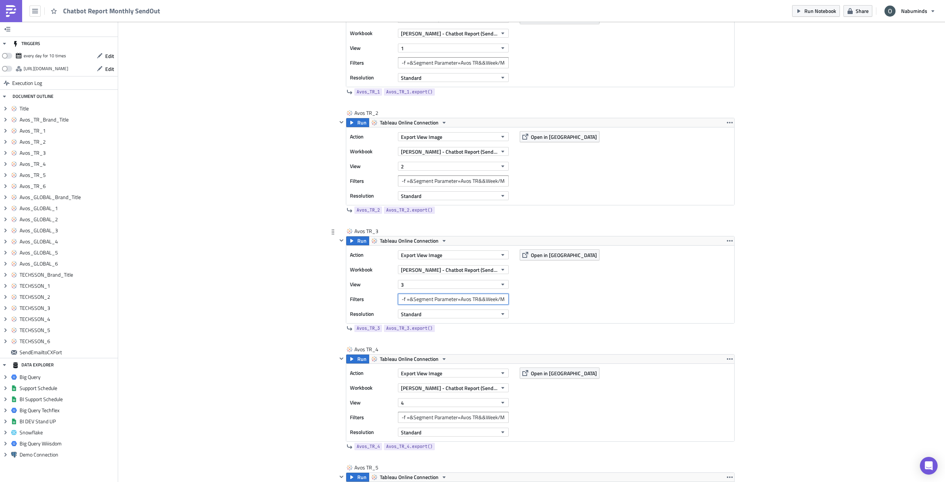
click at [490, 300] on input "-f =&Segment Parameter=Avos TR&&Week/Month=Week" at bounding box center [453, 298] width 111 height 11
drag, startPoint x: 495, startPoint y: 298, endPoint x: 537, endPoint y: 301, distance: 41.4
click at [537, 301] on div "Action Export View Image Workbook [PERSON_NAME] - Chatbot Report (Sendout - Tes…" at bounding box center [540, 284] width 388 height 78
click at [486, 300] on input "-f =&Segment Parameter=Avos TR&&Week/Month=Week" at bounding box center [453, 298] width 111 height 11
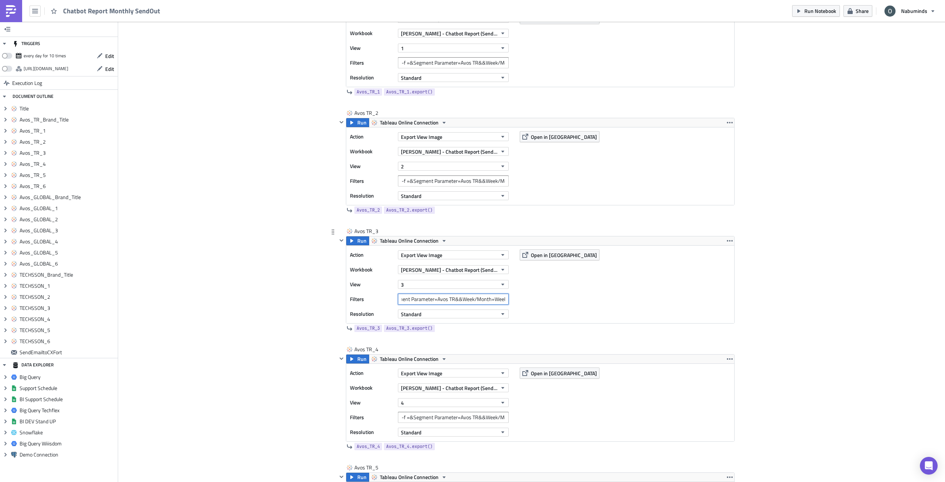
drag, startPoint x: 491, startPoint y: 300, endPoint x: 533, endPoint y: 303, distance: 42.2
click at [533, 303] on div "Action Export View Image Workbook [PERSON_NAME] - Chatbot Report (Sendout - Tes…" at bounding box center [540, 284] width 388 height 78
paste input "Month"
type input "-f =&Segment Parameter=Avos TR&&Week/Month=Month"
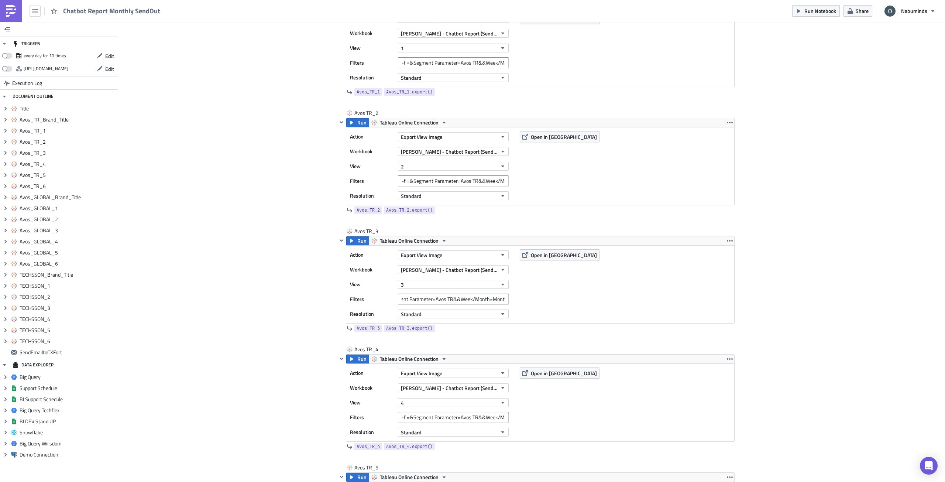
scroll to position [0, 0]
click at [488, 417] on input "-f =&Segment Parameter=Avos TR&&Week/Month=Week" at bounding box center [453, 417] width 111 height 11
drag, startPoint x: 479, startPoint y: 417, endPoint x: 530, endPoint y: 418, distance: 50.6
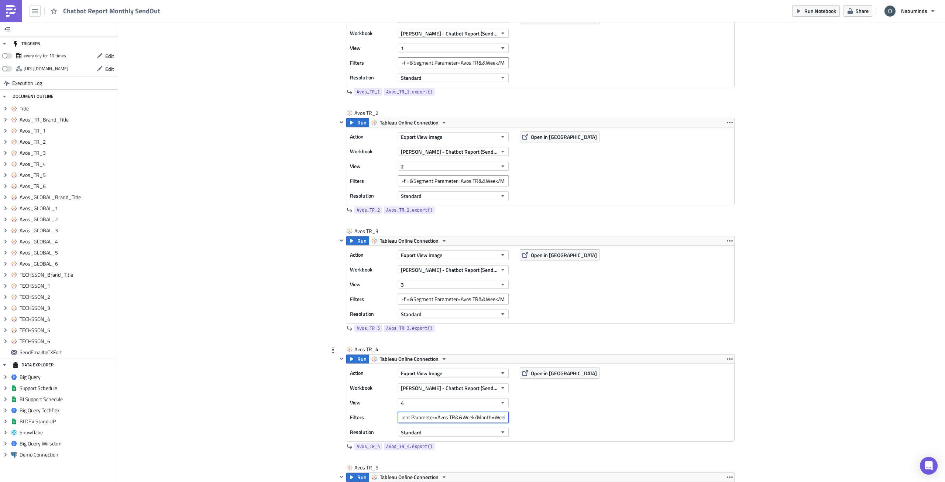
click at [530, 418] on div "Action Export View Image Workbook [PERSON_NAME] - Chatbot Report (Sendout - Tes…" at bounding box center [540, 403] width 388 height 78
click at [491, 418] on input "-f =&Segment Parameter=Avos TR&&Week/Month=Week" at bounding box center [453, 417] width 111 height 11
drag, startPoint x: 489, startPoint y: 417, endPoint x: 521, endPoint y: 418, distance: 31.4
click at [521, 418] on div "Action Export View Image Workbook [PERSON_NAME] - Chatbot Report (Sendout - Tes…" at bounding box center [540, 403] width 388 height 78
paste input "Month"
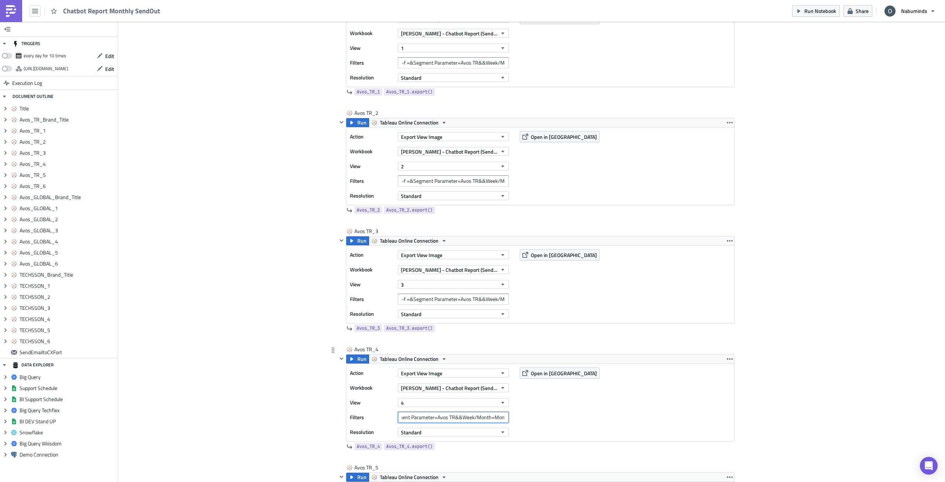
scroll to position [0, 25]
type input "-f =&Segment Parameter=Avos TR&&Week/Month=Month"
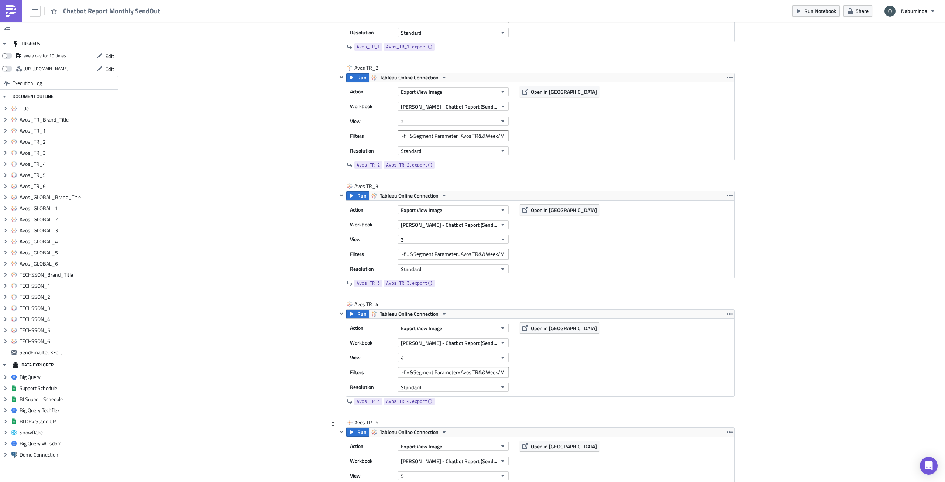
scroll to position [591, 0]
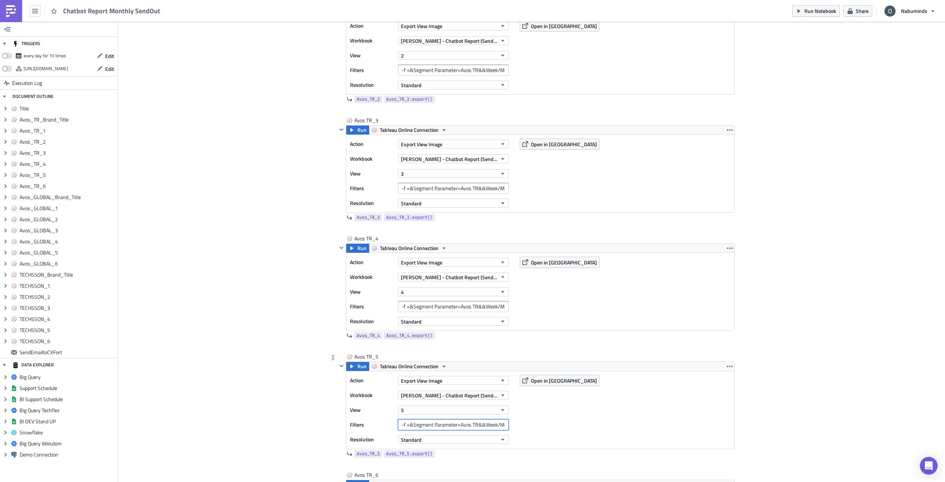
click at [484, 421] on input "-f =&Segment Parameter=Avos TR&&Week/Month=Week" at bounding box center [453, 424] width 111 height 11
drag, startPoint x: 484, startPoint y: 423, endPoint x: 540, endPoint y: 427, distance: 56.6
click at [540, 427] on div "Action Export View Image Workbook [PERSON_NAME] - Chatbot Report (Sendout - Tes…" at bounding box center [540, 410] width 388 height 78
click at [490, 424] on input "-f =&Segment Parameter=Avos TR&&Week/Month=Week" at bounding box center [453, 424] width 111 height 11
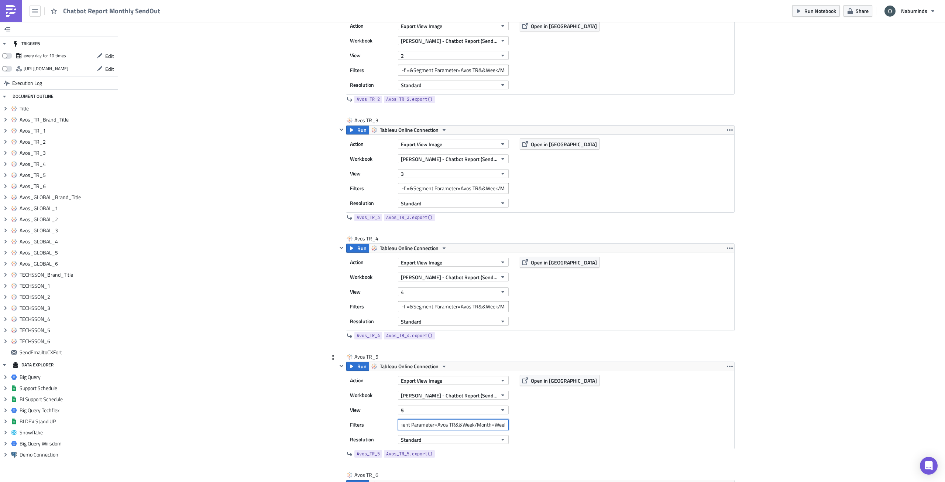
drag, startPoint x: 491, startPoint y: 424, endPoint x: 533, endPoint y: 426, distance: 42.5
click at [533, 426] on div "Action Export View Image Workbook [PERSON_NAME] - Chatbot Report (Sendout - Tes…" at bounding box center [540, 410] width 388 height 78
paste input "Month"
type input "-f =&Segment Parameter=Avos TR&&Week/Month=Month"
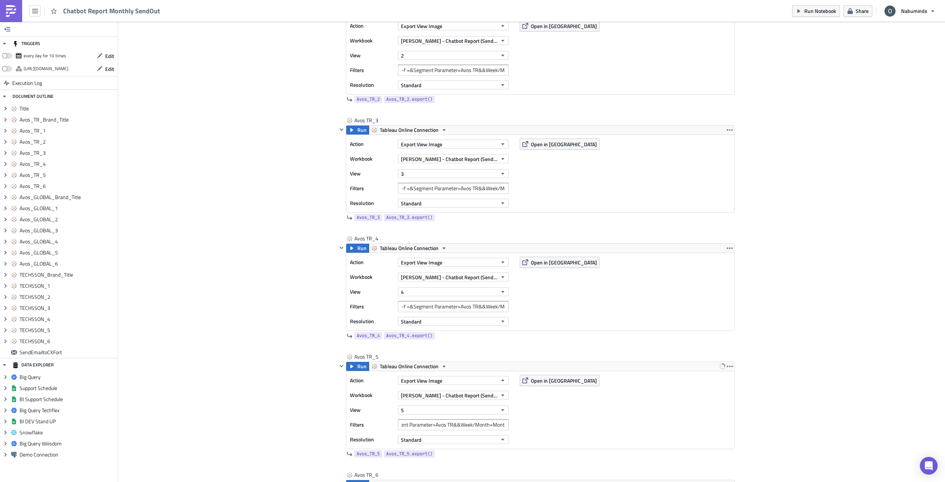
click at [492, 303] on input "-f =&Segment Parameter=Avos TR&&Week/Month=Month" at bounding box center [453, 306] width 111 height 11
drag, startPoint x: 498, startPoint y: 309, endPoint x: 541, endPoint y: 311, distance: 43.2
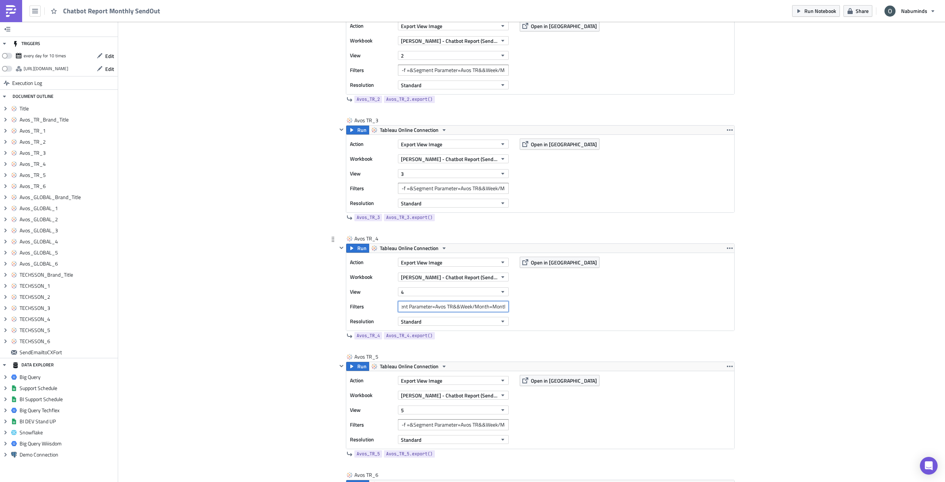
click at [541, 311] on div "Action Export View Image Workbook [PERSON_NAME] - Chatbot Report (Sendout - Tes…" at bounding box center [540, 292] width 388 height 78
click at [478, 190] on input "-f =&Segment Parameter=Avos TR&&Week/Month=Month" at bounding box center [453, 188] width 111 height 11
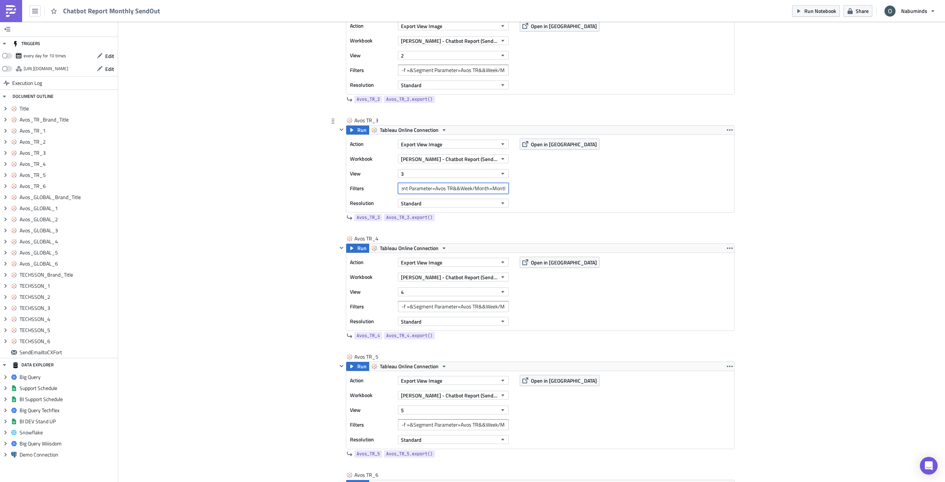
drag, startPoint x: 488, startPoint y: 189, endPoint x: 525, endPoint y: 190, distance: 37.3
click at [525, 190] on div "Action Export View Image Workbook [PERSON_NAME] - Chatbot Report (Sendout - Tes…" at bounding box center [540, 174] width 388 height 78
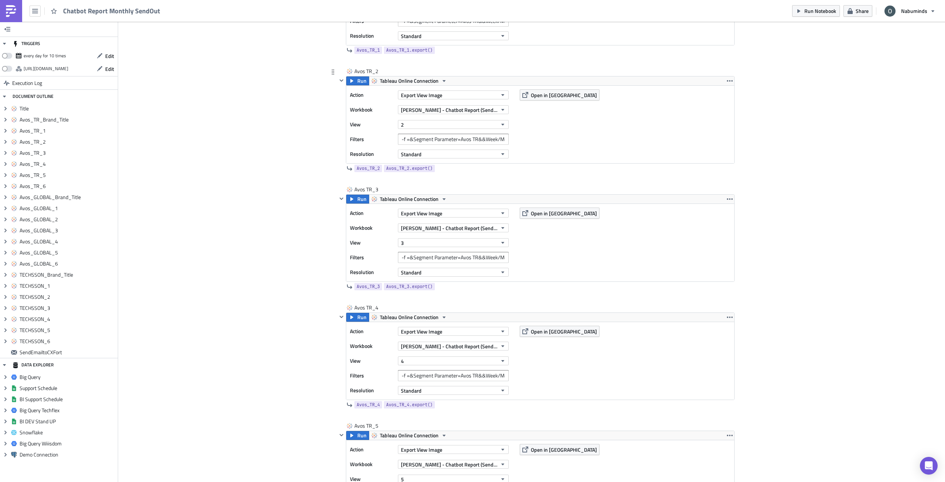
scroll to position [554, 0]
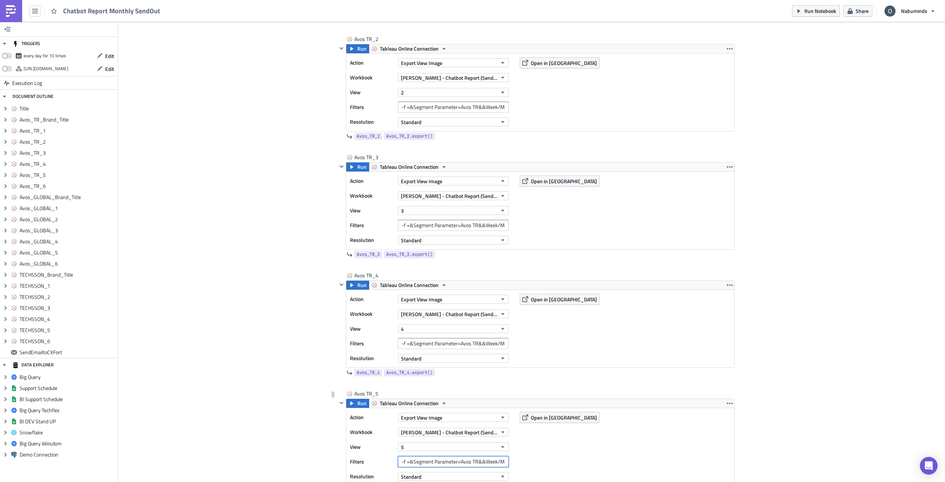
click at [495, 459] on input "-f =&Segment Parameter=Avos TR&&Week/Month=Month" at bounding box center [453, 461] width 111 height 11
drag, startPoint x: 492, startPoint y: 459, endPoint x: 529, endPoint y: 462, distance: 37.8
click at [529, 462] on div "Action Export View Image Workbook [PERSON_NAME] - Chatbot Report (Sendout - Tes…" at bounding box center [540, 447] width 388 height 78
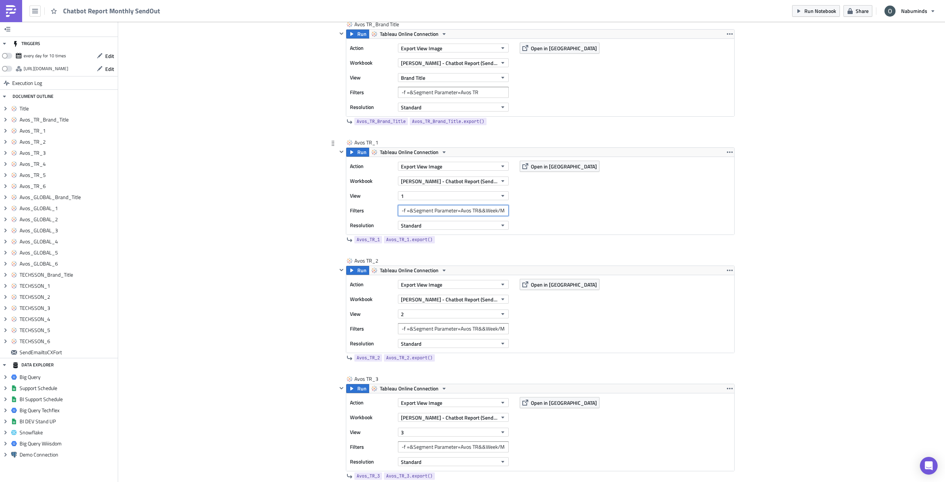
scroll to position [0, 25]
drag, startPoint x: 491, startPoint y: 209, endPoint x: 582, endPoint y: 215, distance: 91.4
click at [576, 215] on div "Action Export View Image Workbook [PERSON_NAME] - Chatbot Report (Sendout - Tes…" at bounding box center [540, 196] width 388 height 78
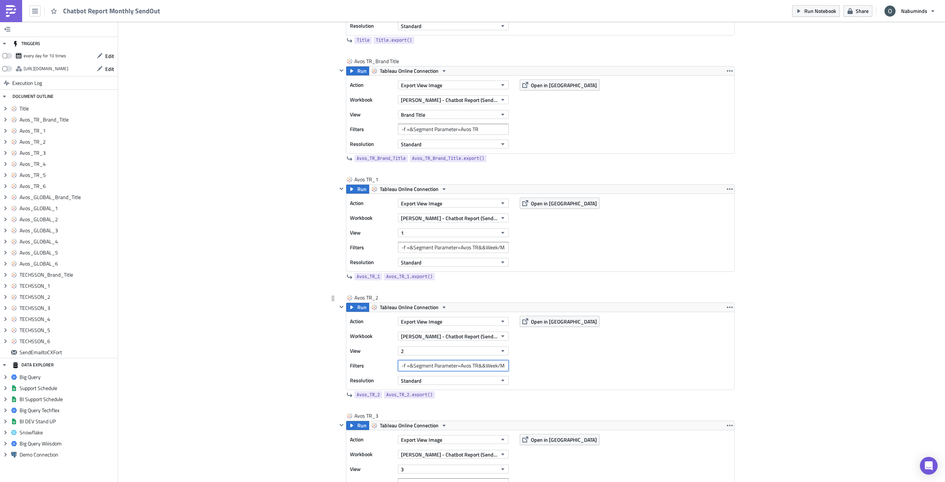
click at [490, 367] on input "-f =&Segment Parameter=Avos TR&&Week/Month=Month" at bounding box center [453, 365] width 111 height 11
drag, startPoint x: 491, startPoint y: 367, endPoint x: 559, endPoint y: 368, distance: 67.6
click at [558, 368] on div "Action Export View Image Workbook [PERSON_NAME] - Chatbot Report (Sendout - Tes…" at bounding box center [540, 351] width 388 height 78
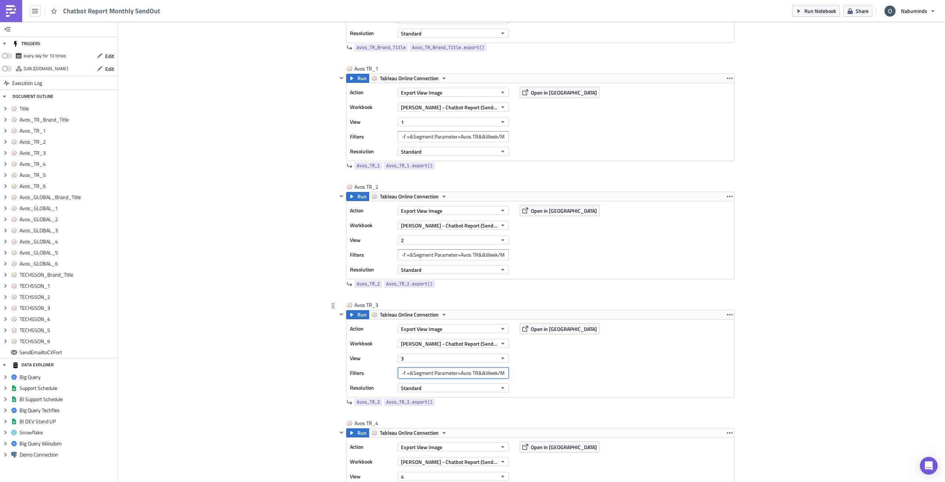
click at [489, 372] on input "-f =&Segment Parameter=Avos TR&&Week/Month=Month" at bounding box center [453, 372] width 111 height 11
drag, startPoint x: 487, startPoint y: 372, endPoint x: 564, endPoint y: 371, distance: 77.5
click at [563, 372] on div "Action Export View Image Workbook [PERSON_NAME] - Chatbot Report (Sendout - Tes…" at bounding box center [540, 358] width 388 height 78
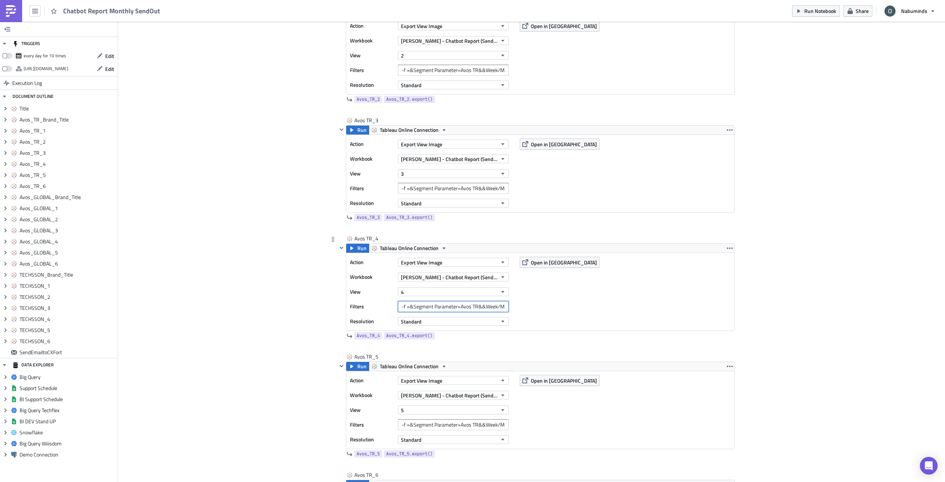
click at [484, 306] on input "-f =&Segment Parameter=Avos TR&&Week/Month=Month" at bounding box center [453, 306] width 111 height 11
drag, startPoint x: 501, startPoint y: 310, endPoint x: 586, endPoint y: 313, distance: 85.3
click at [586, 313] on div "Action Export View Image Workbook [PERSON_NAME] - Chatbot Report (Sendout - Tes…" at bounding box center [540, 292] width 388 height 78
click at [489, 422] on input "-f =&Segment Parameter=Avos TR&&Week/Month=Month" at bounding box center [453, 424] width 111 height 11
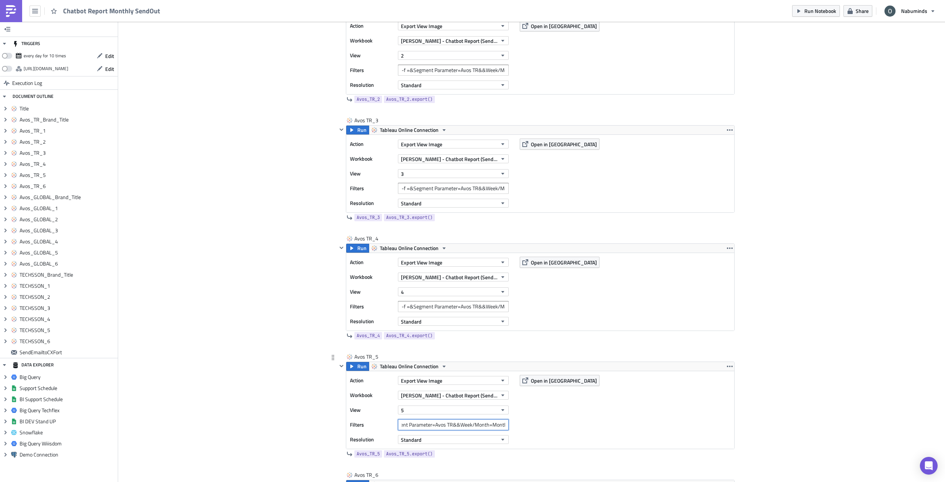
drag, startPoint x: 487, startPoint y: 423, endPoint x: 532, endPoint y: 425, distance: 45.1
click at [539, 423] on div "Action Export View Image Workbook [PERSON_NAME] - Chatbot Report (Sendout - Tes…" at bounding box center [540, 410] width 388 height 78
click at [494, 426] on input "-f =&Segment Parameter=Avos TR&&Week/Month=Month" at bounding box center [453, 424] width 111 height 11
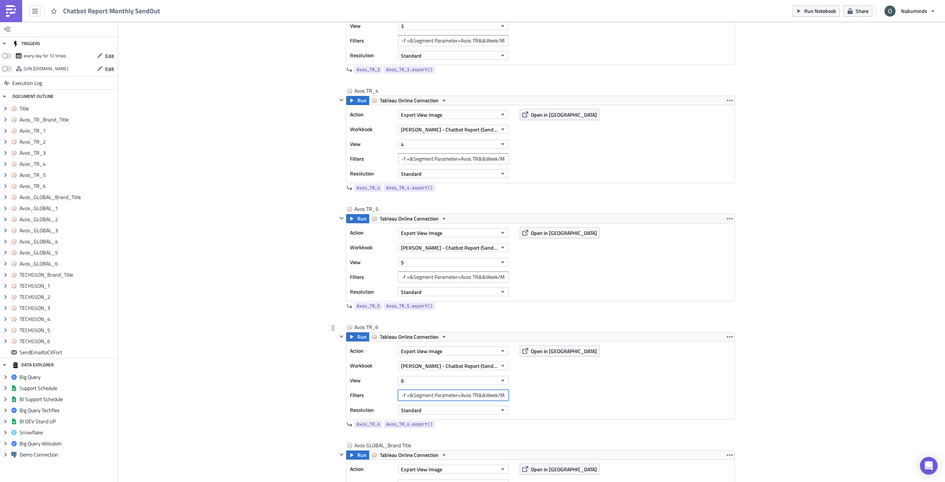
click at [486, 395] on input "-f =&Segment Parameter=Avos TR&&Week/Month=Week" at bounding box center [453, 394] width 111 height 11
drag, startPoint x: 486, startPoint y: 395, endPoint x: 558, endPoint y: 394, distance: 71.6
click at [558, 394] on div "Action Export View Image Workbook [PERSON_NAME] - Chatbot Report (Sendout - Tes…" at bounding box center [540, 380] width 388 height 78
click at [497, 396] on input "-f =&Segment Parameter=Avos TR&&Week/Month=Week" at bounding box center [453, 394] width 111 height 11
drag, startPoint x: 491, startPoint y: 395, endPoint x: 534, endPoint y: 396, distance: 43.2
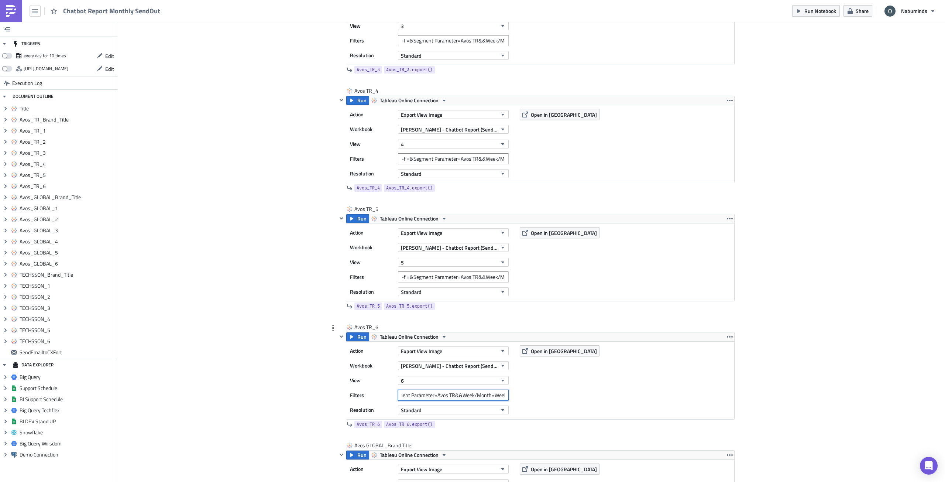
click at [534, 396] on div "Action Export View Image Workbook [PERSON_NAME] - Chatbot Report (Sendout - Tes…" at bounding box center [540, 380] width 388 height 78
paste input "Month"
type input "-f =&Segment Parameter=Avos TR&&Week/Month=Month"
drag, startPoint x: 471, startPoint y: 396, endPoint x: 646, endPoint y: 399, distance: 175.7
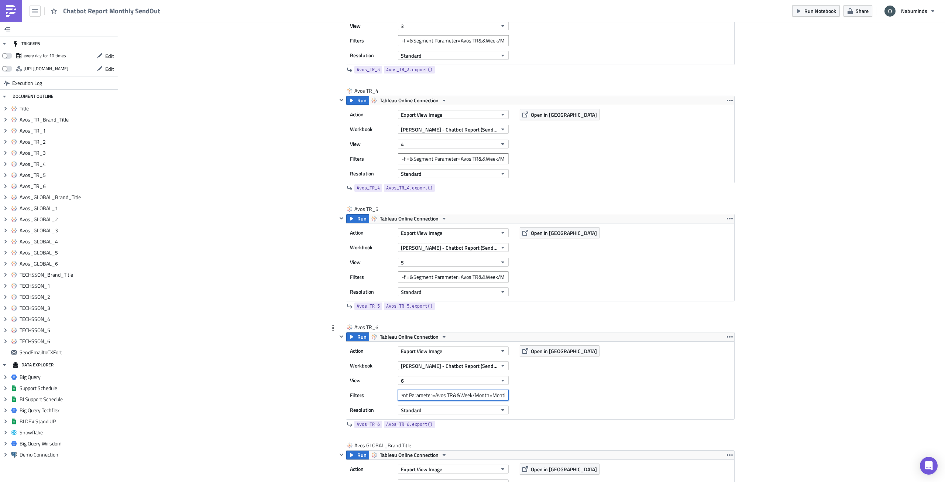
click at [598, 398] on div "Action Export View Image Workbook [PERSON_NAME] - Chatbot Report (Sendout - Tes…" at bounding box center [540, 380] width 388 height 78
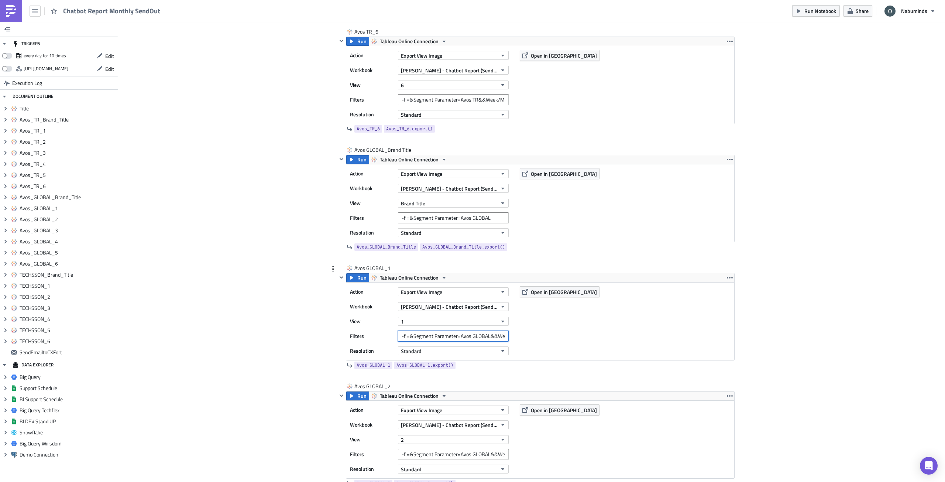
click at [492, 335] on input "-f =&Segment Parameter=Avos GLOBAL&&Week/Month=Week" at bounding box center [453, 335] width 111 height 11
drag, startPoint x: 496, startPoint y: 336, endPoint x: 530, endPoint y: 340, distance: 33.4
click at [530, 340] on div "Action Export View Image Workbook [PERSON_NAME] - Chatbot Report (Sendout - Tes…" at bounding box center [540, 321] width 388 height 78
click at [492, 337] on input "-f =&Segment Parameter=Avos GLOBAL&&Week/Month=Week" at bounding box center [453, 335] width 111 height 11
drag, startPoint x: 491, startPoint y: 337, endPoint x: 521, endPoint y: 336, distance: 29.9
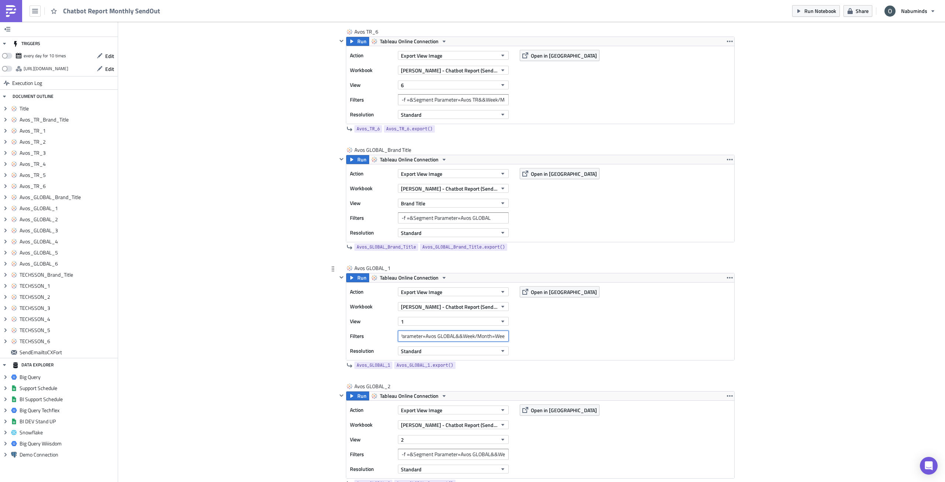
click at [516, 337] on div "Action Export View Image Workbook [PERSON_NAME] - Chatbot Report (Sendout - Tes…" at bounding box center [540, 321] width 388 height 78
paste input "Month"
type input "-f =&Segment Parameter=Avos GLOBAL&&Week/Month=Month"
click at [478, 455] on input "-f =&Segment Parameter=Avos GLOBAL&&Week/Month=Week" at bounding box center [453, 453] width 111 height 11
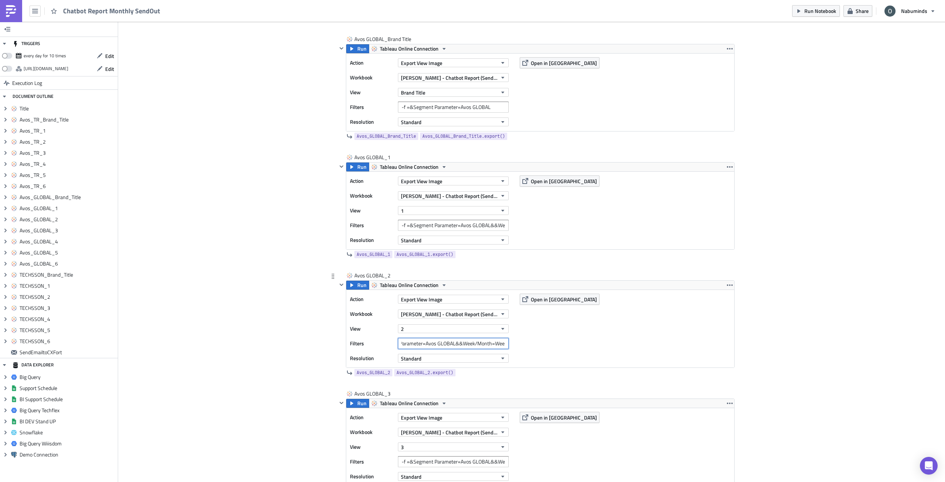
drag, startPoint x: 495, startPoint y: 342, endPoint x: 561, endPoint y: 344, distance: 66.8
click at [561, 344] on div "Action Export View Image Workbook [PERSON_NAME] - Chatbot Report (Sendout - Tes…" at bounding box center [540, 329] width 388 height 78
click at [500, 346] on input "-f =&Segment Parameter=Avos GLOBAL&&Week/Month=Week" at bounding box center [453, 343] width 111 height 11
drag, startPoint x: 498, startPoint y: 345, endPoint x: 505, endPoint y: 345, distance: 6.6
click at [504, 345] on input "-f =&Segment Parameter=Avos GLOBAL&&Week/Month=Week" at bounding box center [453, 343] width 111 height 11
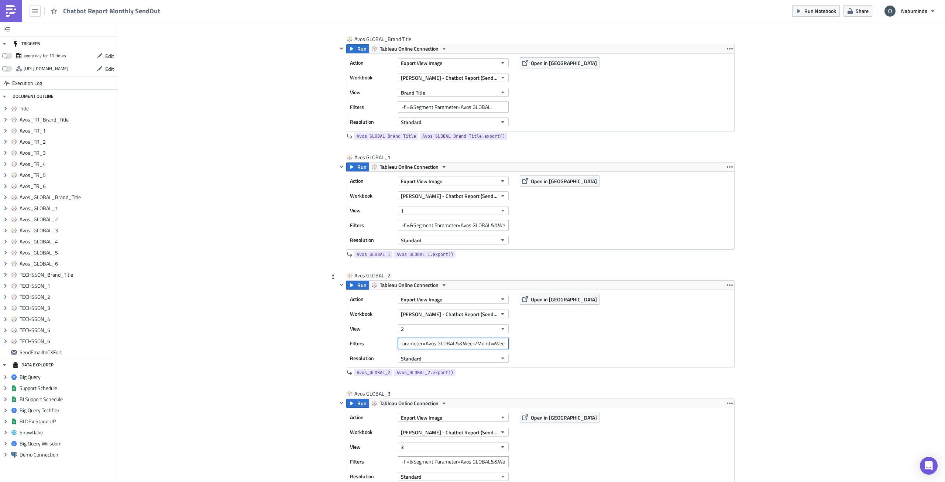
paste input "Month"
type input "-f =&Segment Parameter=Avos GLOBAL&&Week/Month=Month"
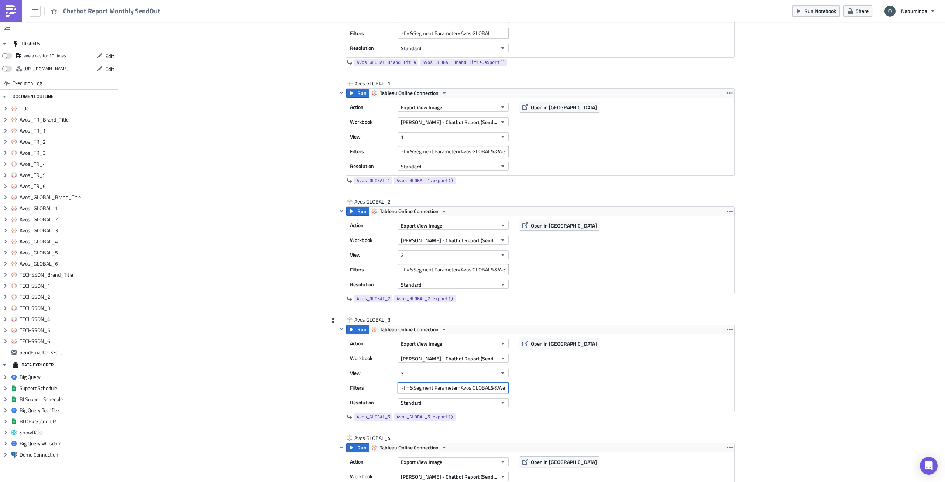
click at [484, 386] on input "-f =&Segment Parameter=Avos GLOBAL&&Week/Month=Week" at bounding box center [453, 387] width 111 height 11
drag, startPoint x: 480, startPoint y: 389, endPoint x: 529, endPoint y: 391, distance: 48.8
click at [529, 391] on div "Action Export View Image Workbook [PERSON_NAME] - Chatbot Report (Sendout - Tes…" at bounding box center [540, 373] width 388 height 78
click at [480, 390] on input "-f =&Segment Parameter=Avos GLOBAL&&Week/Month=Week" at bounding box center [453, 387] width 111 height 11
drag, startPoint x: 490, startPoint y: 388, endPoint x: 522, endPoint y: 389, distance: 31.8
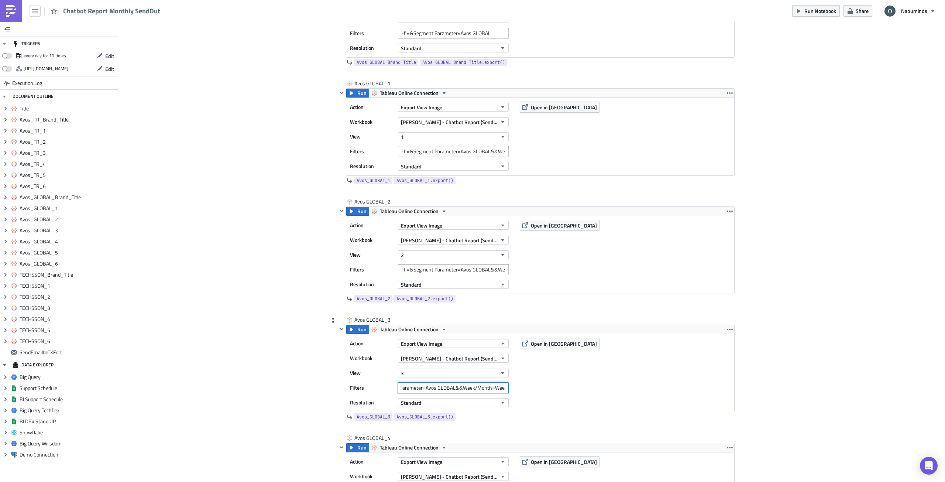
click at [522, 389] on div "Action Export View Image Workbook [PERSON_NAME] - Chatbot Report (Sendout - Tes…" at bounding box center [540, 373] width 388 height 78
paste input "Month"
type input "-f =&Segment Parameter=Avos GLOBAL&&Week/Month=Month"
click at [782, 388] on div "Add Image [PERSON_NAME] Execution Log Chatbot Report Monthly SendOut <p>Chatbot…" at bounding box center [531, 470] width 827 height 3332
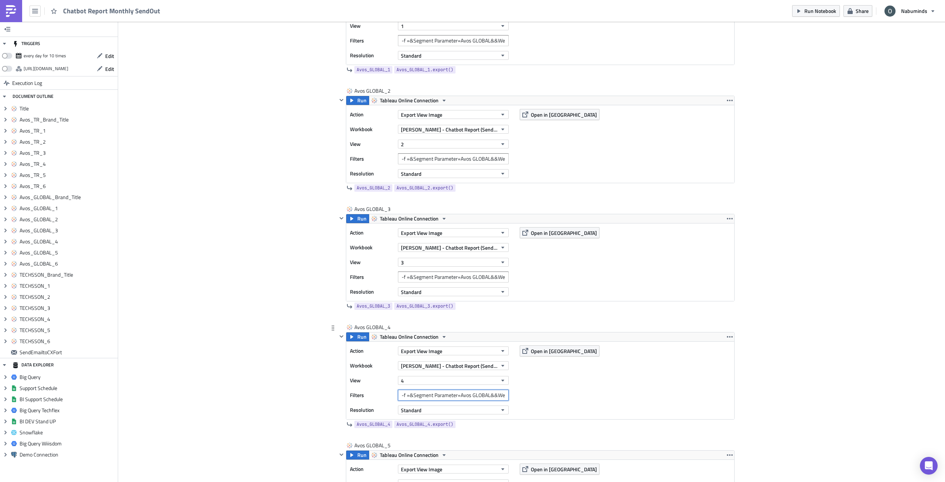
click at [493, 393] on input "-f =&Segment Parameter=Avos GLOBAL&&Week/Month=Week" at bounding box center [453, 394] width 111 height 11
drag, startPoint x: 492, startPoint y: 395, endPoint x: 543, endPoint y: 397, distance: 51.3
click at [543, 397] on div "Action Export View Image Workbook [PERSON_NAME] - Chatbot Report (Sendout - Tes…" at bounding box center [540, 380] width 388 height 78
click at [489, 396] on input "-f =&Segment Parameter=Avos GLOBAL&&Week/Month=Week" at bounding box center [453, 394] width 111 height 11
drag, startPoint x: 503, startPoint y: 397, endPoint x: 548, endPoint y: 401, distance: 45.3
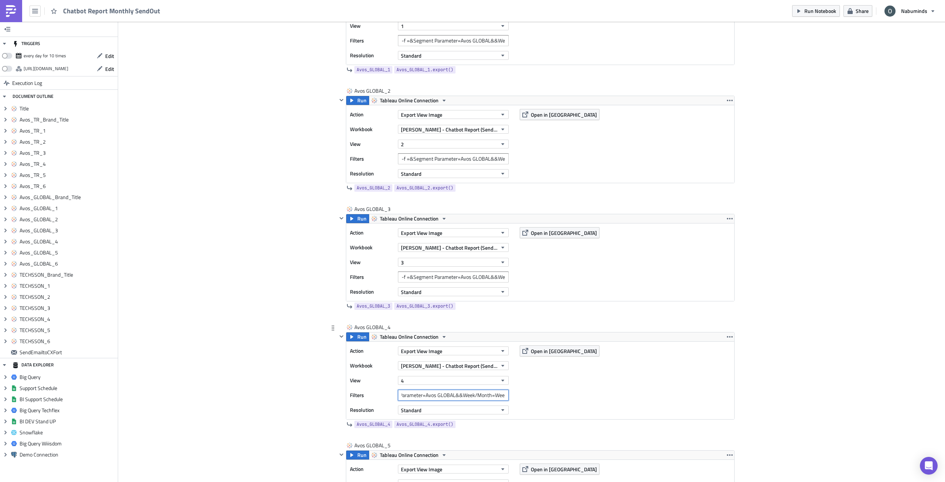
click at [548, 401] on div "Action Export View Image Workbook [PERSON_NAME] - Chatbot Report (Sendout - Tes…" at bounding box center [540, 380] width 388 height 78
paste input "Month"
type input "-f =&Segment Parameter=Avos GLOBAL&&Week/Month=Month"
click at [714, 395] on div "Action Export View Image Workbook [PERSON_NAME] - Chatbot Report (Sendout - Tes…" at bounding box center [540, 380] width 388 height 78
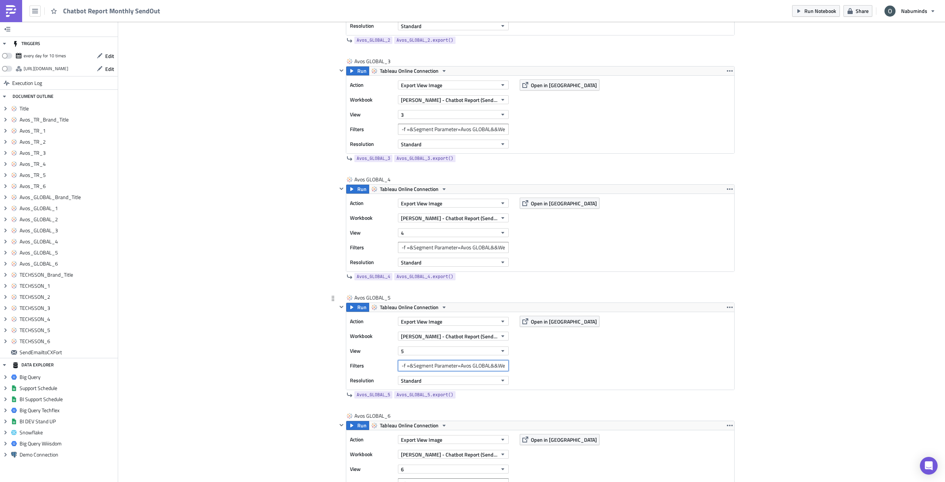
click at [486, 369] on input "-f =&Segment Parameter=Avos GLOBAL&&Week/Month=Week" at bounding box center [453, 365] width 111 height 11
drag, startPoint x: 484, startPoint y: 368, endPoint x: 529, endPoint y: 370, distance: 45.1
click at [536, 370] on div "Action Export View Image Workbook [PERSON_NAME] - Chatbot Report (Sendout - Tes…" at bounding box center [540, 351] width 388 height 78
click at [499, 369] on input "-f =&Segment Parameter=Avos GLOBAL&&Week/Month=Week" at bounding box center [453, 365] width 111 height 11
drag, startPoint x: 490, startPoint y: 367, endPoint x: 525, endPoint y: 368, distance: 34.3
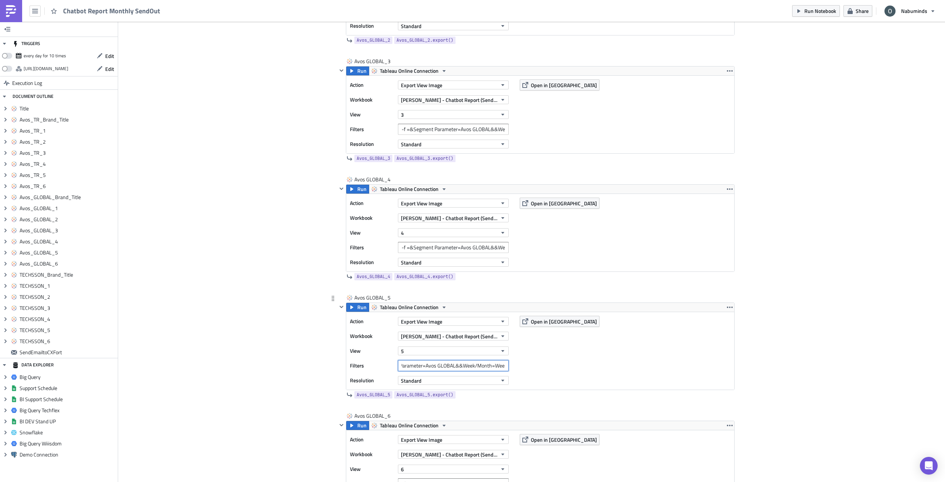
click at [525, 368] on div "Action Export View Image Workbook [PERSON_NAME] - Chatbot Report (Sendout - Tes…" at bounding box center [540, 351] width 388 height 78
paste input "Month"
type input "-f =&Segment Parameter=Avos GLOBAL&&Week/Month=Month"
click at [760, 354] on div "Add Image [PERSON_NAME] Execution Log Chatbot Report Monthly SendOut <p>Chatbot…" at bounding box center [531, 211] width 827 height 3332
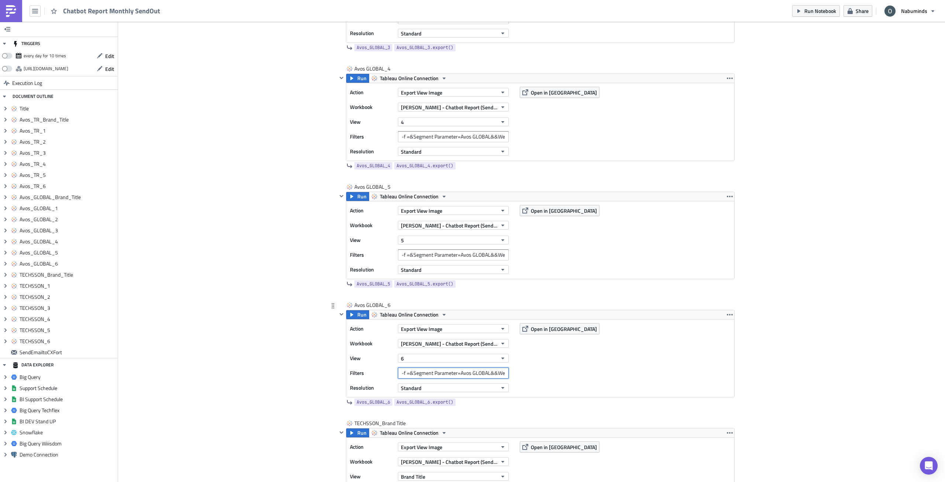
click at [488, 374] on input "-f =&Segment Parameter=Avos GLOBAL&&Week/Month=Week" at bounding box center [453, 372] width 111 height 11
drag, startPoint x: 488, startPoint y: 374, endPoint x: 527, endPoint y: 377, distance: 39.2
click at [527, 377] on div "Action Export View Image Workbook [PERSON_NAME] - Chatbot Report (Sendout - Tes…" at bounding box center [540, 358] width 388 height 78
click at [492, 376] on input "-f =&Segment Parameter=Avos GLOBAL&&Week/Month=Week" at bounding box center [453, 372] width 111 height 11
drag, startPoint x: 490, startPoint y: 375, endPoint x: 533, endPoint y: 378, distance: 43.3
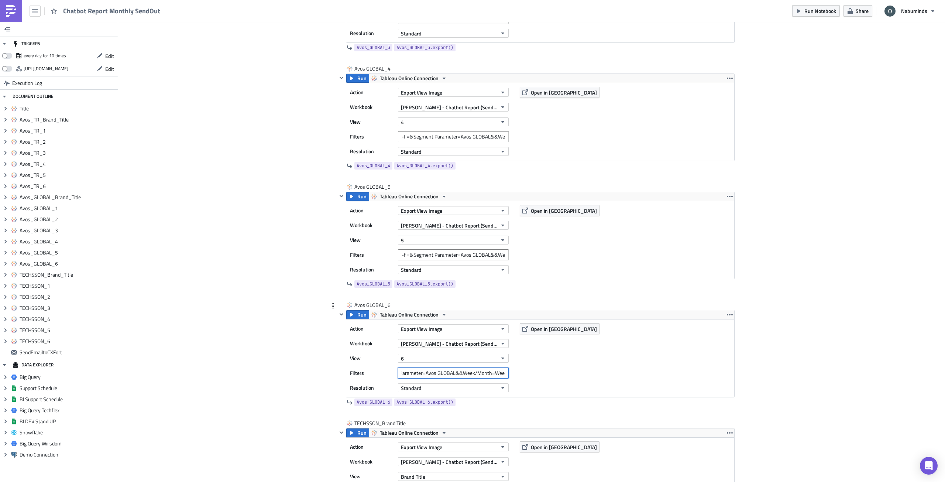
click at [533, 378] on div "Action Export View Image Workbook [PERSON_NAME] - Chatbot Report (Sendout - Tes…" at bounding box center [540, 358] width 388 height 78
paste input "Month"
type input "-f =&Segment Parameter=Avos GLOBAL&&Week/Month=Month"
click at [785, 367] on div "Add Image [PERSON_NAME] Execution Log Chatbot Report Monthly SendOut <p>Chatbot…" at bounding box center [531, 101] width 827 height 3332
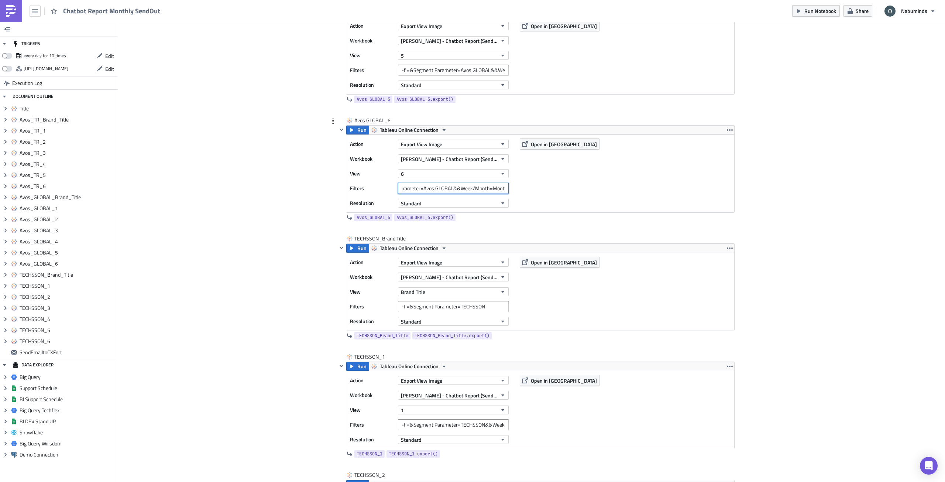
drag, startPoint x: 477, startPoint y: 186, endPoint x: 553, endPoint y: 187, distance: 76.0
click at [549, 187] on div "Action Export View Image Workbook [PERSON_NAME] - Chatbot Report (Sendout - Tes…" at bounding box center [540, 174] width 388 height 78
drag, startPoint x: 863, startPoint y: 239, endPoint x: 856, endPoint y: 240, distance: 7.4
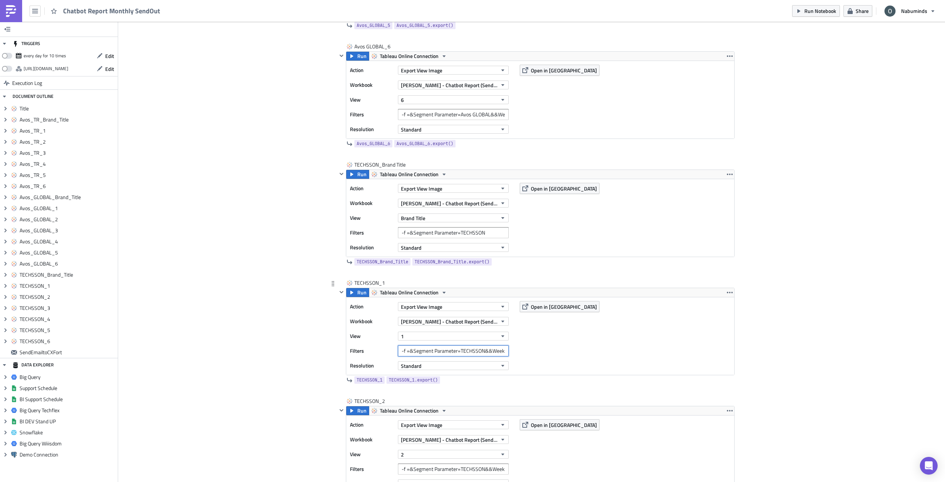
click at [481, 352] on input "-f =&Segment Parameter=TECHSSON&&Week/Month=Week" at bounding box center [453, 350] width 111 height 11
drag, startPoint x: 540, startPoint y: 352, endPoint x: 544, endPoint y: 353, distance: 4.8
click at [544, 353] on div "Action Export View Image Workbook [PERSON_NAME] - Chatbot Report (Sendout - Tes…" at bounding box center [540, 336] width 388 height 78
click at [489, 351] on input "-f =&Segment Parameter=TECHSSON&&Week/Month=Week" at bounding box center [453, 350] width 111 height 11
drag, startPoint x: 490, startPoint y: 351, endPoint x: 524, endPoint y: 352, distance: 33.6
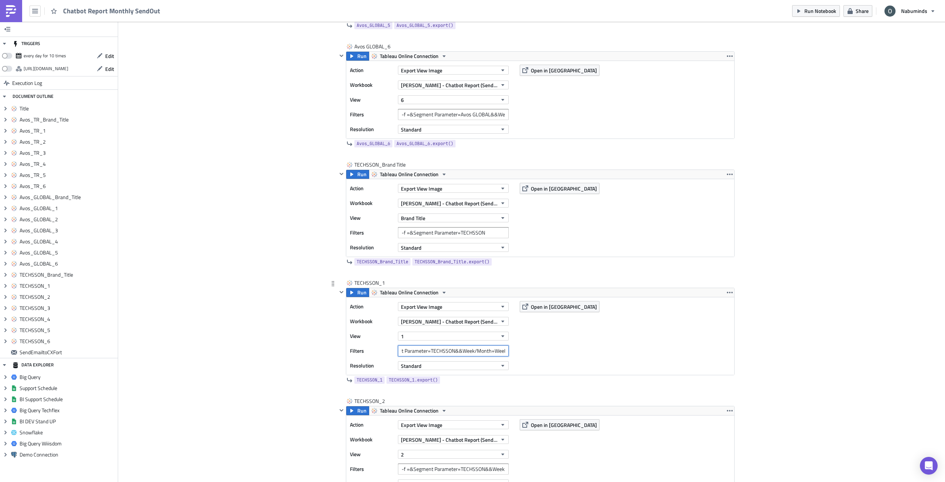
click at [524, 352] on div "Action Export View Image Workbook [PERSON_NAME] - Chatbot Report (Sendout - Tes…" at bounding box center [540, 336] width 388 height 78
paste input "Month"
type input "-f =&Segment Parameter=TECHSSON&&Week/Month=Month"
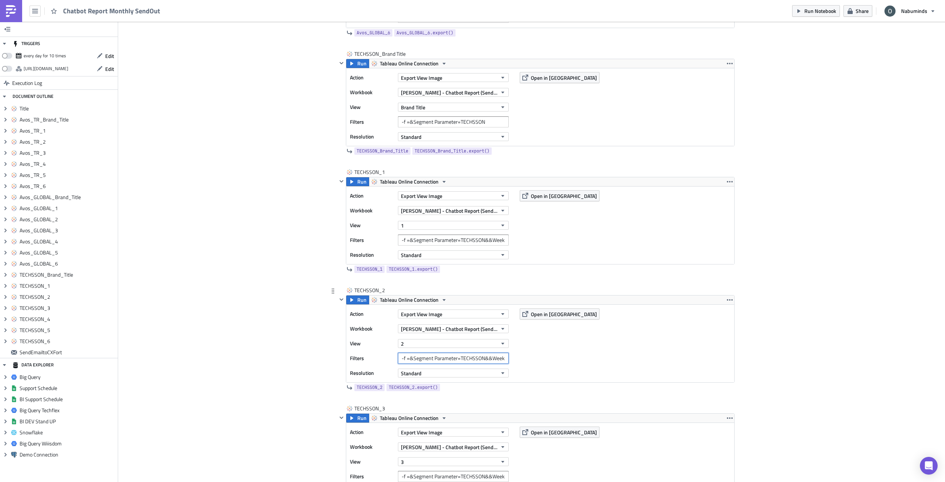
click at [493, 357] on input "-f =&Segment Parameter=TECHSSON&&Week/Month=Week" at bounding box center [453, 358] width 111 height 11
drag, startPoint x: 492, startPoint y: 358, endPoint x: 551, endPoint y: 360, distance: 59.4
click at [555, 360] on div "Action Export View Image Workbook [PERSON_NAME] - Chatbot Report (Sendout - Tes…" at bounding box center [540, 344] width 388 height 78
click at [494, 359] on input "-f =&Segment Parameter=TECHSSON&&Week/Month=Week" at bounding box center [453, 358] width 111 height 11
drag, startPoint x: 490, startPoint y: 358, endPoint x: 532, endPoint y: 359, distance: 42.1
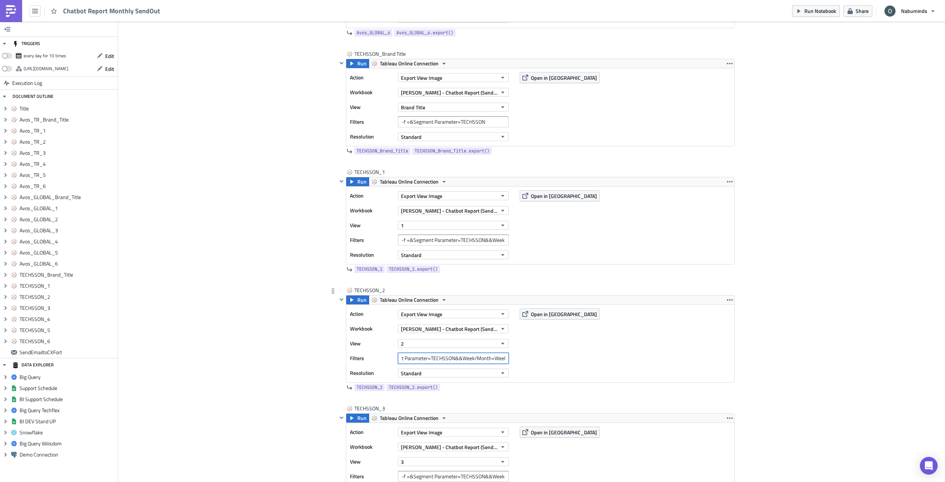
click at [532, 359] on div "Action Export View Image Workbook [PERSON_NAME] - Chatbot Report (Sendout - Tes…" at bounding box center [540, 344] width 388 height 78
paste input "Month"
type input "-f =&Segment Parameter=TECHSSON&&Week/Month=Month"
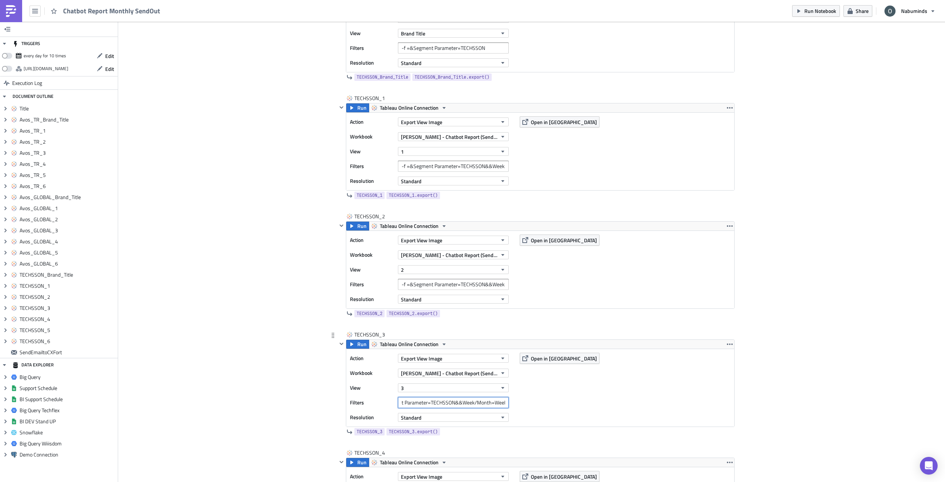
drag, startPoint x: 475, startPoint y: 400, endPoint x: 560, endPoint y: 400, distance: 84.5
click at [560, 400] on div "Action Export View Image Workbook [PERSON_NAME] - Chatbot Report (Sendout - Tes…" at bounding box center [540, 388] width 388 height 78
click at [488, 403] on input "-f =&Segment Parameter=TECHSSON&&Week/Month=Week" at bounding box center [453, 402] width 111 height 11
drag, startPoint x: 509, startPoint y: 402, endPoint x: 548, endPoint y: 403, distance: 38.8
click at [548, 403] on div "Action Export View Image Workbook [PERSON_NAME] - Chatbot Report (Sendout - Tes…" at bounding box center [540, 388] width 388 height 78
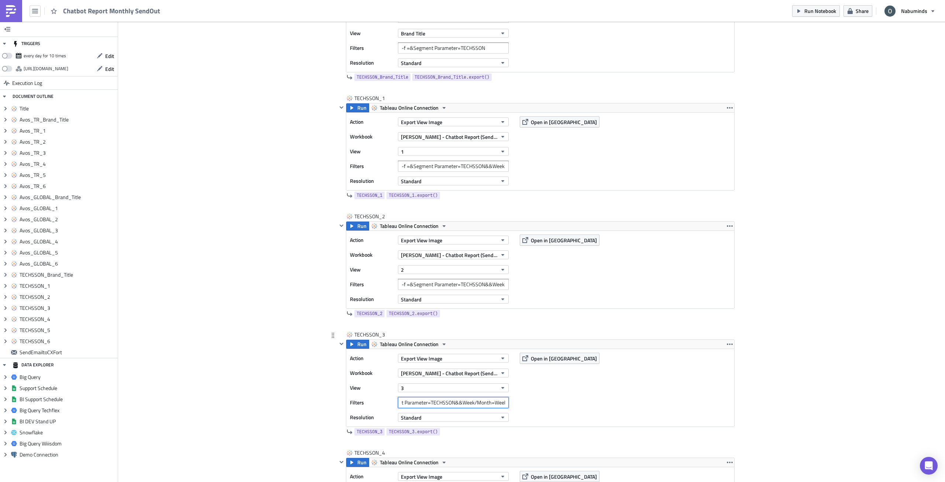
paste input "Month"
type input "-f =&Segment Parameter=TECHSSON&&Week/Month=Month"
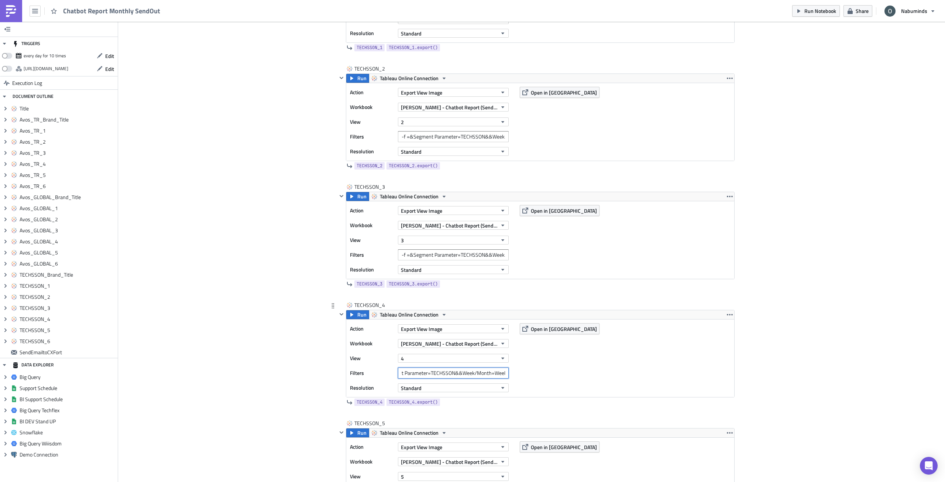
drag, startPoint x: 486, startPoint y: 375, endPoint x: 531, endPoint y: 377, distance: 45.1
click at [535, 377] on div "Action Export View Image Workbook [PERSON_NAME] - Chatbot Report (Sendout - Tes…" at bounding box center [540, 358] width 388 height 78
click at [488, 376] on input "-f =&Segment Parameter=TECHSSON&&Week/Month=Week" at bounding box center [453, 372] width 111 height 11
drag, startPoint x: 491, startPoint y: 374, endPoint x: 530, endPoint y: 374, distance: 39.1
click at [530, 374] on div "Action Export View Image Workbook [PERSON_NAME] - Chatbot Report (Sendout - Tes…" at bounding box center [540, 358] width 388 height 78
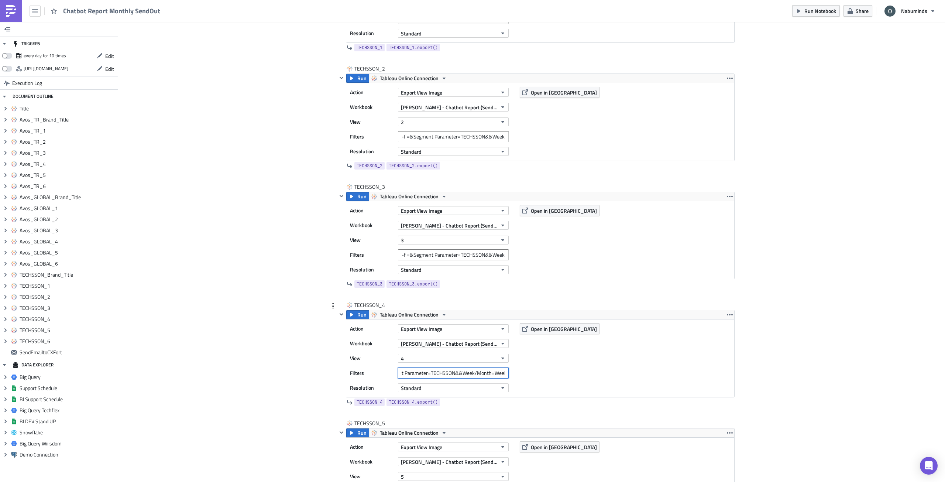
paste input "Month"
type input "-f =&Segment Parameter=TECHSSON&&Week/Month=Month"
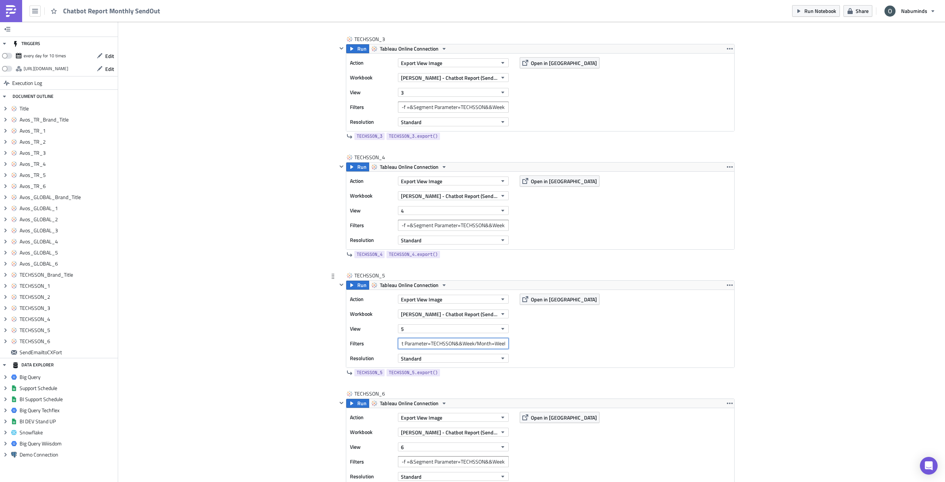
drag, startPoint x: 489, startPoint y: 343, endPoint x: 531, endPoint y: 349, distance: 41.8
click at [531, 349] on div "Action Export View Image Workbook [PERSON_NAME] - Chatbot Report (Sendout - Tes…" at bounding box center [540, 329] width 388 height 78
click at [495, 347] on input "-f =&Segment Parameter=TECHSSON&&Week/Month=Week" at bounding box center [453, 343] width 111 height 11
drag, startPoint x: 491, startPoint y: 344, endPoint x: 519, endPoint y: 345, distance: 27.7
click at [519, 345] on div "Action Export View Image Workbook [PERSON_NAME] - Chatbot Report (Sendout - Tes…" at bounding box center [540, 329] width 388 height 78
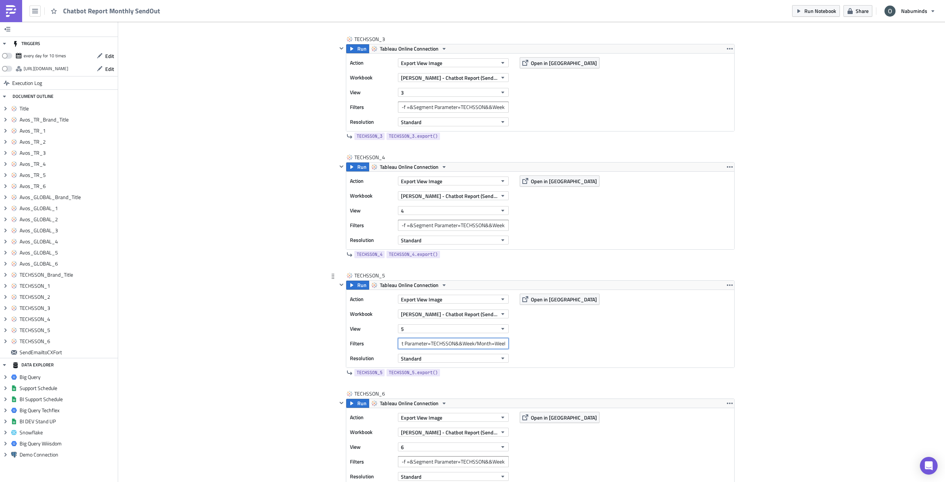
paste input "Month"
type input "-f =&Segment Parameter=TECHSSON&&Week/Month=Month"
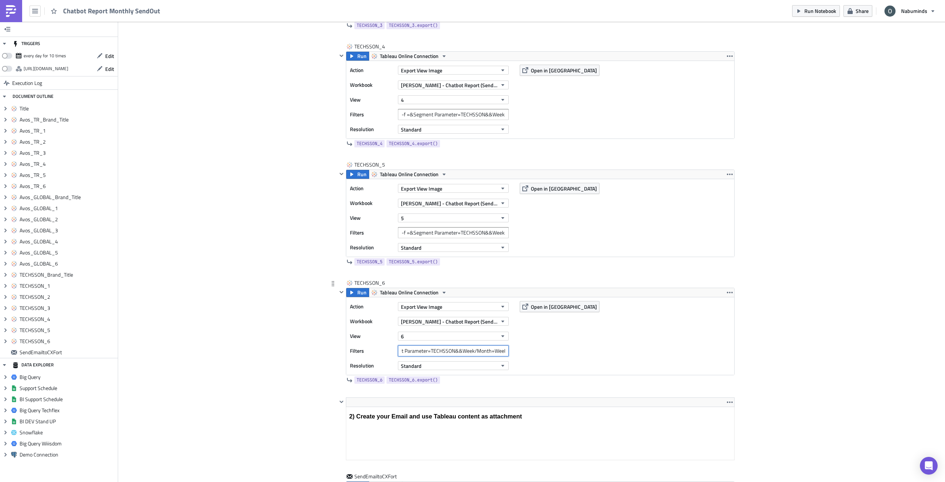
drag, startPoint x: 485, startPoint y: 352, endPoint x: 558, endPoint y: 355, distance: 72.8
click at [558, 355] on div "Action Export View Image Workbook [PERSON_NAME] - Chatbot Report (Sendout - Tes…" at bounding box center [540, 336] width 388 height 78
click at [502, 350] on input "-f =&Segment Parameter=TECHSSON&&Week/Month=Week" at bounding box center [453, 350] width 111 height 11
drag, startPoint x: 491, startPoint y: 351, endPoint x: 522, endPoint y: 353, distance: 30.3
click at [521, 353] on div "Action Export View Image Workbook [PERSON_NAME] - Chatbot Report (Sendout - Tes…" at bounding box center [540, 336] width 388 height 78
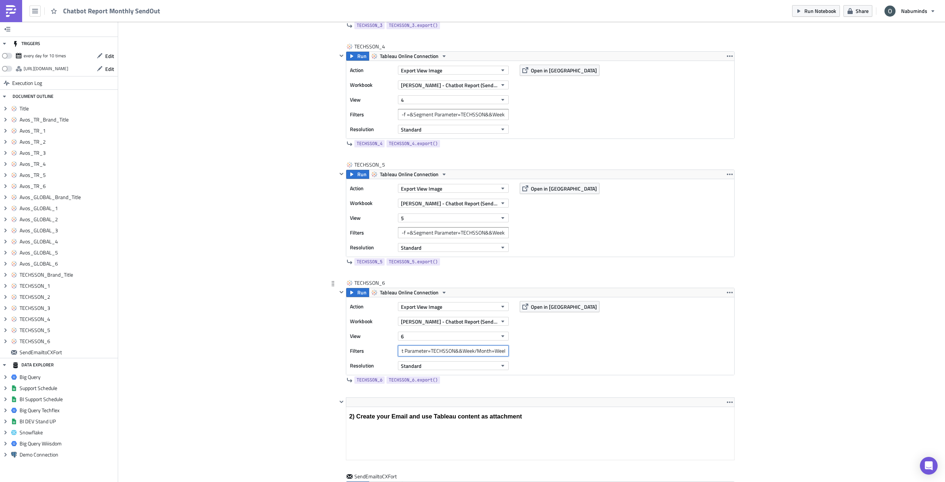
paste input "Month"
type input "-f =&Segment Parameter=TECHSSON&&Week/Month=Month"
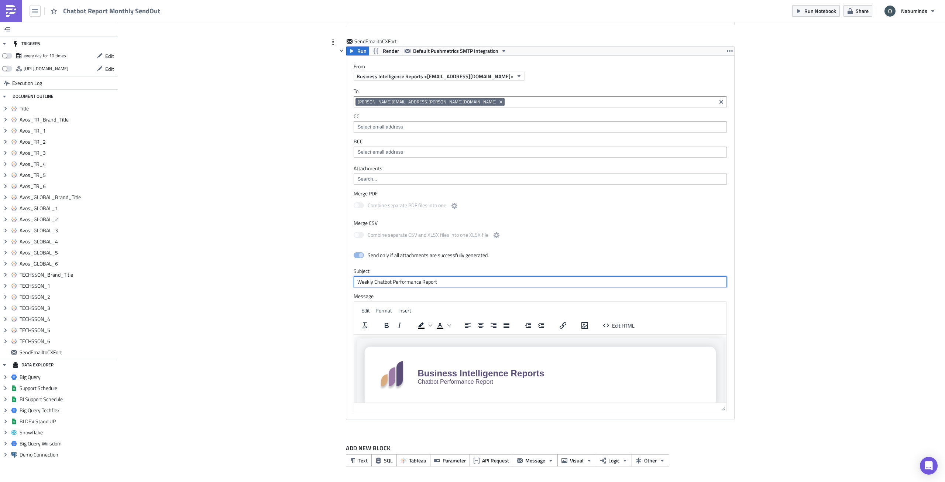
drag, startPoint x: 367, startPoint y: 281, endPoint x: 344, endPoint y: 281, distance: 23.3
click at [346, 281] on div "Attachments Merge PDF Combine separate PDF files into one Merge CSV Combine sep…" at bounding box center [540, 292] width 388 height 254
type input "Monthly Chatbot Performance Report"
click at [618, 322] on span "Edit HTML" at bounding box center [623, 326] width 23 height 8
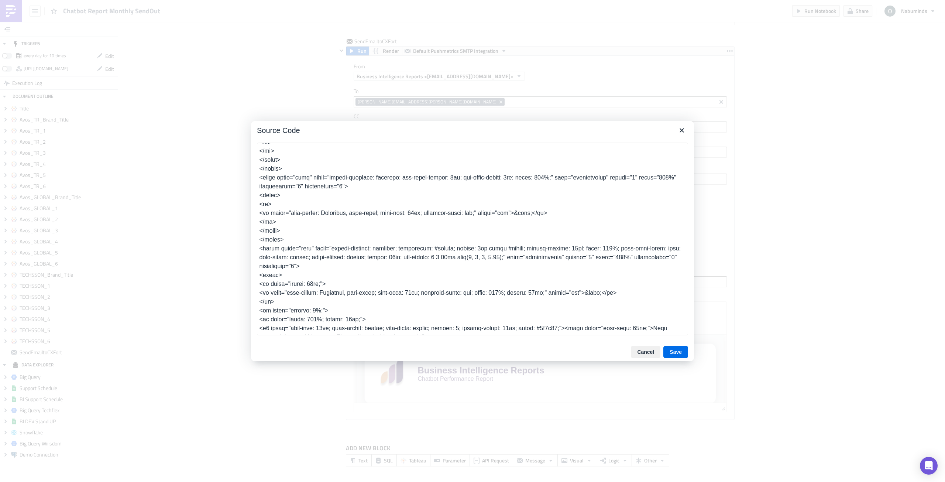
scroll to position [204, 0]
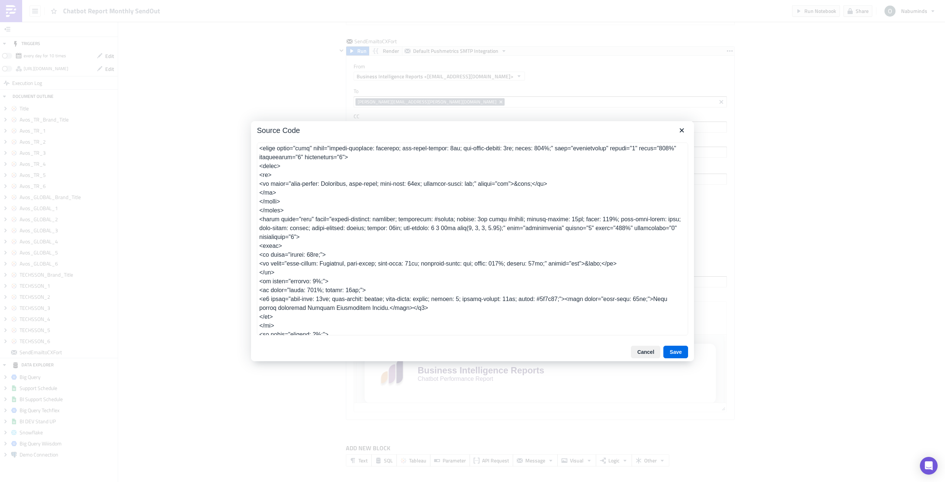
drag, startPoint x: 646, startPoint y: 307, endPoint x: 360, endPoint y: 317, distance: 285.9
click at [360, 317] on textarea at bounding box center [472, 238] width 431 height 193
type textarea "<table class="body" style="border-collapse: separate; mso-table-lspace: 0pt; ms…"
click at [676, 350] on button "Save" at bounding box center [675, 352] width 25 height 13
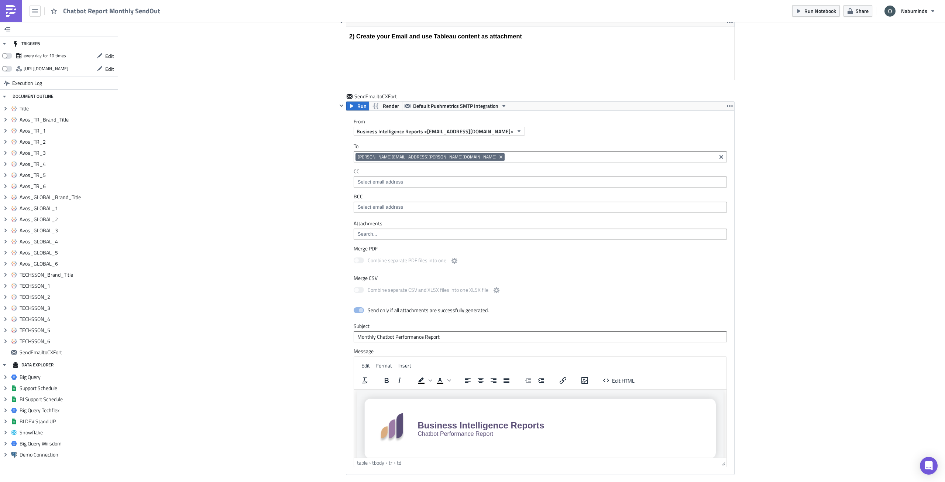
scroll to position [2819, 0]
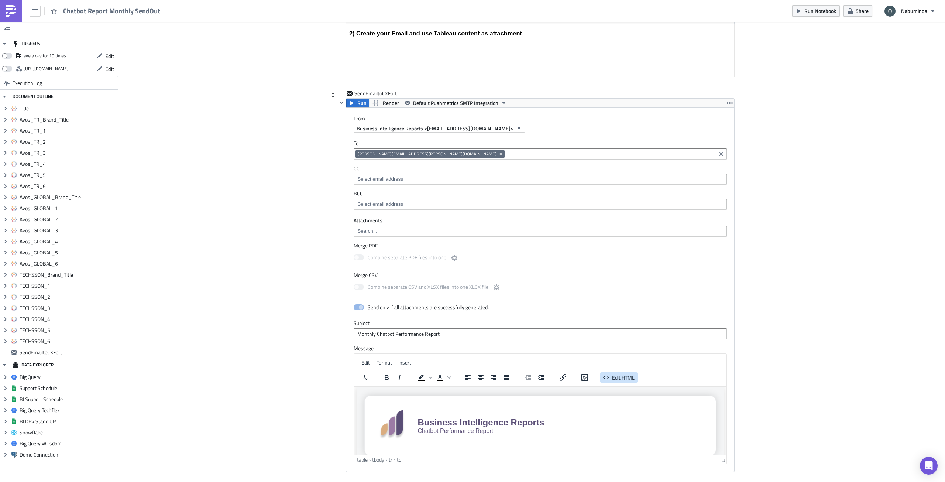
click at [612, 375] on span "Edit HTML" at bounding box center [623, 378] width 23 height 8
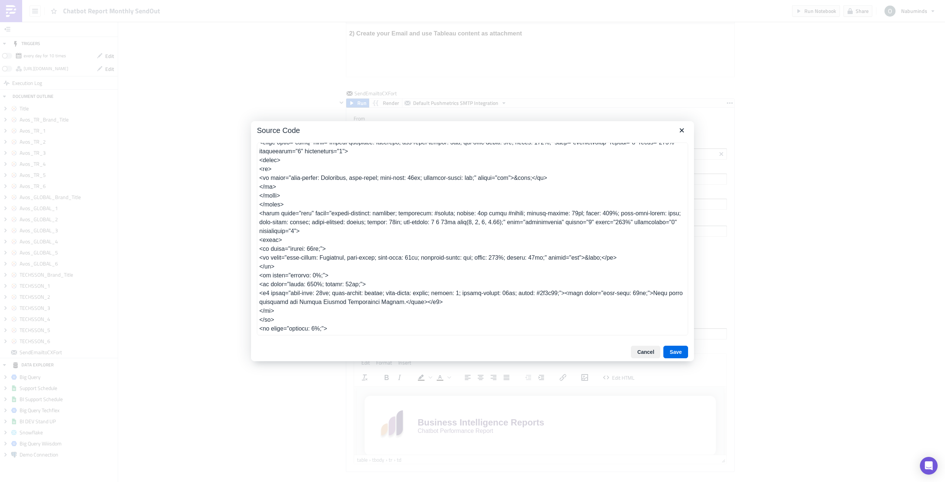
scroll to position [221, 0]
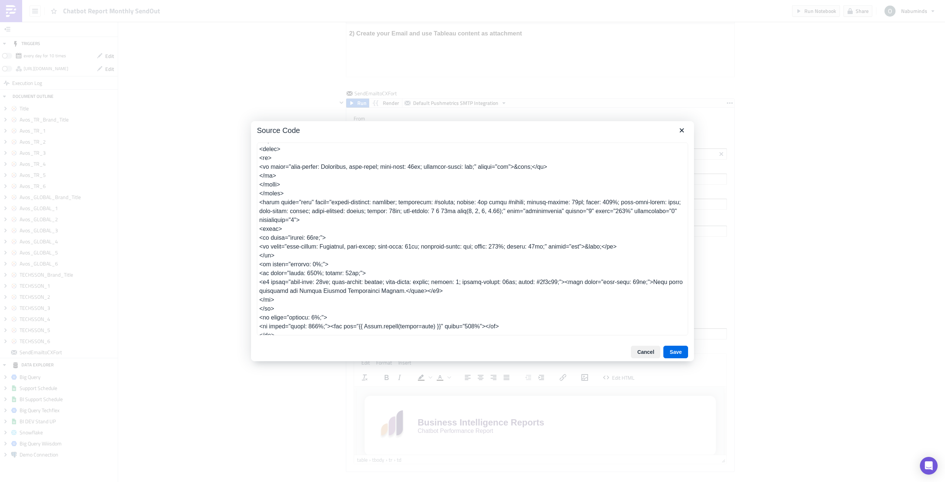
drag, startPoint x: 298, startPoint y: 300, endPoint x: 310, endPoint y: 301, distance: 12.6
click at [310, 301] on textarea at bounding box center [472, 238] width 431 height 193
type textarea "<table class="body" style="border-collapse: separate; mso-table-lspace: 0pt; ms…"
click at [679, 353] on button "Save" at bounding box center [675, 352] width 25 height 13
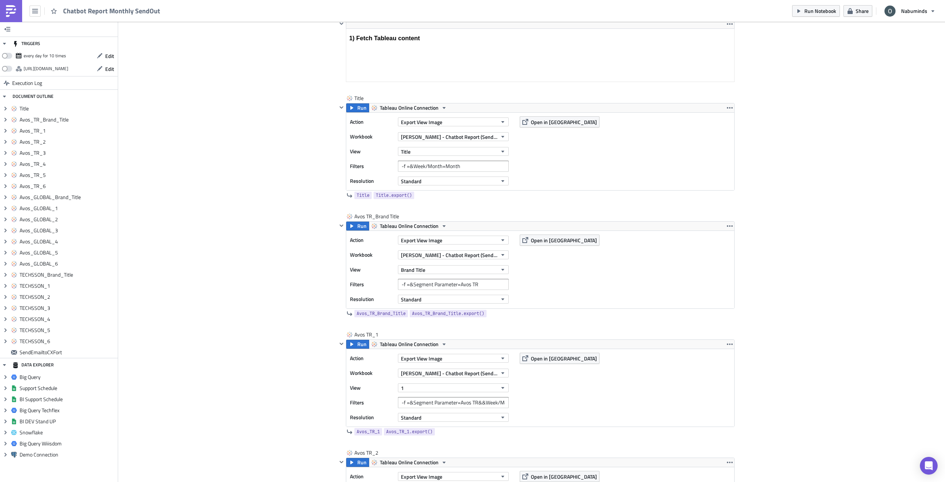
scroll to position [0, 0]
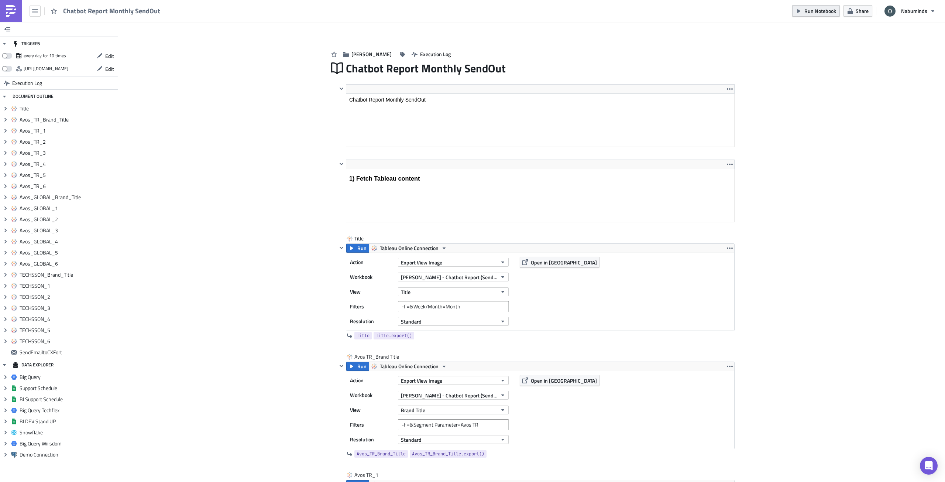
click at [822, 11] on span "Run Notebook" at bounding box center [820, 11] width 32 height 8
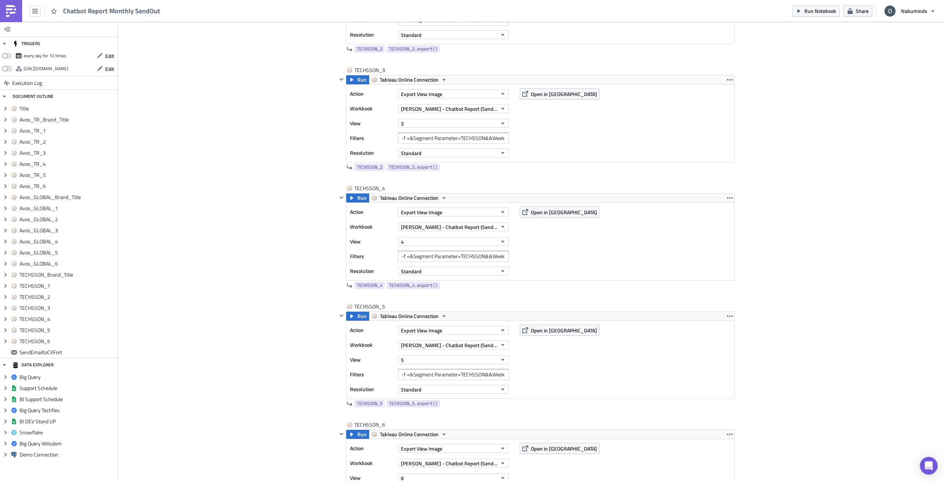
scroll to position [2362, 0]
